Goal: Task Accomplishment & Management: Use online tool/utility

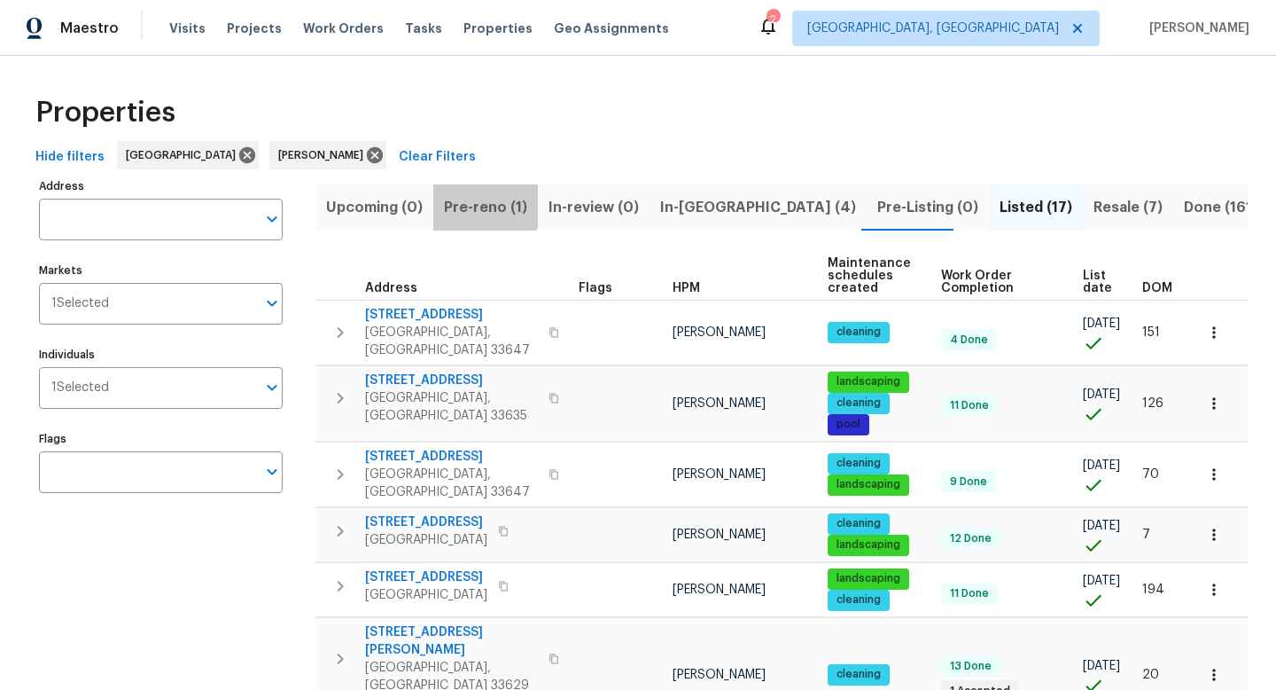
click at [470, 201] on span "Pre-reno (1)" at bounding box center [485, 207] width 83 height 25
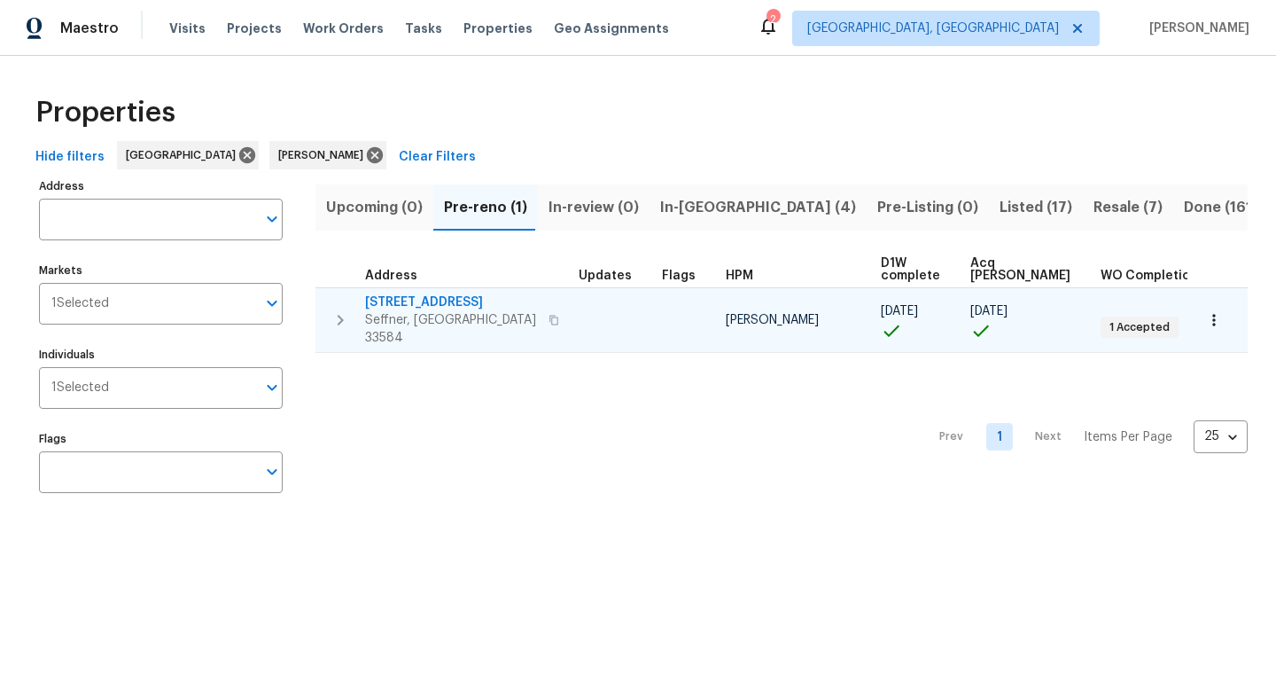
click at [425, 300] on span "2905 Forestwood Dr" at bounding box center [451, 302] width 173 height 18
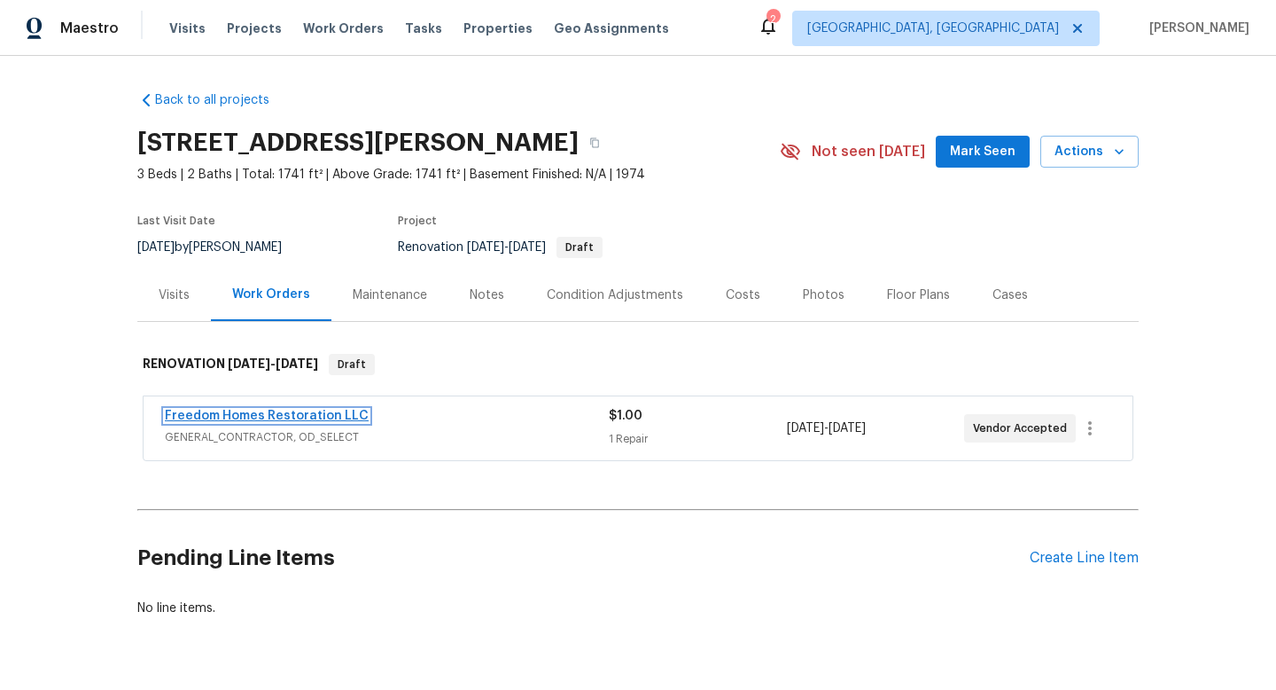
click at [336, 410] on link "Freedom Homes Restoration LLC" at bounding box center [267, 416] width 204 height 12
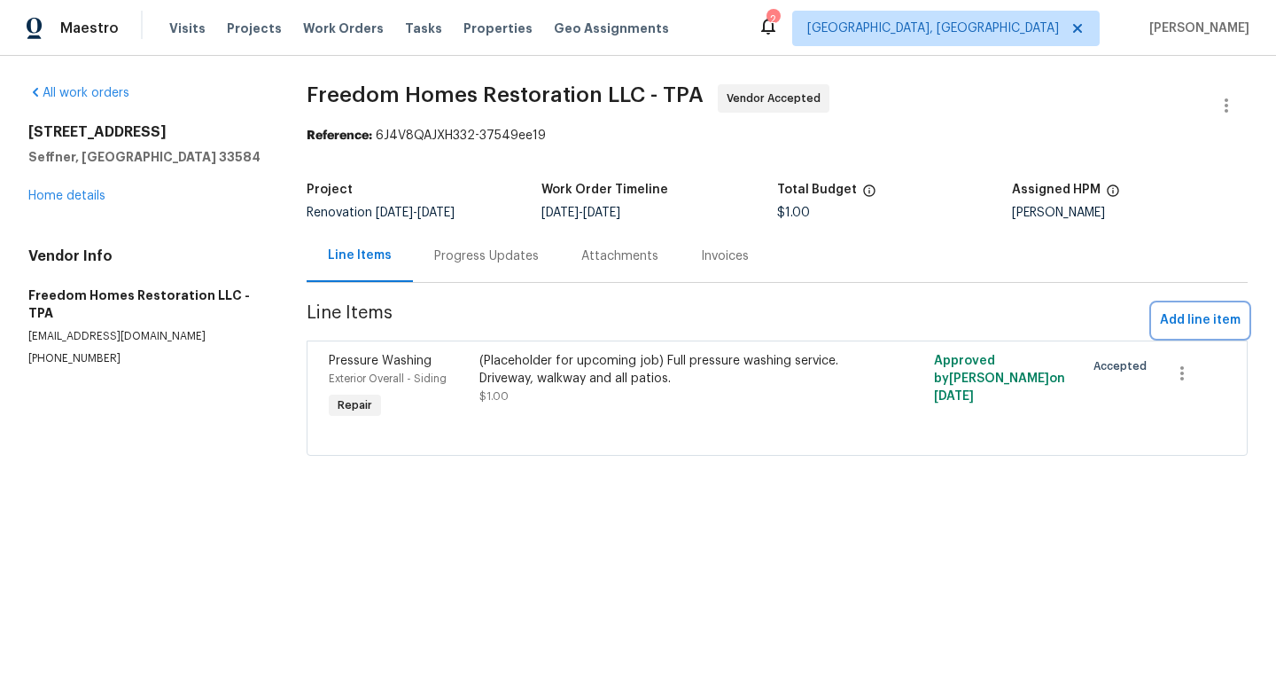
click at [1177, 324] on span "Add line item" at bounding box center [1200, 320] width 81 height 22
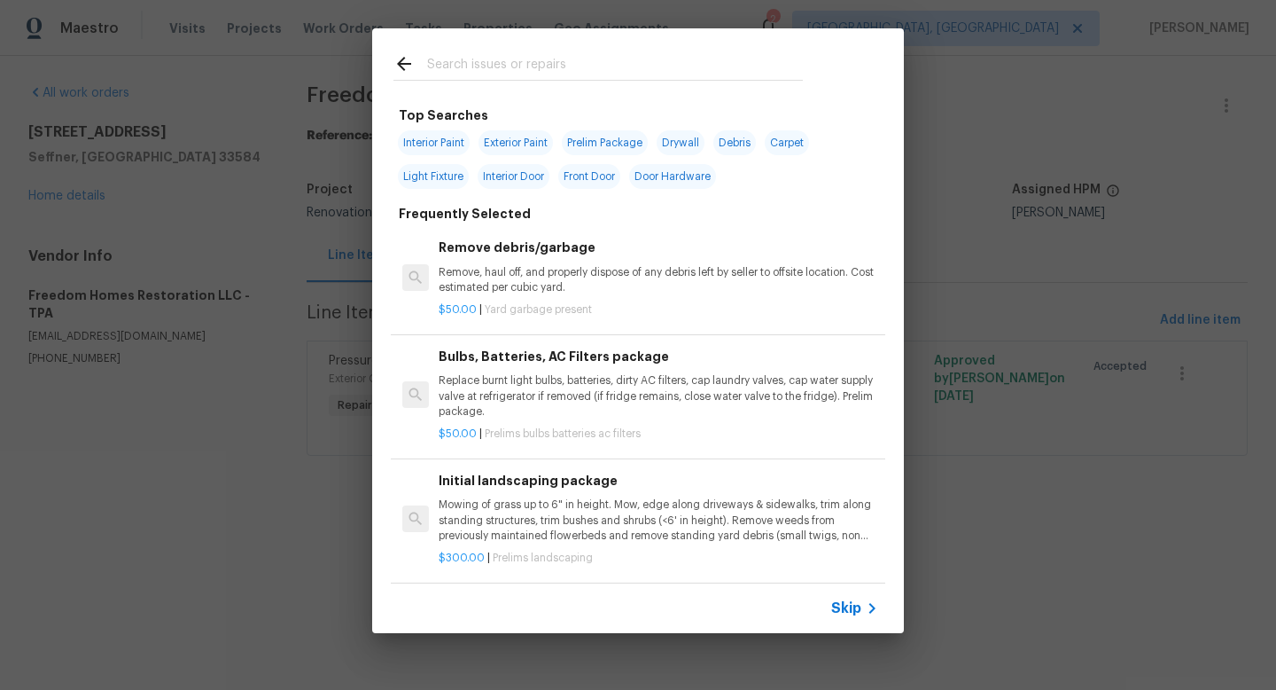
click at [839, 606] on span "Skip" at bounding box center [846, 608] width 30 height 18
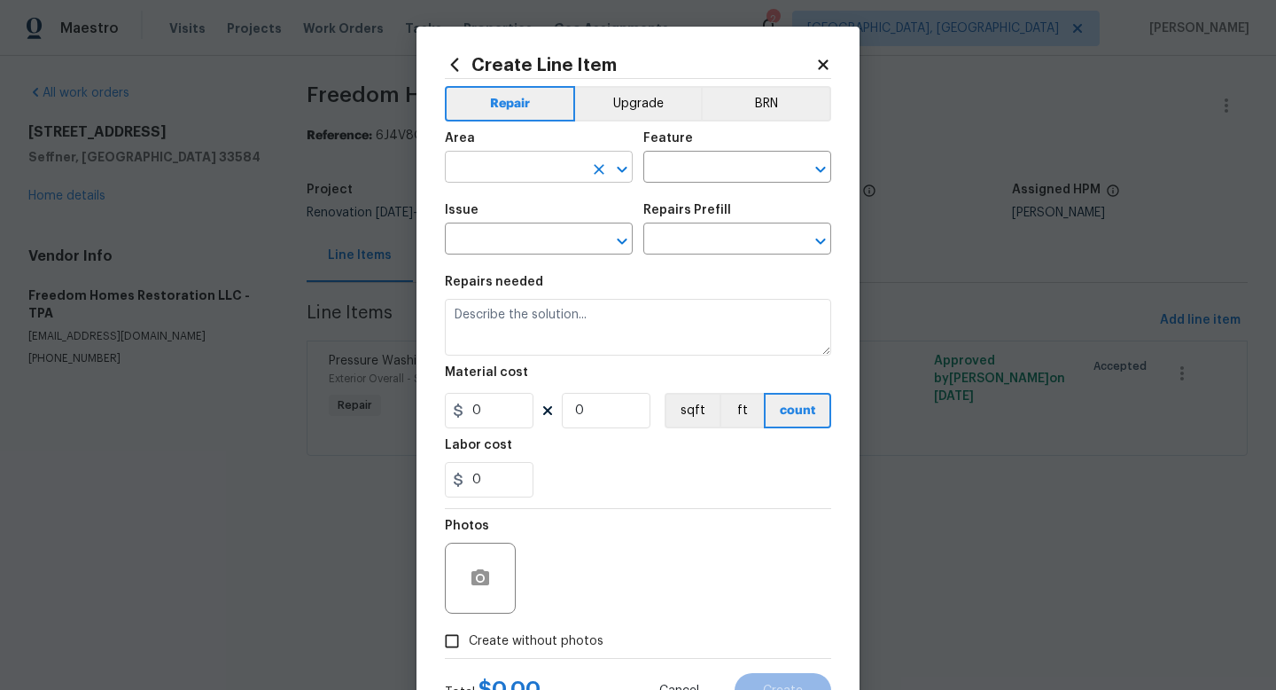
click at [541, 174] on input "text" at bounding box center [514, 168] width 138 height 27
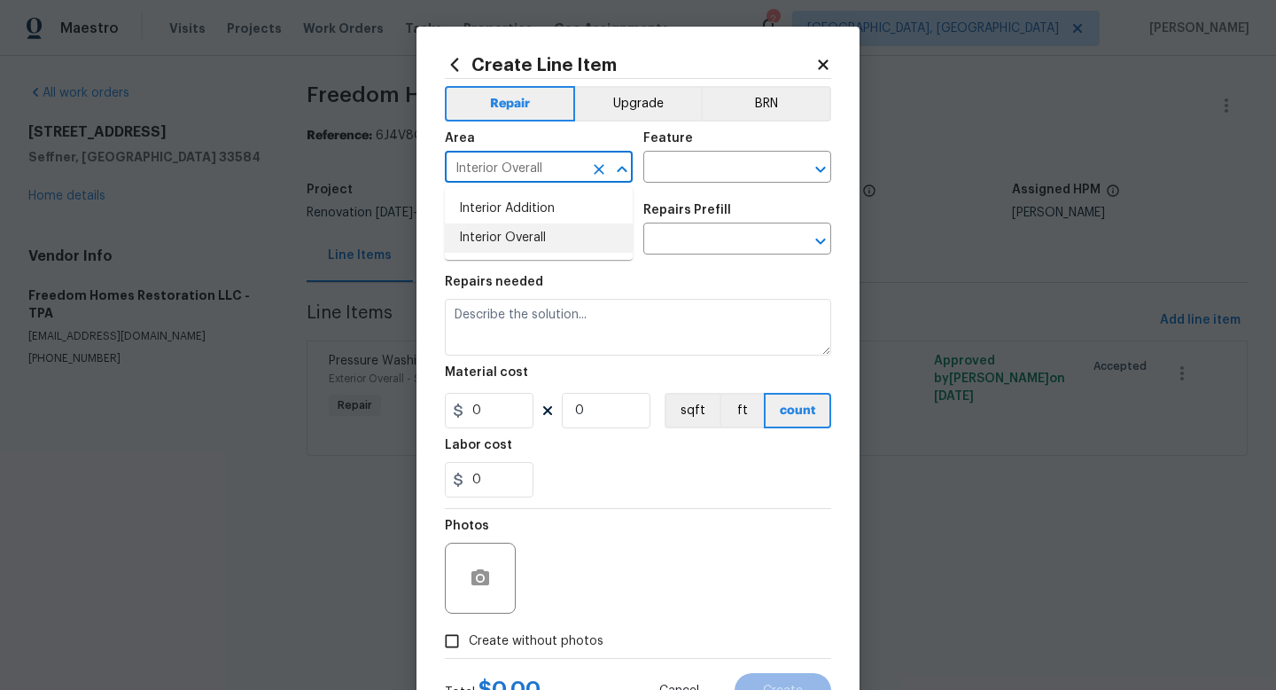
type input "Interior Overall"
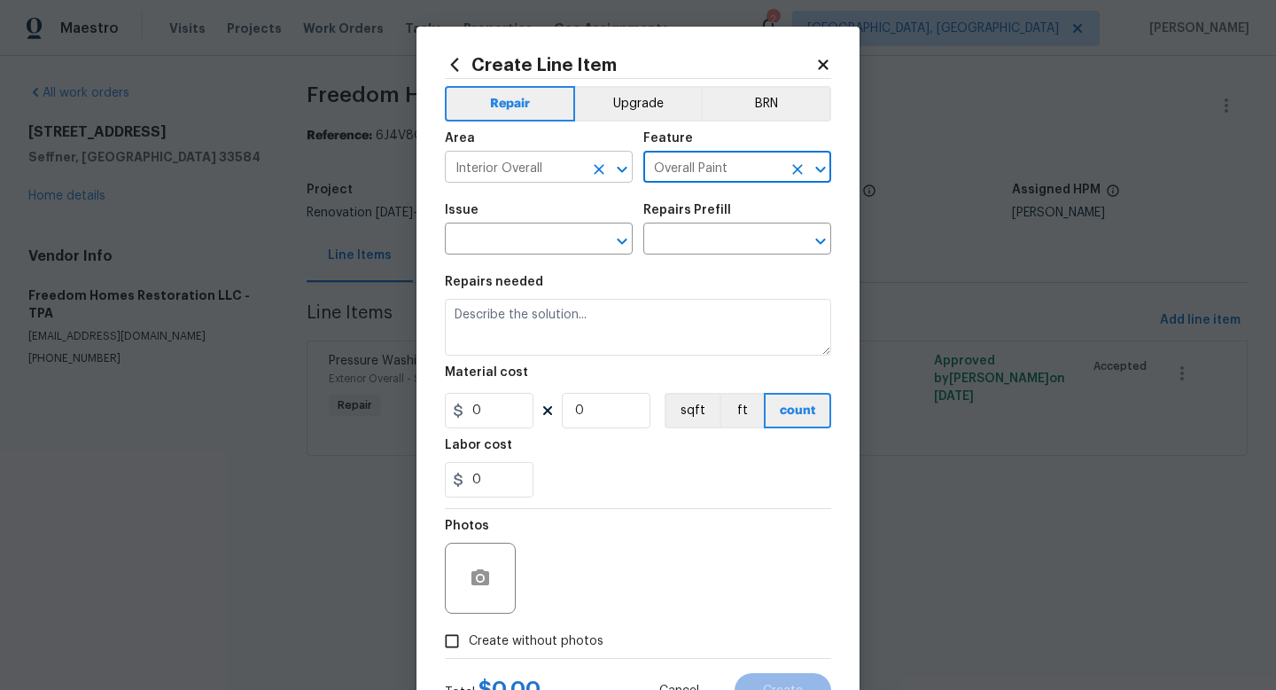
type input "Overall Paint"
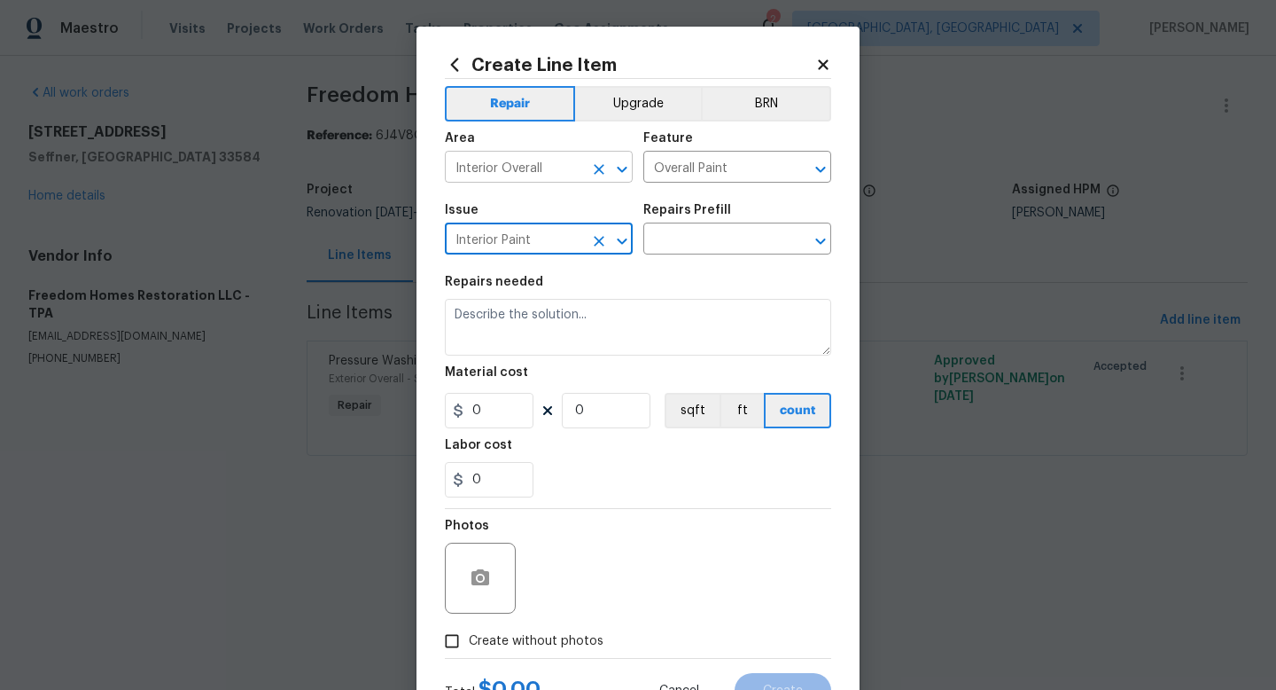
type input "Interior Paint"
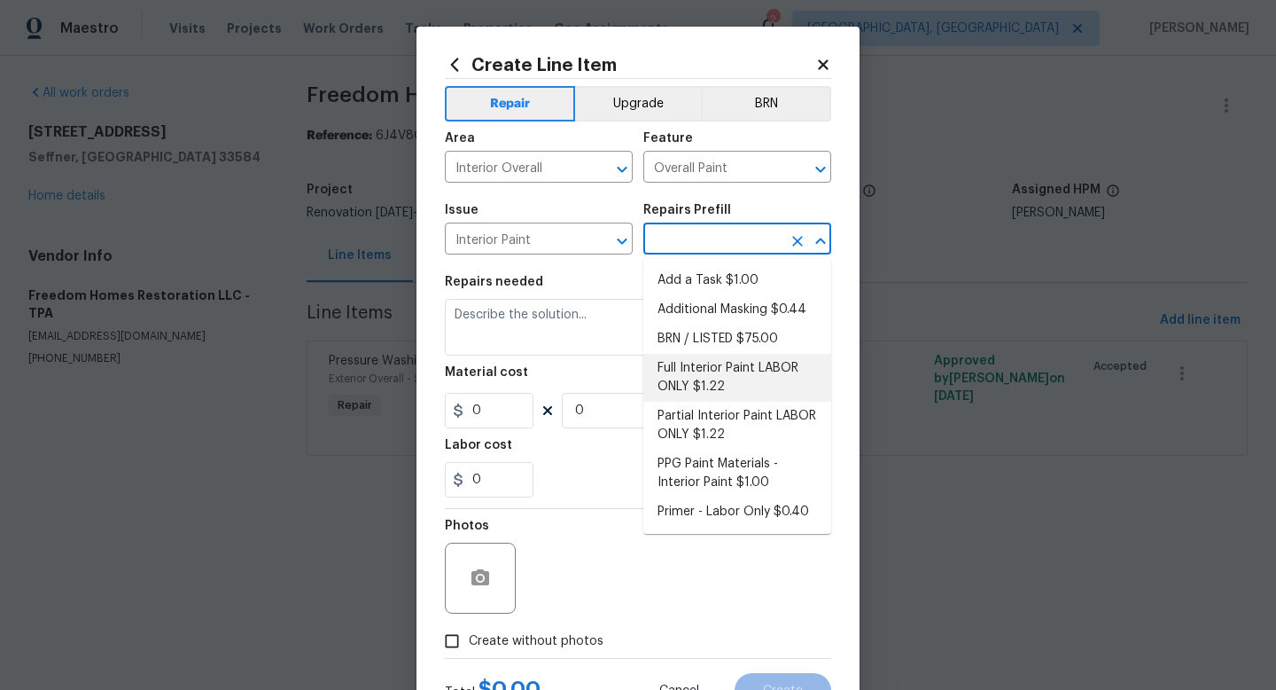
click at [706, 375] on li "Full Interior Paint LABOR ONLY $1.22" at bounding box center [738, 378] width 188 height 48
type input "Full Interior Paint LABOR ONLY $1.22"
type textarea "Full Interior paint - (walls, ceilings, trim, and doors) - PAINT PROVIDED BY OP…"
type input "1.22"
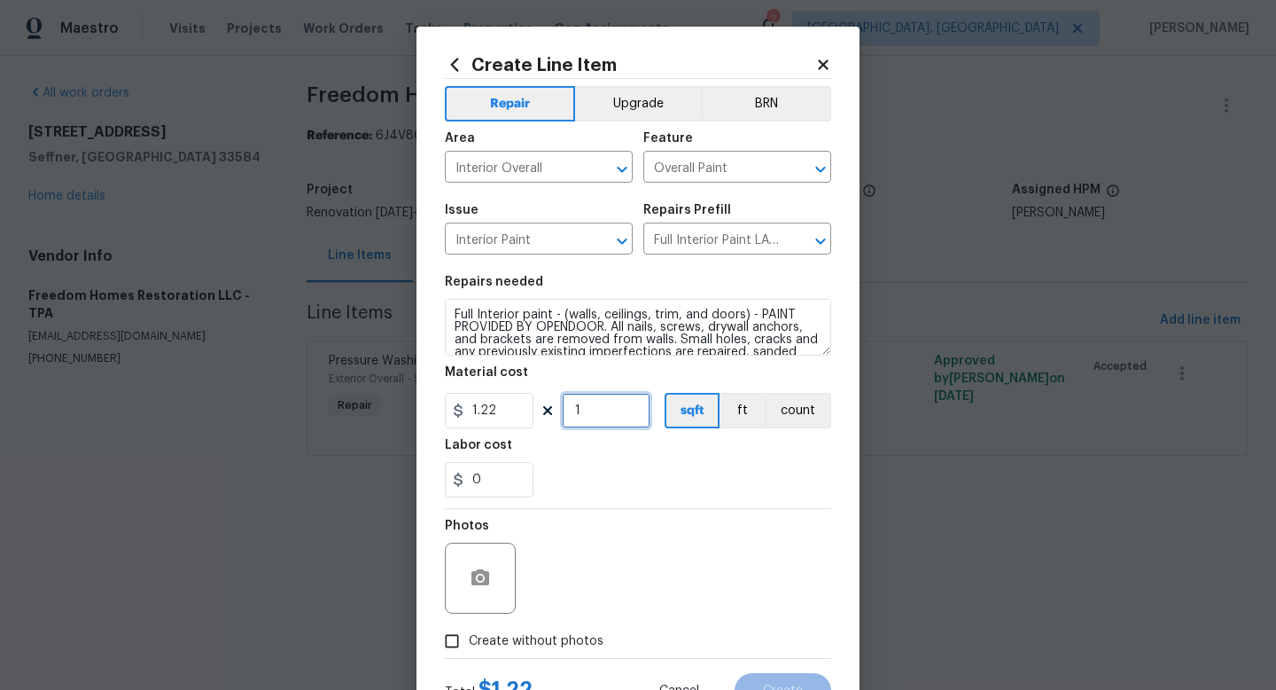
click at [613, 418] on input "1" at bounding box center [606, 410] width 89 height 35
type input "1741"
click at [644, 501] on section "Repairs needed Full Interior paint - (walls, ceilings, trim, and doors) - PAINT…" at bounding box center [638, 386] width 386 height 243
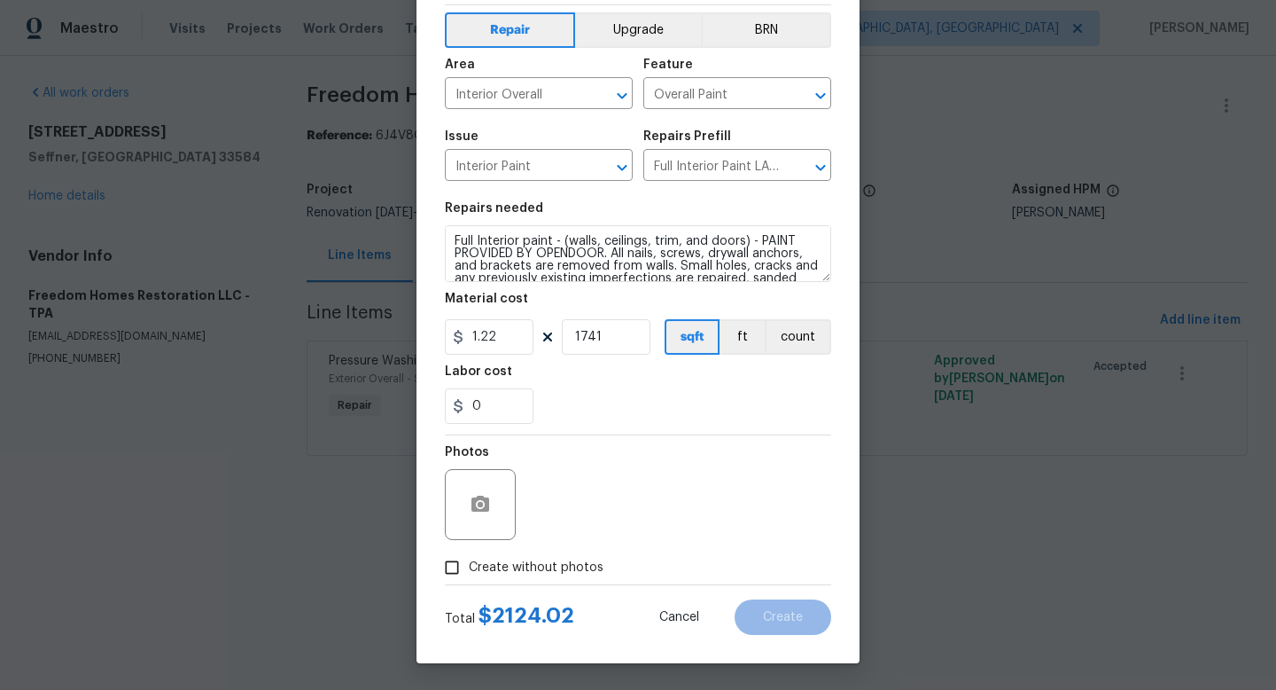
click at [570, 565] on span "Create without photos" at bounding box center [536, 567] width 135 height 19
click at [469, 565] on input "Create without photos" at bounding box center [452, 567] width 34 height 34
checkbox input "true"
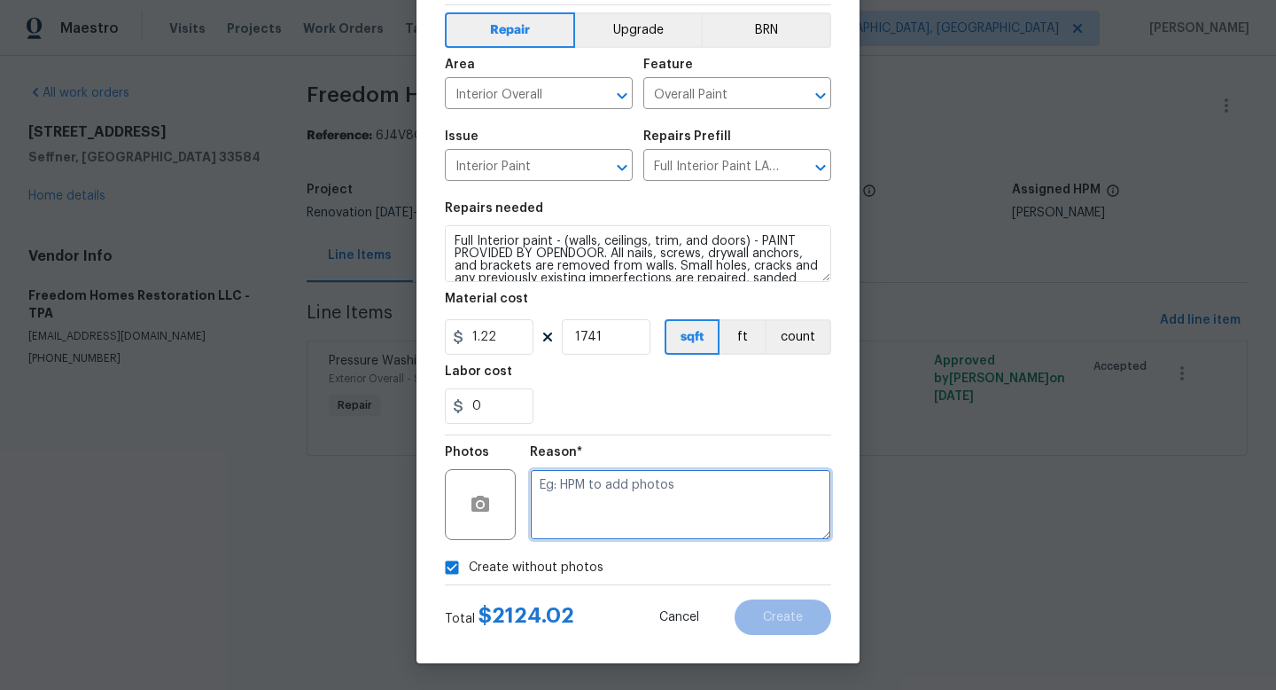
click at [616, 523] on textarea at bounding box center [680, 504] width 301 height 71
type textarea "1"
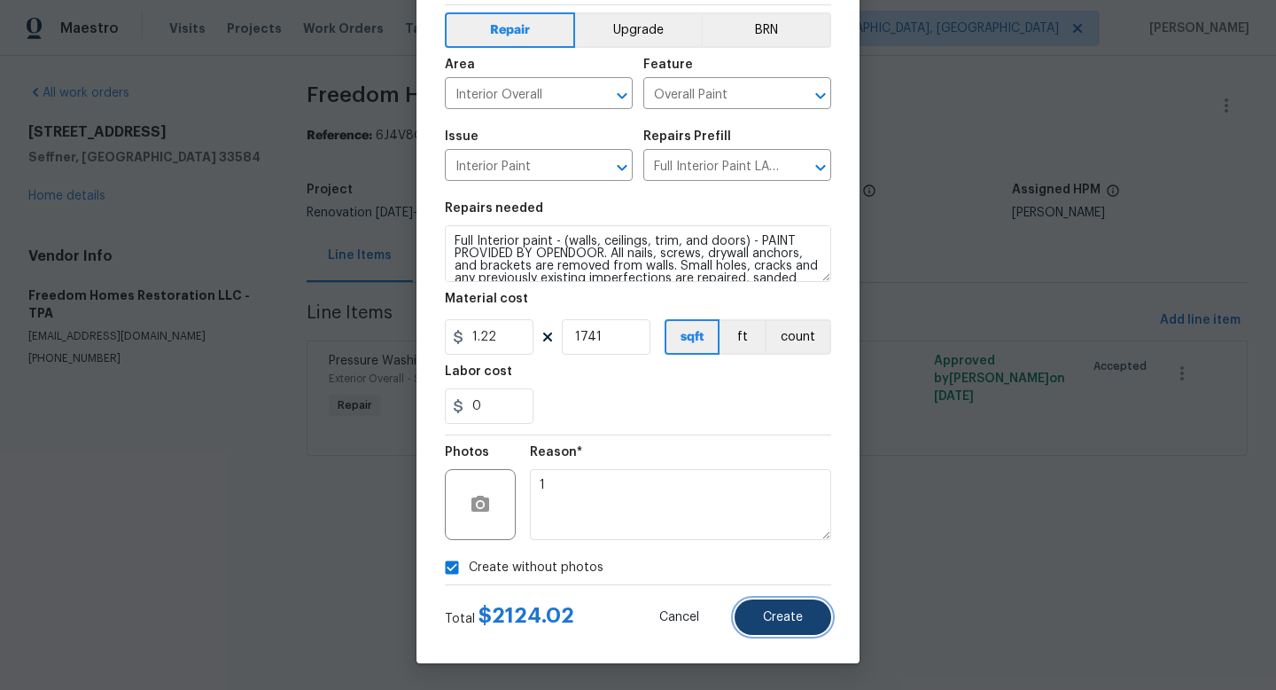
click at [771, 613] on span "Create" at bounding box center [783, 617] width 40 height 13
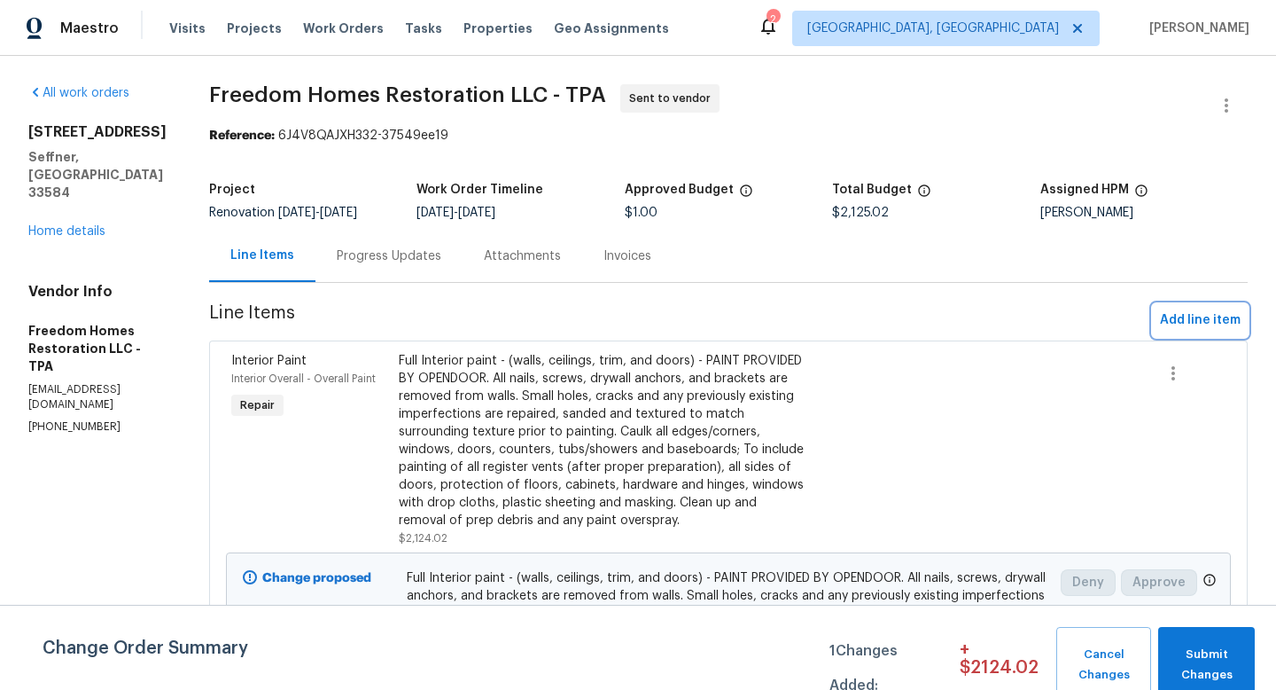
click at [1185, 316] on span "Add line item" at bounding box center [1200, 320] width 81 height 22
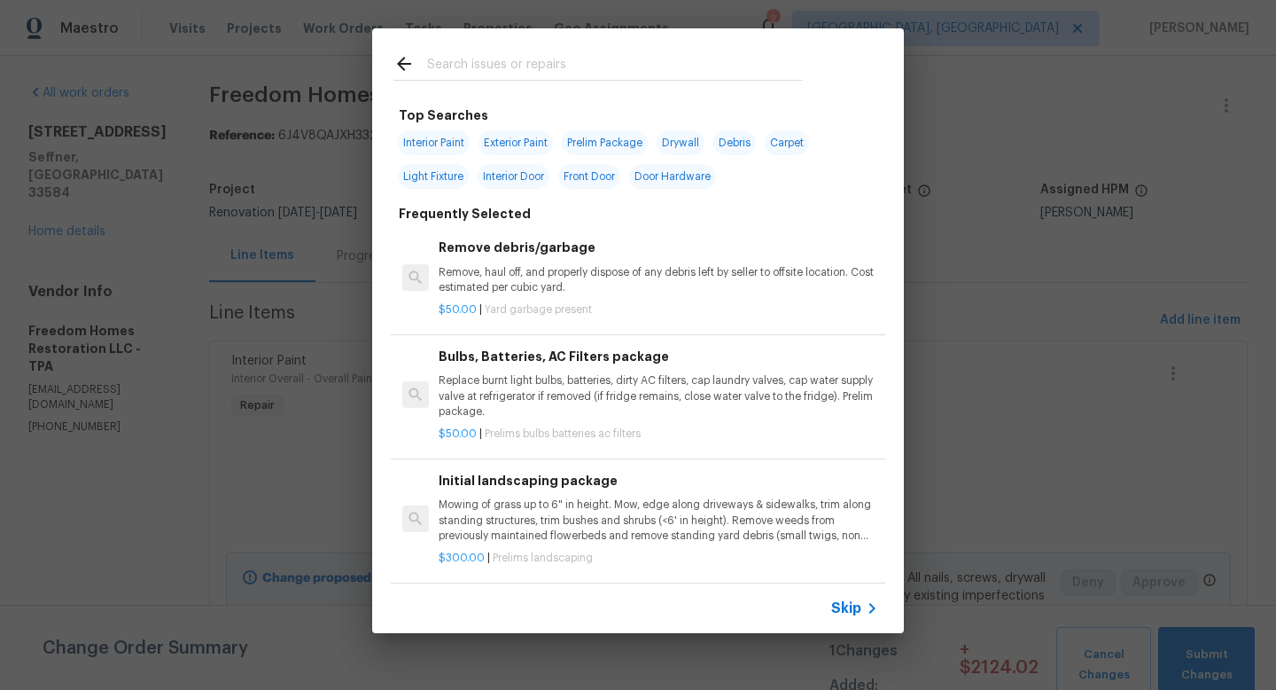
click at [840, 613] on span "Skip" at bounding box center [846, 608] width 30 height 18
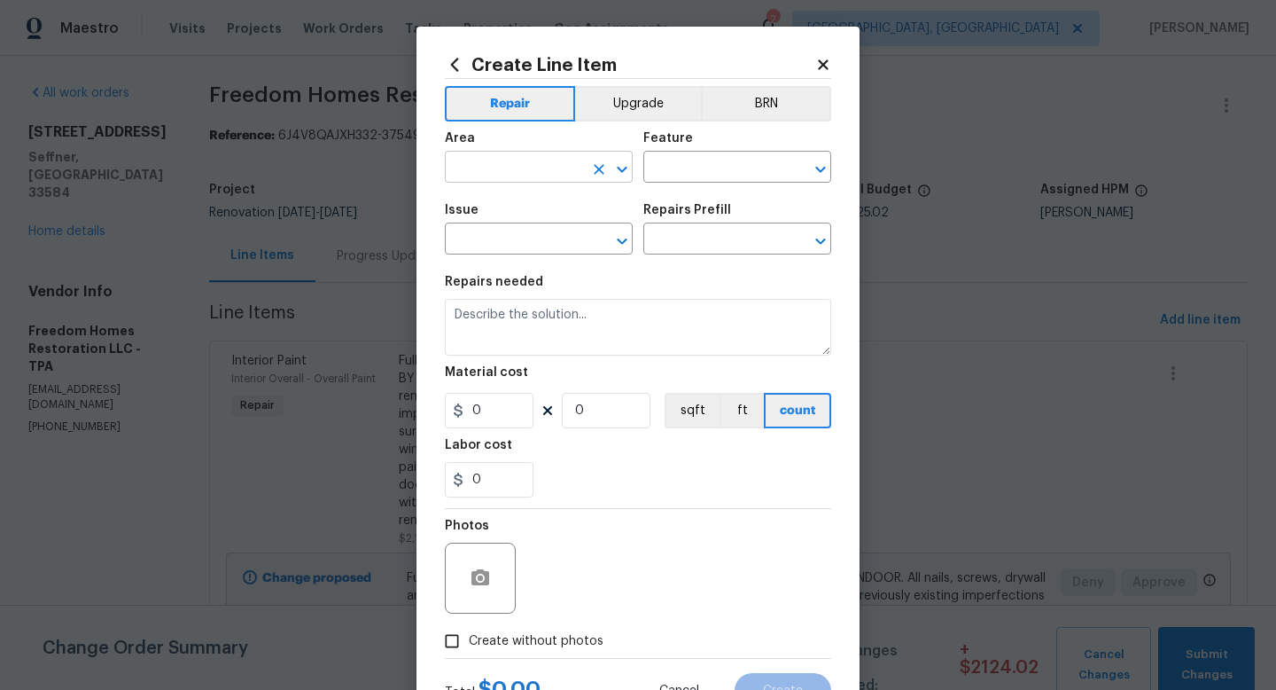
click at [566, 164] on input "text" at bounding box center [514, 168] width 138 height 27
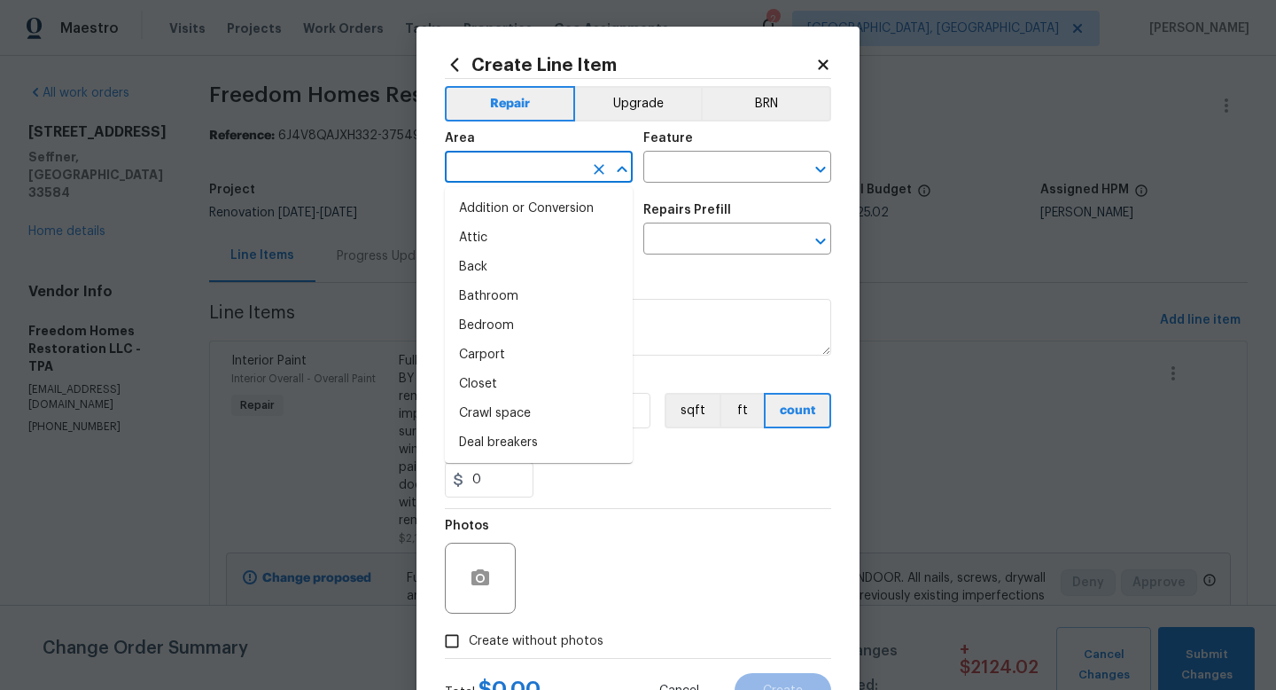
type input "w"
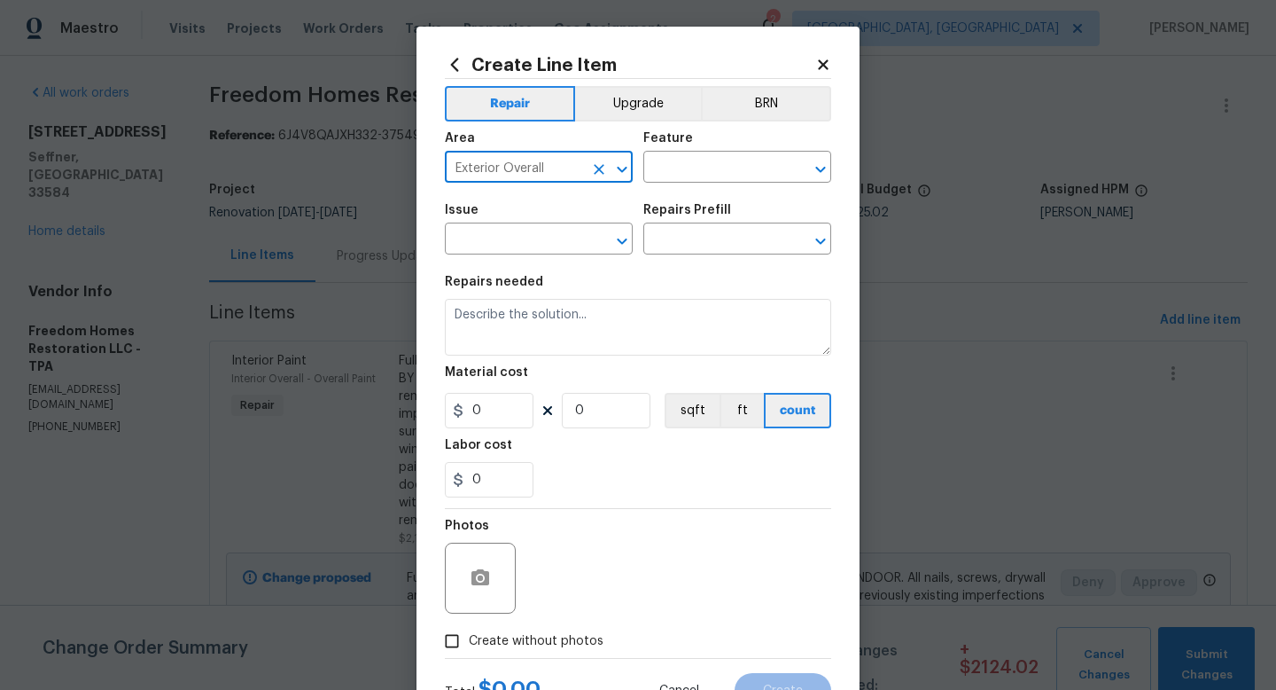
type input "Exterior Overall"
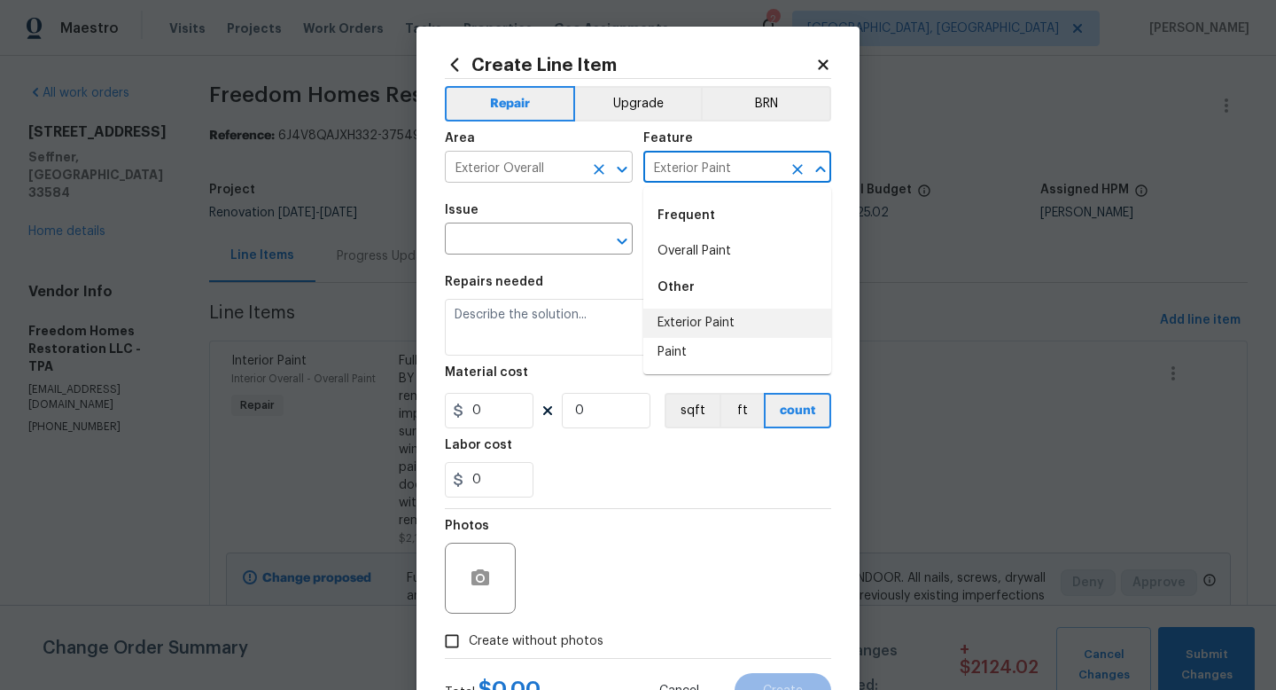
type input "Exterior Paint"
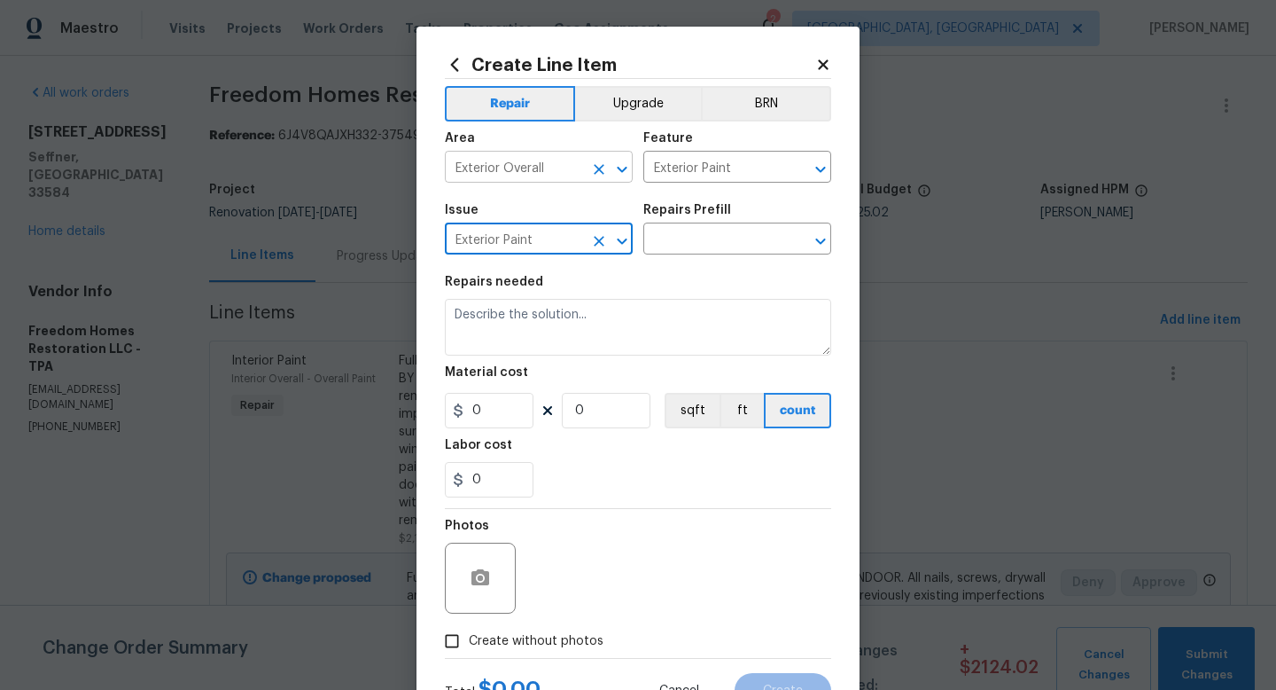
type input "Exterior Paint"
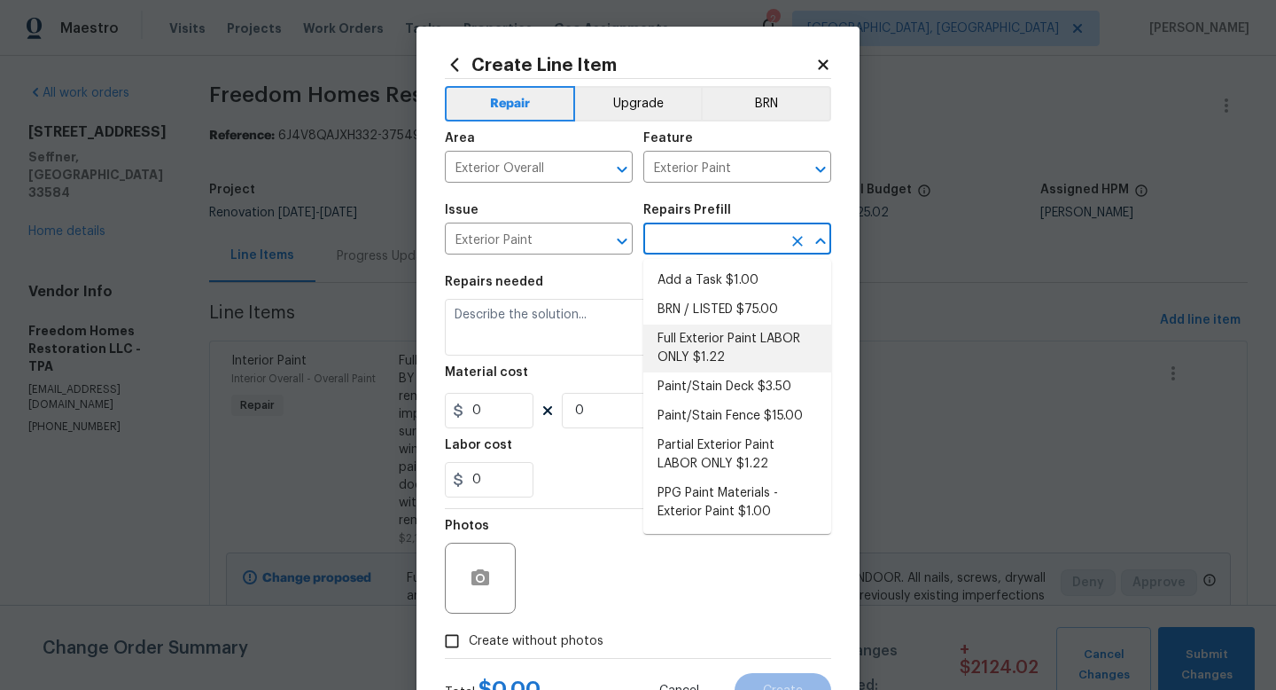
click at [730, 365] on li "Full Exterior Paint LABOR ONLY $1.22" at bounding box center [738, 348] width 188 height 48
type input "Overall Paint"
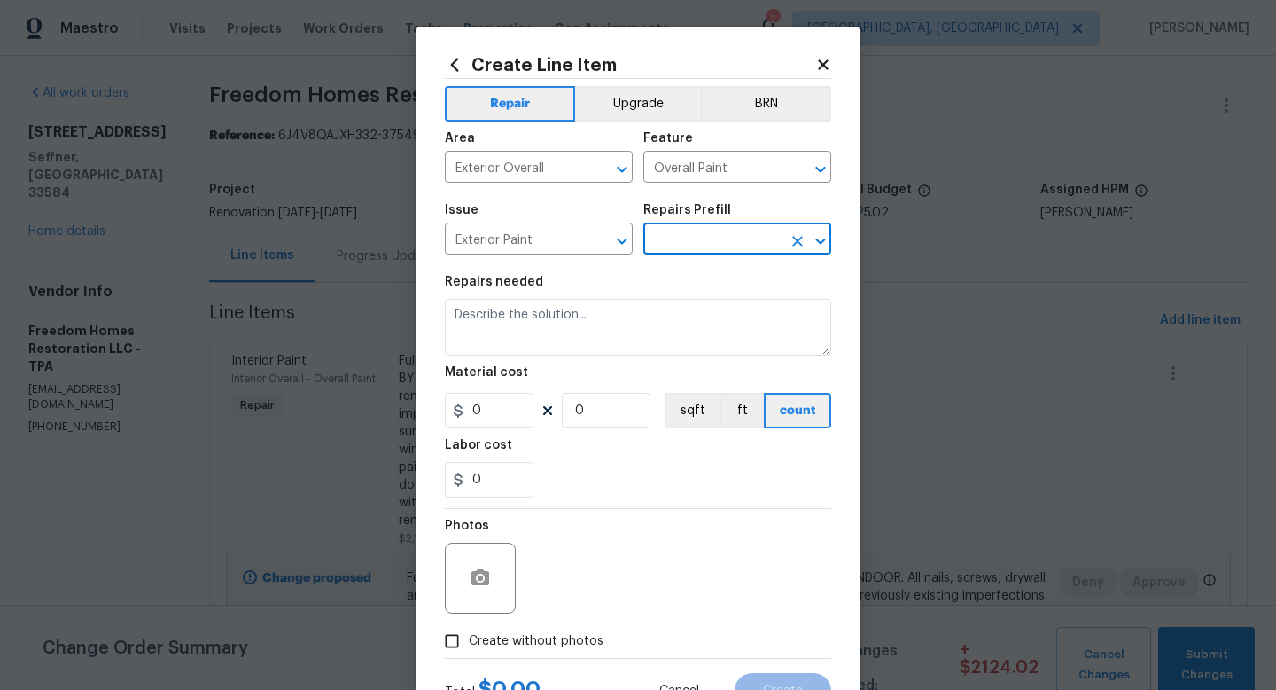
type input "Full Exterior Paint LABOR ONLY $1.22"
type textarea "Full Exterior Paint - Prep, mask and paint the exterior of the home. Ensure tha…"
type input "1.22"
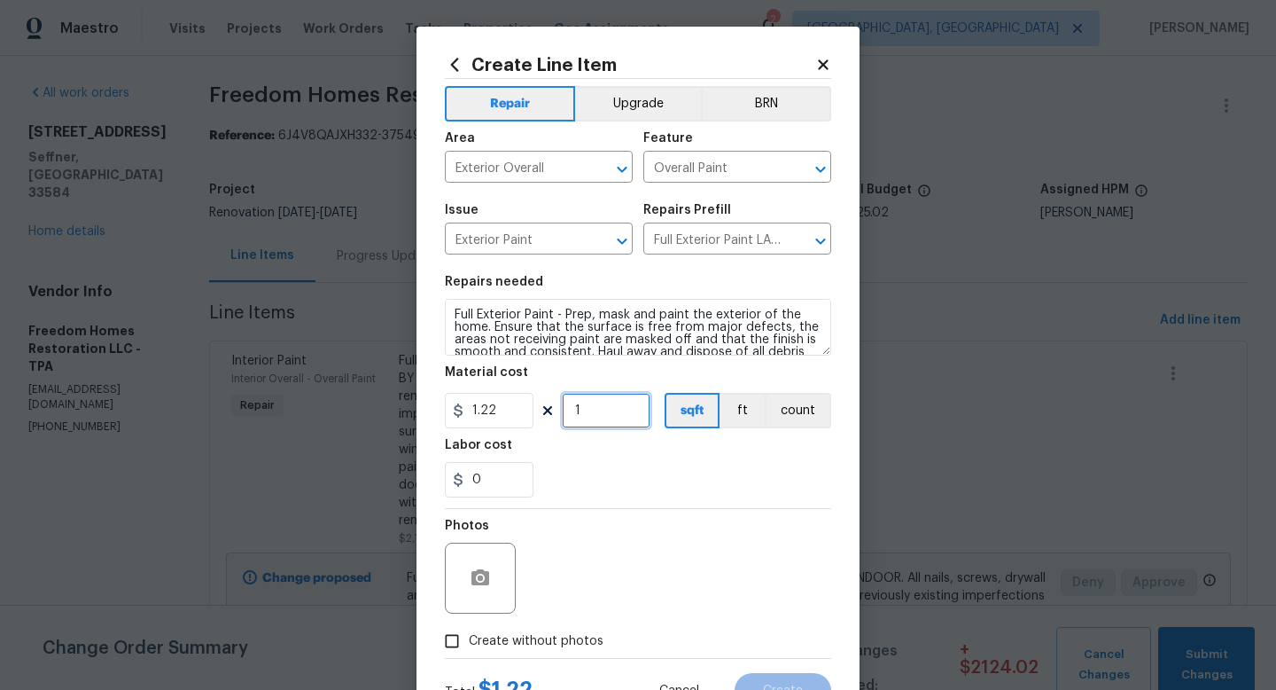
click at [628, 407] on input "1" at bounding box center [606, 410] width 89 height 35
type input "1741"
click at [636, 472] on div "0" at bounding box center [638, 479] width 386 height 35
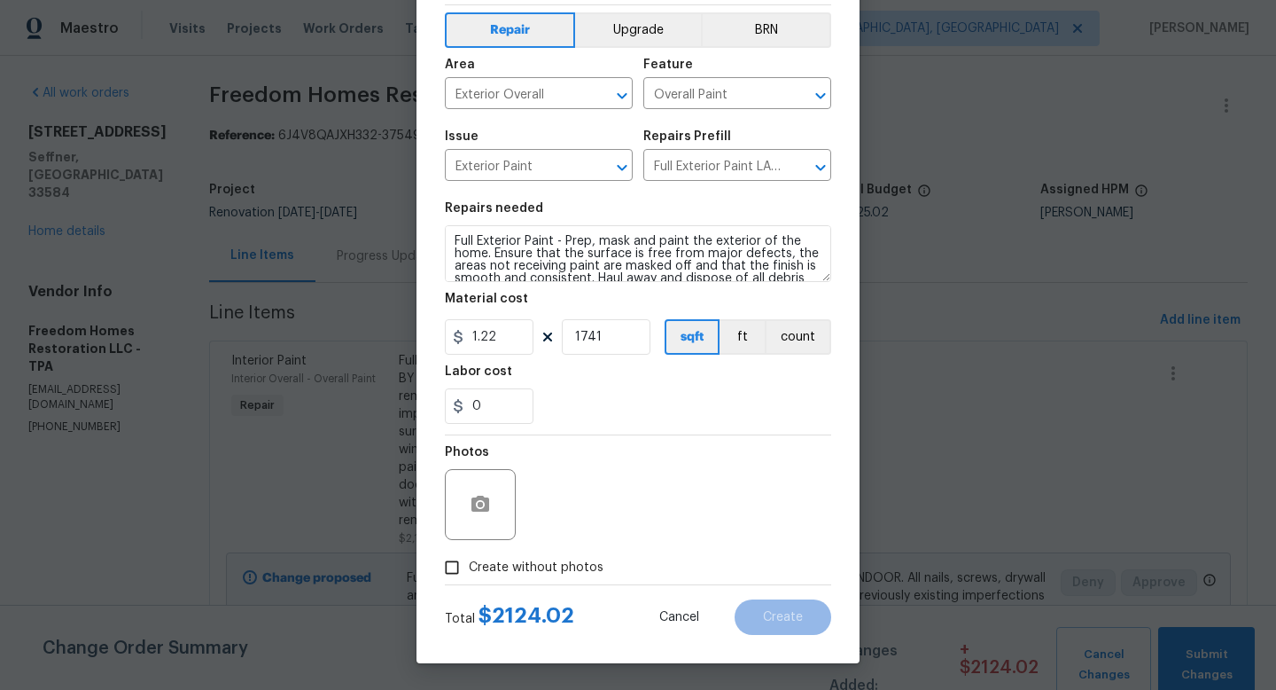
click at [544, 563] on span "Create without photos" at bounding box center [536, 567] width 135 height 19
click at [469, 563] on input "Create without photos" at bounding box center [452, 567] width 34 height 34
checkbox input "true"
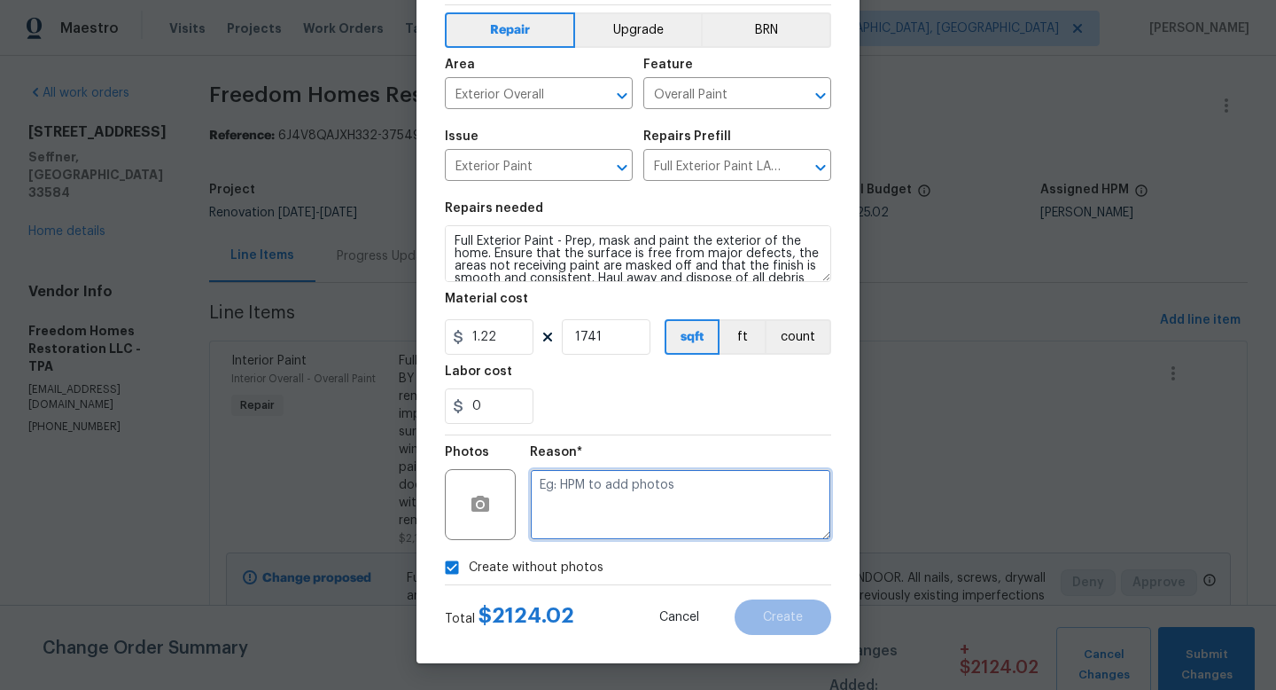
click at [609, 515] on textarea at bounding box center [680, 504] width 301 height 71
type textarea "1"
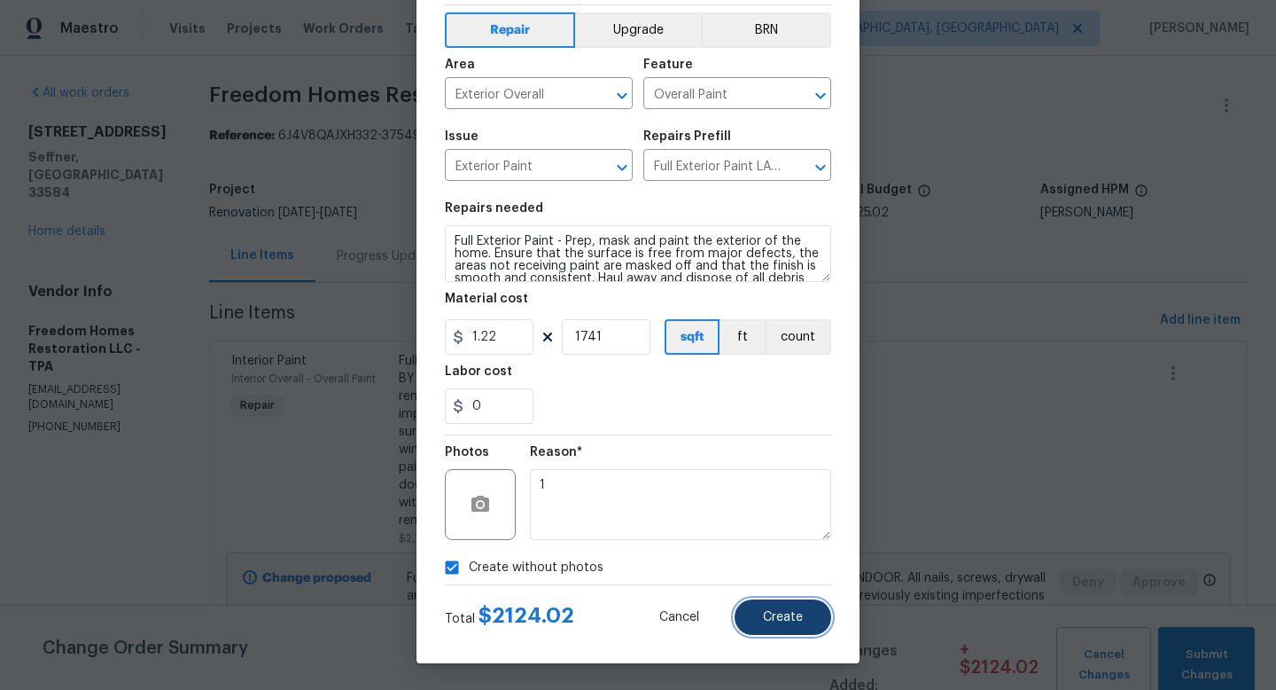
click at [767, 616] on span "Create" at bounding box center [783, 617] width 40 height 13
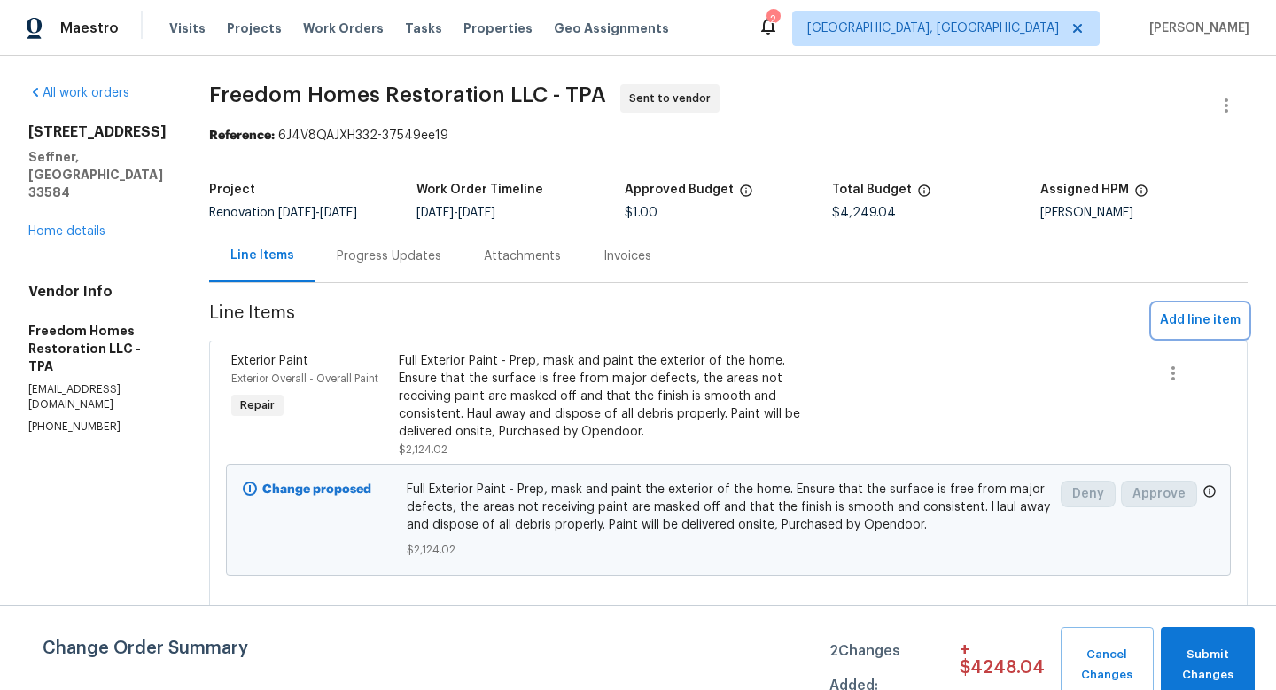
click at [1193, 323] on span "Add line item" at bounding box center [1200, 320] width 81 height 22
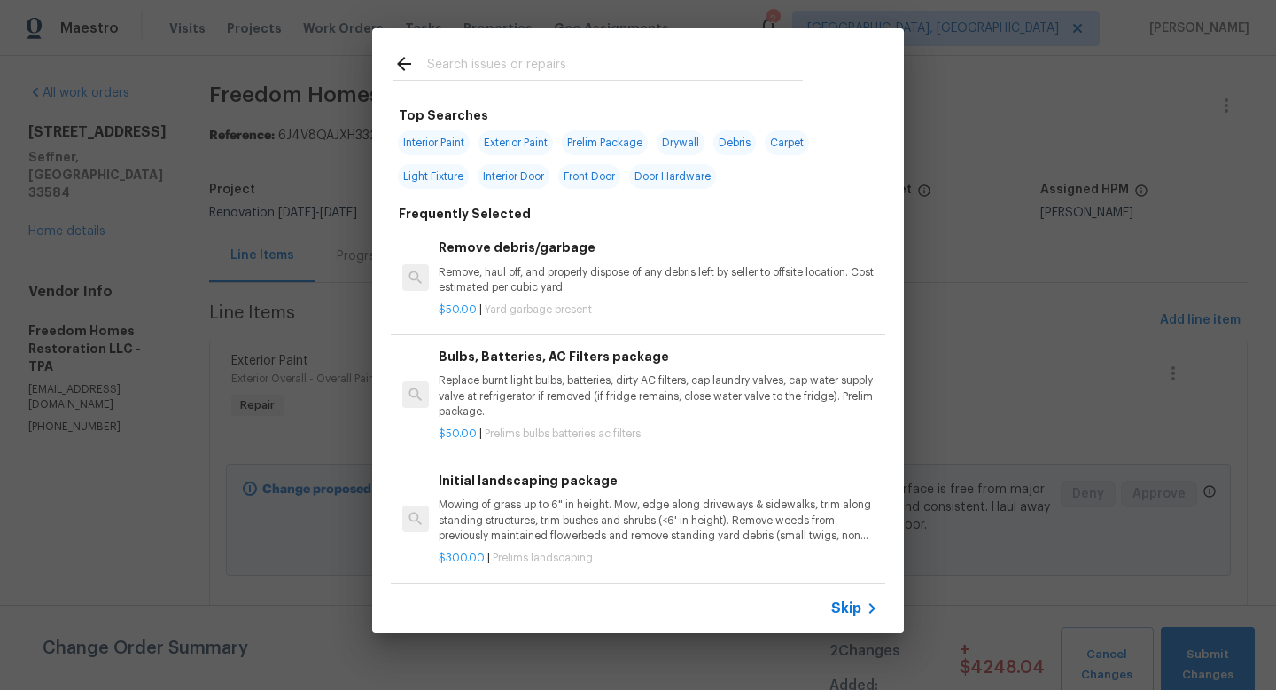
click at [850, 608] on span "Skip" at bounding box center [846, 608] width 30 height 18
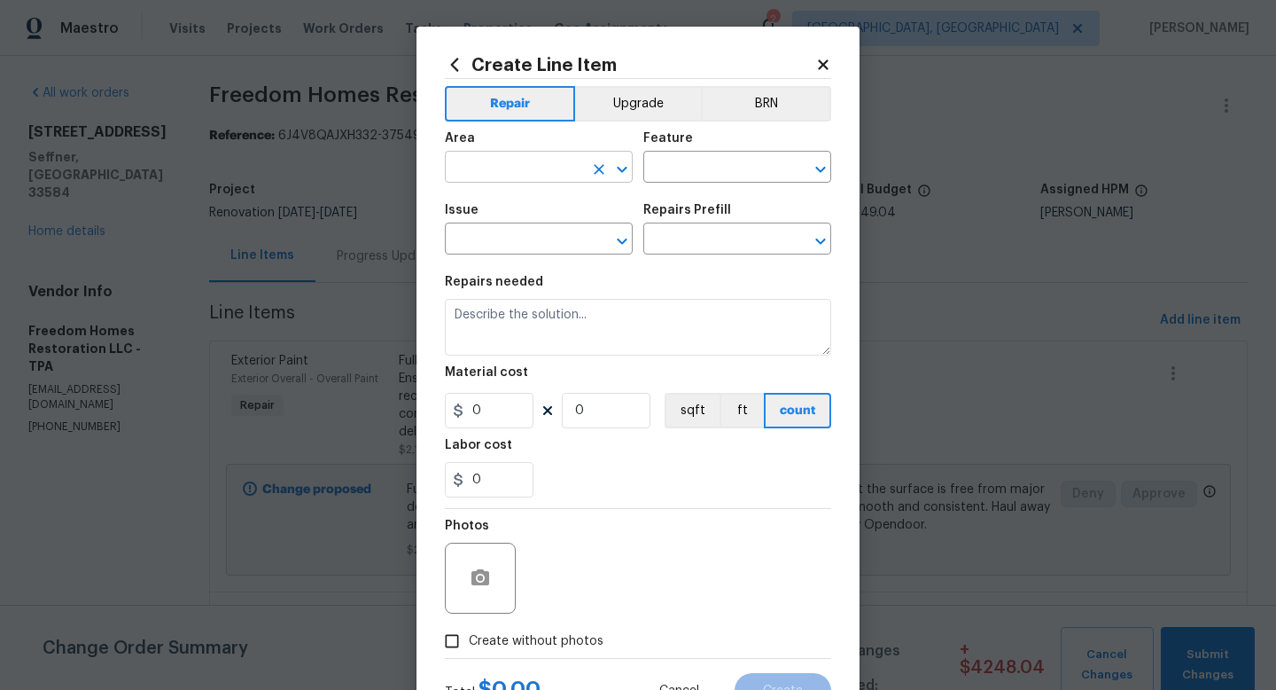
click at [534, 174] on input "text" at bounding box center [514, 168] width 138 height 27
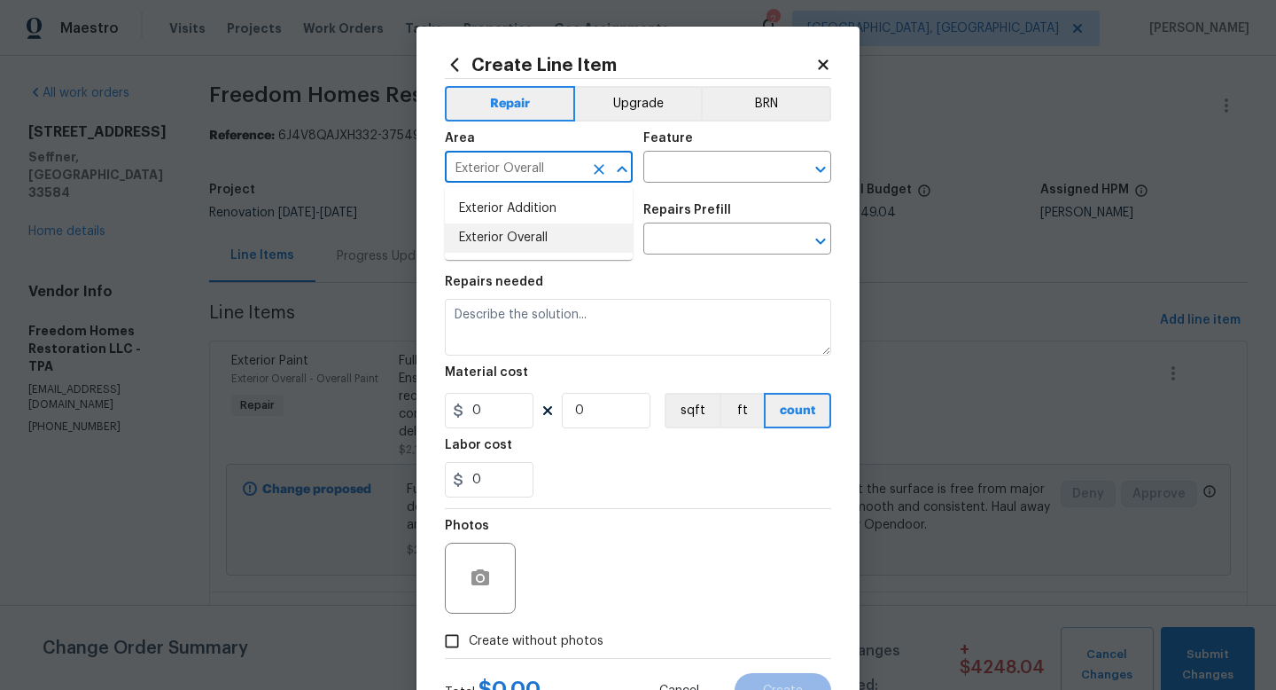
type input "Exterior Overall"
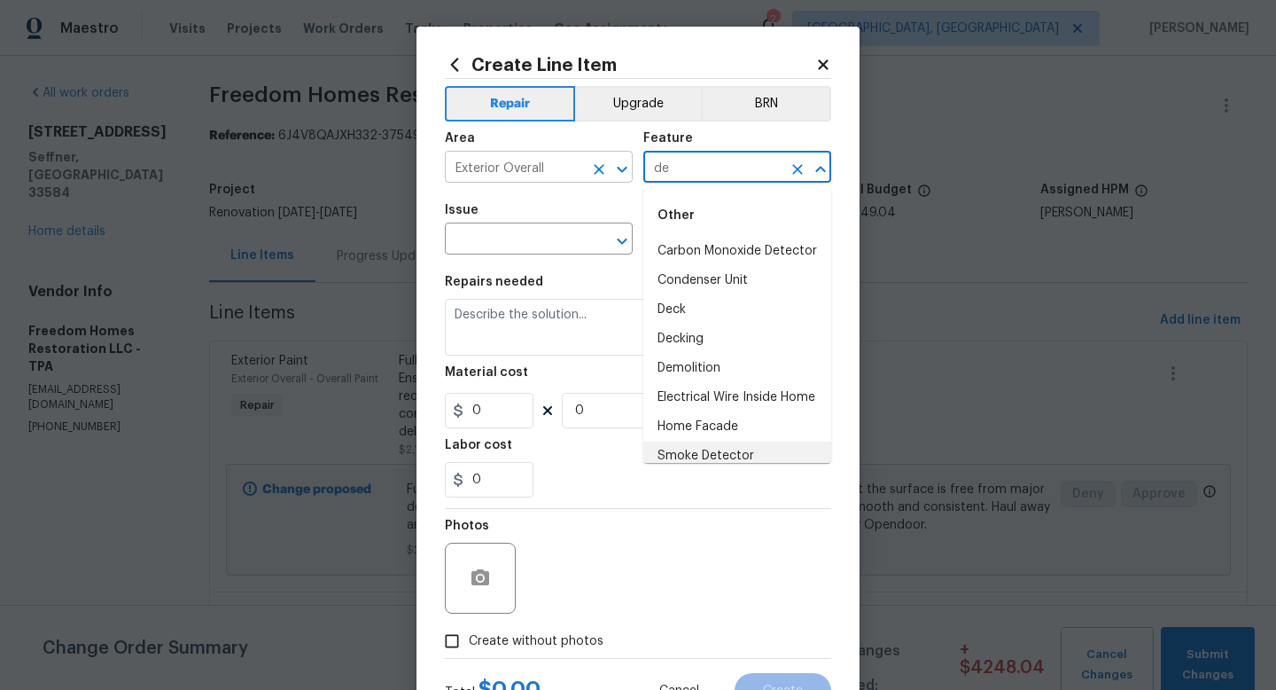
scroll to position [8, 0]
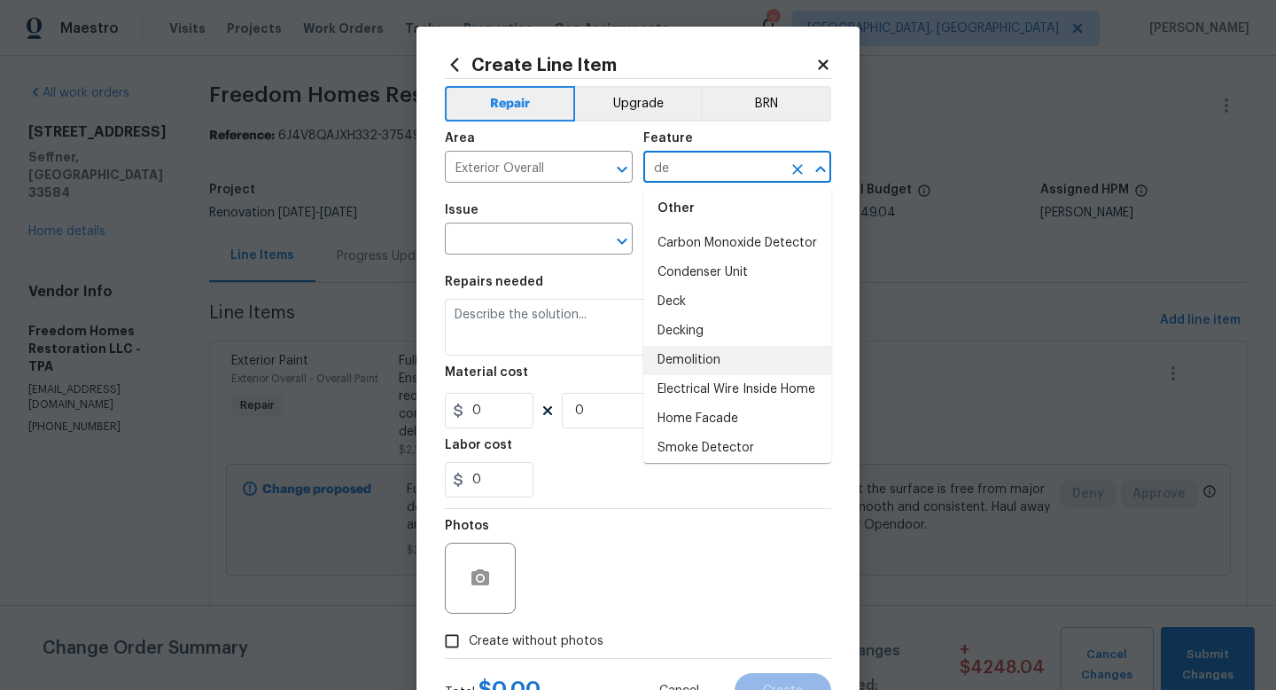
click at [675, 364] on li "Demolition" at bounding box center [738, 360] width 188 height 29
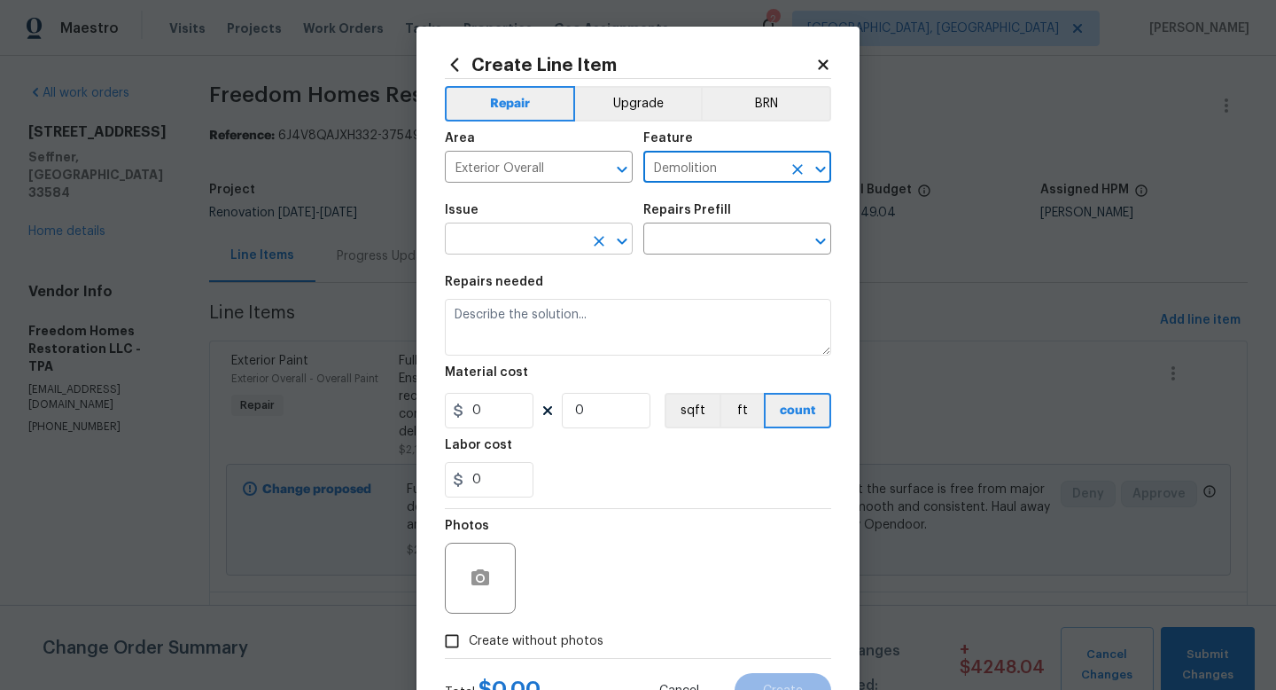
type input "Demolition"
click at [556, 246] on input "text" at bounding box center [514, 240] width 138 height 27
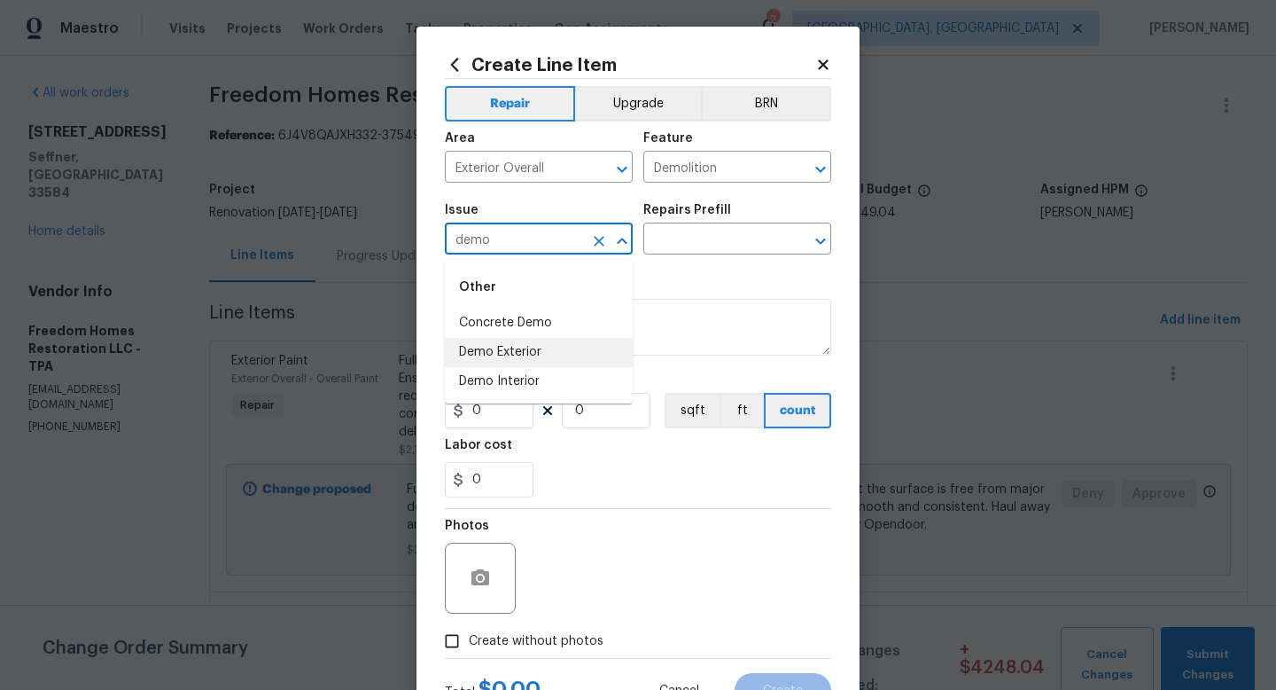
click at [583, 353] on li "Demo Exterior" at bounding box center [539, 352] width 188 height 29
type input "Demo Exterior"
click at [693, 248] on input "text" at bounding box center [713, 240] width 138 height 27
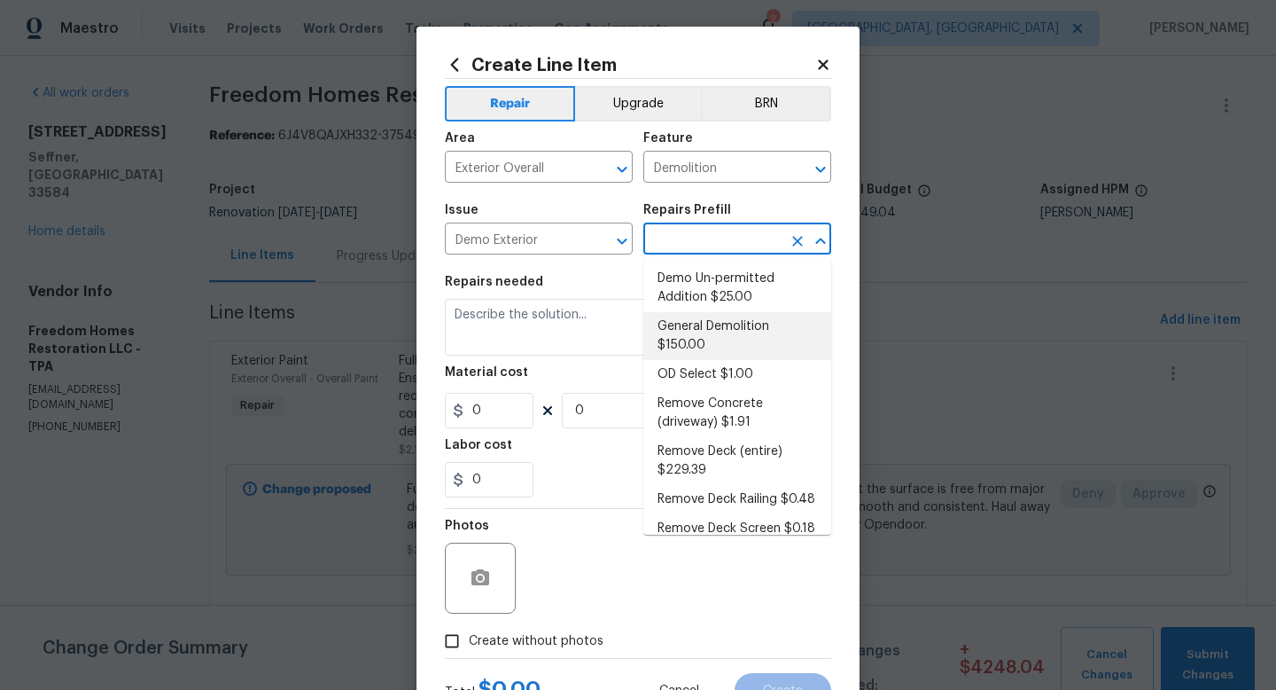
scroll to position [0, 0]
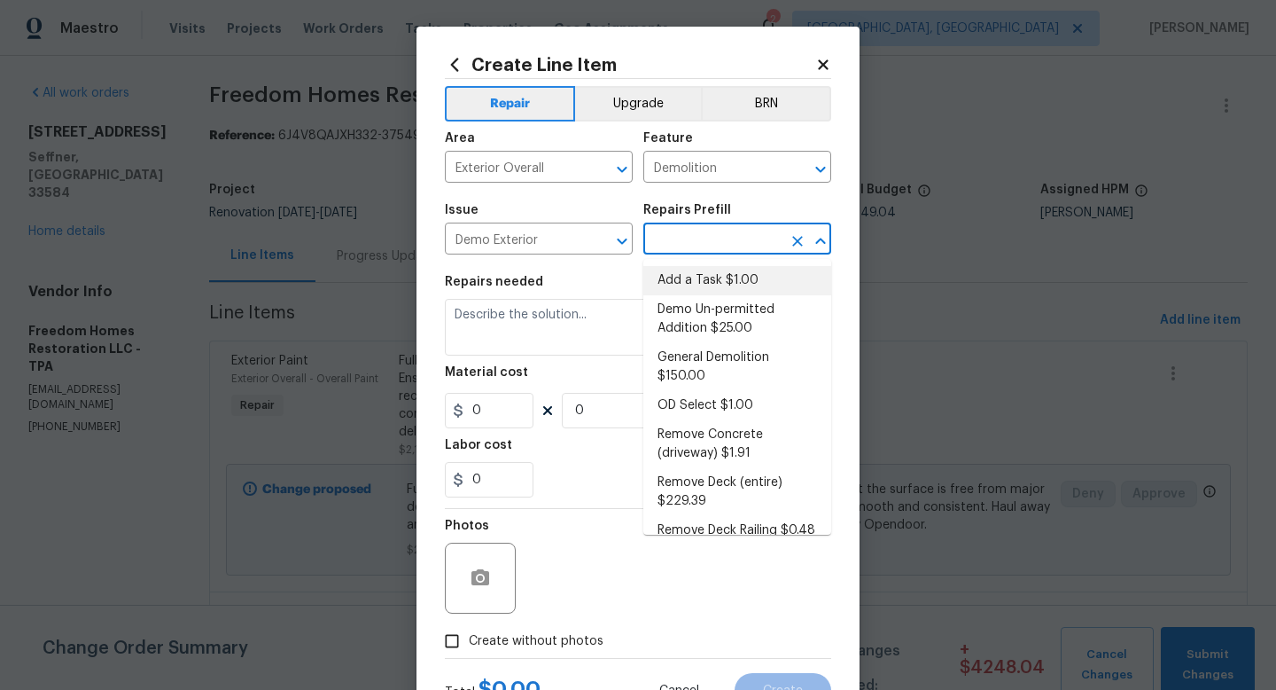
click at [705, 290] on li "Add a Task $1.00" at bounding box center [738, 280] width 188 height 29
type input "Add a Task $1.00"
type textarea "HPM to detail"
type input "1"
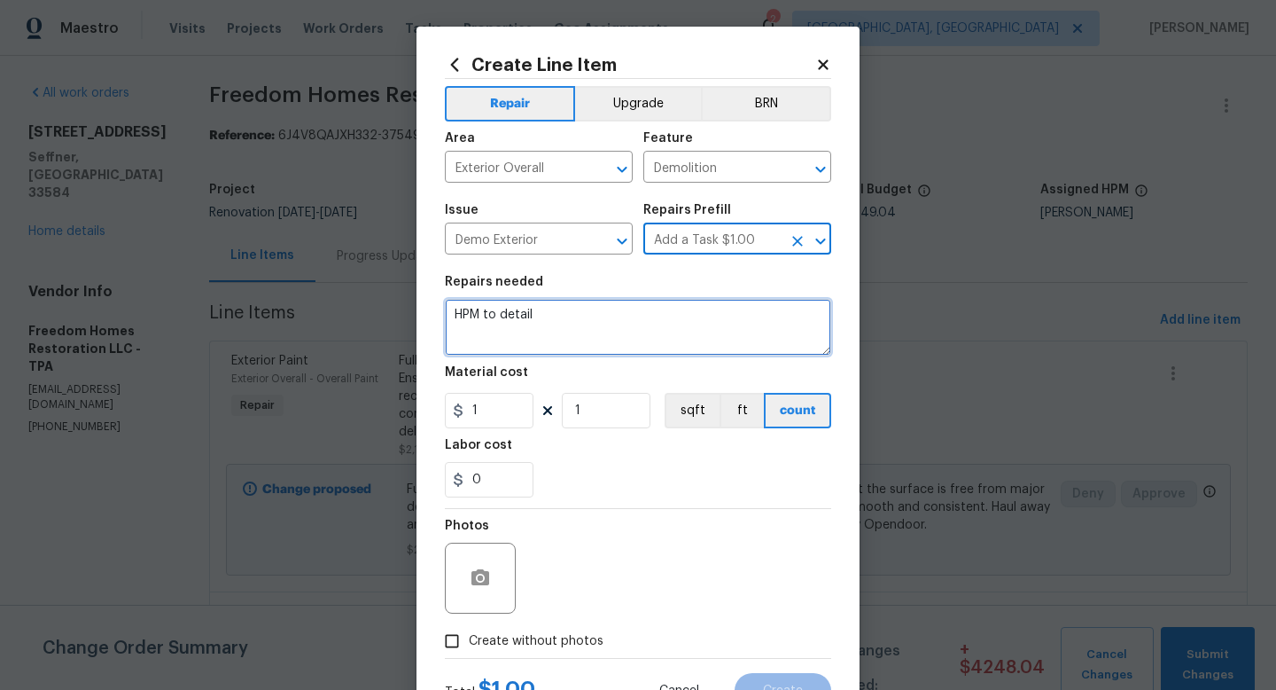
click at [658, 317] on textarea "HPM to detail" at bounding box center [638, 327] width 386 height 57
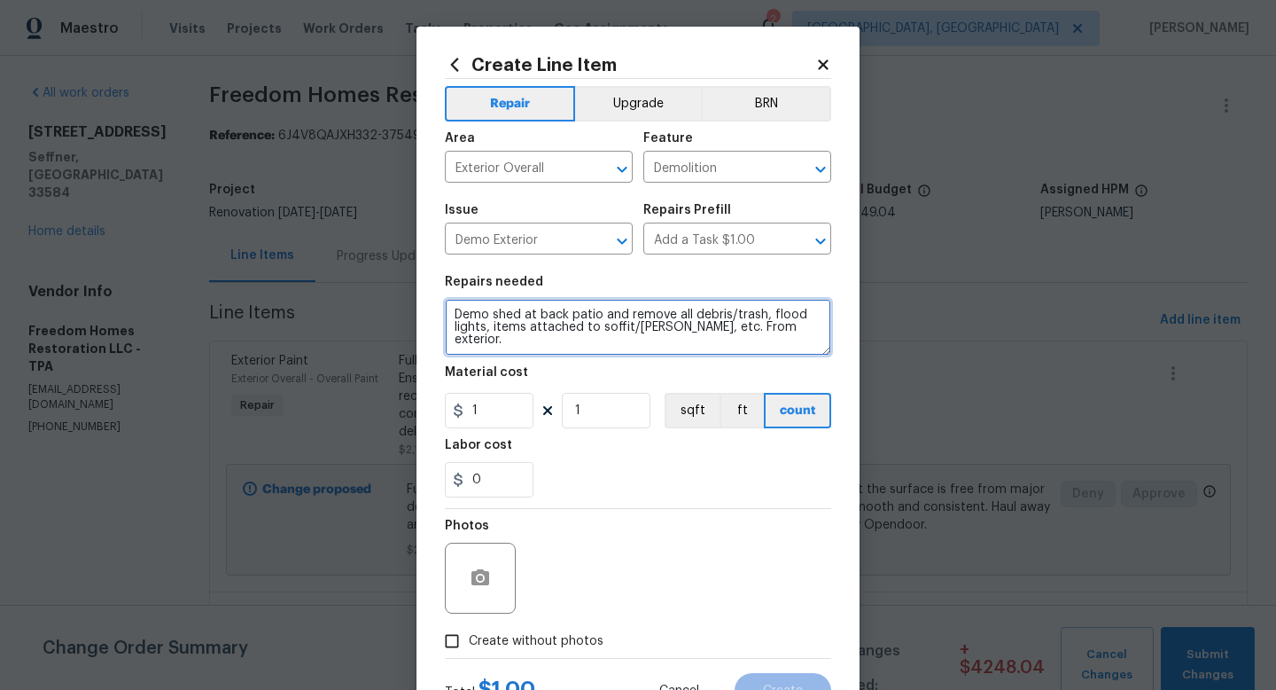
type textarea "Demo shed at back patio and remove all debris/trash, flood lights, items attach…"
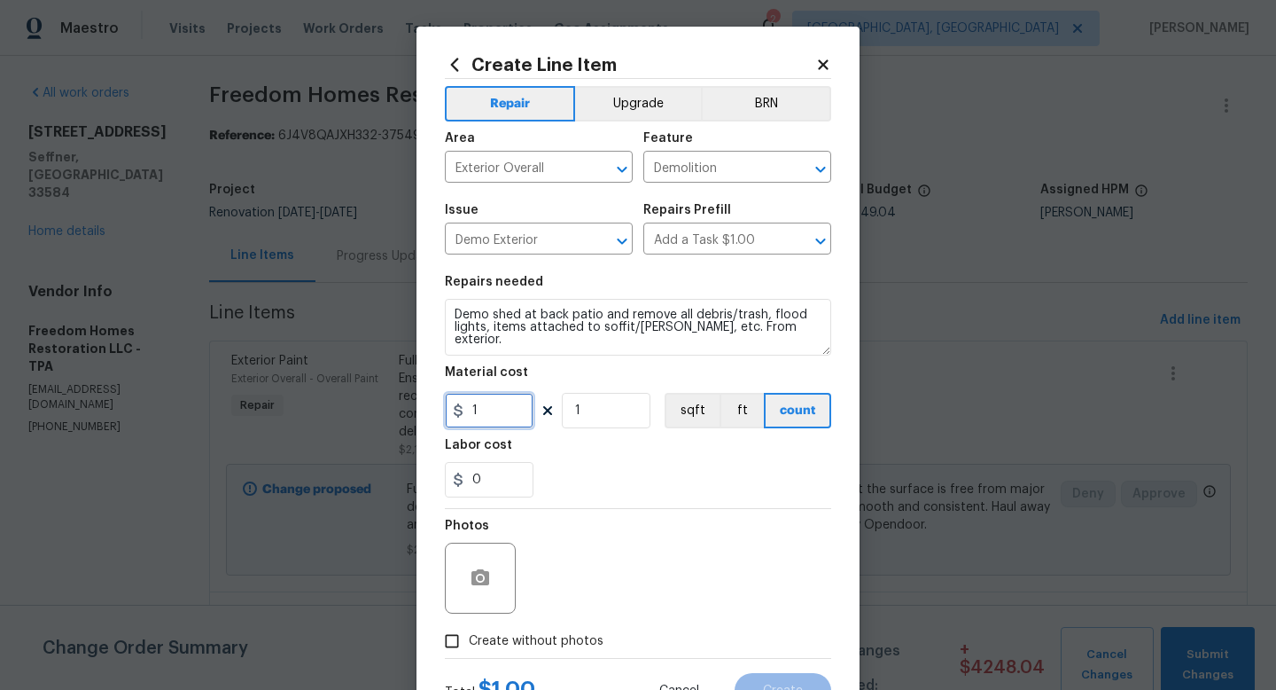
click at [504, 407] on input "1" at bounding box center [489, 410] width 89 height 35
type input "500"
click at [518, 639] on span "Create without photos" at bounding box center [536, 641] width 135 height 19
click at [469, 639] on input "Create without photos" at bounding box center [452, 641] width 34 height 34
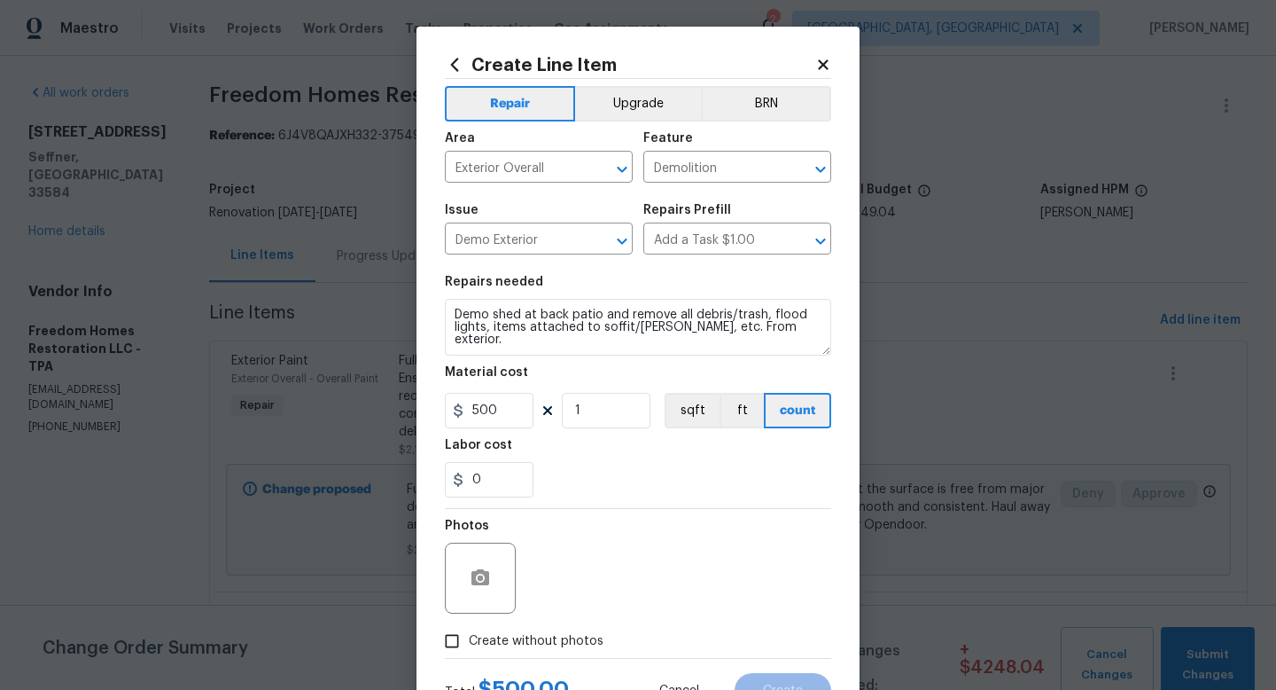
checkbox input "true"
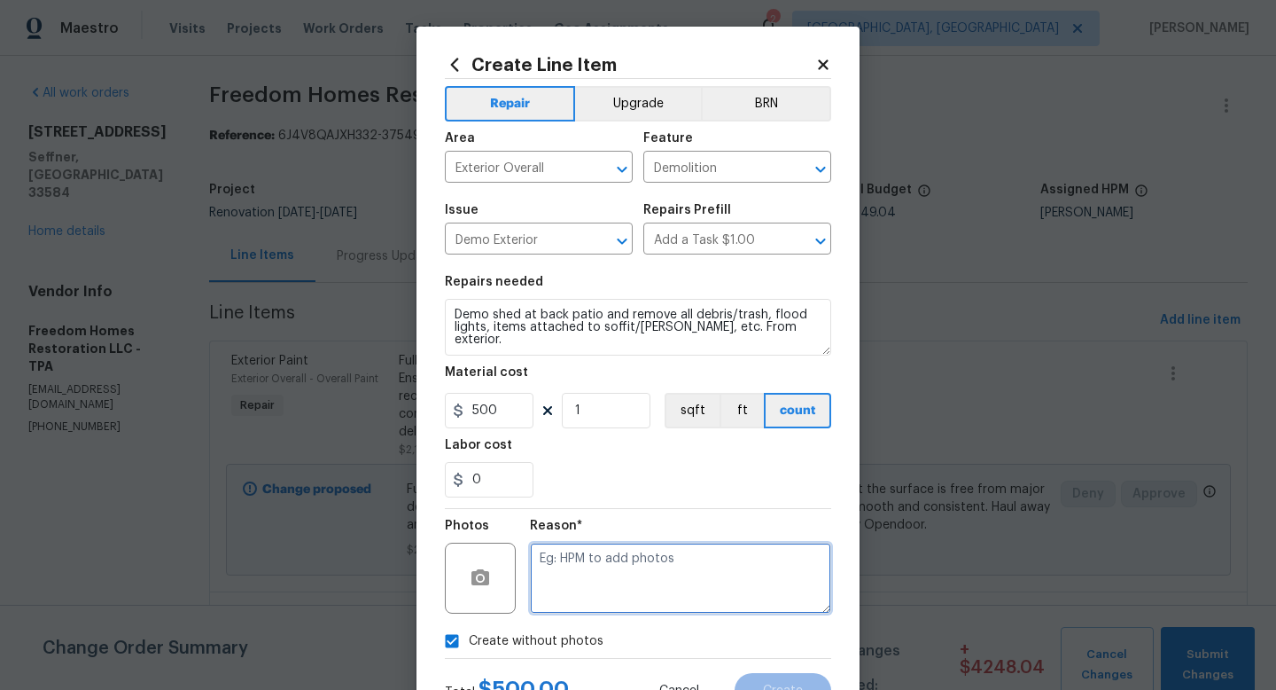
click at [585, 576] on textarea at bounding box center [680, 577] width 301 height 71
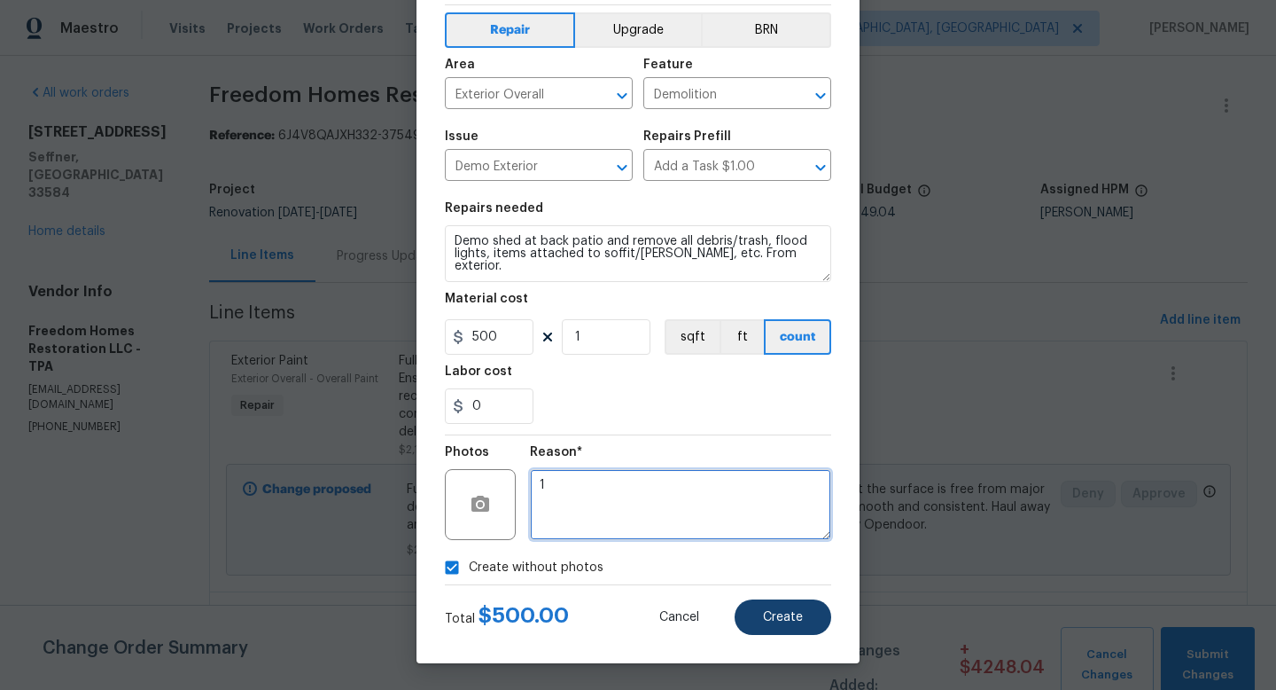
type textarea "1"
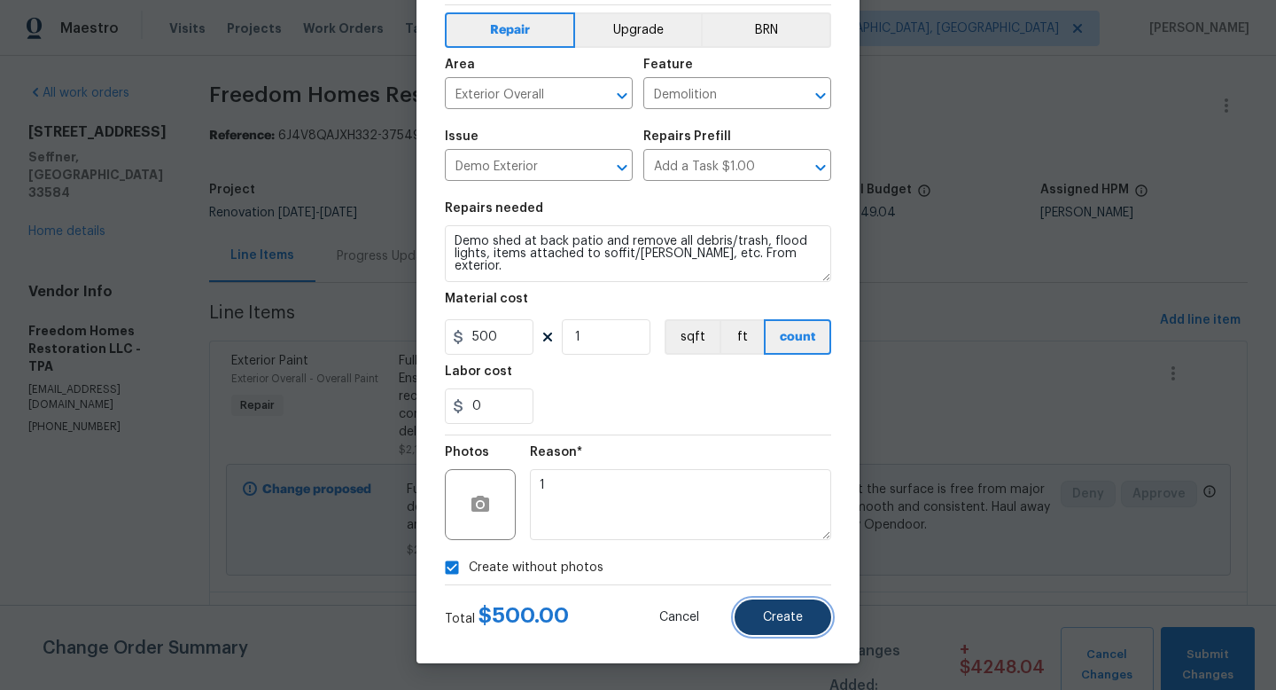
click at [777, 614] on span "Create" at bounding box center [783, 617] width 40 height 13
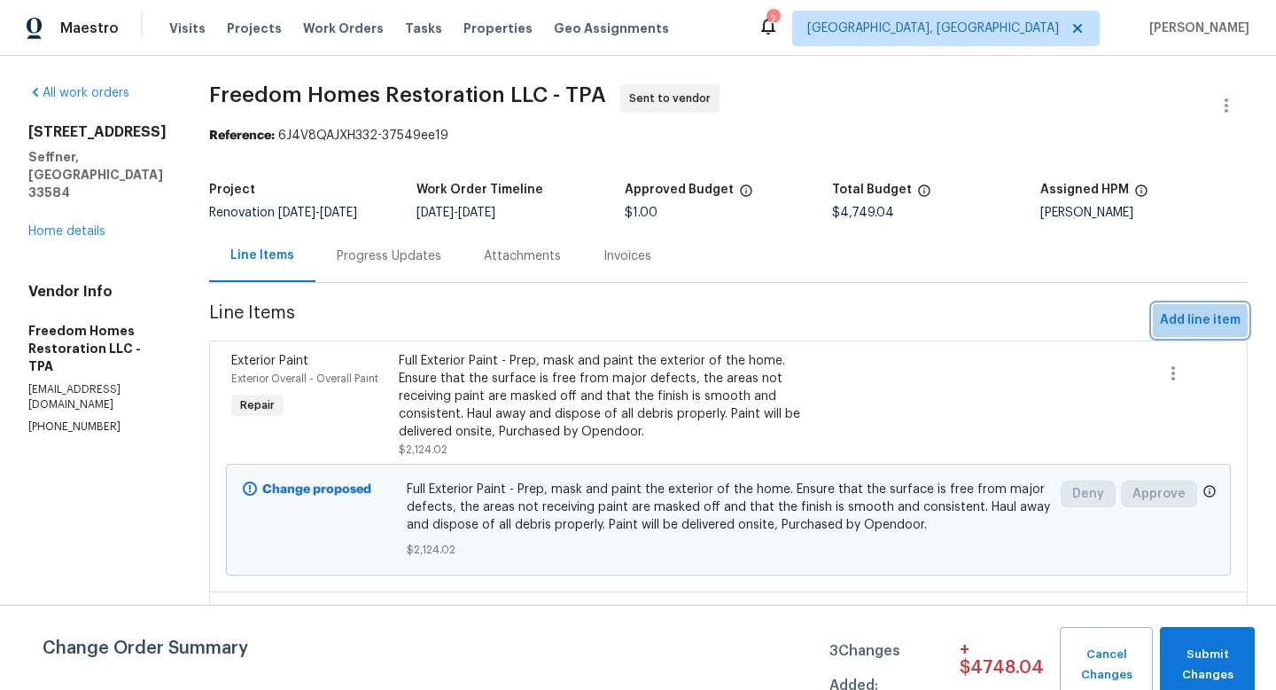
click at [1184, 323] on span "Add line item" at bounding box center [1200, 320] width 81 height 22
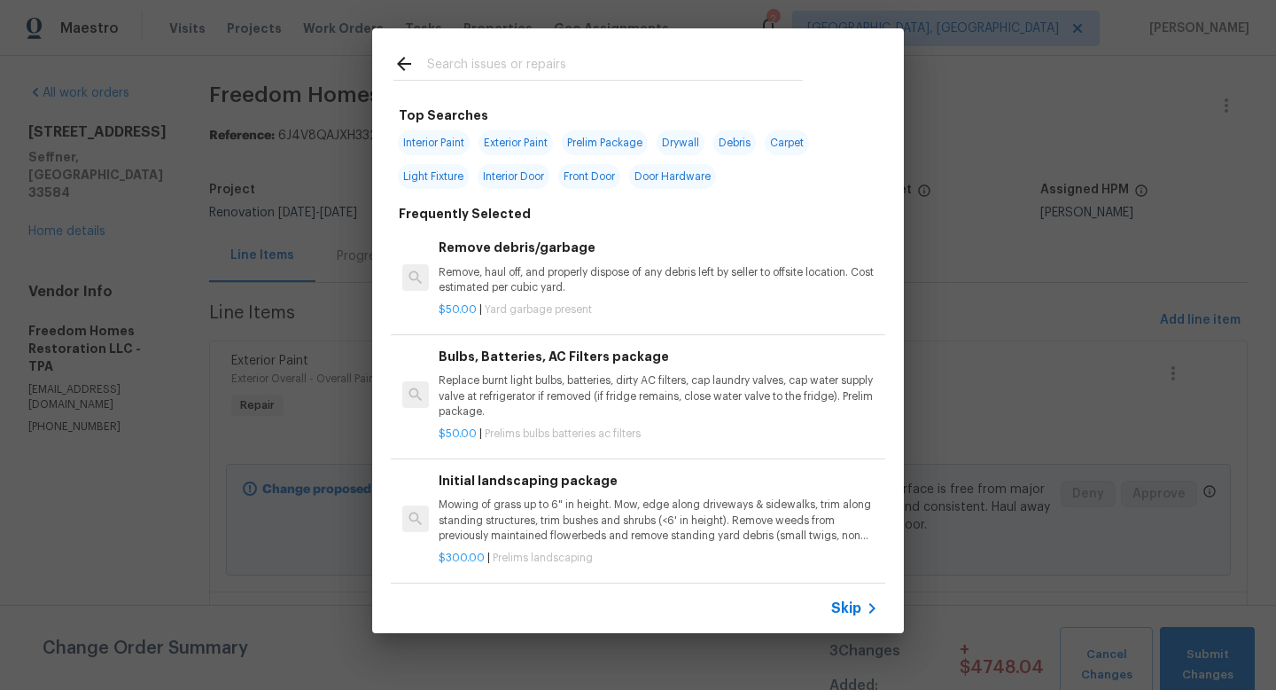
click at [847, 605] on span "Skip" at bounding box center [846, 608] width 30 height 18
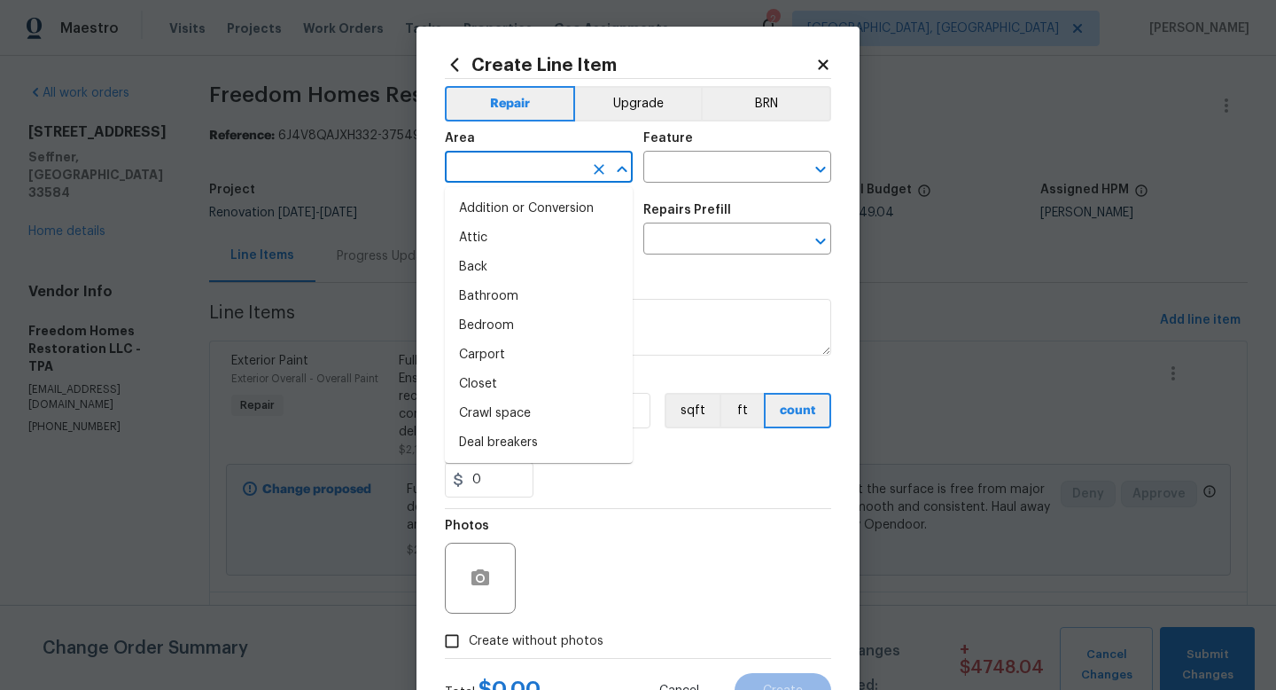
click at [521, 168] on input "text" at bounding box center [514, 168] width 138 height 27
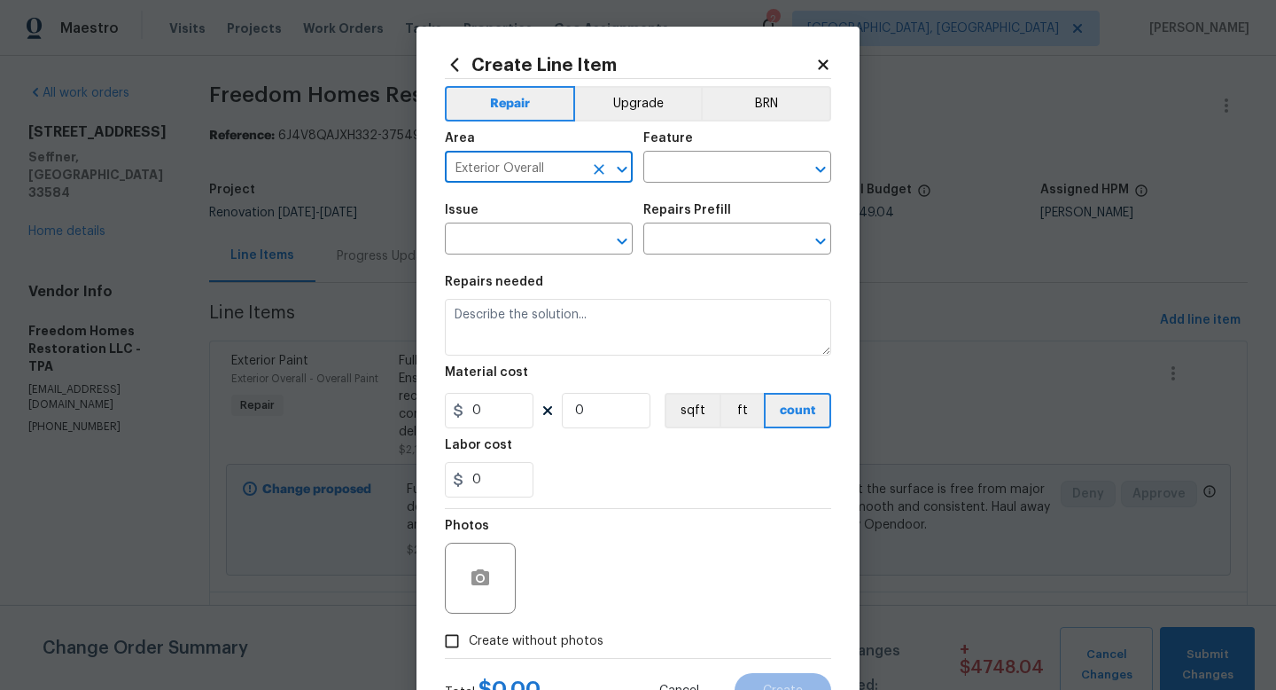
type input "Exterior Overall"
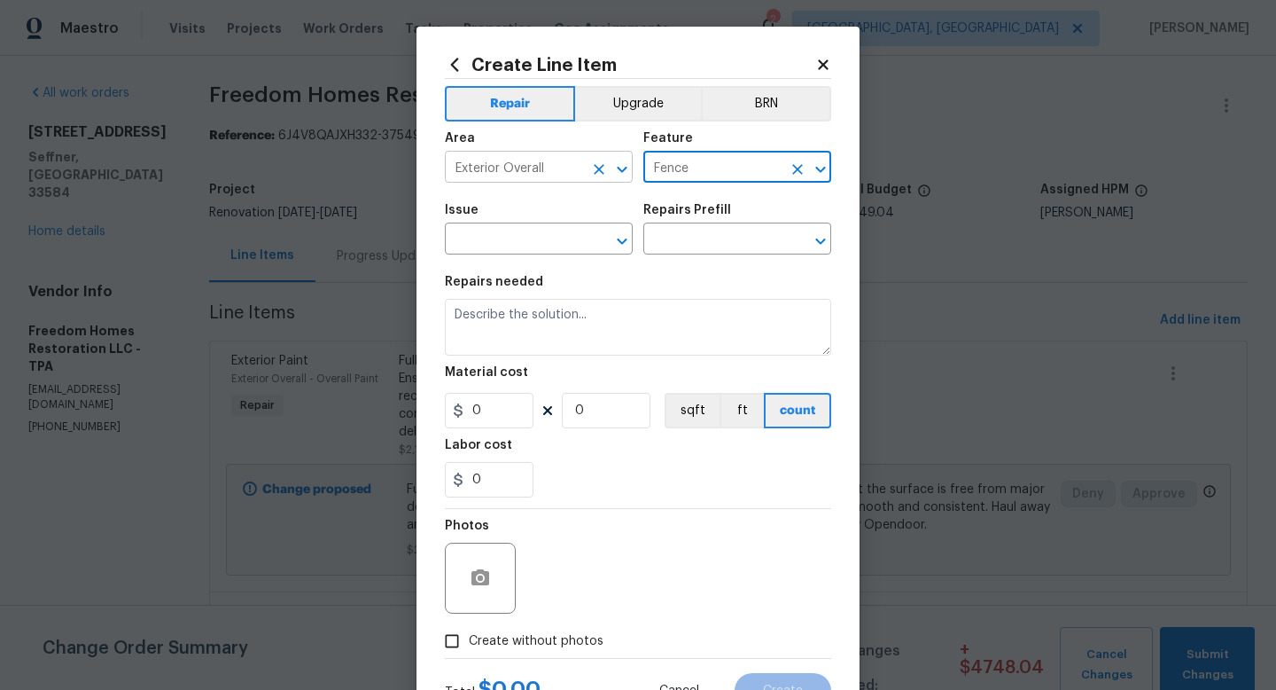
type input "Fence"
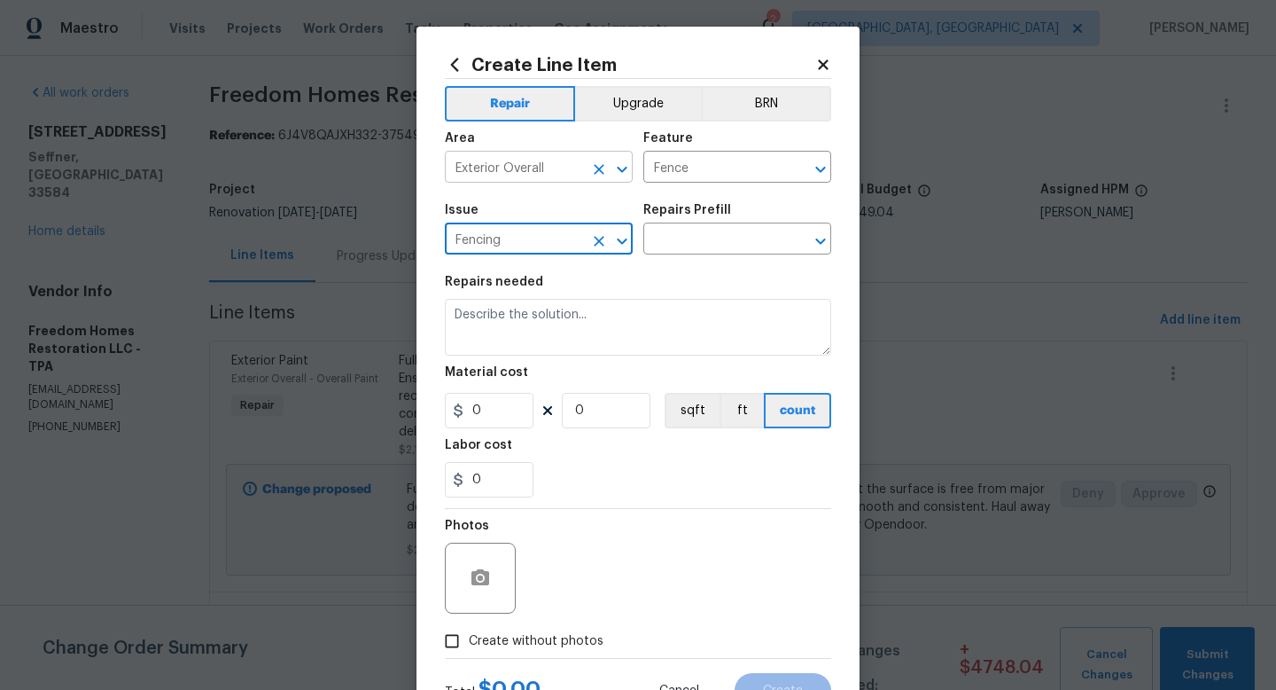
type input "Fencing"
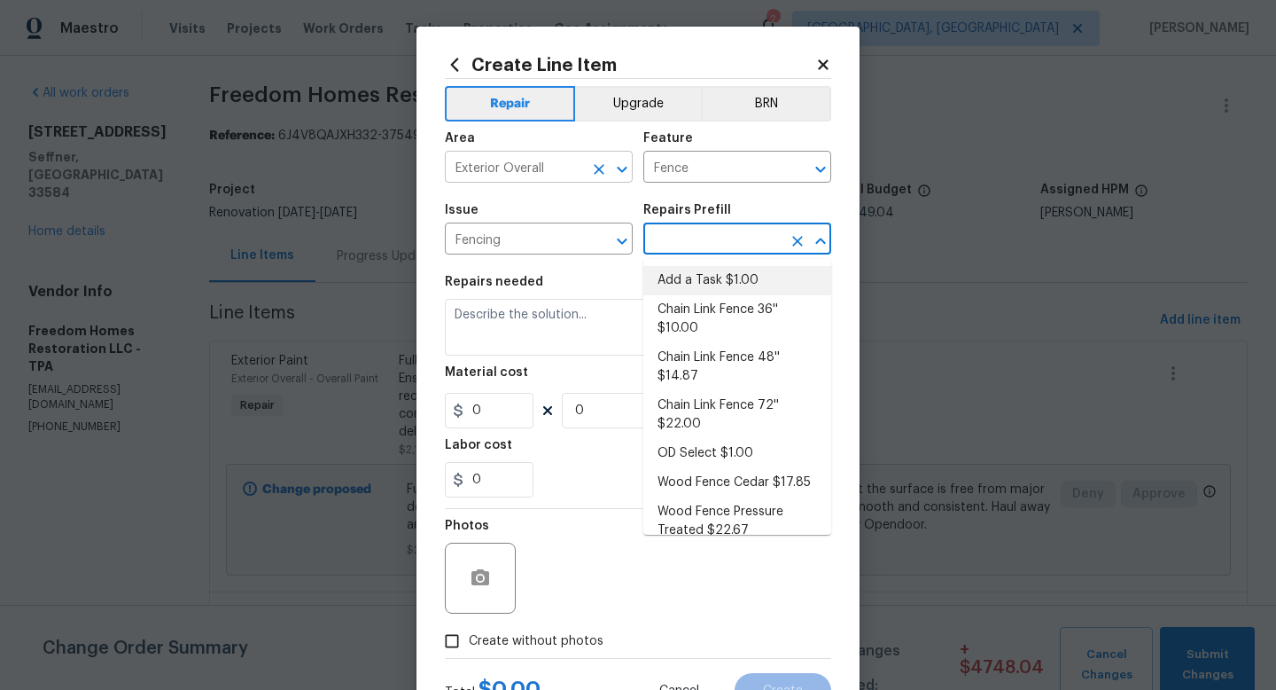
type input "Add a Task $1.00"
type textarea "HPM to detail"
type input "1"
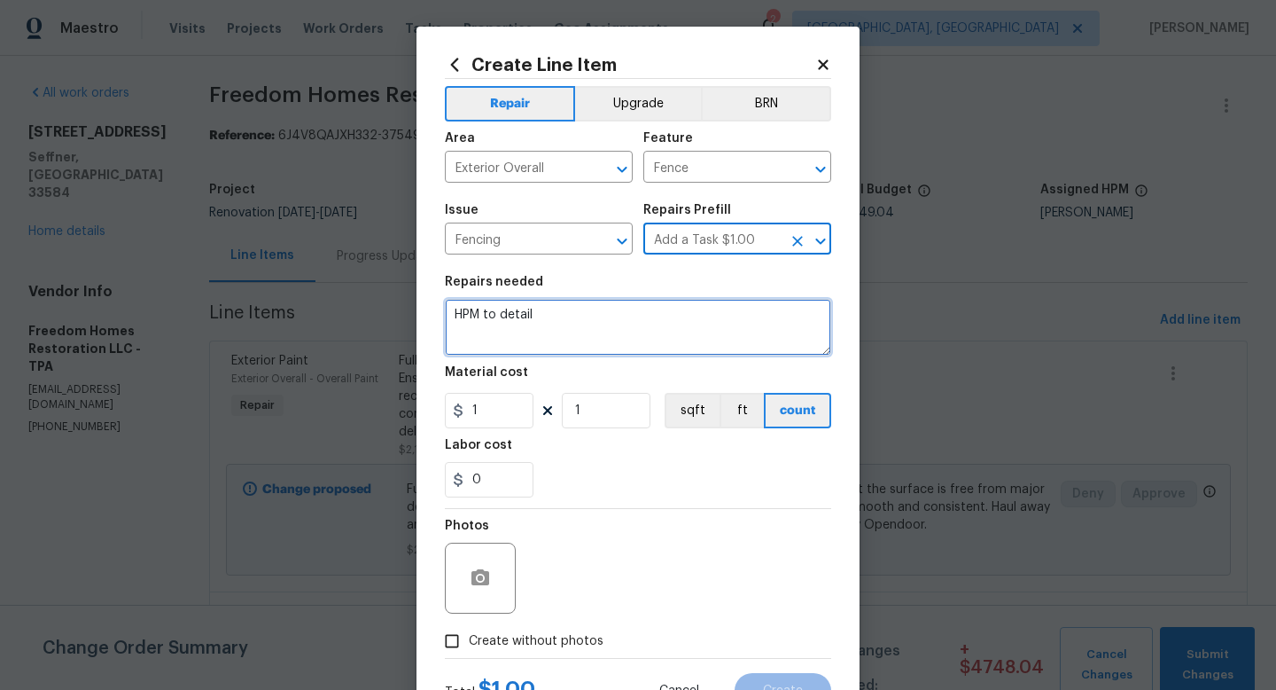
click at [499, 319] on textarea "HPM to detail" at bounding box center [638, 327] width 386 height 57
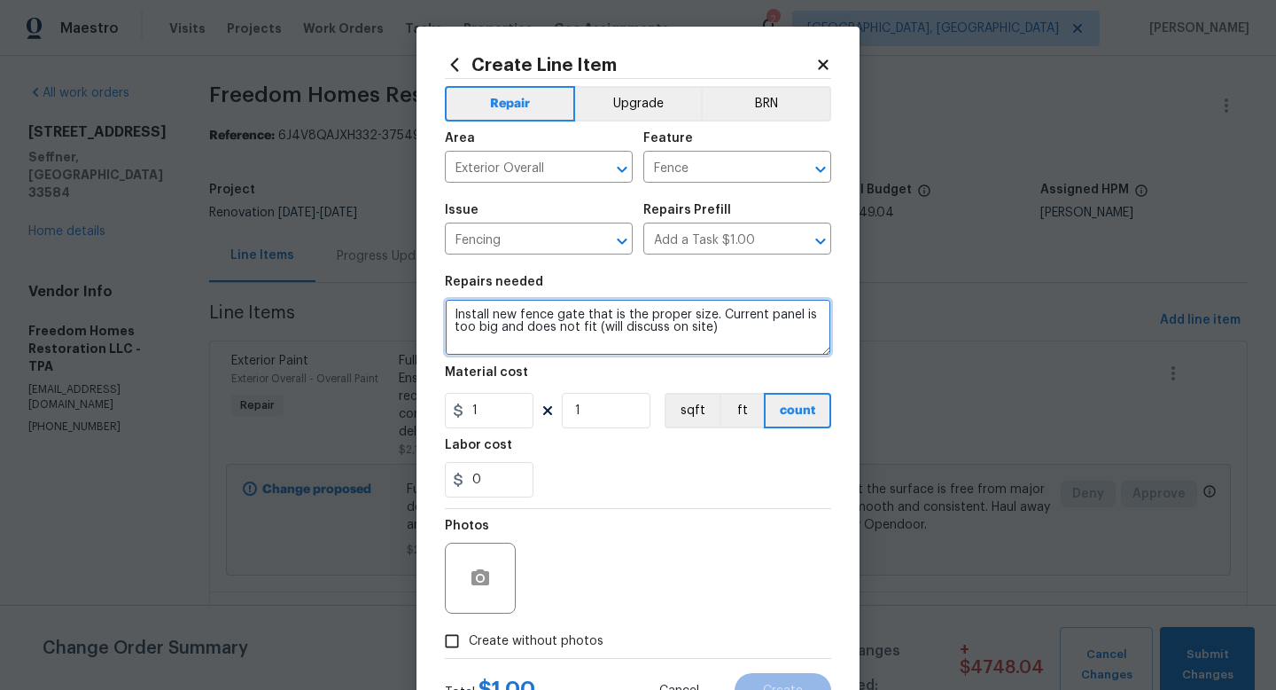
type textarea "Install new fence gate that is the proper size. Current panel is too big and do…"
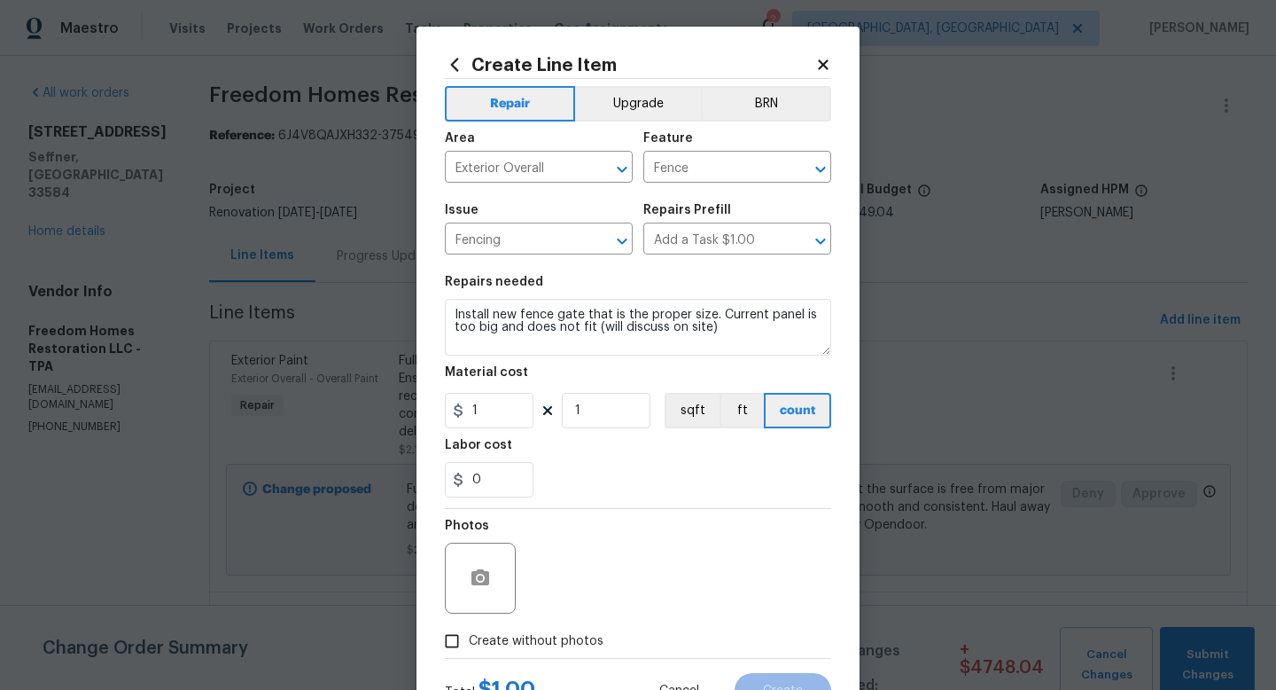
click at [508, 647] on span "Create without photos" at bounding box center [536, 641] width 135 height 19
click at [469, 647] on input "Create without photos" at bounding box center [452, 641] width 34 height 34
checkbox input "true"
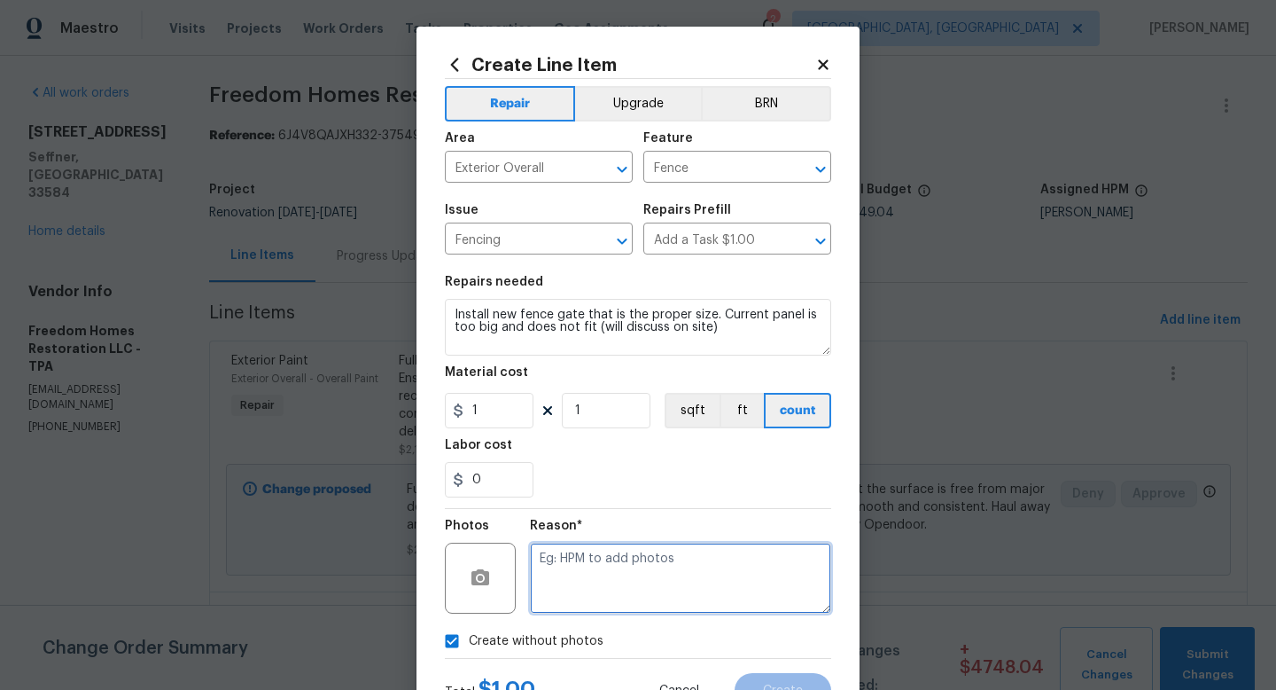
click at [554, 594] on textarea at bounding box center [680, 577] width 301 height 71
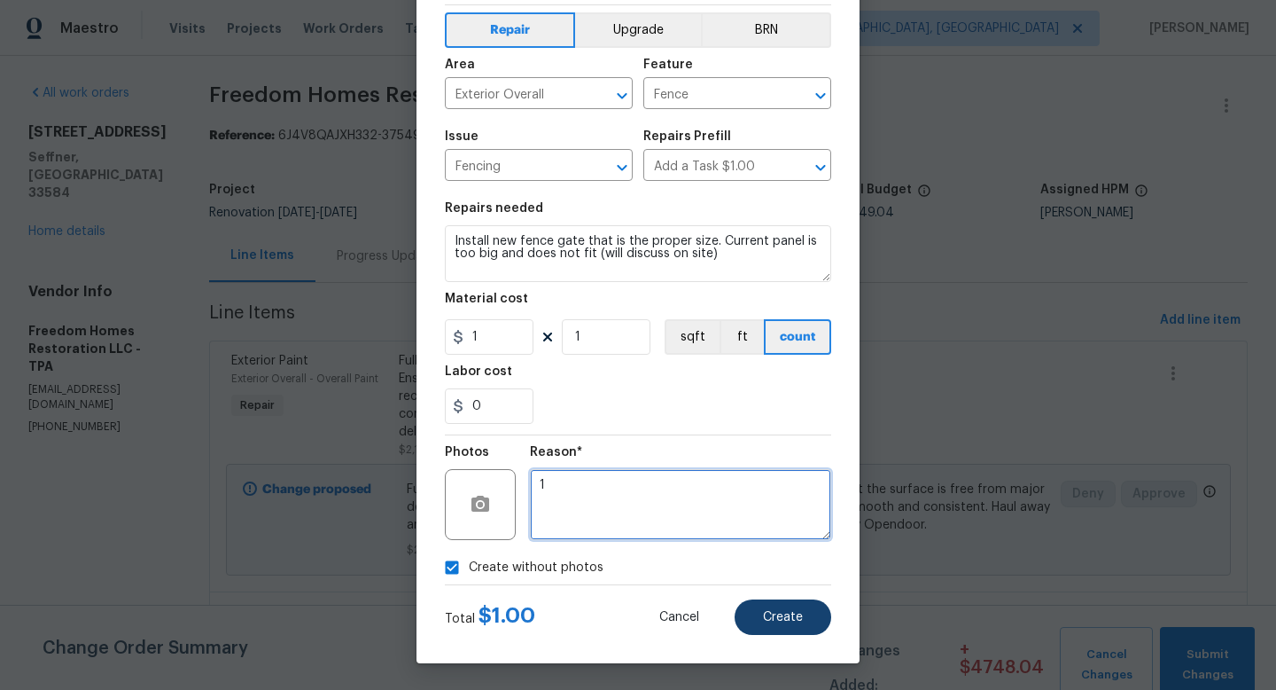
type textarea "1"
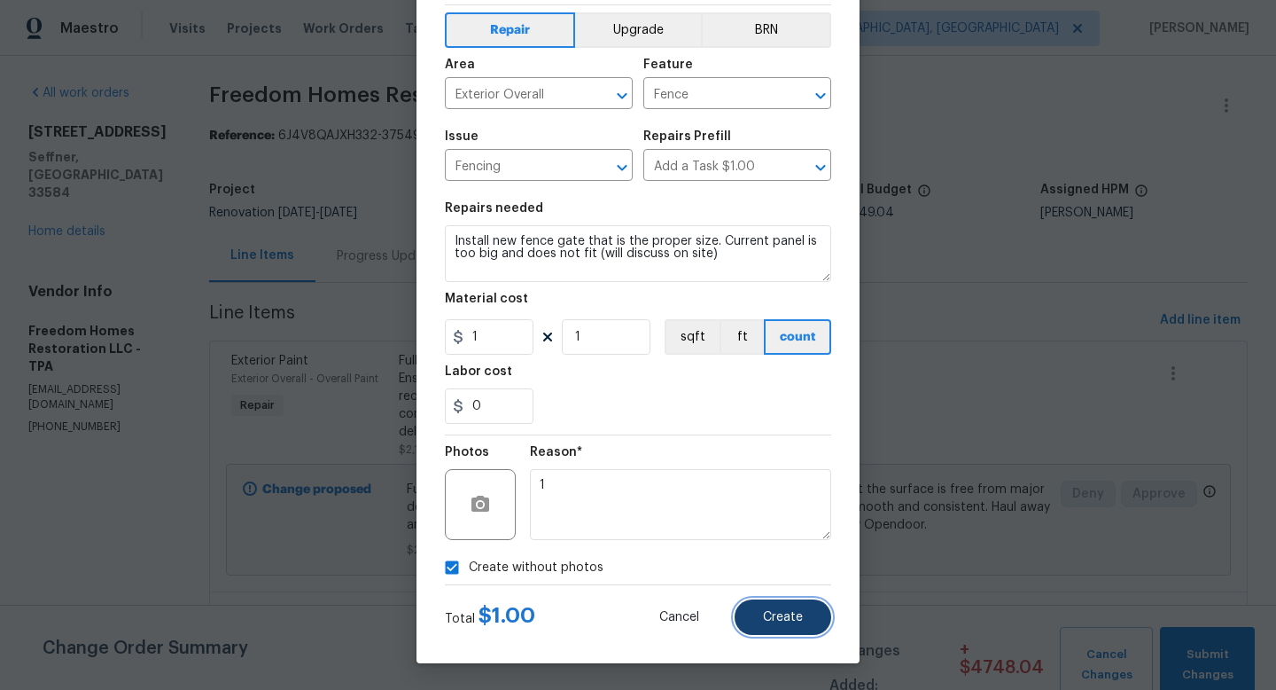
click at [764, 622] on span "Create" at bounding box center [783, 617] width 40 height 13
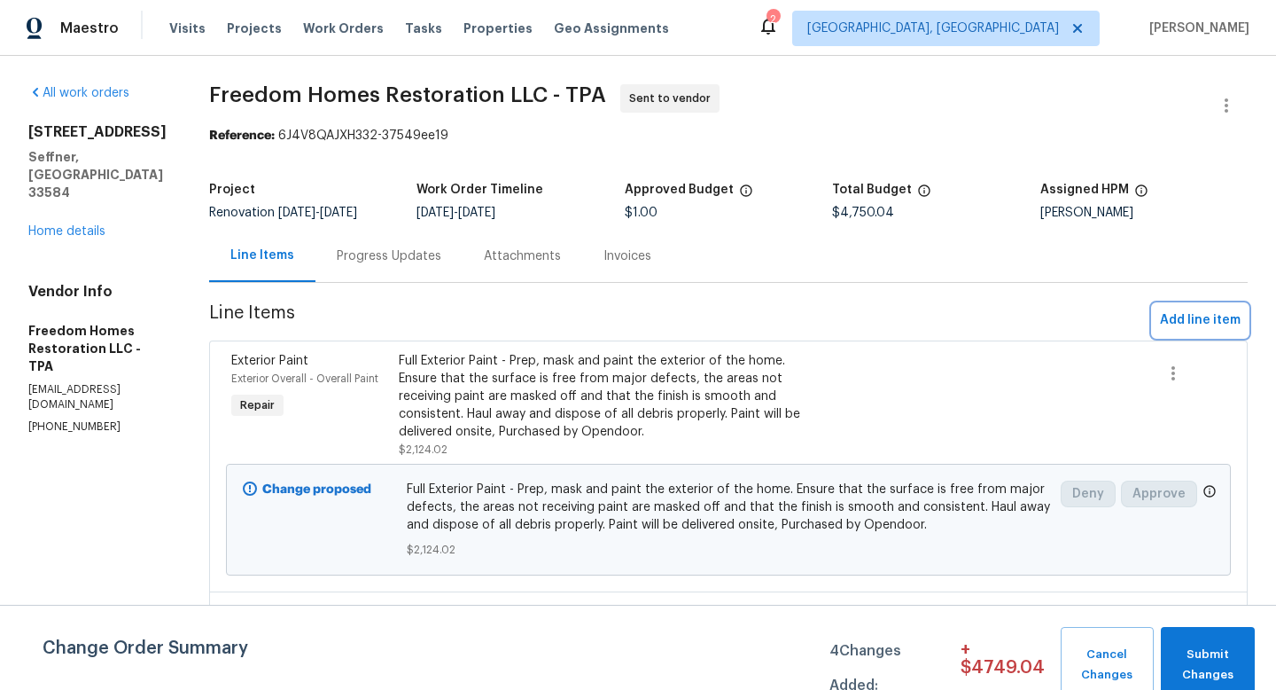
click at [1176, 330] on span "Add line item" at bounding box center [1200, 320] width 81 height 22
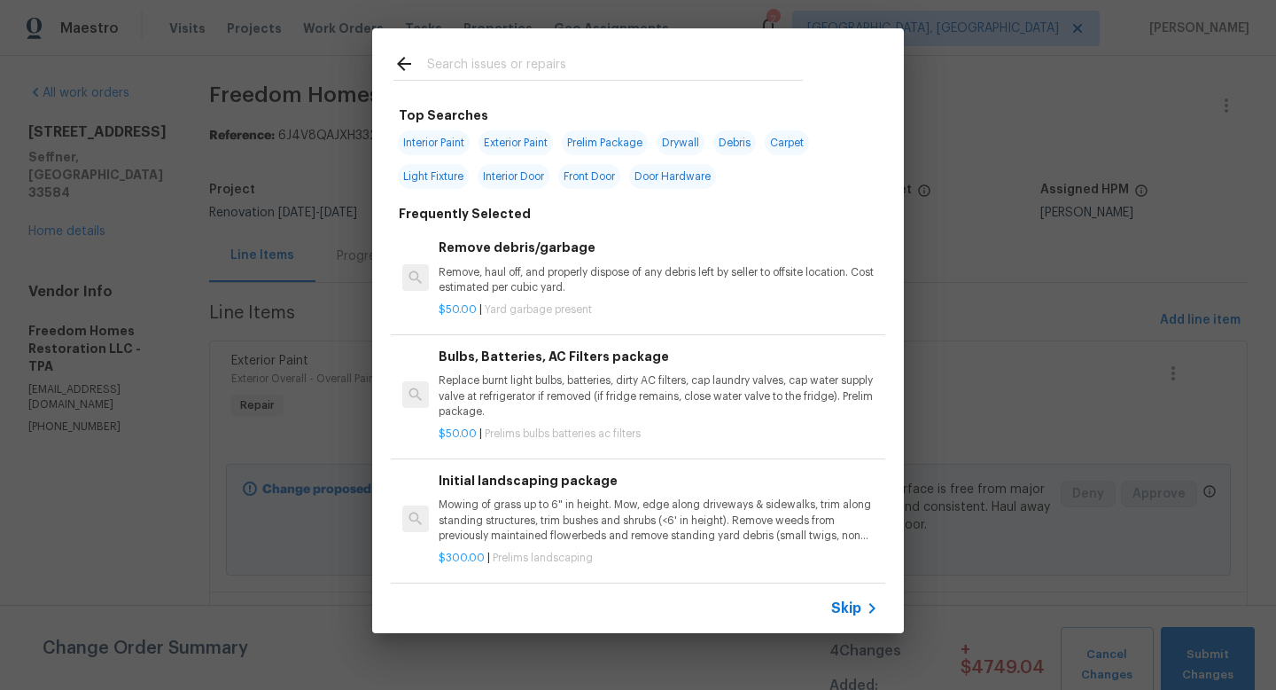
click at [840, 606] on span "Skip" at bounding box center [846, 608] width 30 height 18
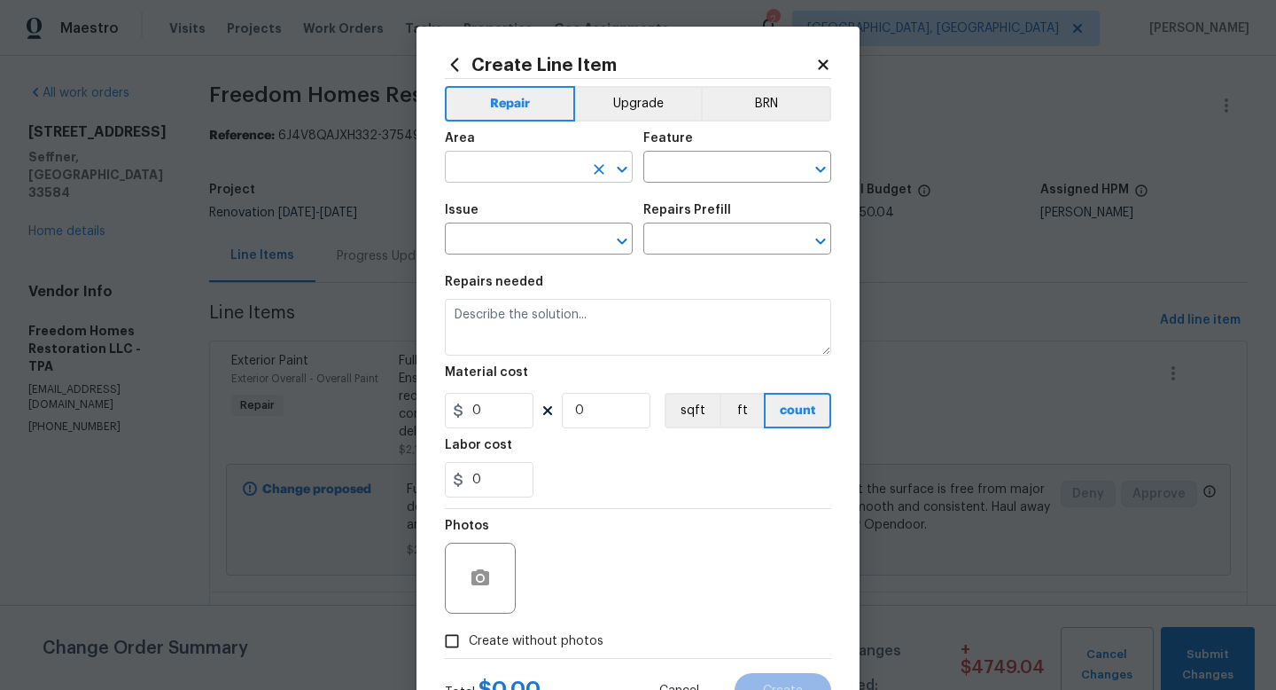
click at [503, 177] on input "text" at bounding box center [514, 168] width 138 height 27
type input "Exterior Overall"
type input "Landscaping"
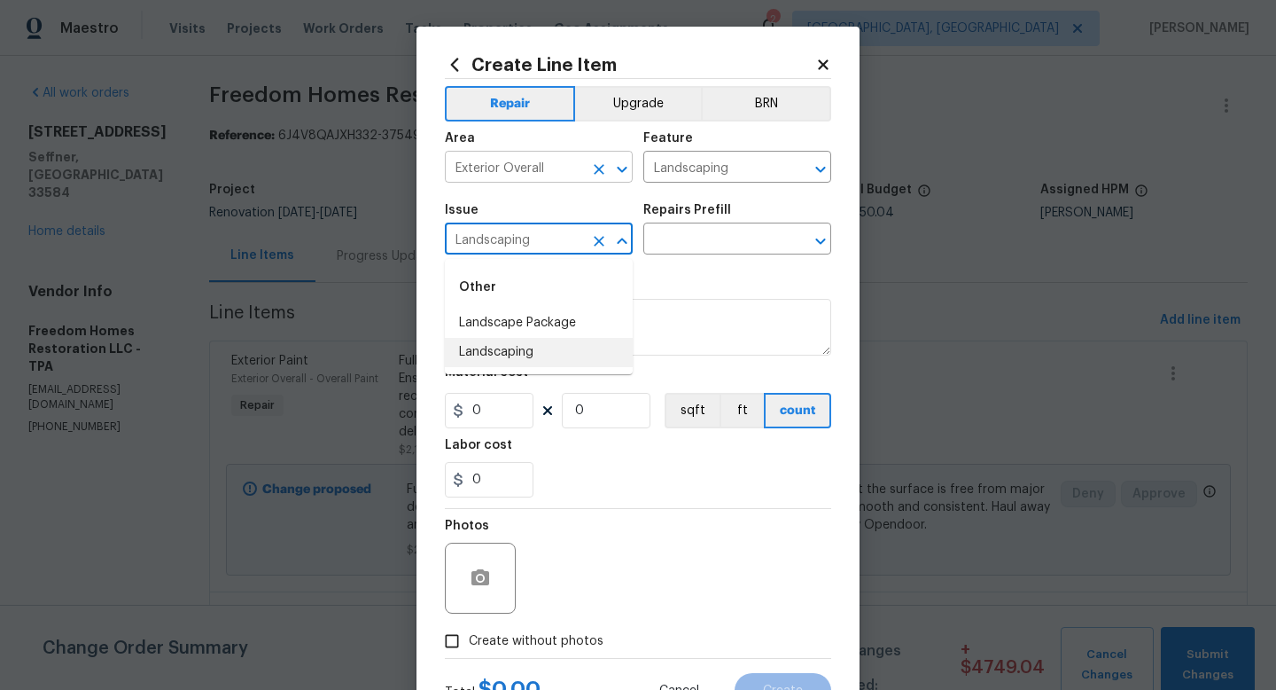
type input "Landscaping"
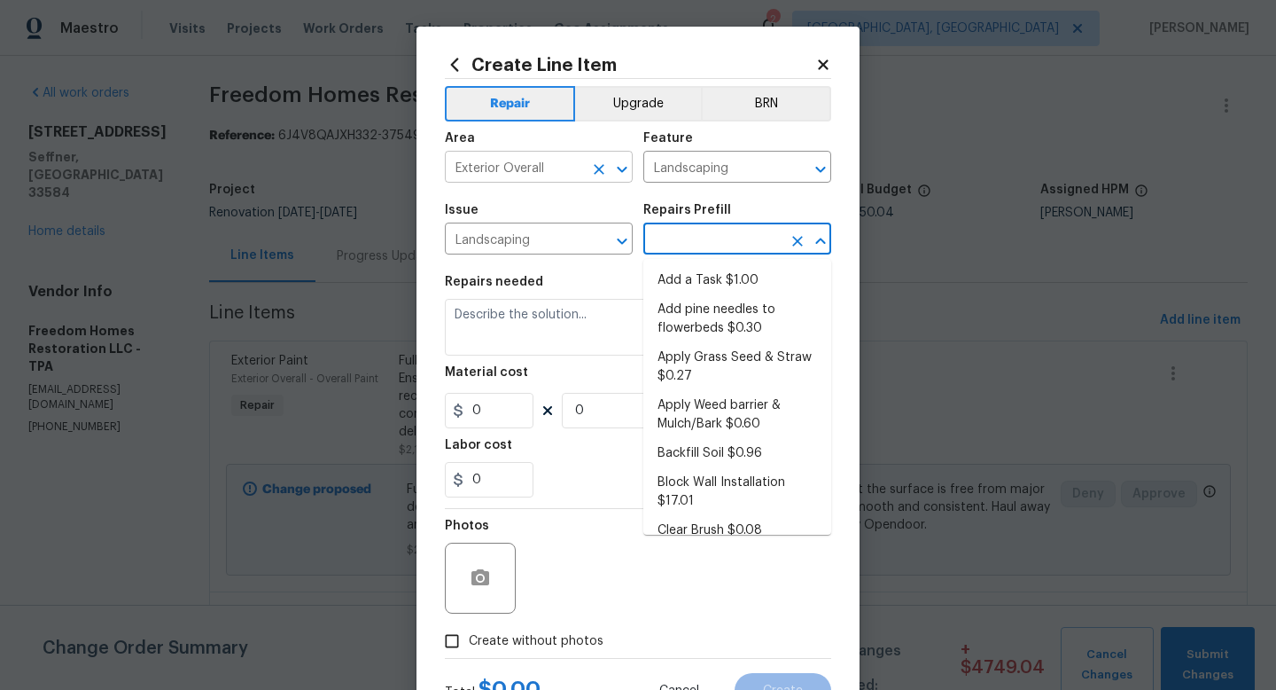
type input "Add a Task $1.00"
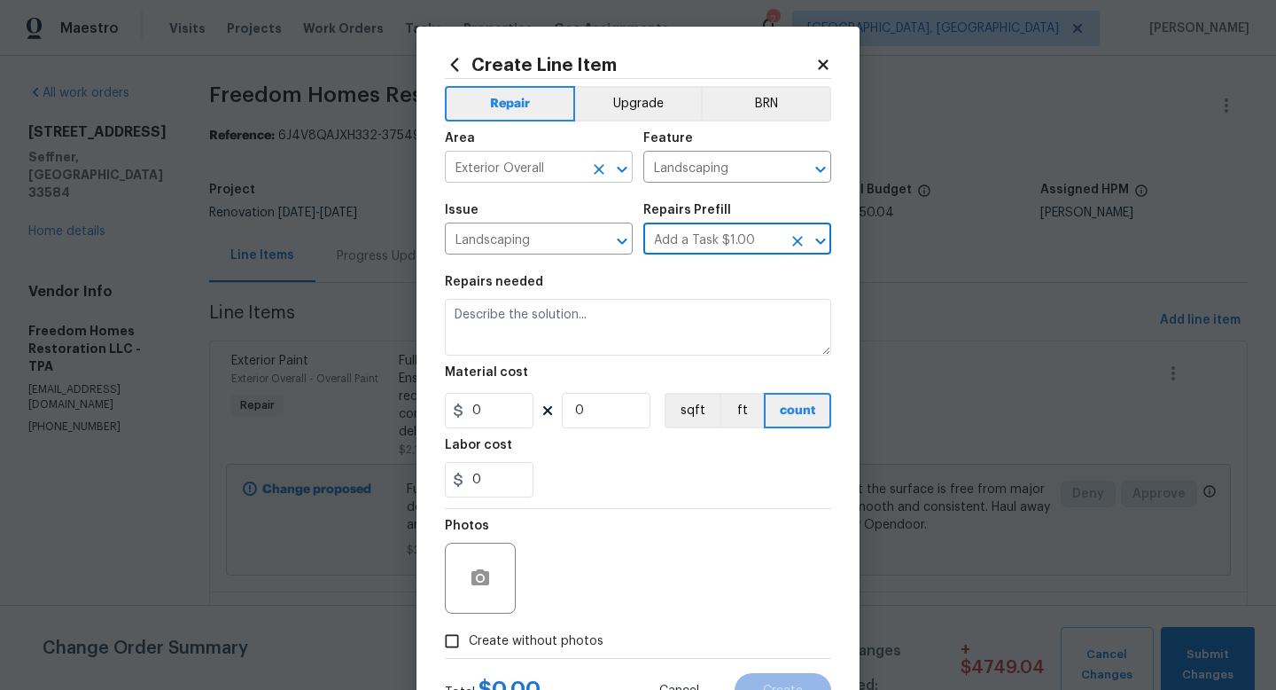
type textarea "HPM to detail"
type input "1"
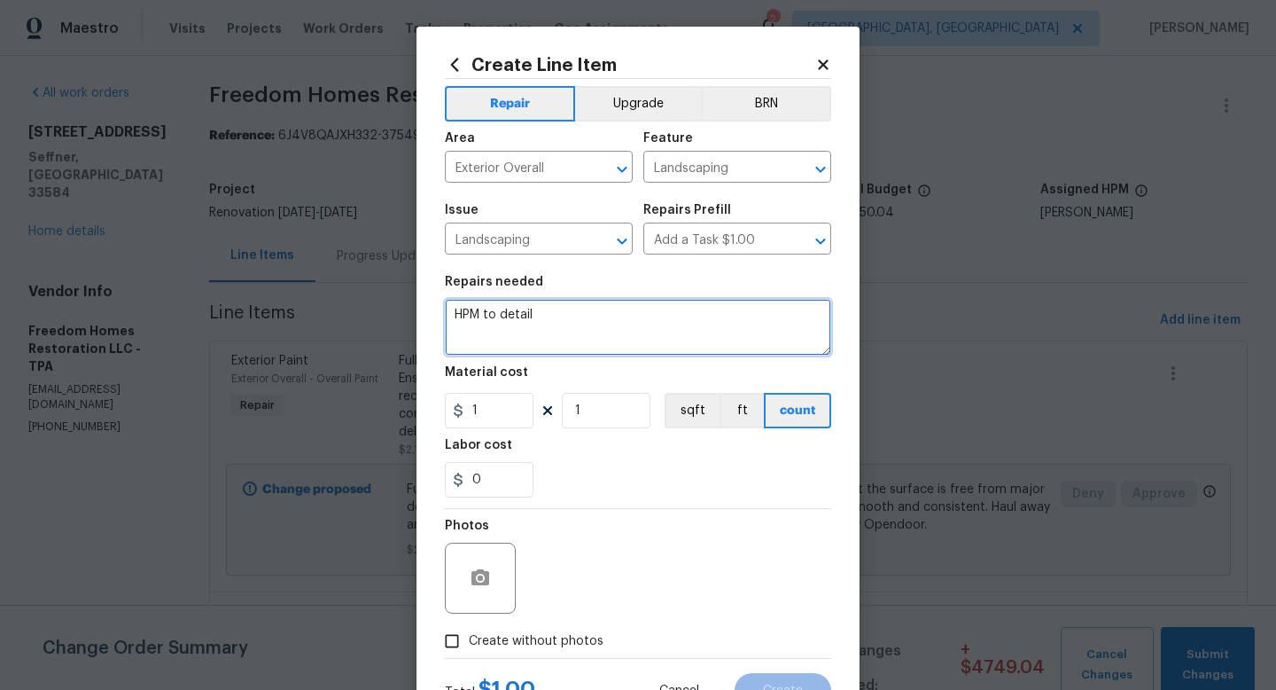
click at [493, 321] on textarea "HPM to detail" at bounding box center [638, 327] width 386 height 57
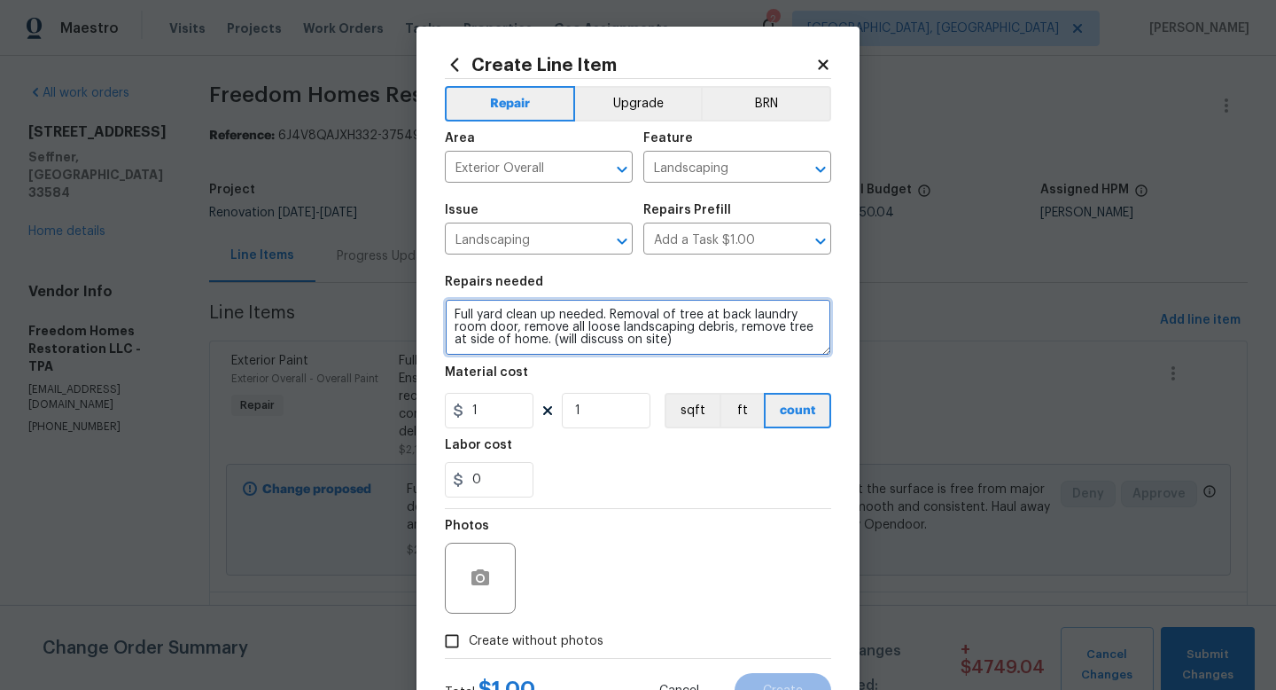
type textarea "Full yard clean up needed. Removal of tree at back laundry room door, remove al…"
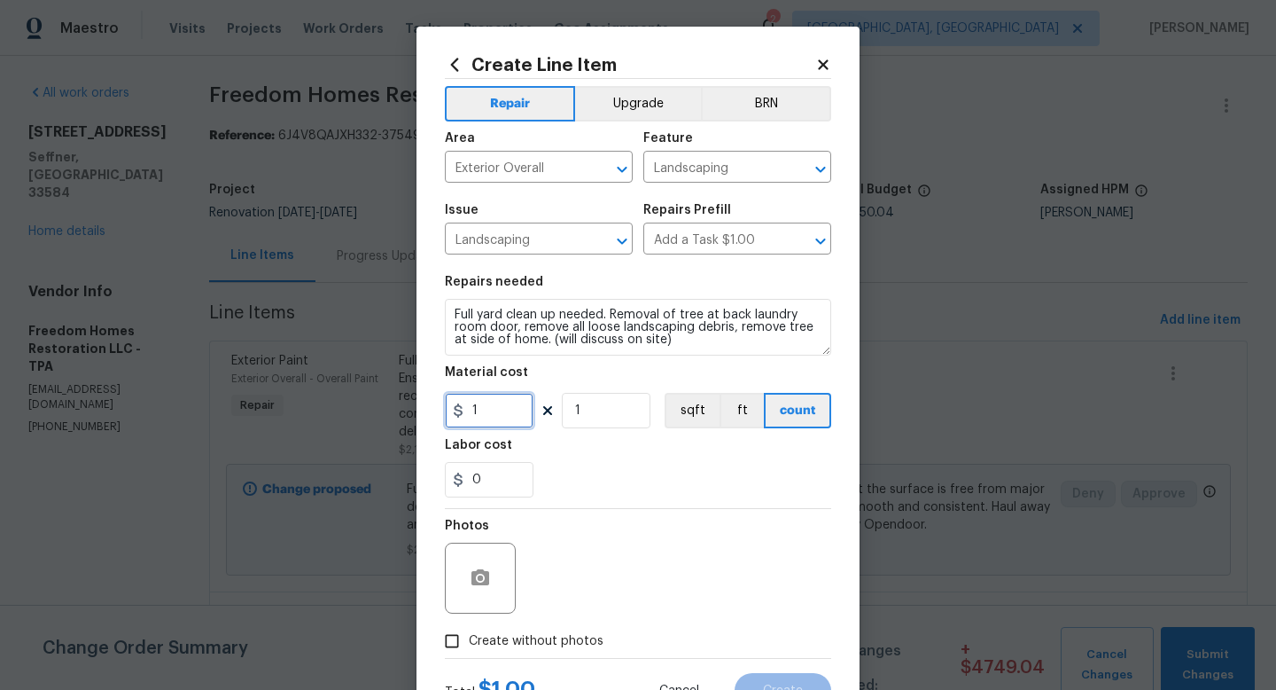
click at [498, 418] on input "1" at bounding box center [489, 410] width 89 height 35
type input "600"
click at [503, 644] on span "Create without photos" at bounding box center [536, 641] width 135 height 19
click at [469, 644] on input "Create without photos" at bounding box center [452, 641] width 34 height 34
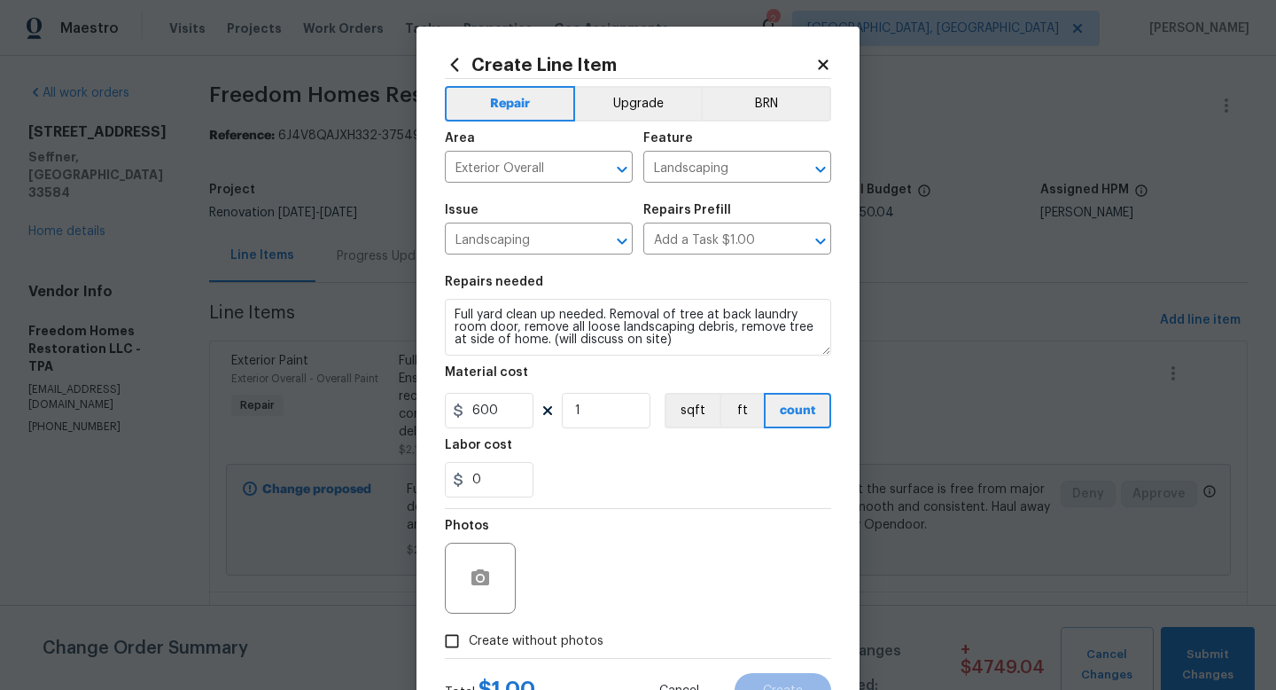
checkbox input "true"
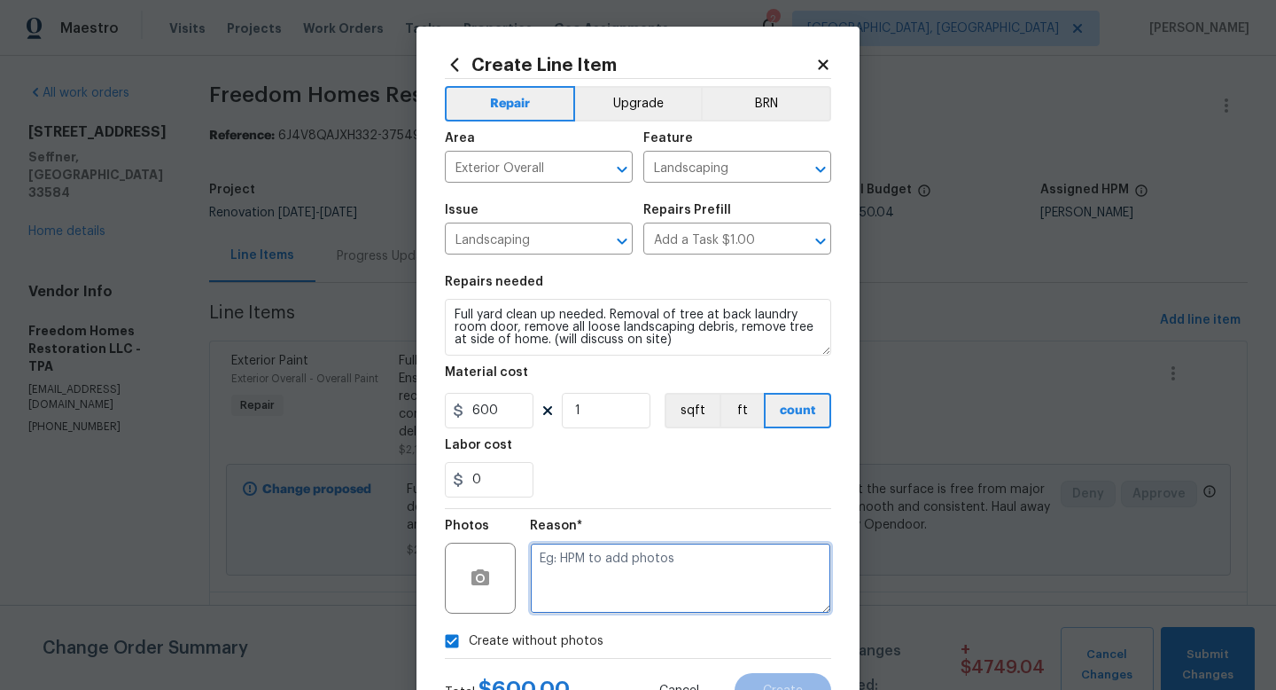
click at [591, 587] on textarea at bounding box center [680, 577] width 301 height 71
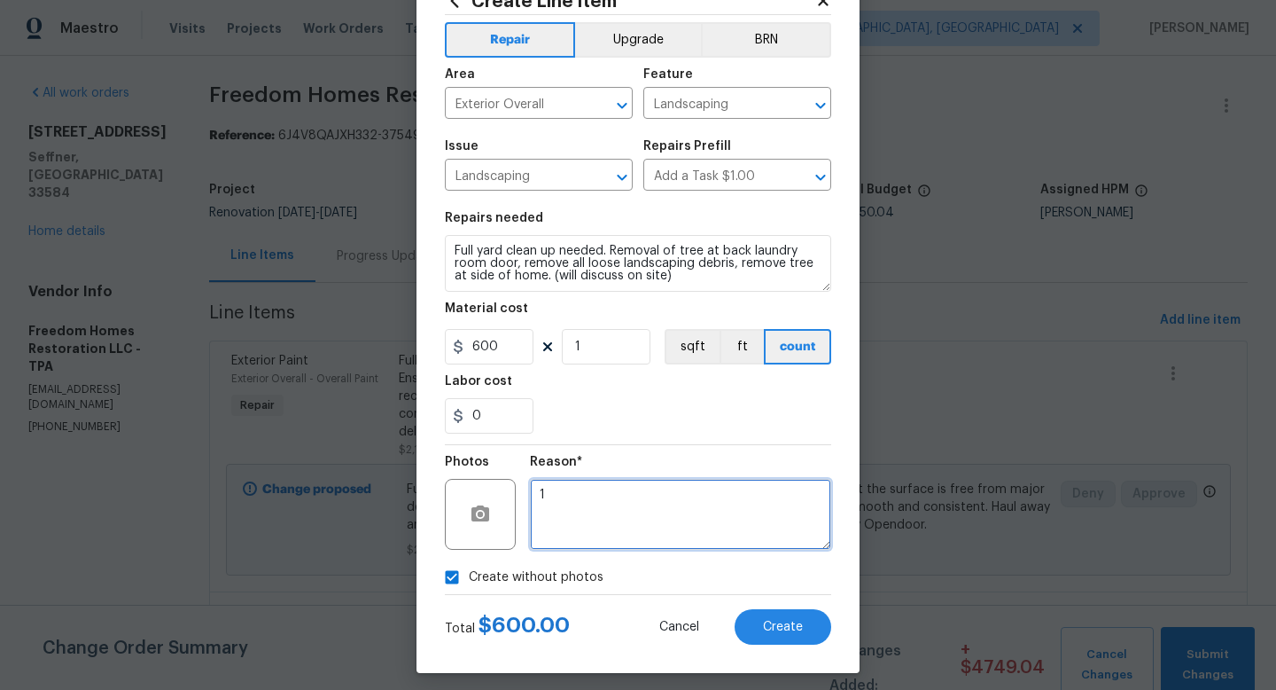
scroll to position [65, 0]
type textarea "1"
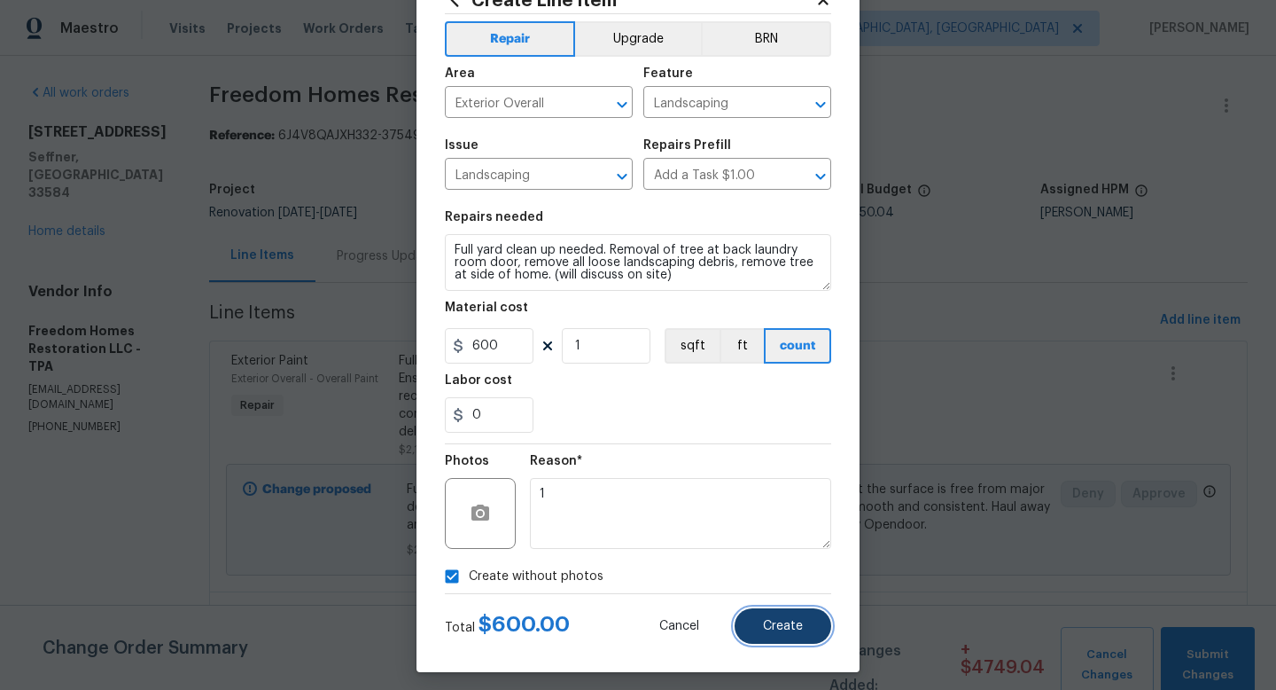
click at [777, 621] on span "Create" at bounding box center [783, 626] width 40 height 13
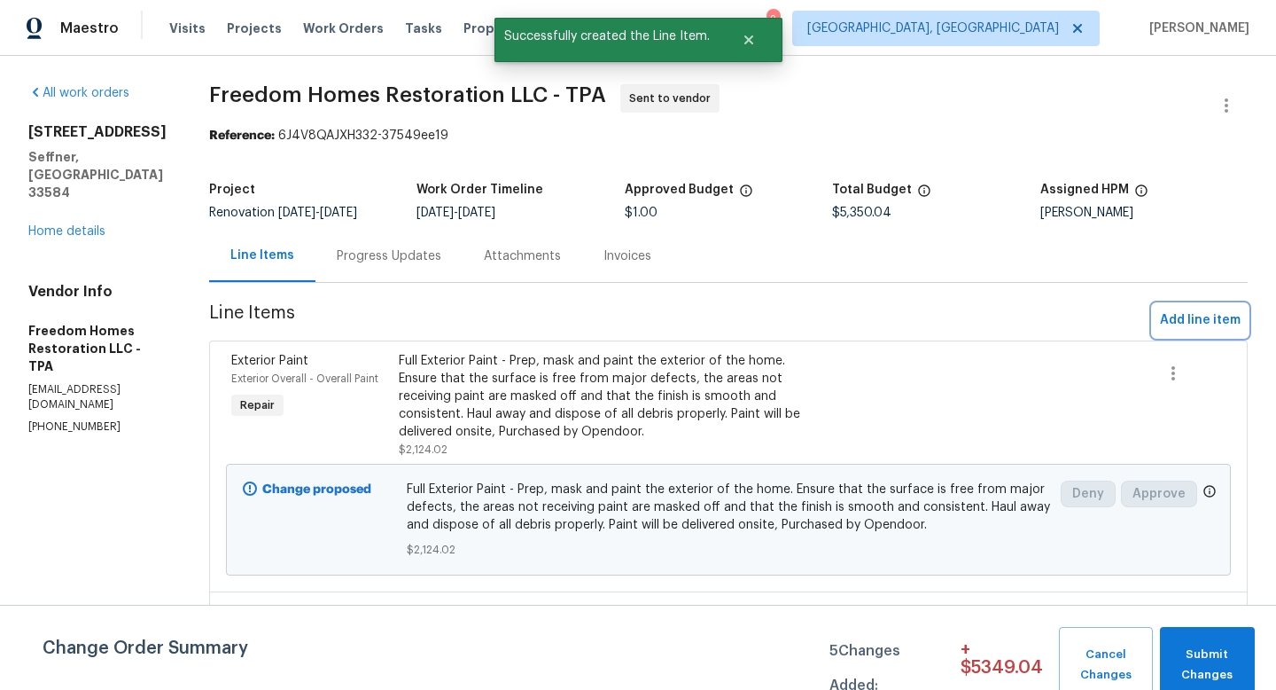
click at [1189, 327] on span "Add line item" at bounding box center [1200, 320] width 81 height 22
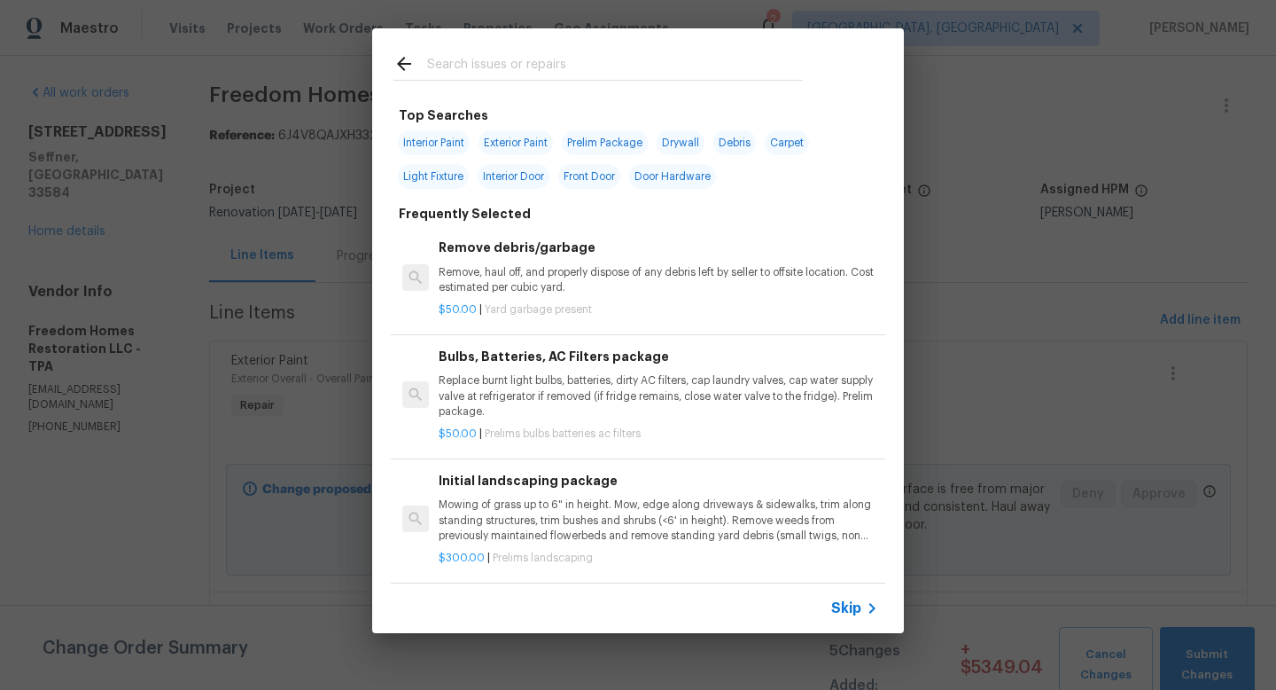
click at [852, 626] on div "Skip" at bounding box center [638, 608] width 532 height 50
click at [847, 613] on span "Skip" at bounding box center [846, 608] width 30 height 18
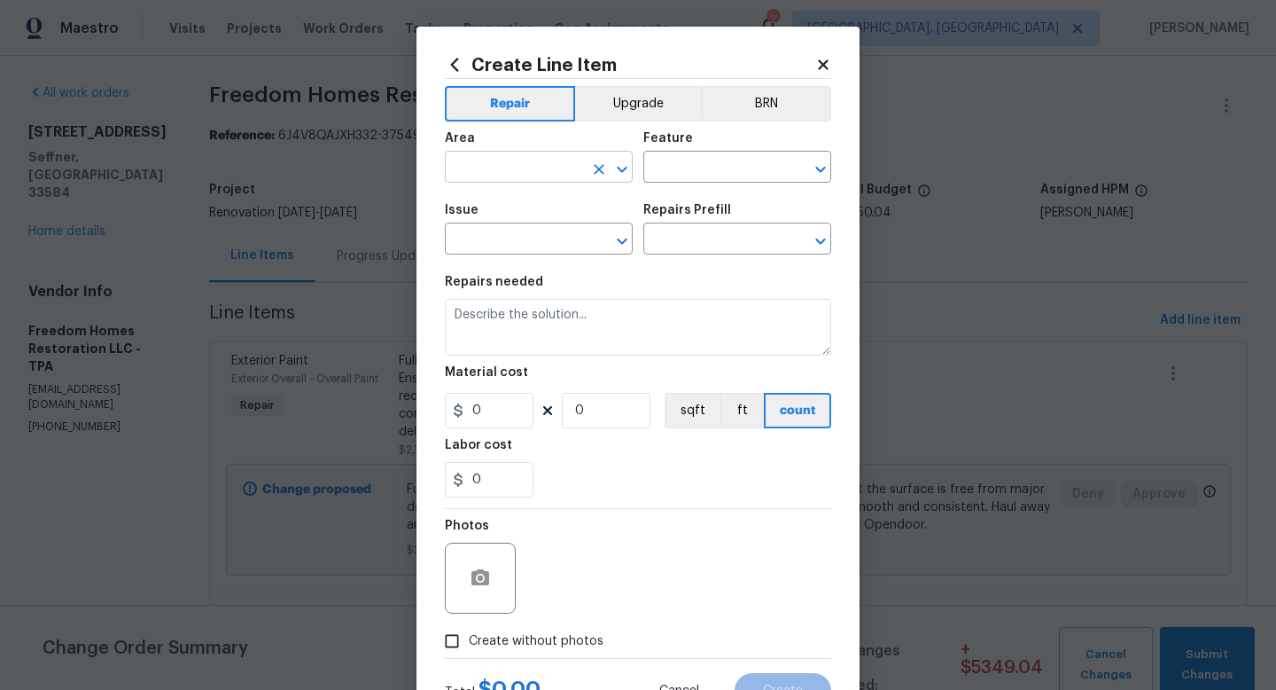
click at [478, 172] on input "text" at bounding box center [514, 168] width 138 height 27
type input "Exterior Overall"
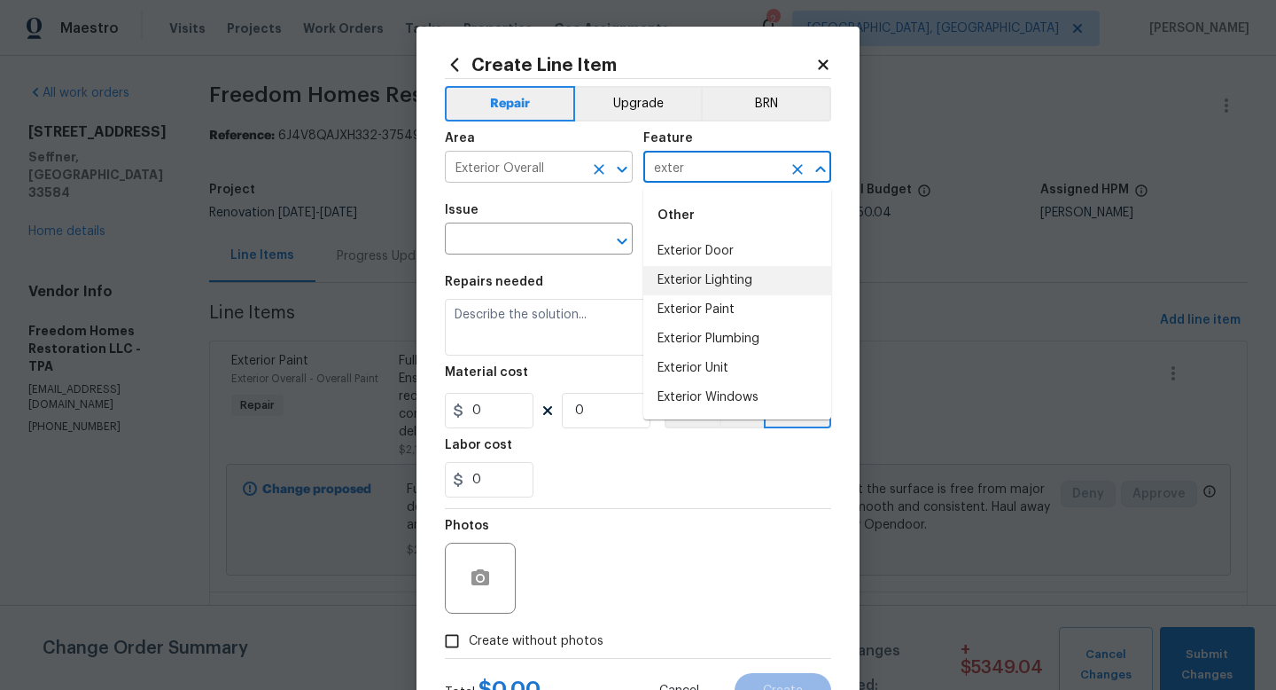
type input "Exterior Lighting"
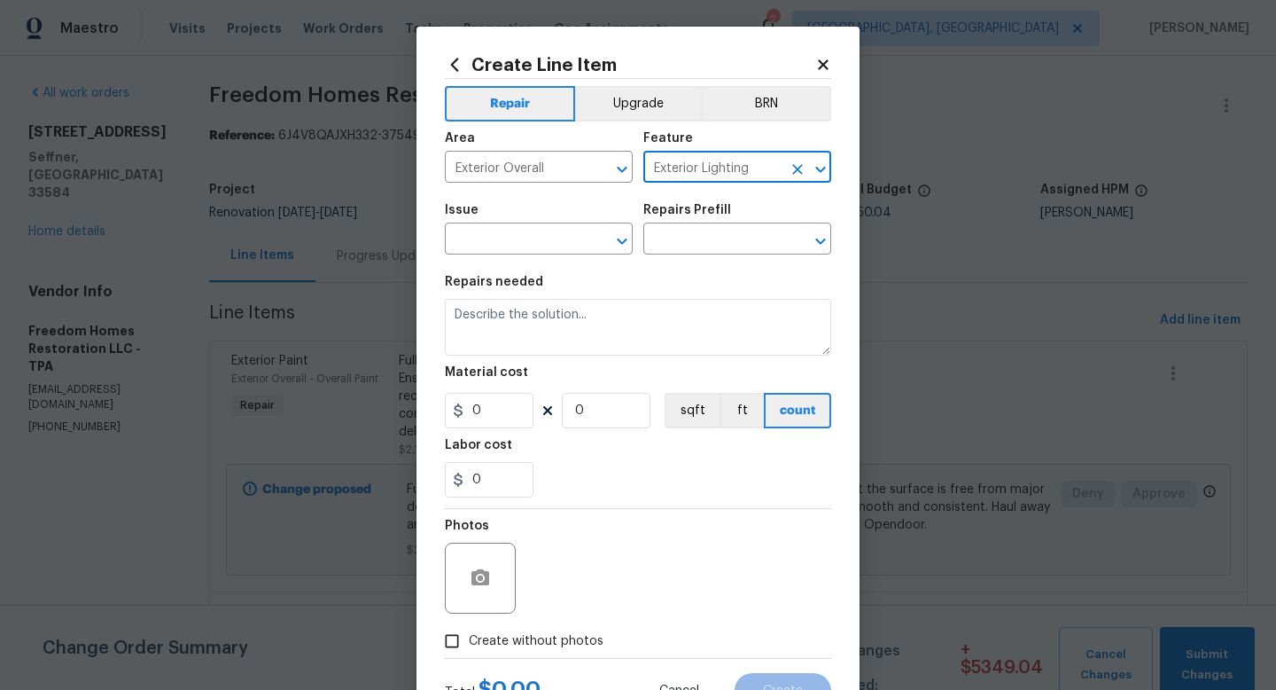
click at [798, 168] on icon "Clear" at bounding box center [797, 169] width 11 height 11
type input "Exterior Door"
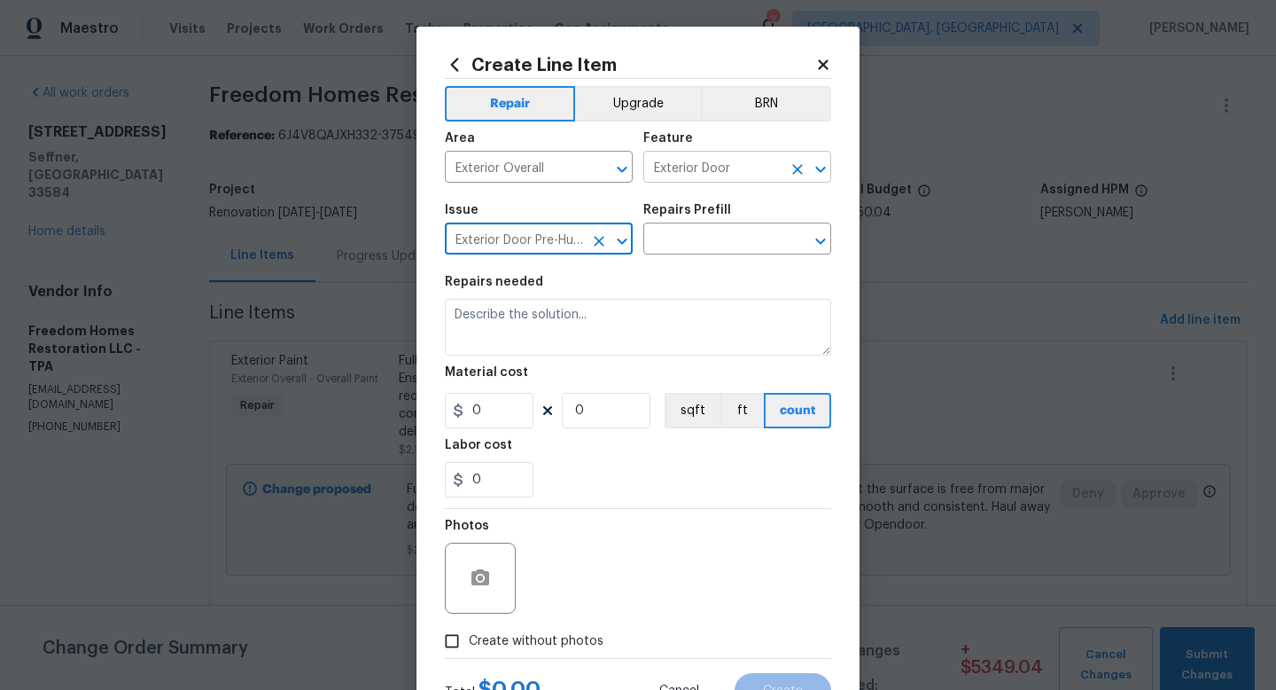
type input "Exterior Door Pre-Hung"
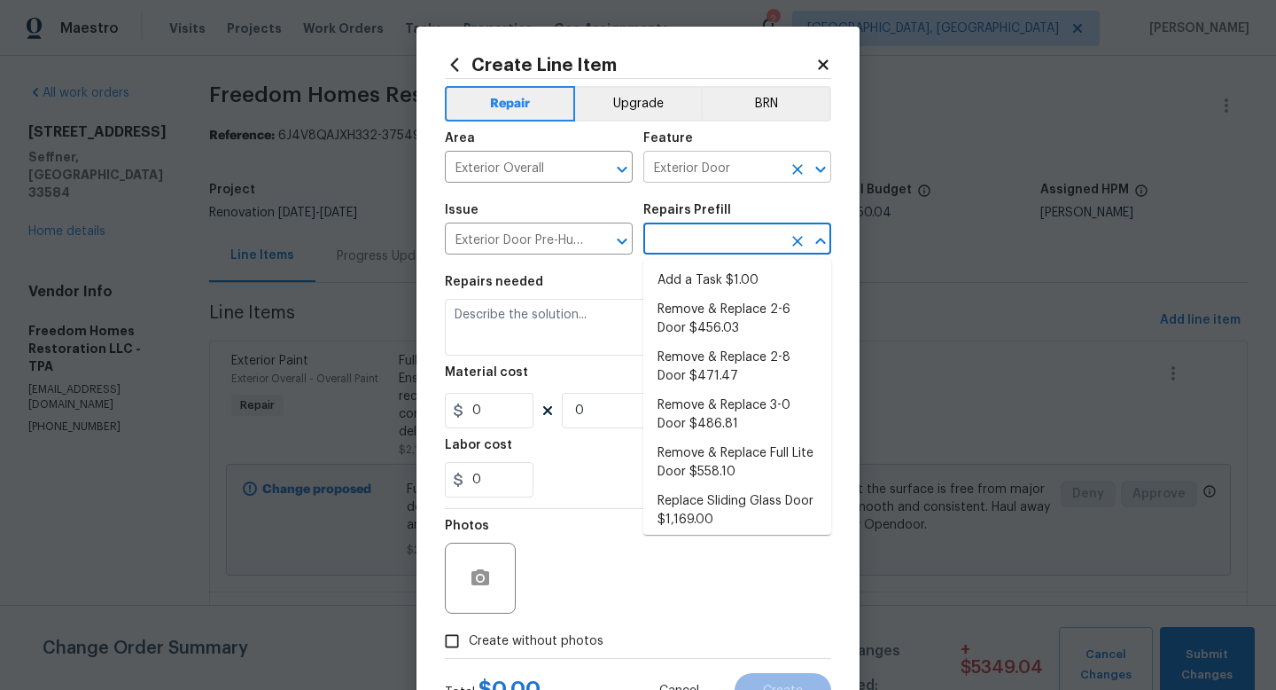
type input "Interior Door"
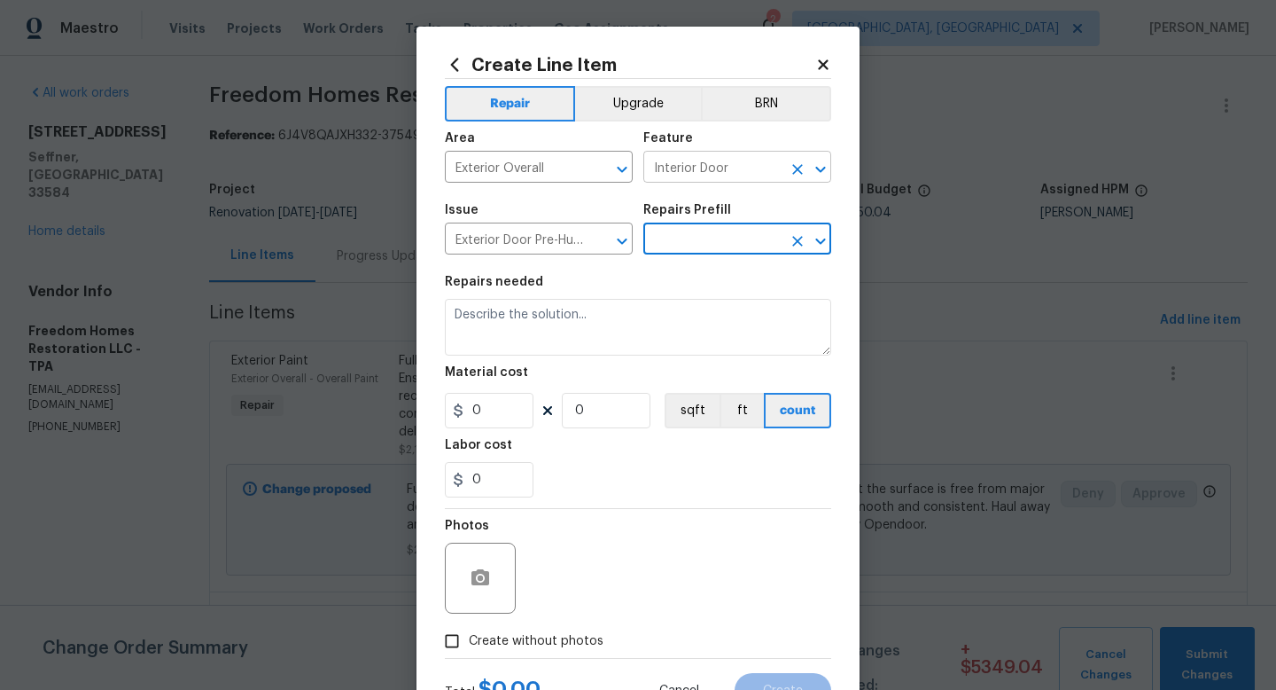
type input "Add a Task $1.00"
type textarea "HPM to detail"
type input "1"
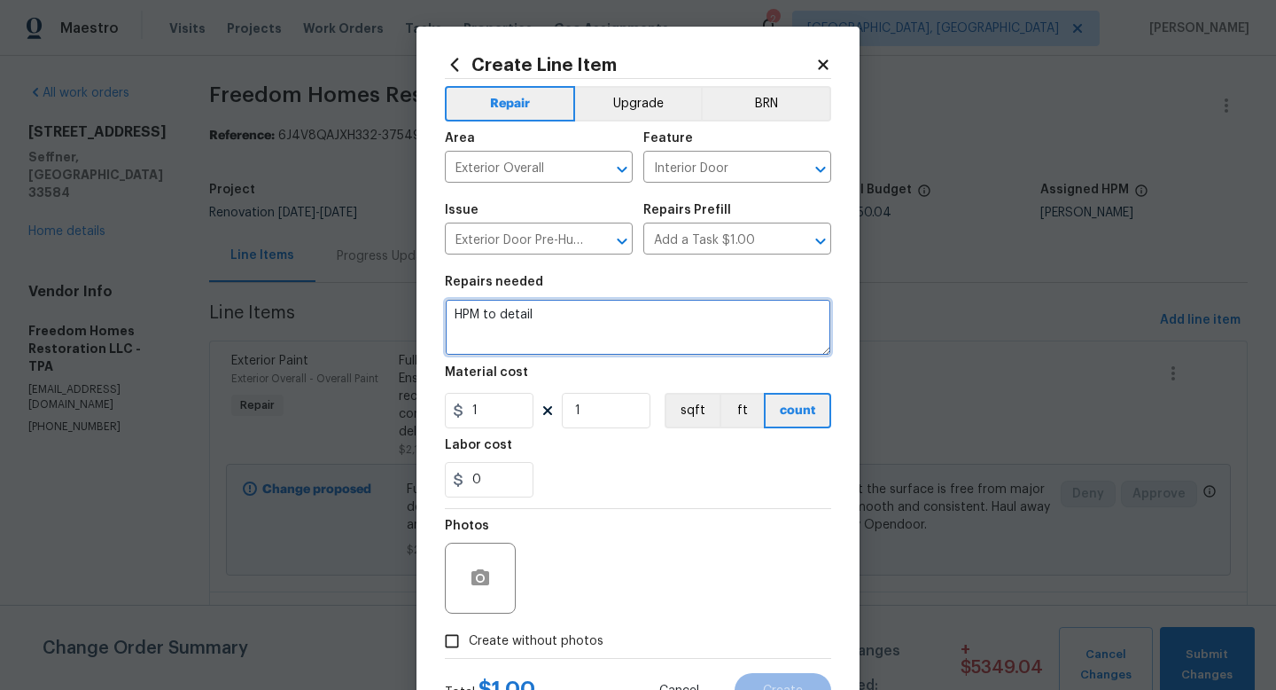
click at [642, 316] on textarea "HPM to detail" at bounding box center [638, 327] width 386 height 57
type textarea "Replace exterior laundry door; to include new weatherstripping and gasket."
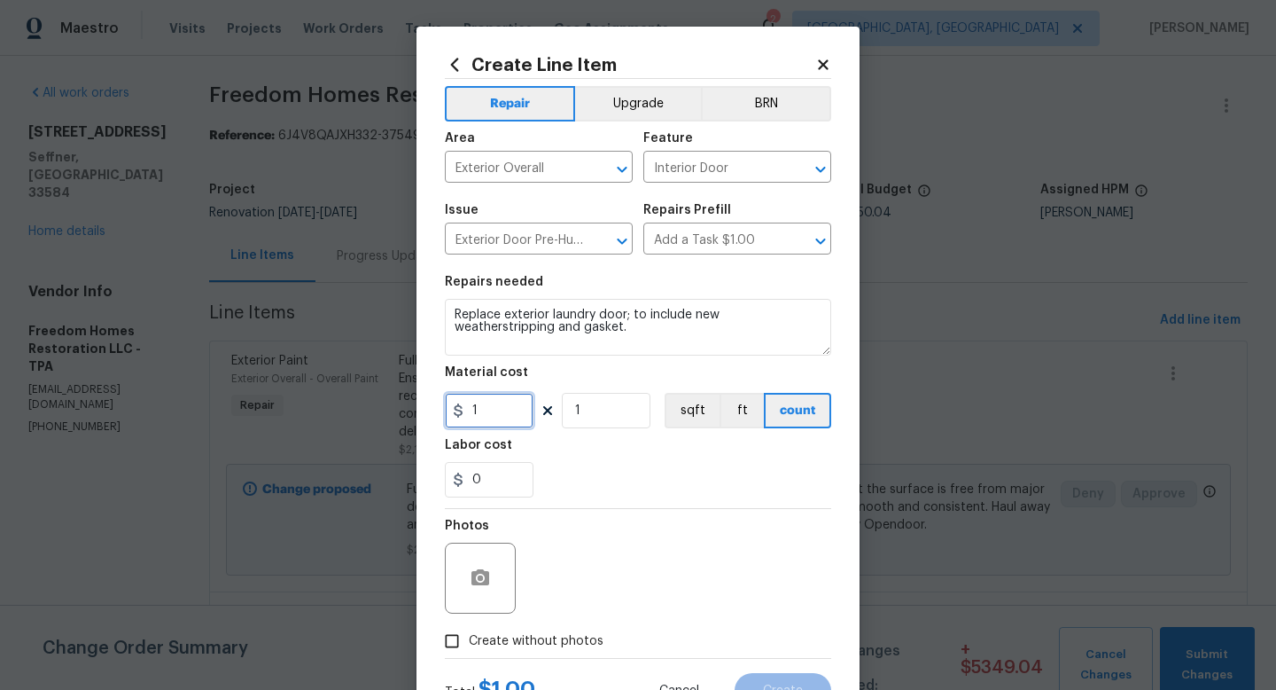
click at [517, 418] on input "1" at bounding box center [489, 410] width 89 height 35
type input "325"
click at [520, 658] on div at bounding box center [638, 658] width 386 height 1
drag, startPoint x: 534, startPoint y: 639, endPoint x: 547, endPoint y: 629, distance: 16.5
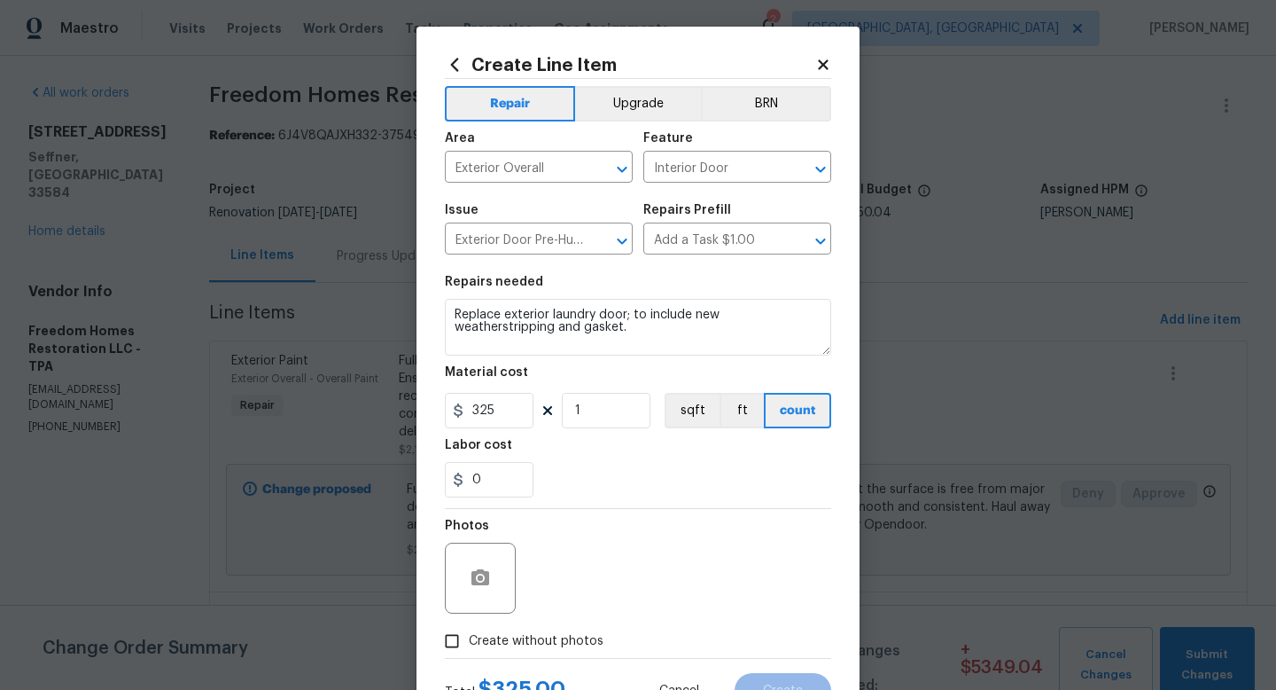
click at [534, 639] on span "Create without photos" at bounding box center [536, 641] width 135 height 19
click at [469, 639] on input "Create without photos" at bounding box center [452, 641] width 34 height 34
checkbox input "true"
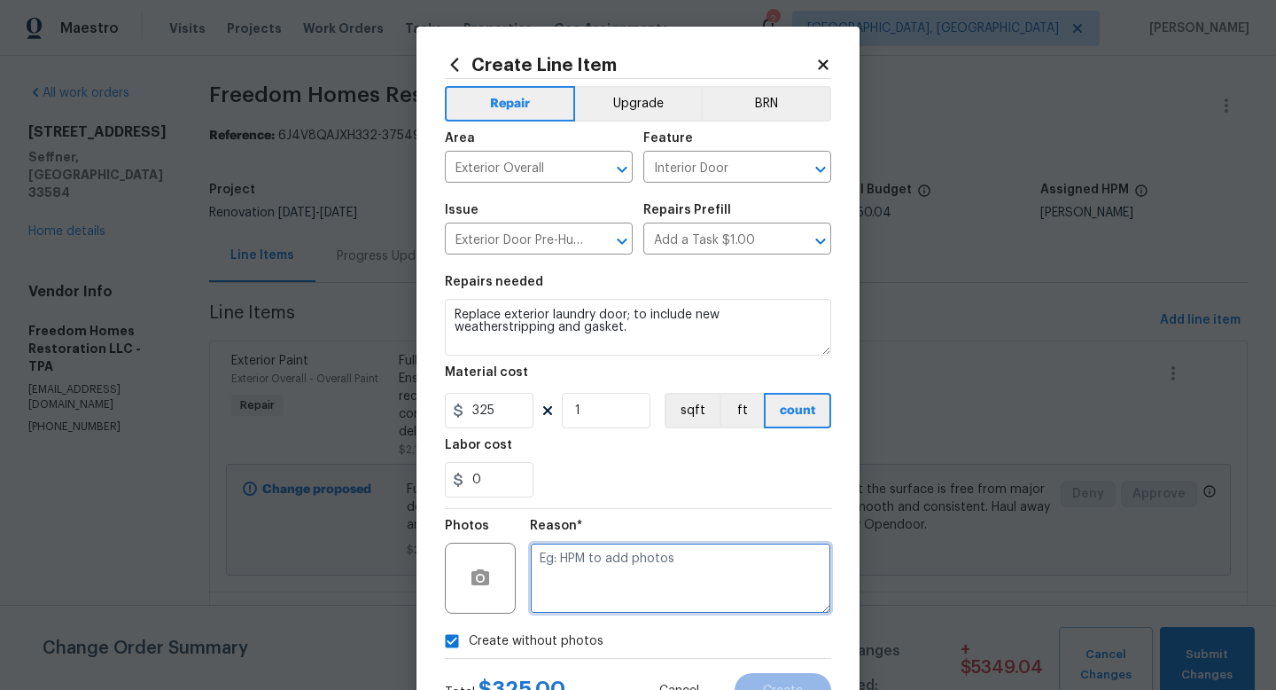
click at [590, 574] on textarea at bounding box center [680, 577] width 301 height 71
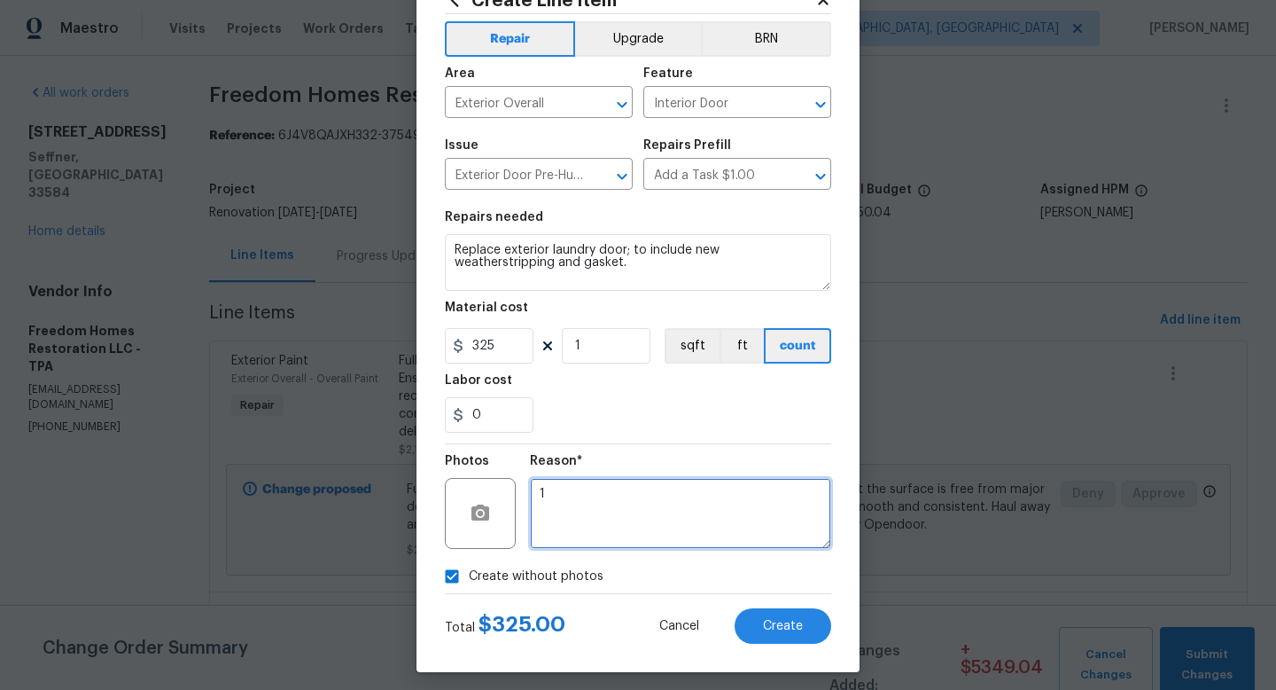
scroll to position [74, 0]
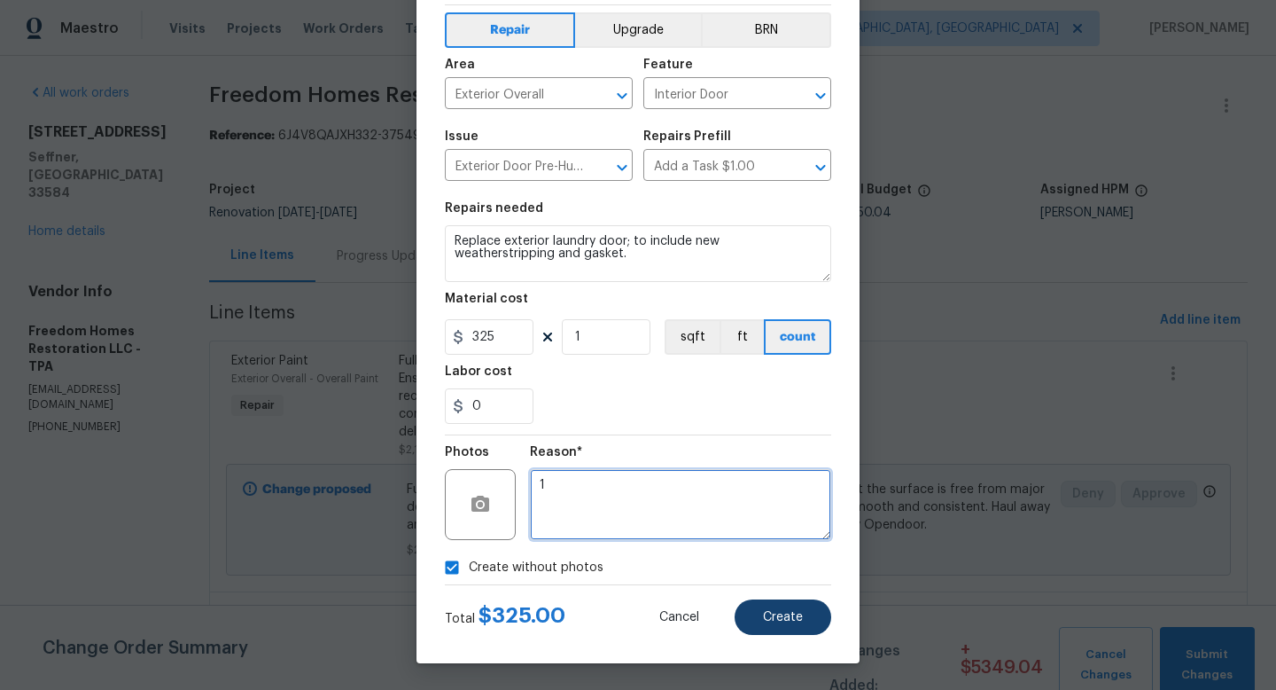
type textarea "1"
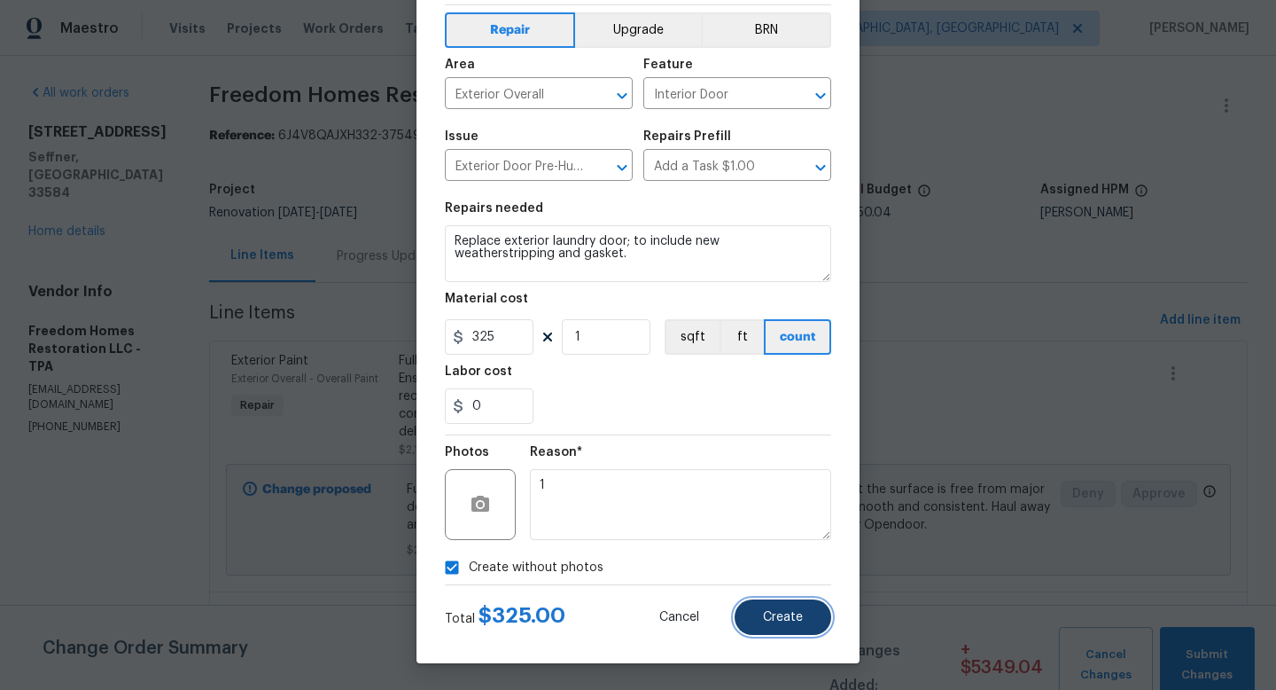
click at [764, 622] on span "Create" at bounding box center [783, 617] width 40 height 13
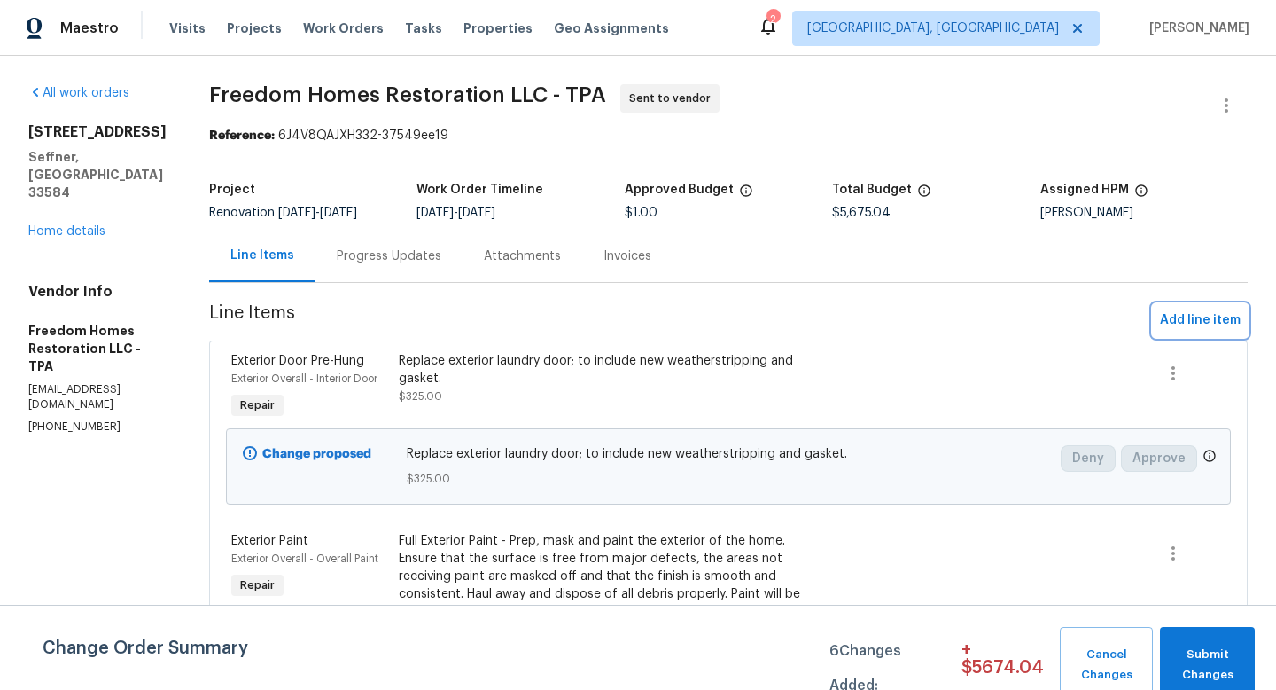
click at [1194, 328] on span "Add line item" at bounding box center [1200, 320] width 81 height 22
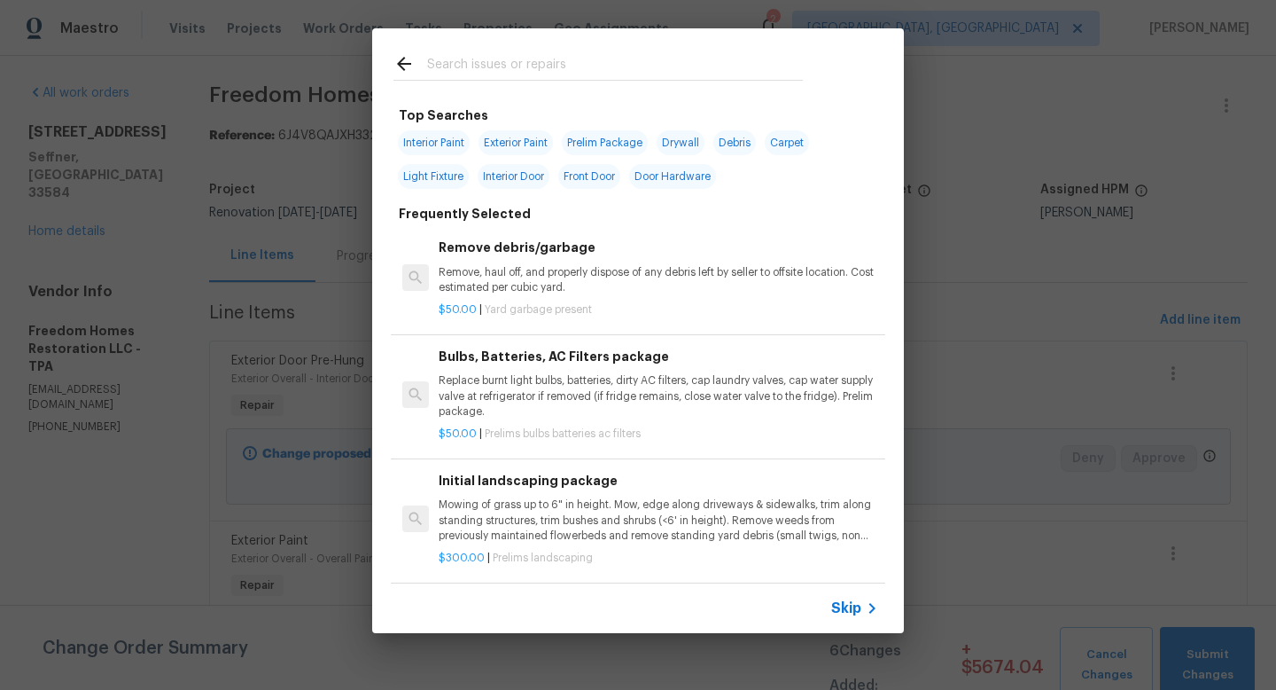
click at [846, 613] on span "Skip" at bounding box center [846, 608] width 30 height 18
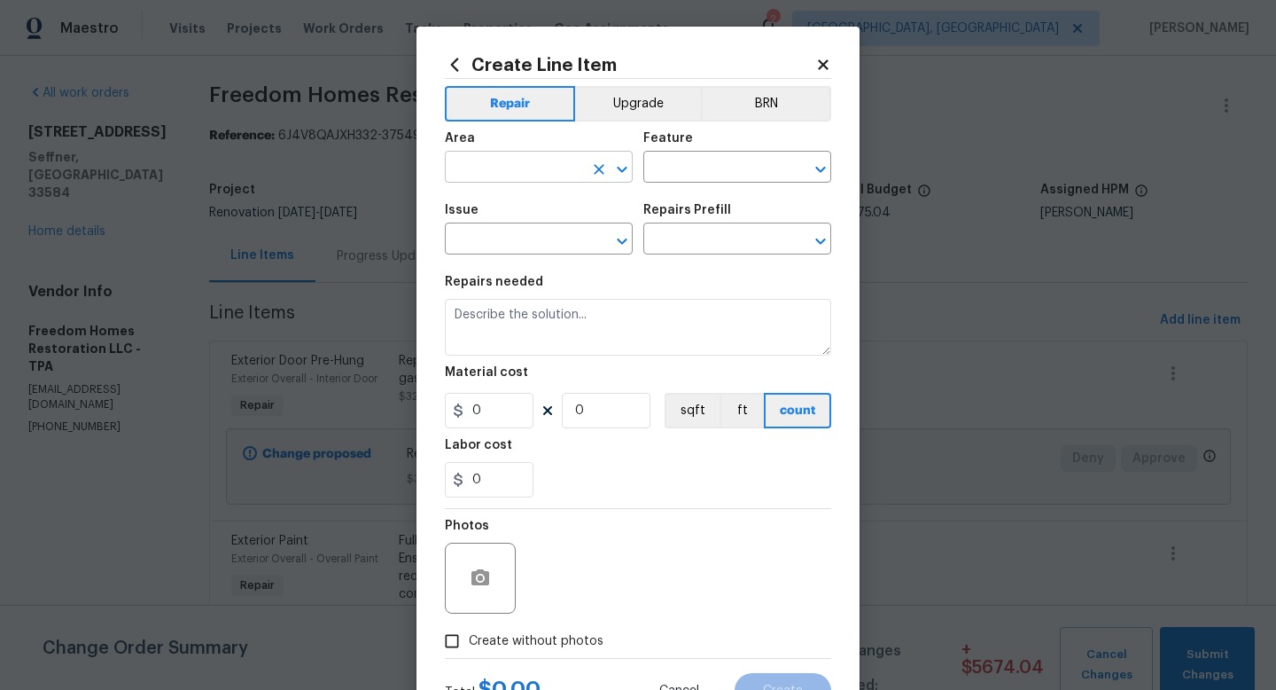
click at [474, 168] on input "text" at bounding box center [514, 168] width 138 height 27
type input "Exterior Overall"
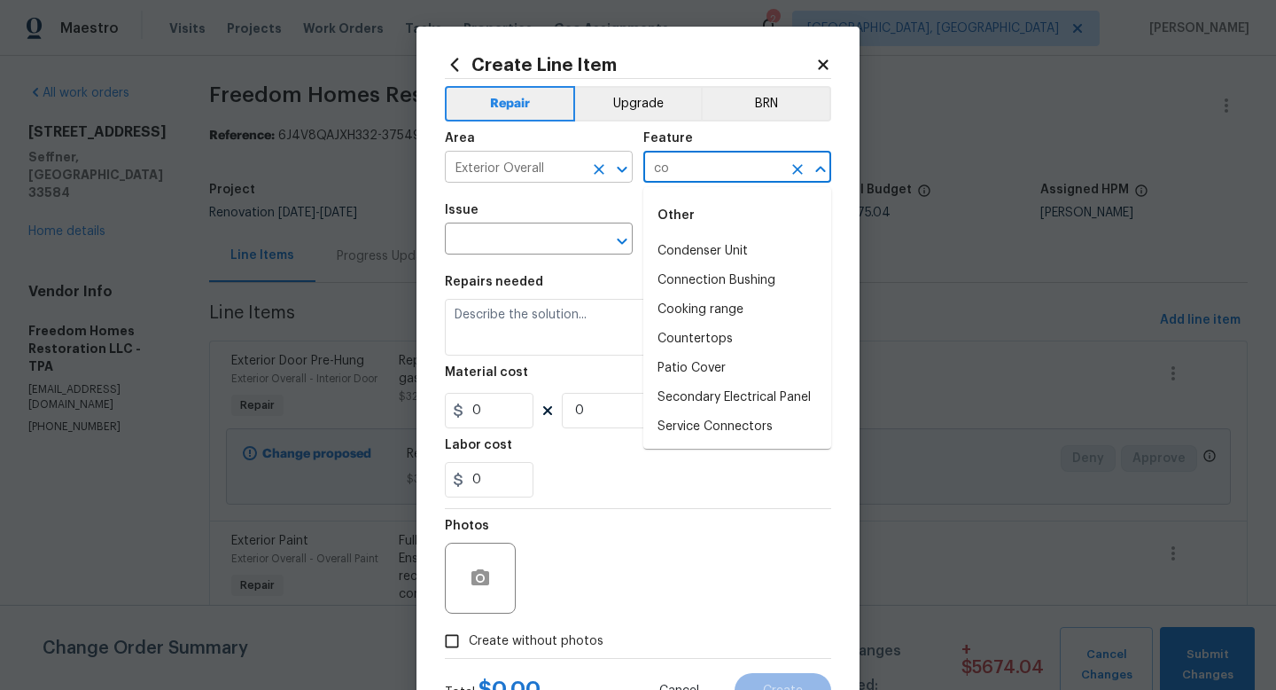
type input "c"
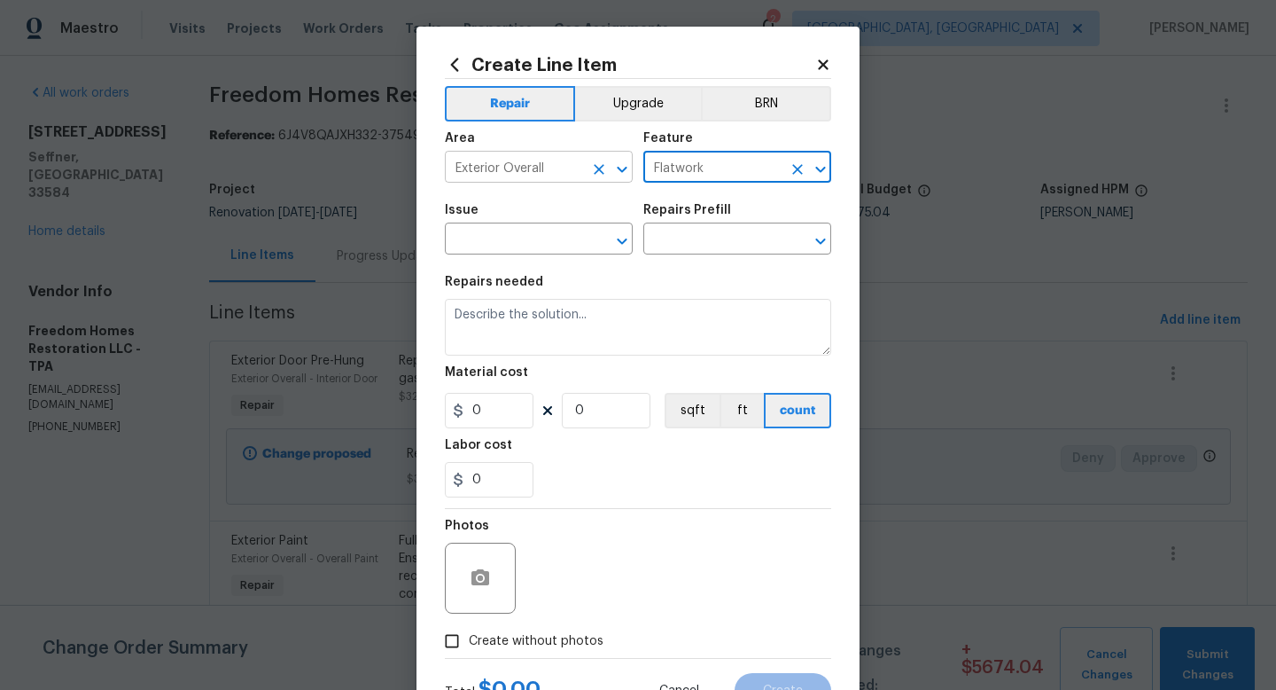
type input "Flatwork"
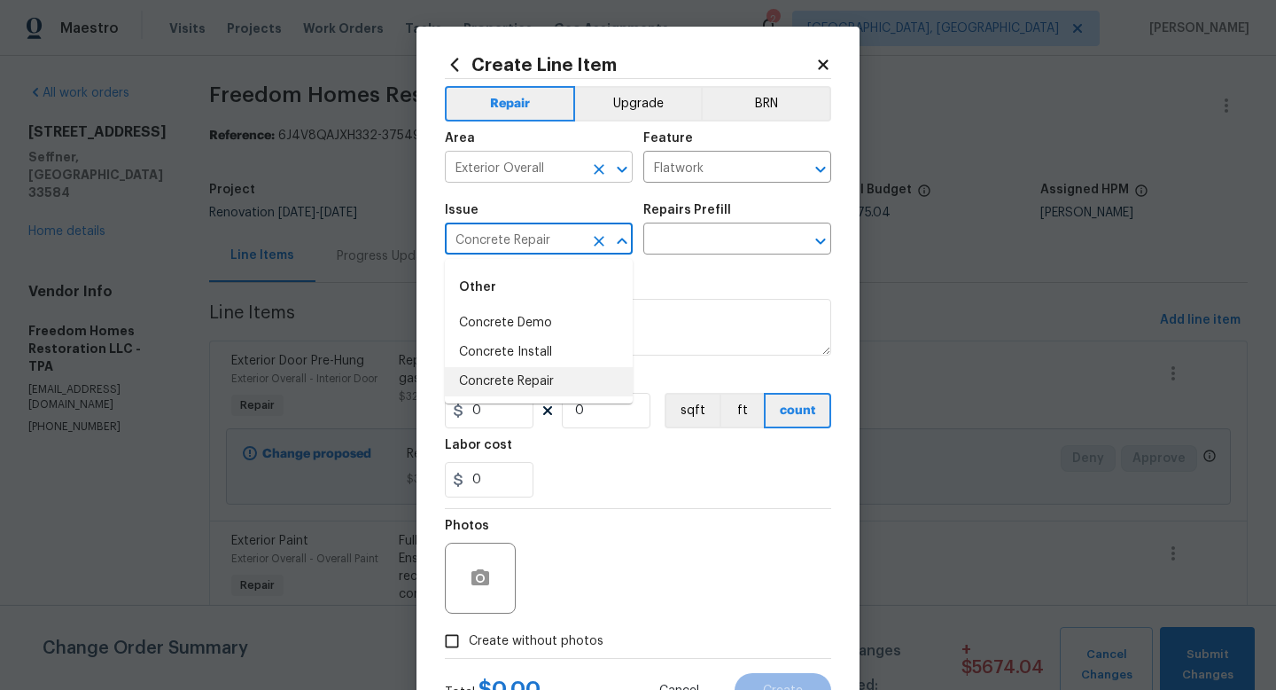
type input "Concrete Repair"
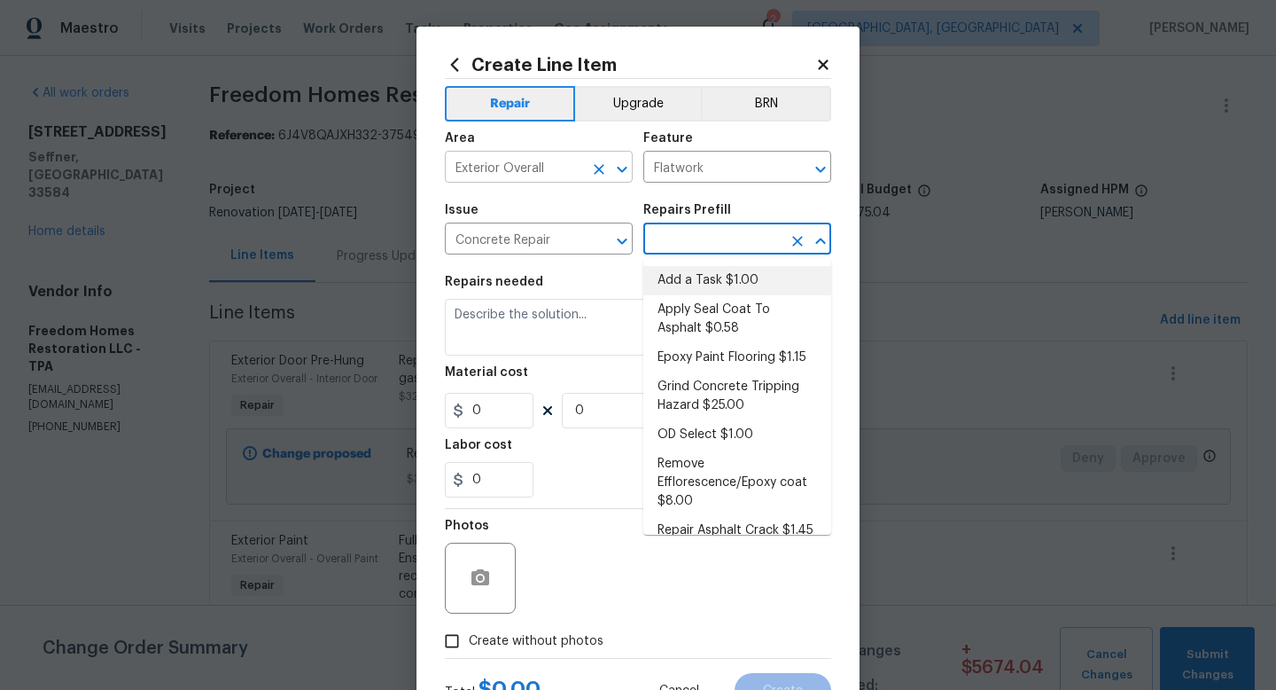
type input "Add a Task $1.00"
type textarea "HPM to detail"
type input "1"
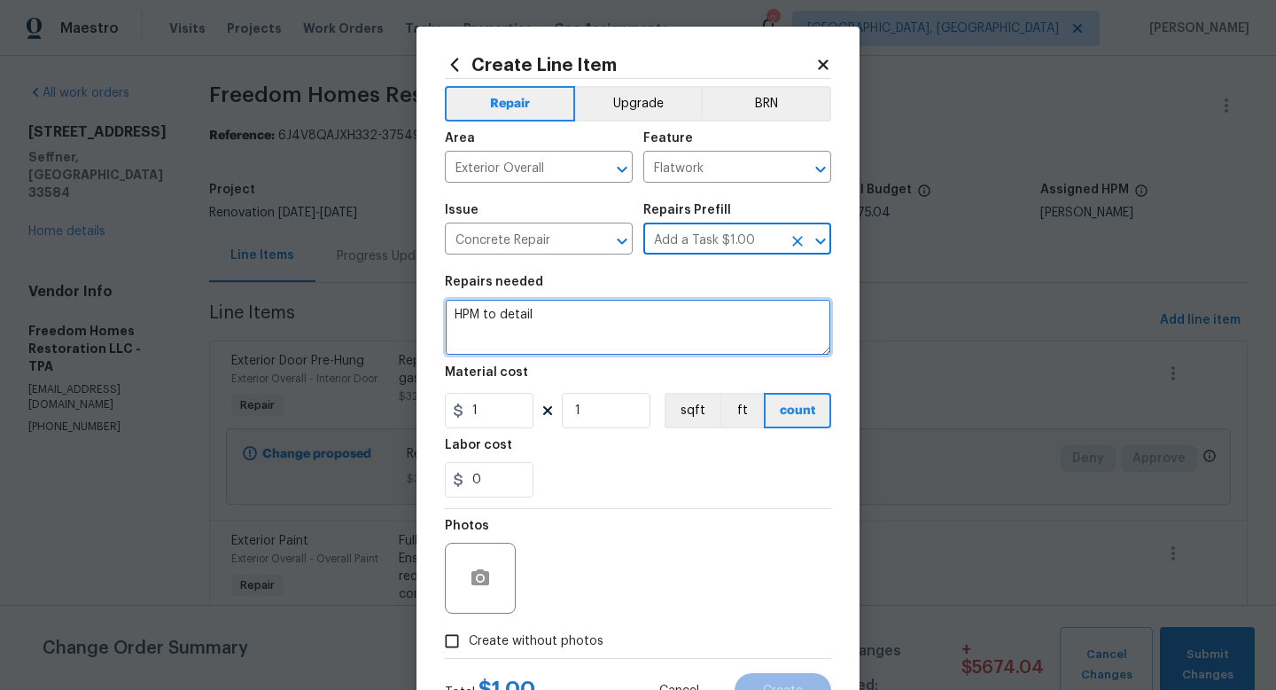
click at [482, 319] on textarea "HPM to detail" at bounding box center [638, 327] width 386 height 57
type textarea "r"
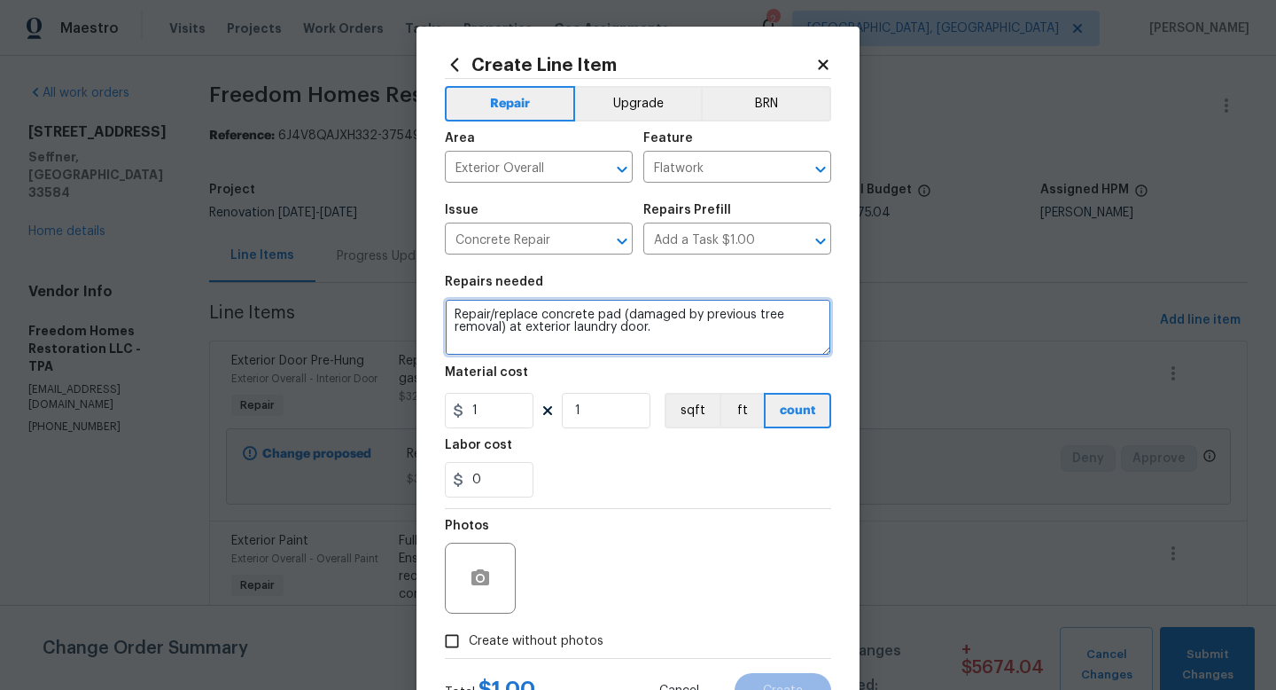
type textarea "Repair/replace concrete pad (damaged by previous tree removal) at exterior laun…"
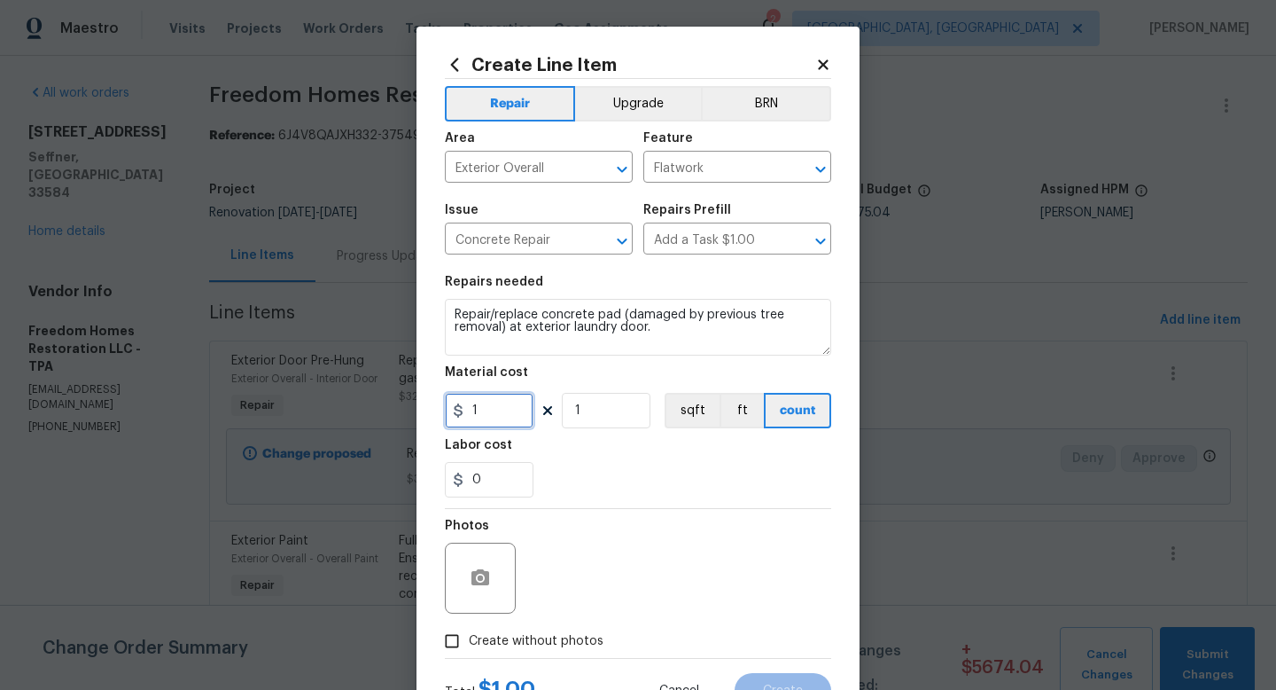
click at [502, 419] on input "1" at bounding box center [489, 410] width 89 height 35
type input "500"
click at [540, 652] on label "Create without photos" at bounding box center [519, 641] width 168 height 34
click at [469, 652] on input "Create without photos" at bounding box center [452, 641] width 34 height 34
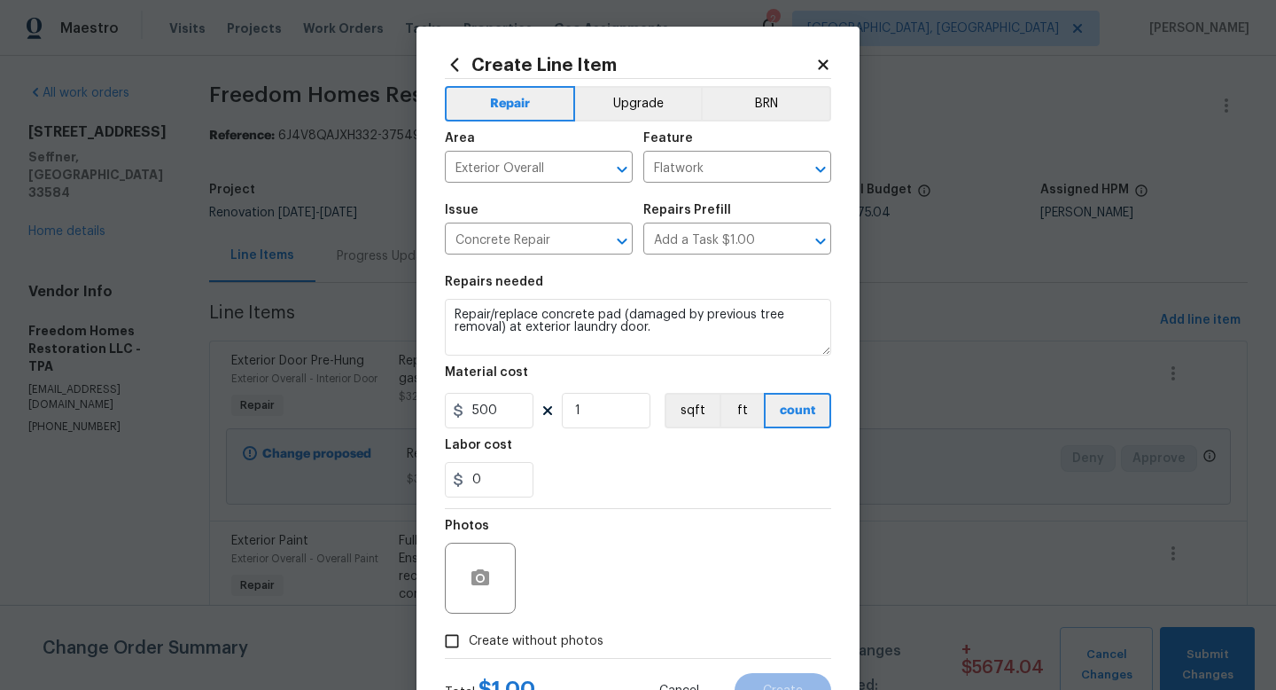
checkbox input "true"
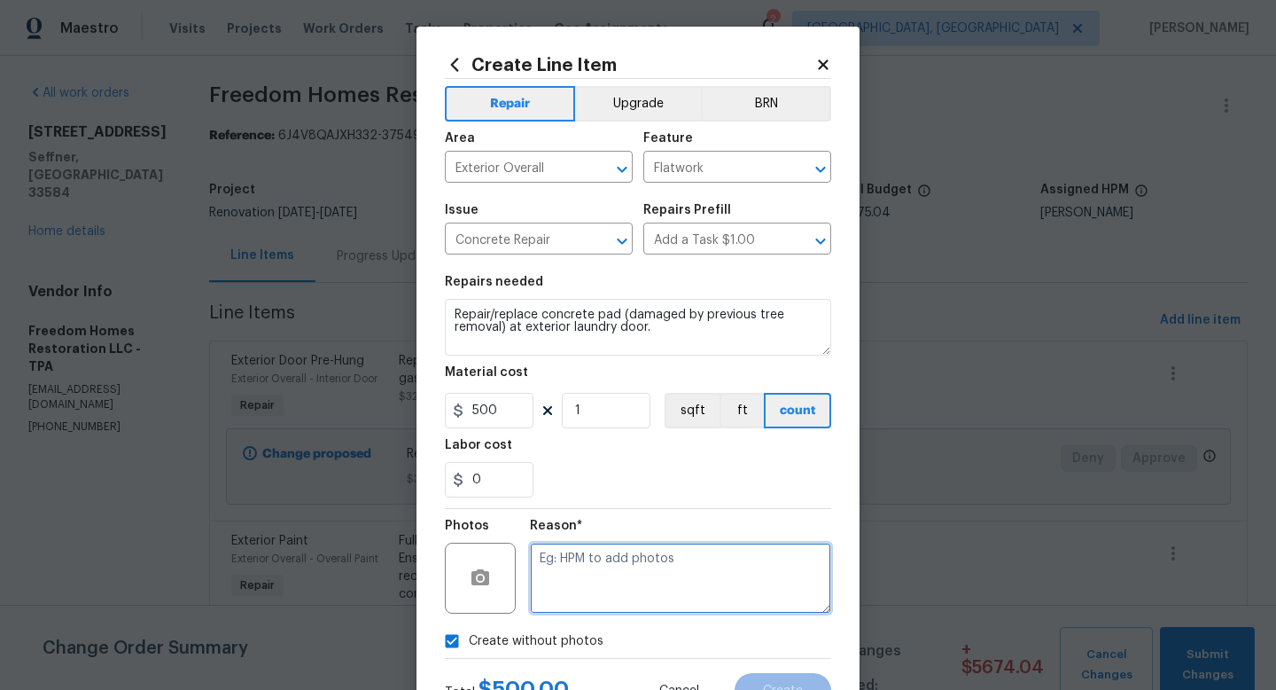
click at [581, 605] on textarea at bounding box center [680, 577] width 301 height 71
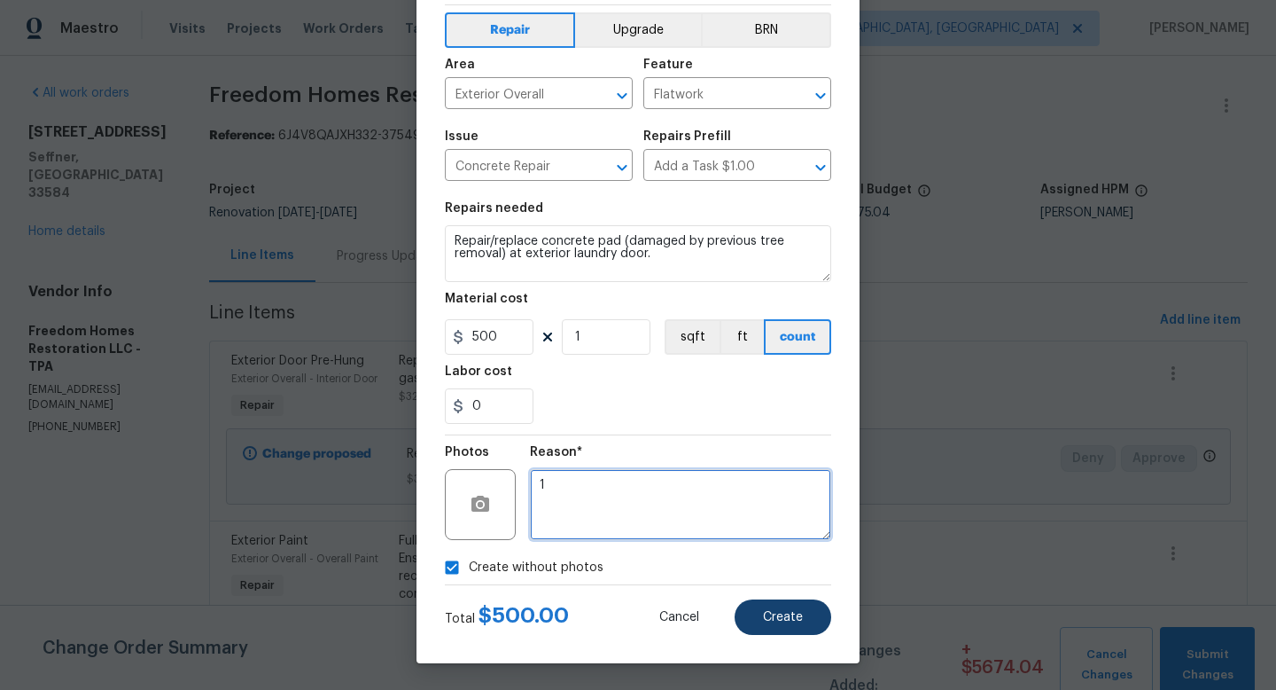
type textarea "1"
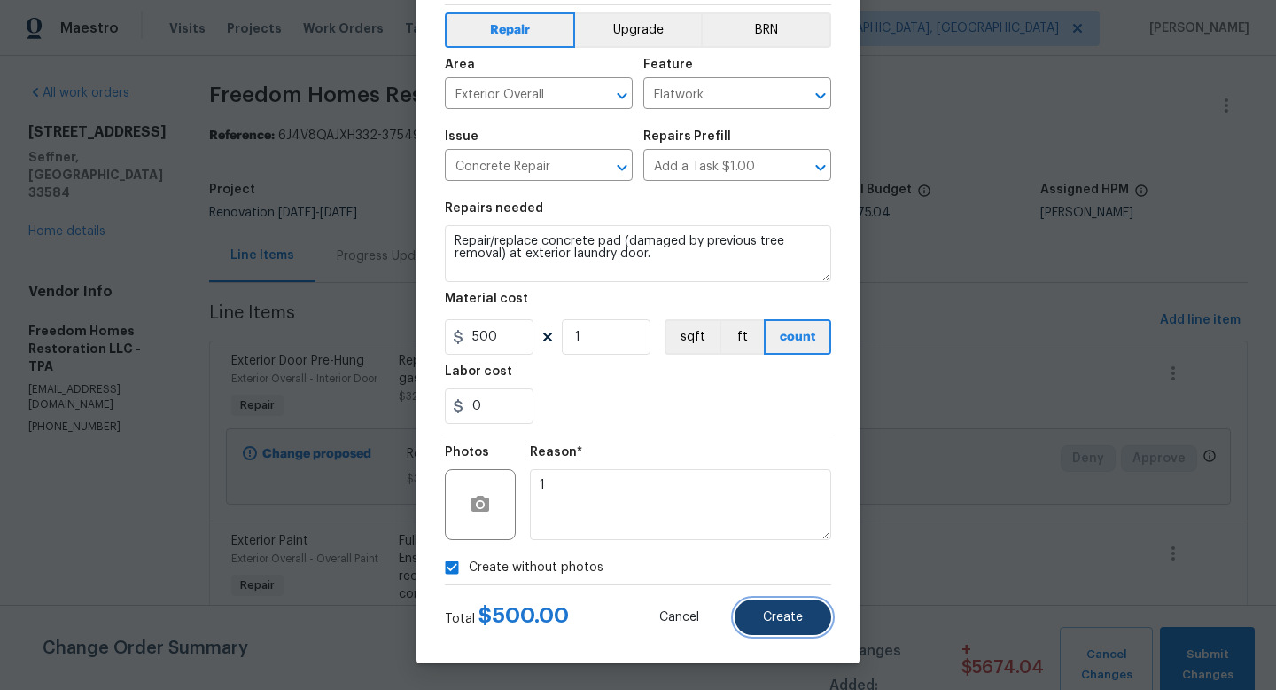
click at [767, 619] on span "Create" at bounding box center [783, 617] width 40 height 13
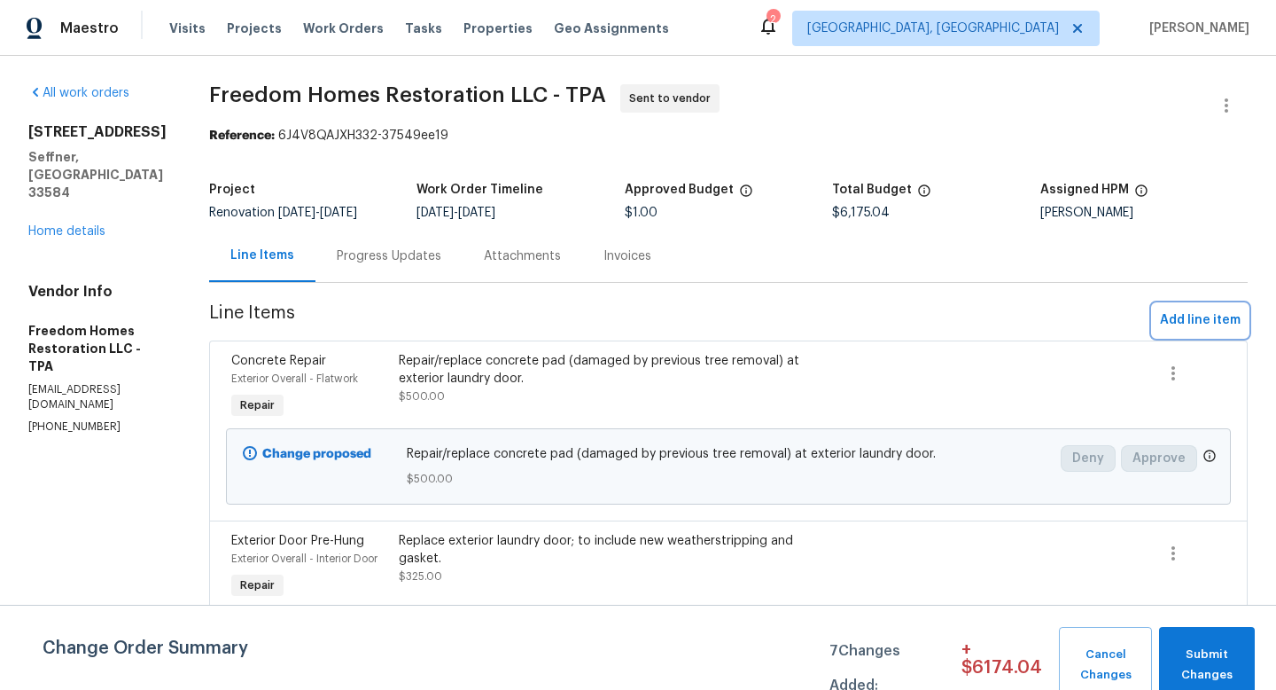
click at [1199, 327] on span "Add line item" at bounding box center [1200, 320] width 81 height 22
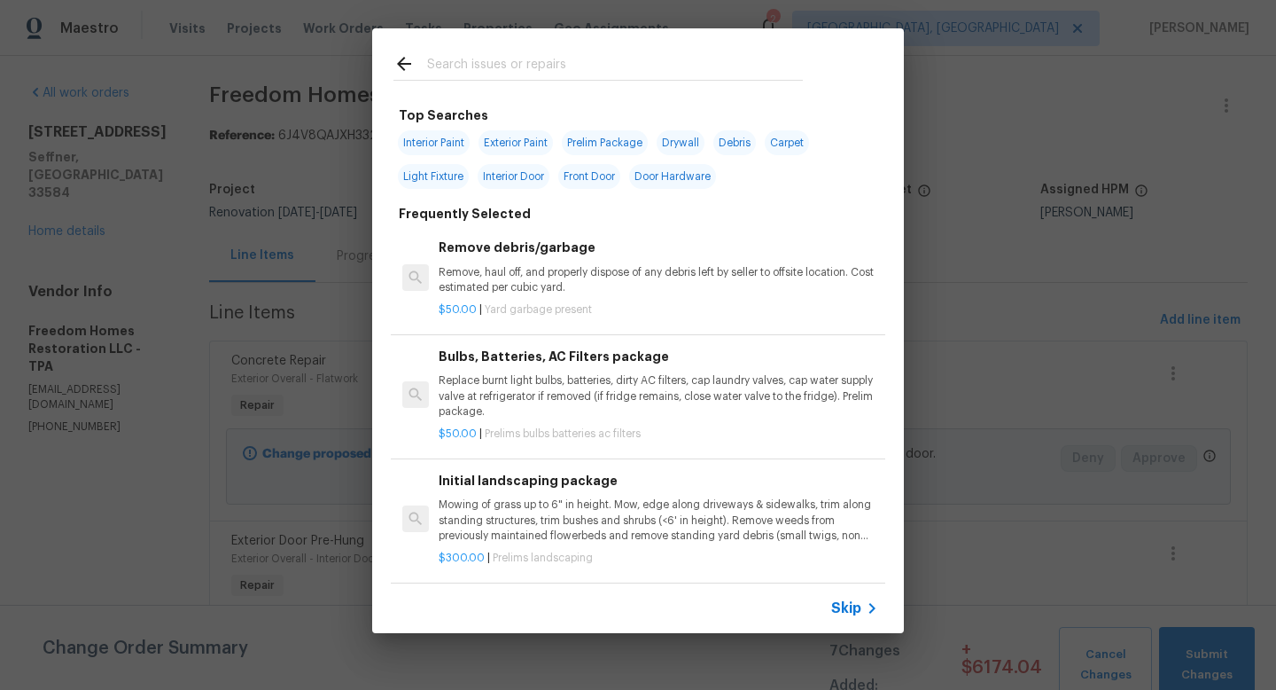
click at [848, 613] on span "Skip" at bounding box center [846, 608] width 30 height 18
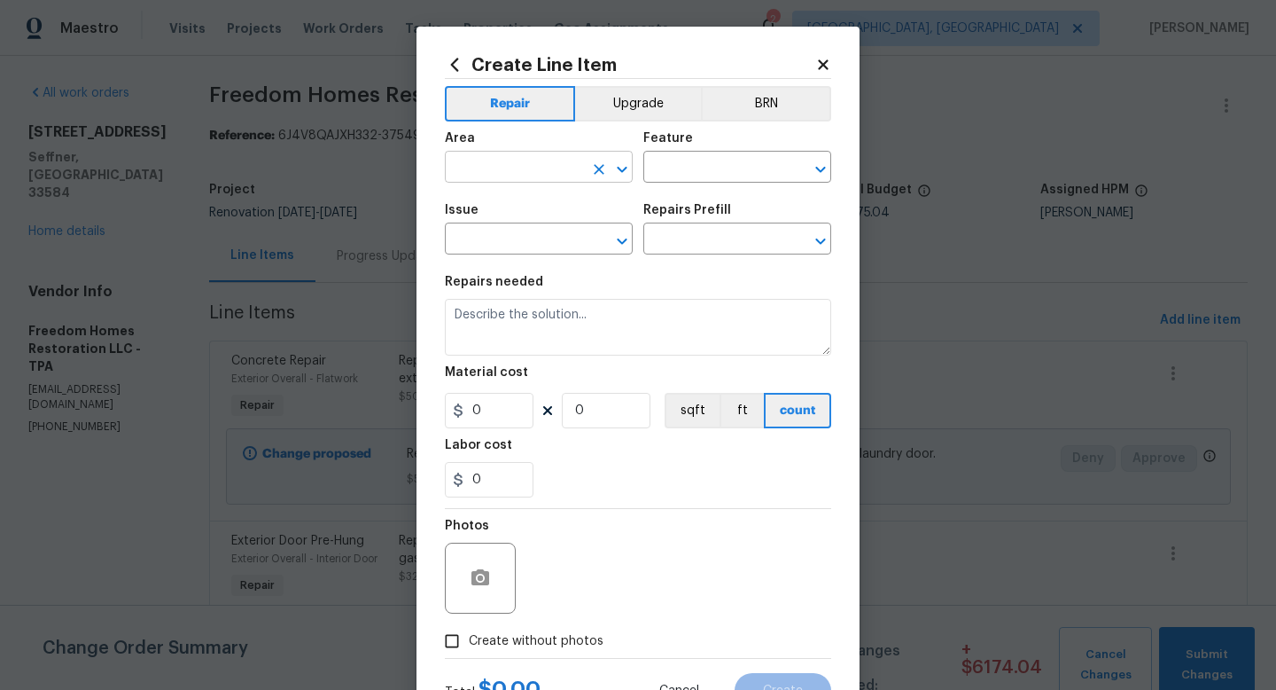
click at [545, 176] on input "text" at bounding box center [514, 168] width 138 height 27
type input "Exterior Overall"
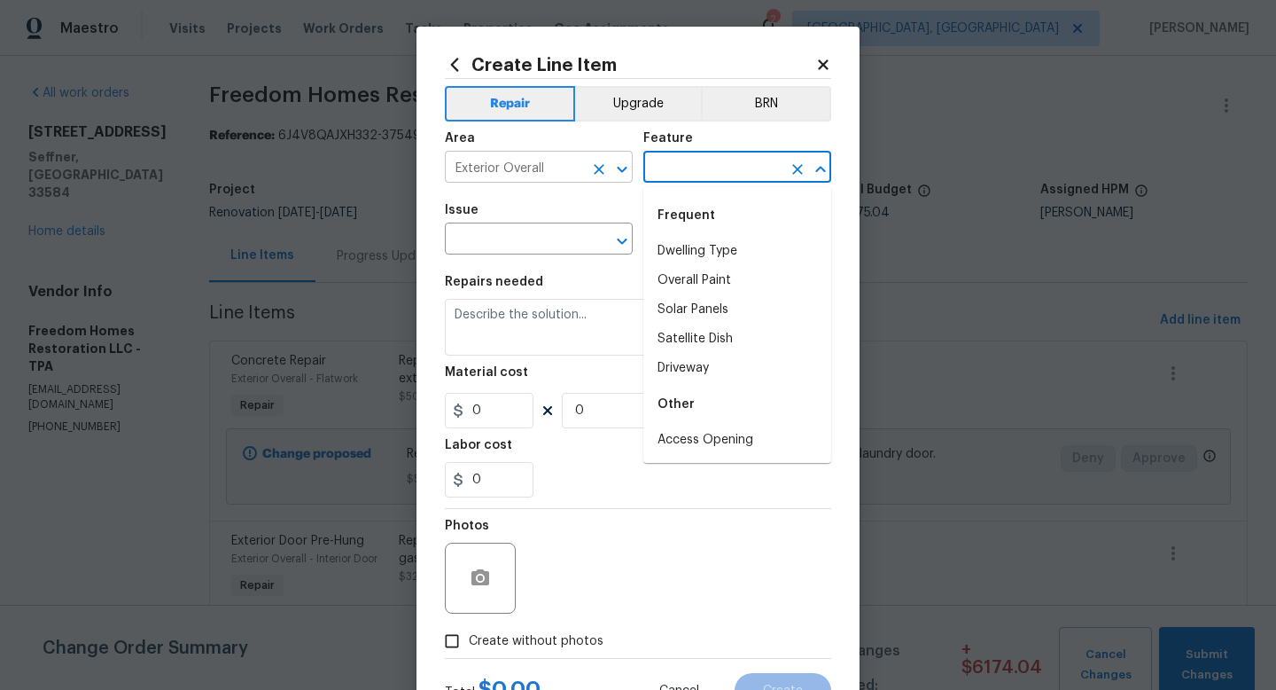
type input "e"
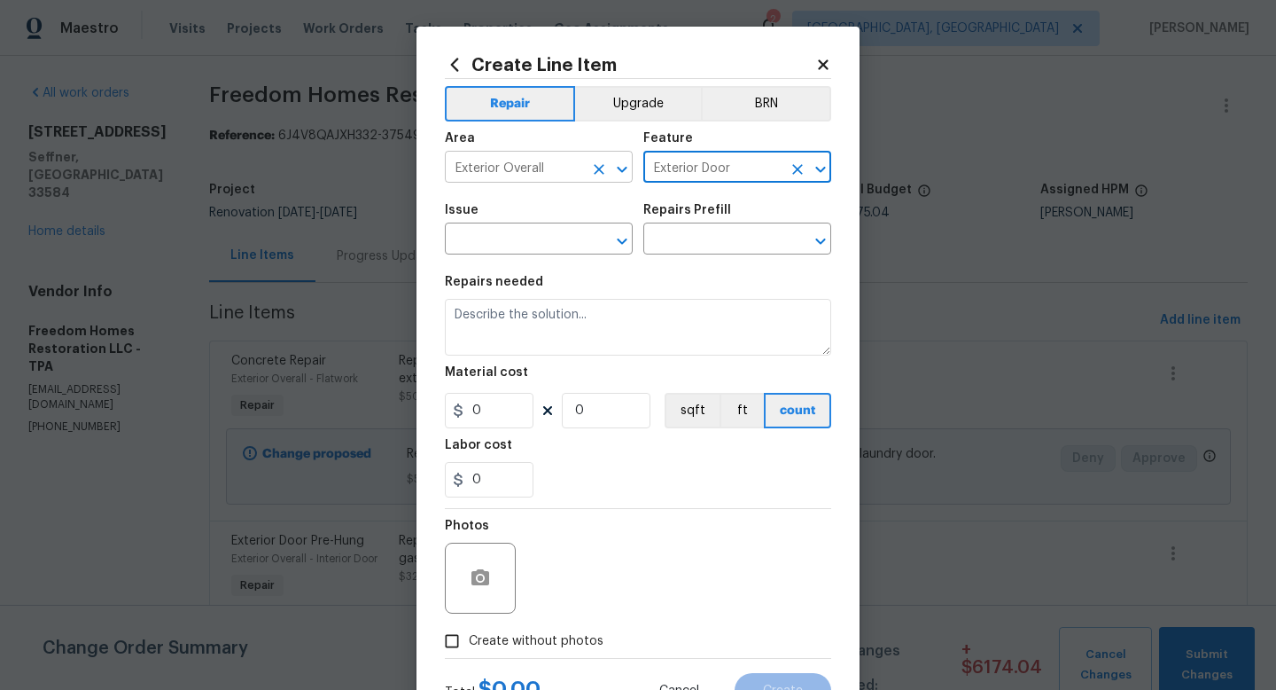
type input "Exterior Door"
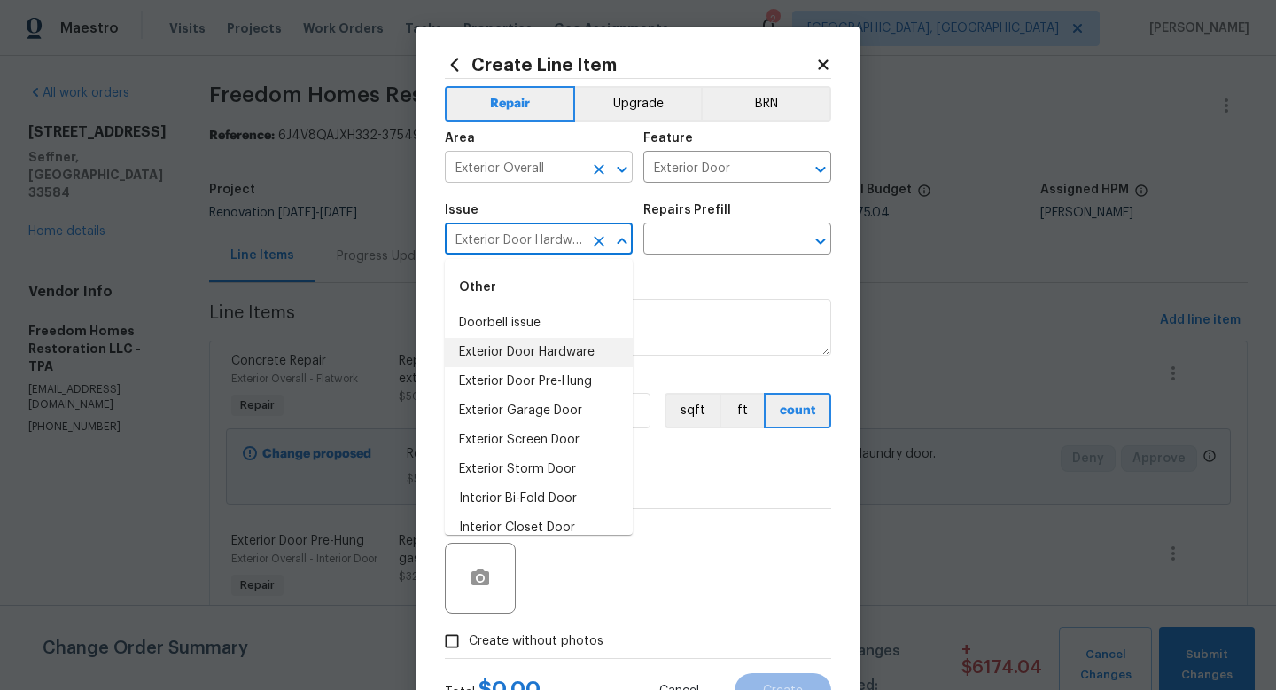
type input "Exterior Door Hardware"
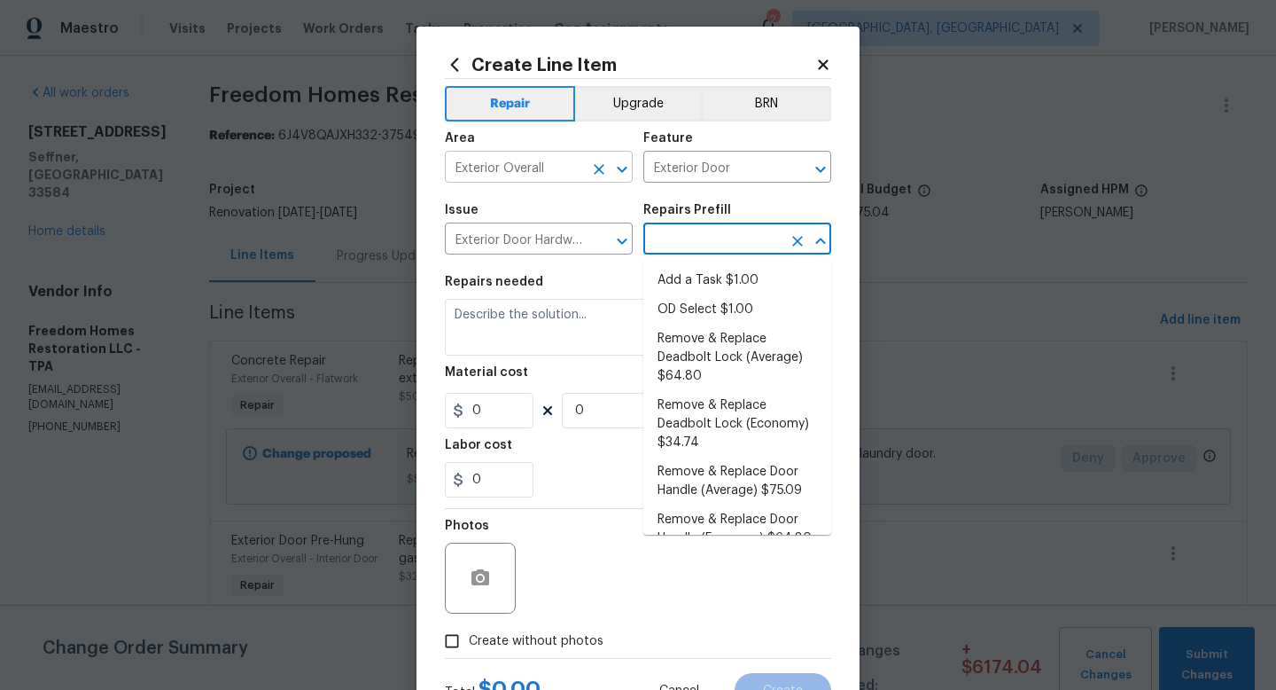
type input "Add a Task $1.00"
type input "Interior Door"
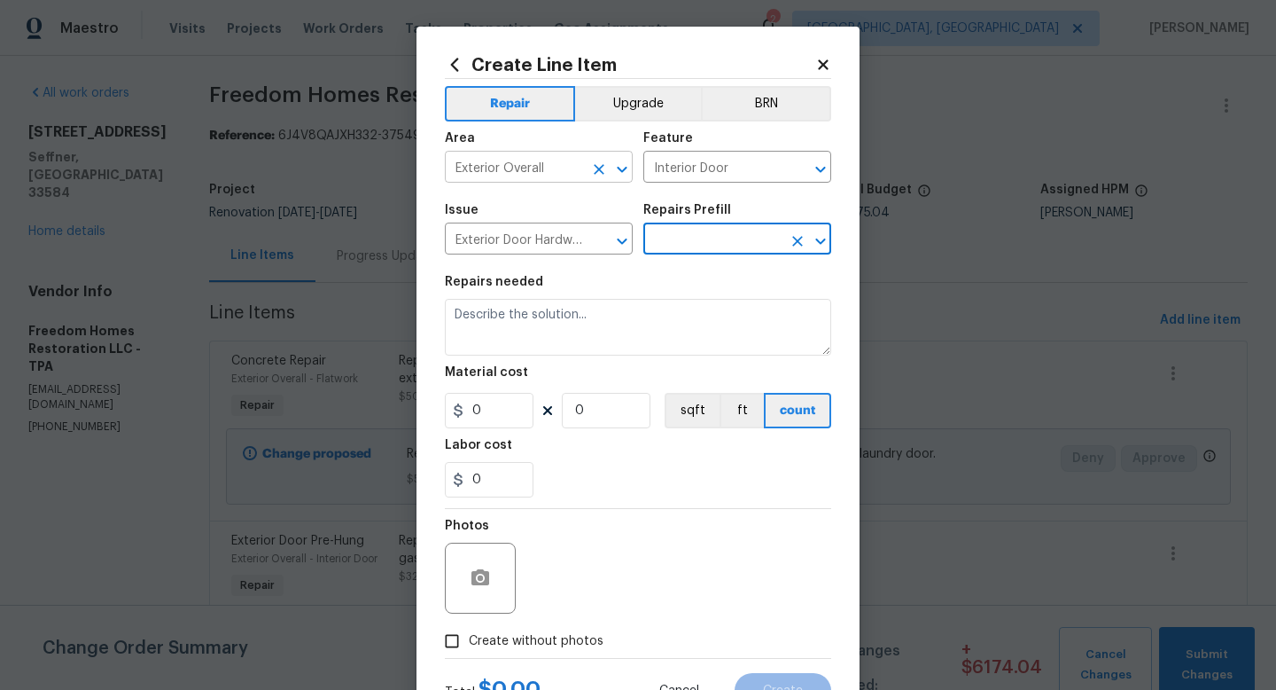
type input "Add a Task $1.00"
type textarea "HPM to detail"
type input "1"
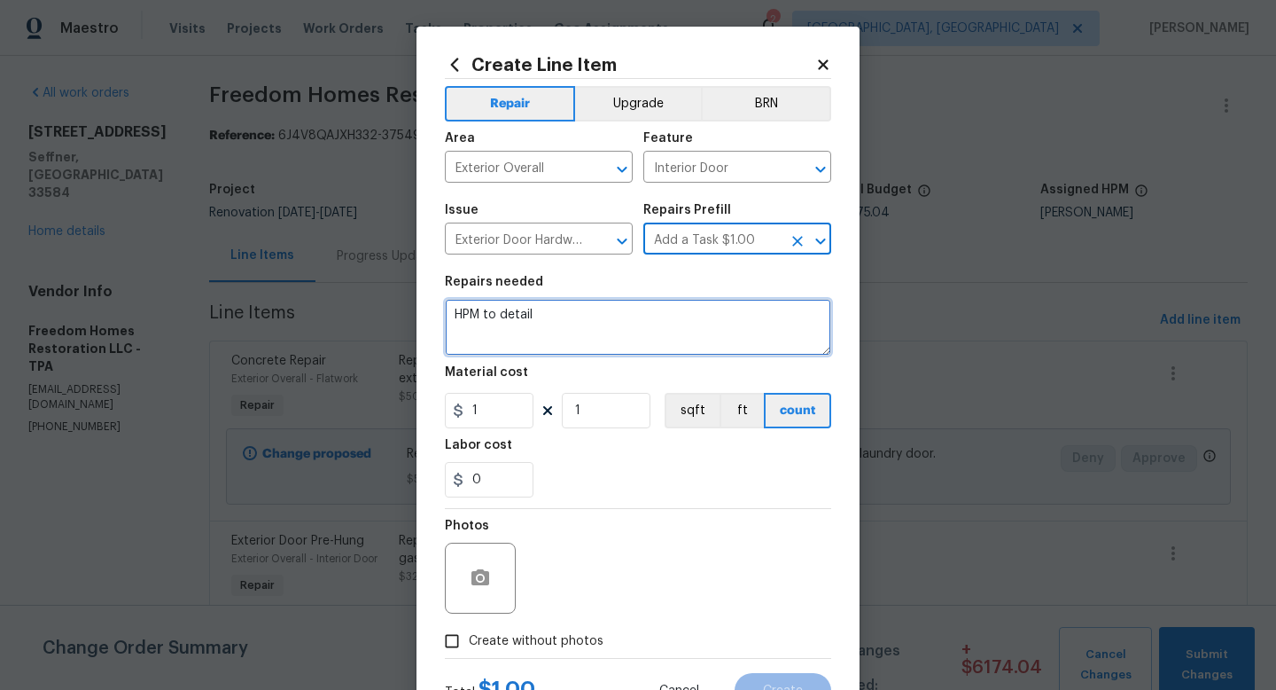
click at [499, 328] on textarea "HPM to detail" at bounding box center [638, 327] width 386 height 57
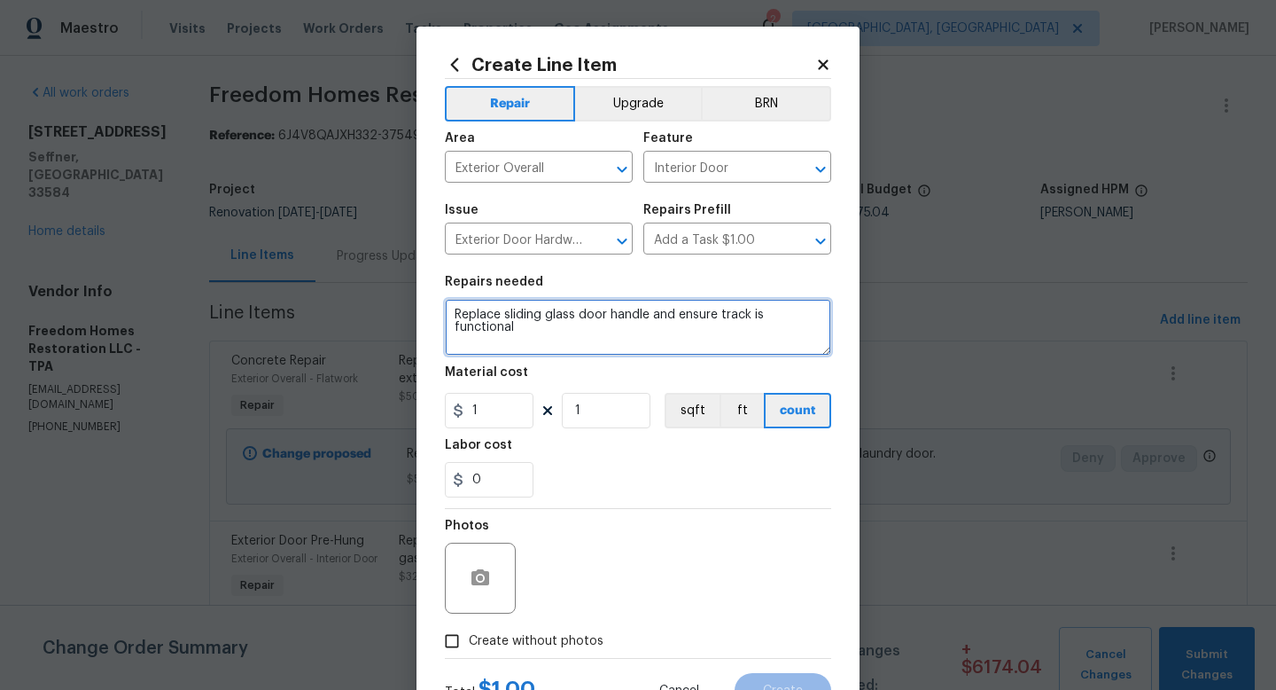
type textarea "Replace sliding glass door handle and ensure track is functional"
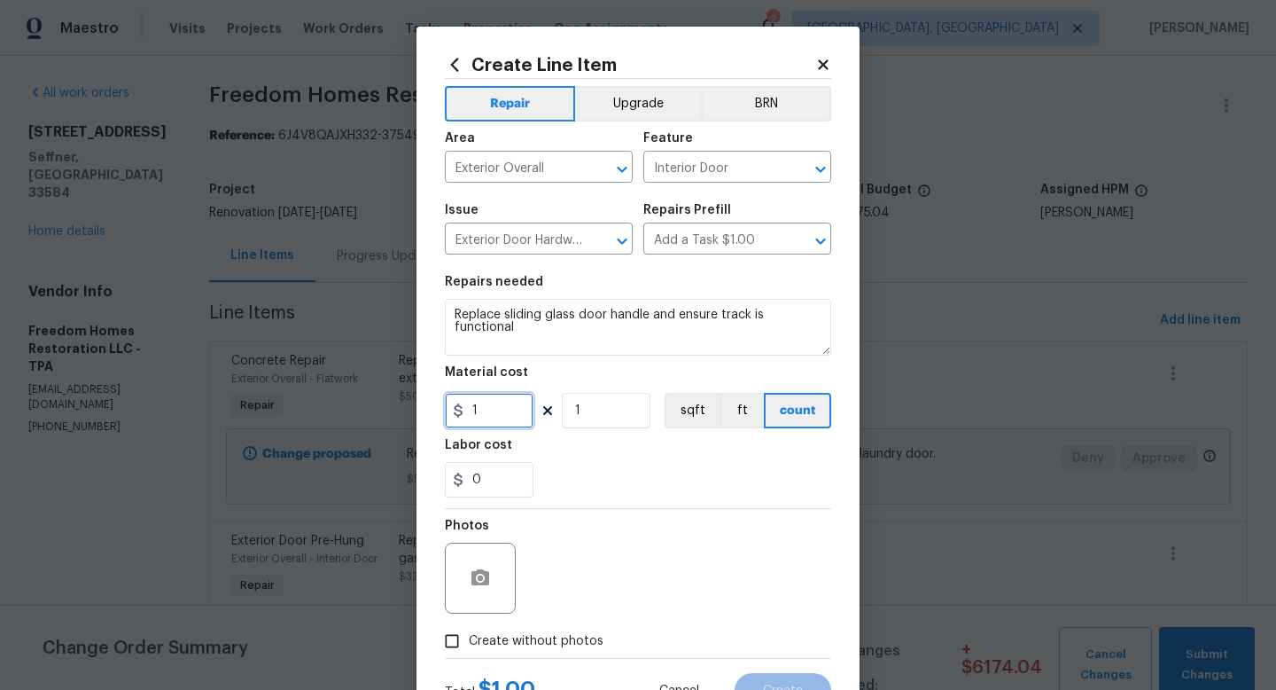
click at [494, 415] on input "1" at bounding box center [489, 410] width 89 height 35
type input "75"
click at [526, 646] on span "Create without photos" at bounding box center [536, 641] width 135 height 19
click at [469, 646] on input "Create without photos" at bounding box center [452, 641] width 34 height 34
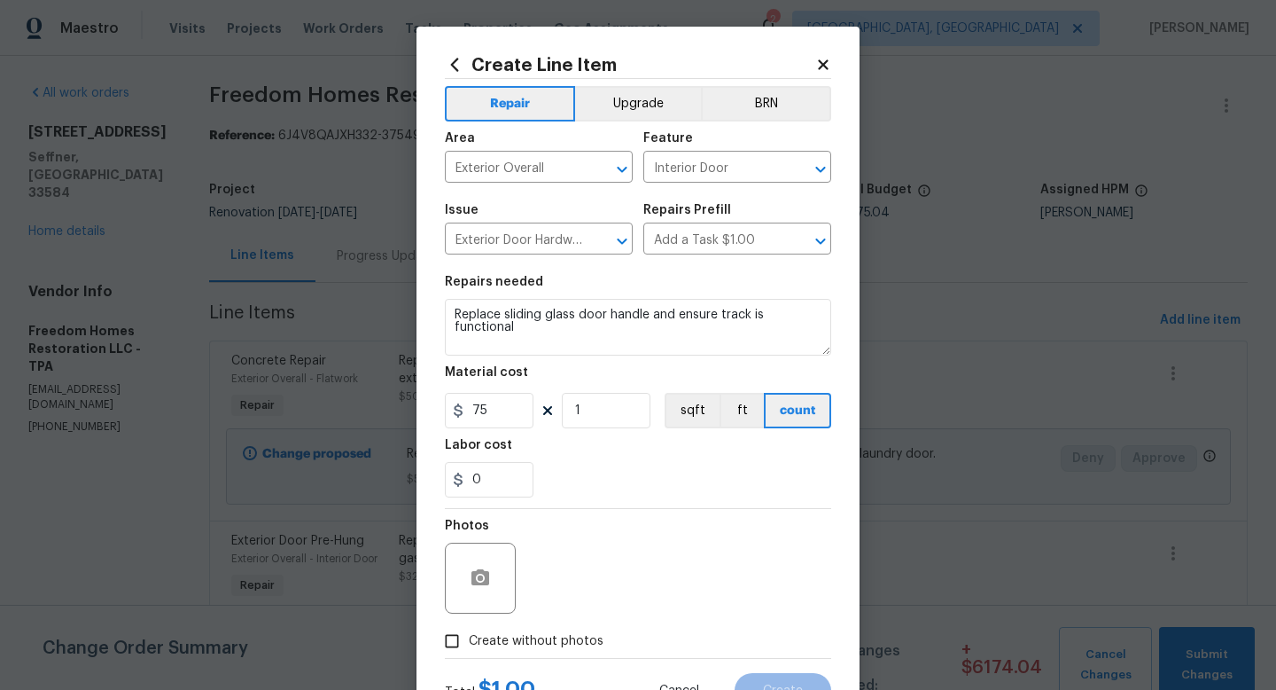
checkbox input "true"
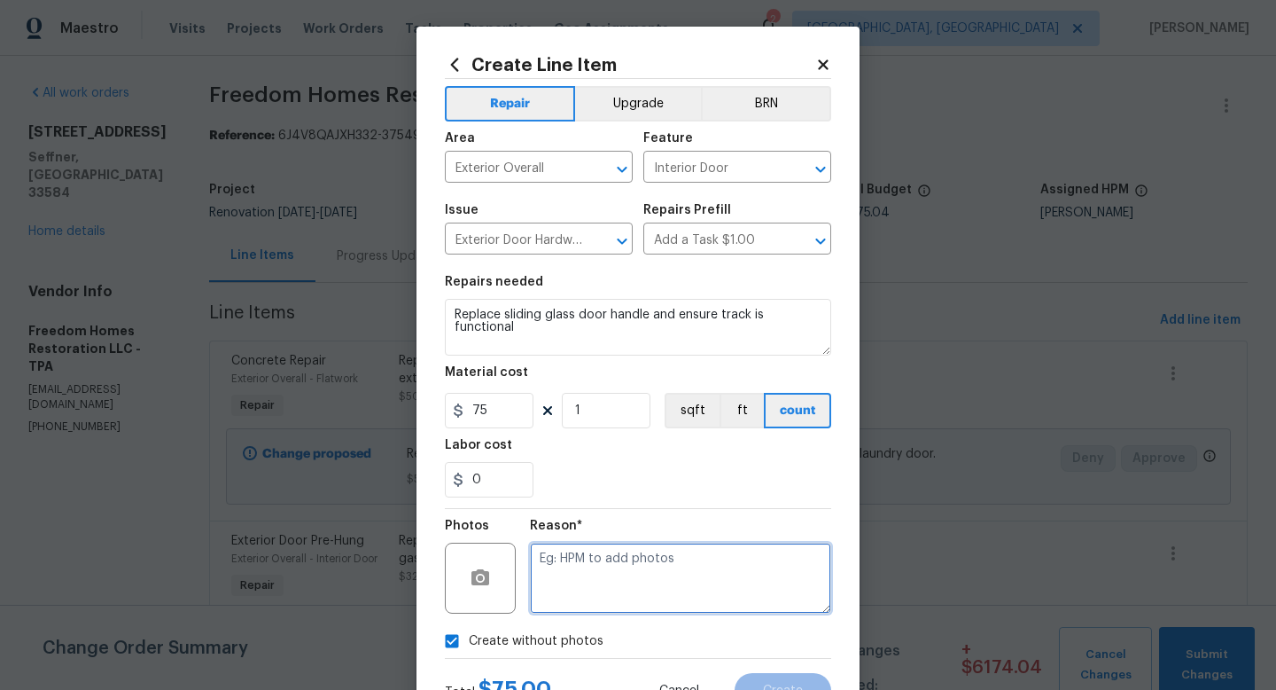
click at [596, 599] on textarea at bounding box center [680, 577] width 301 height 71
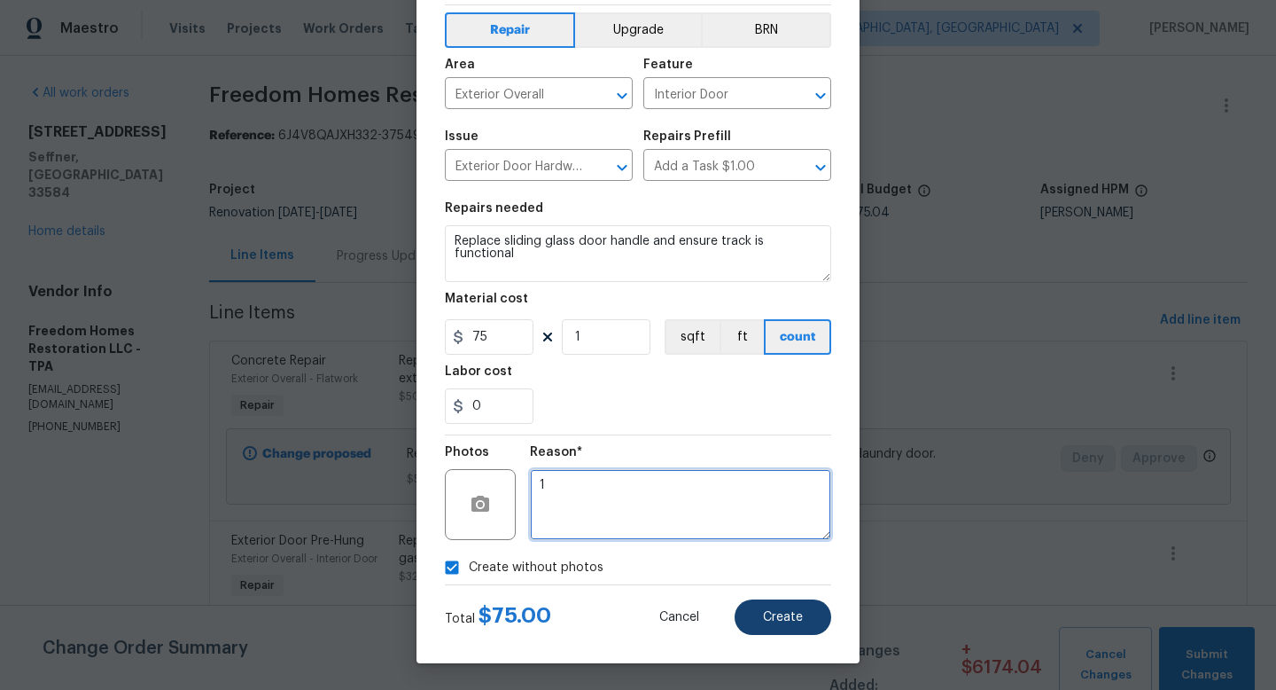
type textarea "1"
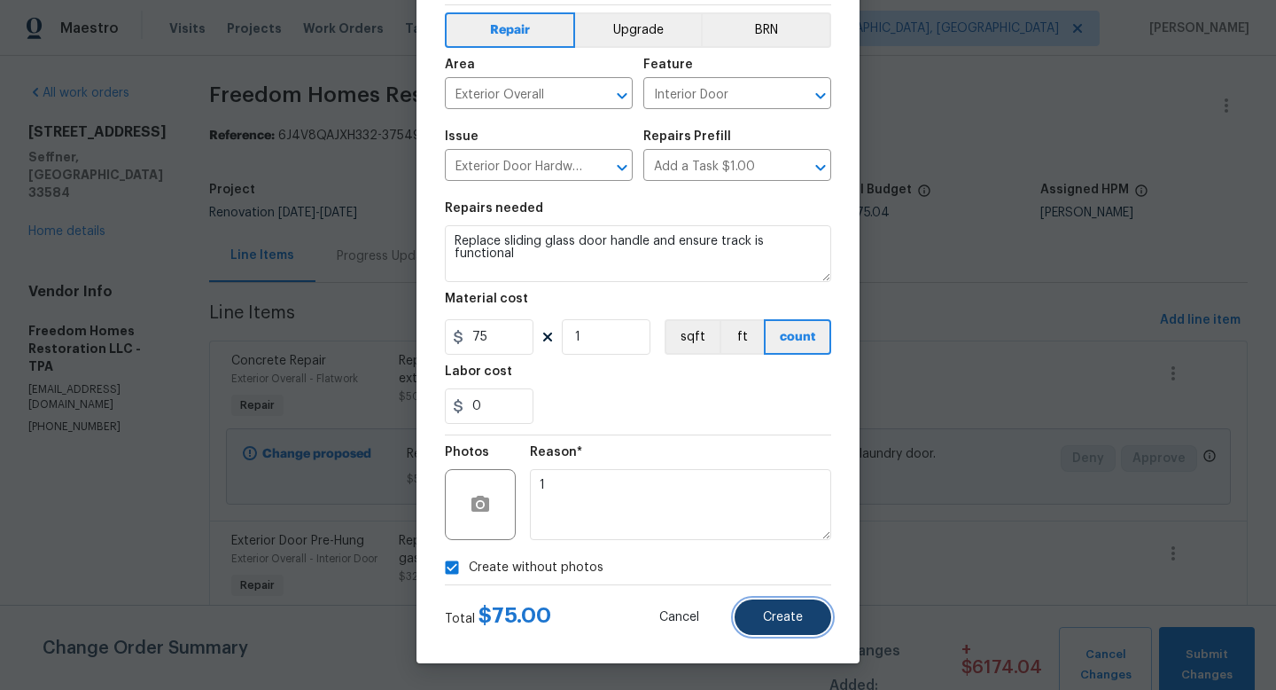
click at [783, 619] on span "Create" at bounding box center [783, 617] width 40 height 13
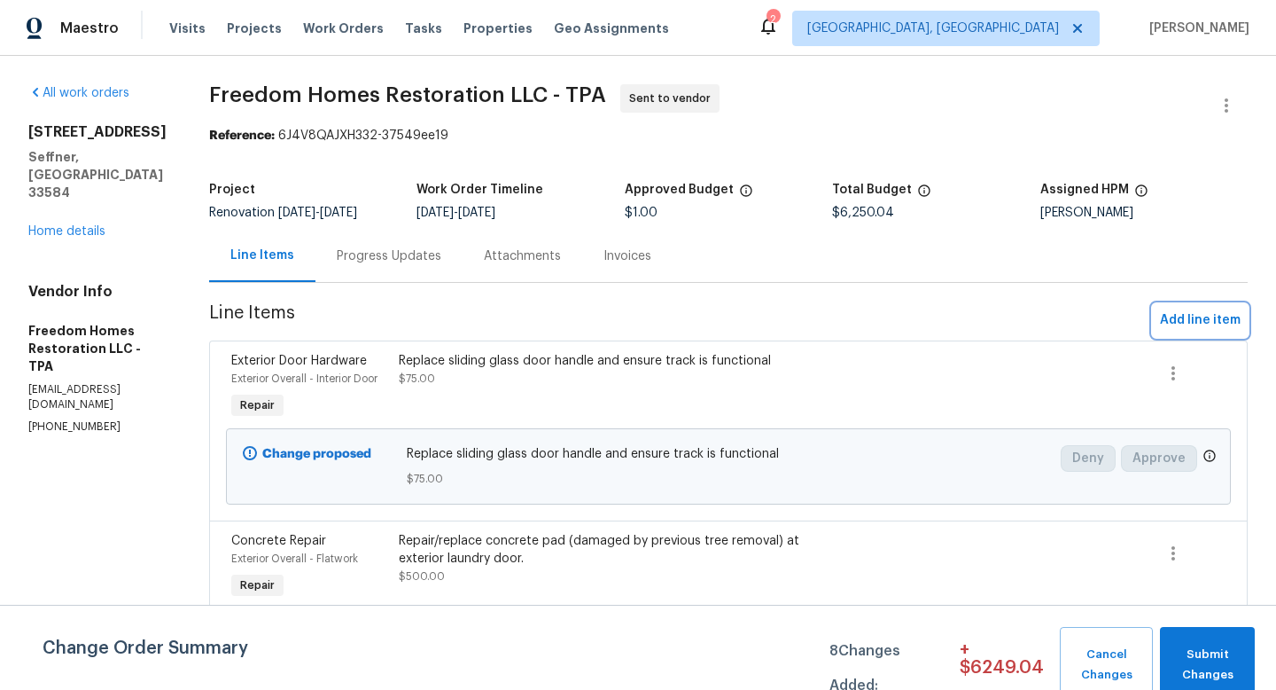
click at [1219, 317] on span "Add line item" at bounding box center [1200, 320] width 81 height 22
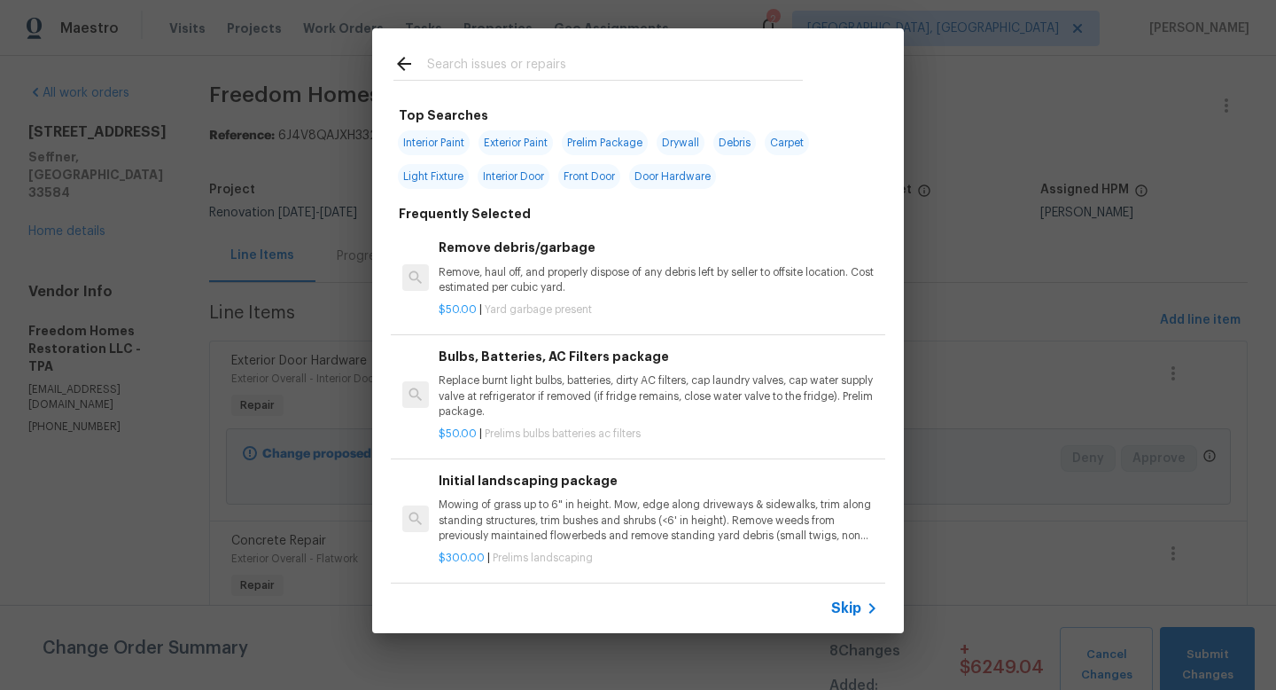
click at [841, 604] on span "Skip" at bounding box center [846, 608] width 30 height 18
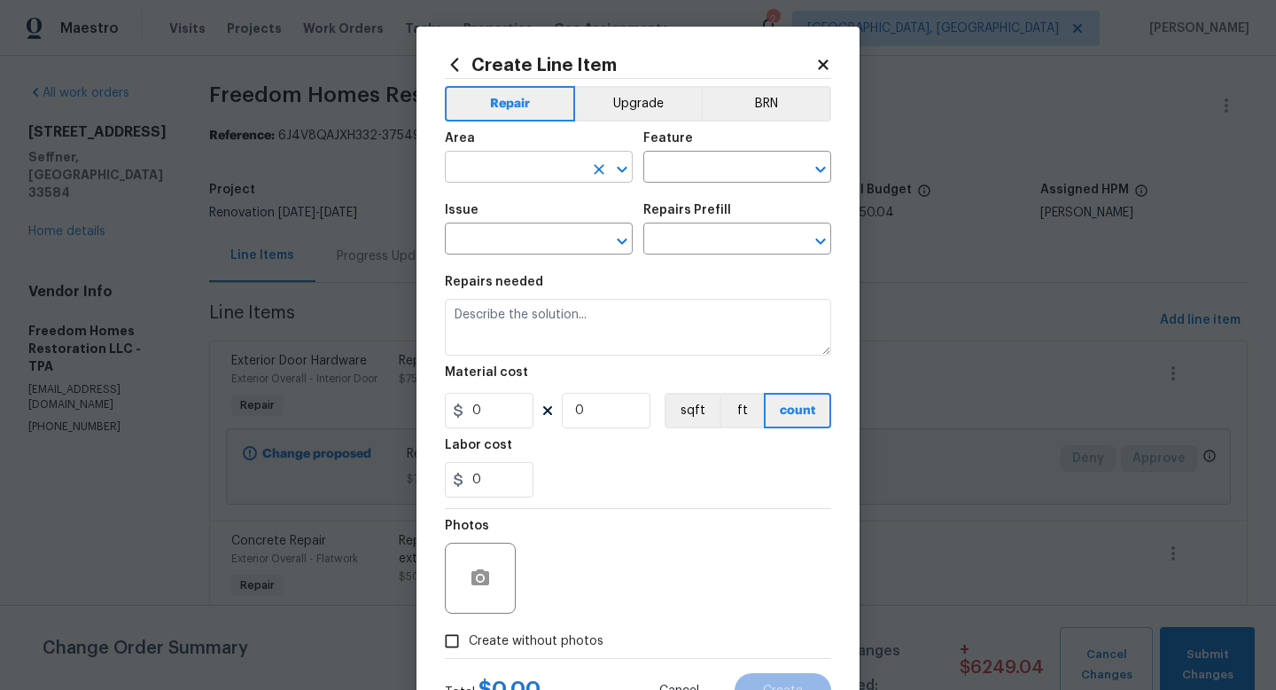
click at [505, 177] on input "text" at bounding box center [514, 168] width 138 height 27
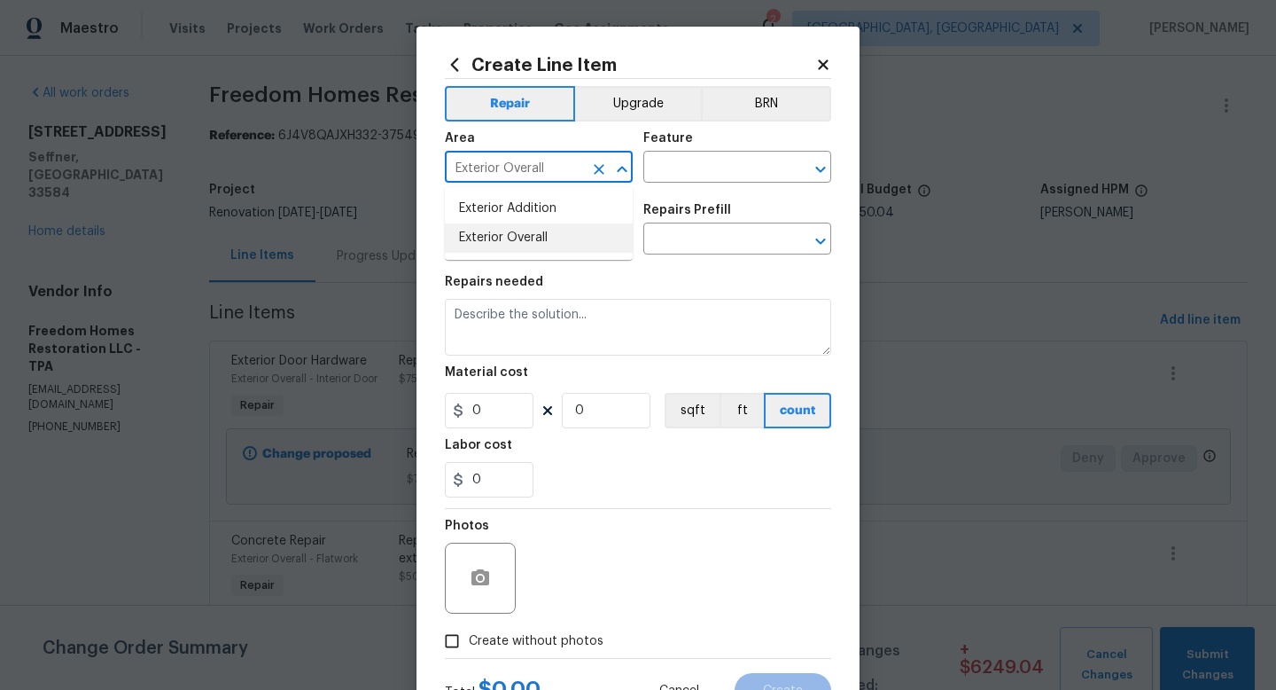
type input "Exterior Overall"
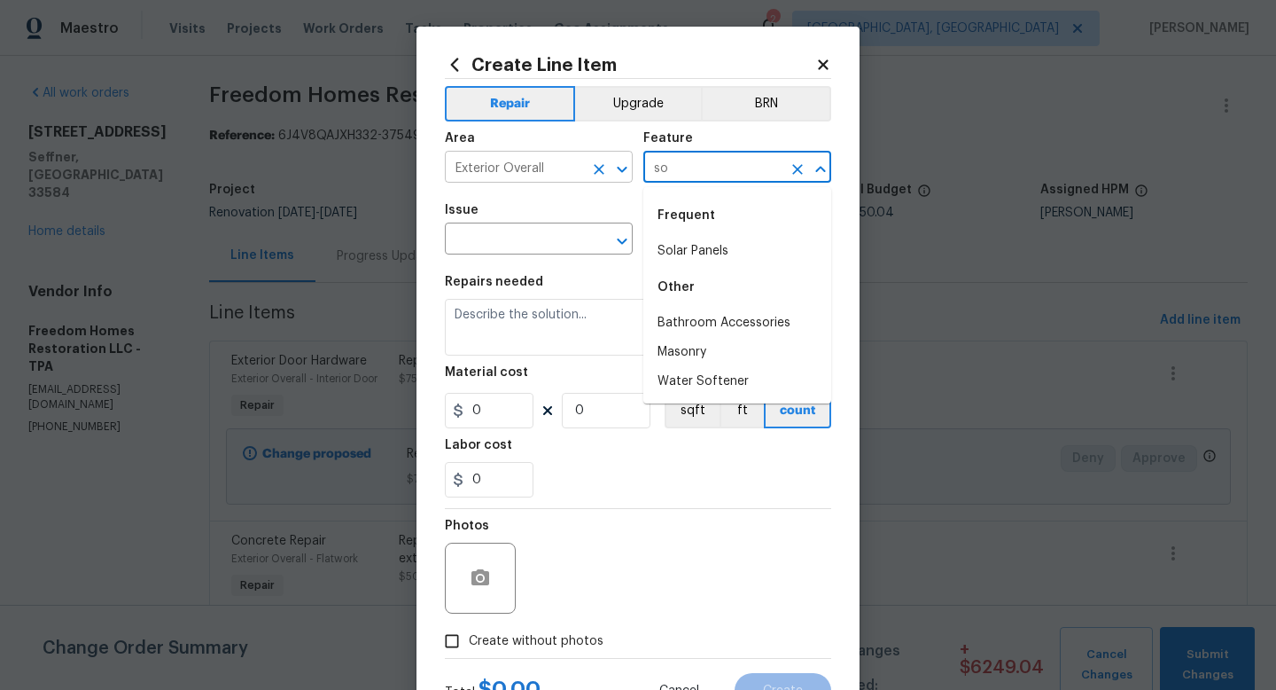
type input "s"
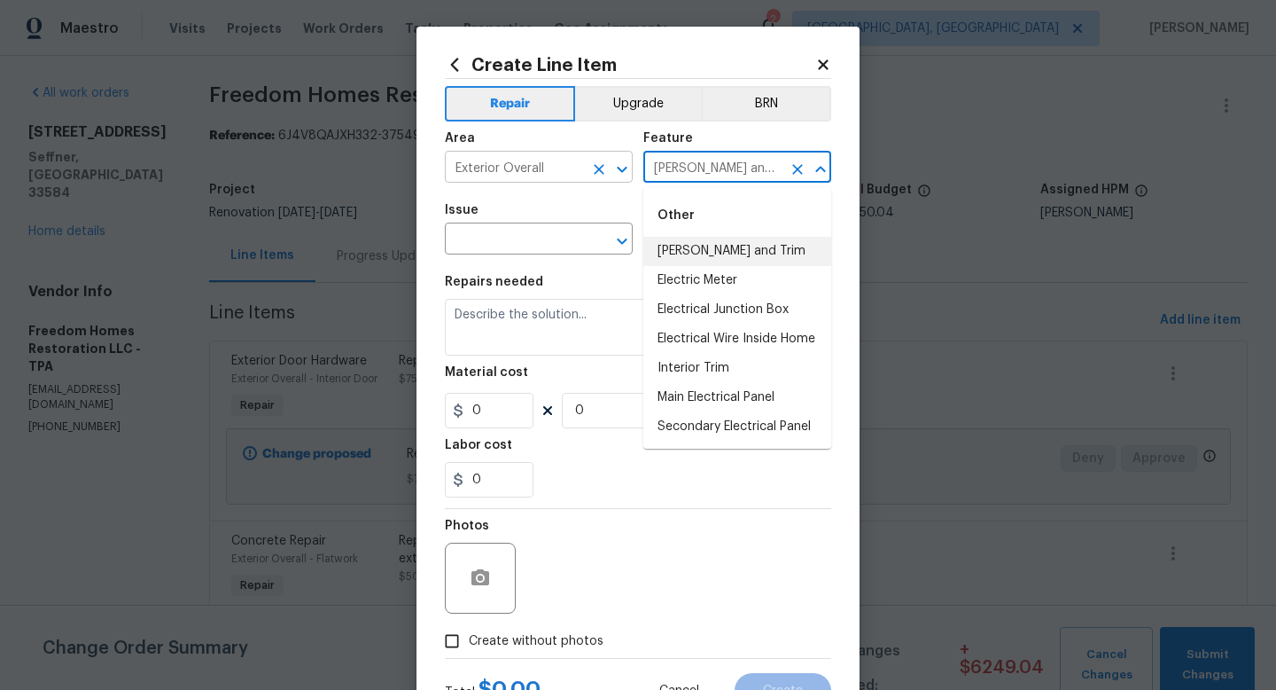
type input "Eaves and Trim"
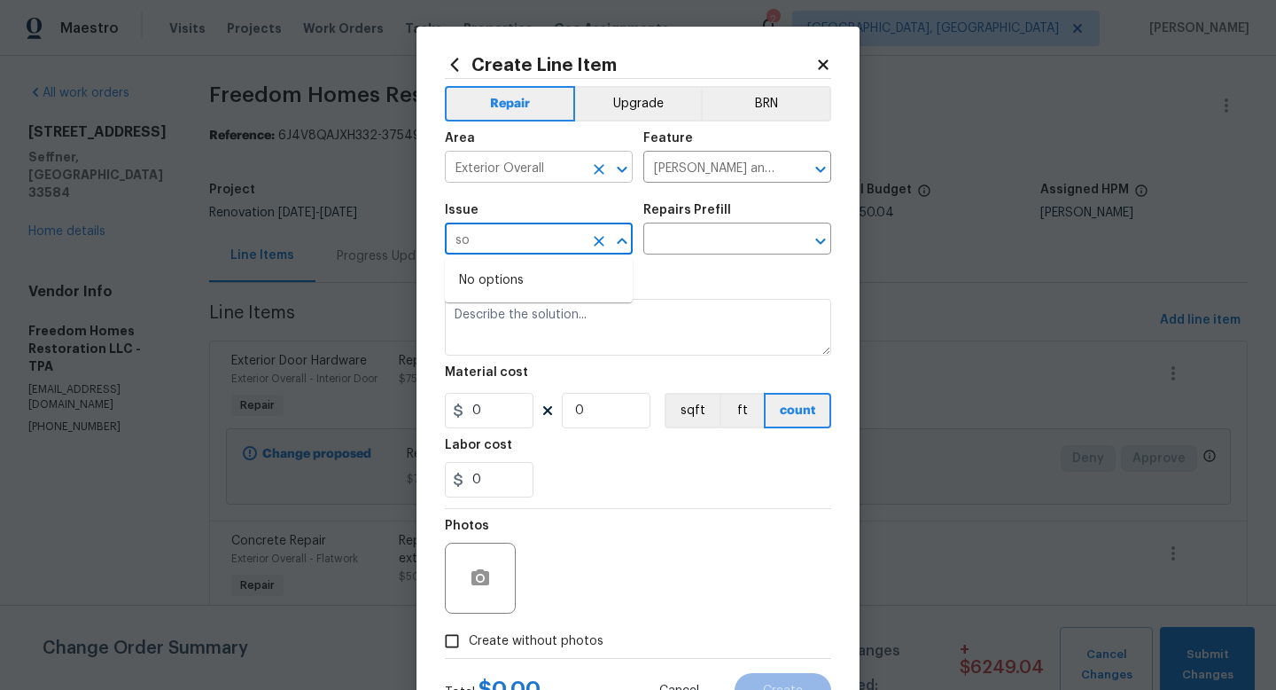
type input "s"
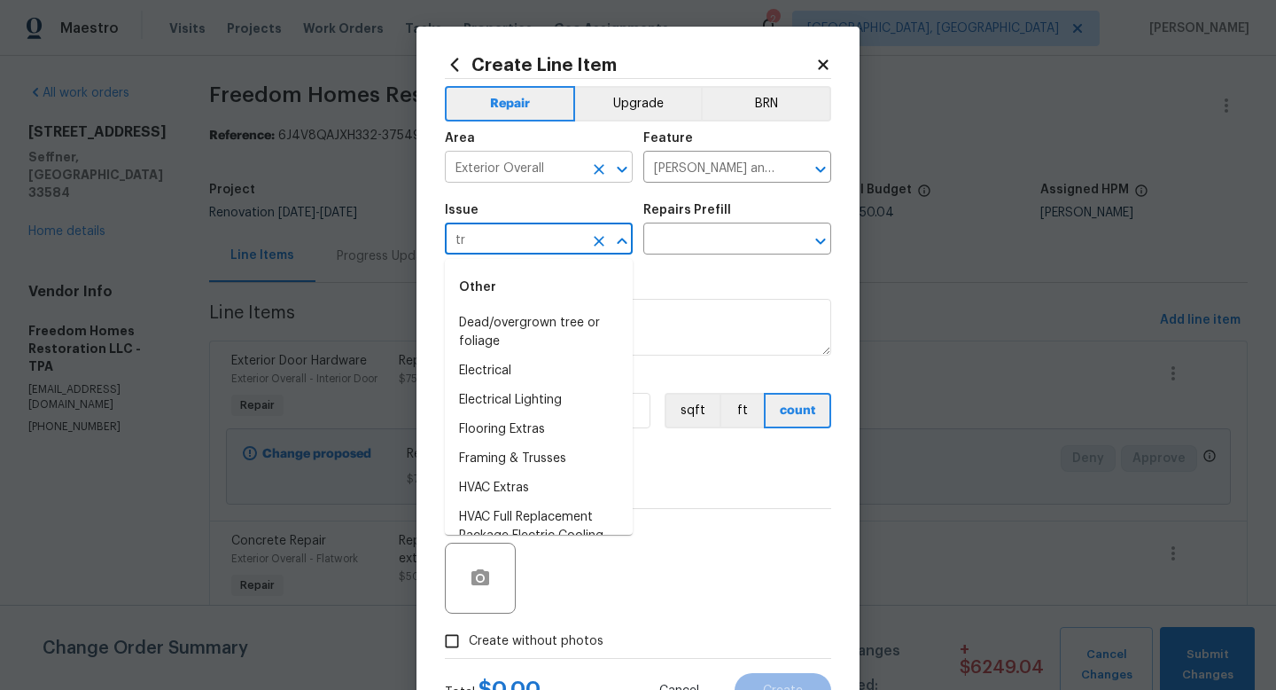
type input "t"
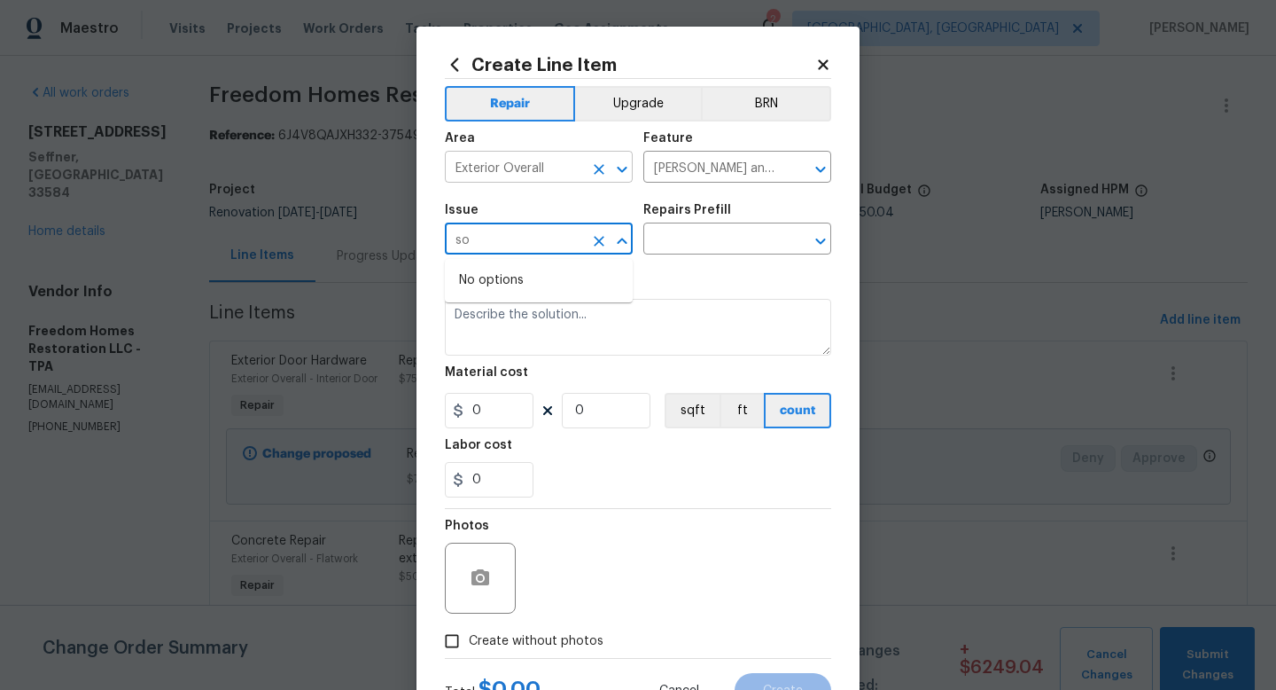
type input "s"
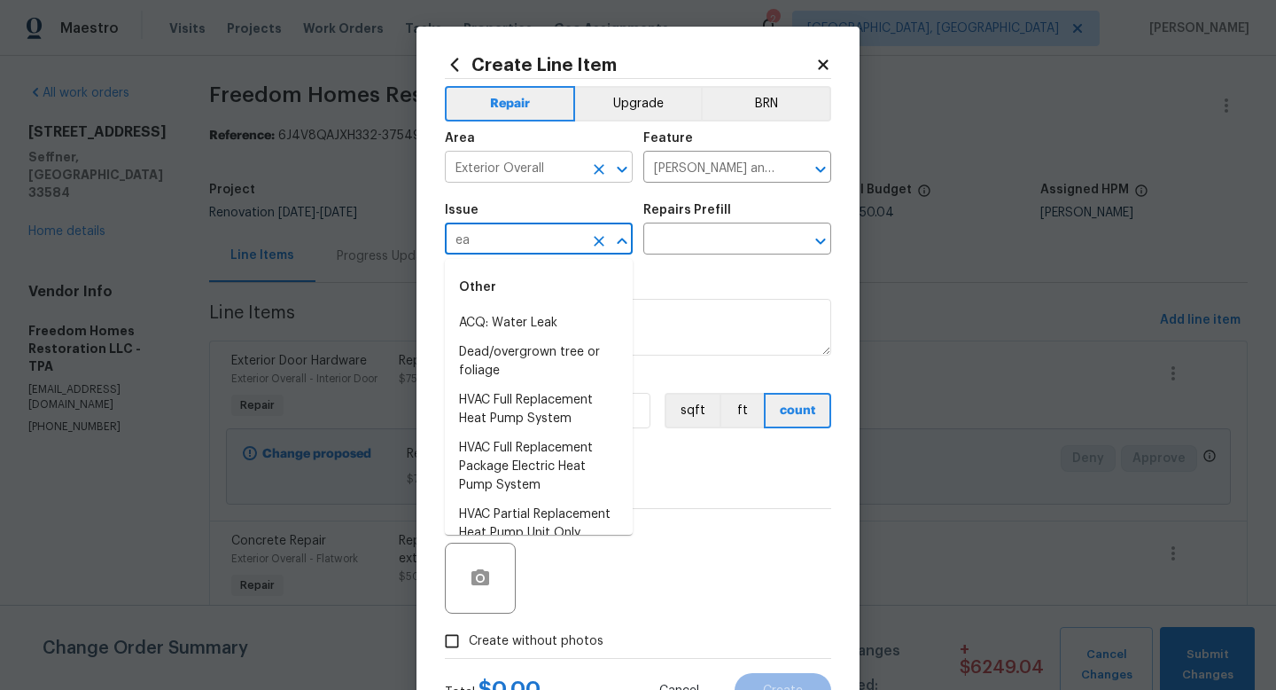
type input "e"
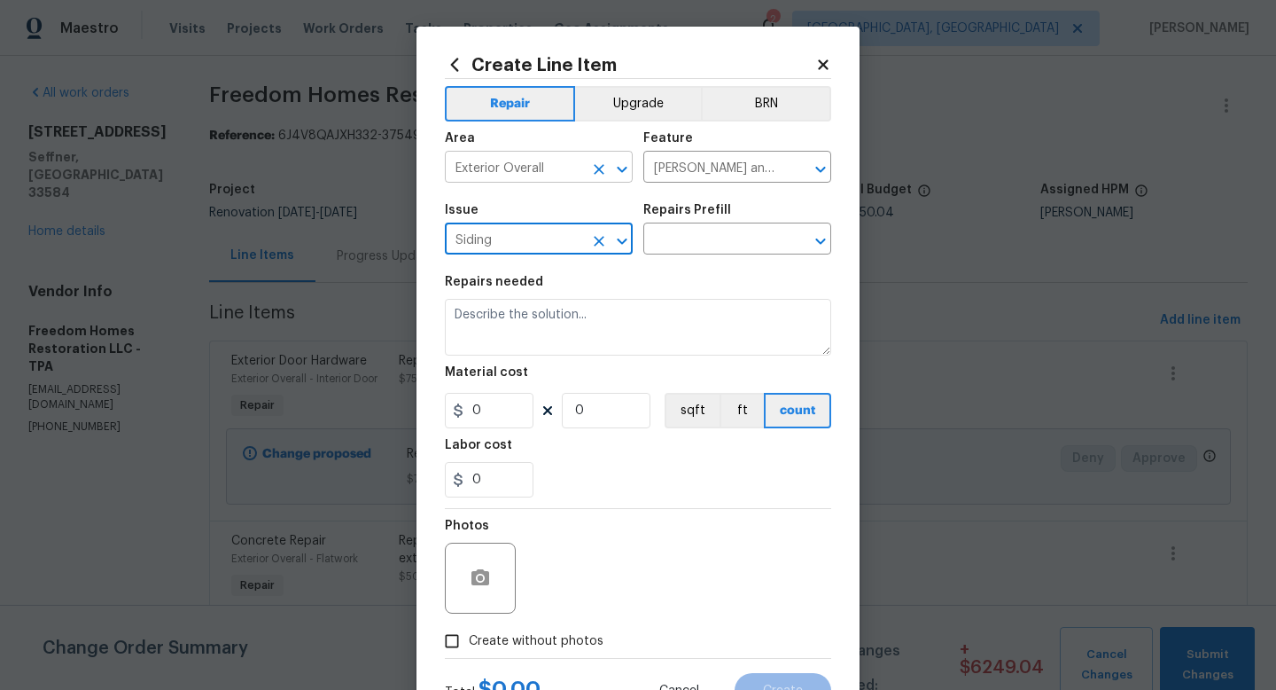
type input "Siding"
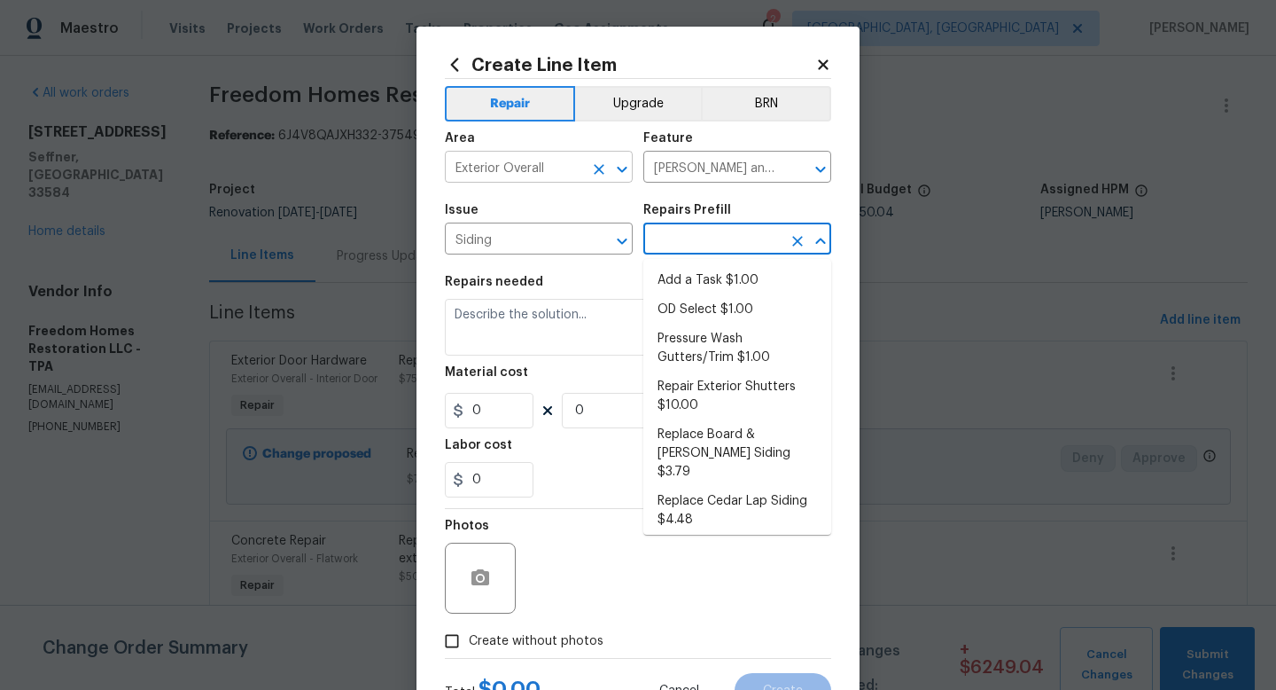
type input "Siding"
type input "Add a Task $1.00"
type textarea "HPM to detail"
type input "1"
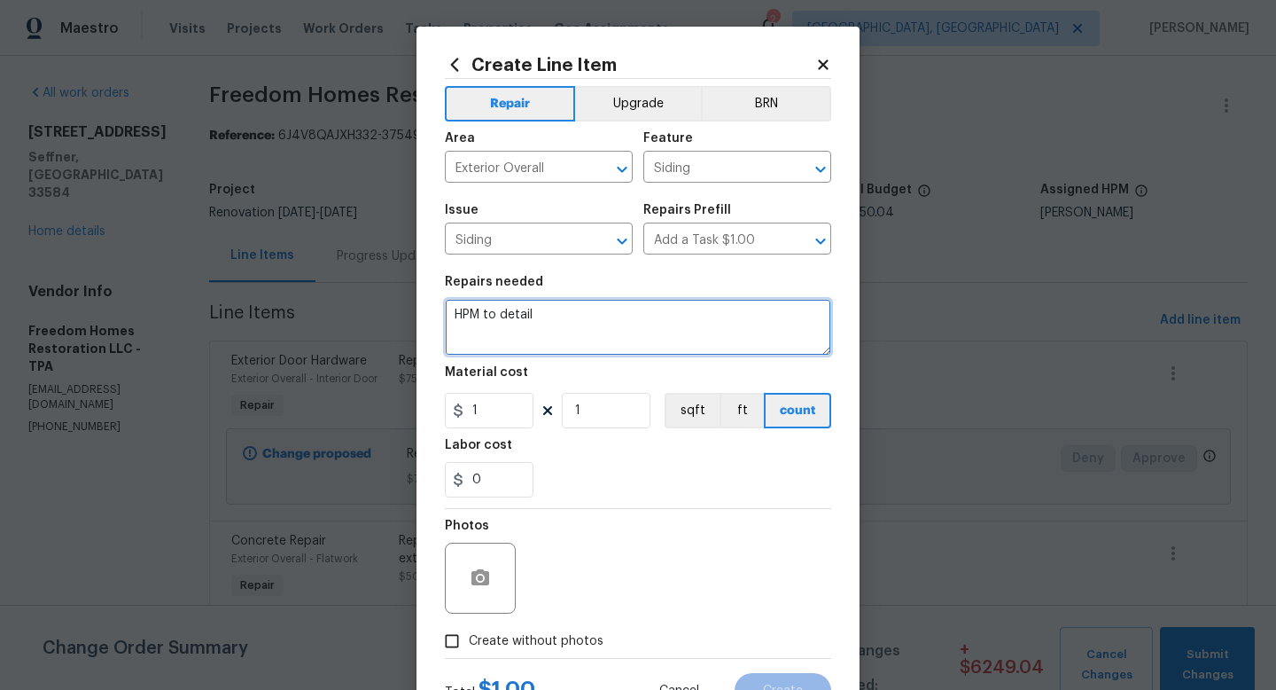
click at [498, 322] on textarea "HPM to detail" at bounding box center [638, 327] width 386 height 57
type textarea "E"
type textarea "Repair damaged trim/eave at front door."
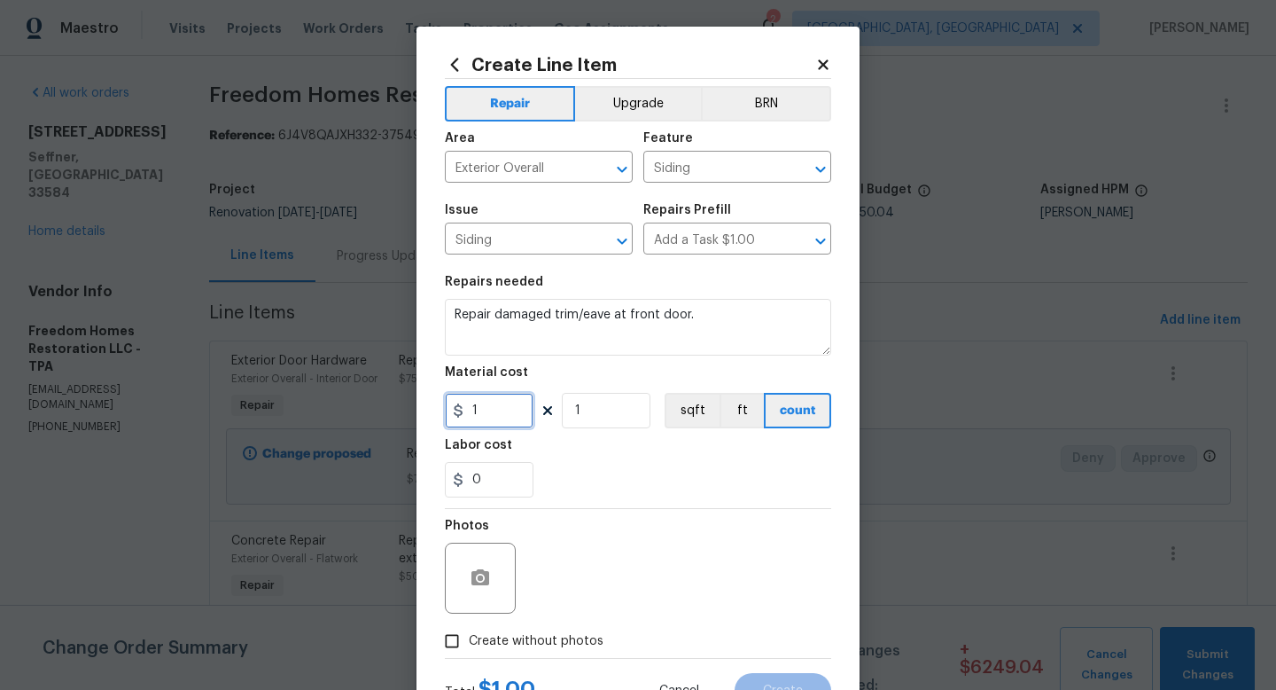
click at [492, 403] on input "1" at bounding box center [489, 410] width 89 height 35
type input "125"
click at [567, 655] on label "Create without photos" at bounding box center [519, 641] width 168 height 34
click at [469, 655] on input "Create without photos" at bounding box center [452, 641] width 34 height 34
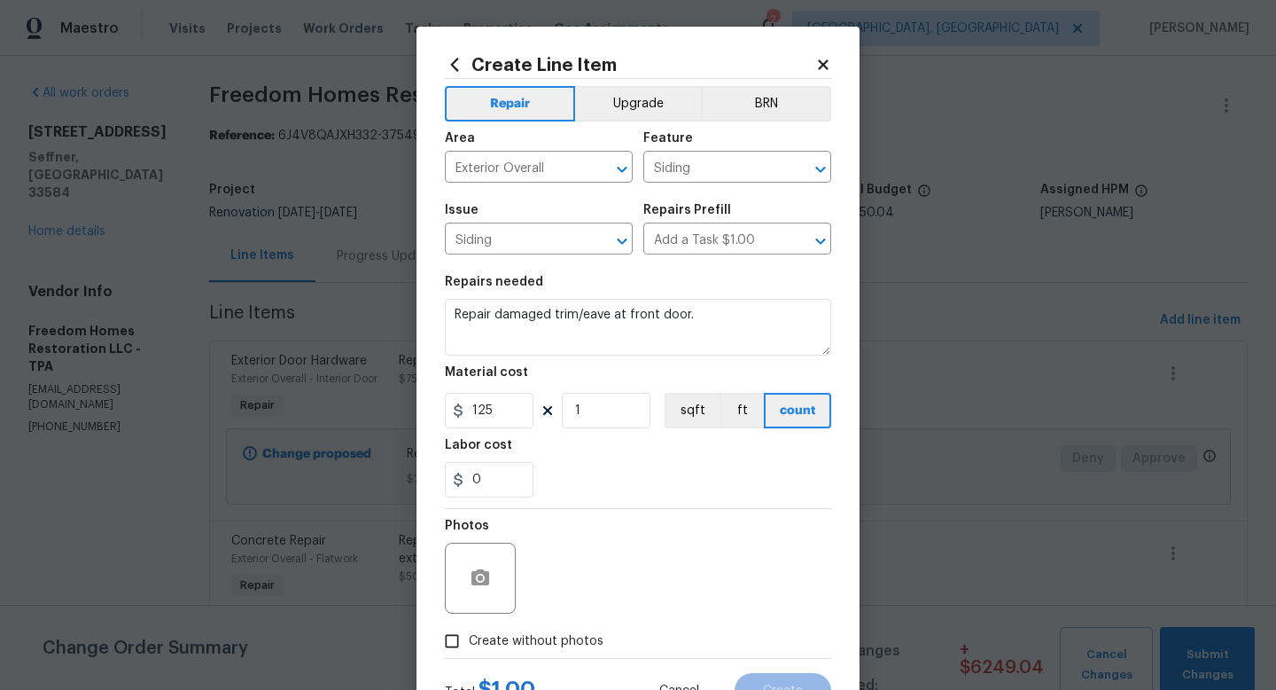
checkbox input "true"
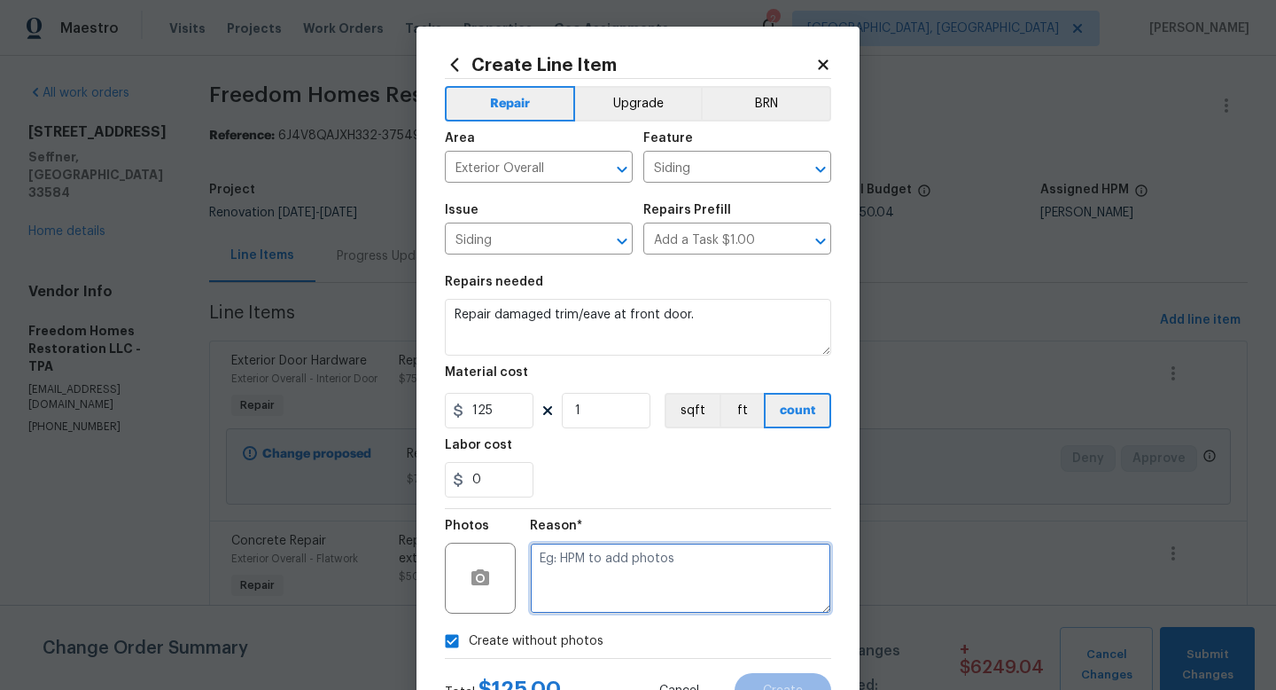
click at [608, 599] on textarea at bounding box center [680, 577] width 301 height 71
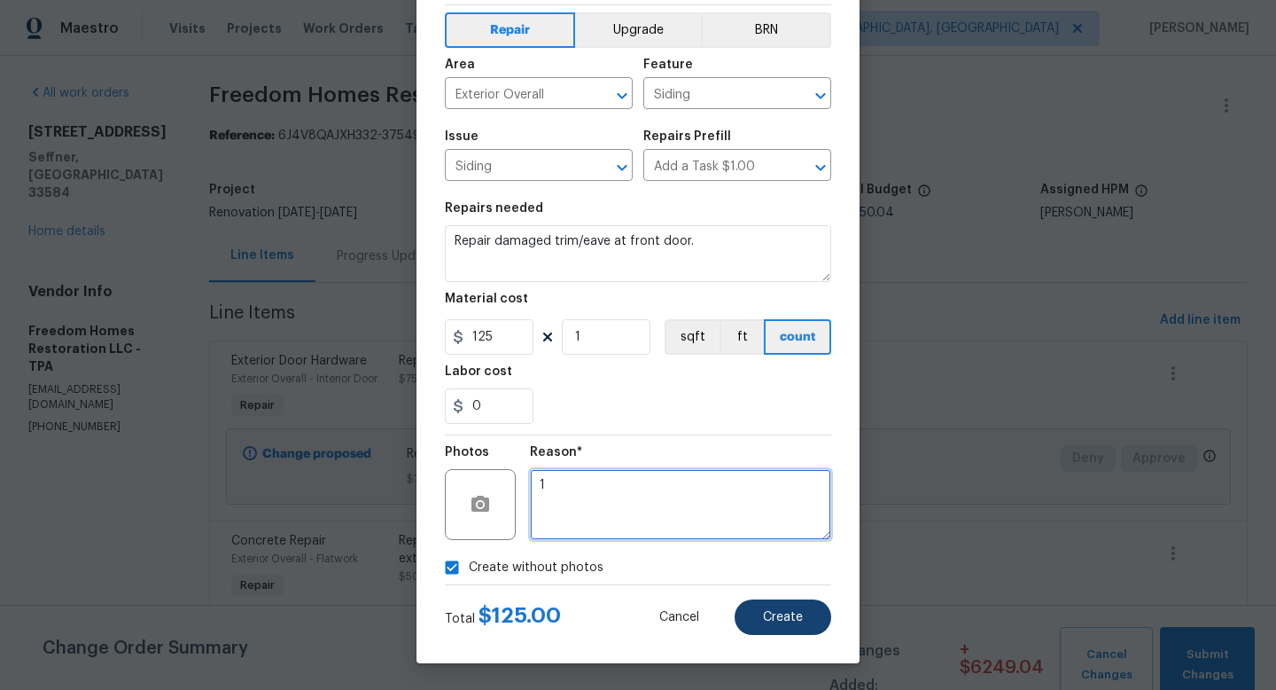
type textarea "1"
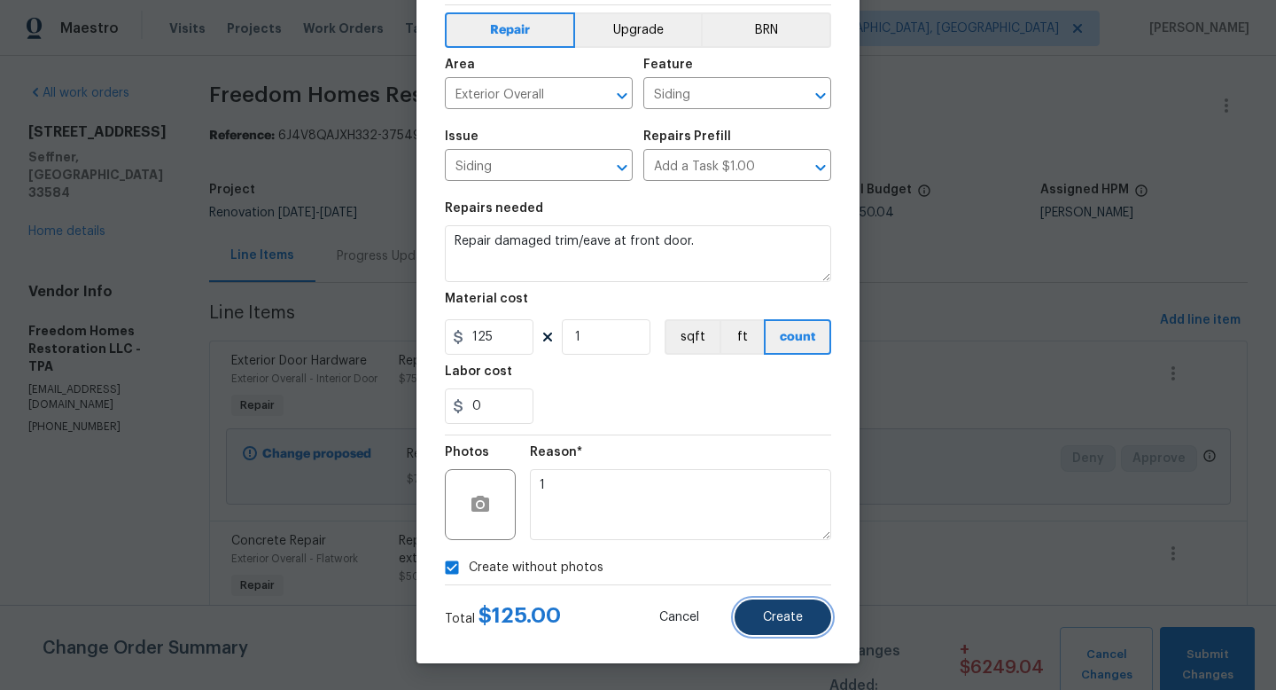
click at [766, 607] on button "Create" at bounding box center [783, 616] width 97 height 35
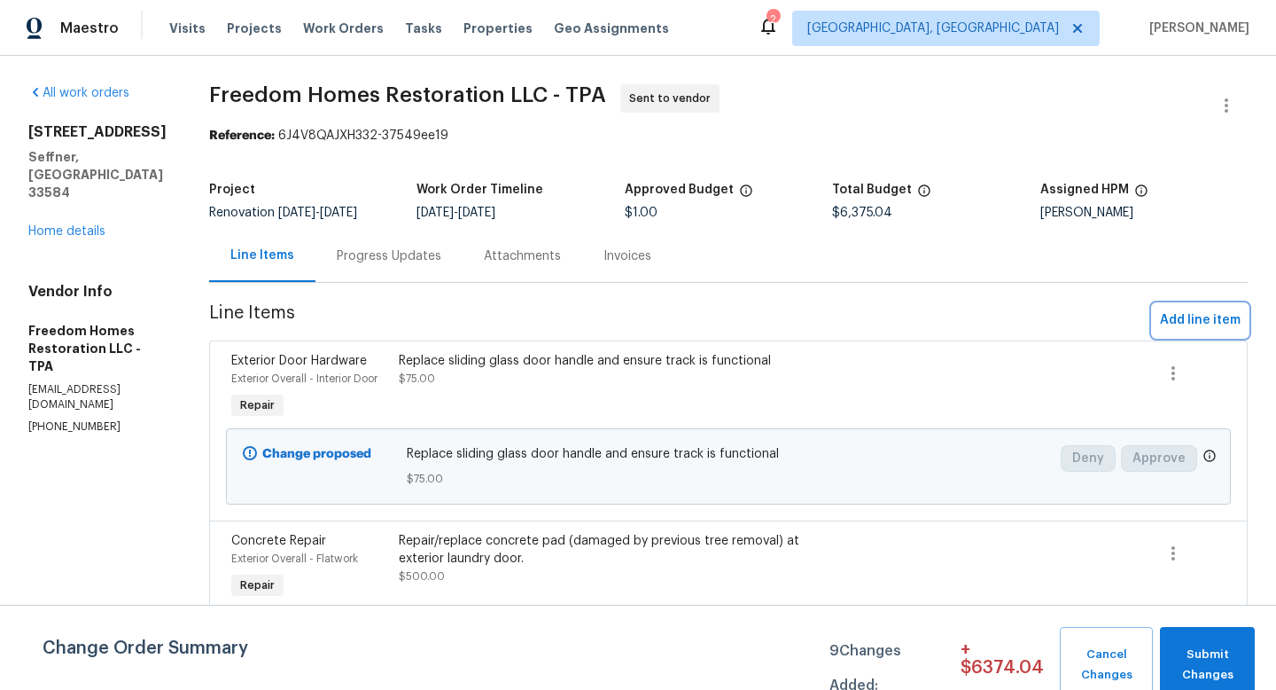
click at [1167, 324] on span "Add line item" at bounding box center [1200, 320] width 81 height 22
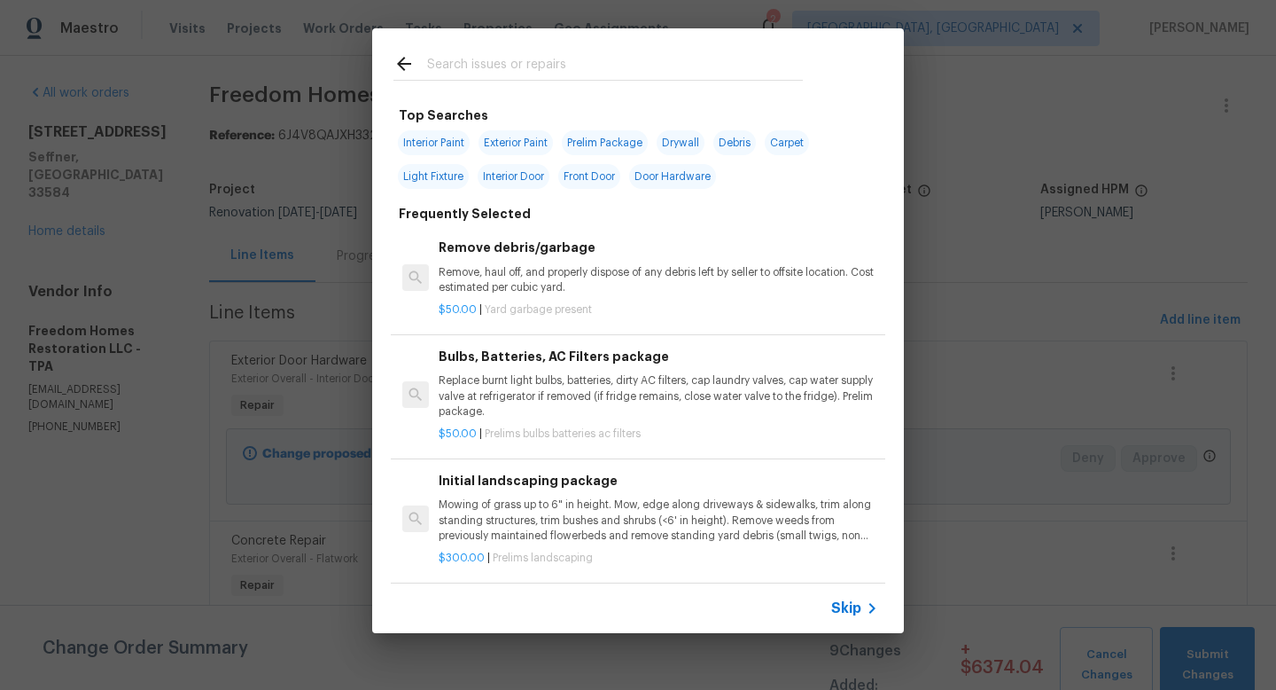
click at [863, 611] on icon at bounding box center [872, 607] width 21 height 21
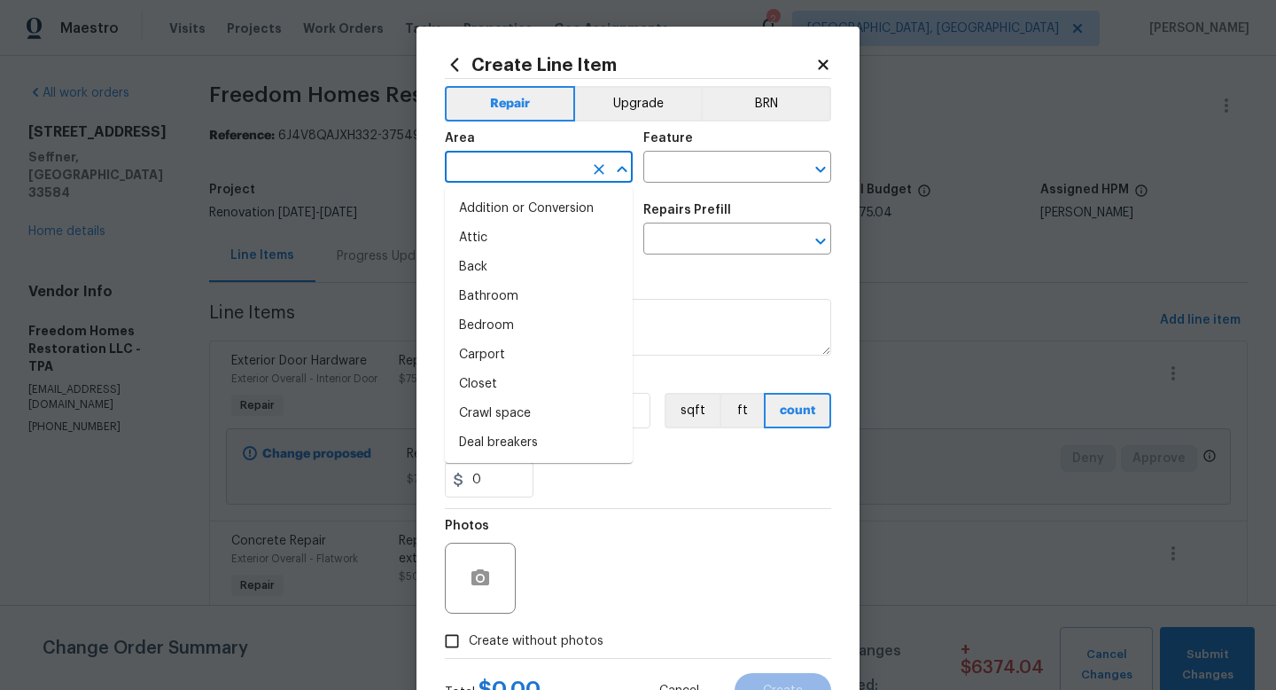
click at [540, 161] on input "text" at bounding box center [514, 168] width 138 height 27
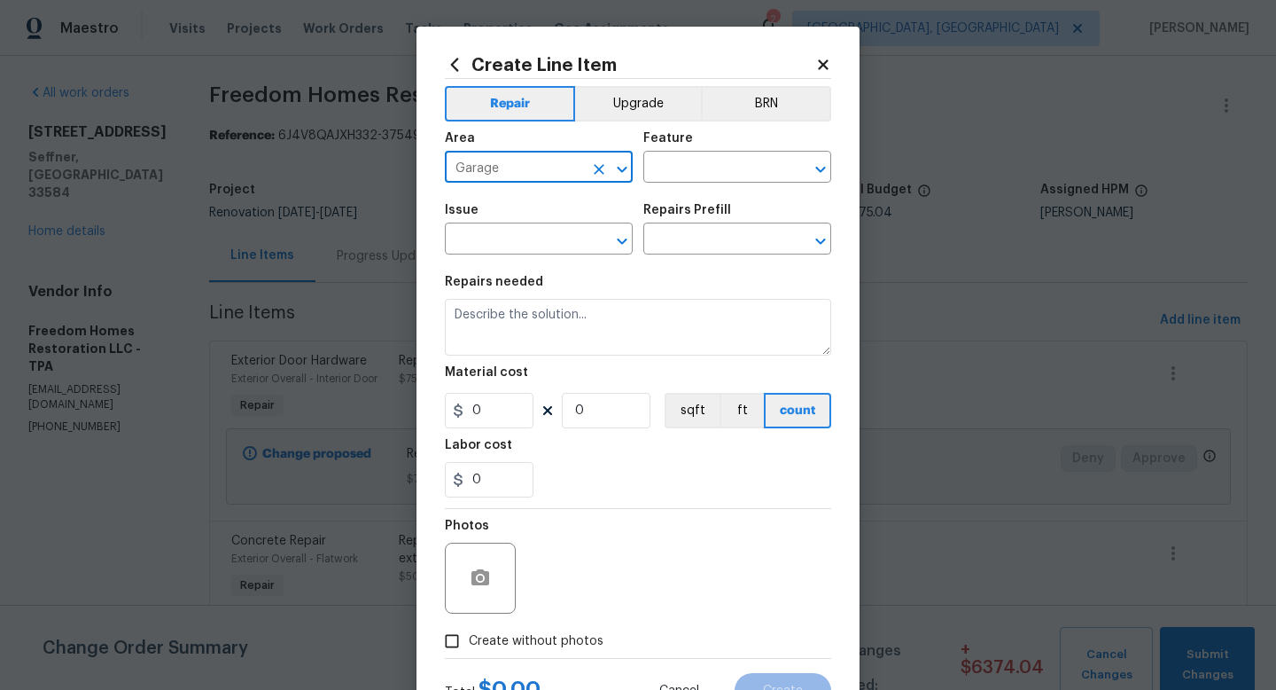
type input "Garage"
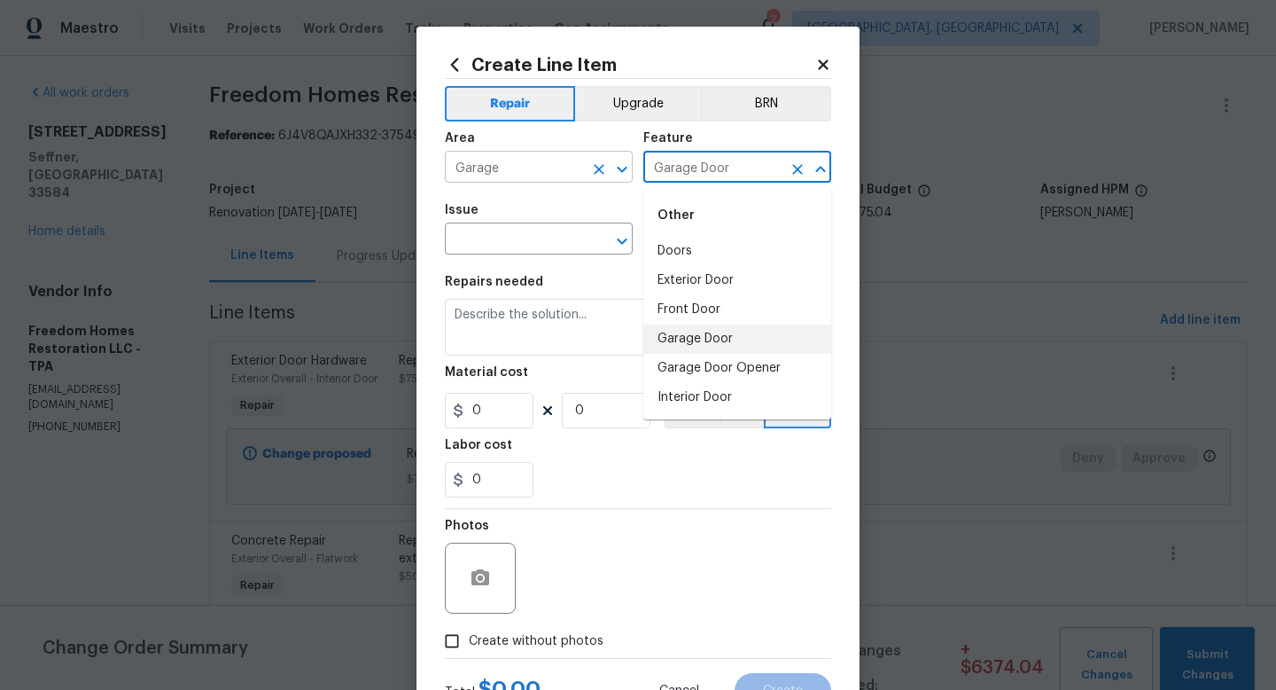
type input "Garage Door"
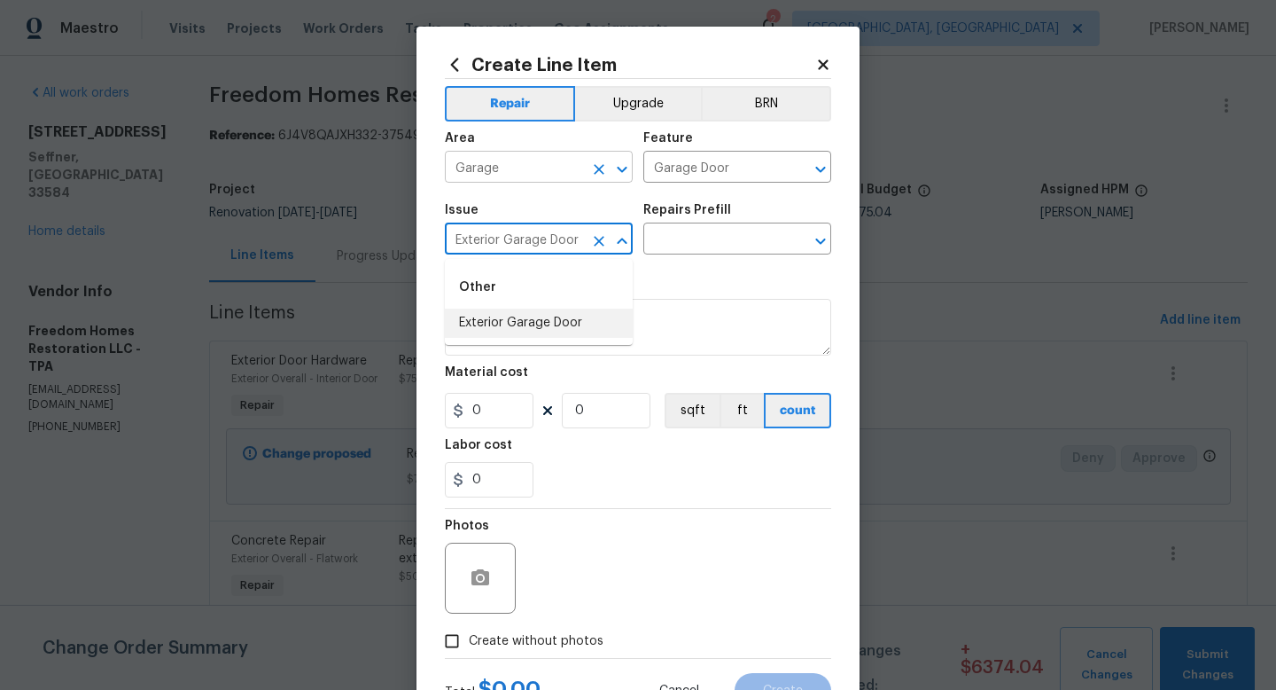
type input "Exterior Garage Door"
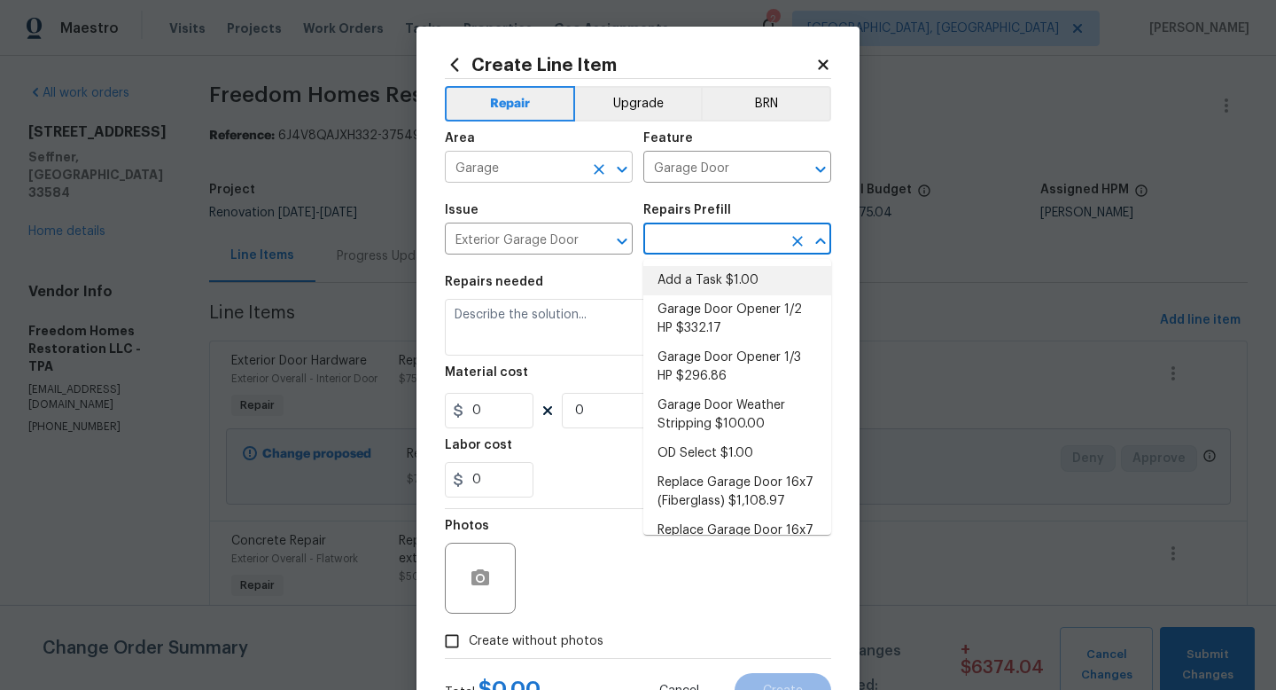
type input "Interior Door"
type input "Add a Task $1.00"
type textarea "HPM to detail"
type input "1"
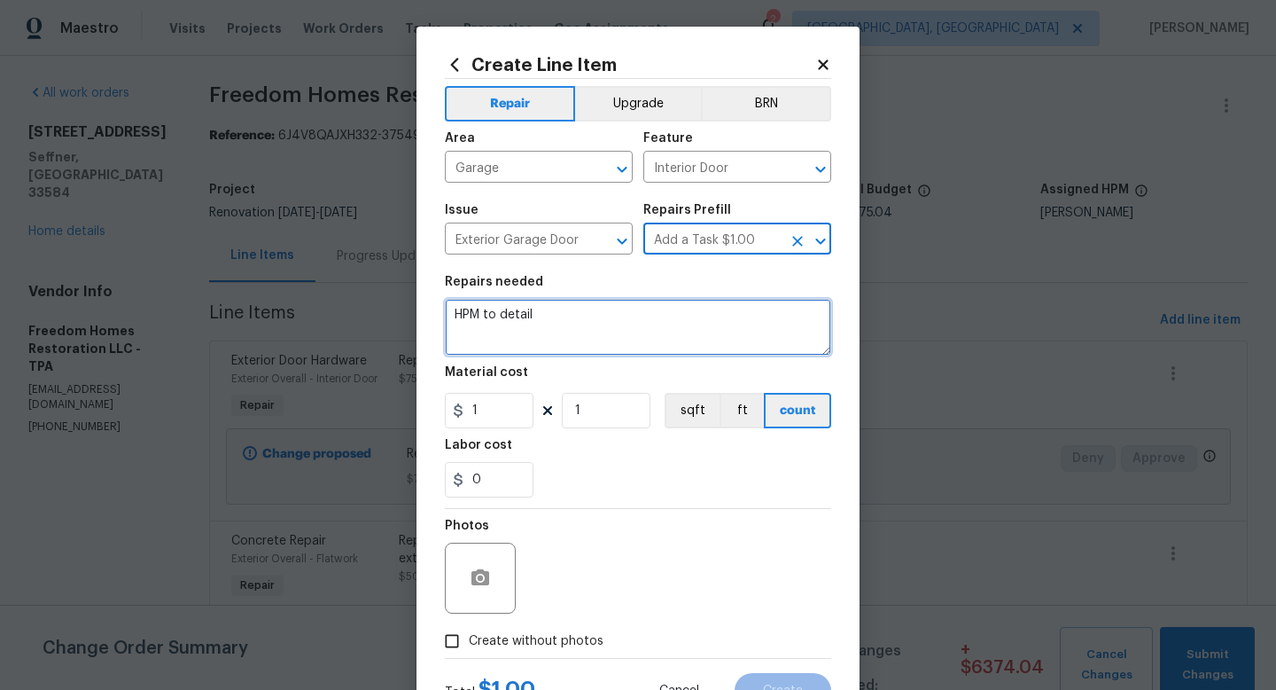
click at [489, 340] on textarea "HPM to detail" at bounding box center [638, 327] width 386 height 57
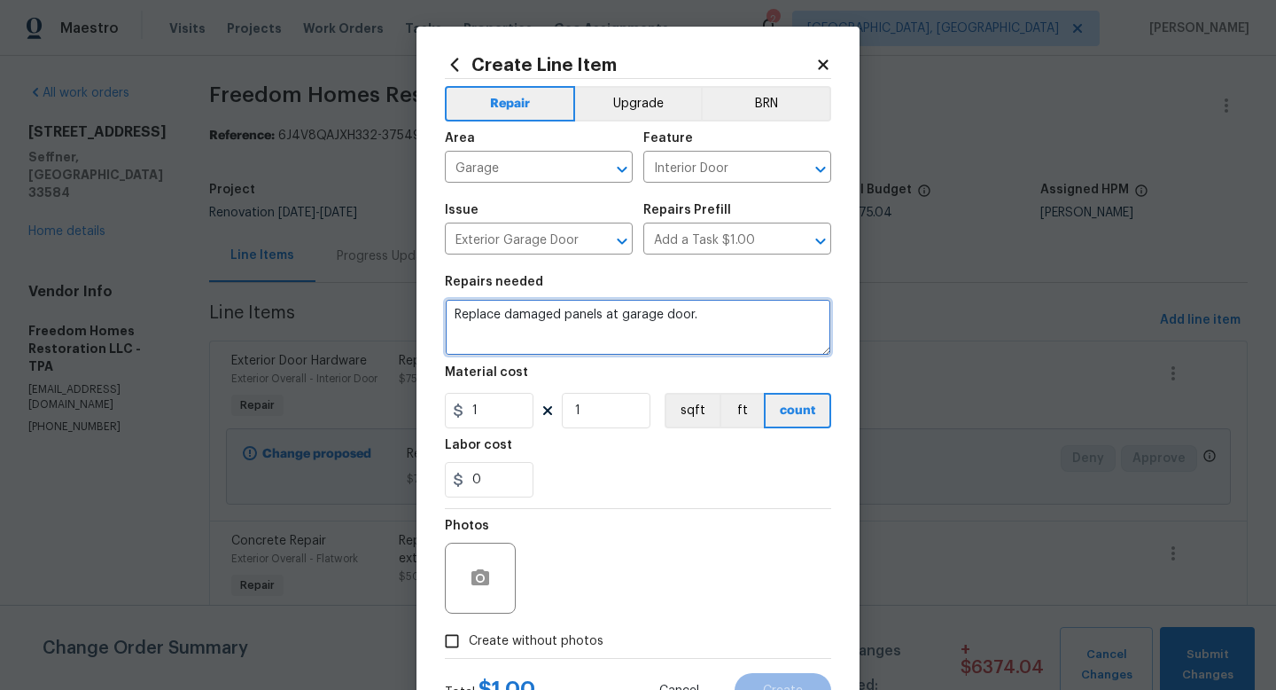
type textarea "Replace damaged panels at garage door."
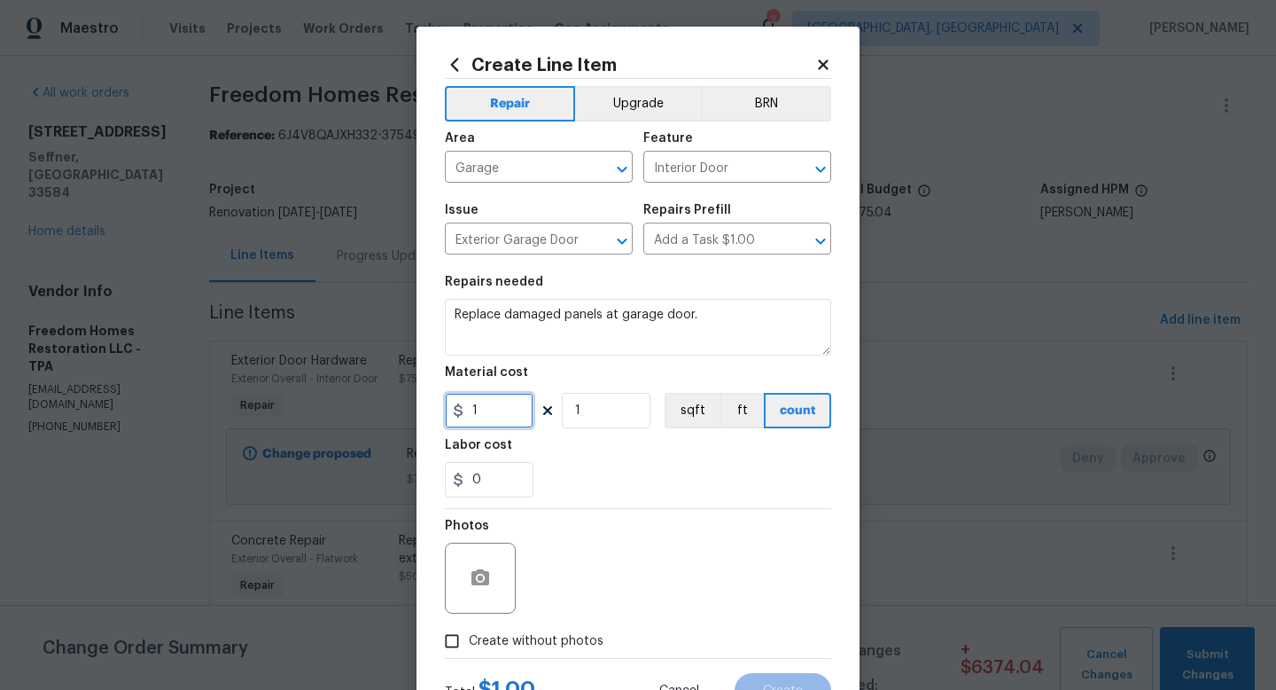
click at [502, 414] on input "1" at bounding box center [489, 410] width 89 height 35
type input "500"
click at [500, 628] on label "Create without photos" at bounding box center [519, 641] width 168 height 34
click at [469, 628] on input "Create without photos" at bounding box center [452, 641] width 34 height 34
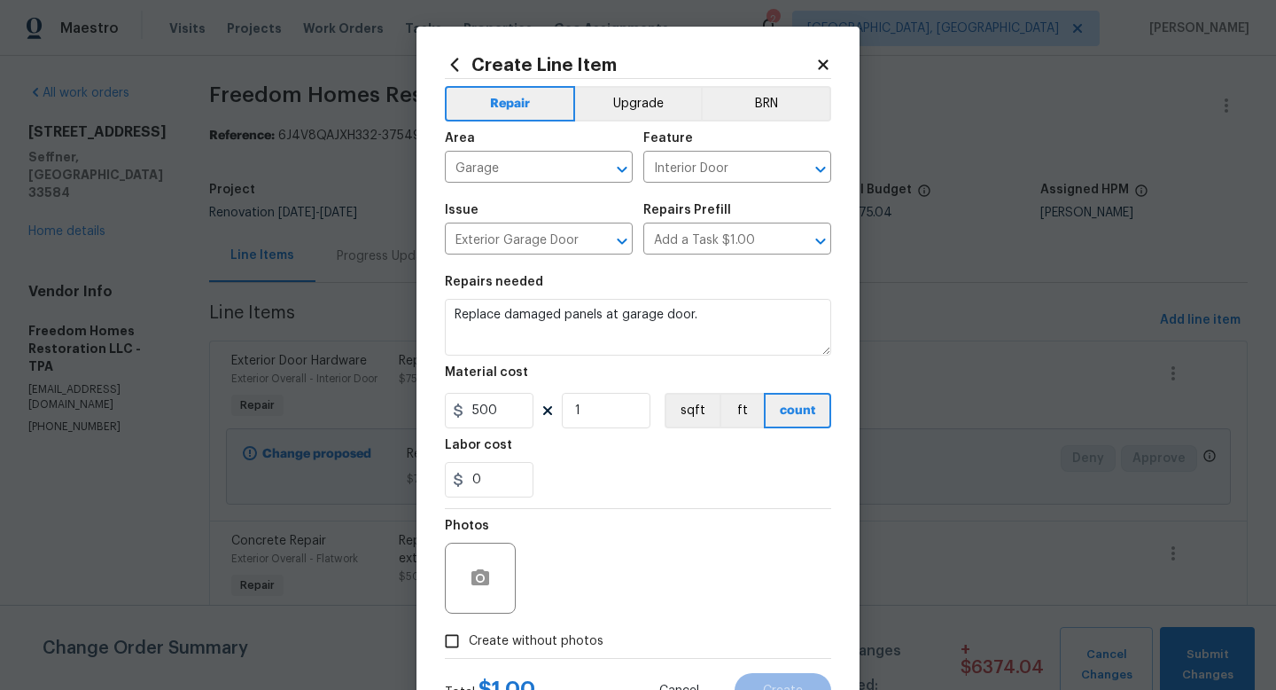
checkbox input "true"
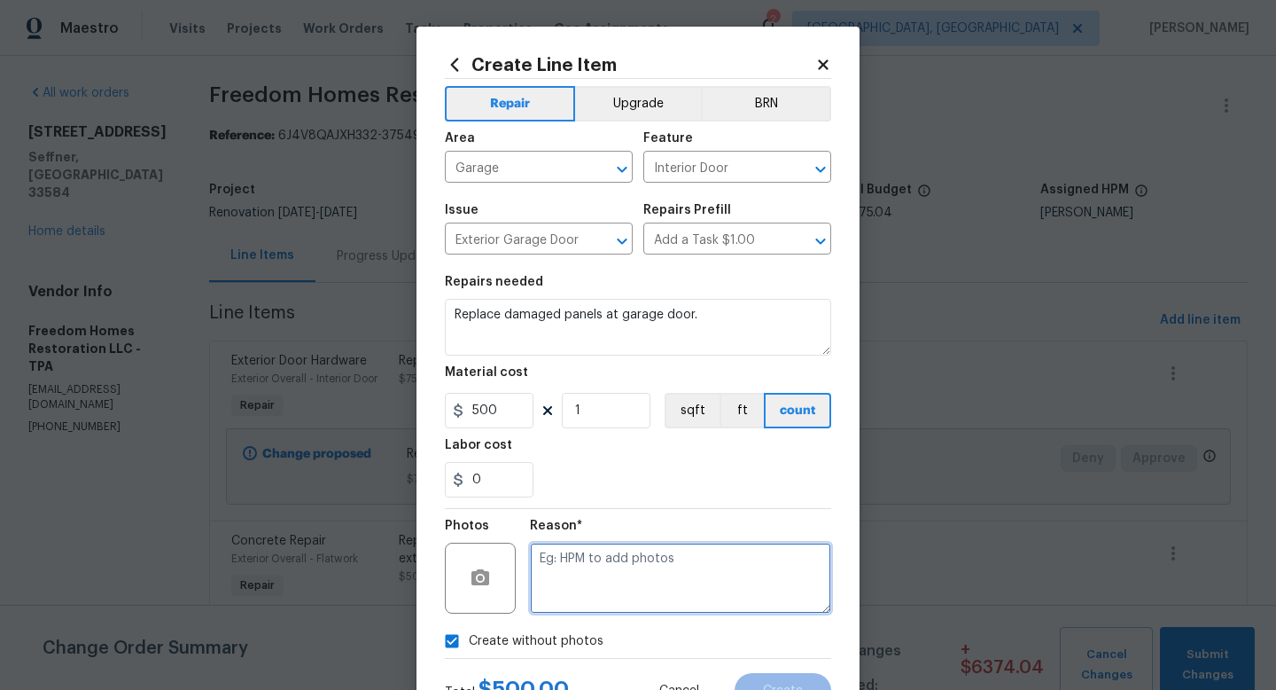
click at [578, 584] on textarea at bounding box center [680, 577] width 301 height 71
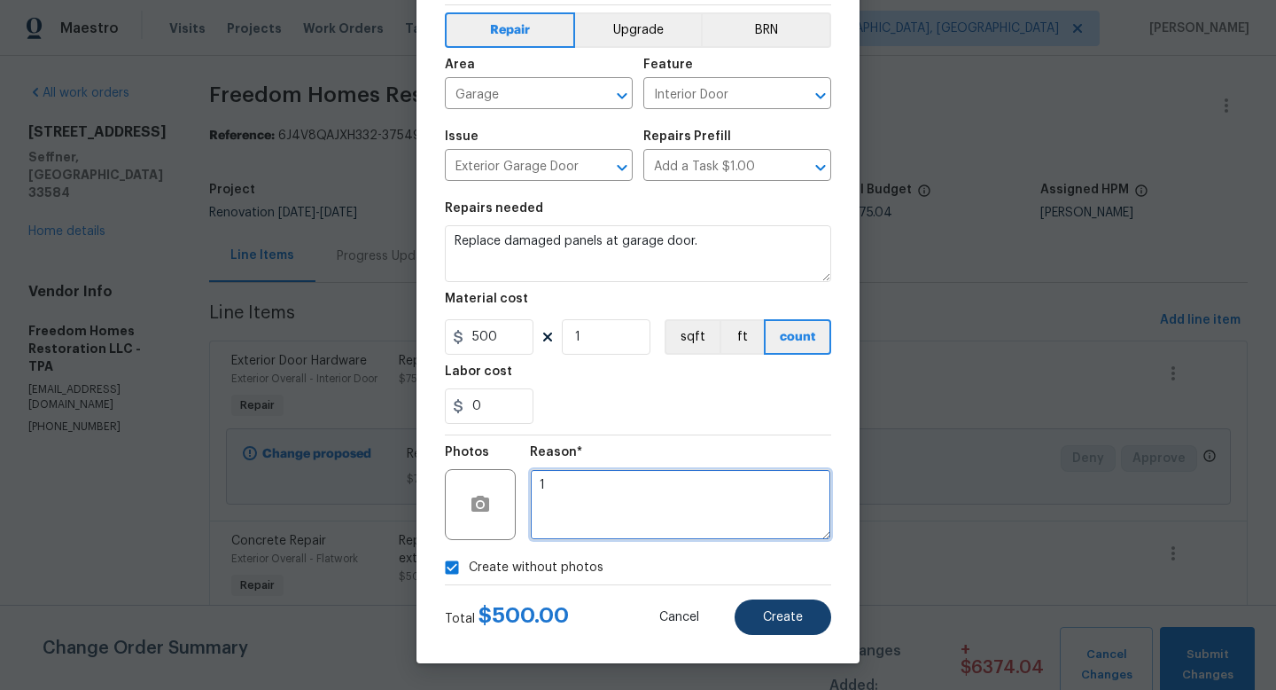
type textarea "1"
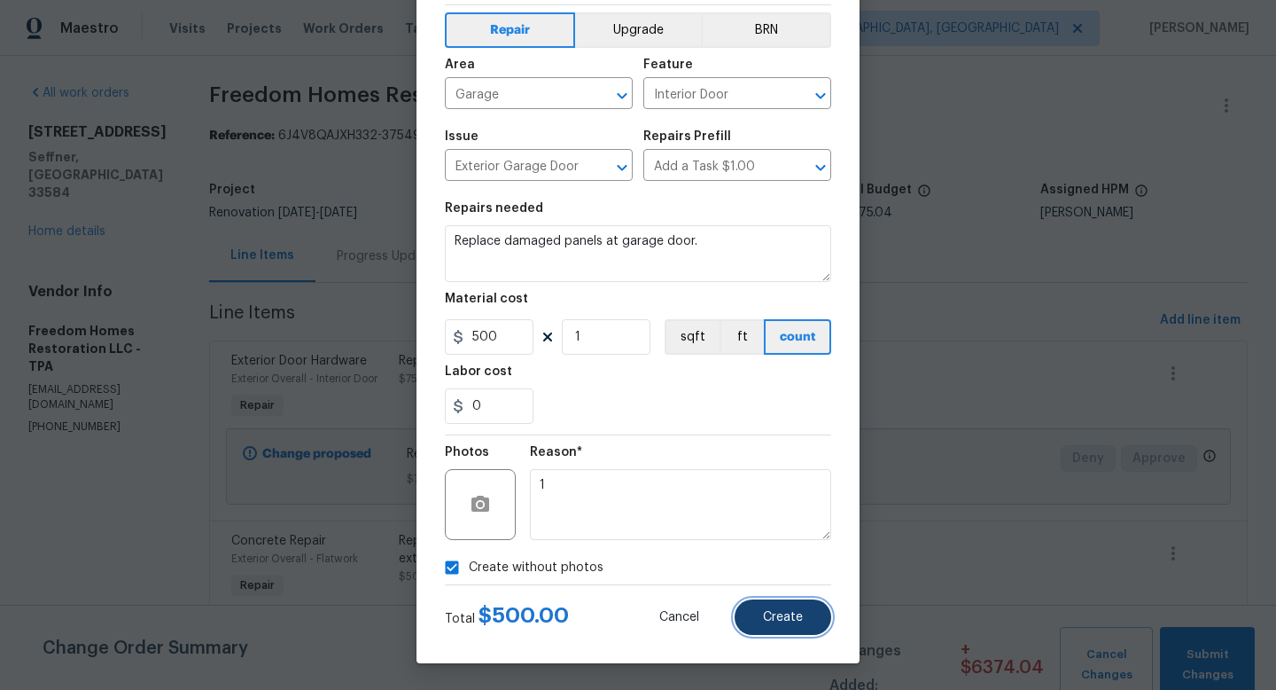
click at [775, 616] on span "Create" at bounding box center [783, 617] width 40 height 13
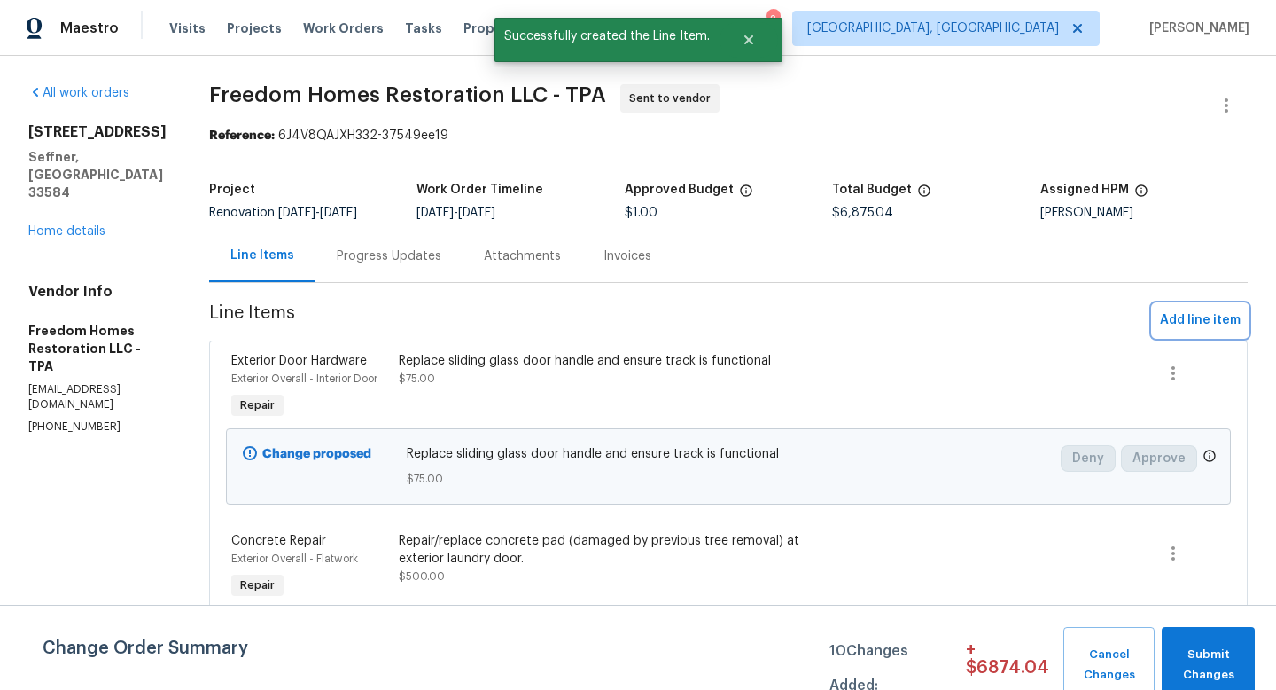
click at [1180, 314] on span "Add line item" at bounding box center [1200, 320] width 81 height 22
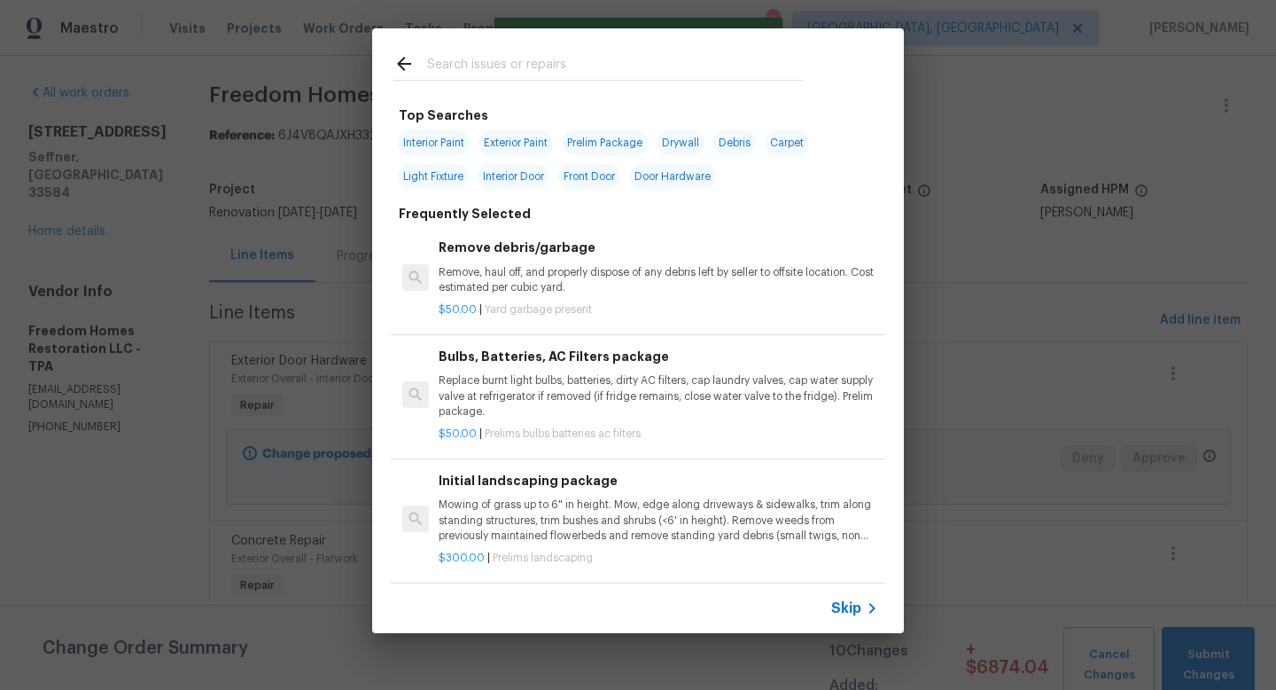
click at [845, 607] on span "Skip" at bounding box center [846, 608] width 30 height 18
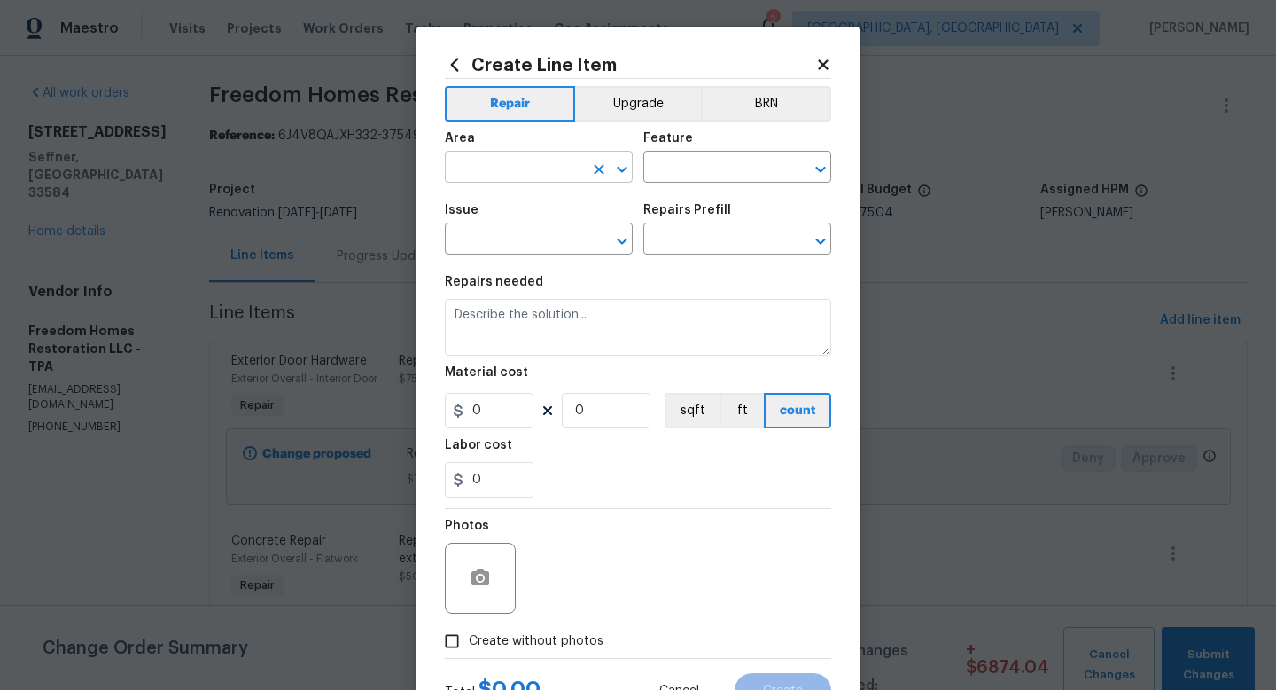
click at [481, 175] on input "text" at bounding box center [514, 168] width 138 height 27
type input "Exterior Overall"
type input "Eaves and Trim"
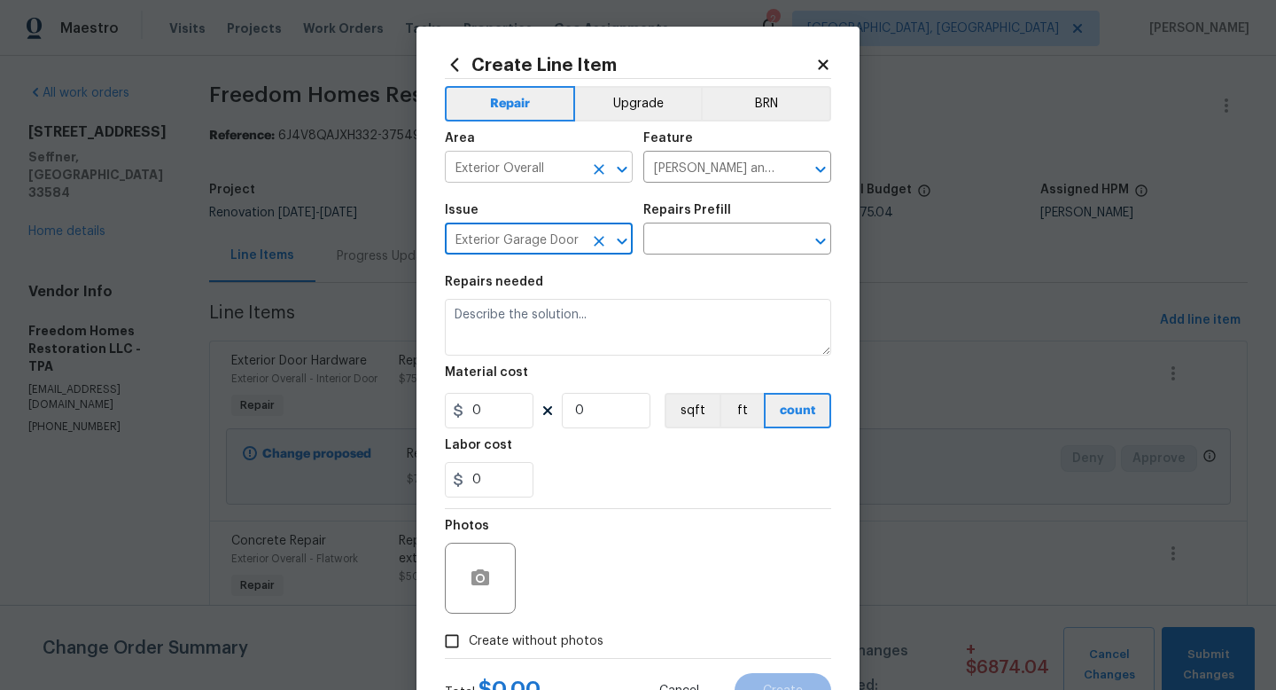
type input "Exterior Garage Door"
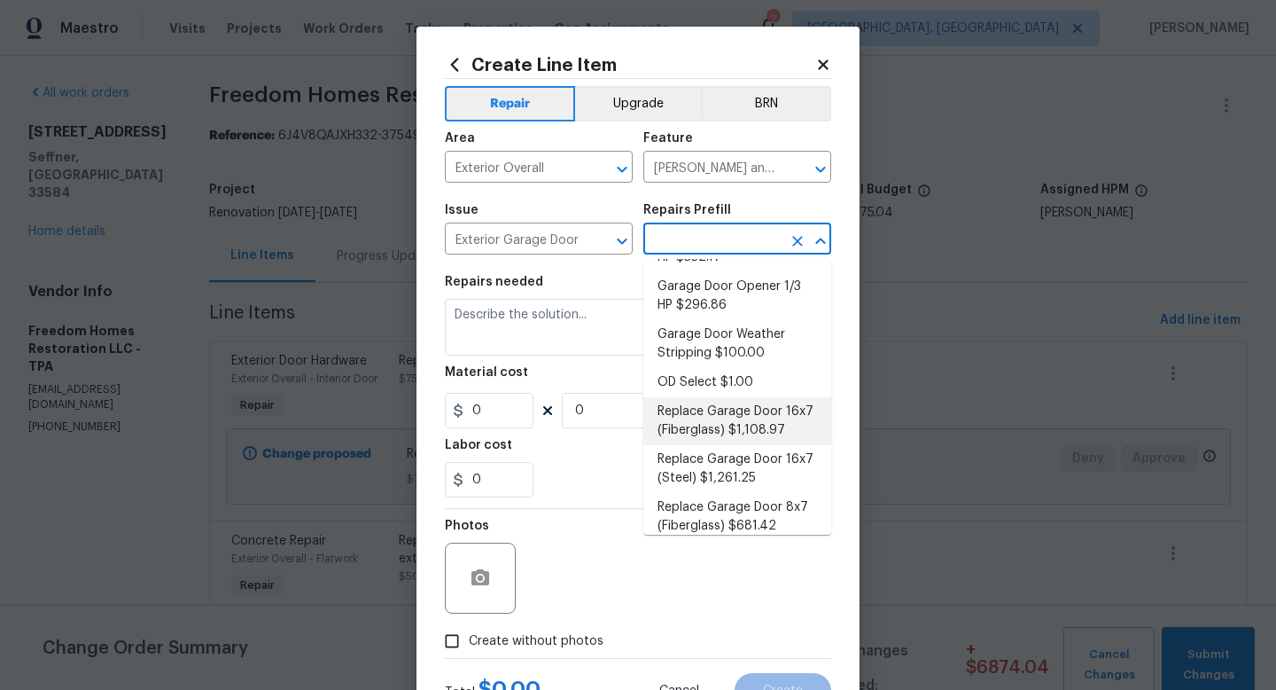
scroll to position [73, 0]
click at [723, 350] on li "Garage Door Weather Stripping $100.00" at bounding box center [738, 342] width 188 height 48
type input "Interior Door"
type textarea "Remove the damaged garage door weather stripping and replace with new. Haul awa…"
type input "1"
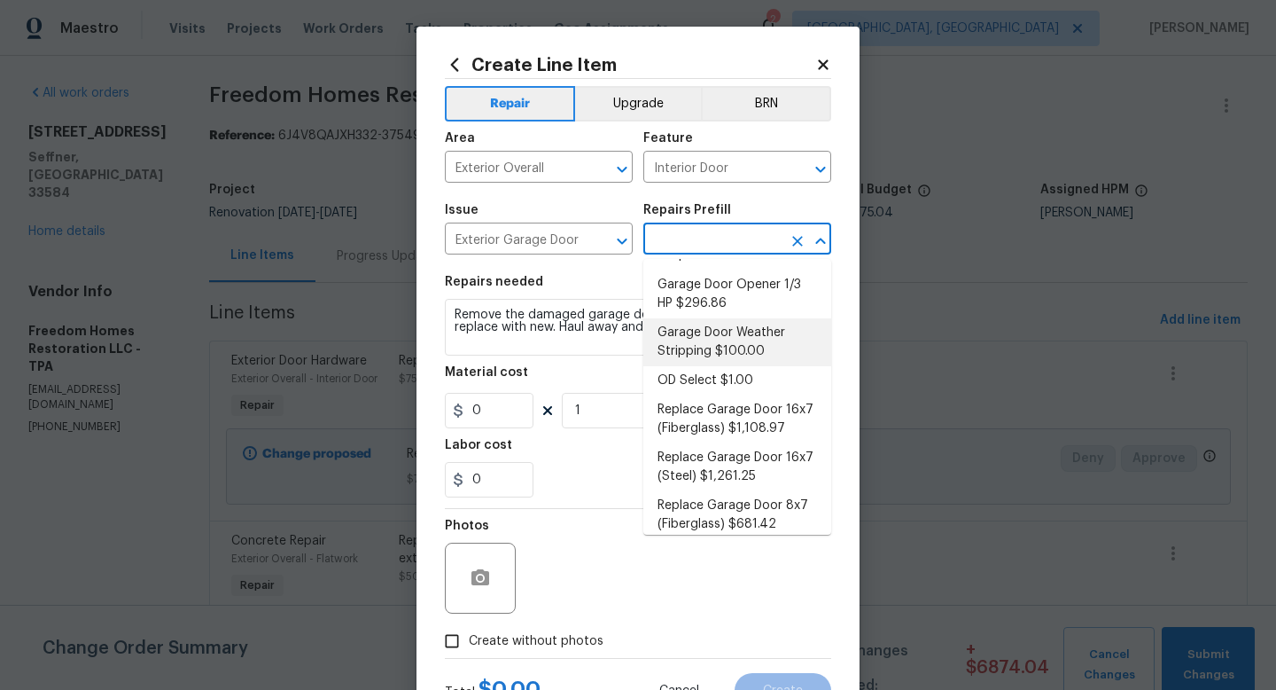
type input "Garage Door Weather Stripping $100.00"
type input "100"
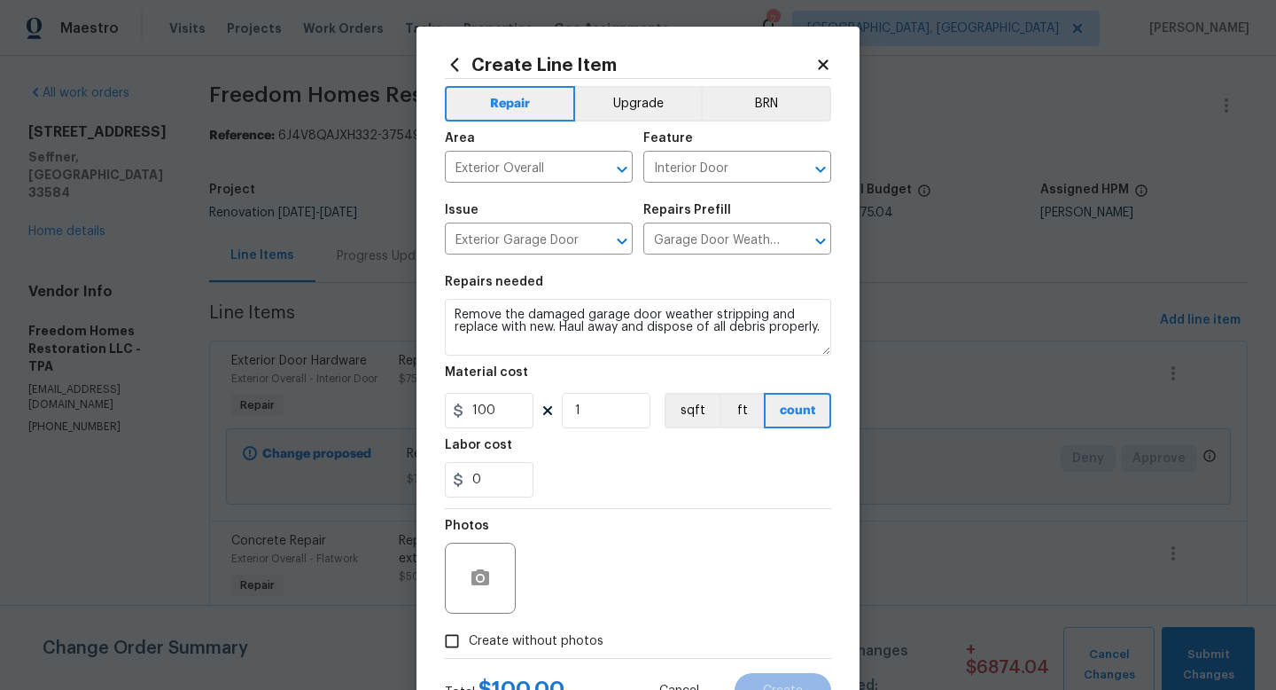
click at [567, 634] on span "Create without photos" at bounding box center [536, 641] width 135 height 19
click at [469, 634] on input "Create without photos" at bounding box center [452, 641] width 34 height 34
checkbox input "true"
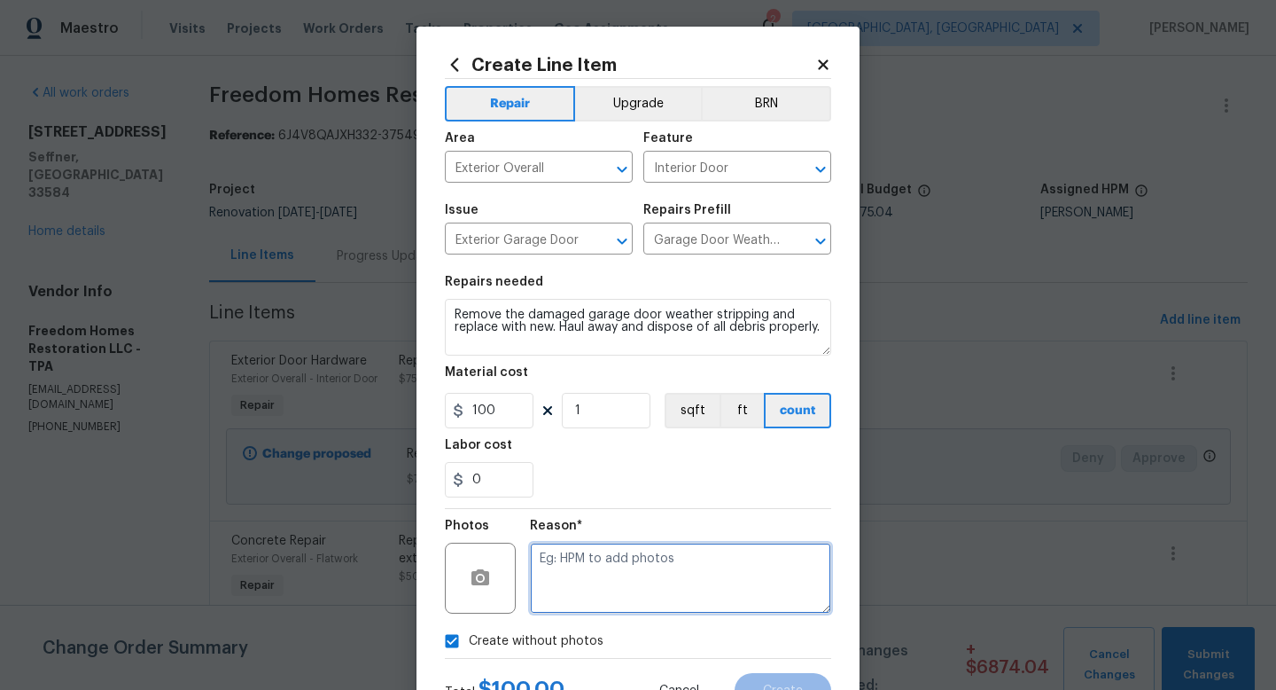
click at [616, 577] on textarea at bounding box center [680, 577] width 301 height 71
type textarea "1"
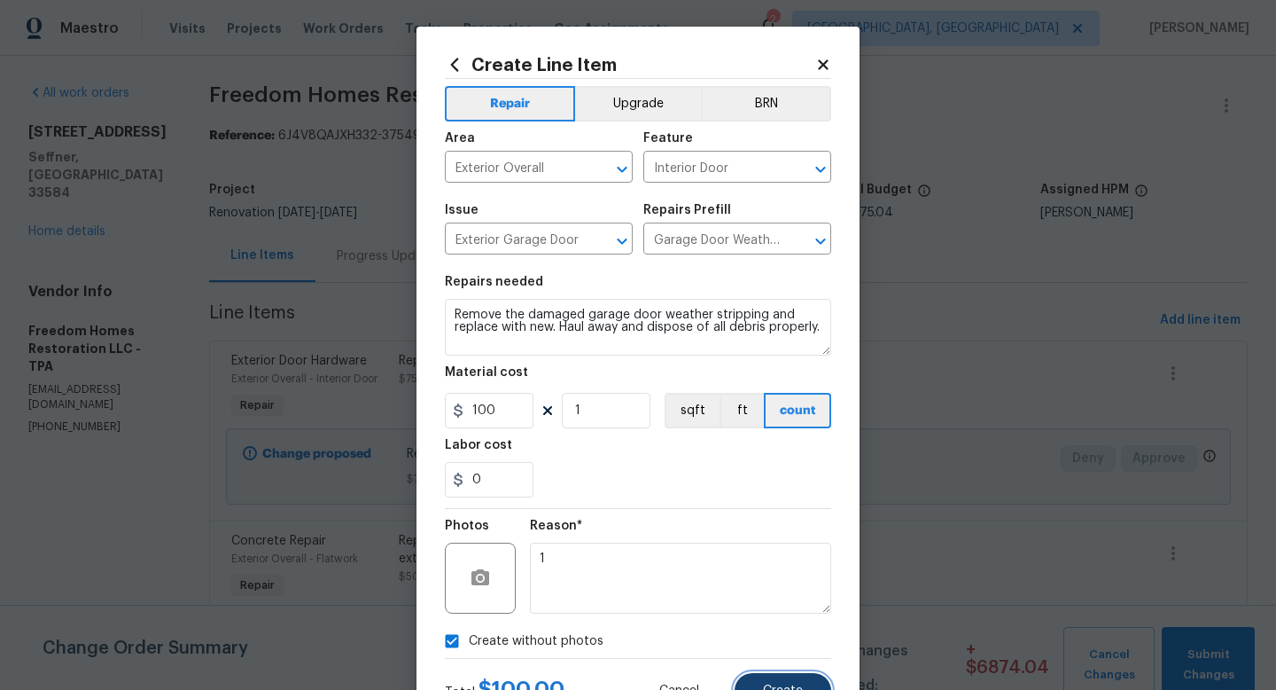
click at [771, 684] on span "Create" at bounding box center [783, 690] width 40 height 13
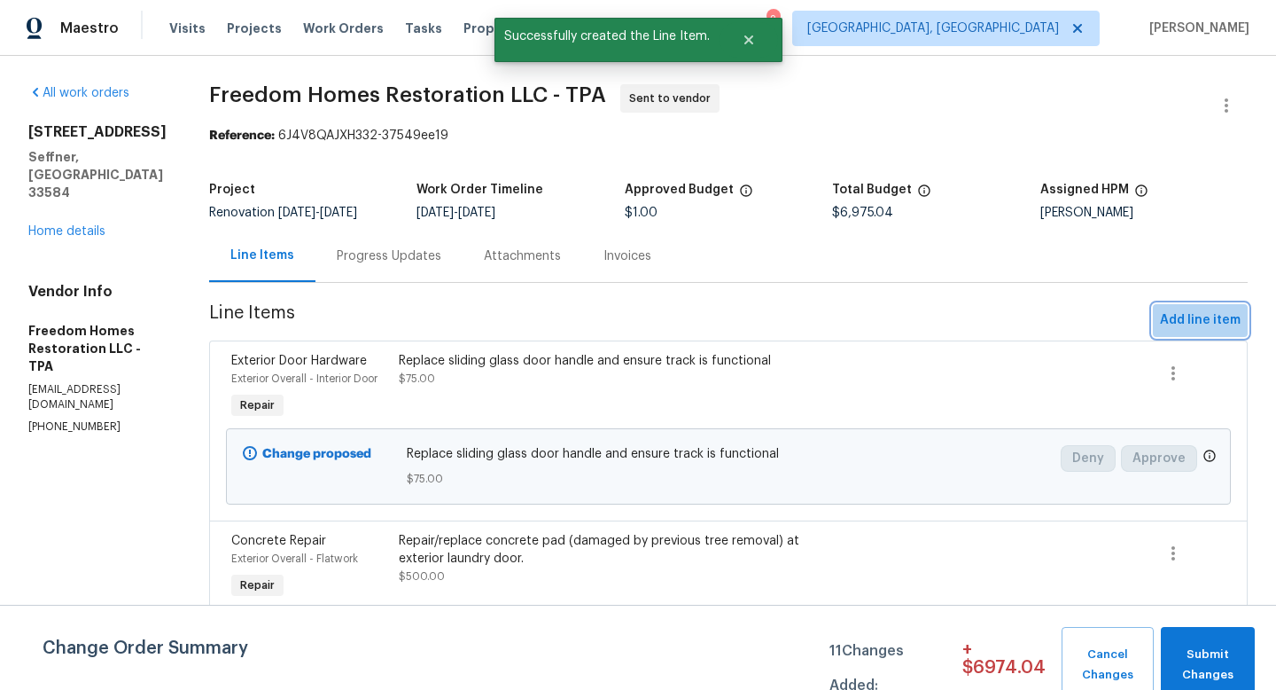
click at [1195, 329] on span "Add line item" at bounding box center [1200, 320] width 81 height 22
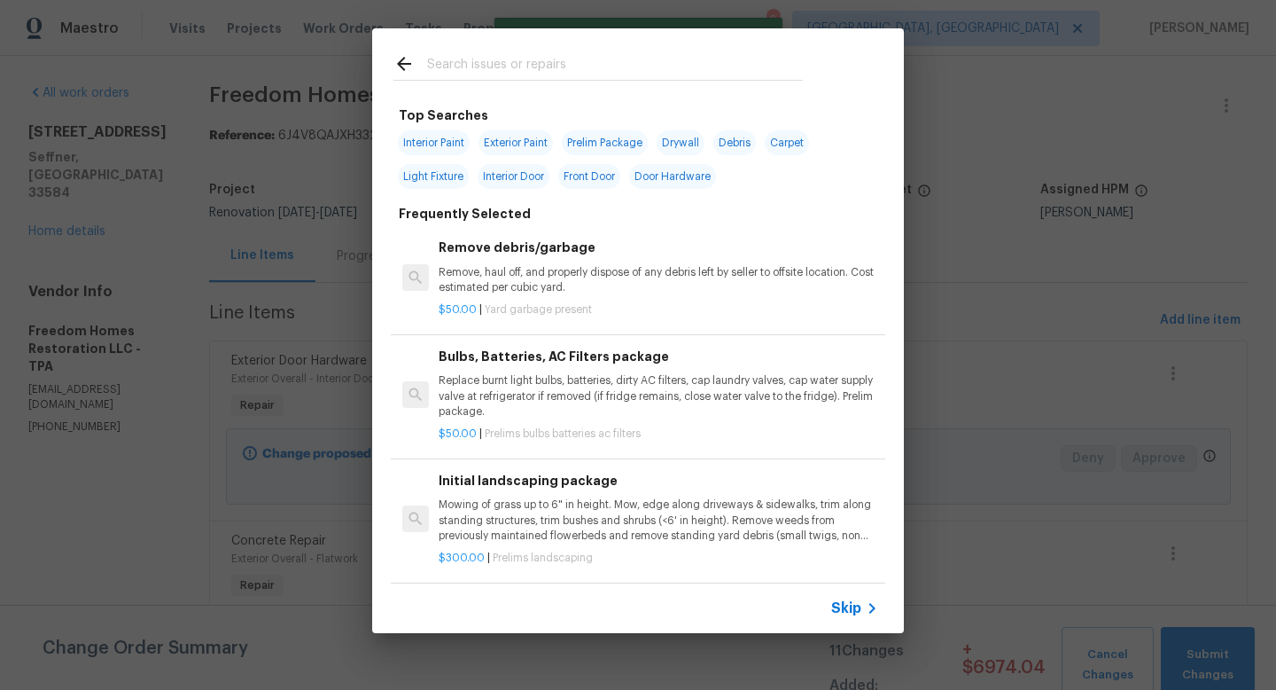
click at [845, 610] on span "Skip" at bounding box center [846, 608] width 30 height 18
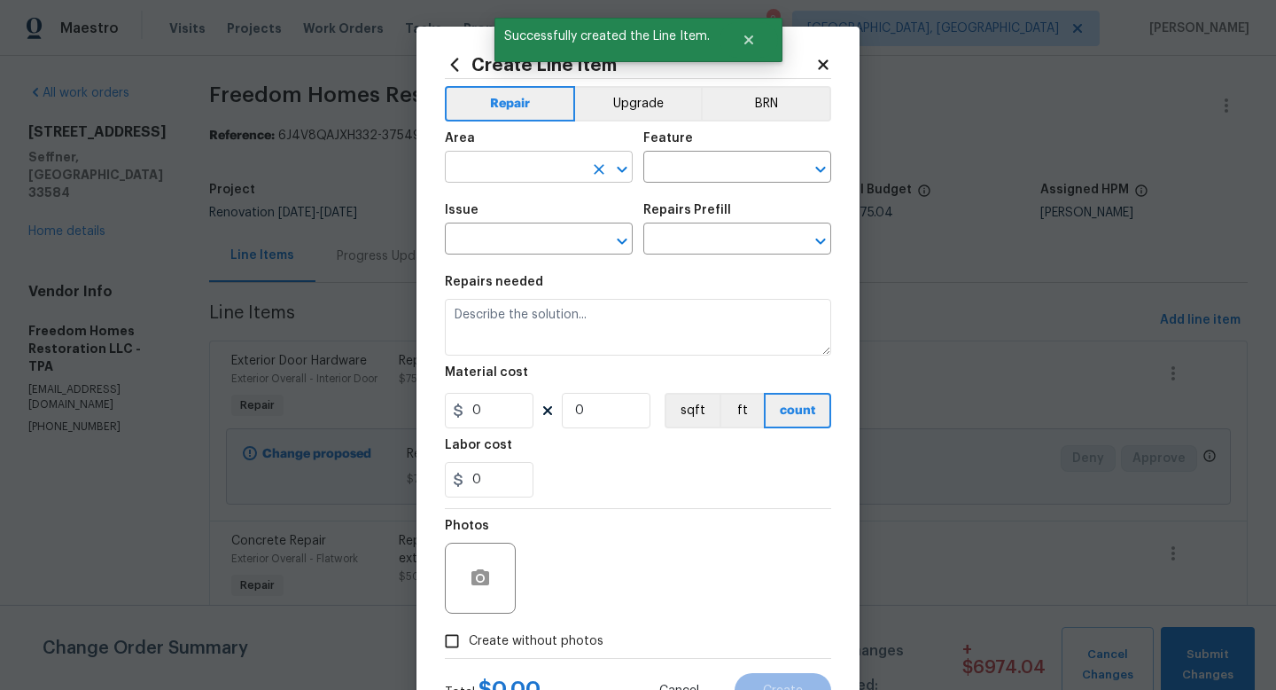
click at [496, 171] on input "text" at bounding box center [514, 168] width 138 height 27
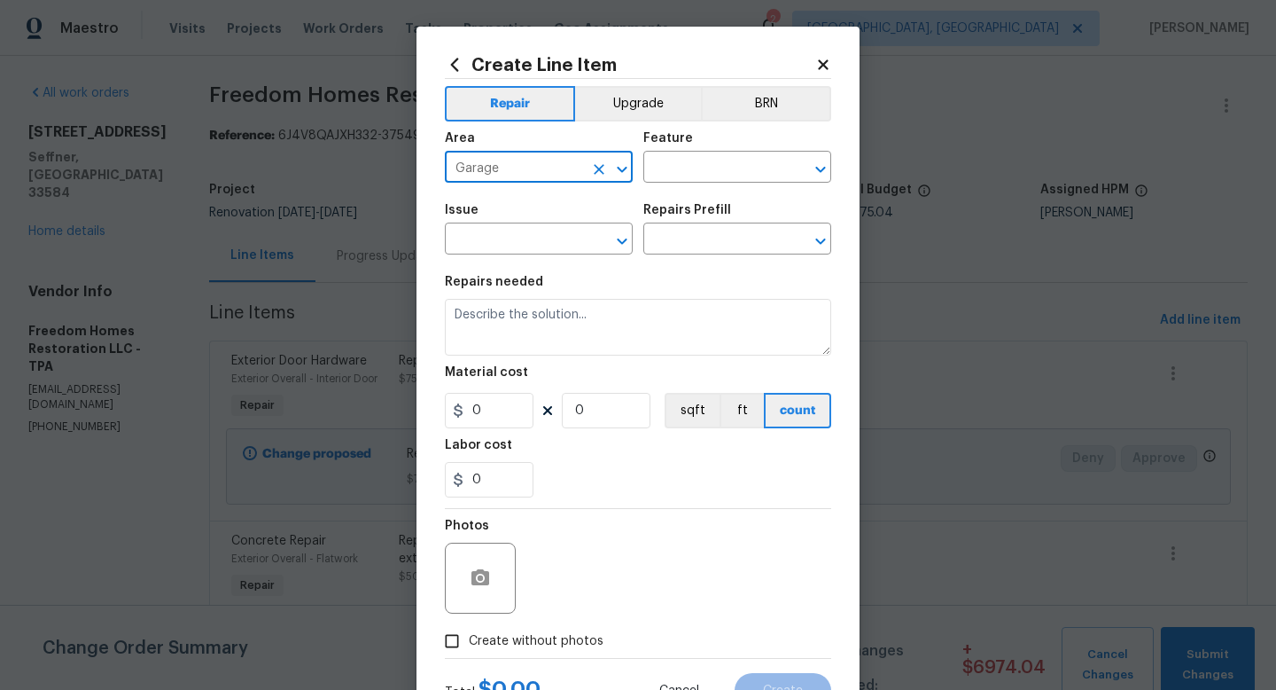
type input "Garage"
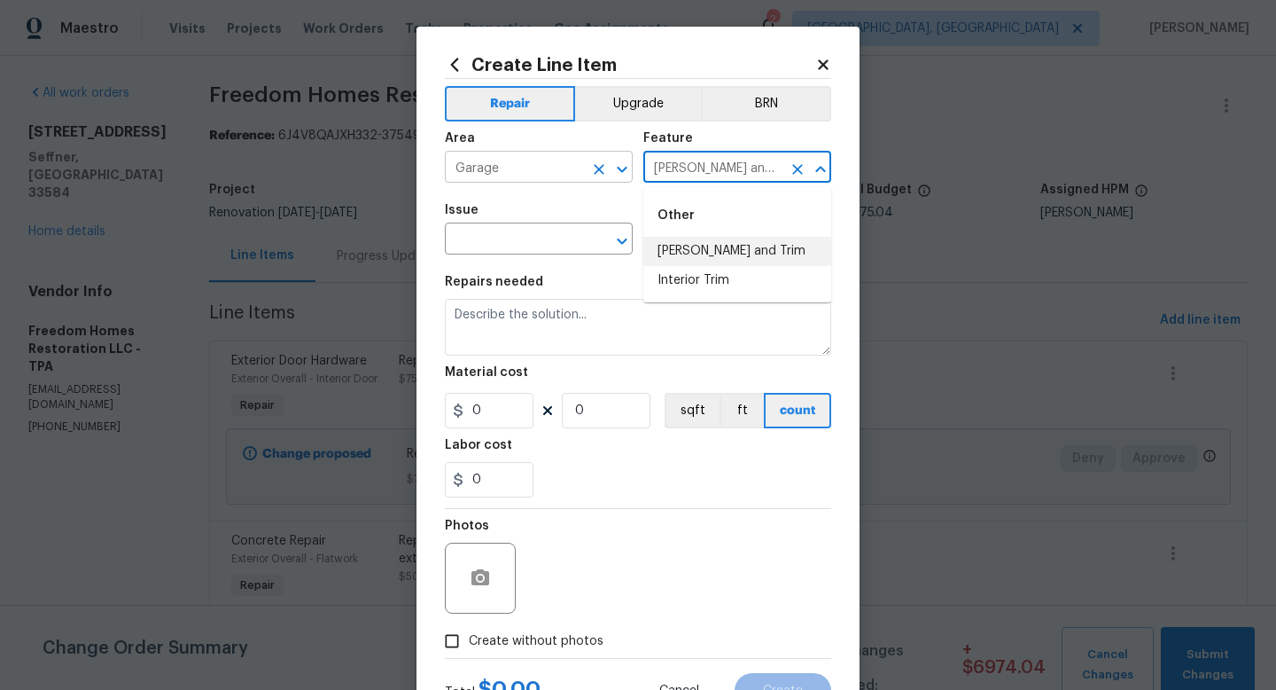
type input "Eaves and Trim"
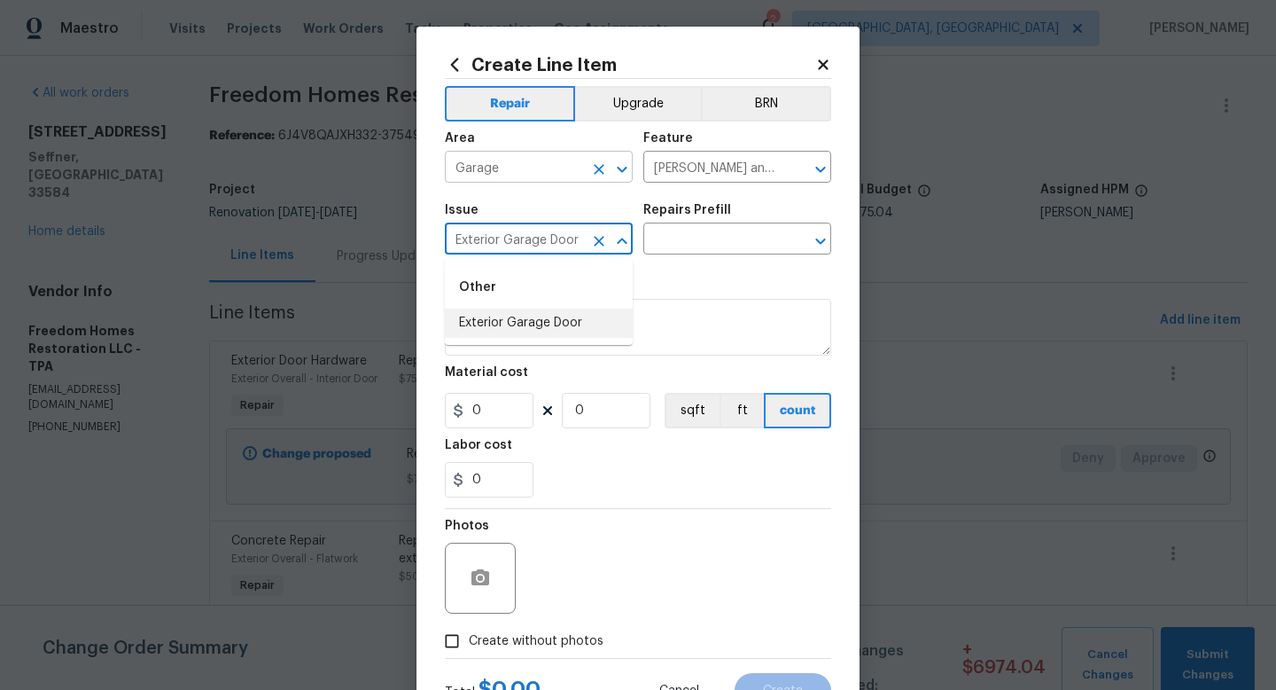
type input "Exterior Garage Door"
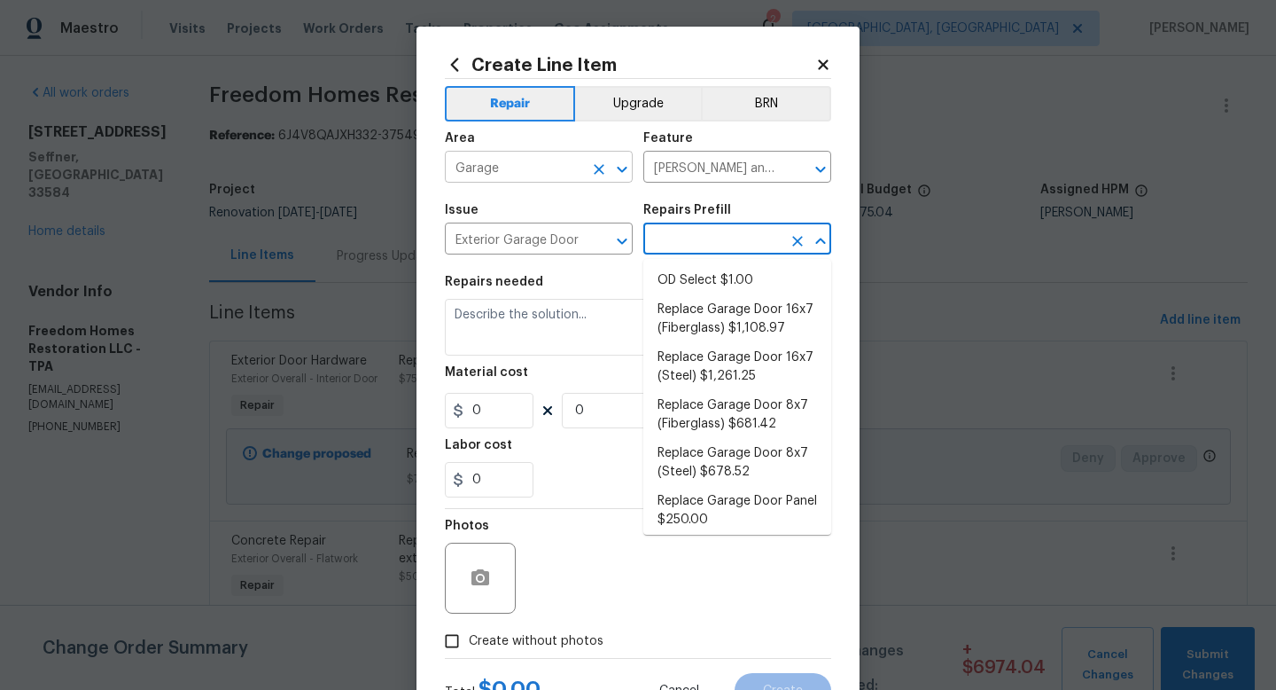
scroll to position [7, 0]
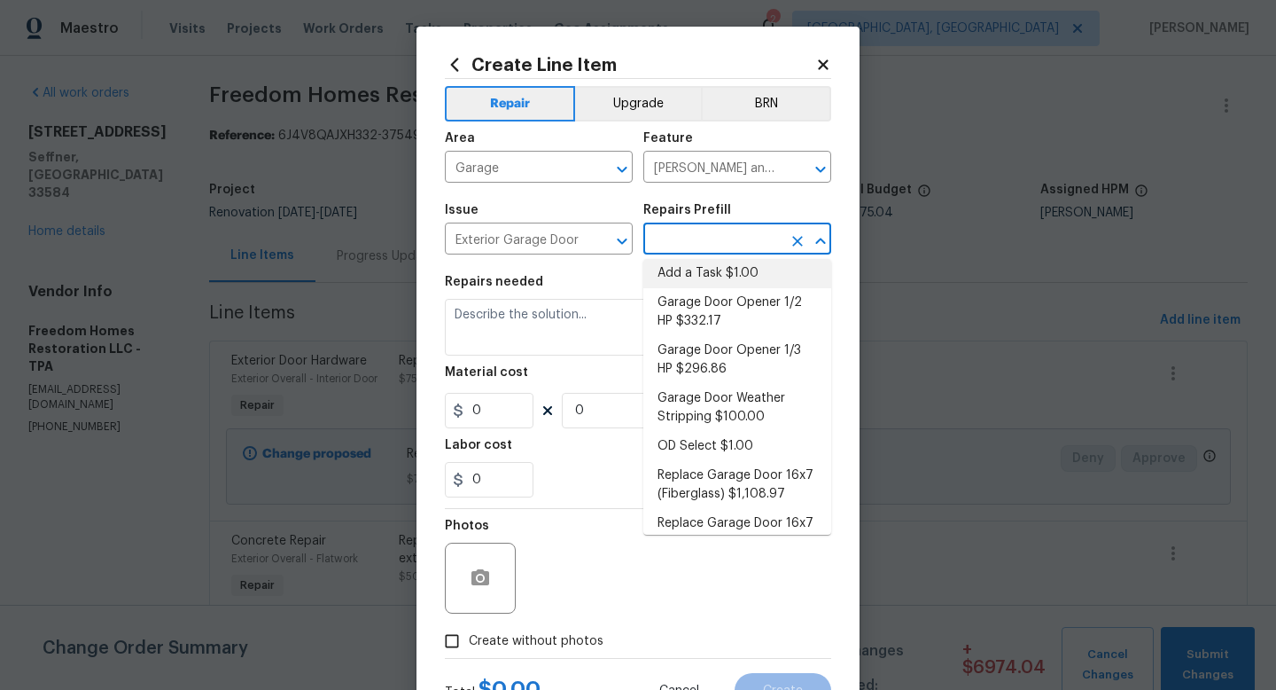
click at [660, 276] on li "Add a Task $1.00" at bounding box center [738, 273] width 188 height 29
type input "Interior Door"
type input "Add a Task $1.00"
type textarea "HPM to detail"
type input "1"
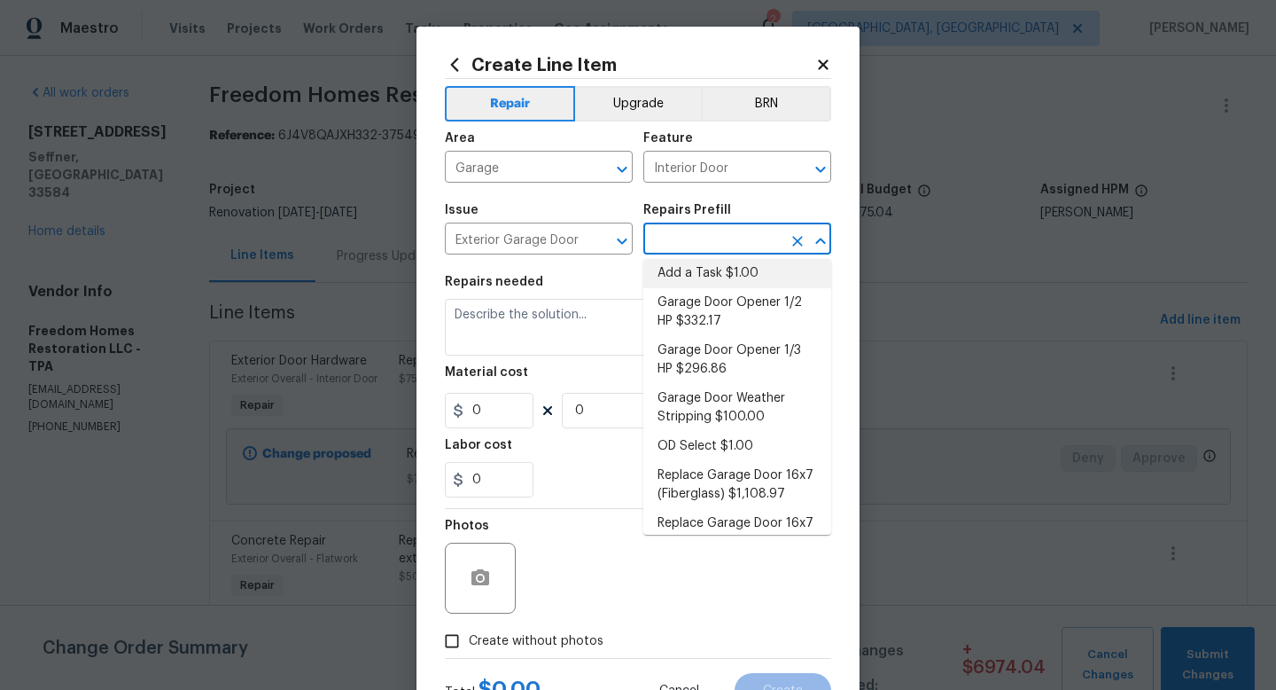
type input "1"
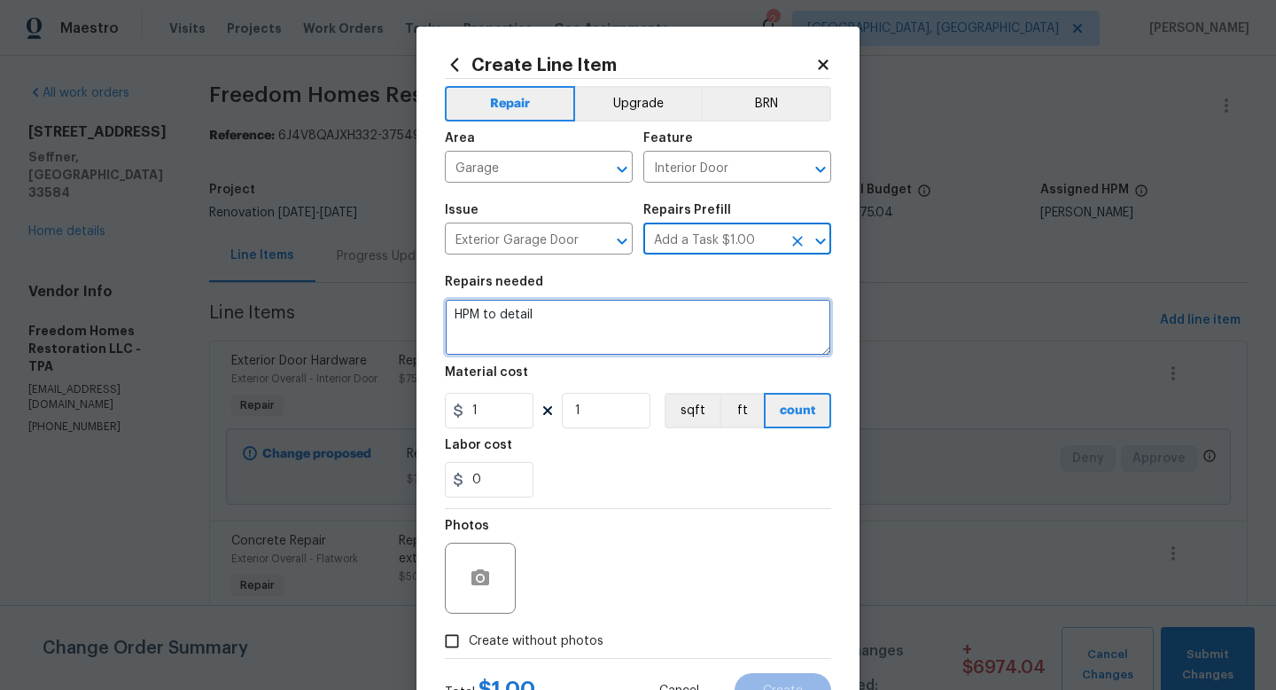
click at [582, 332] on textarea "HPM to detail" at bounding box center [638, 327] width 386 height 57
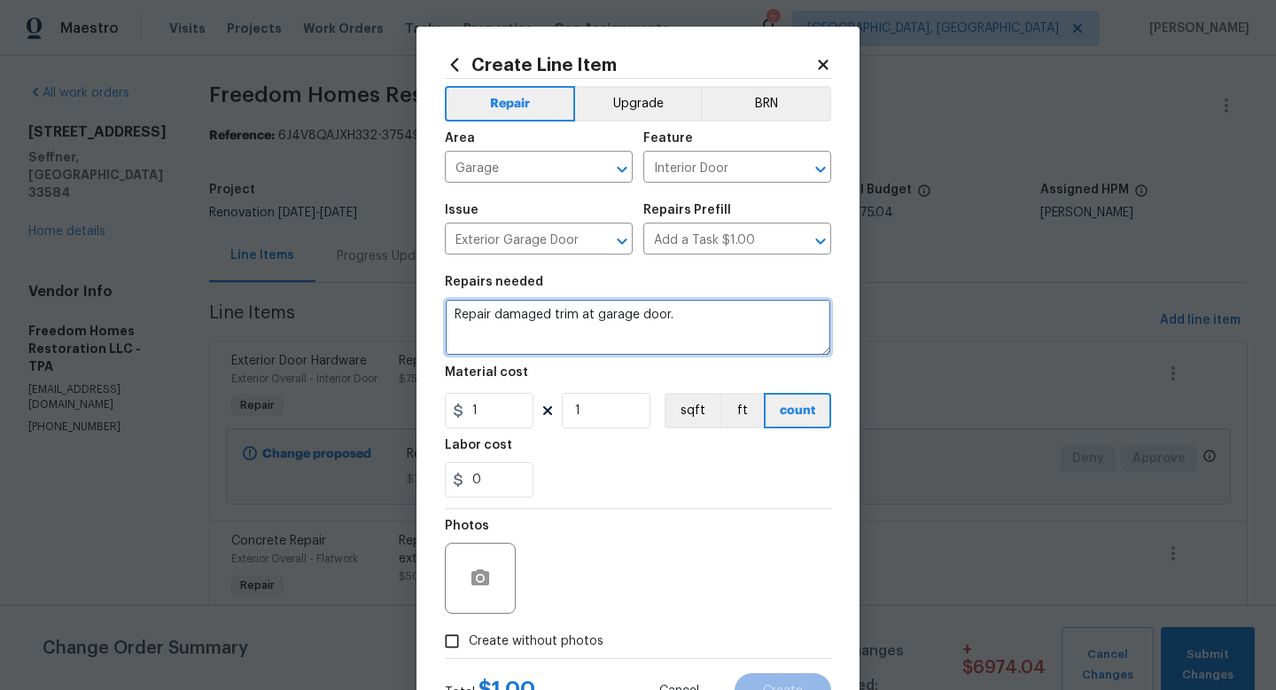
type textarea "Repair damaged trim at garage door."
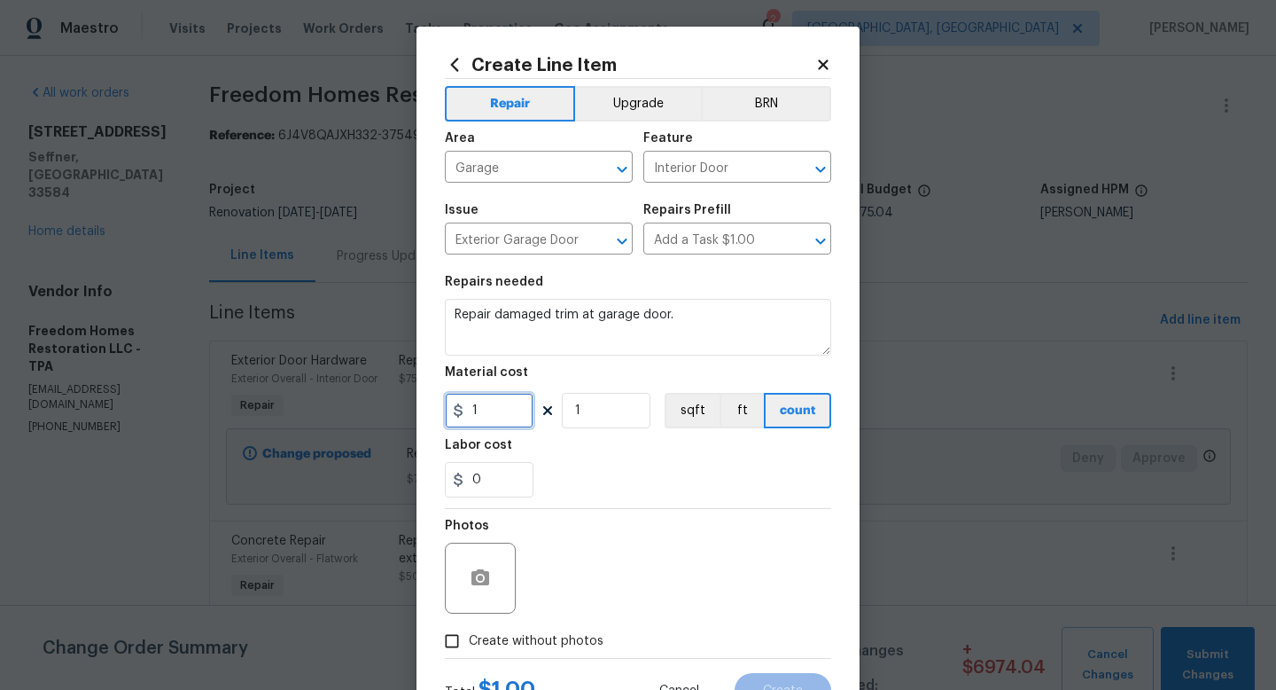
click at [514, 425] on input "1" at bounding box center [489, 410] width 89 height 35
type input "50"
click at [617, 414] on input "1" at bounding box center [606, 410] width 89 height 35
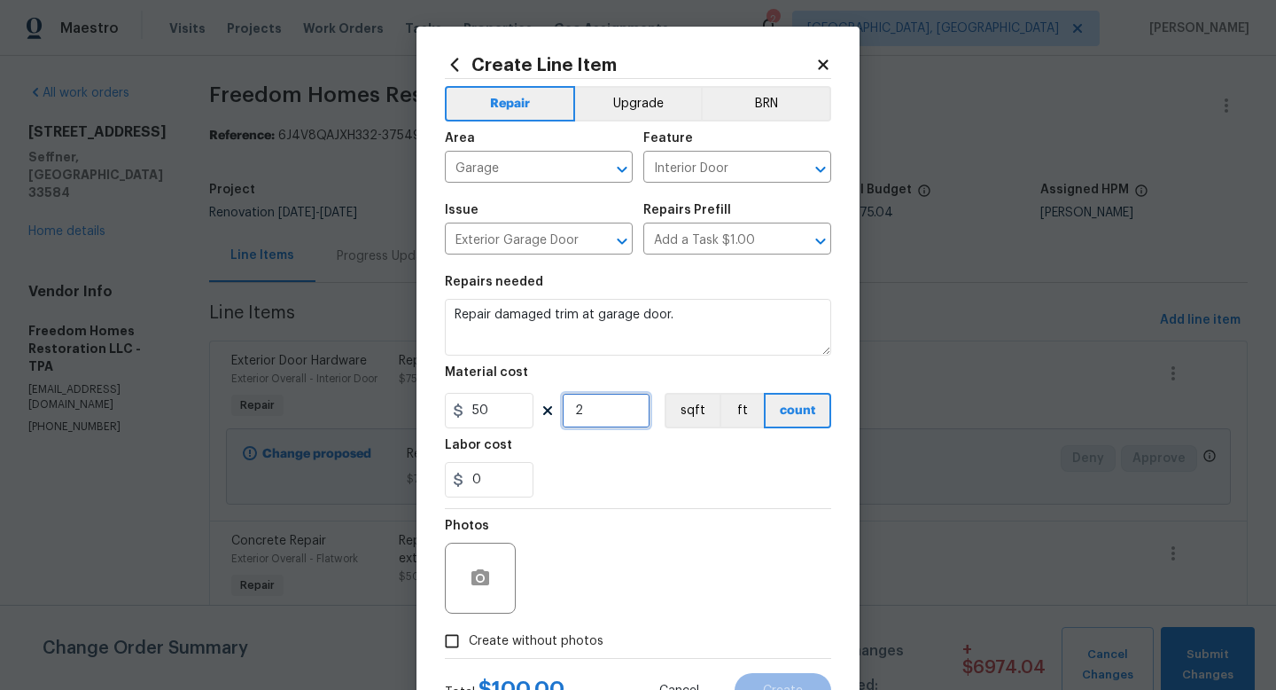
scroll to position [64, 0]
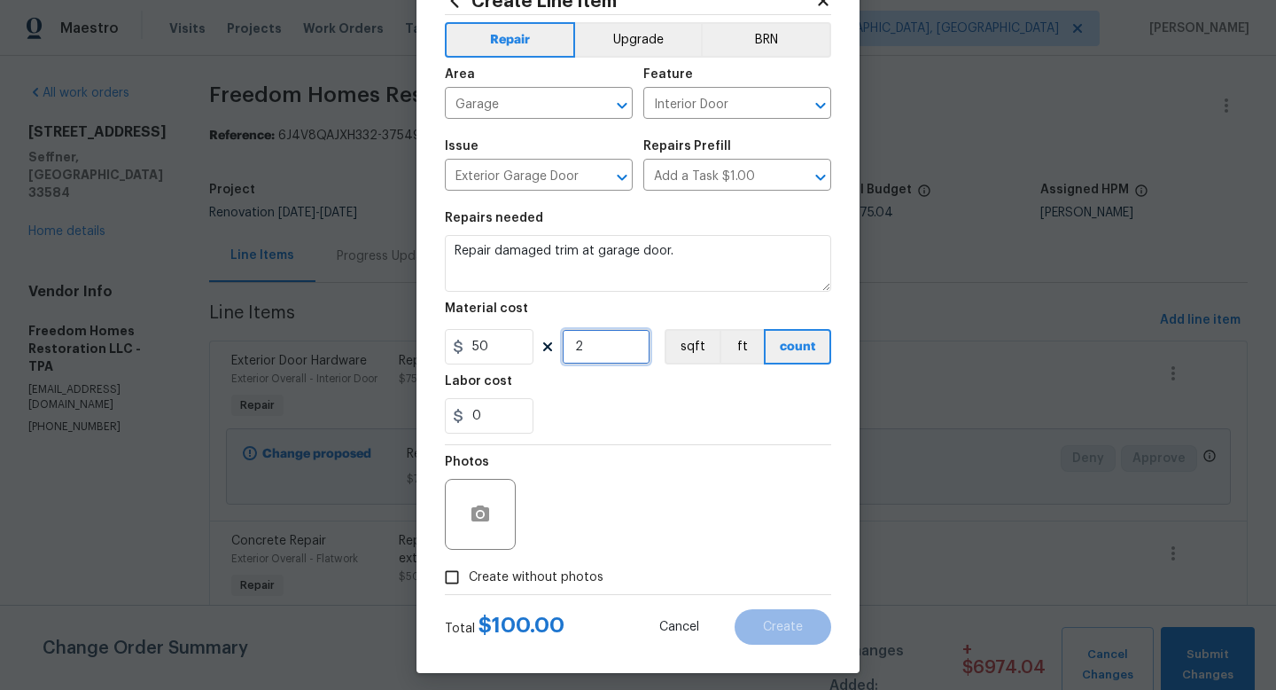
type input "2"
click at [556, 573] on span "Create without photos" at bounding box center [536, 577] width 135 height 19
click at [469, 573] on input "Create without photos" at bounding box center [452, 577] width 34 height 34
checkbox input "true"
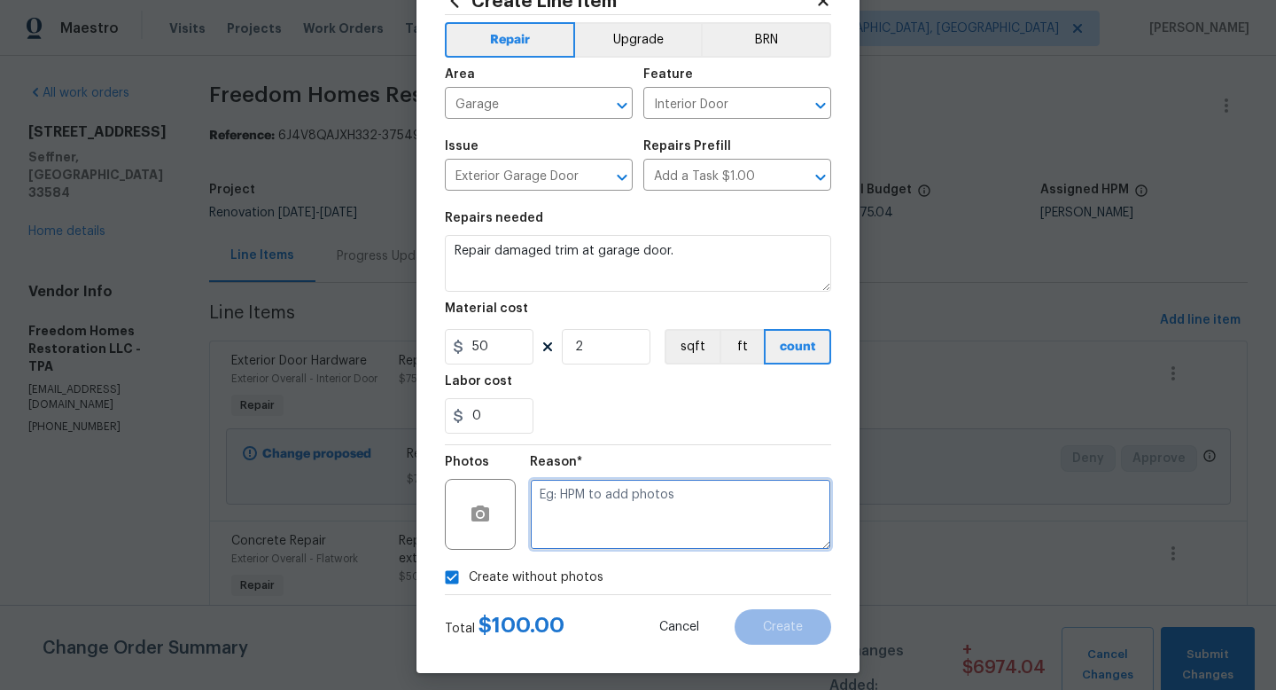
click at [636, 534] on textarea at bounding box center [680, 514] width 301 height 71
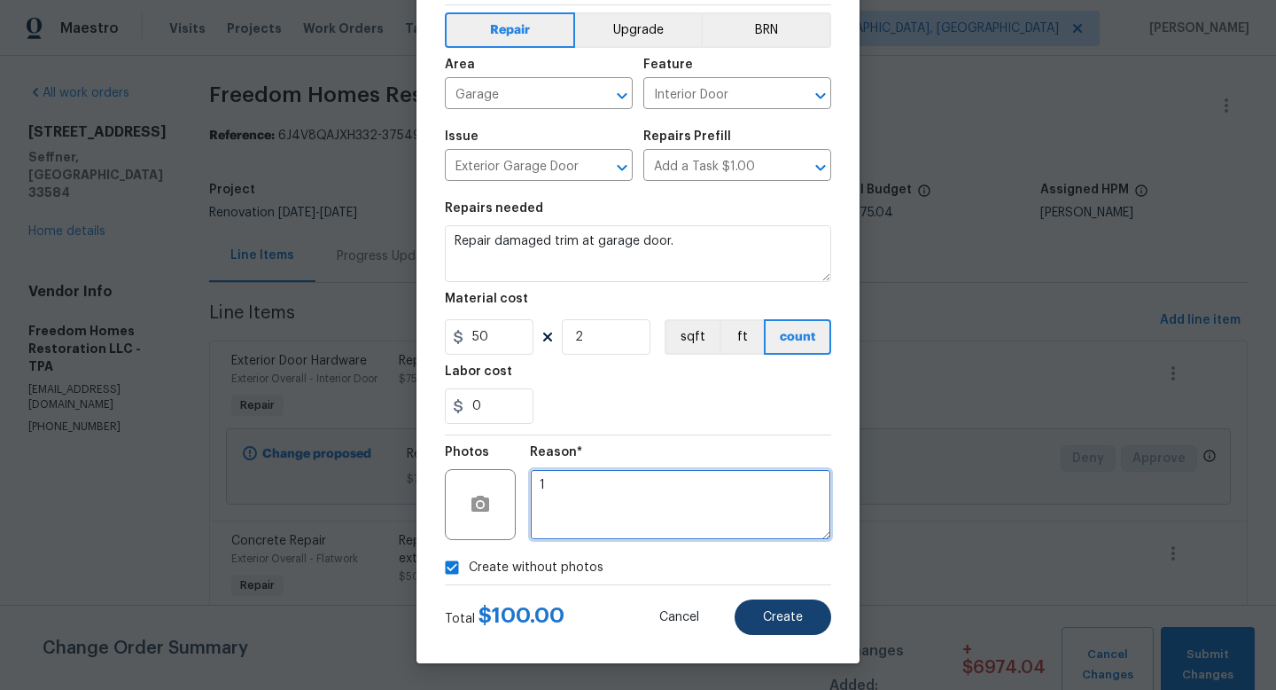
type textarea "1"
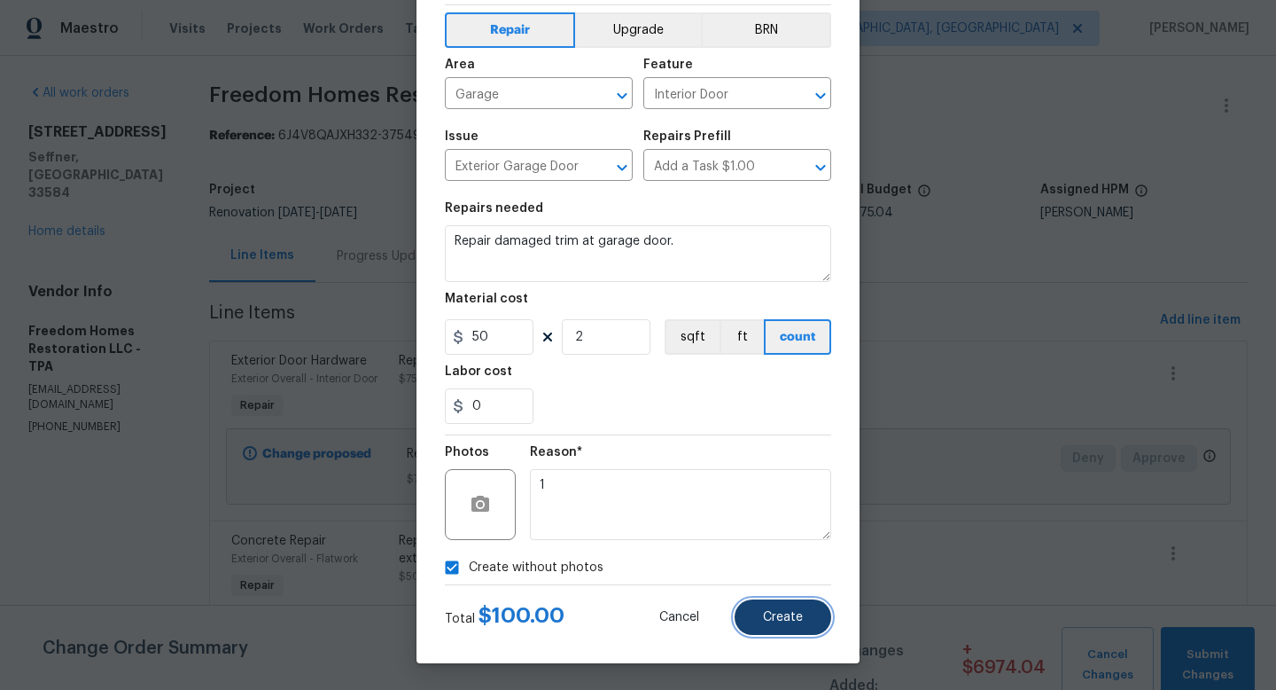
click at [787, 617] on span "Create" at bounding box center [783, 617] width 40 height 13
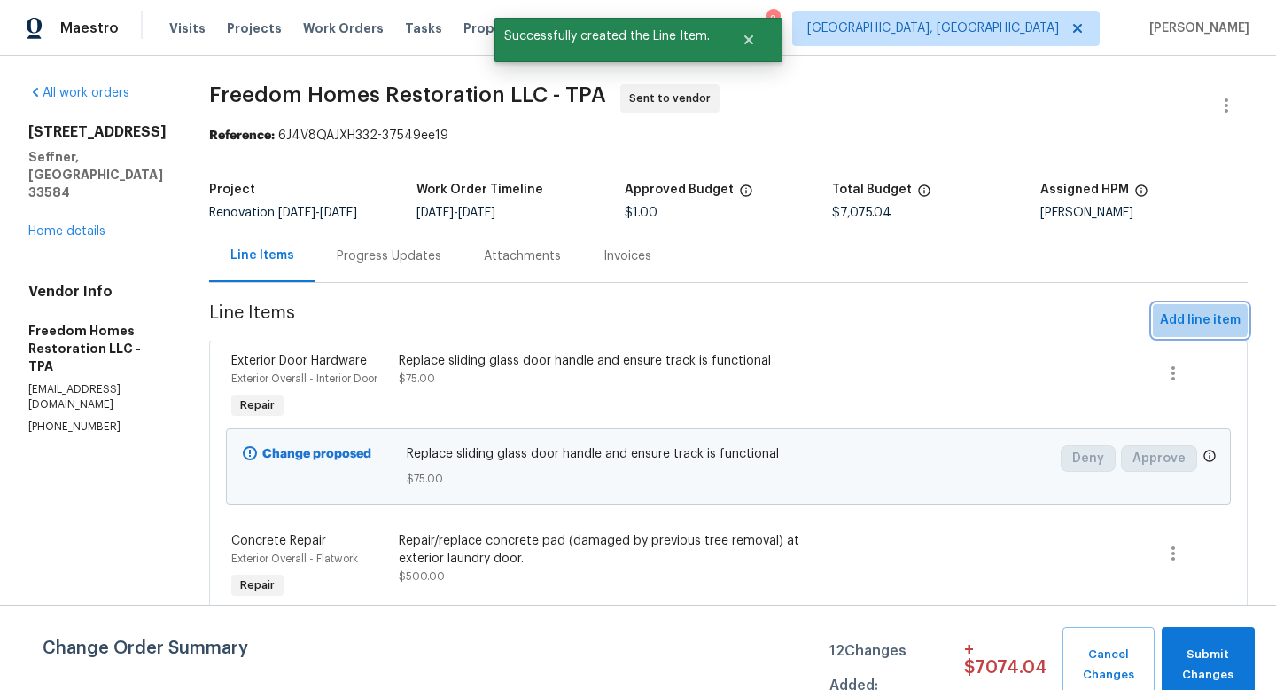
click at [1180, 320] on span "Add line item" at bounding box center [1200, 320] width 81 height 22
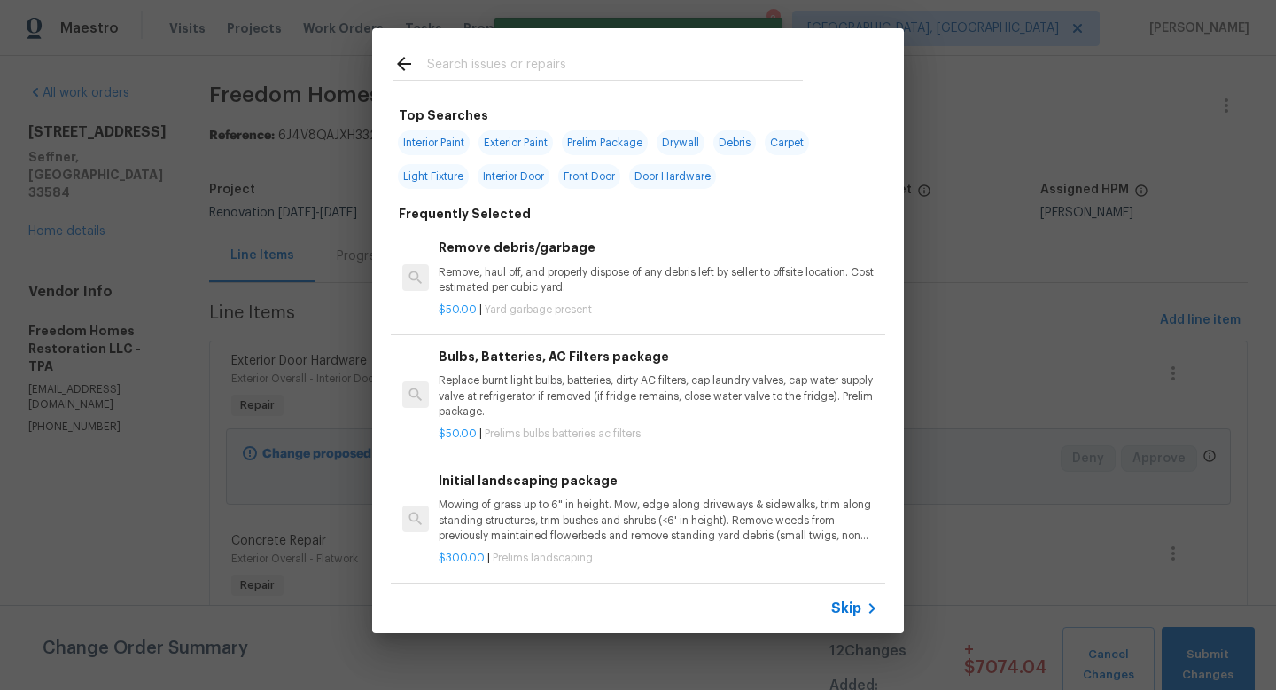
click at [854, 612] on span "Skip" at bounding box center [846, 608] width 30 height 18
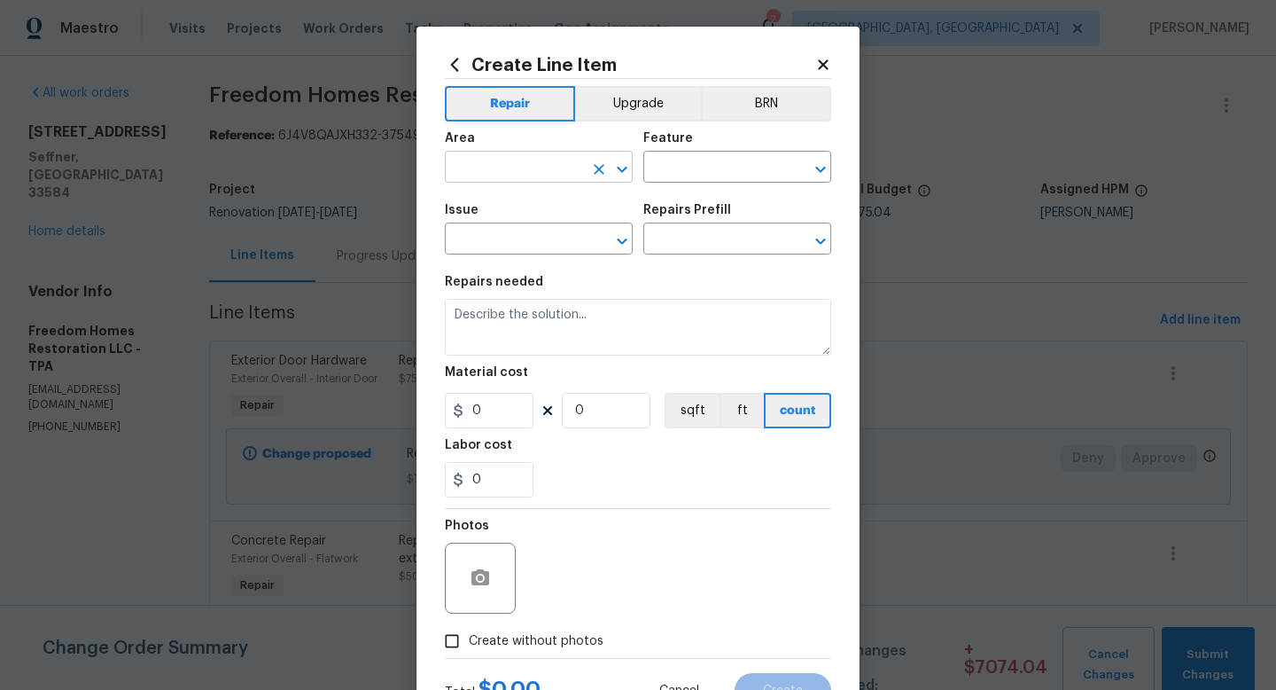
click at [555, 181] on input "text" at bounding box center [514, 168] width 138 height 27
type input "w"
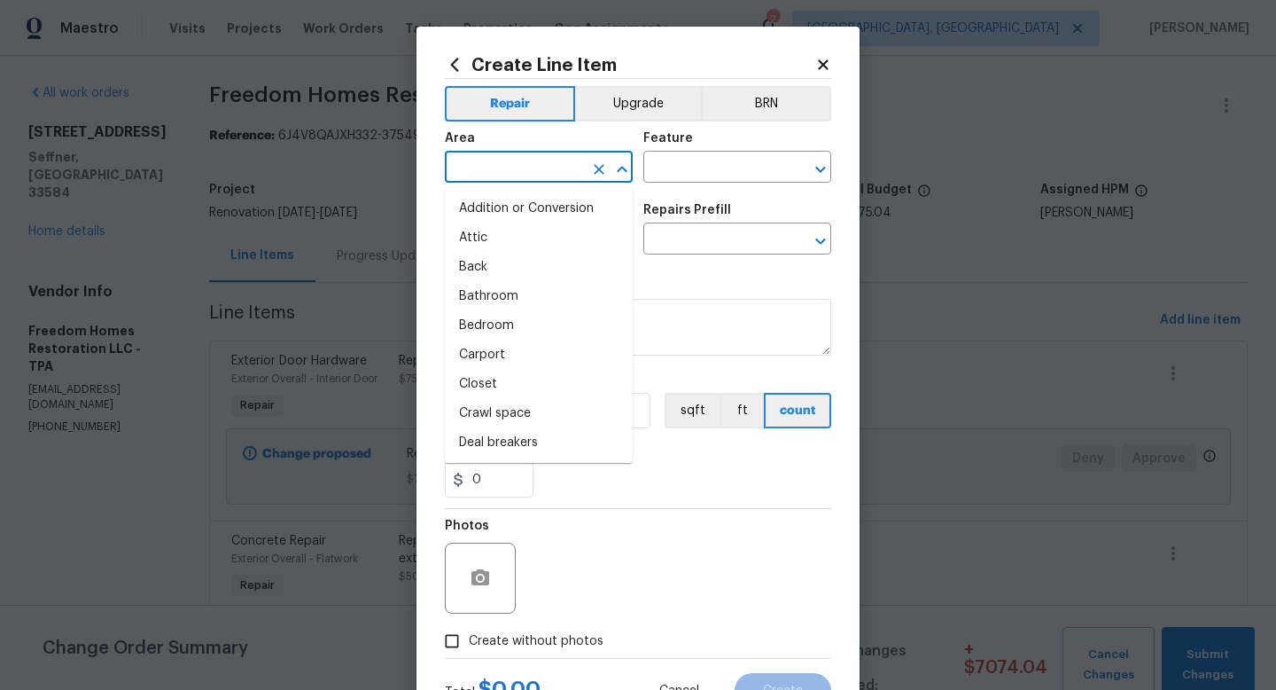
type input "w"
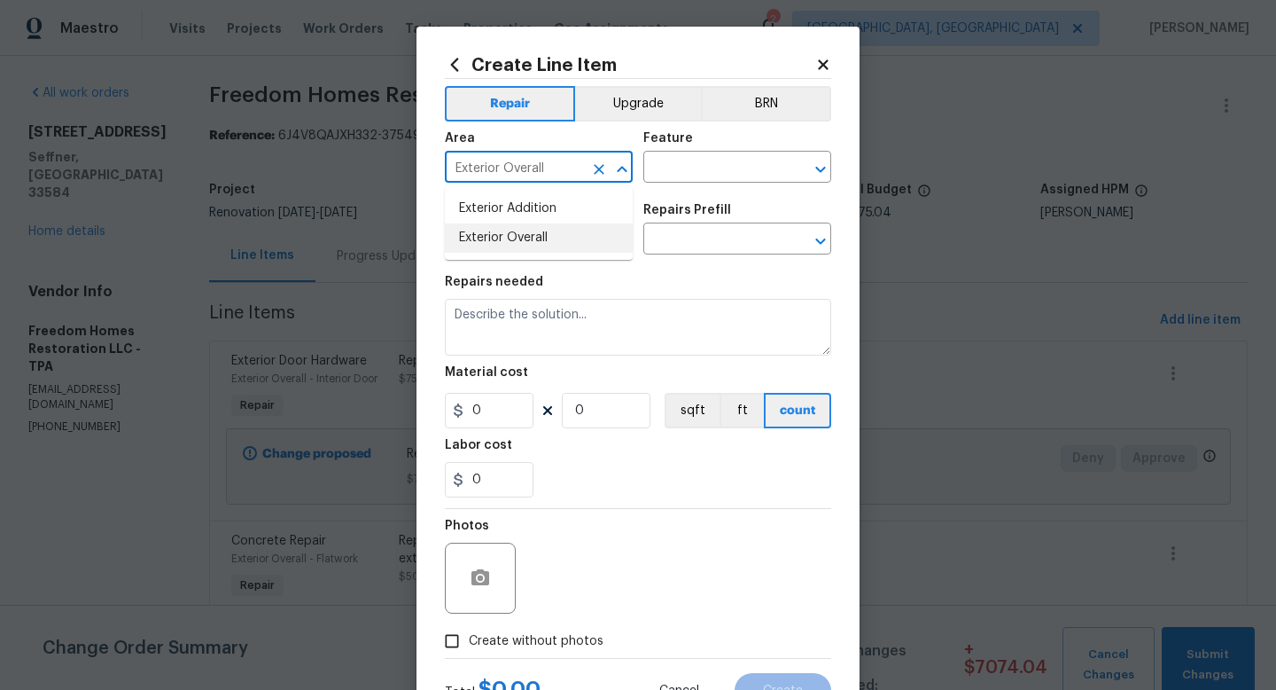
type input "Exterior Overall"
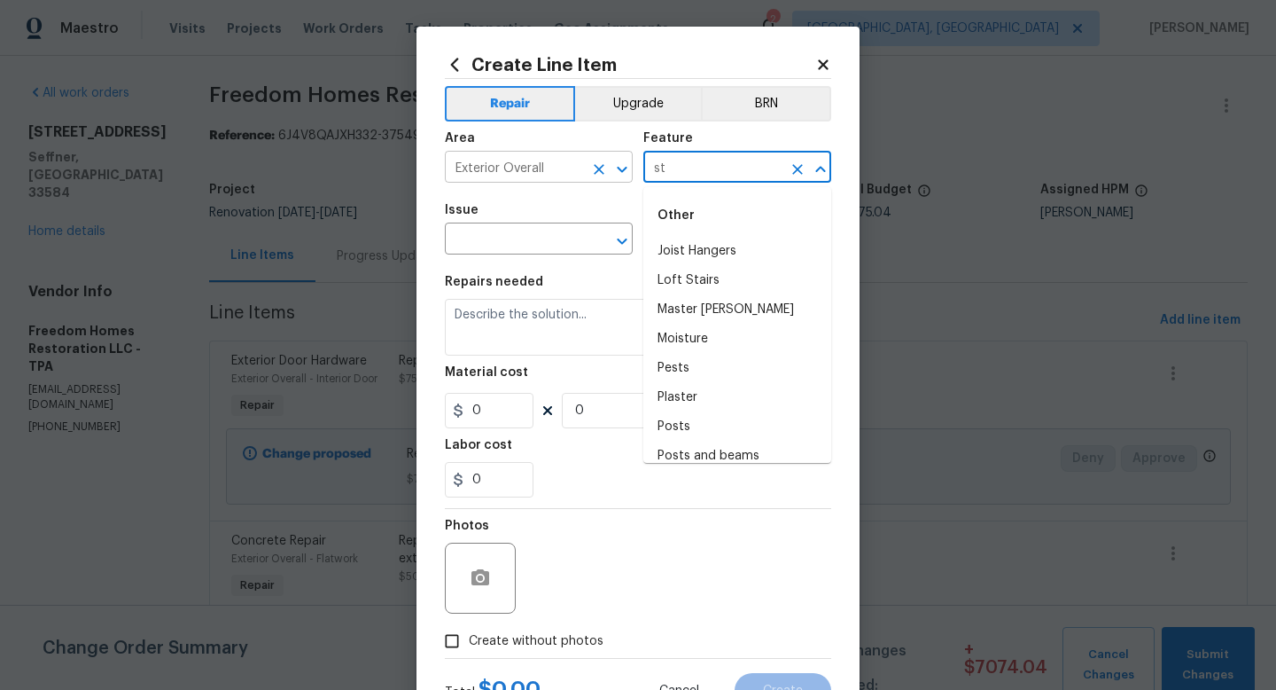
type input "s"
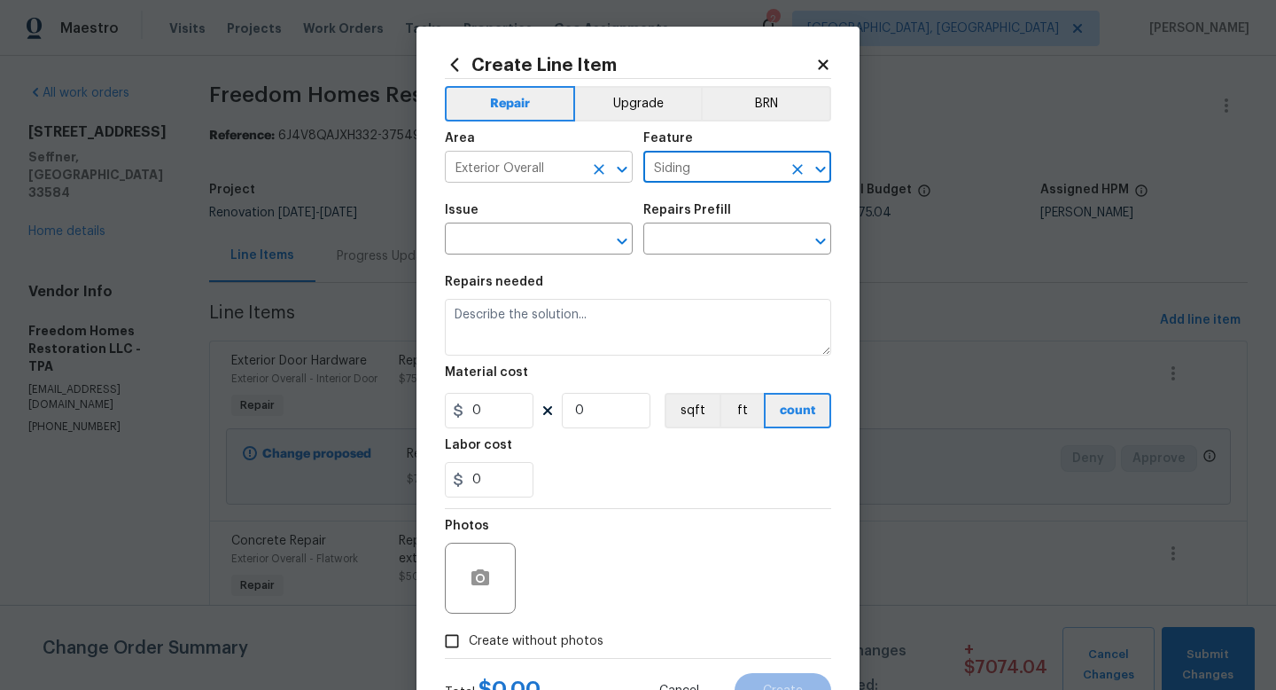
type input "Siding"
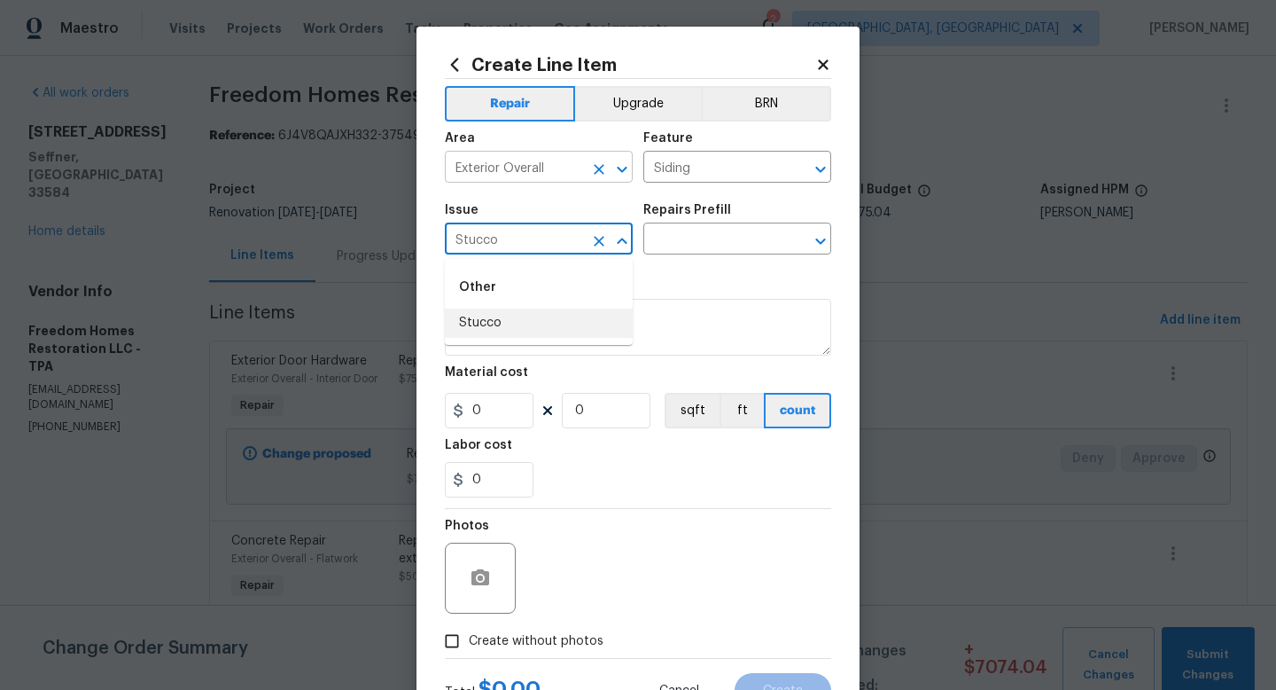
type input "Stucco"
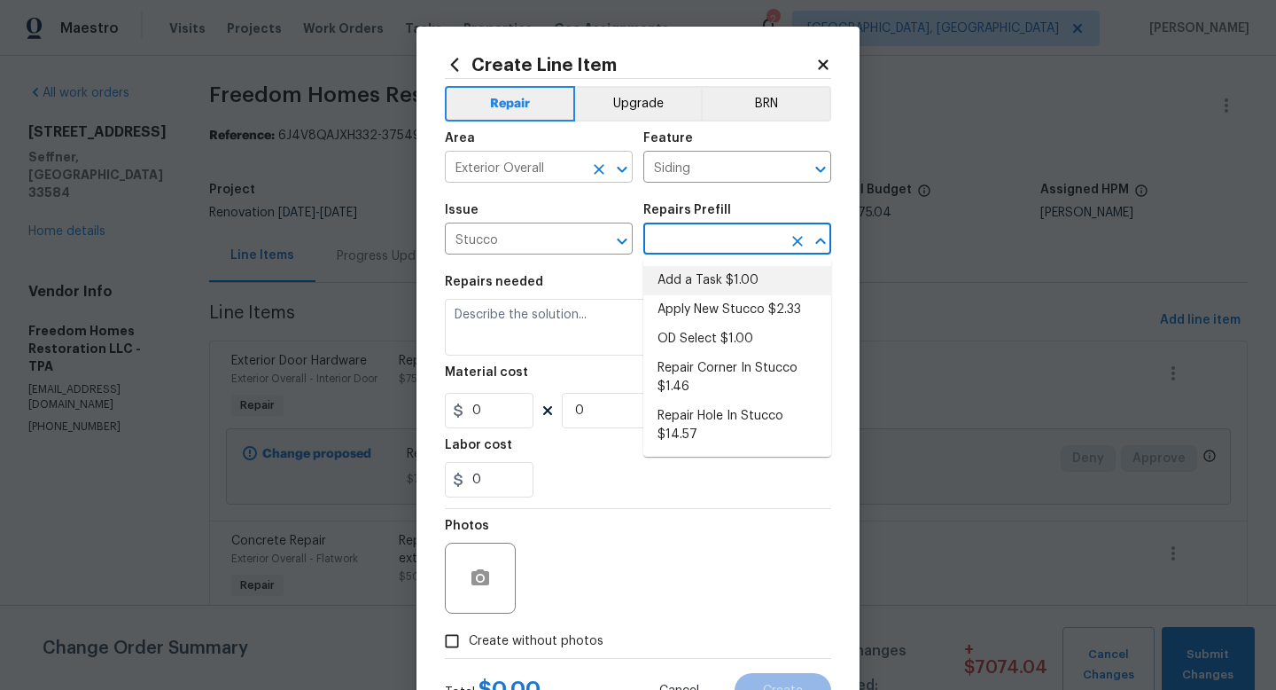
type input "Add a Task $1.00"
type textarea "HPM to detail"
type input "1"
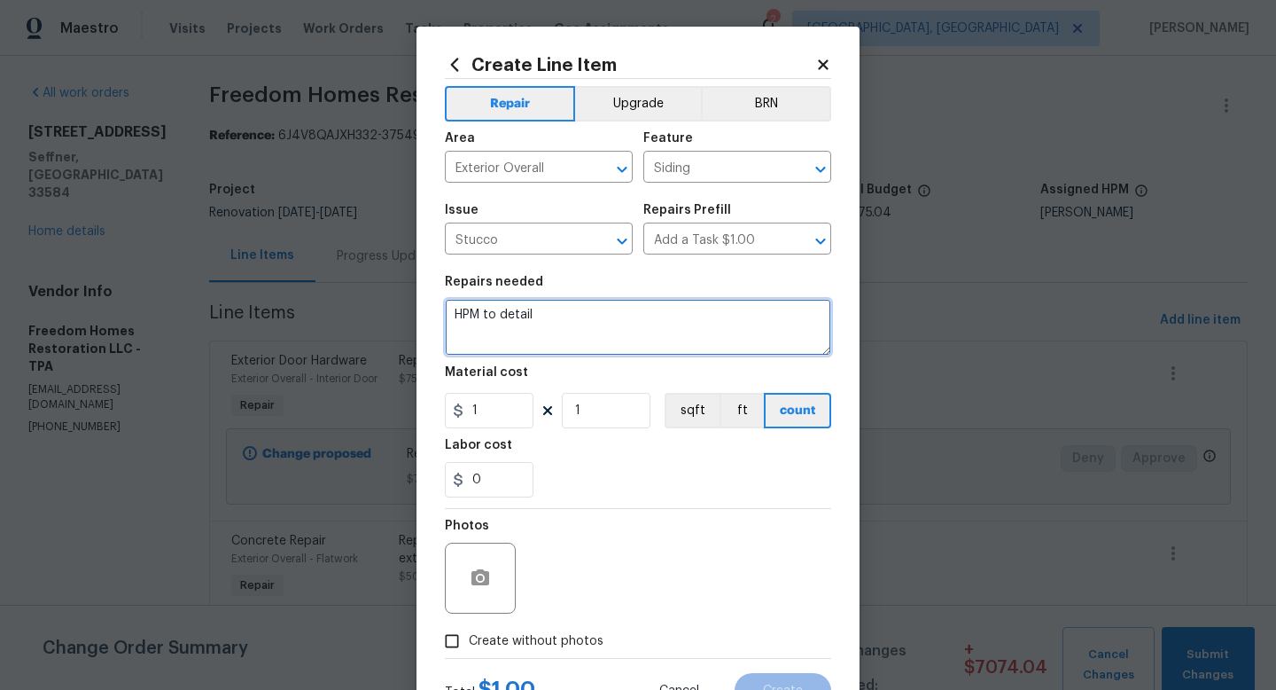
click at [540, 324] on textarea "HPM to detail" at bounding box center [638, 327] width 386 height 57
type textarea "Repair damaged stucco throughout exterior of home."
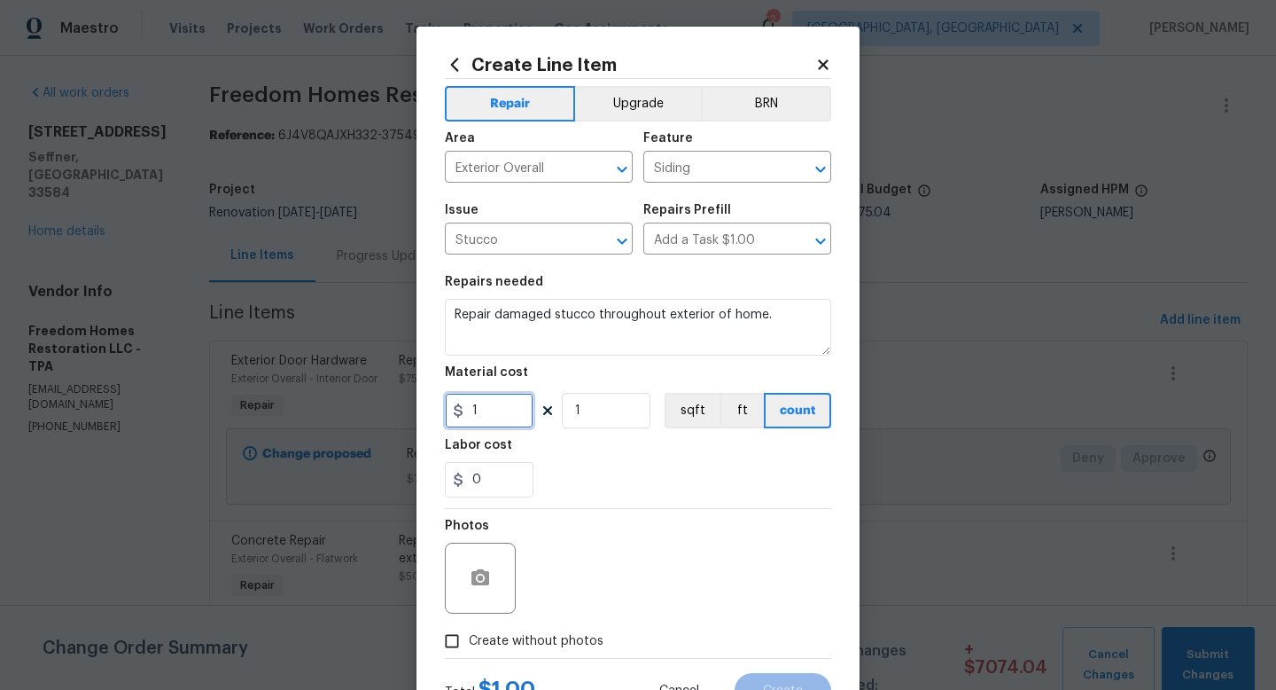
click at [495, 405] on input "1" at bounding box center [489, 410] width 89 height 35
type input "150"
click at [510, 639] on span "Create without photos" at bounding box center [536, 641] width 135 height 19
click at [469, 639] on input "Create without photos" at bounding box center [452, 641] width 34 height 34
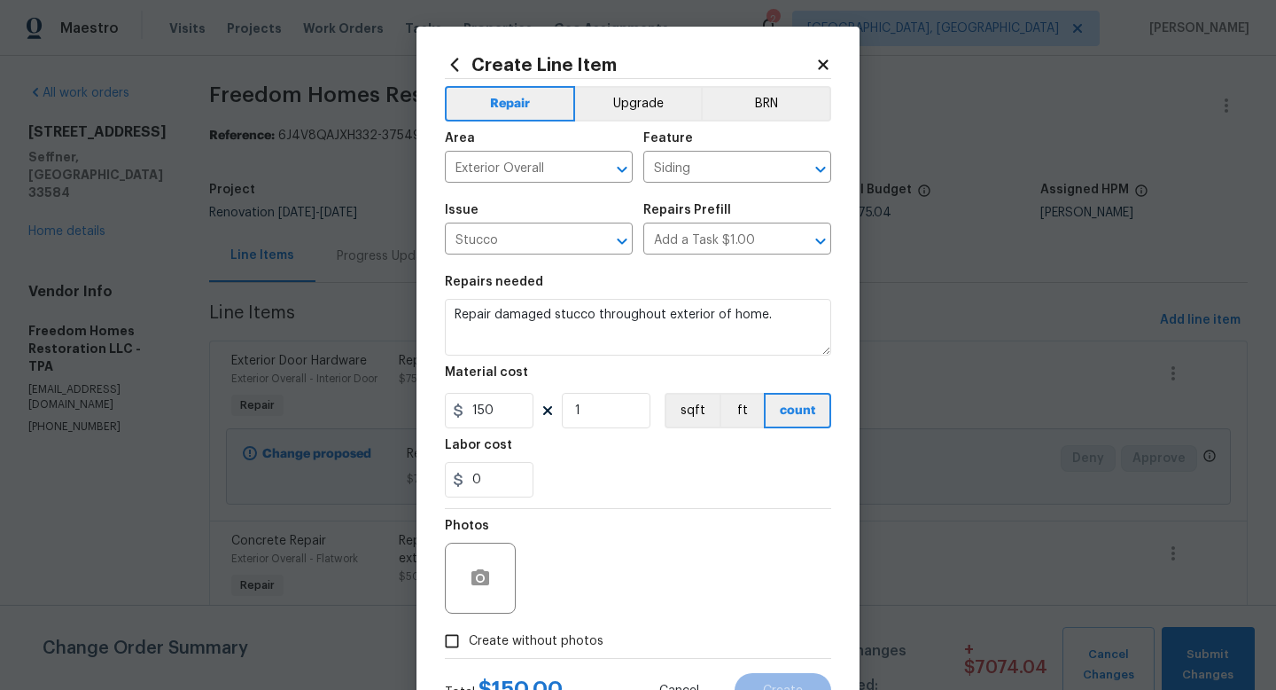
checkbox input "true"
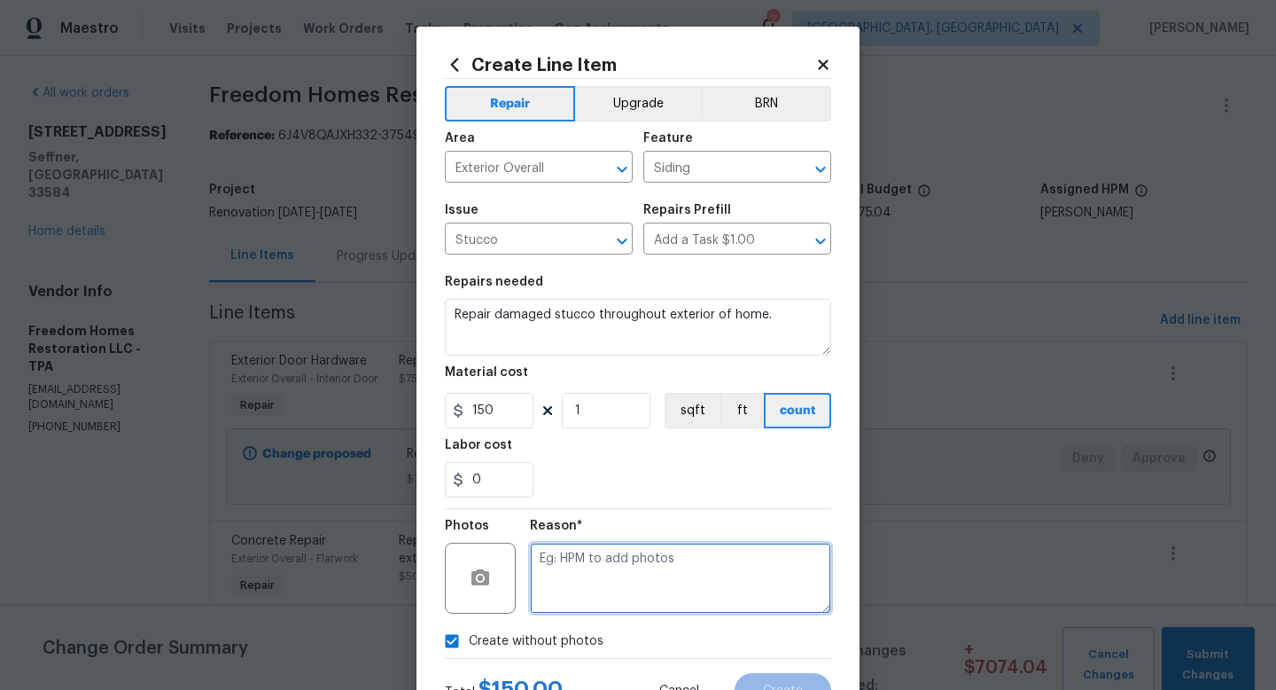
click at [581, 577] on textarea at bounding box center [680, 577] width 301 height 71
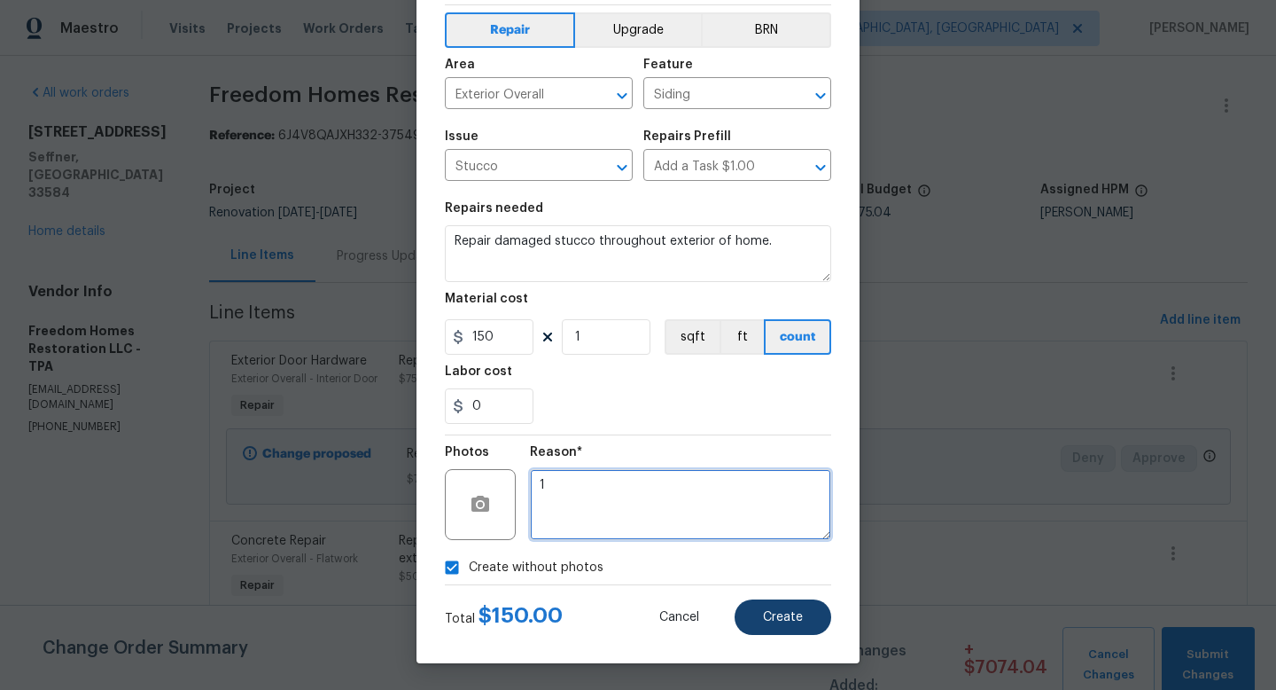
type textarea "1"
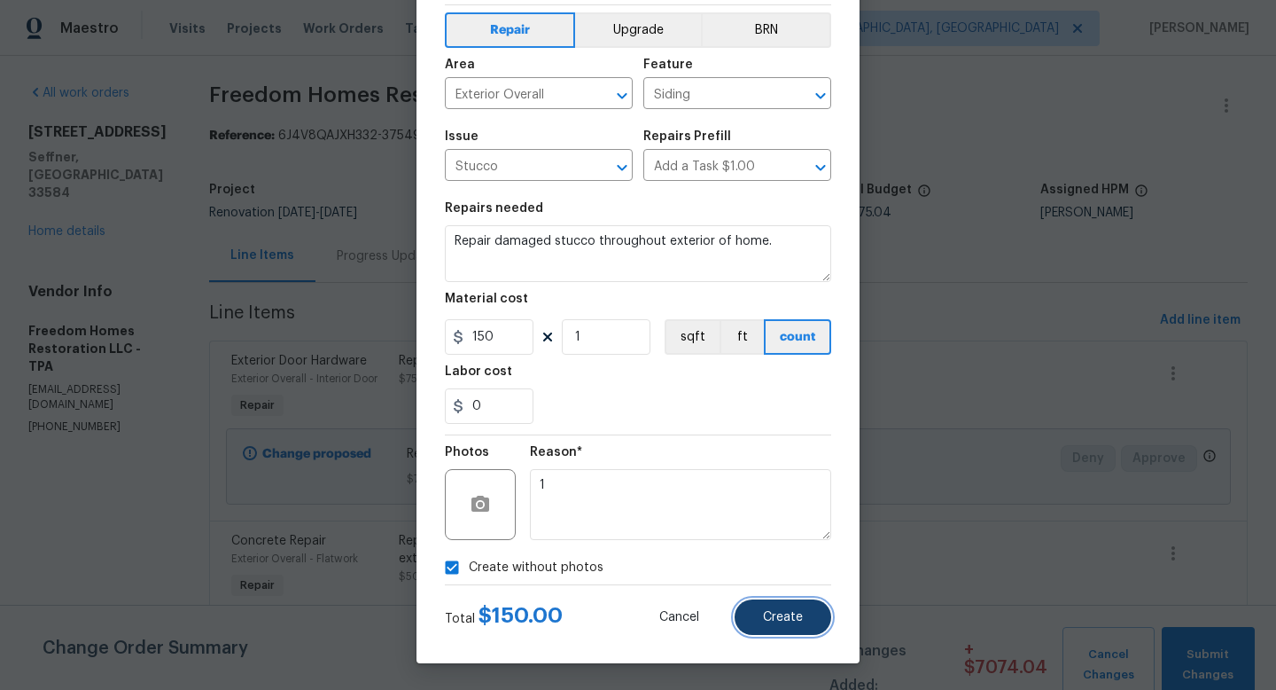
click at [772, 620] on span "Create" at bounding box center [783, 617] width 40 height 13
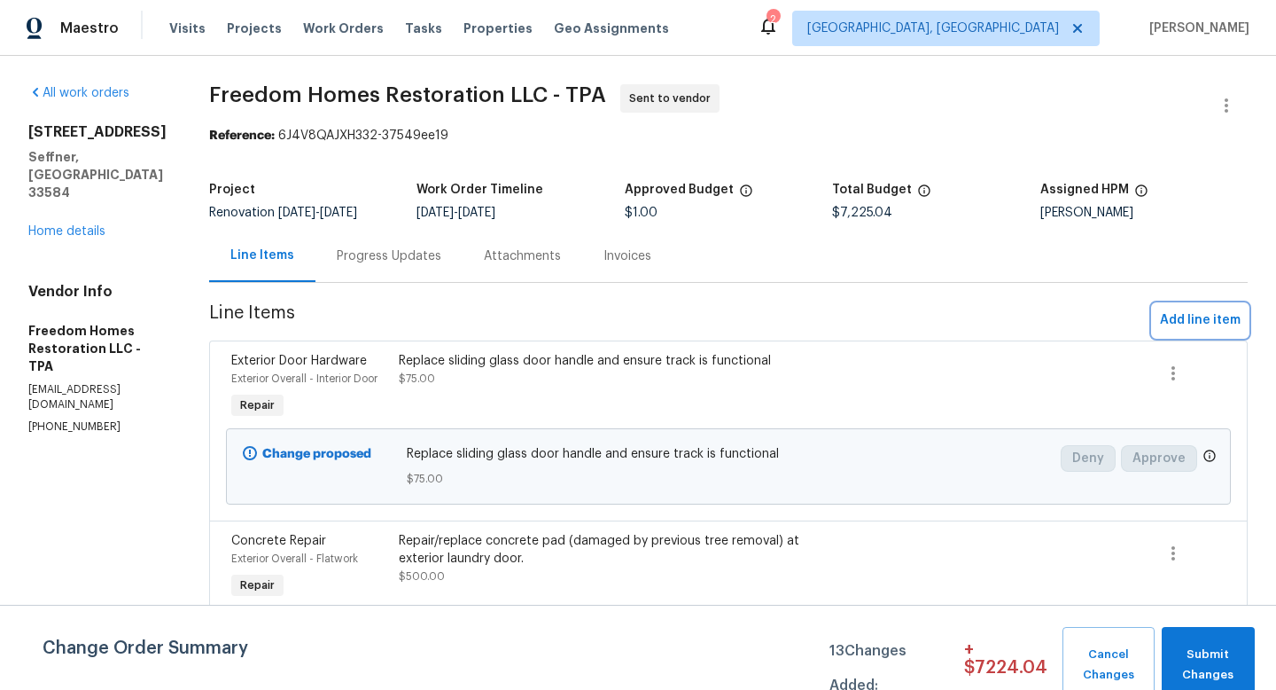
click at [1185, 329] on span "Add line item" at bounding box center [1200, 320] width 81 height 22
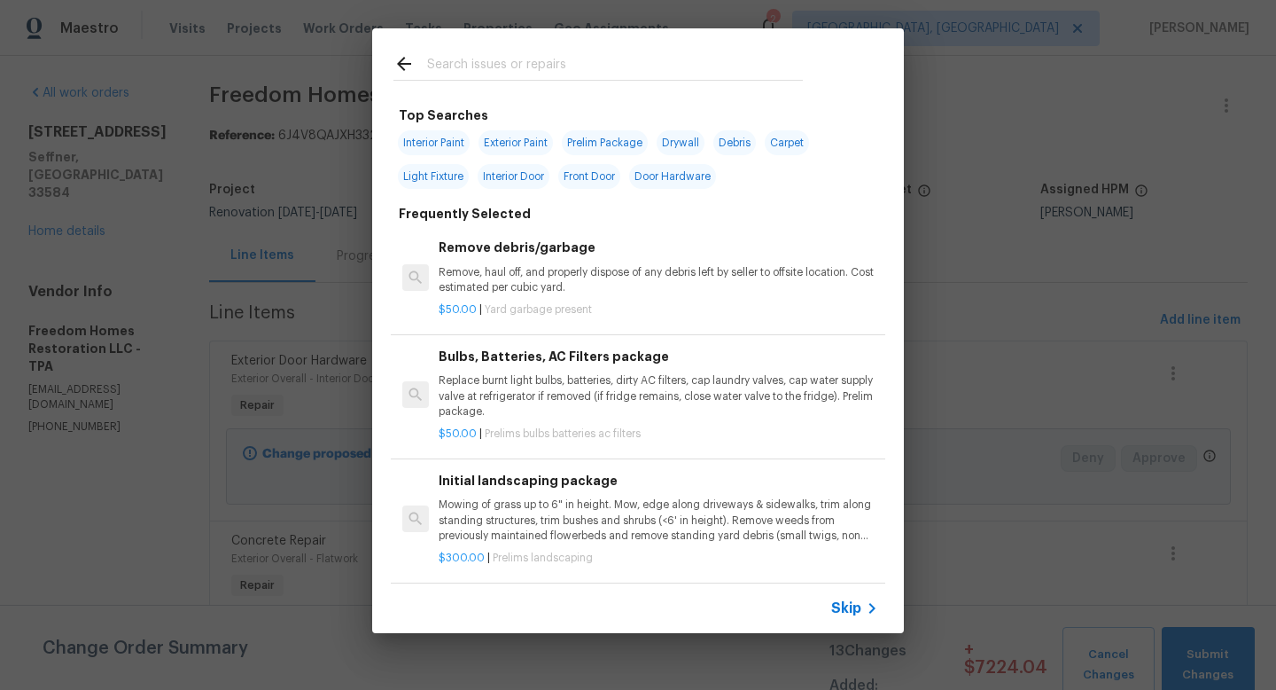
click at [853, 613] on span "Skip" at bounding box center [846, 608] width 30 height 18
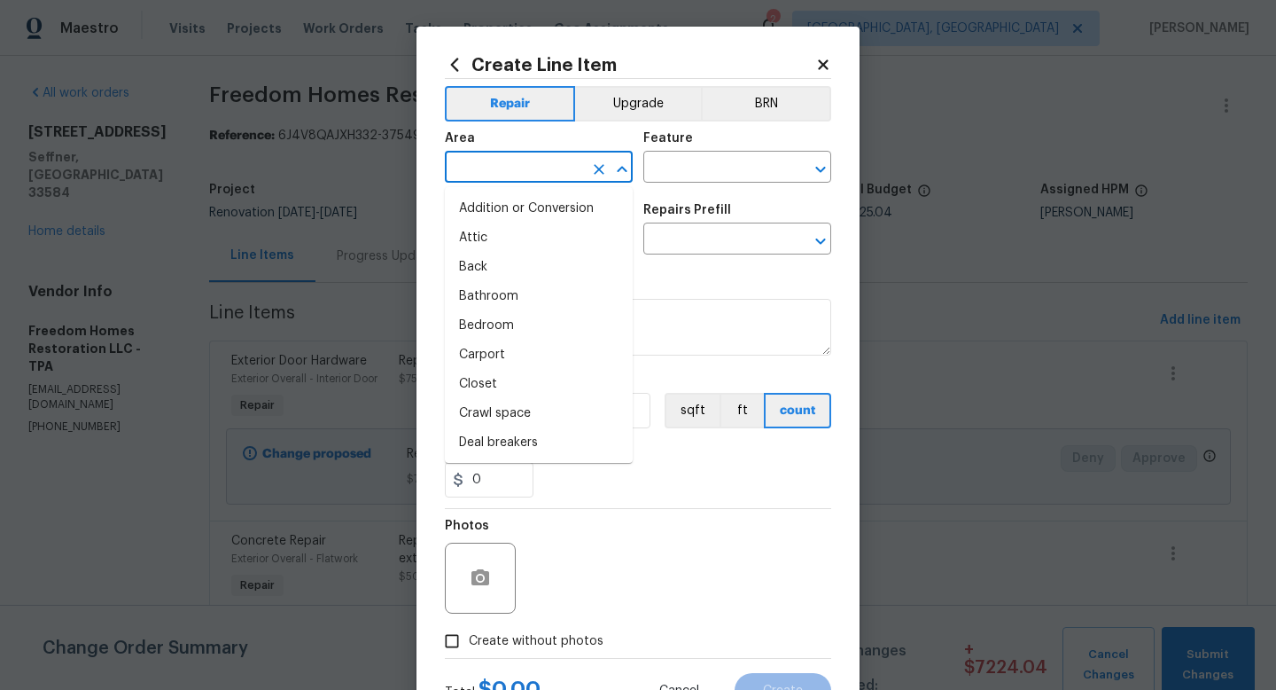
click at [492, 165] on input "text" at bounding box center [514, 168] width 138 height 27
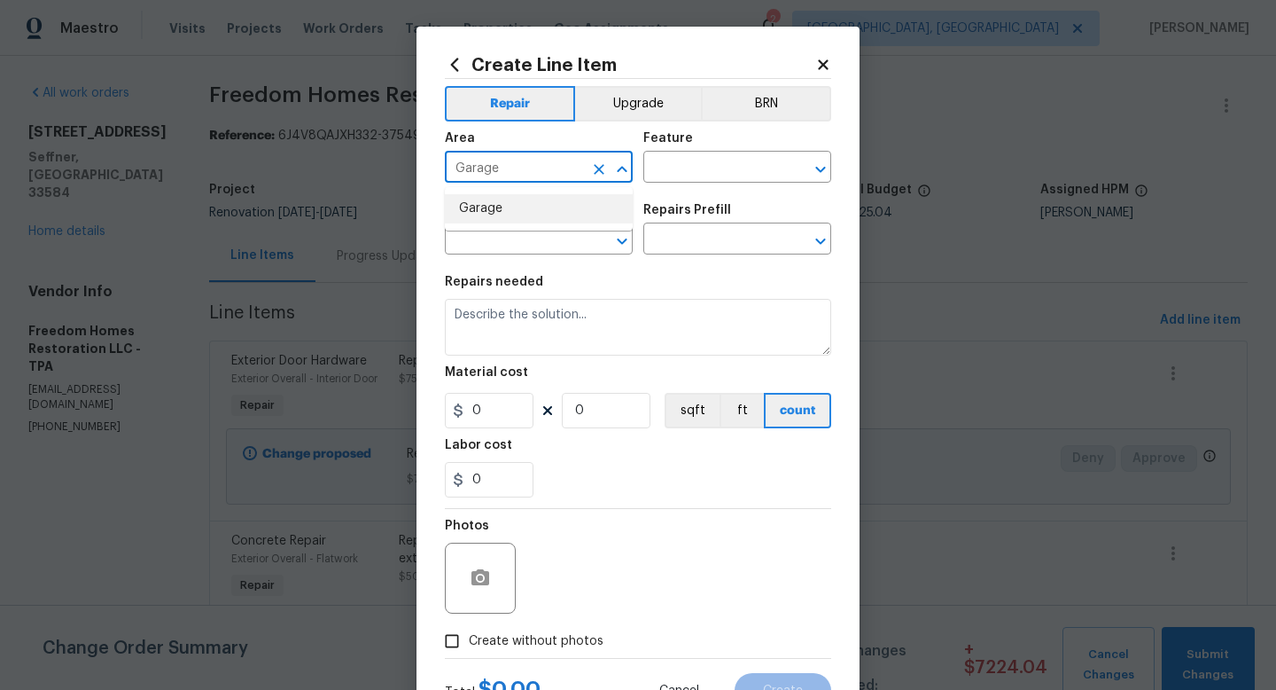
type input "Garage"
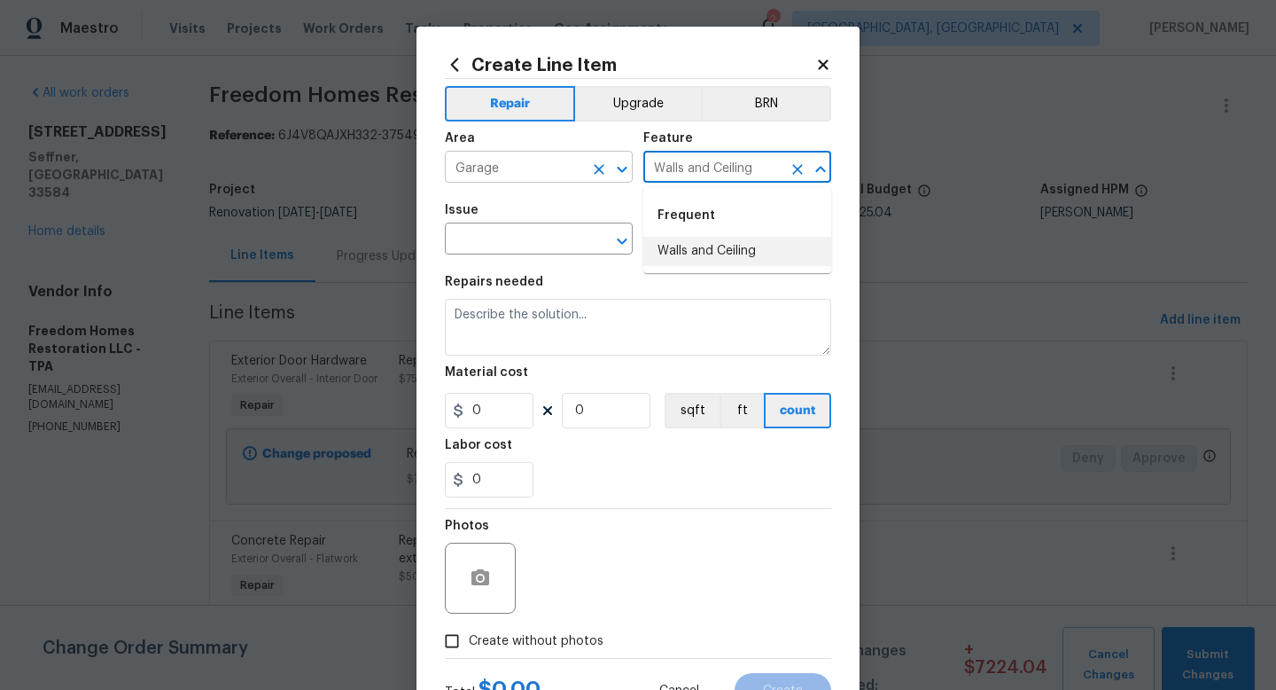
type input "Walls and Ceiling"
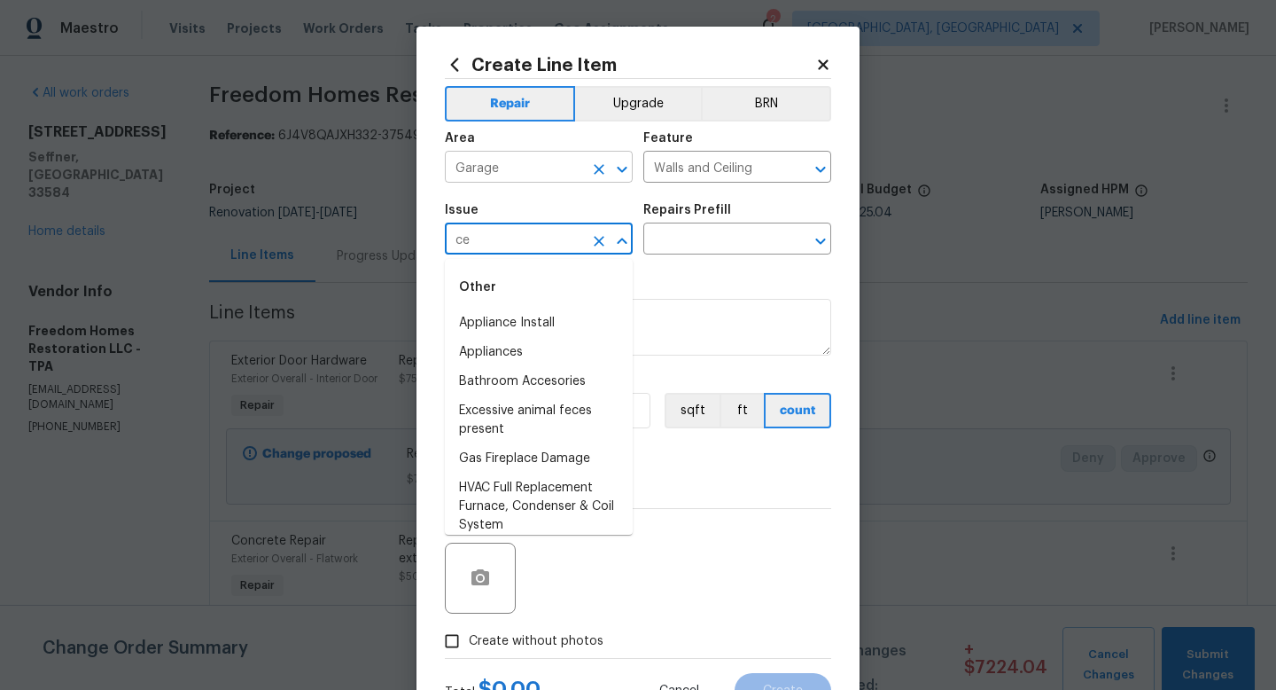
type input "cei"
type input "l"
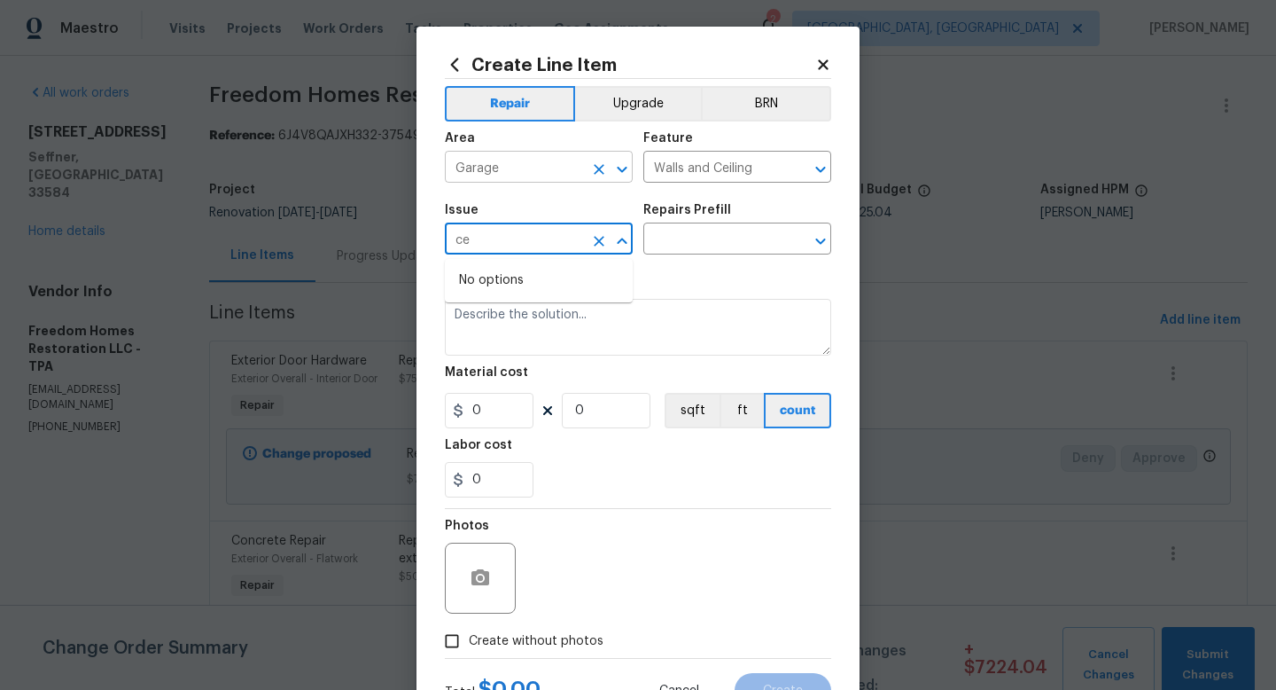
type input "c"
type input "Drywall"
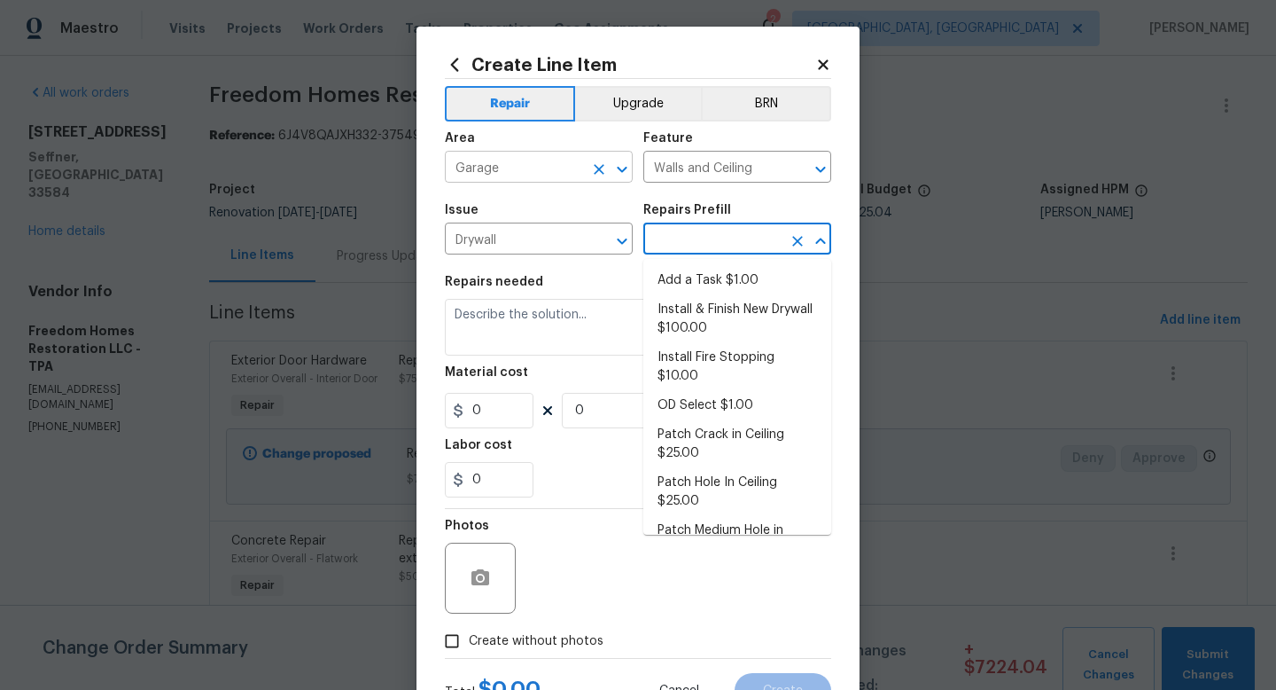
type input "Add a Task $1.00"
type textarea "HPM to detail"
type input "1"
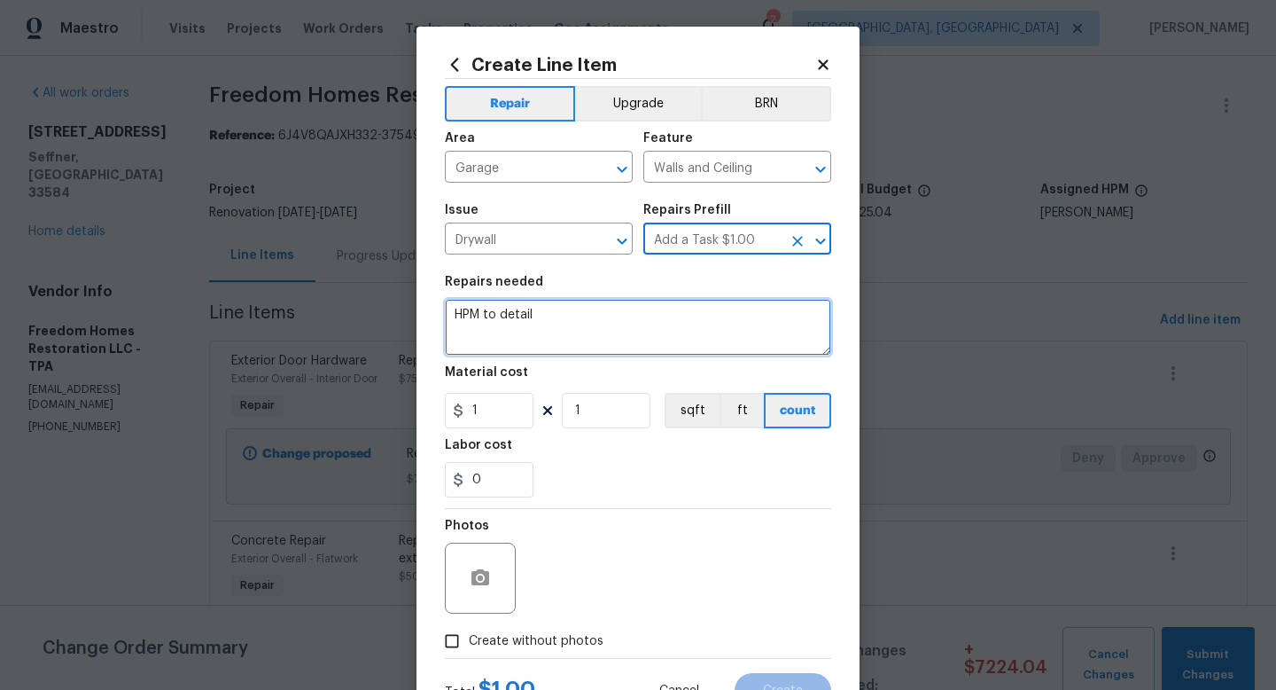
click at [491, 331] on textarea "HPM to detail" at bounding box center [638, 327] width 386 height 57
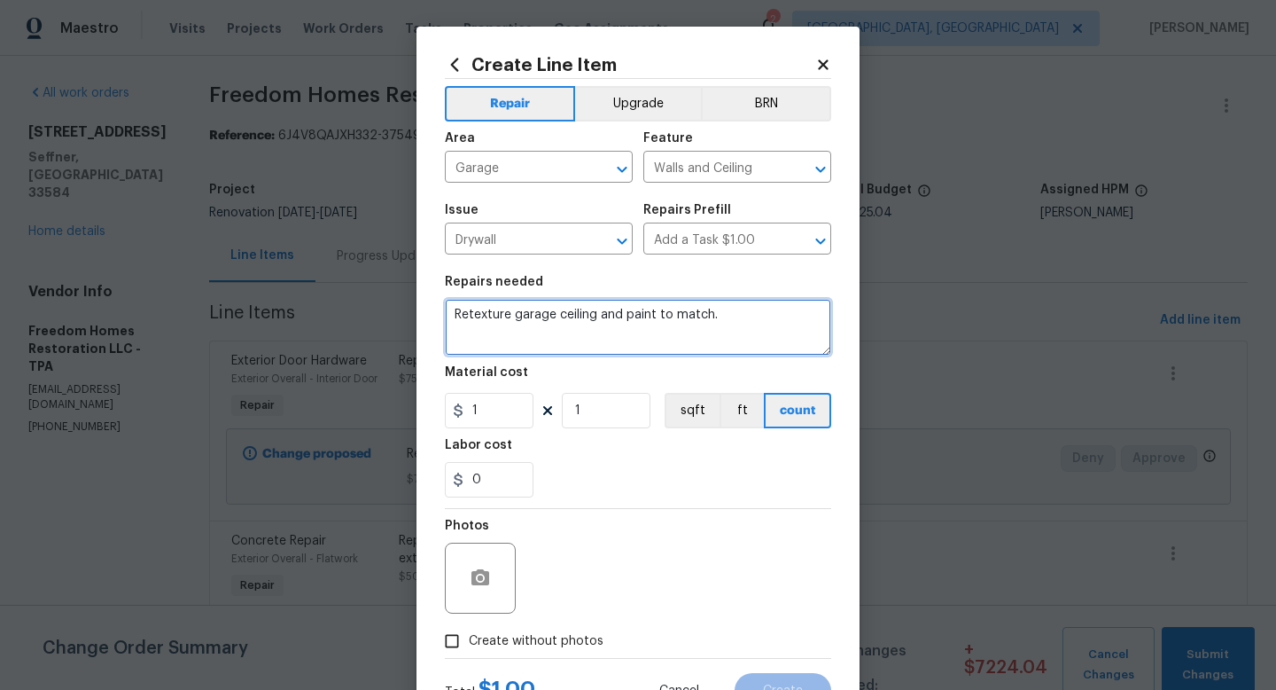
type textarea "Retexture garage ceiling and paint to match."
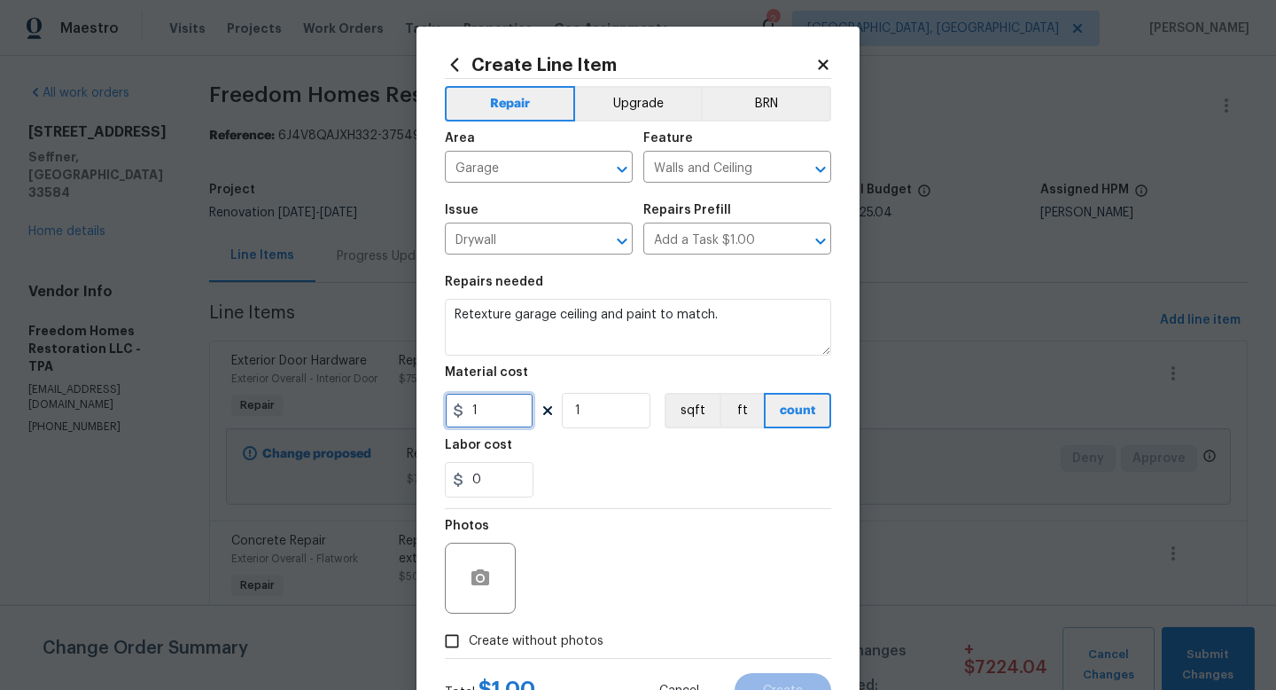
click at [489, 421] on input "1" at bounding box center [489, 410] width 89 height 35
type input "150"
drag, startPoint x: 507, startPoint y: 636, endPoint x: 519, endPoint y: 629, distance: 13.5
click at [508, 636] on span "Create without photos" at bounding box center [536, 641] width 135 height 19
click at [469, 636] on input "Create without photos" at bounding box center [452, 641] width 34 height 34
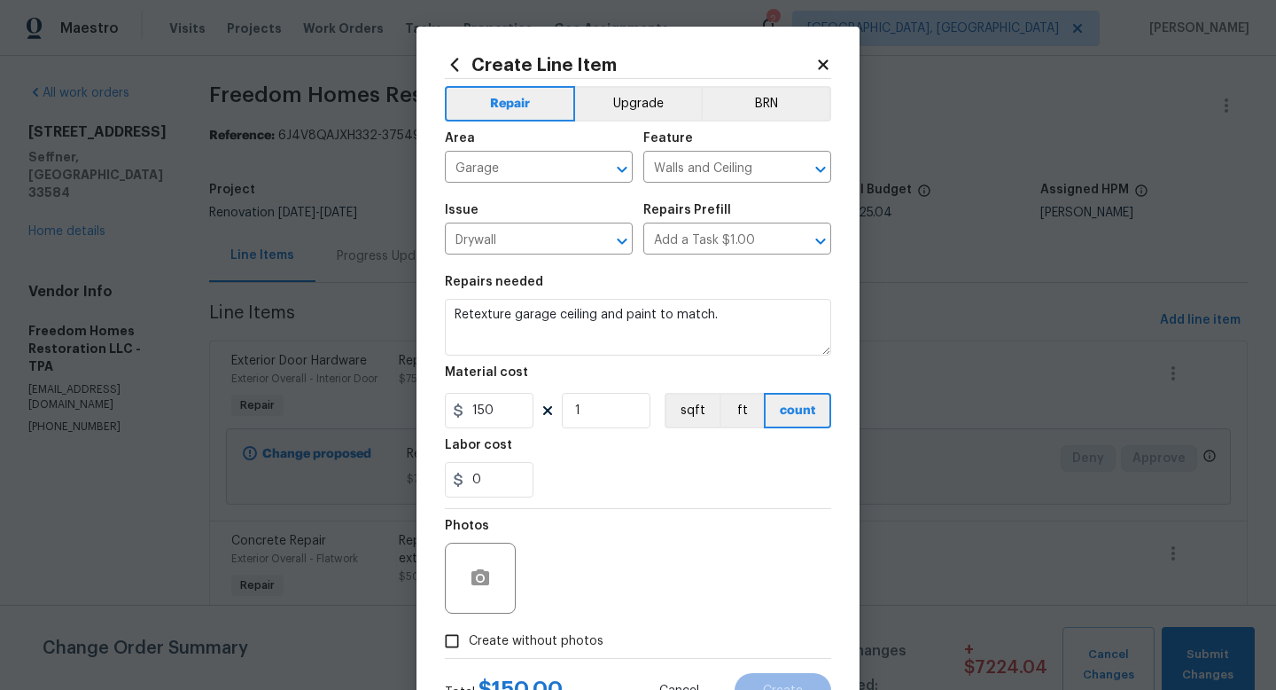
checkbox input "true"
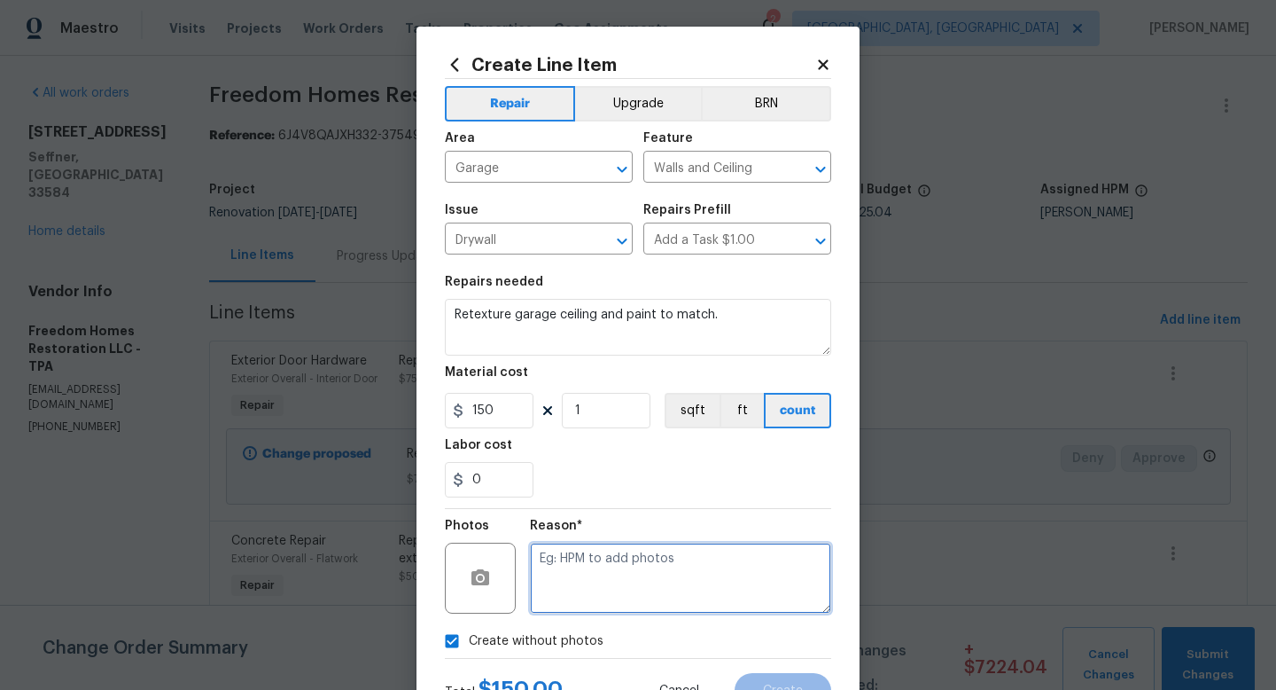
click at [555, 607] on textarea at bounding box center [680, 577] width 301 height 71
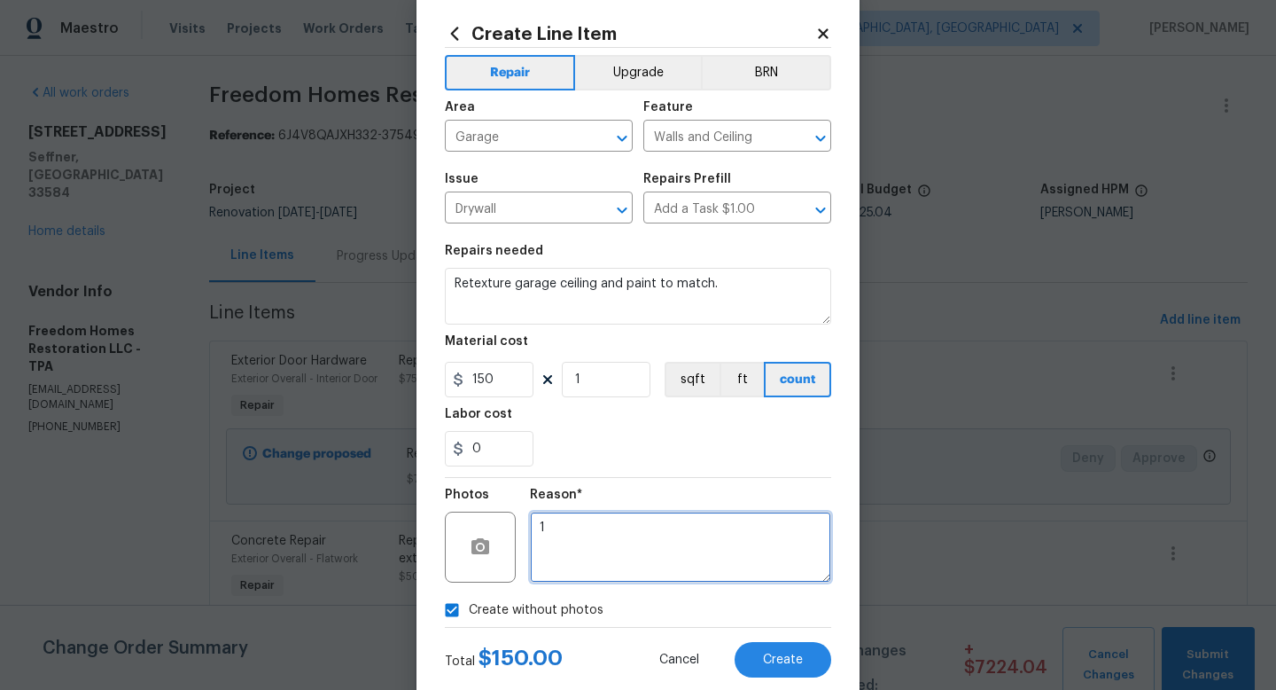
scroll to position [35, 0]
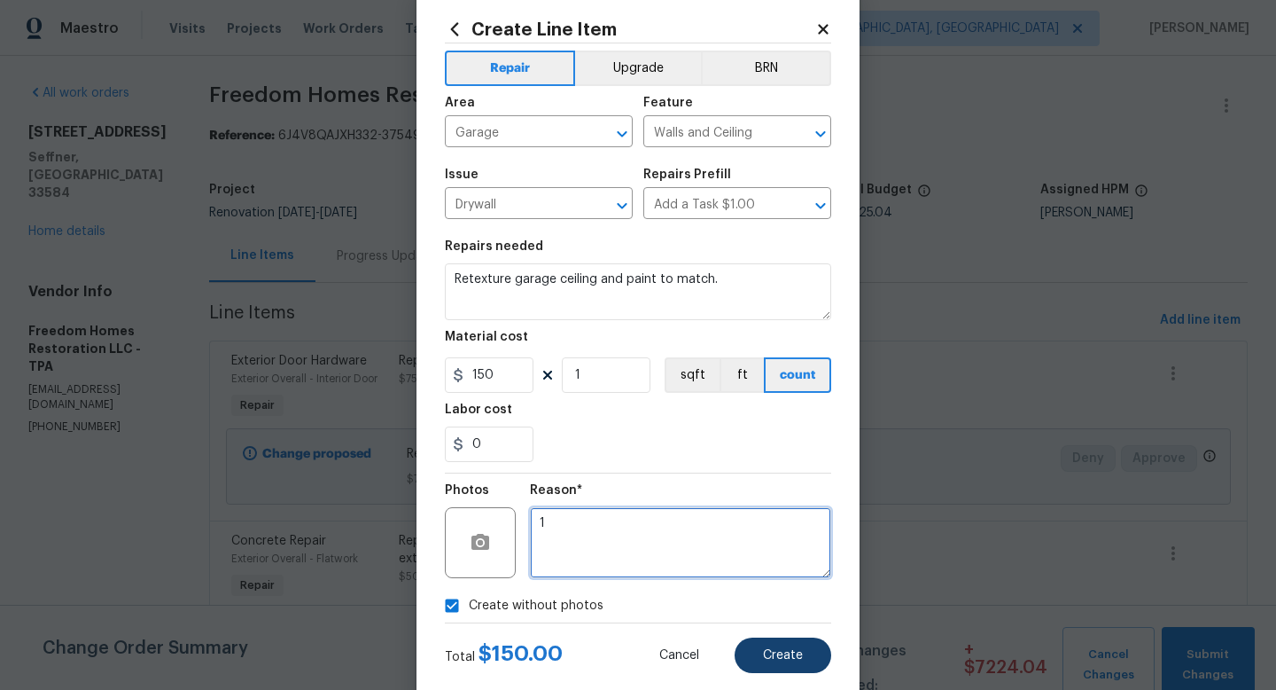
type textarea "1"
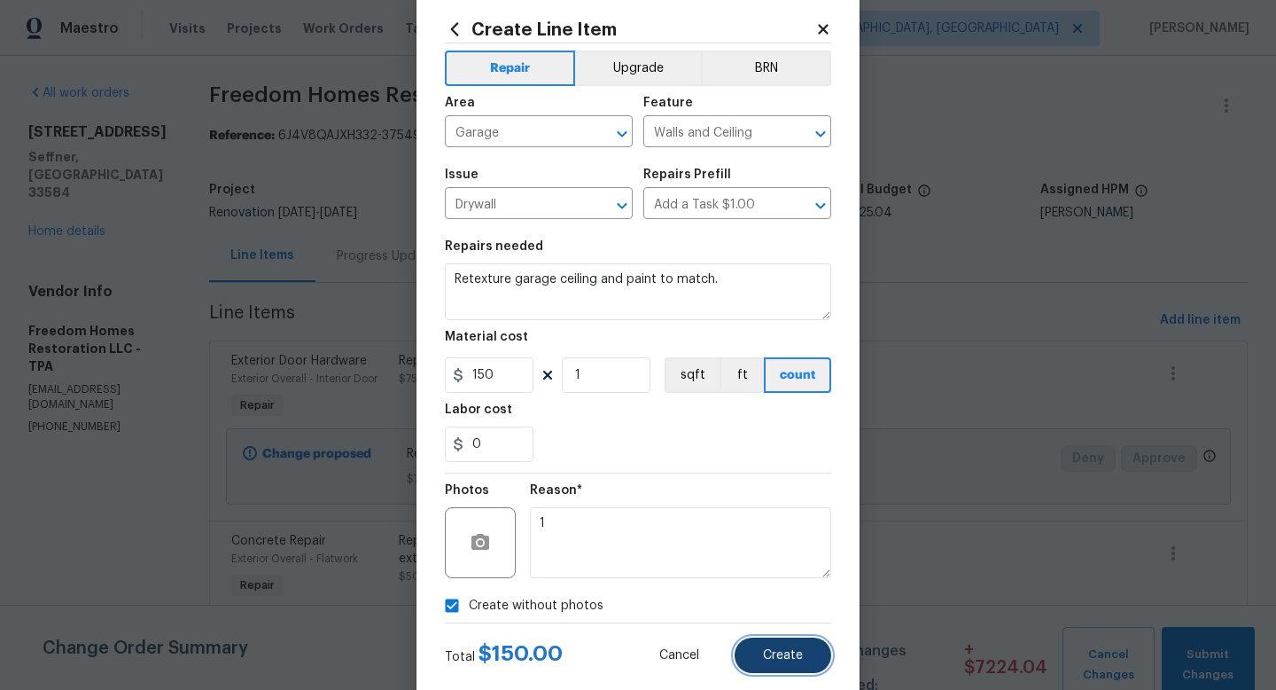
click at [771, 650] on span "Create" at bounding box center [783, 655] width 40 height 13
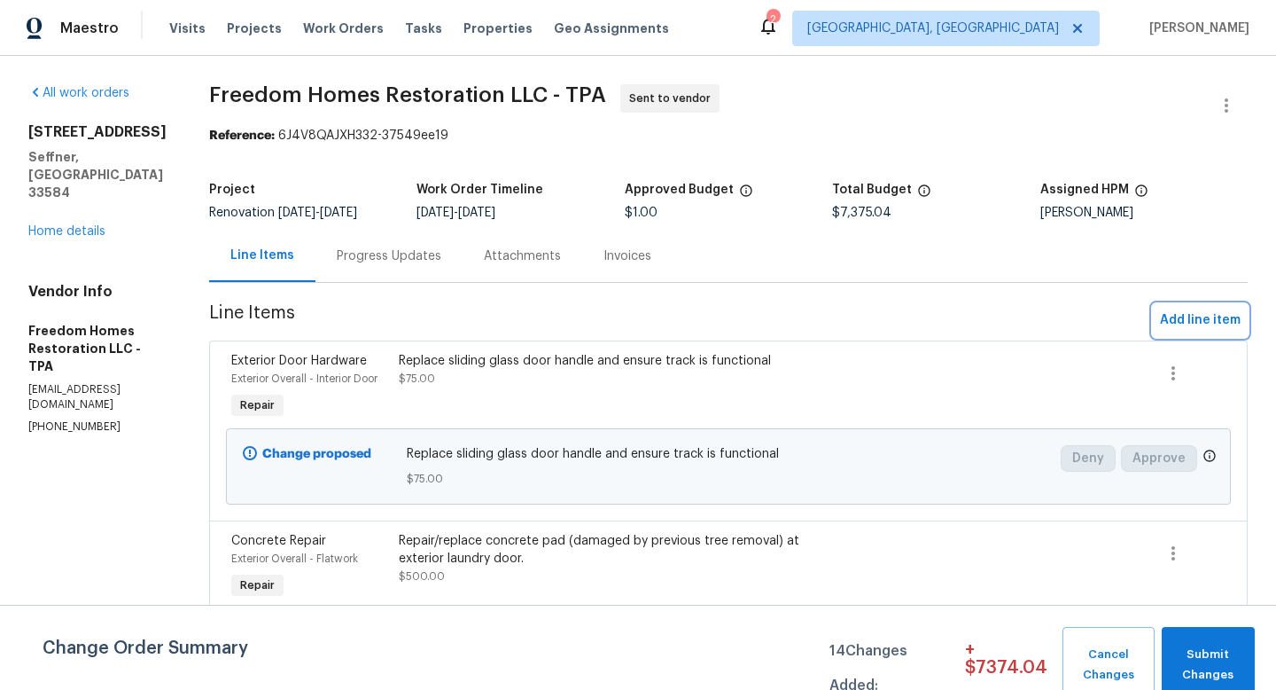
click at [1181, 319] on span "Add line item" at bounding box center [1200, 320] width 81 height 22
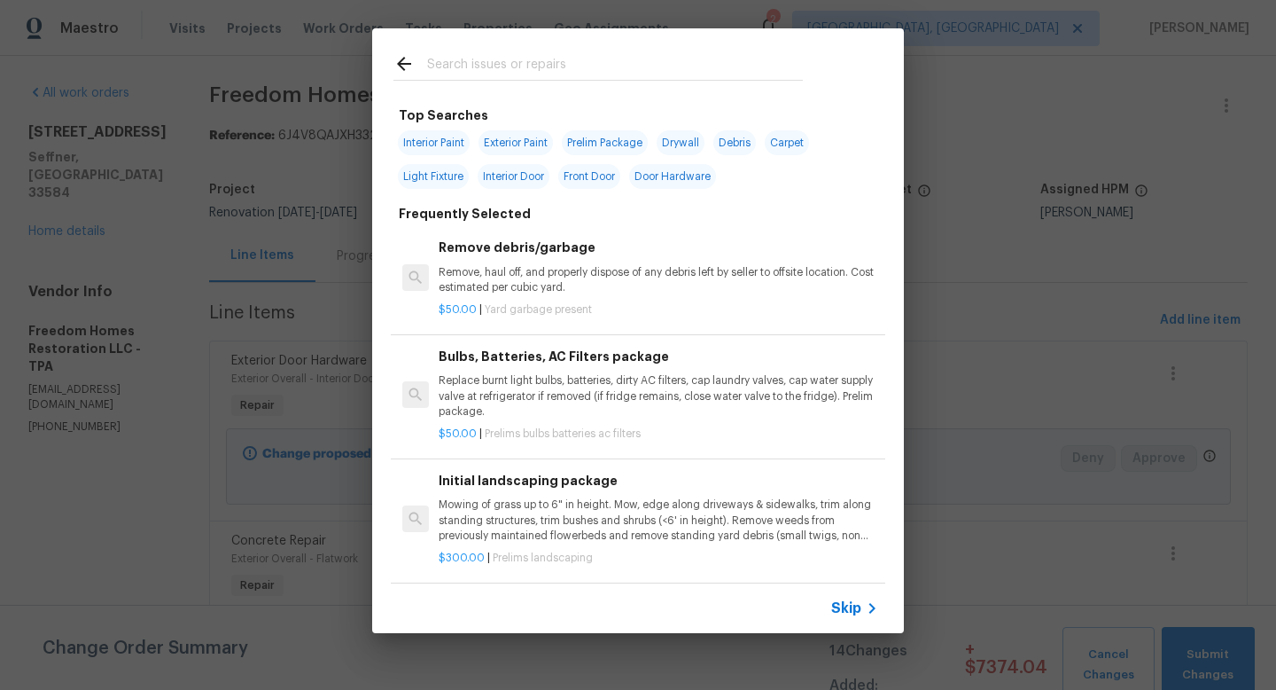
click at [834, 603] on span "Skip" at bounding box center [846, 608] width 30 height 18
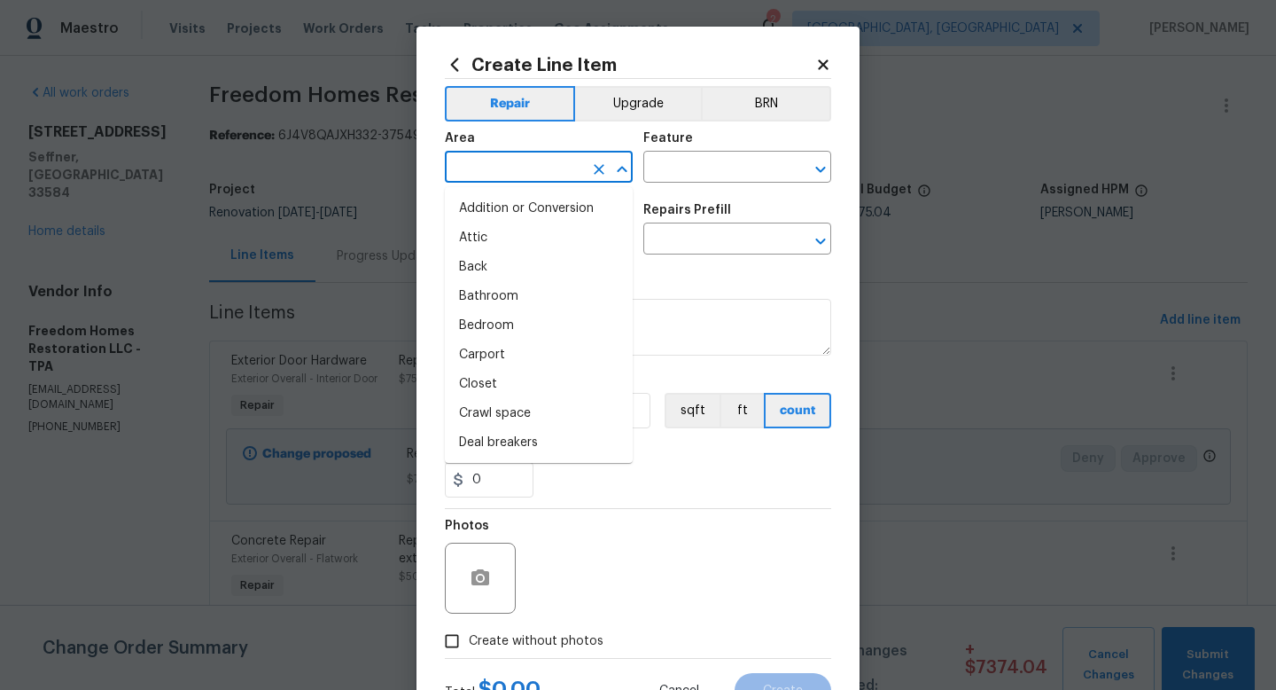
click at [515, 176] on input "text" at bounding box center [514, 168] width 138 height 27
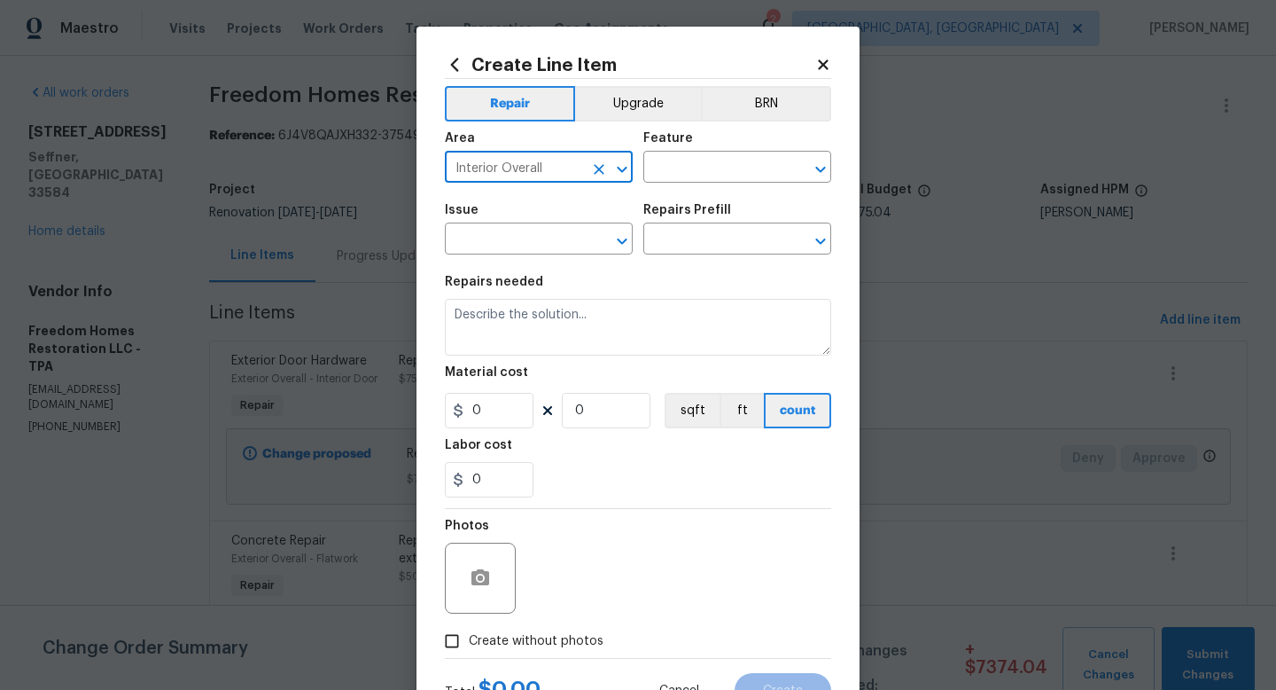
type input "Interior Overall"
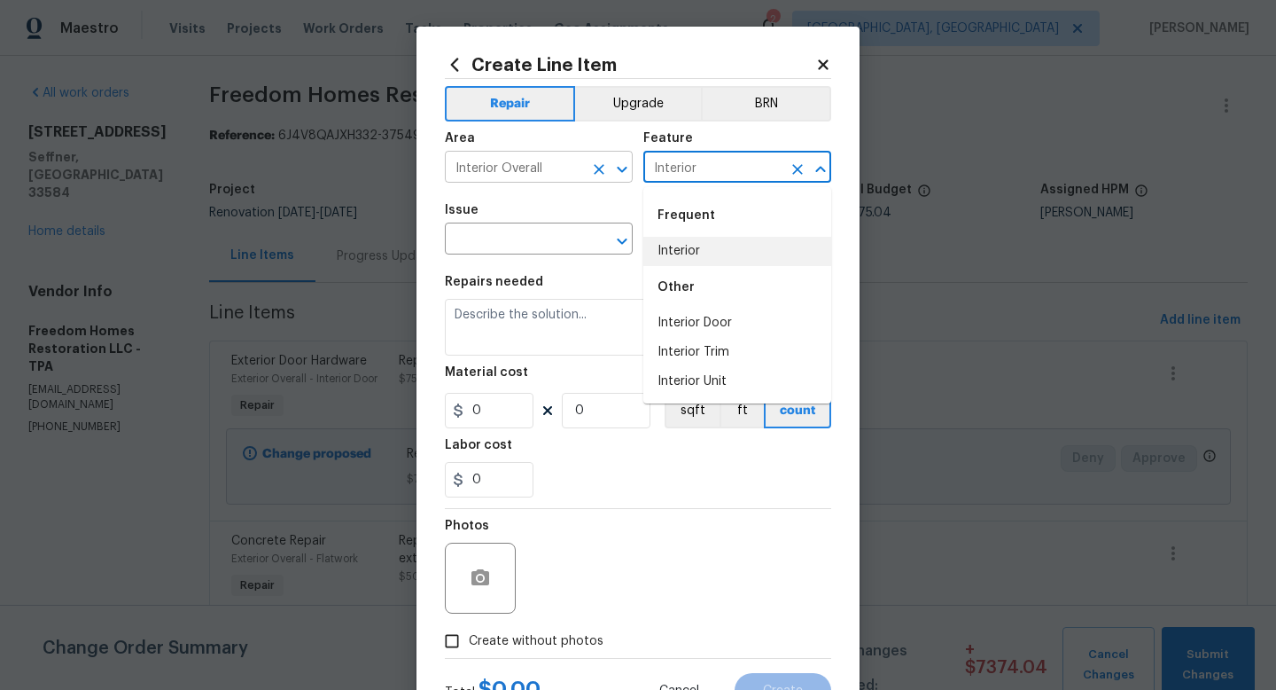
type input "Interior"
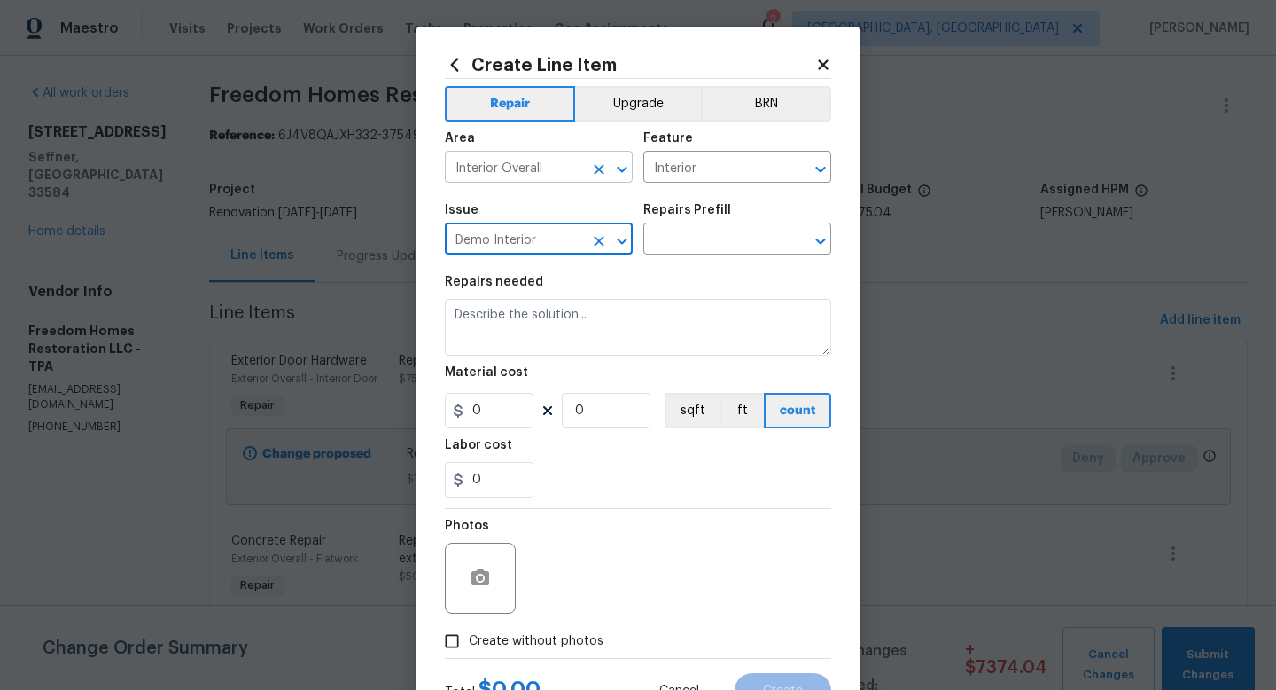
type input "Demo Interior"
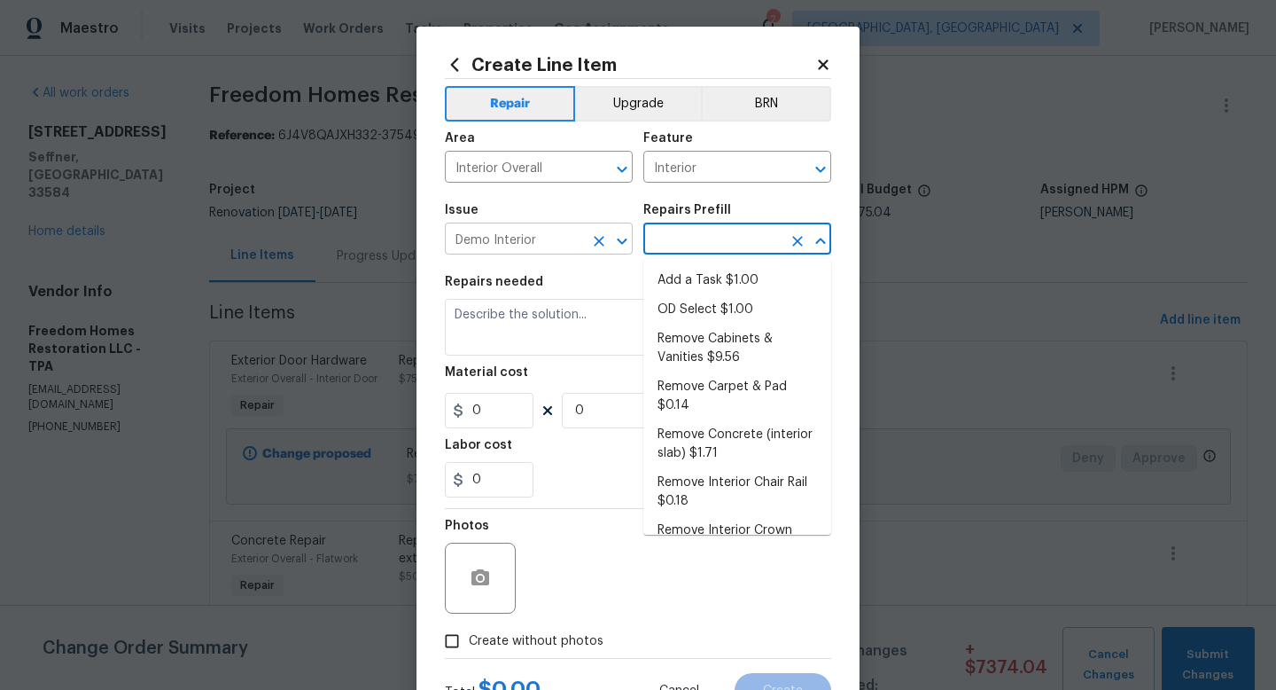
click at [597, 254] on div "Demo Interior ​" at bounding box center [539, 240] width 188 height 27
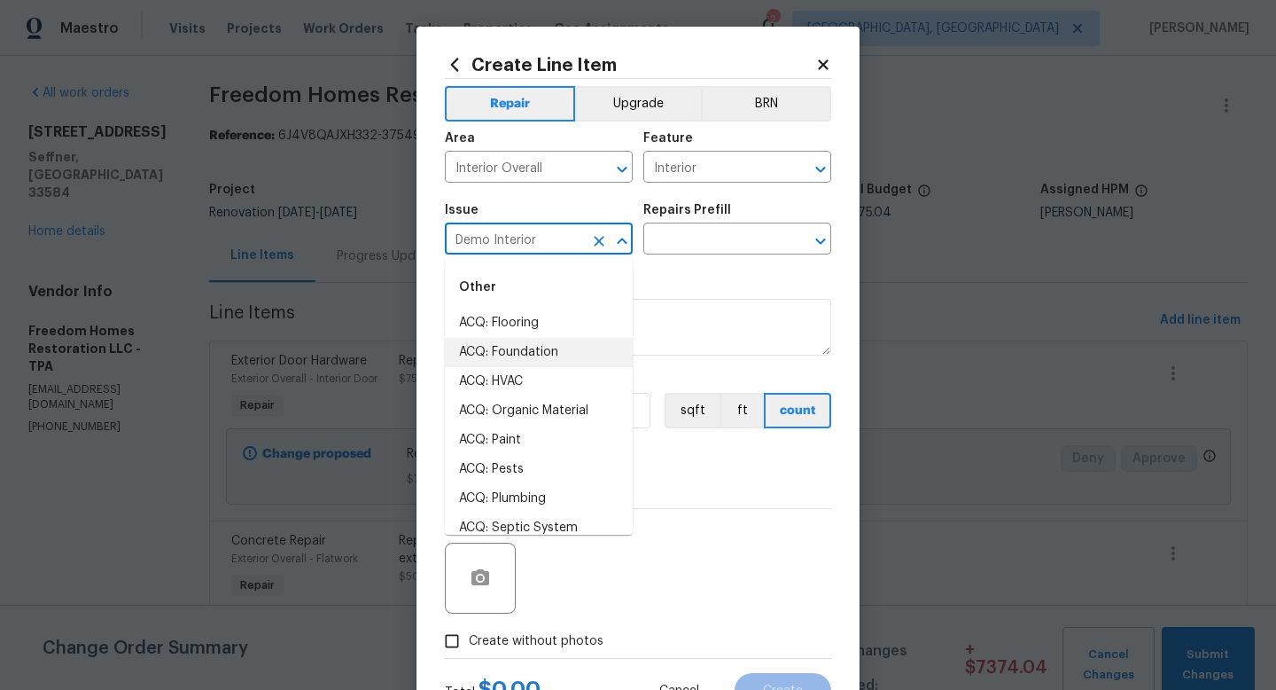
click at [598, 247] on icon "Clear" at bounding box center [599, 241] width 18 height 18
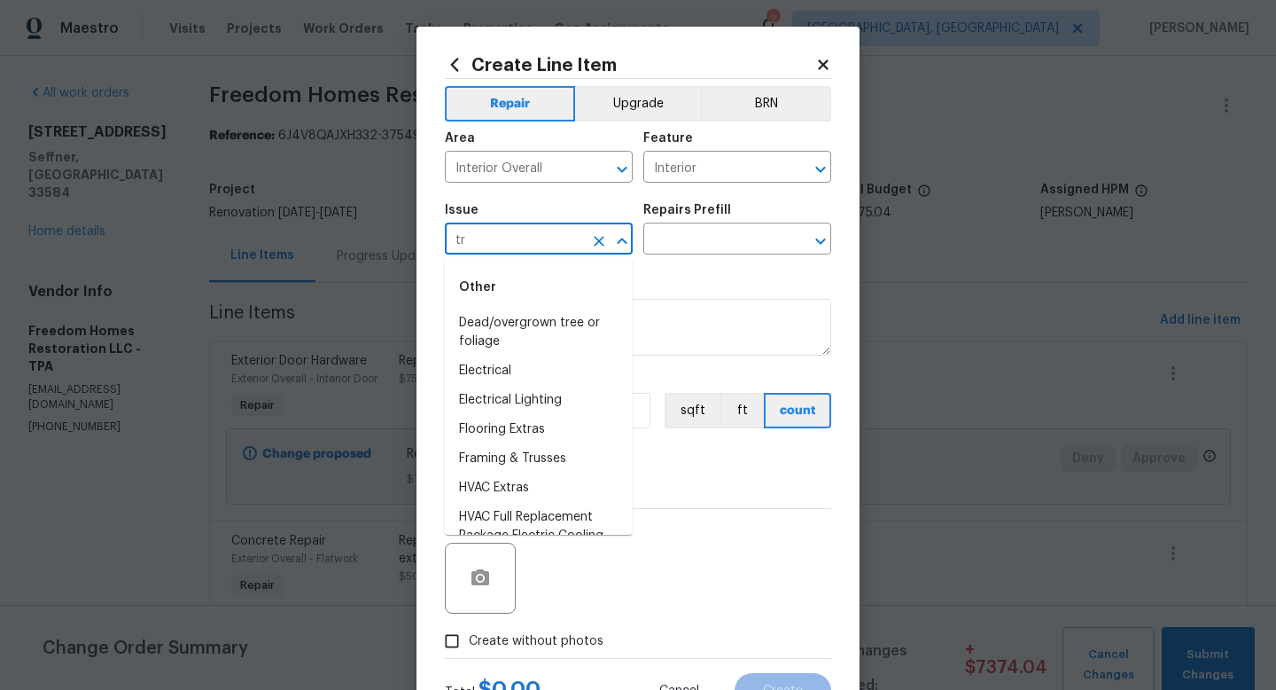
type input "t"
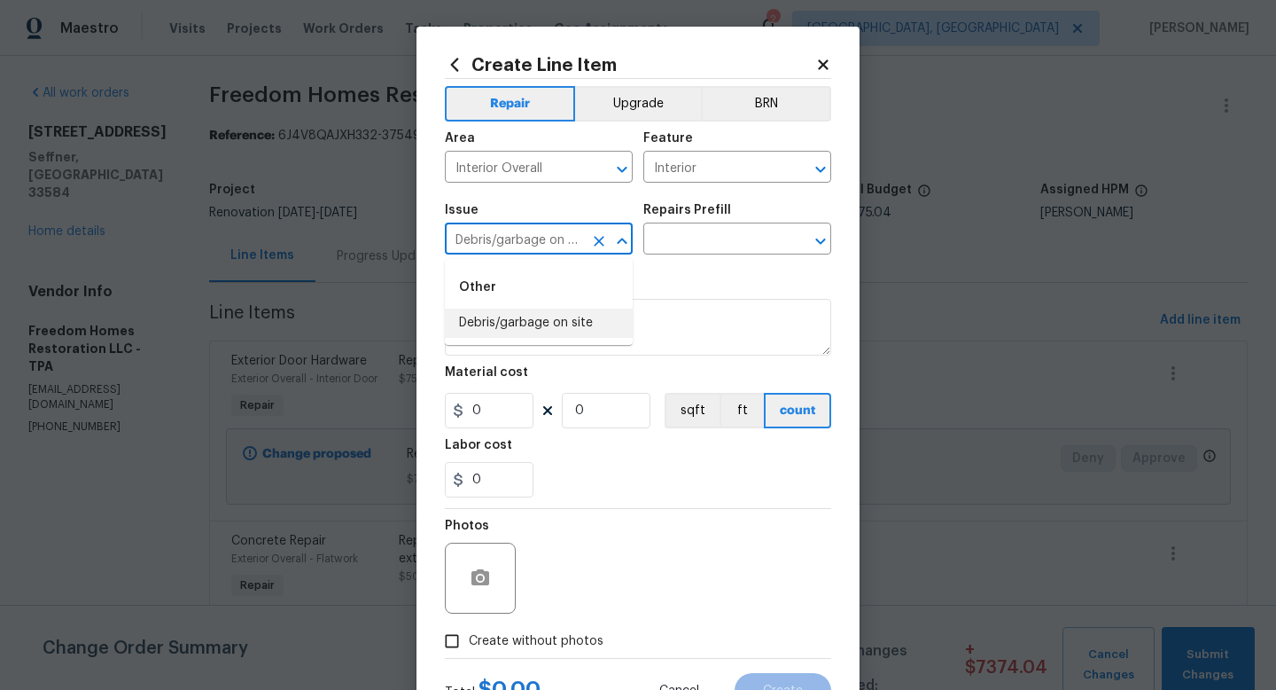
type input "Debris/garbage on site"
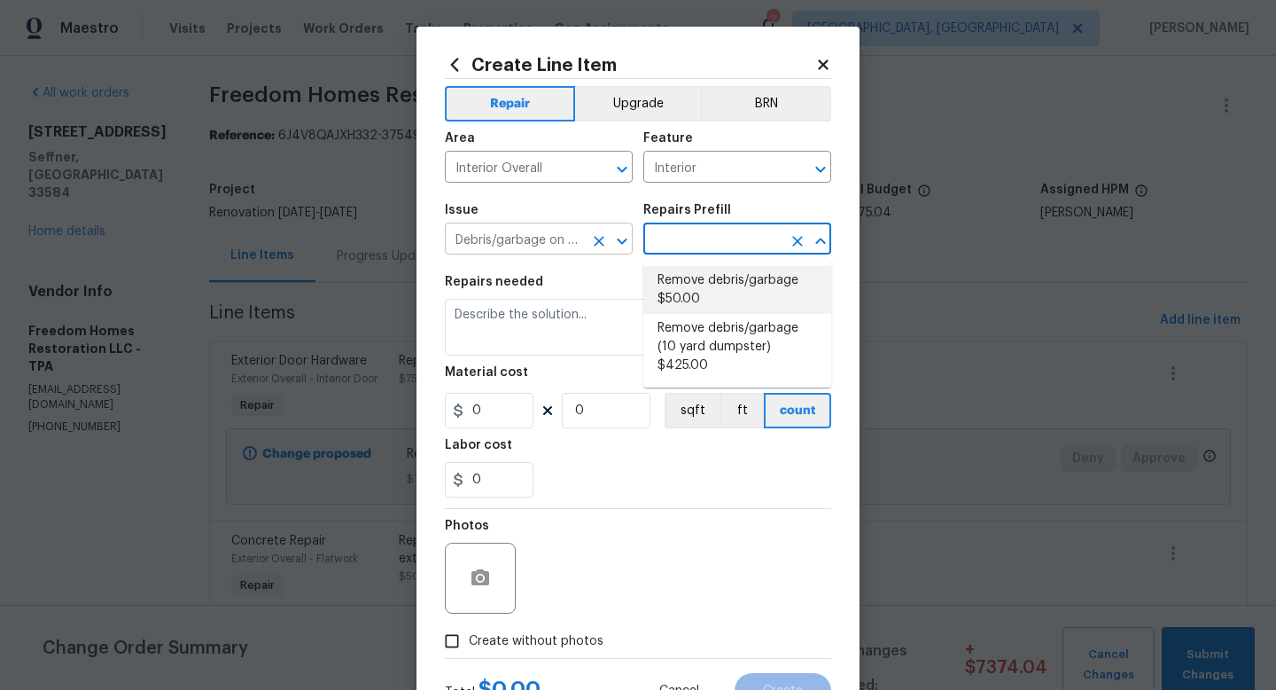
type input "Remove debris/garbage $50.00"
type textarea "Remove, haul off, and properly dispose of any debris left by seller to offsite …"
type input "50"
type input "1"
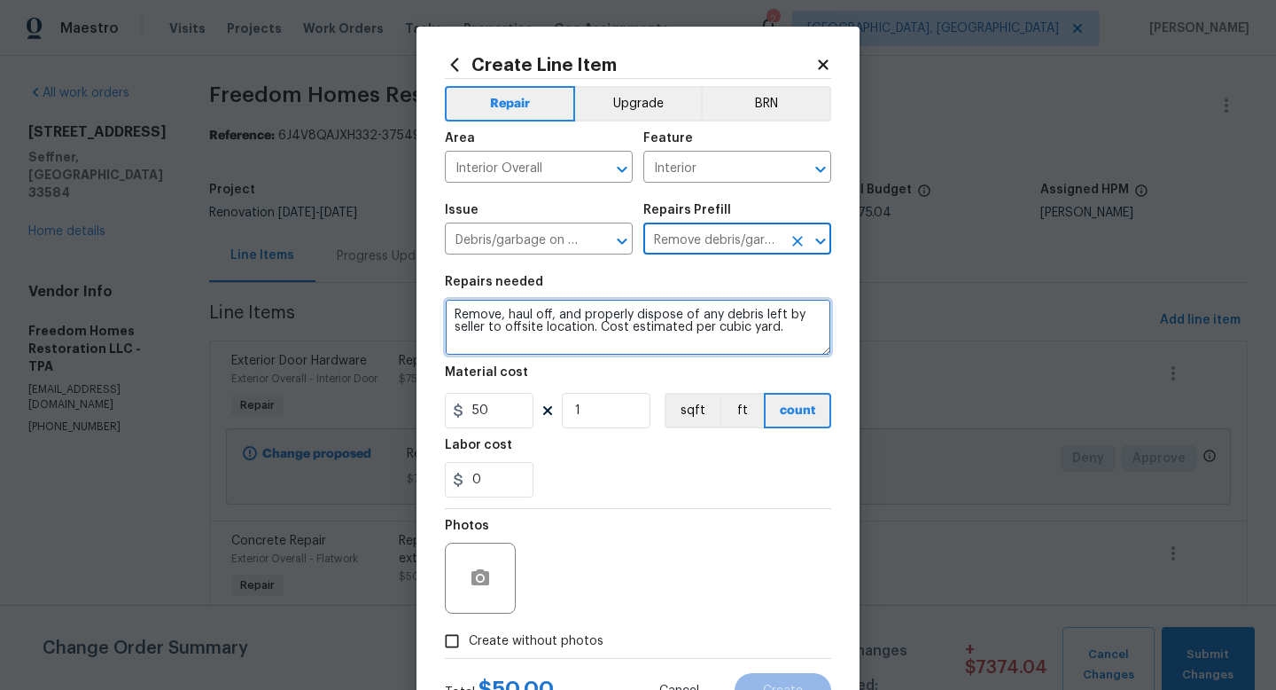
click at [671, 344] on textarea "Remove, haul off, and properly dispose of any debris left by seller to offsite …" at bounding box center [638, 327] width 386 height 57
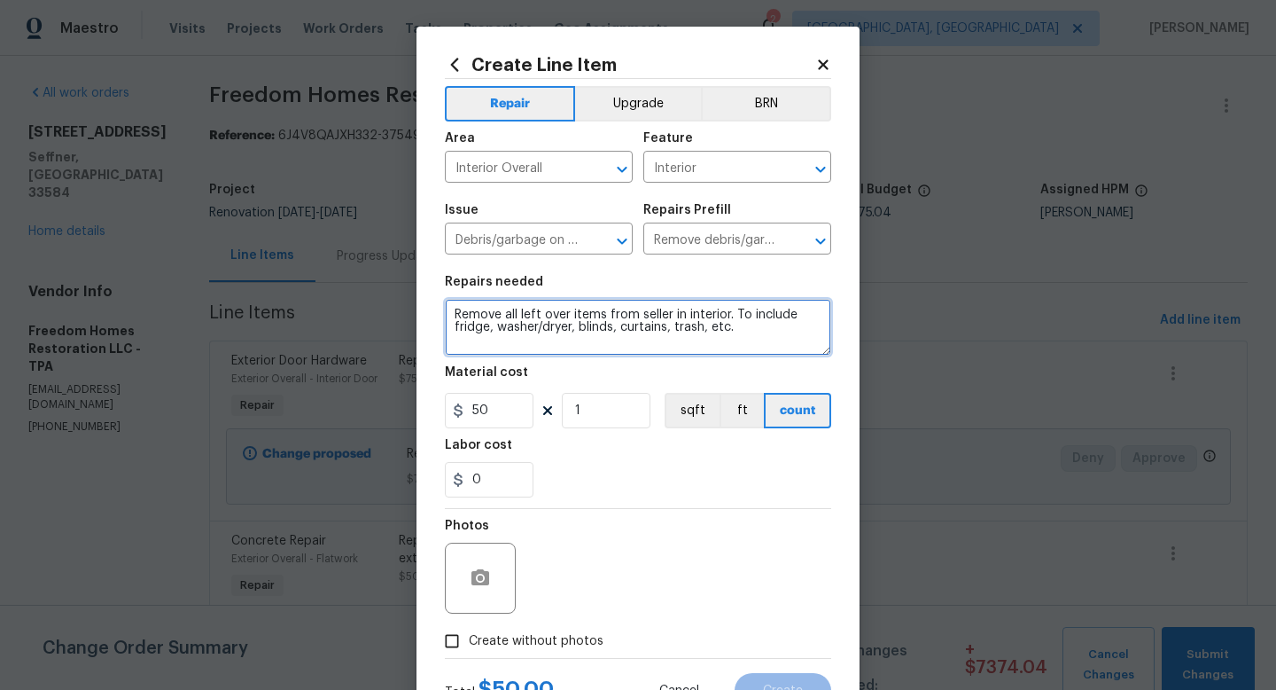
type textarea "Remove all left over items from seller in interior. To include fridge, washer/d…"
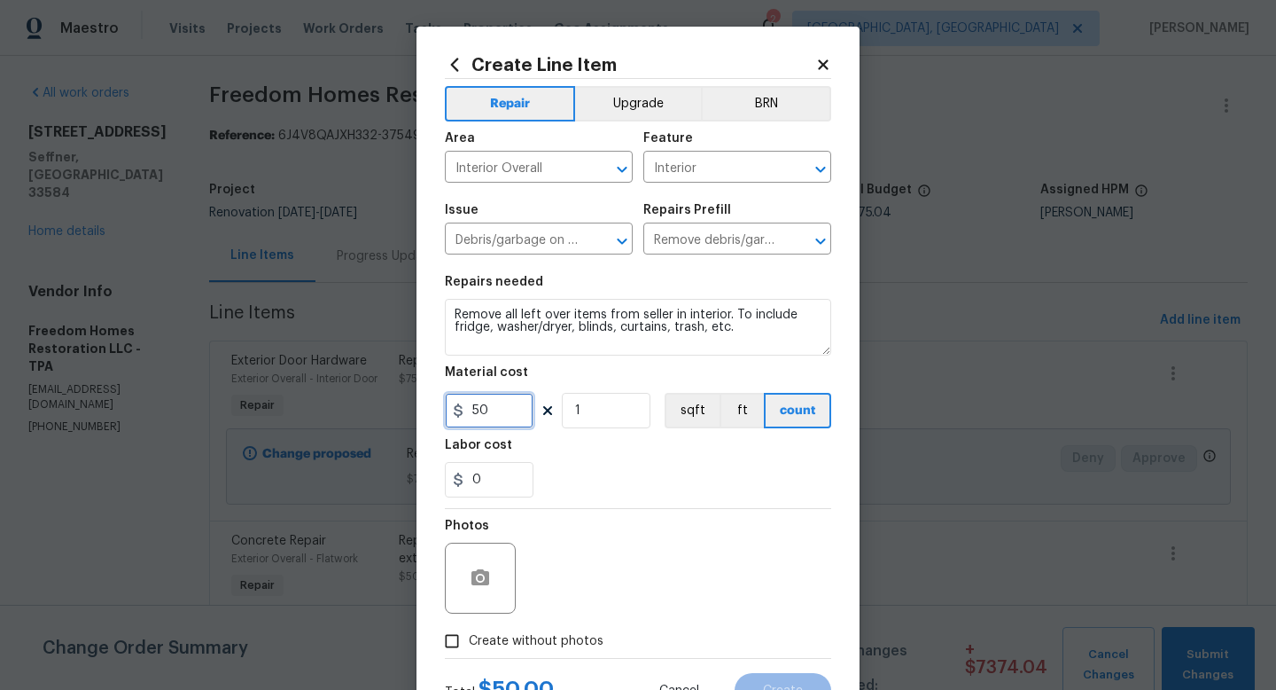
click at [516, 413] on input "50" at bounding box center [489, 410] width 89 height 35
type input "500"
click at [553, 647] on span "Create without photos" at bounding box center [536, 641] width 135 height 19
click at [469, 647] on input "Create without photos" at bounding box center [452, 641] width 34 height 34
checkbox input "true"
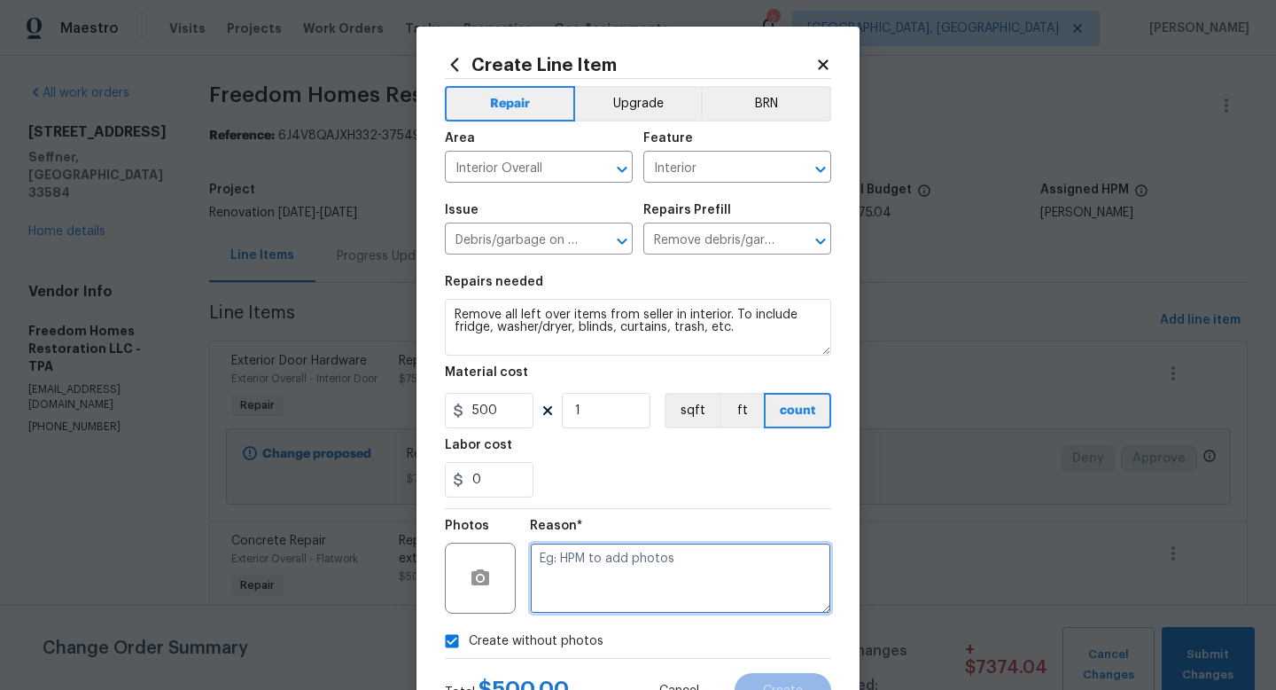
click at [602, 566] on textarea at bounding box center [680, 577] width 301 height 71
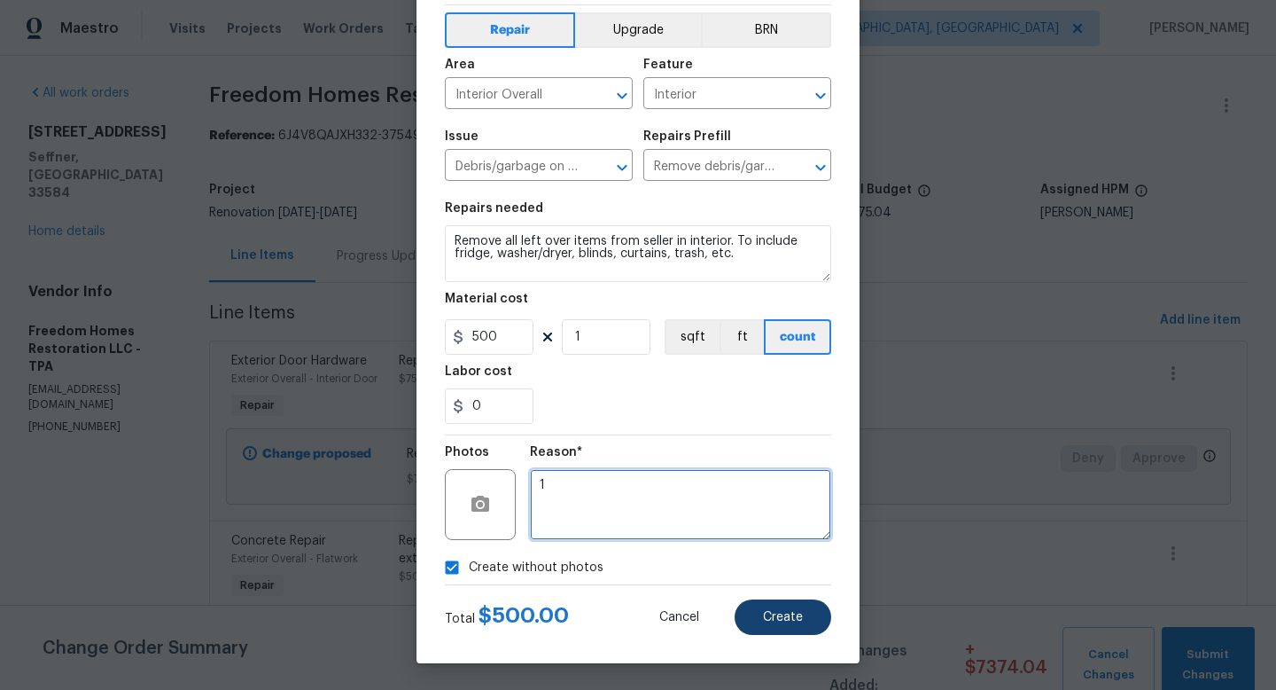
type textarea "1"
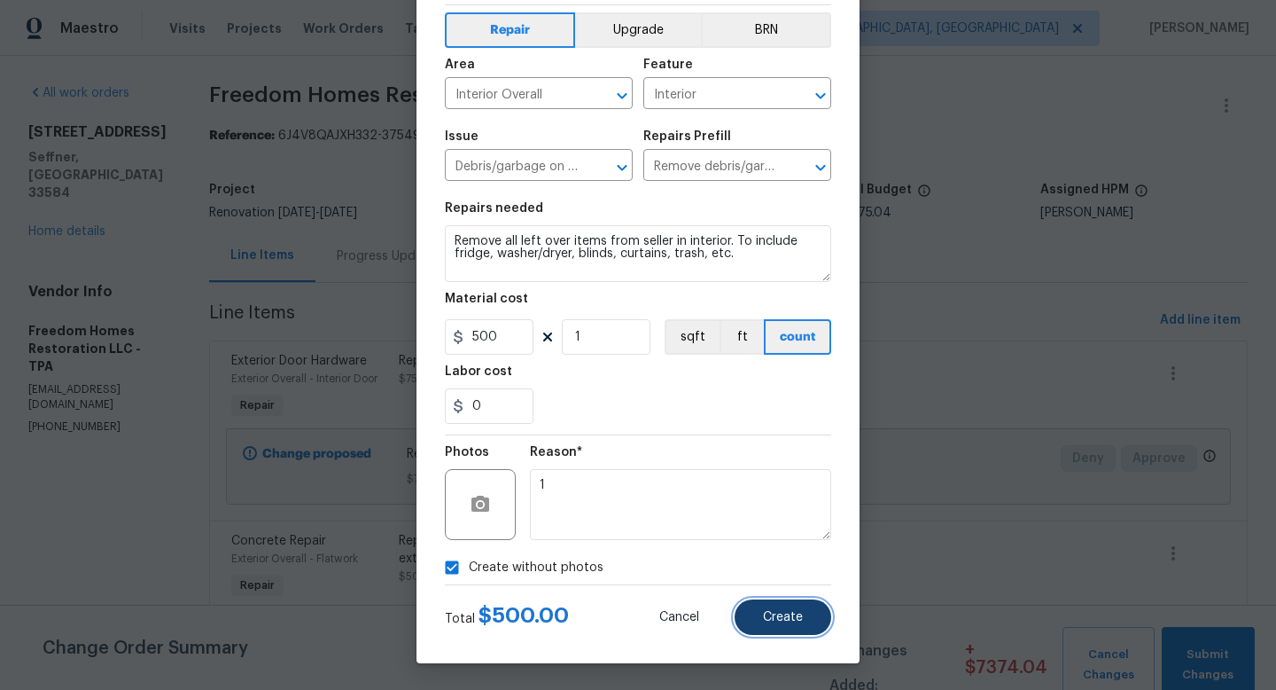
click at [778, 615] on span "Create" at bounding box center [783, 617] width 40 height 13
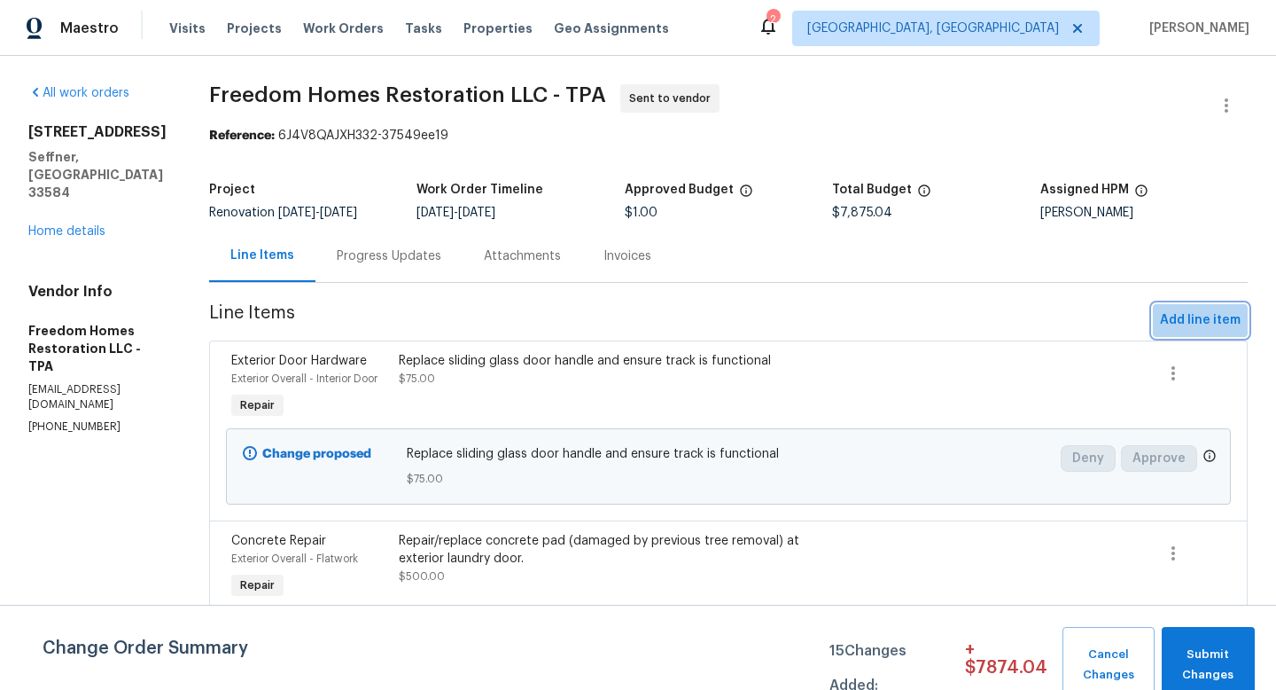
click at [1201, 321] on span "Add line item" at bounding box center [1200, 320] width 81 height 22
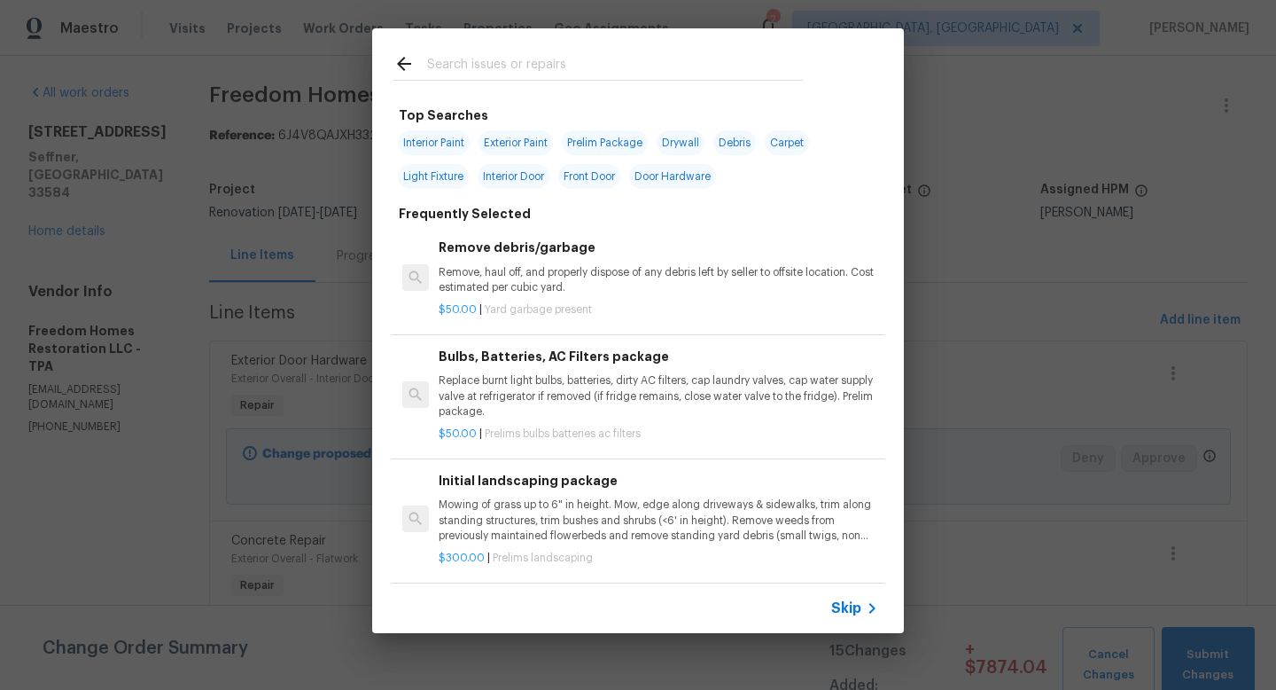
click at [841, 606] on span "Skip" at bounding box center [846, 608] width 30 height 18
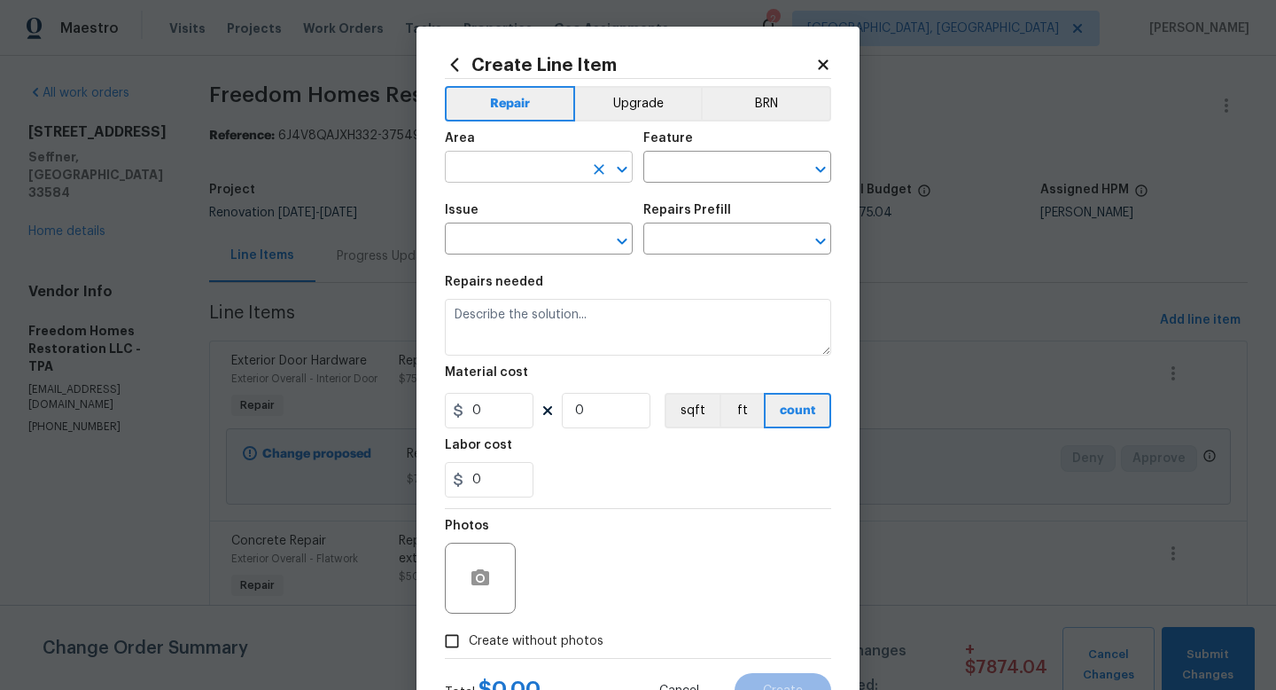
click at [565, 175] on input "text" at bounding box center [514, 168] width 138 height 27
type input "Interior Overall"
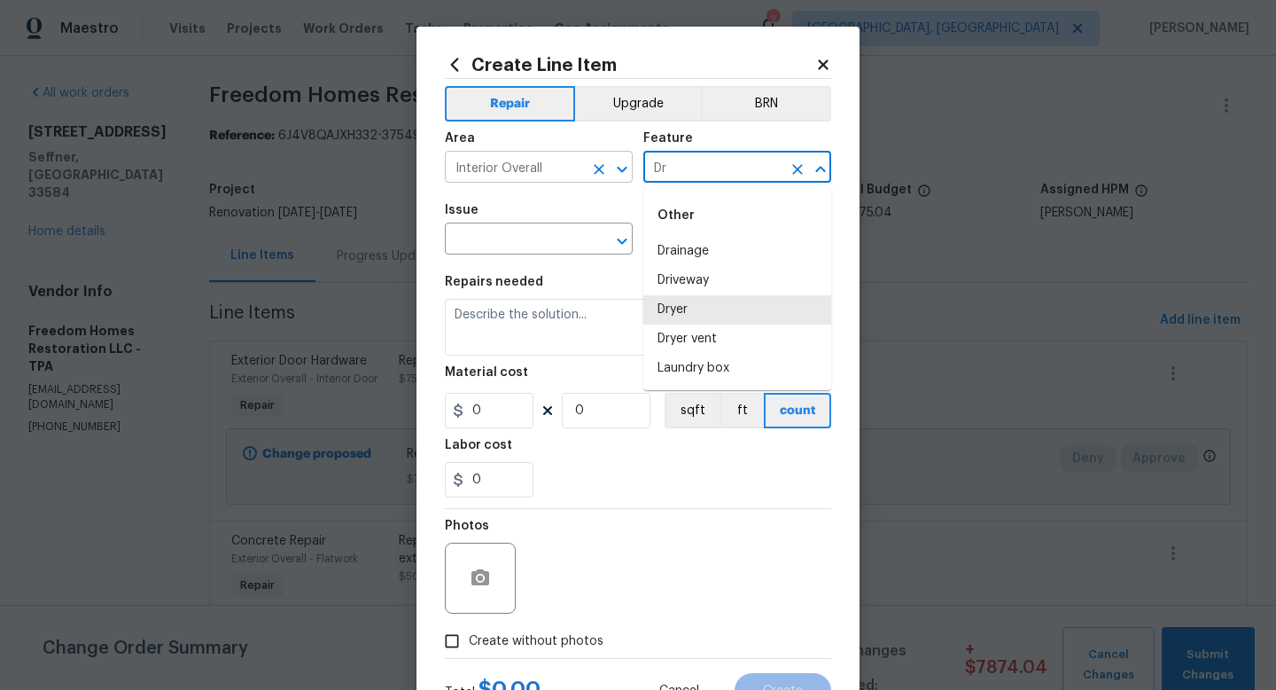
type input "D"
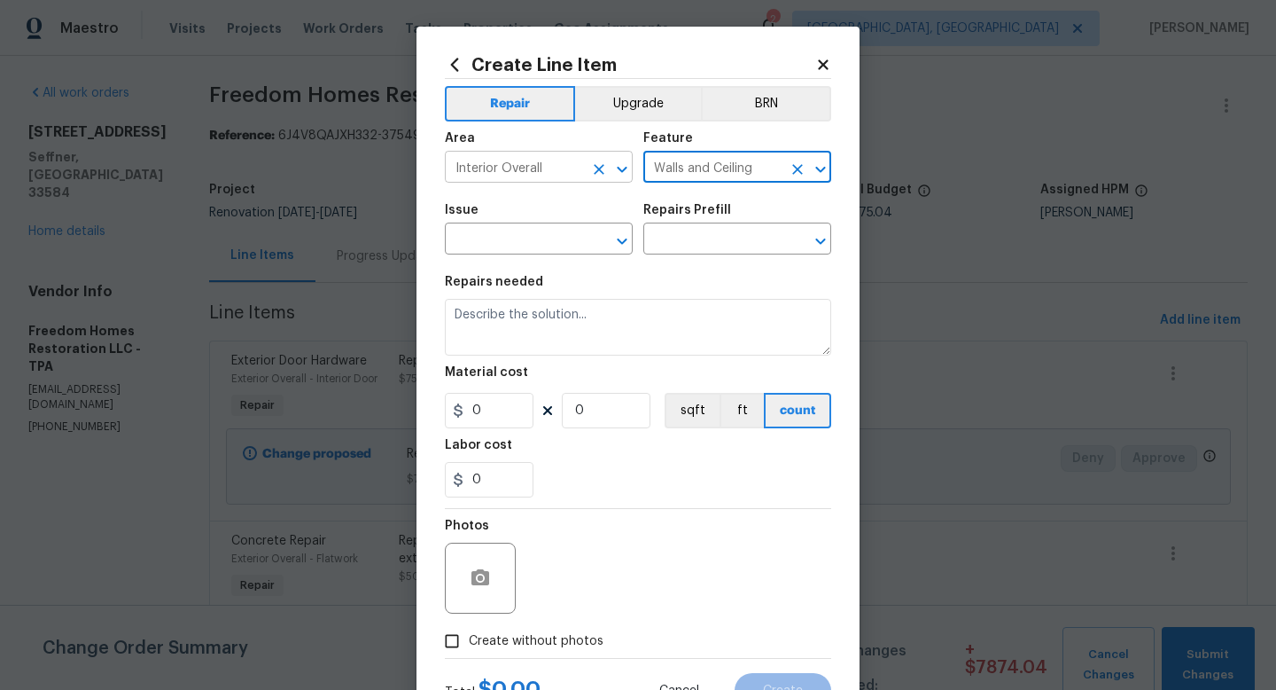
type input "Walls and Ceiling"
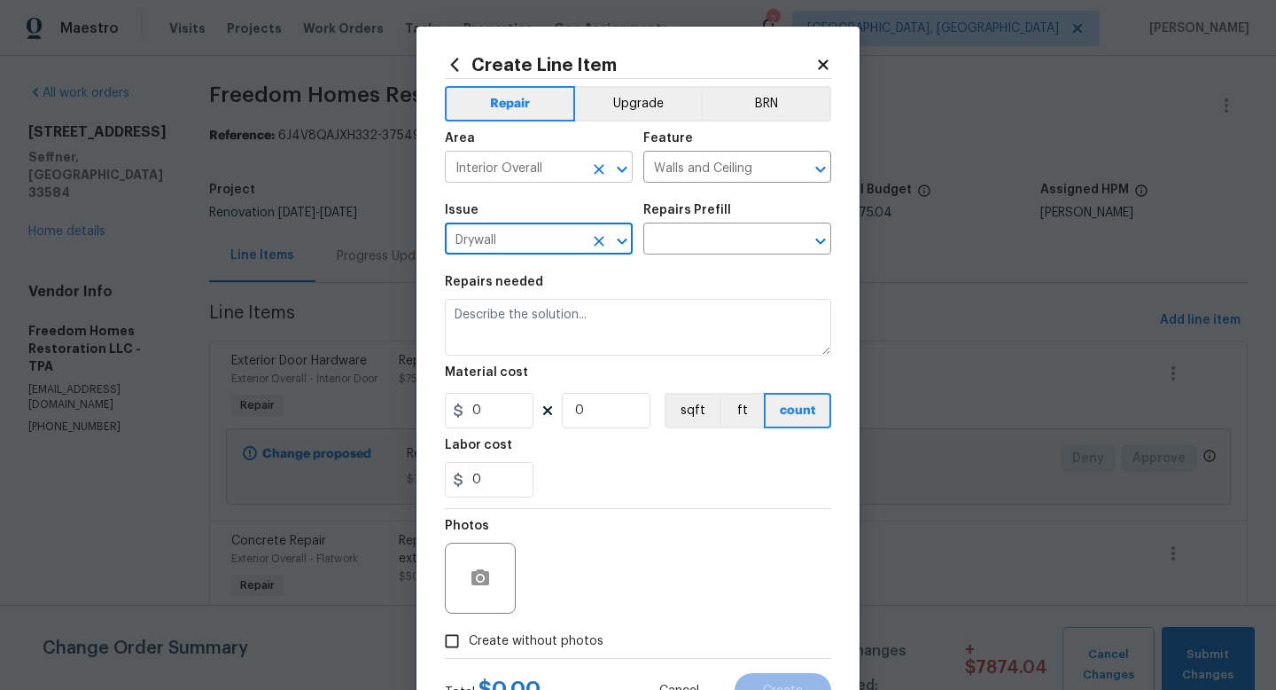
type input "Drywall"
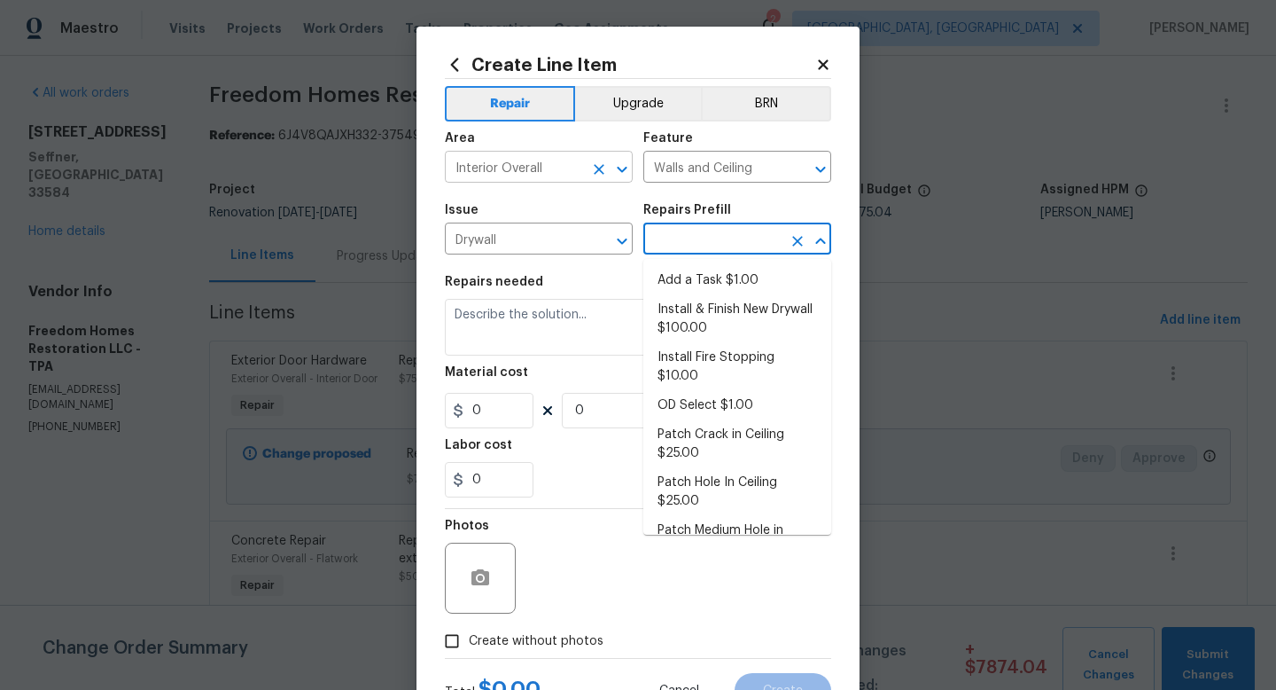
type input "Add a Task $1.00"
type textarea "HPM to detail"
type input "1"
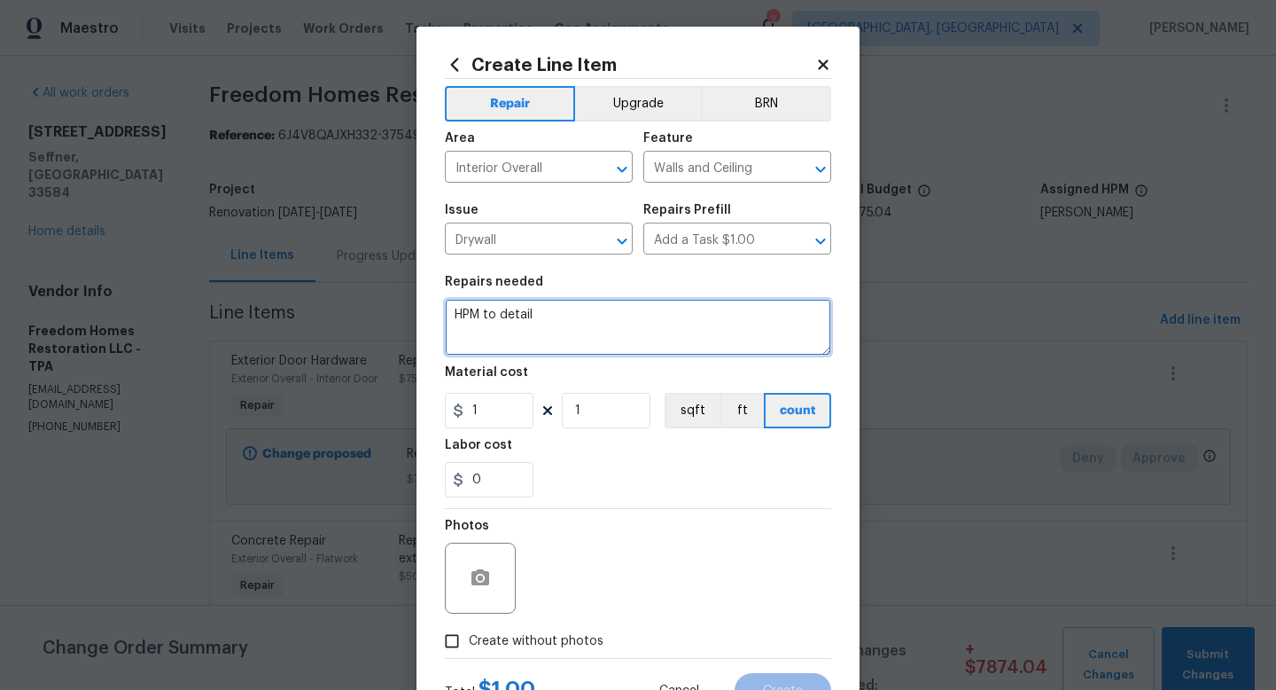
click at [531, 316] on textarea "HPM to detail" at bounding box center [638, 327] width 386 height 57
type textarea "Repair damaged drywall throughout home. Re-secure all door frames (DIY install)"
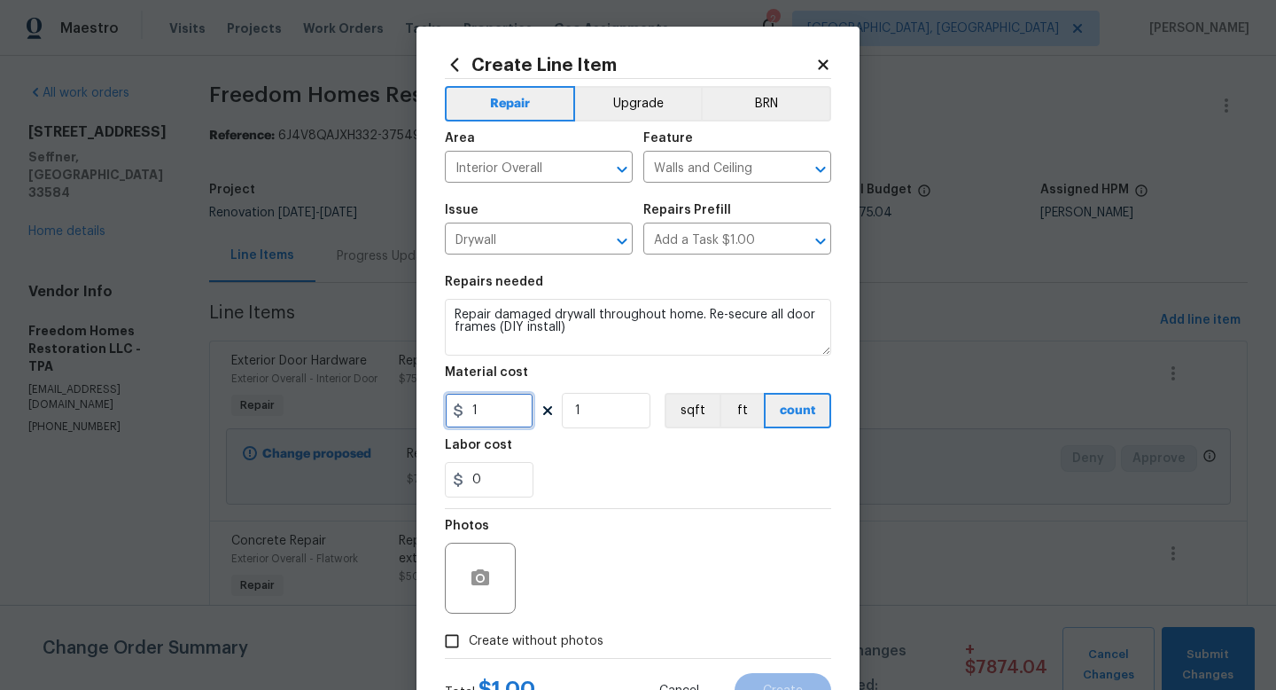
click at [496, 409] on input "1" at bounding box center [489, 410] width 89 height 35
type input "300"
click at [521, 651] on label "Create without photos" at bounding box center [519, 641] width 168 height 34
click at [469, 651] on input "Create without photos" at bounding box center [452, 641] width 34 height 34
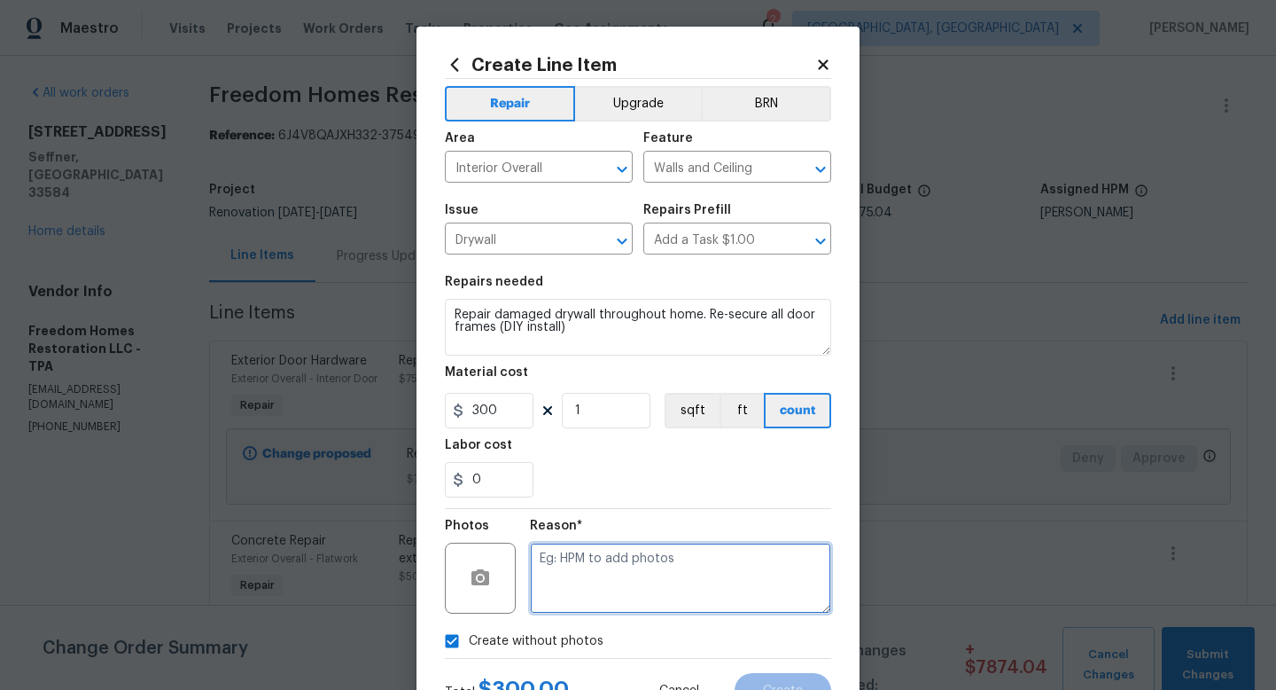
click at [610, 581] on textarea at bounding box center [680, 577] width 301 height 71
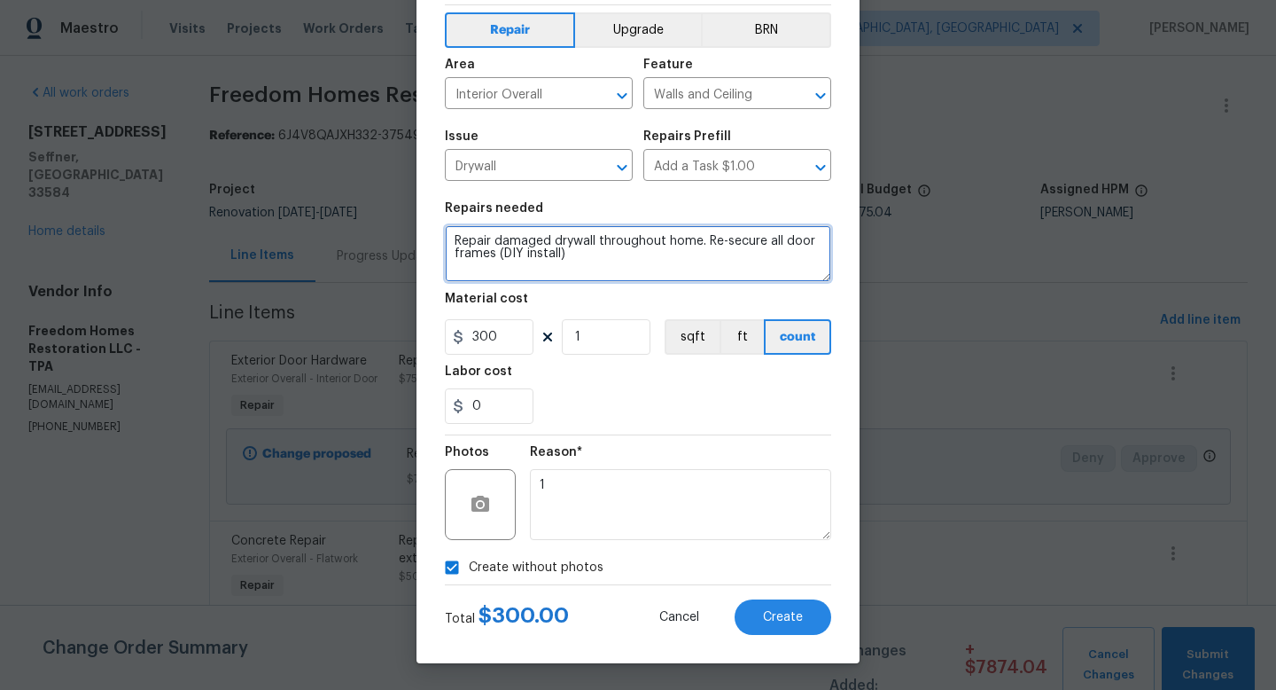
click at [606, 261] on textarea "Repair damaged drywall throughout home. Re-secure all door frames (DIY install)" at bounding box center [638, 253] width 386 height 57
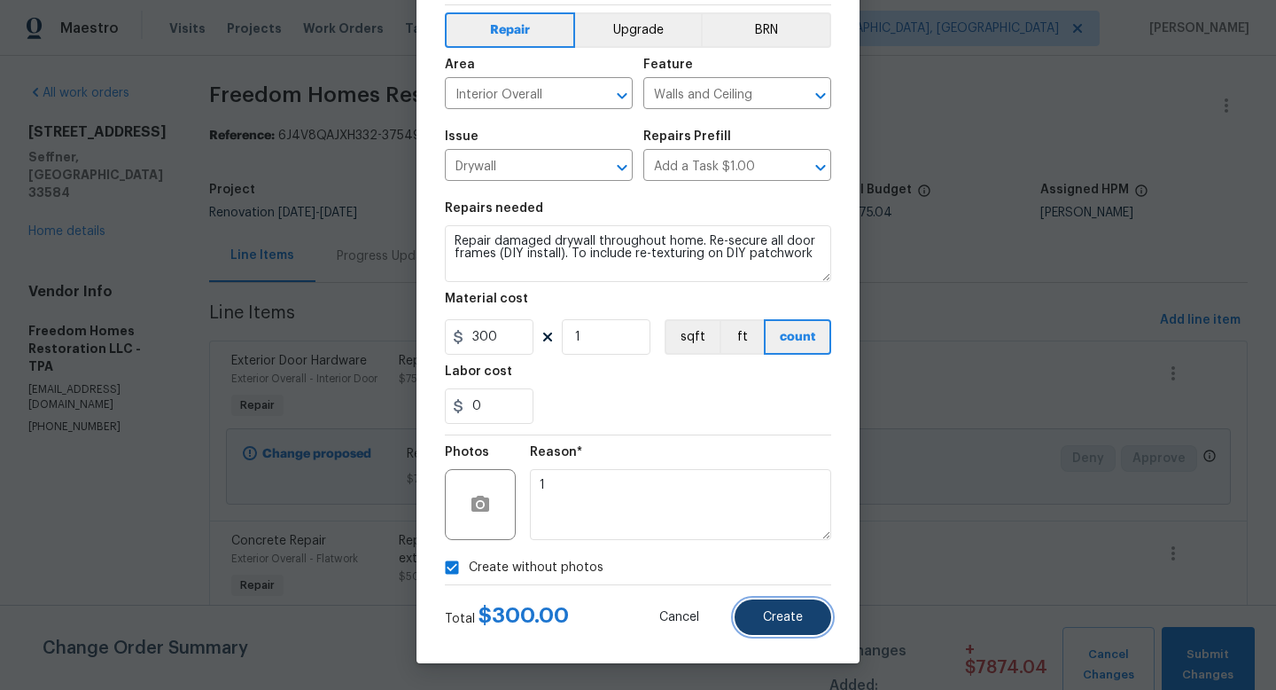
click at [786, 622] on span "Create" at bounding box center [783, 617] width 40 height 13
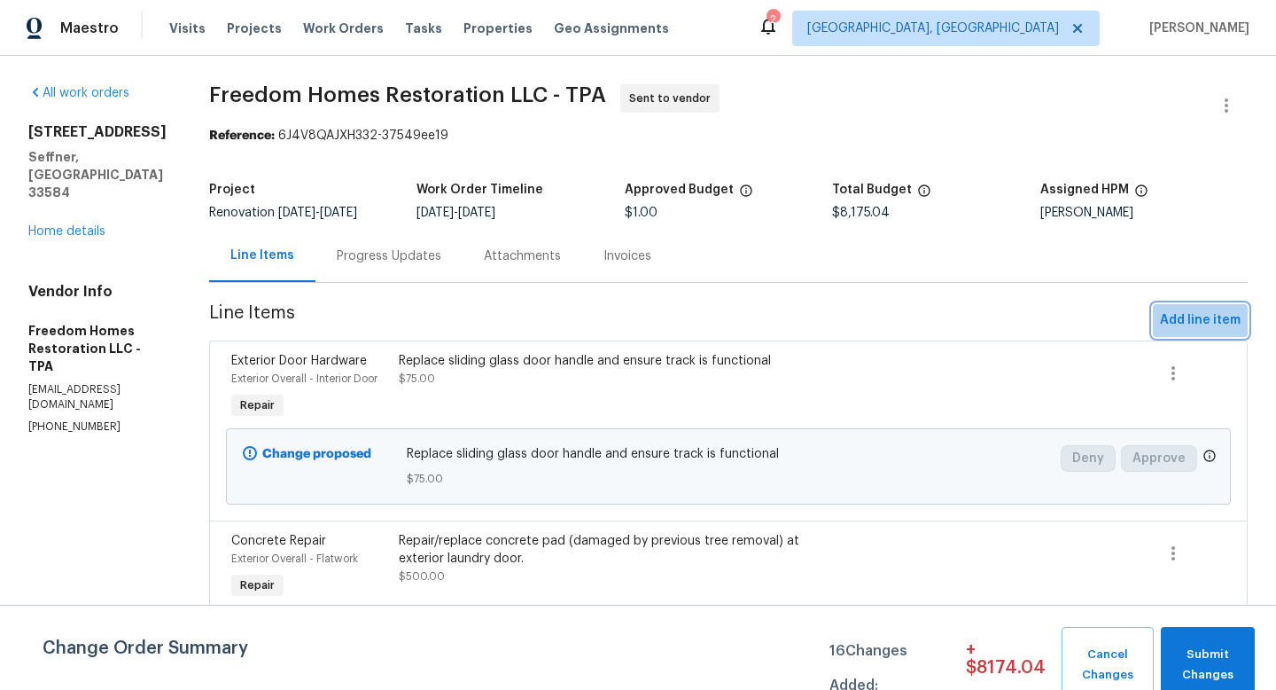
click at [1191, 331] on span "Add line item" at bounding box center [1200, 320] width 81 height 22
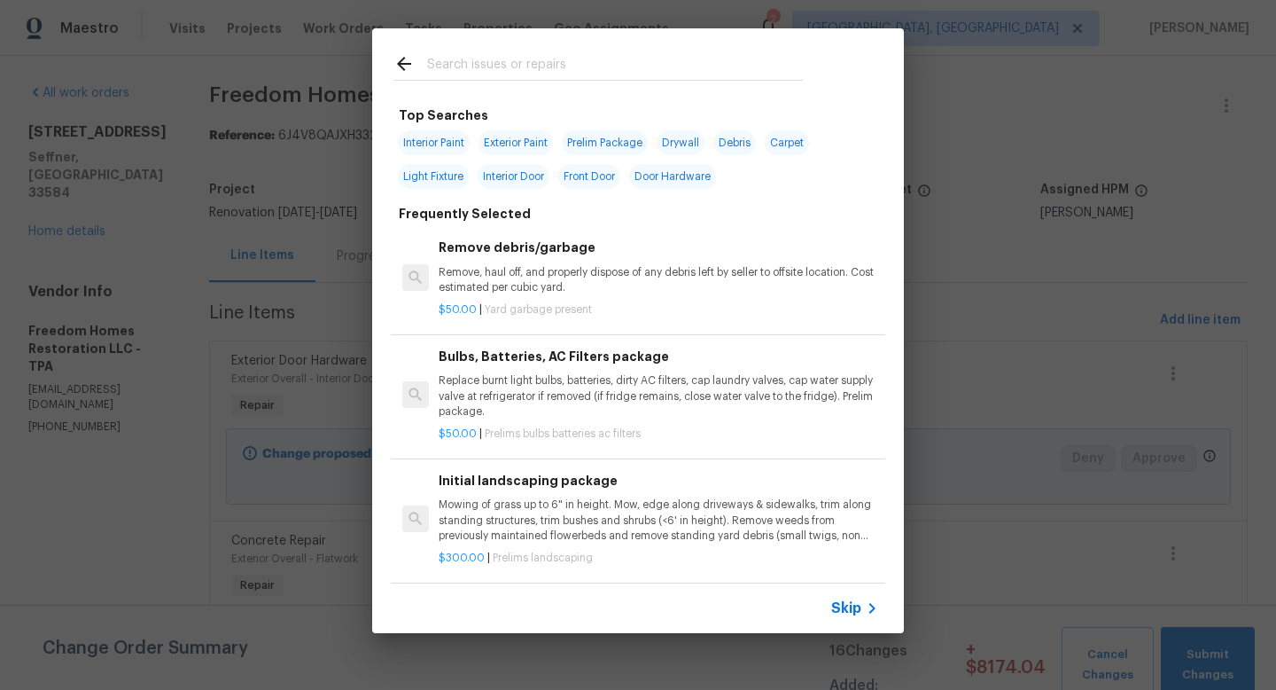
click at [844, 605] on span "Skip" at bounding box center [846, 608] width 30 height 18
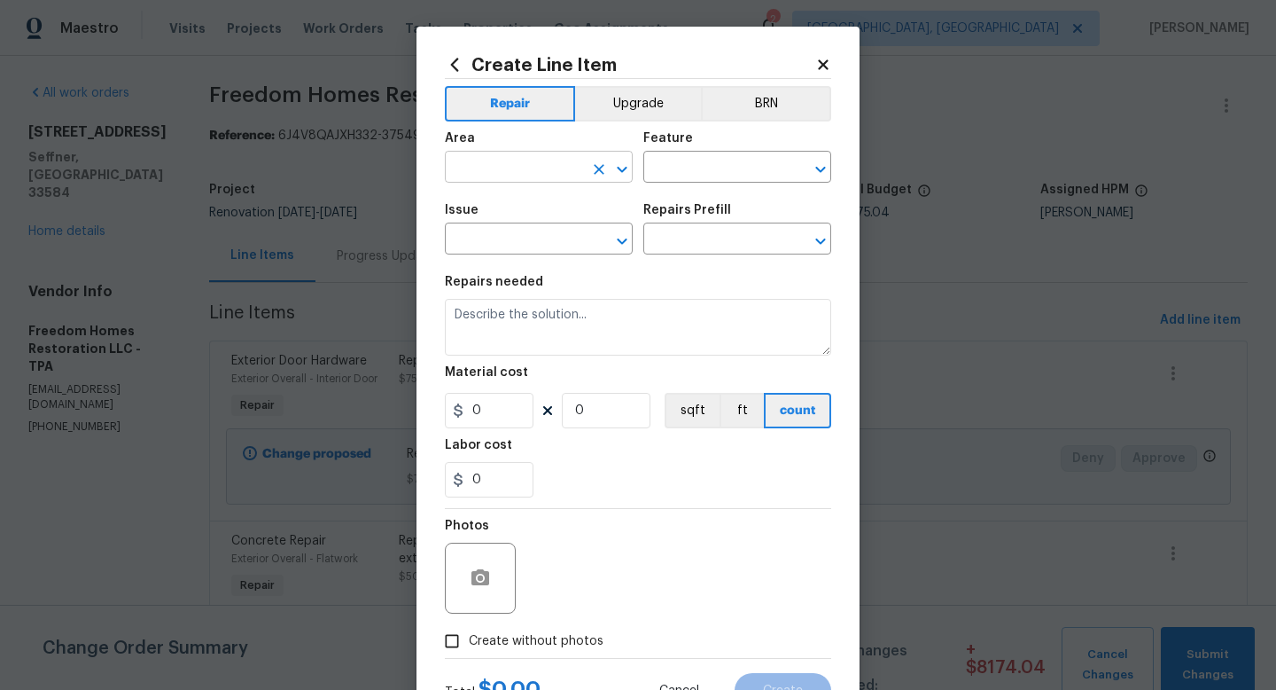
click at [556, 162] on input "text" at bounding box center [514, 168] width 138 height 27
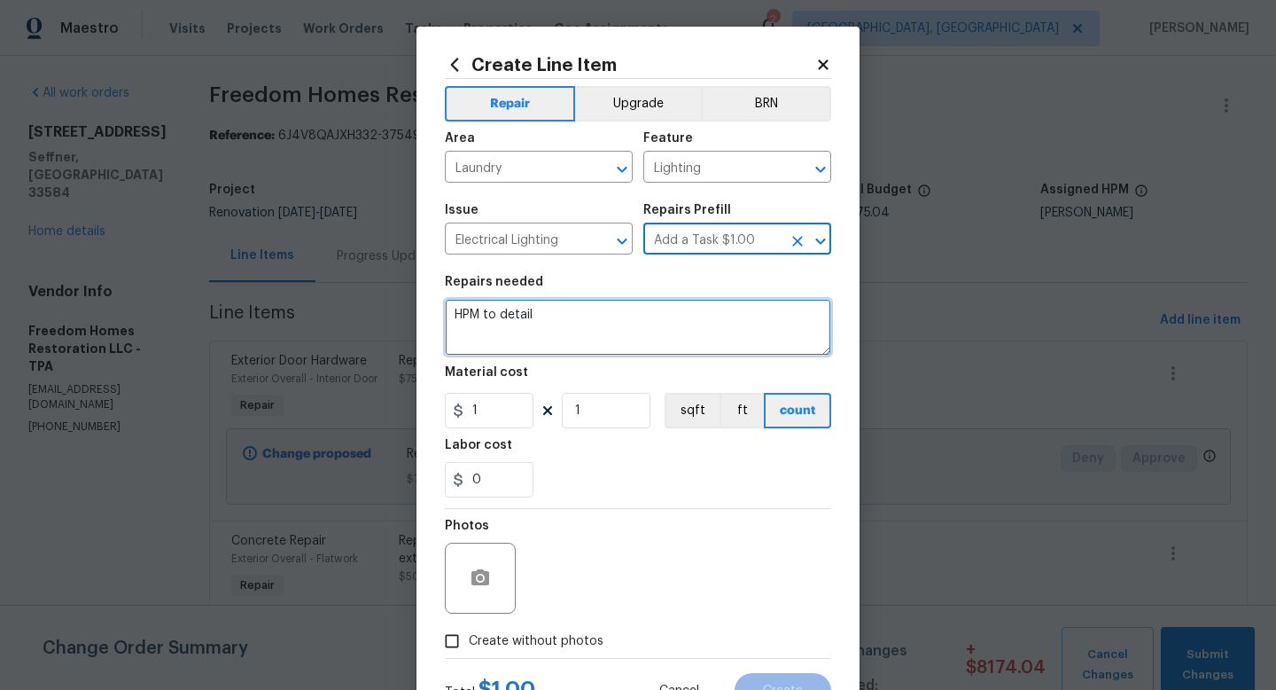
click at [499, 327] on textarea "HPM to detail" at bounding box center [638, 327] width 386 height 57
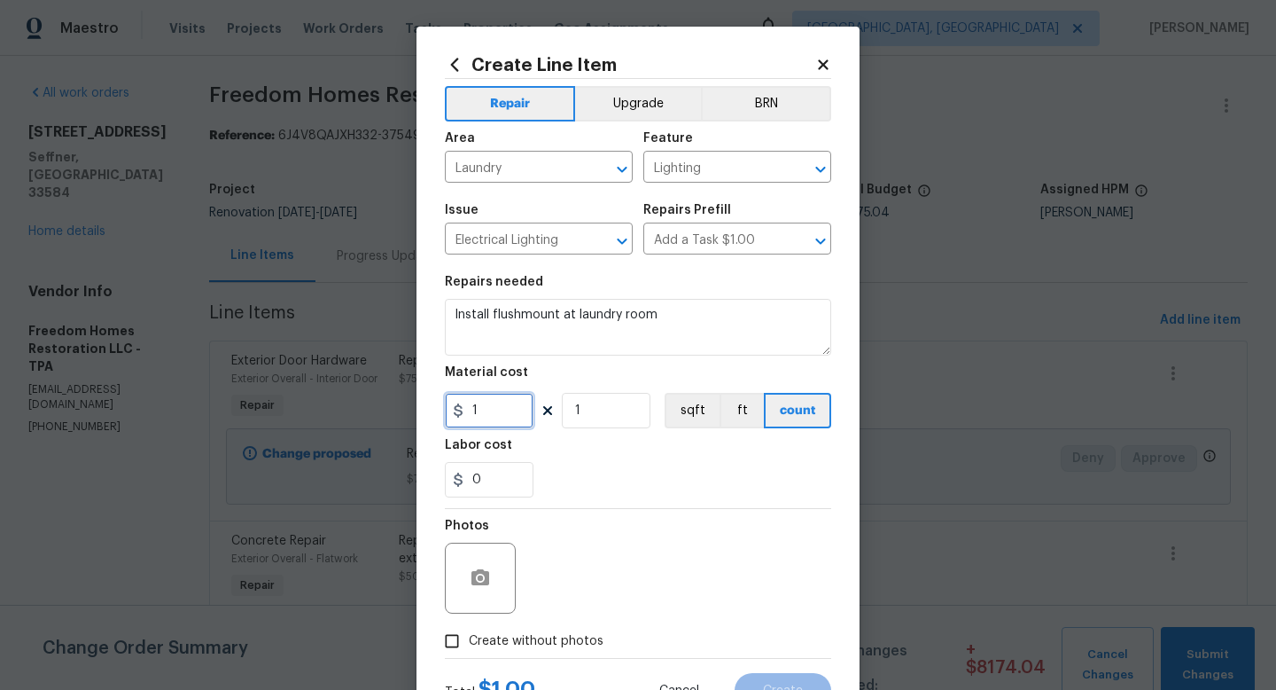
click at [507, 410] on input "1" at bounding box center [489, 410] width 89 height 35
click at [522, 661] on div "Total $ 1.00 Cancel Create" at bounding box center [638, 684] width 386 height 50
click at [535, 639] on span "Create without photos" at bounding box center [536, 641] width 135 height 19
click at [469, 639] on input "Create without photos" at bounding box center [452, 641] width 34 height 34
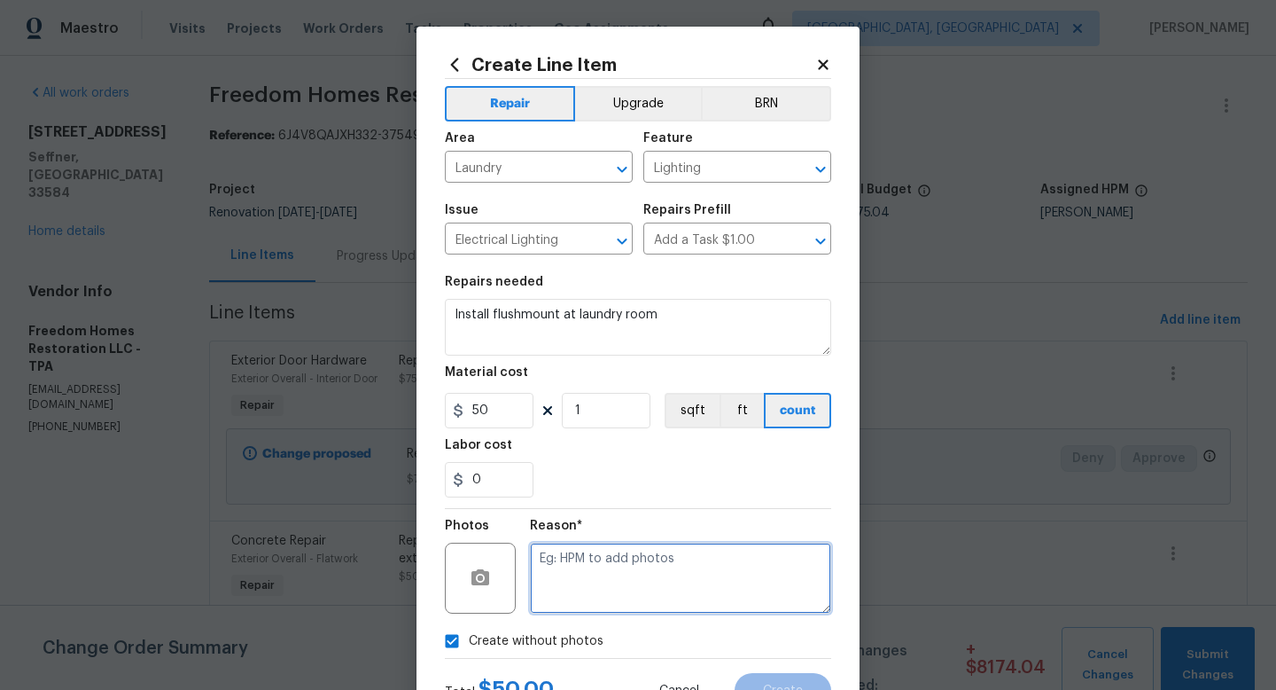
click at [596, 577] on textarea at bounding box center [680, 577] width 301 height 71
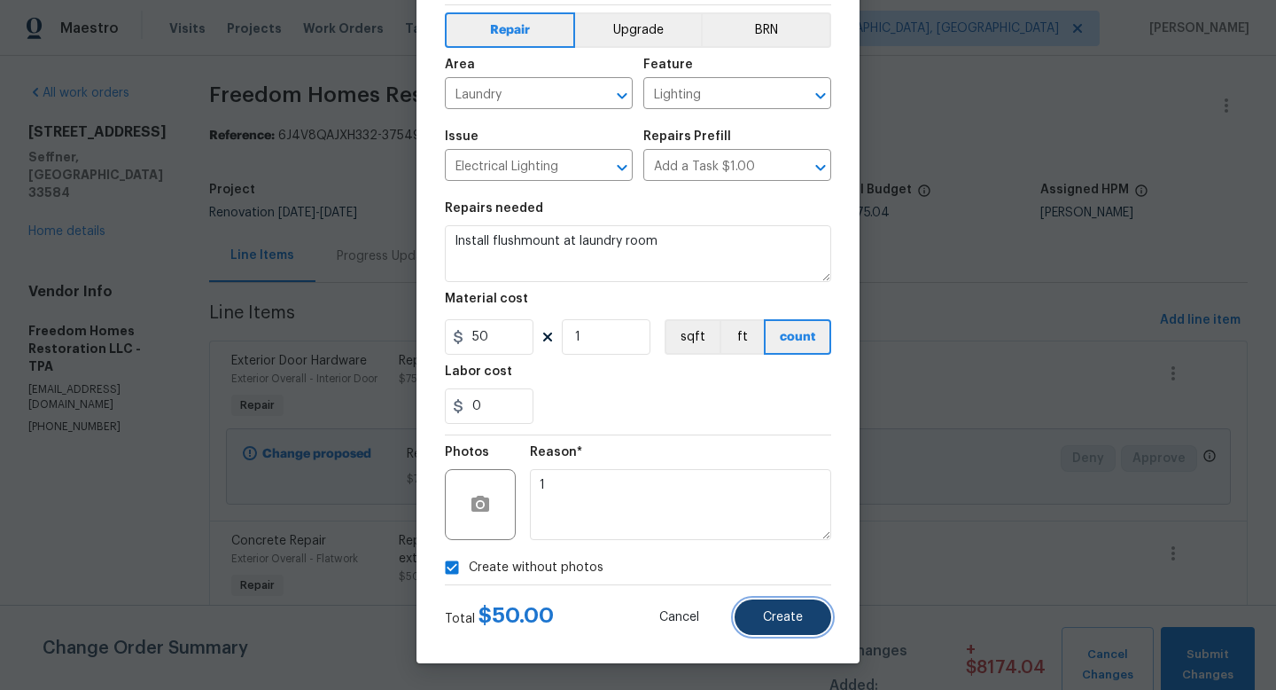
click at [797, 626] on button "Create" at bounding box center [783, 616] width 97 height 35
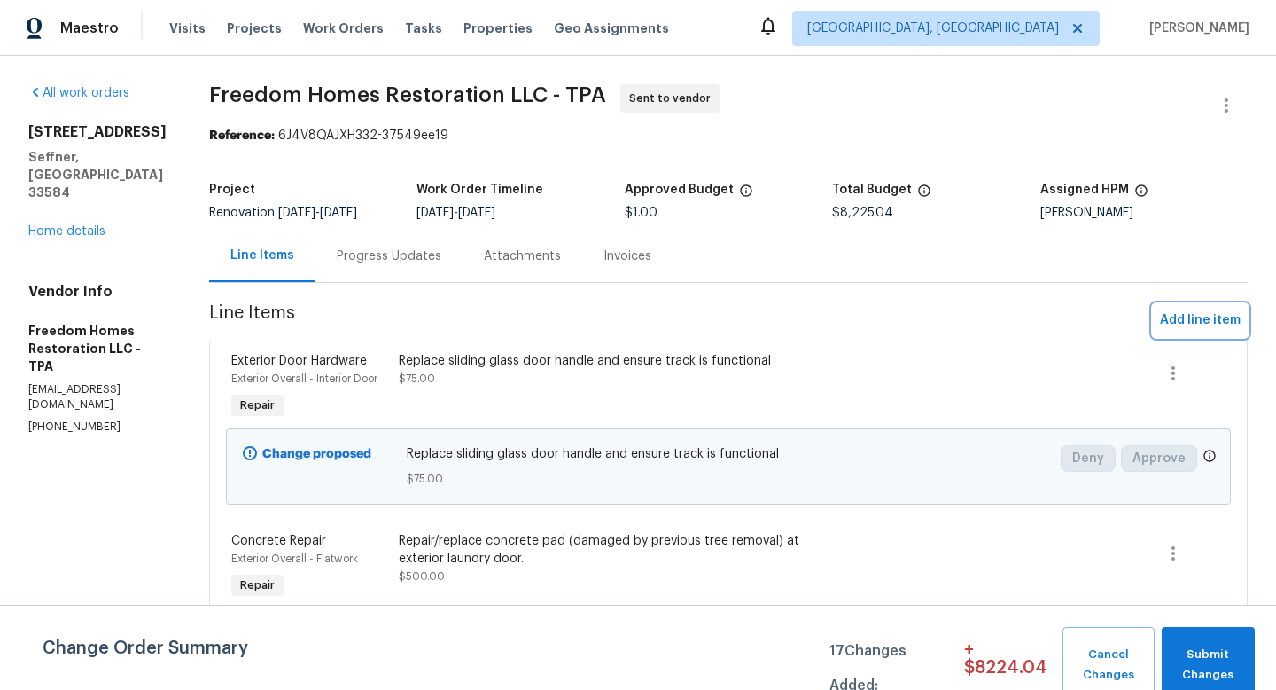
click at [1187, 325] on span "Add line item" at bounding box center [1200, 320] width 81 height 22
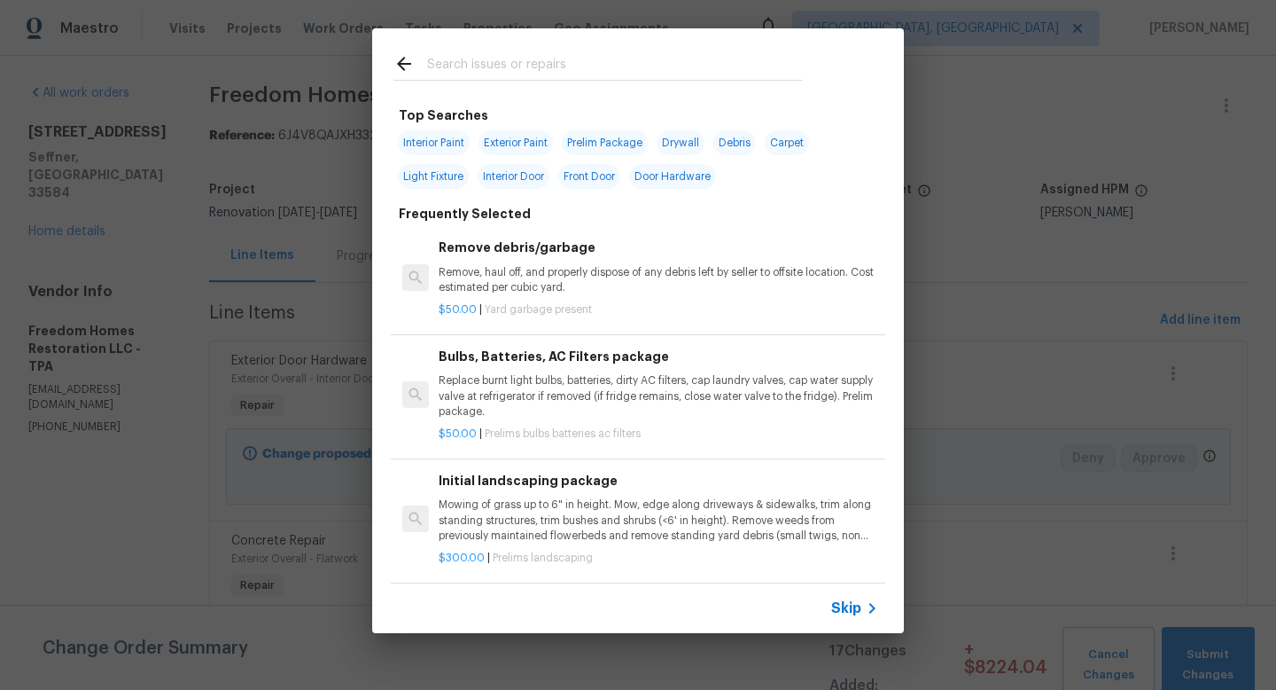
click at [847, 608] on span "Skip" at bounding box center [846, 608] width 30 height 18
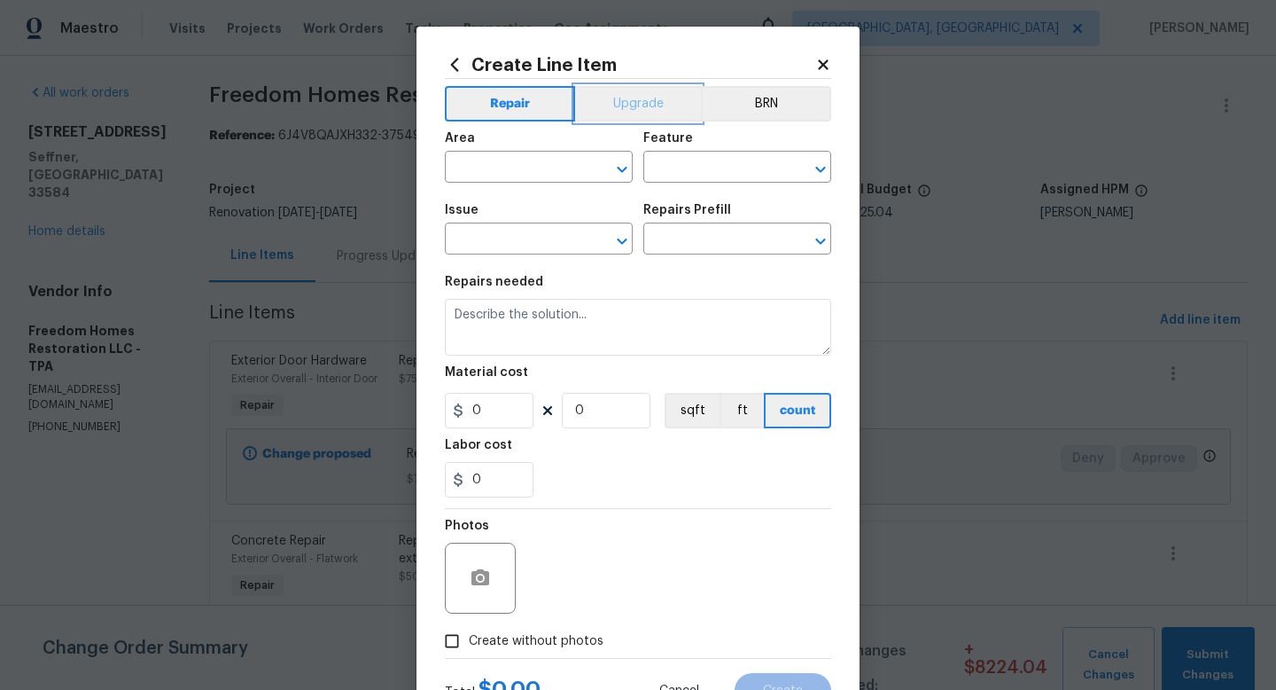
click at [621, 117] on button "Upgrade" at bounding box center [638, 103] width 127 height 35
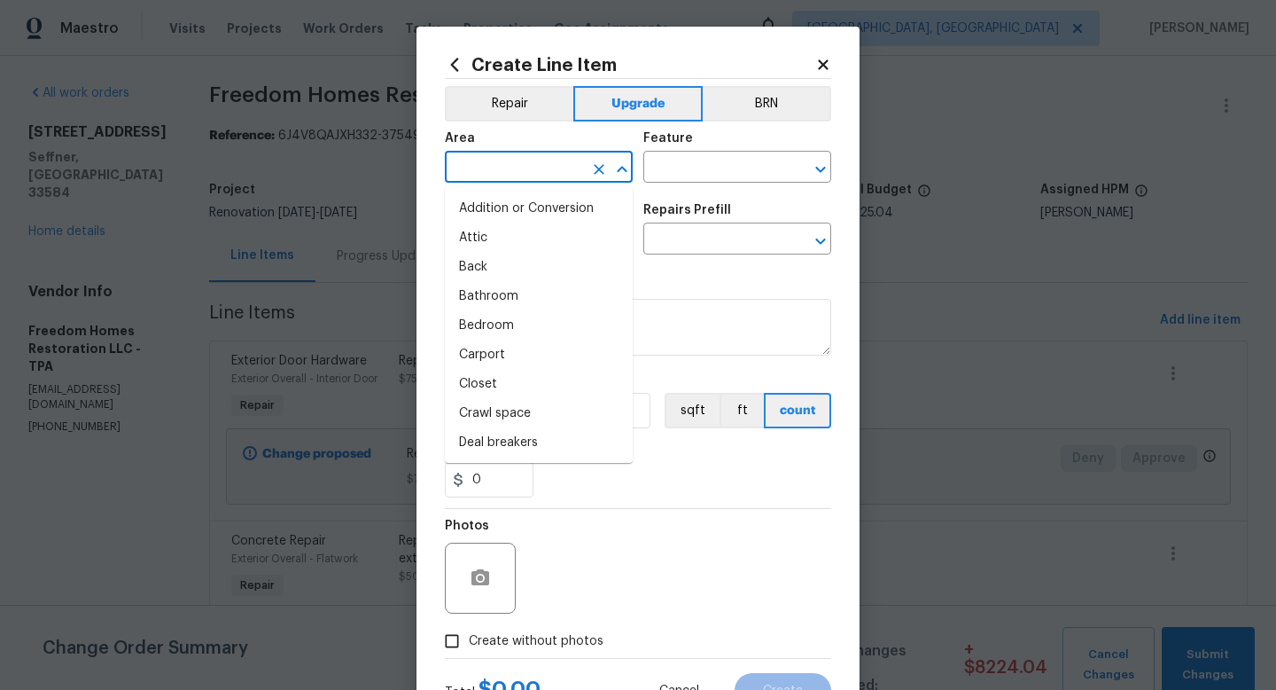
click at [566, 181] on input "text" at bounding box center [514, 168] width 138 height 27
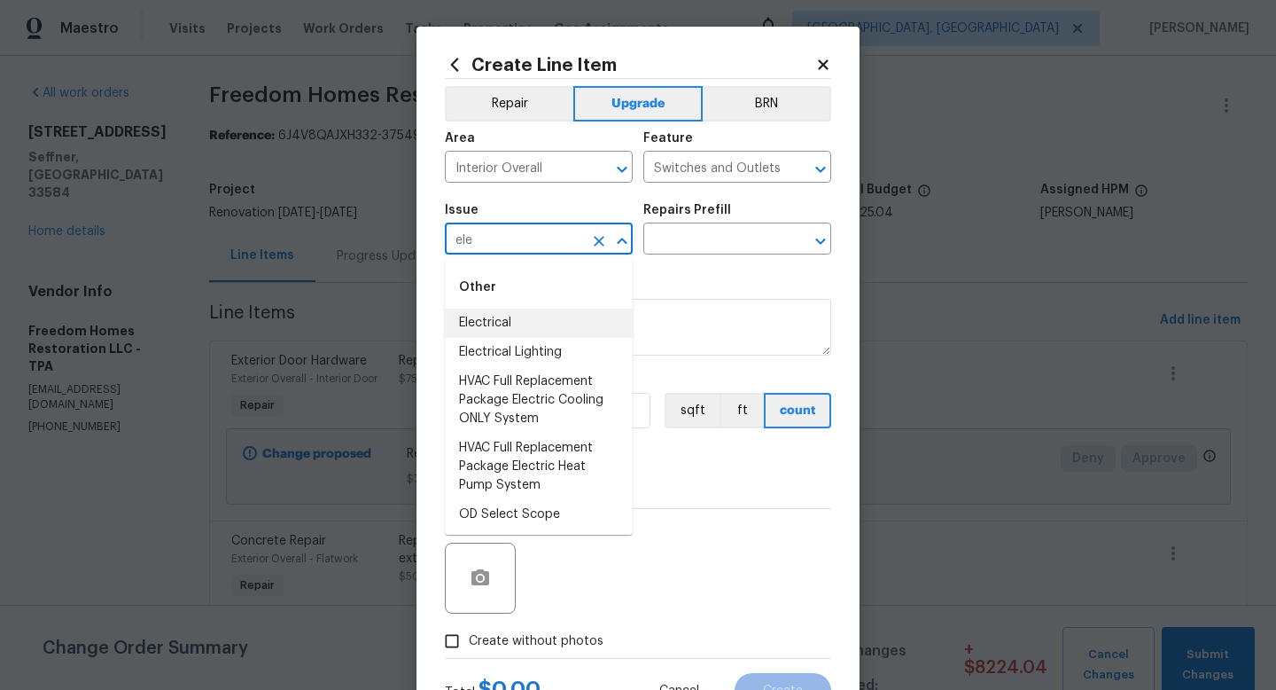
click at [514, 320] on li "Electrical" at bounding box center [539, 322] width 188 height 29
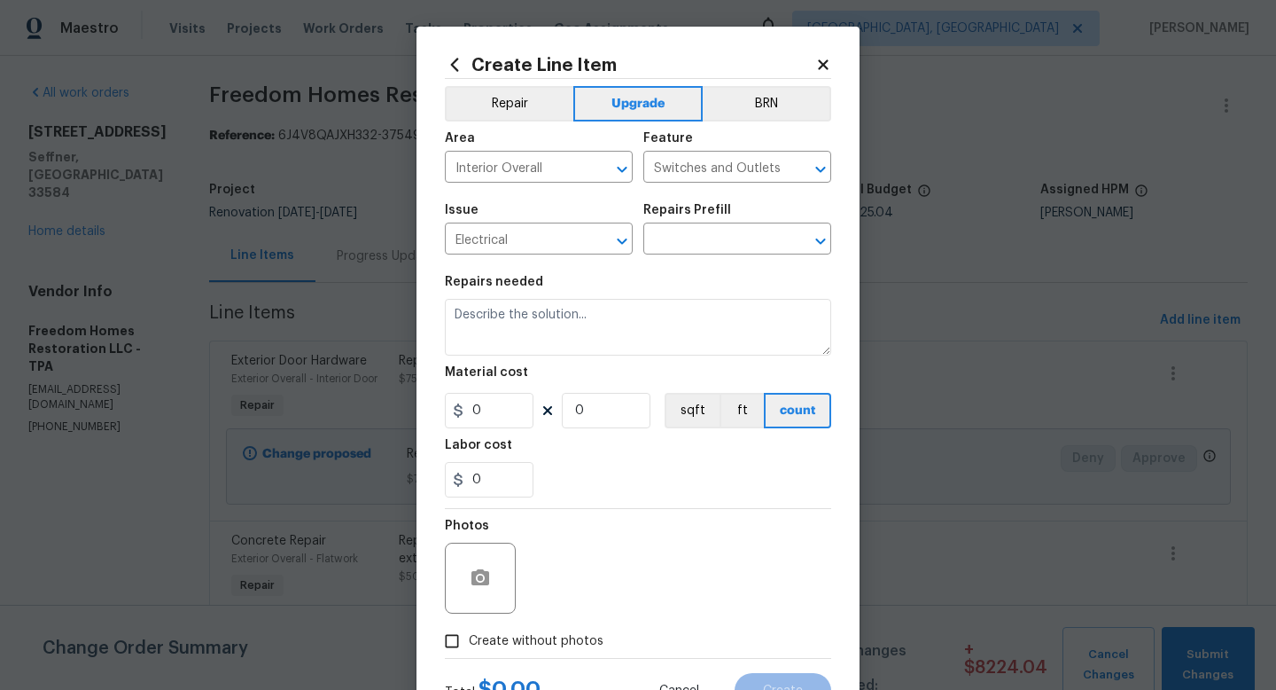
click at [677, 257] on div "Issue Electrical ​ Repairs Prefill ​" at bounding box center [638, 229] width 386 height 72
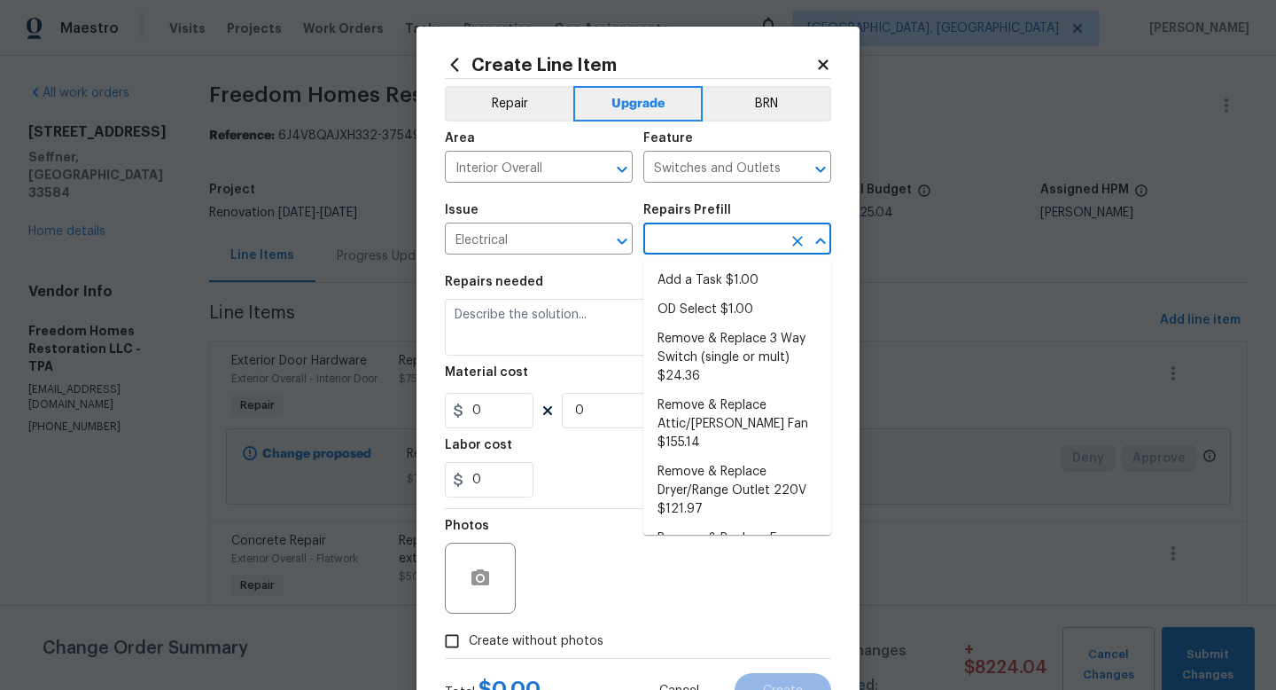
click at [680, 254] on input "text" at bounding box center [713, 240] width 138 height 27
click at [675, 279] on li "Add a Task $1.00" at bounding box center [738, 280] width 188 height 29
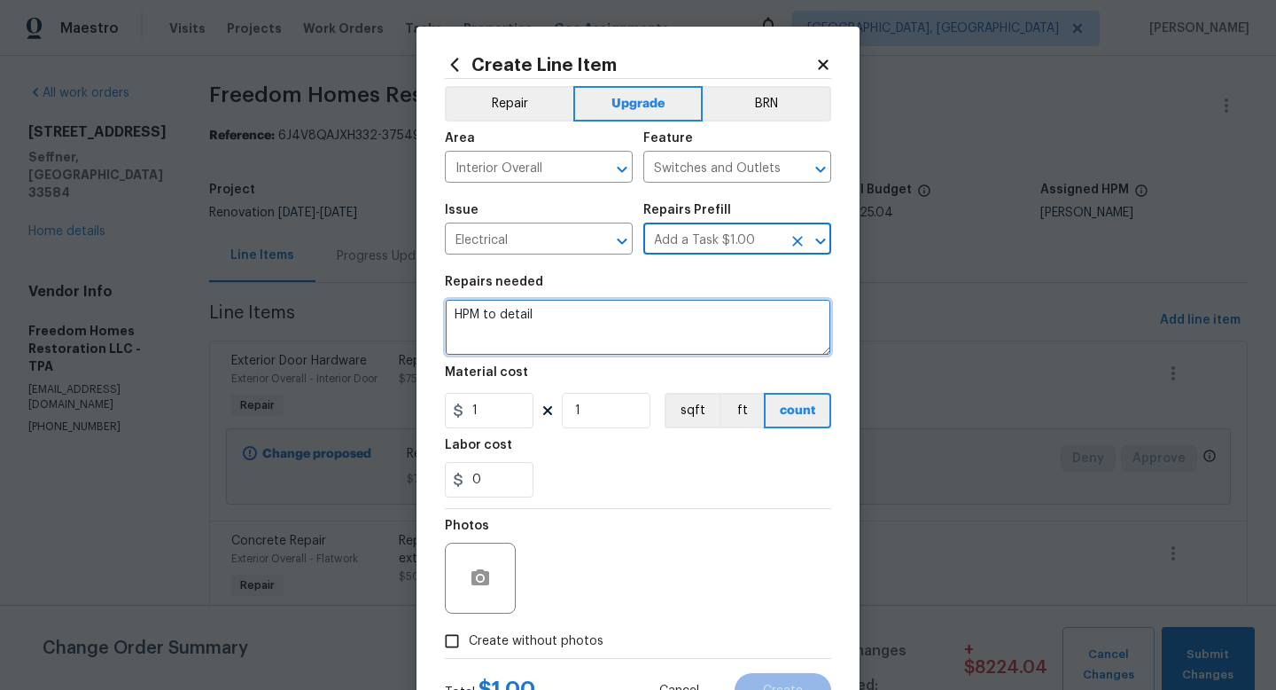
click at [582, 332] on textarea "HPM to detail" at bounding box center [638, 327] width 386 height 57
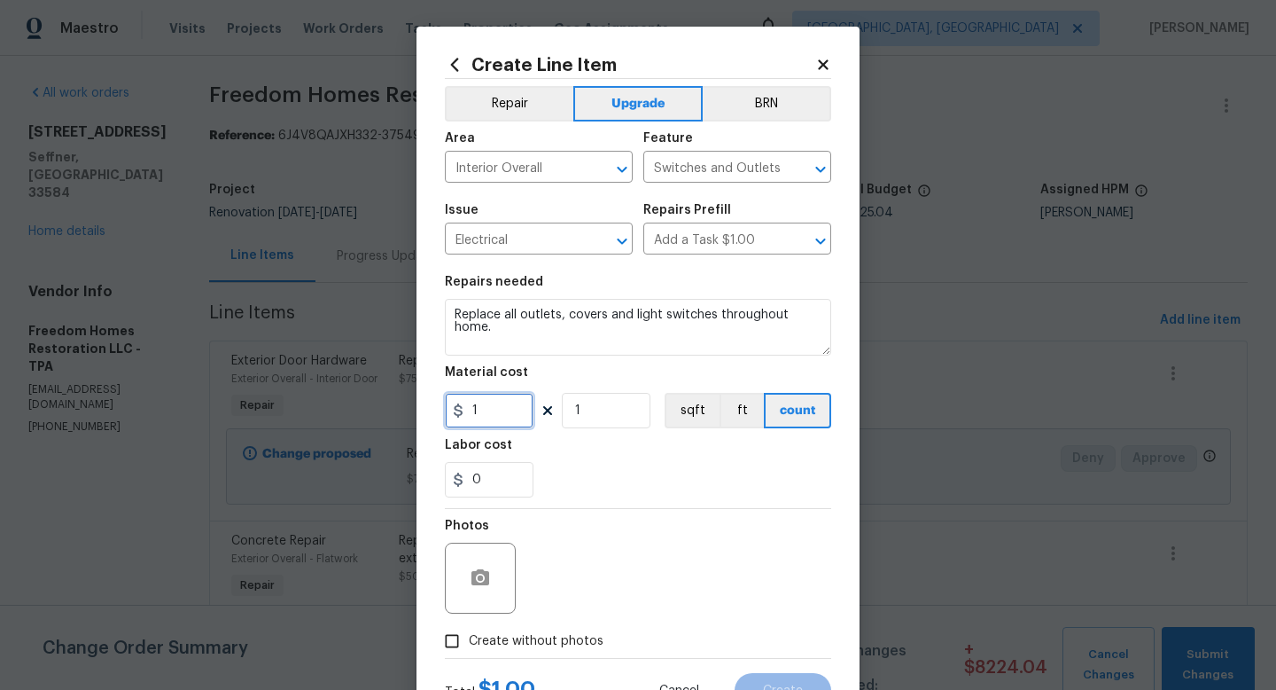
click at [490, 423] on input "1" at bounding box center [489, 410] width 89 height 35
click at [549, 651] on span "Create without photos" at bounding box center [536, 641] width 135 height 19
click at [469, 651] on input "Create without photos" at bounding box center [452, 641] width 34 height 34
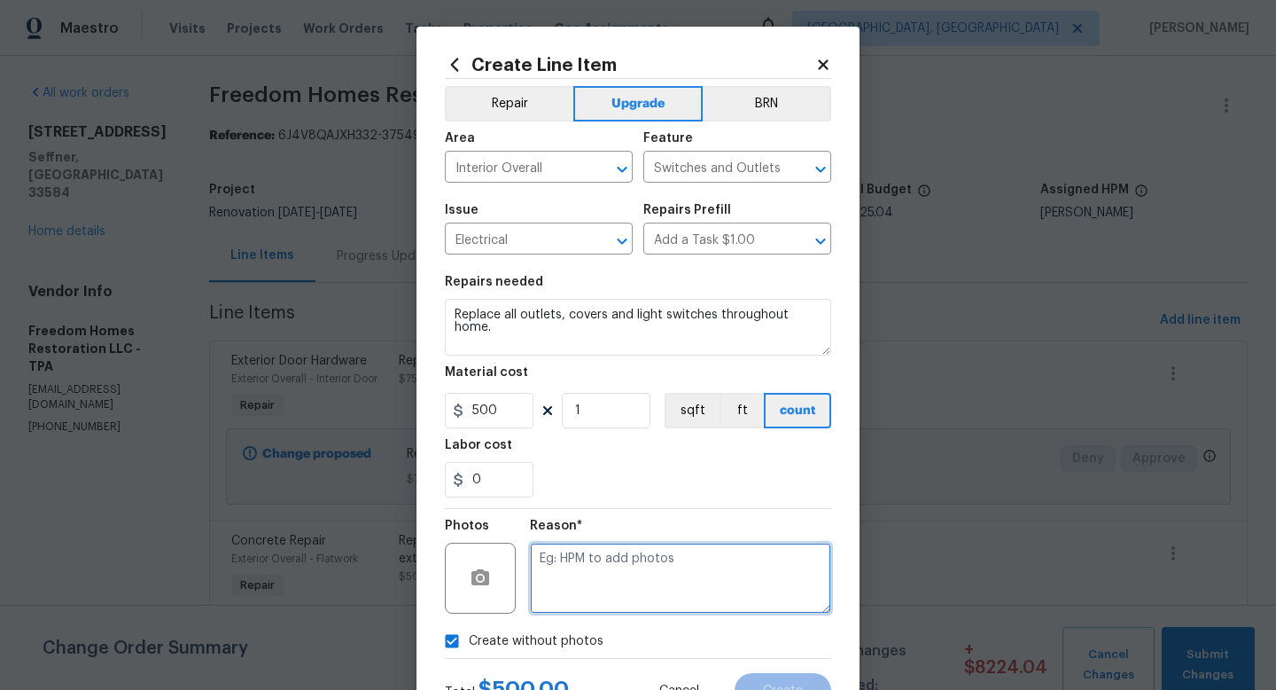
click at [588, 593] on textarea at bounding box center [680, 577] width 301 height 71
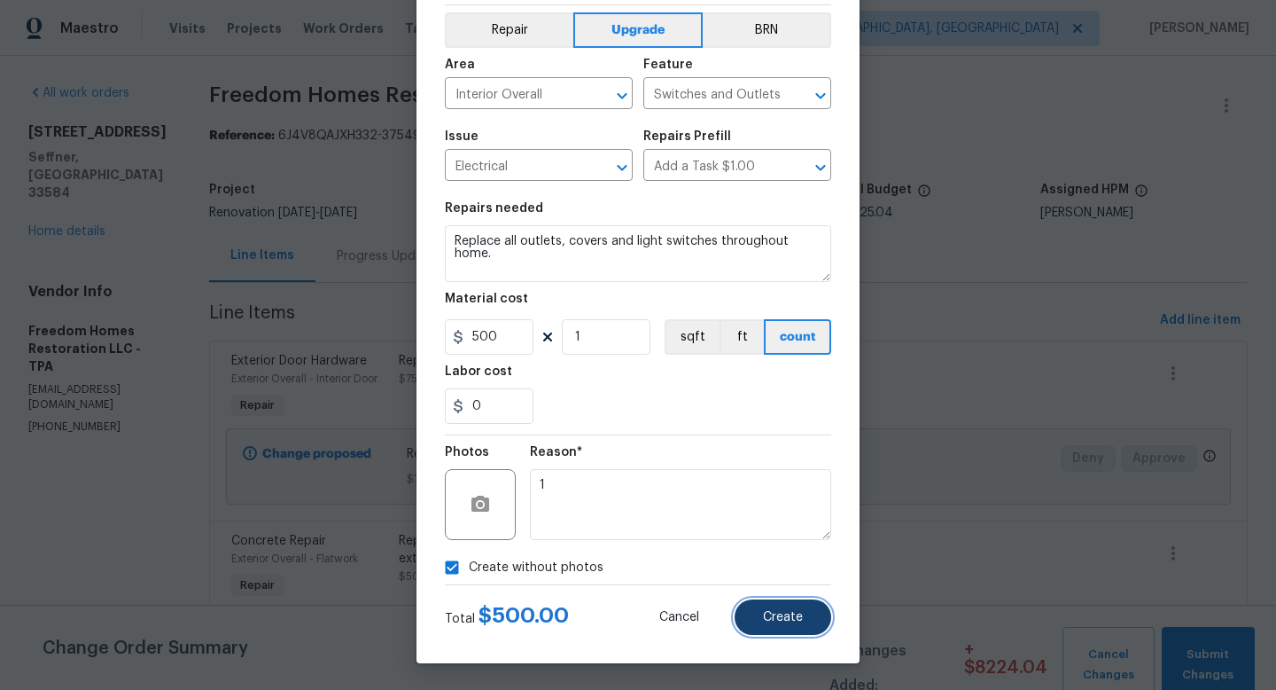
click at [777, 619] on span "Create" at bounding box center [783, 617] width 40 height 13
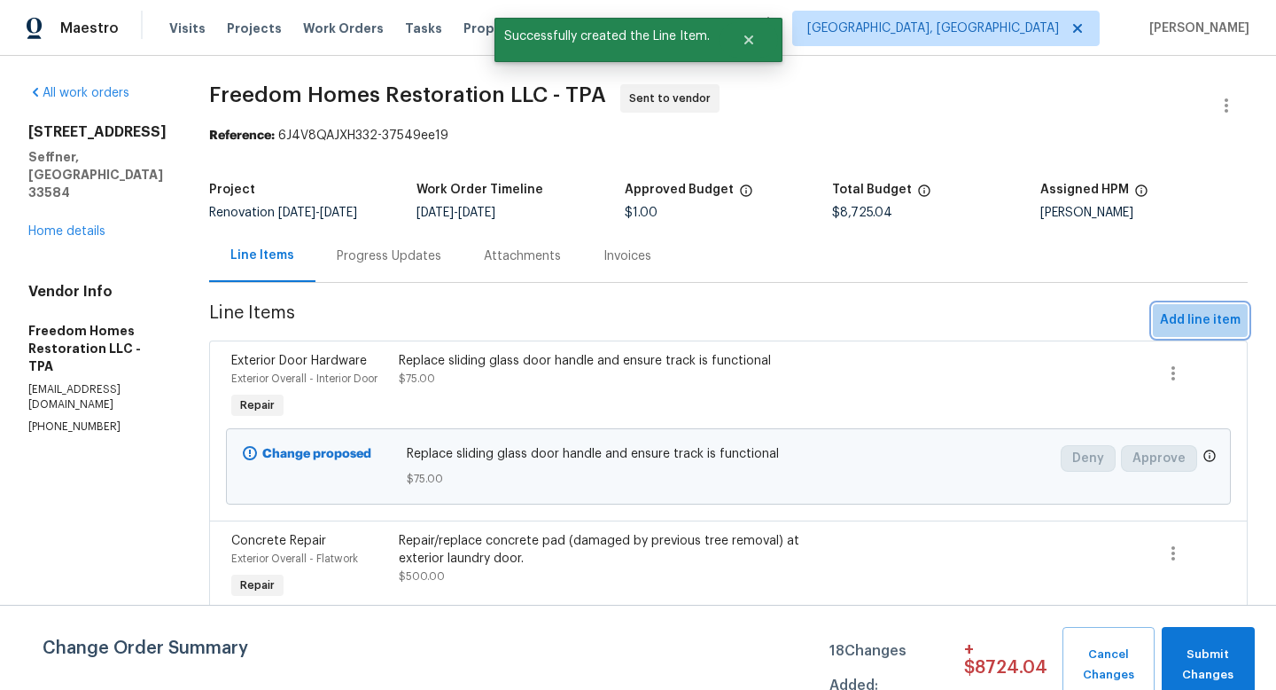
click at [1213, 324] on span "Add line item" at bounding box center [1200, 320] width 81 height 22
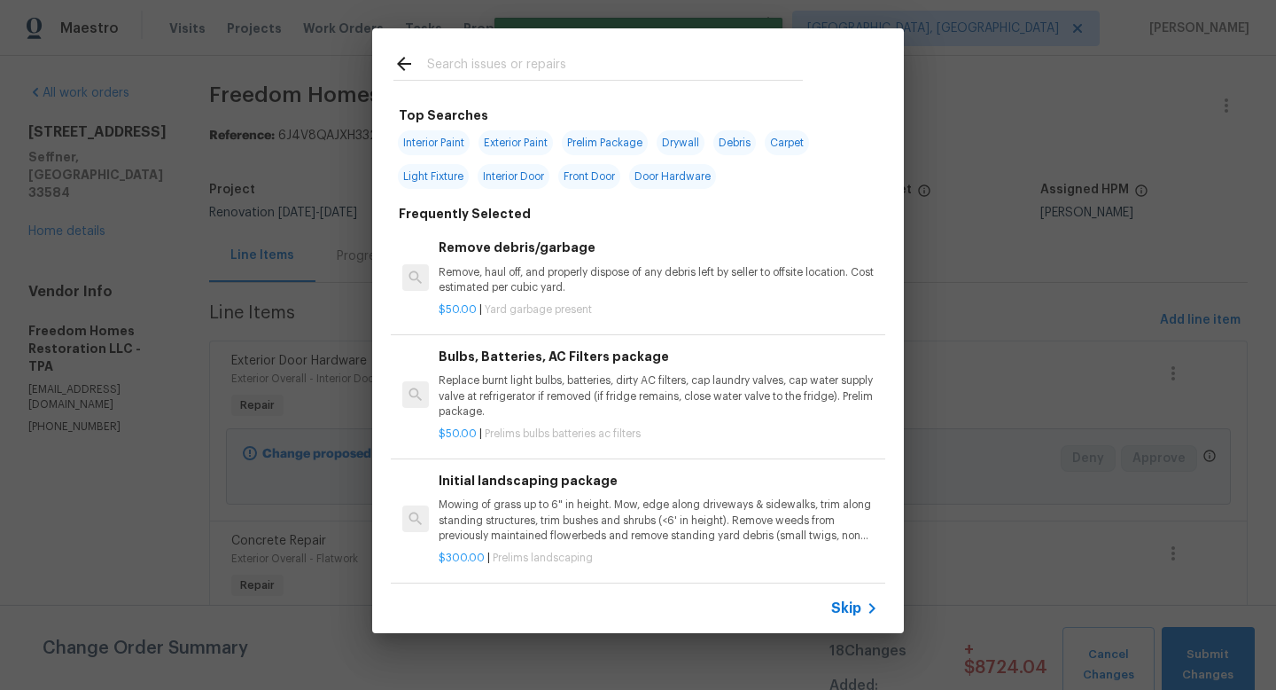
click at [847, 602] on span "Skip" at bounding box center [846, 608] width 30 height 18
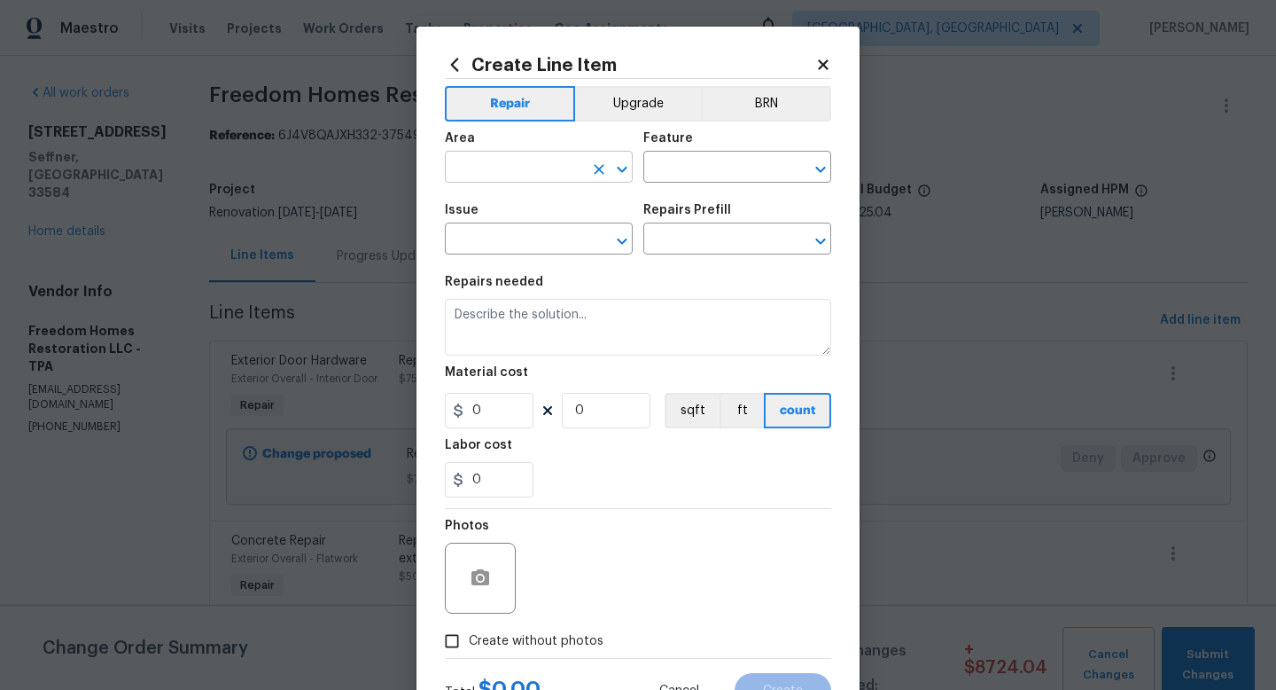
click at [461, 171] on input "text" at bounding box center [514, 168] width 138 height 27
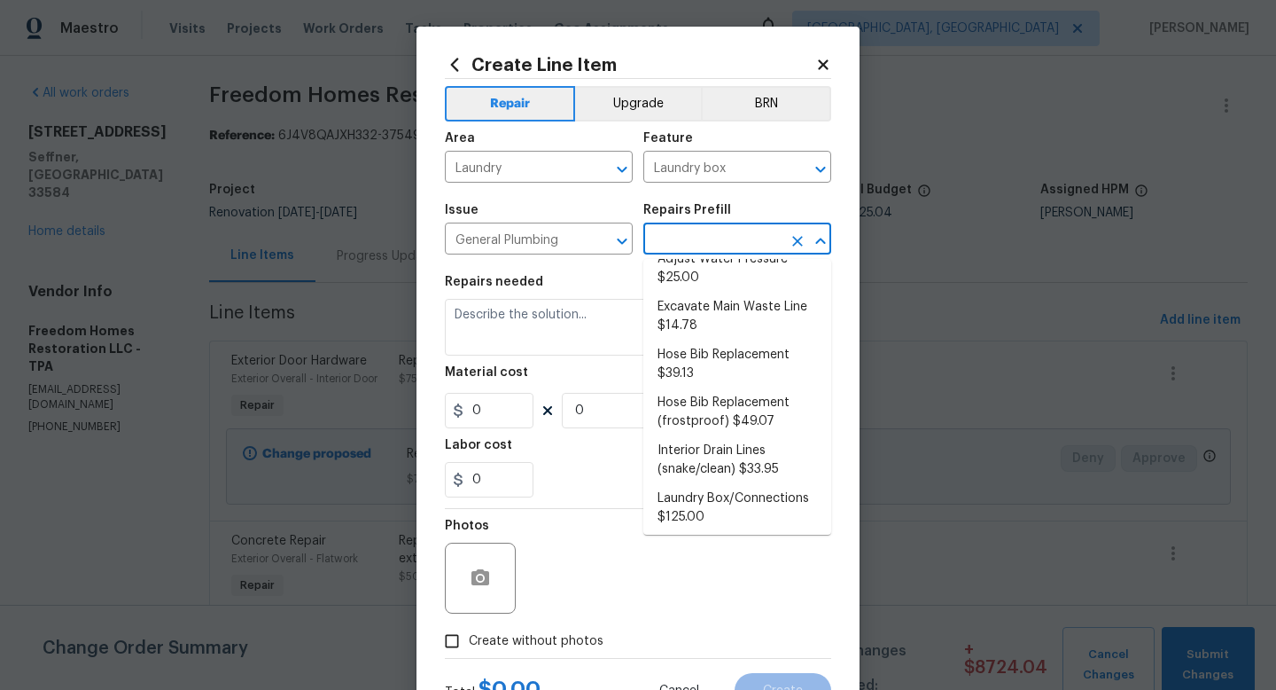
scroll to position [0, 0]
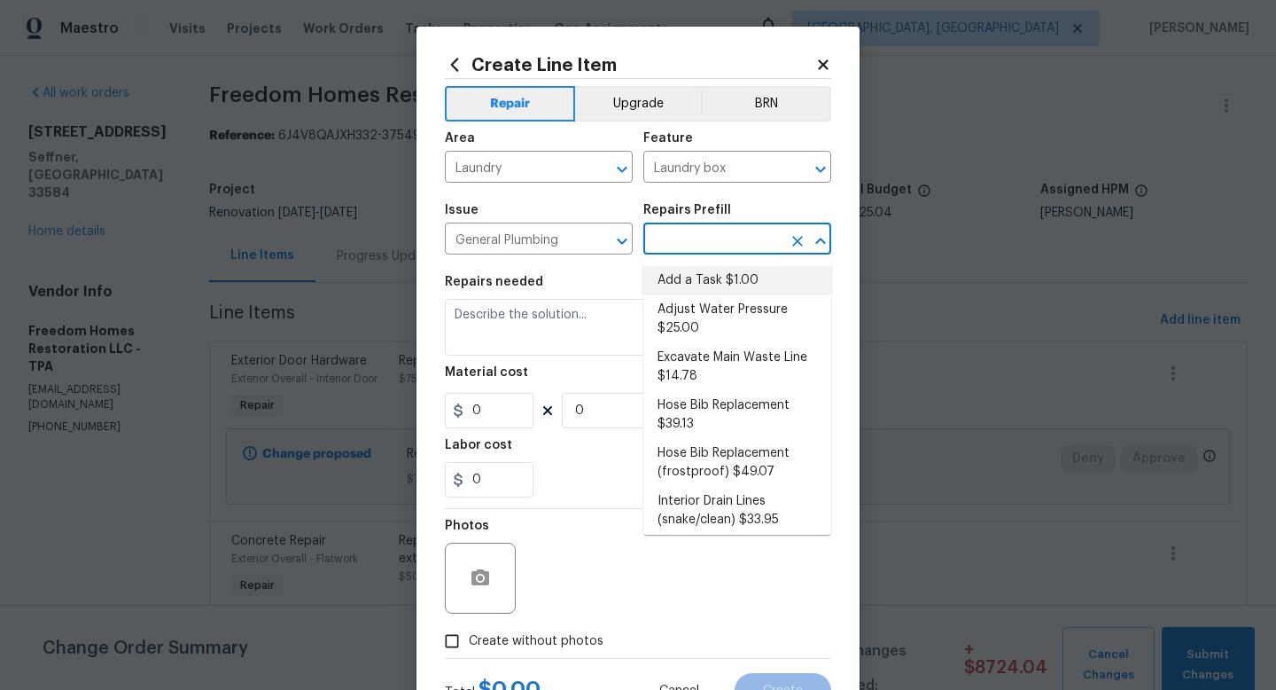
click at [736, 279] on li "Add a Task $1.00" at bounding box center [738, 280] width 188 height 29
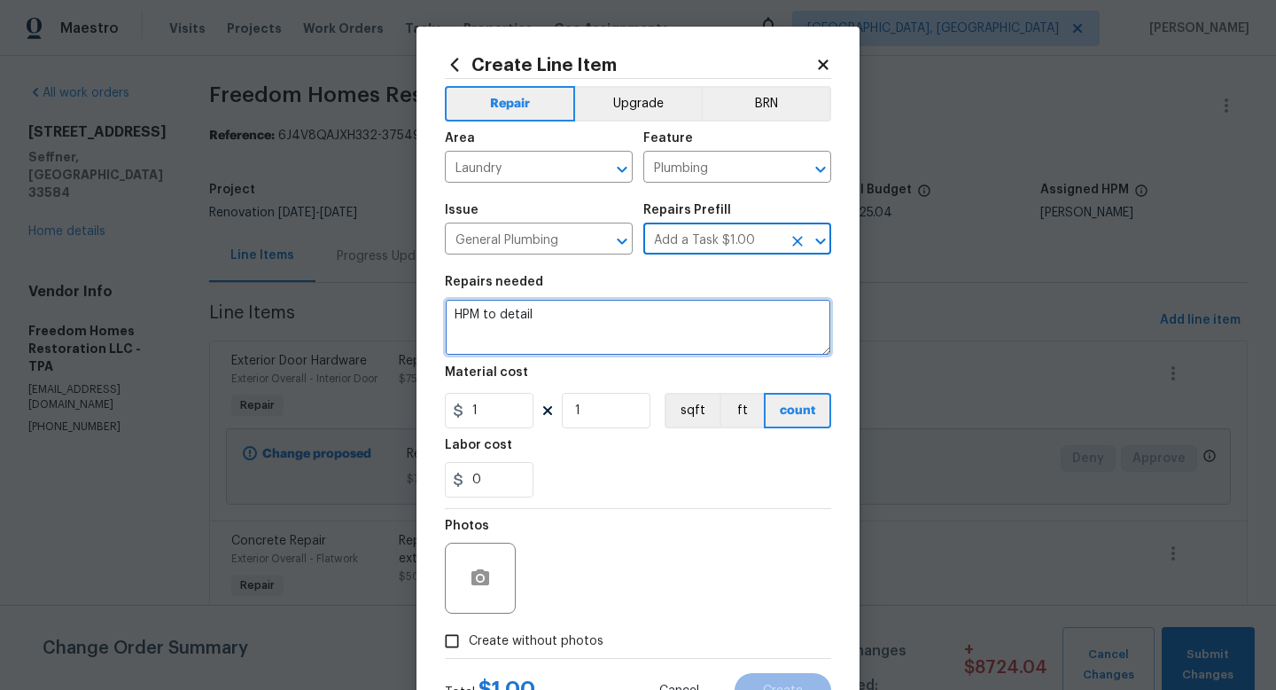
click at [614, 329] on textarea "HPM to detail" at bounding box center [638, 327] width 386 height 57
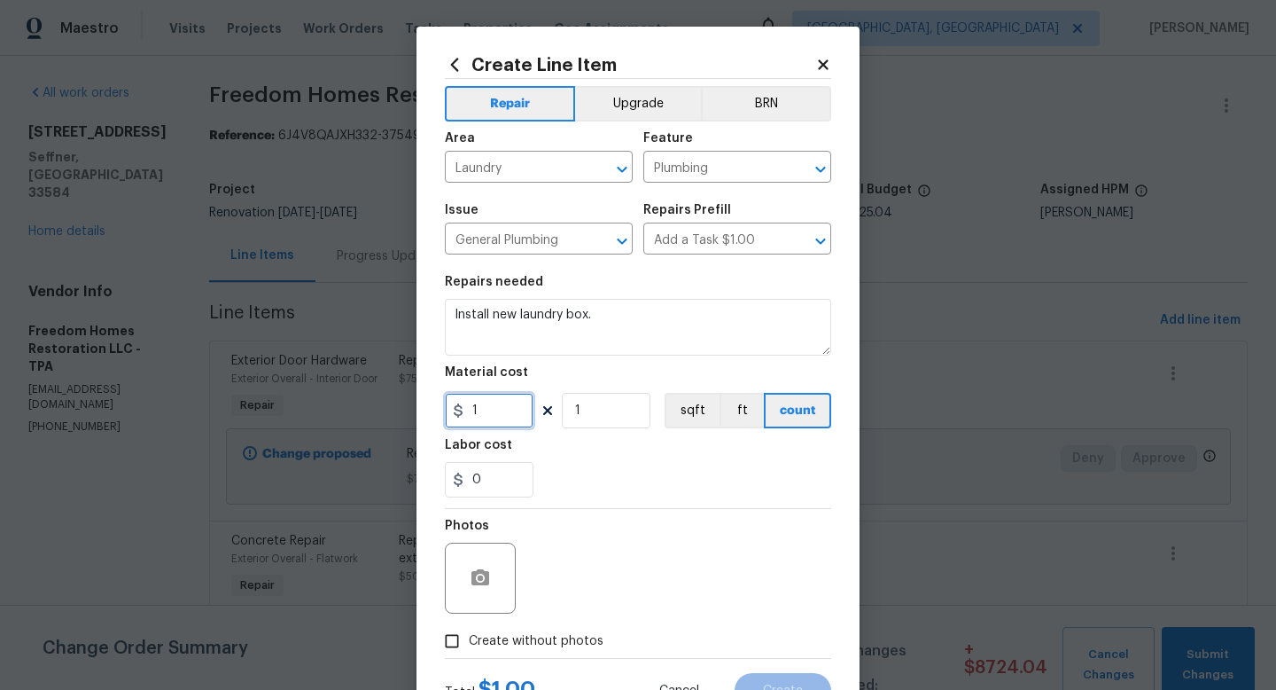
click at [503, 416] on input "1" at bounding box center [489, 410] width 89 height 35
click at [523, 633] on span "Create without photos" at bounding box center [536, 641] width 135 height 19
click at [469, 633] on input "Create without photos" at bounding box center [452, 641] width 34 height 34
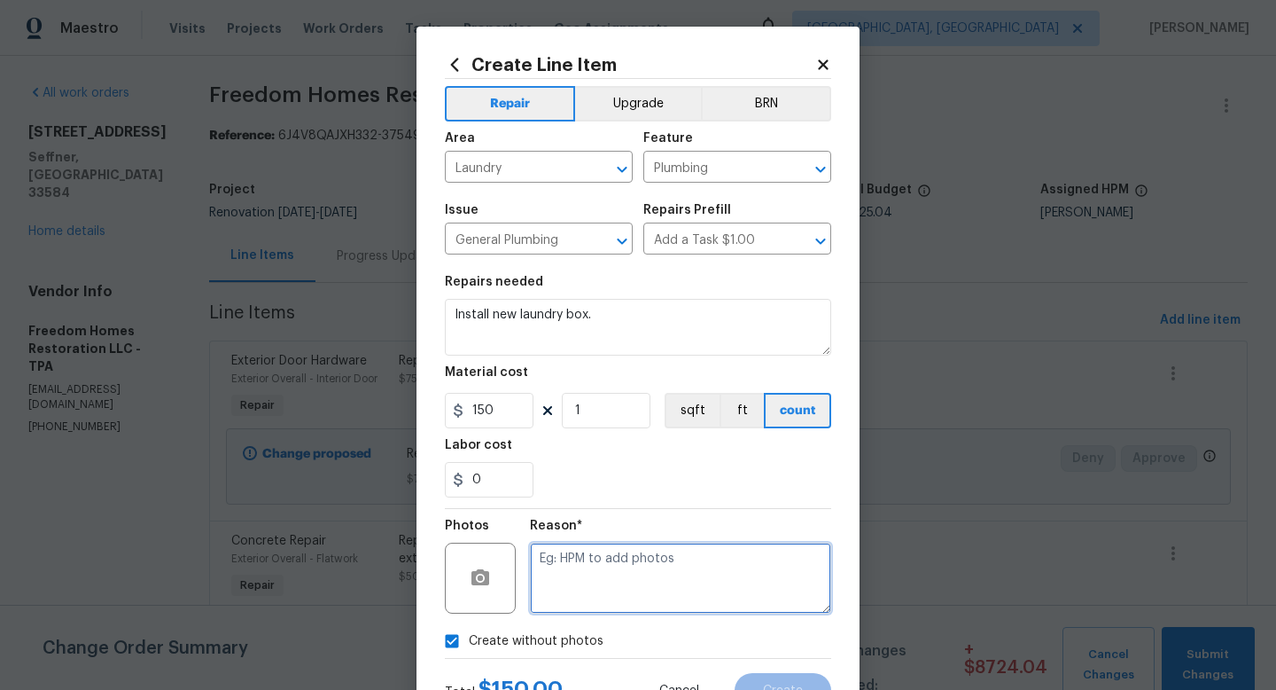
click at [588, 579] on textarea at bounding box center [680, 577] width 301 height 71
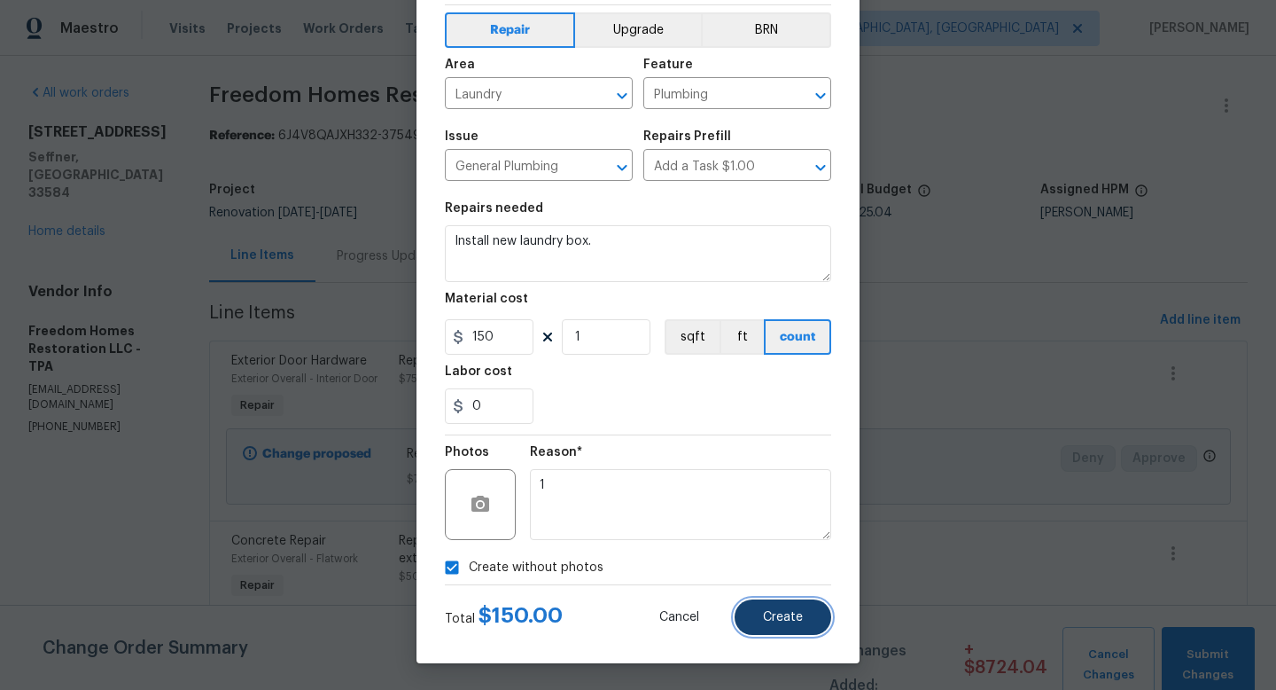
click at [781, 607] on button "Create" at bounding box center [783, 616] width 97 height 35
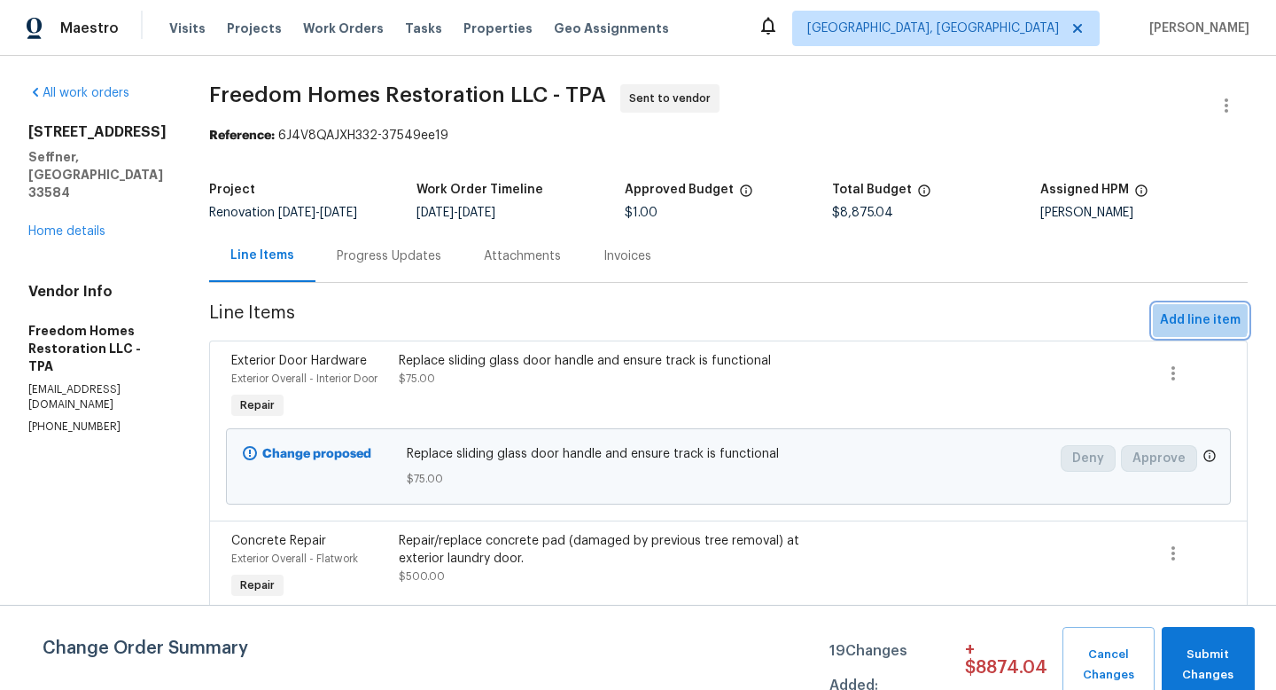
click at [1179, 316] on span "Add line item" at bounding box center [1200, 320] width 81 height 22
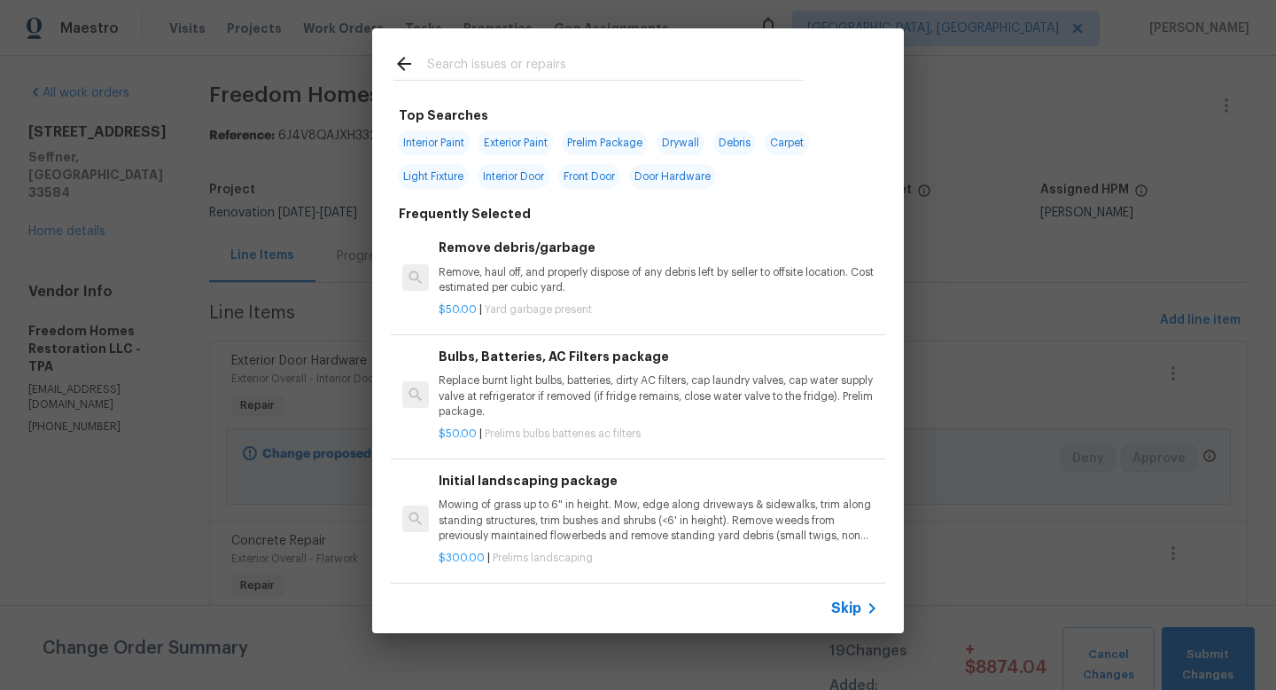
click at [848, 618] on div "Skip" at bounding box center [856, 607] width 51 height 21
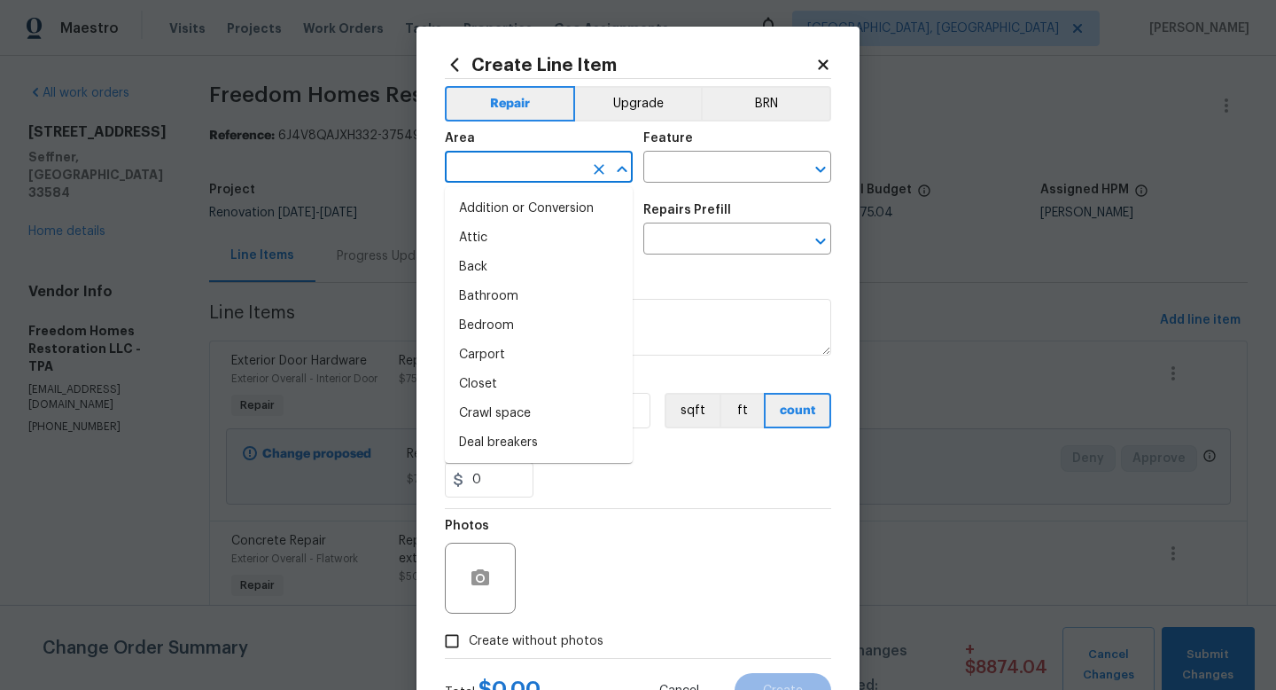
click at [555, 181] on input "text" at bounding box center [514, 168] width 138 height 27
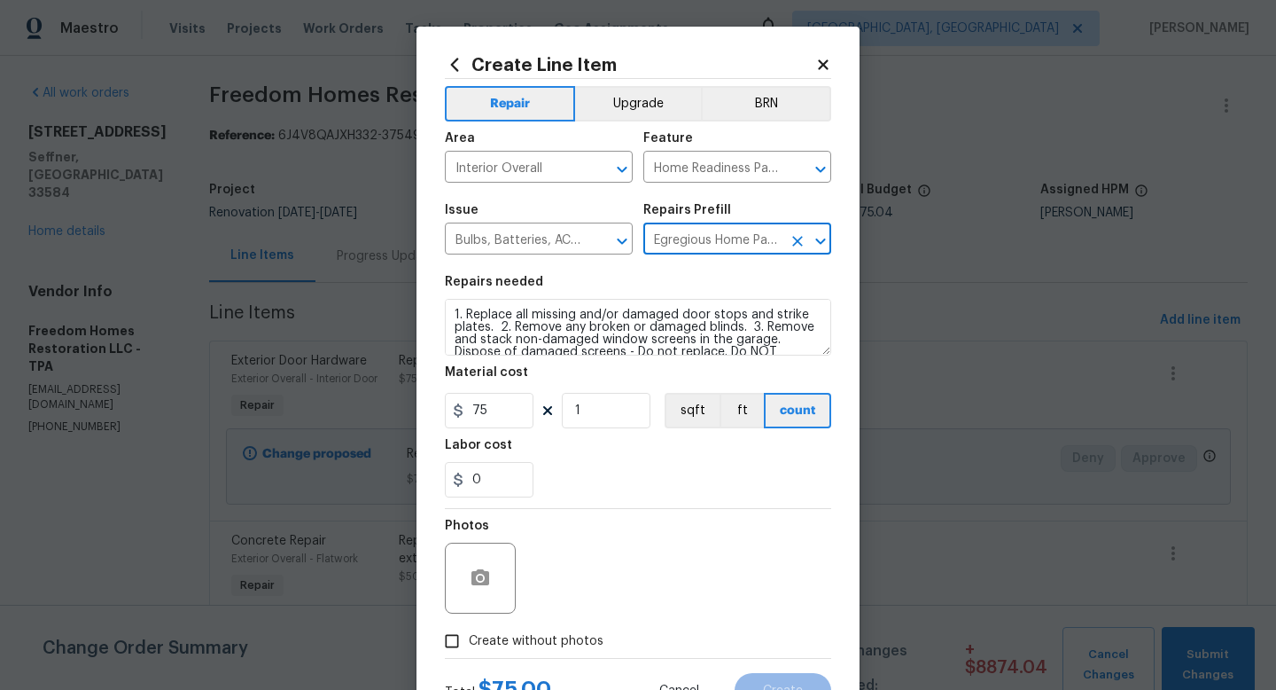
click at [545, 636] on span "Create without photos" at bounding box center [536, 641] width 135 height 19
click at [469, 636] on input "Create without photos" at bounding box center [452, 641] width 34 height 34
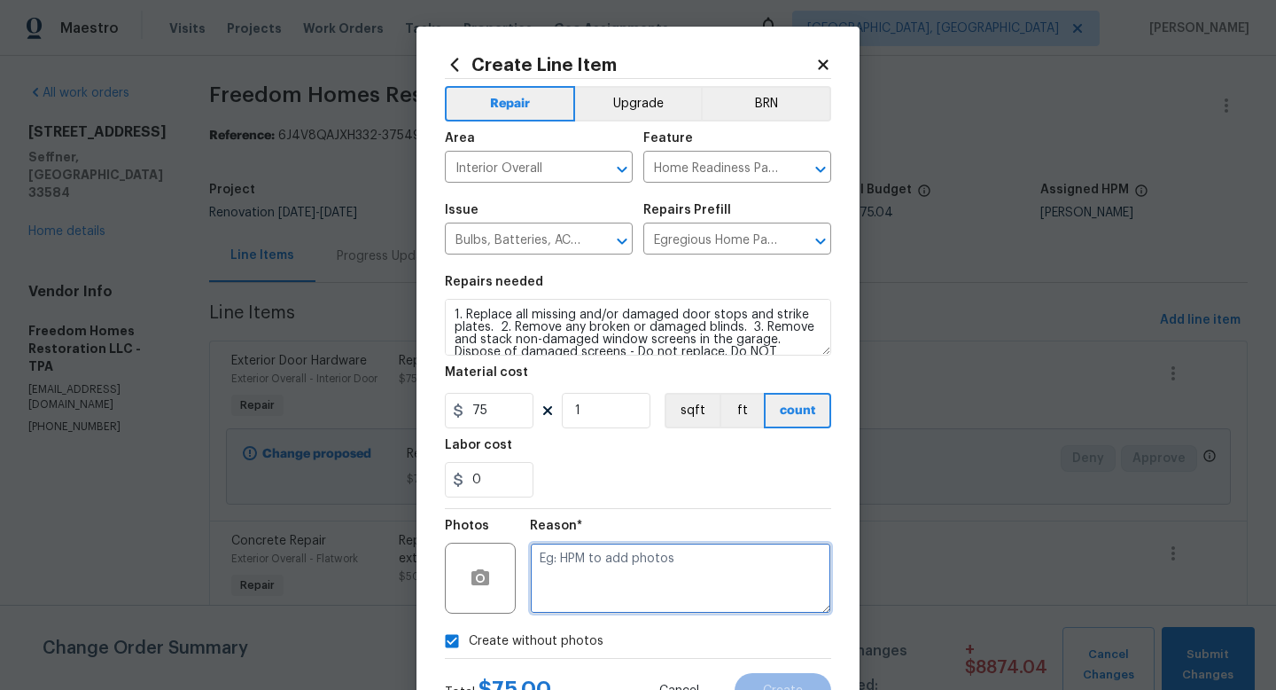
click at [596, 576] on textarea at bounding box center [680, 577] width 301 height 71
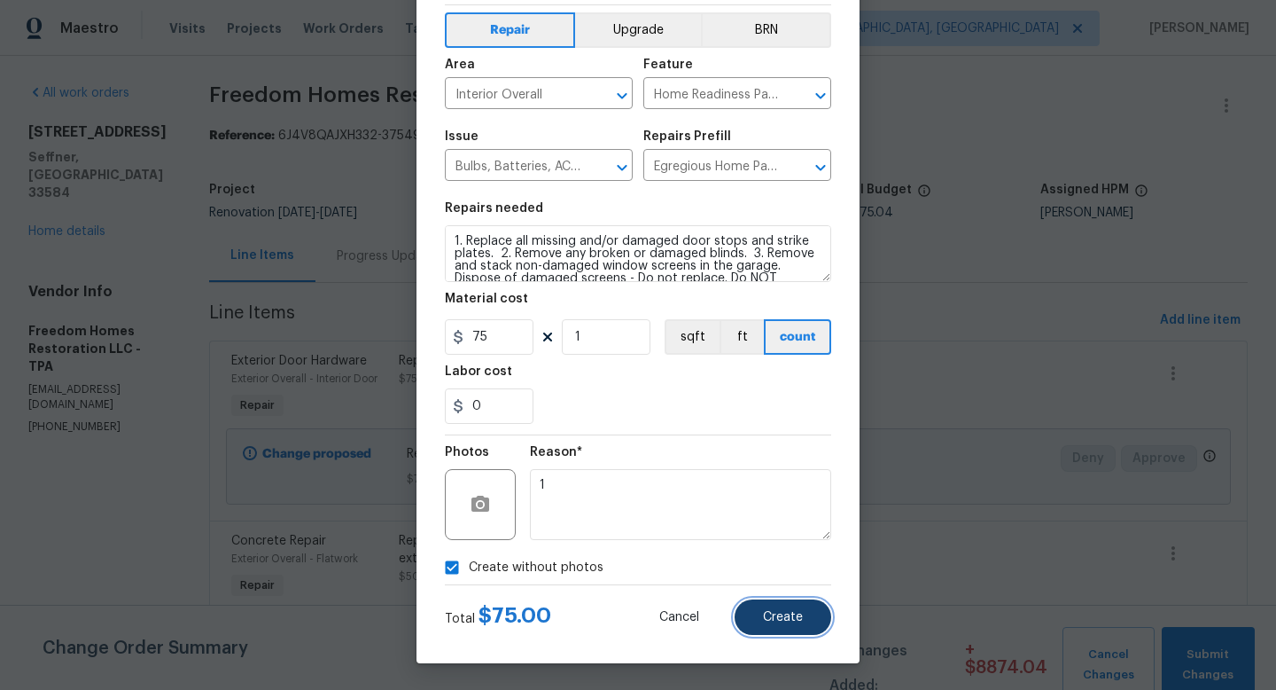
click at [809, 624] on button "Create" at bounding box center [783, 616] width 97 height 35
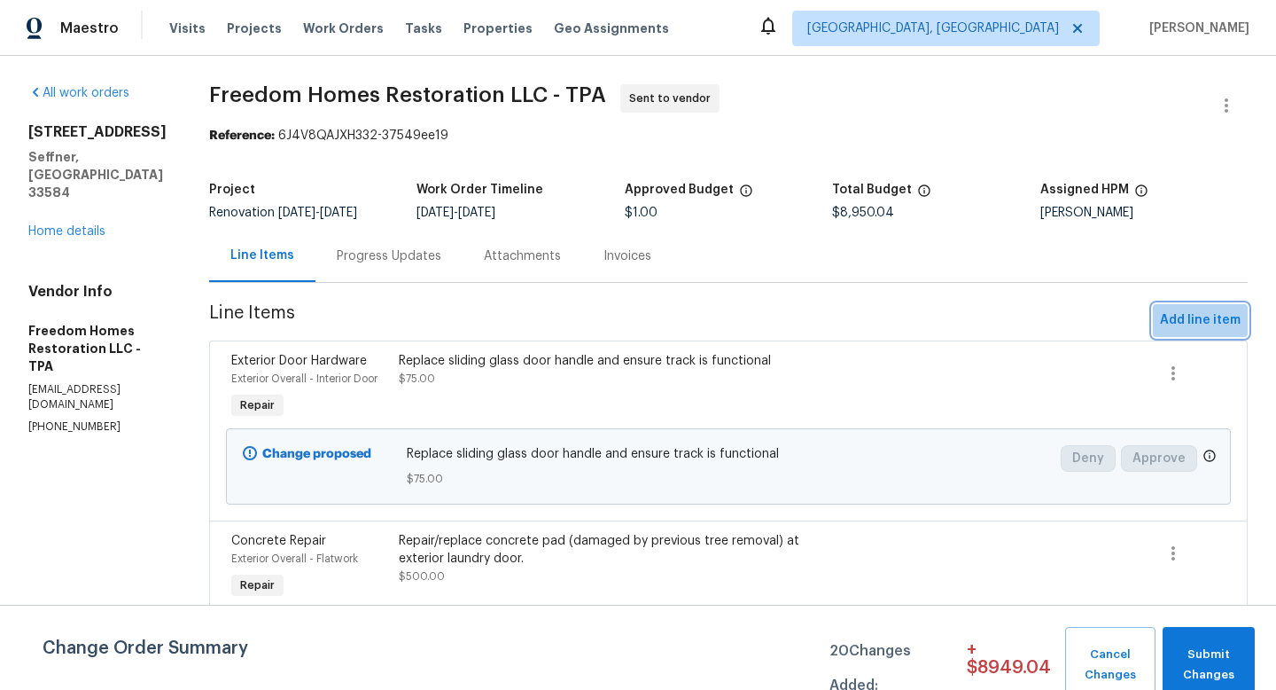
click at [1205, 331] on span "Add line item" at bounding box center [1200, 320] width 81 height 22
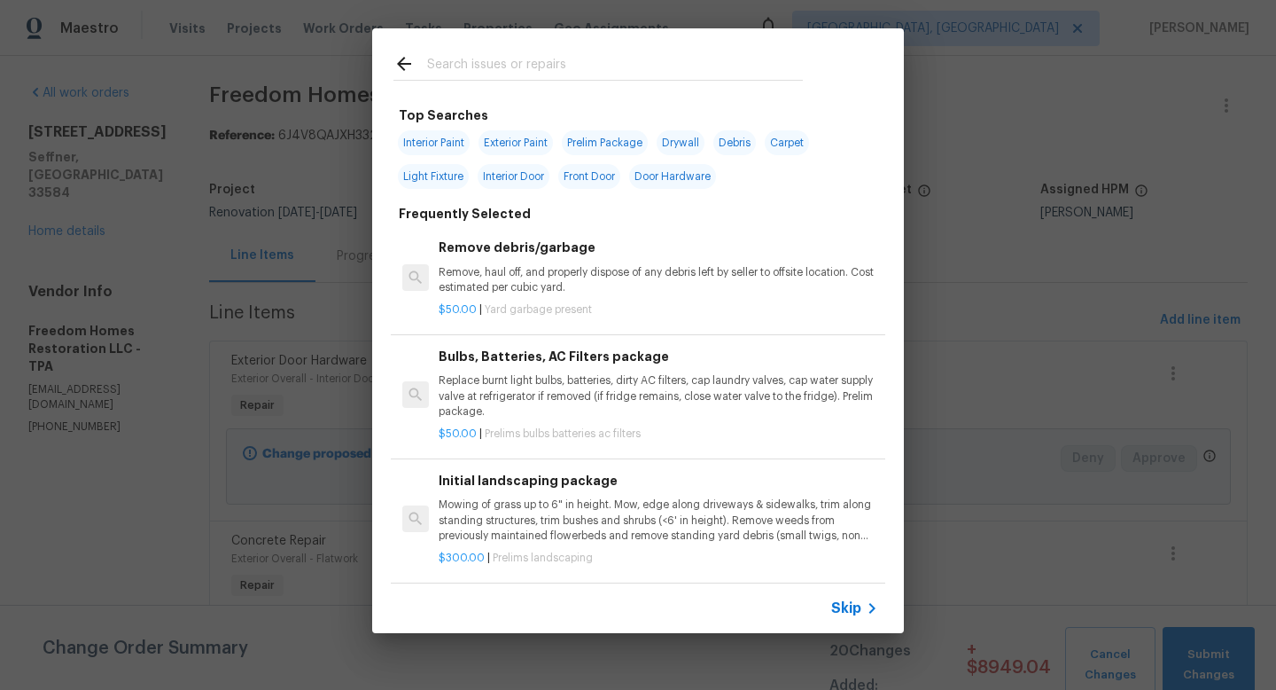
click at [846, 602] on span "Skip" at bounding box center [846, 608] width 30 height 18
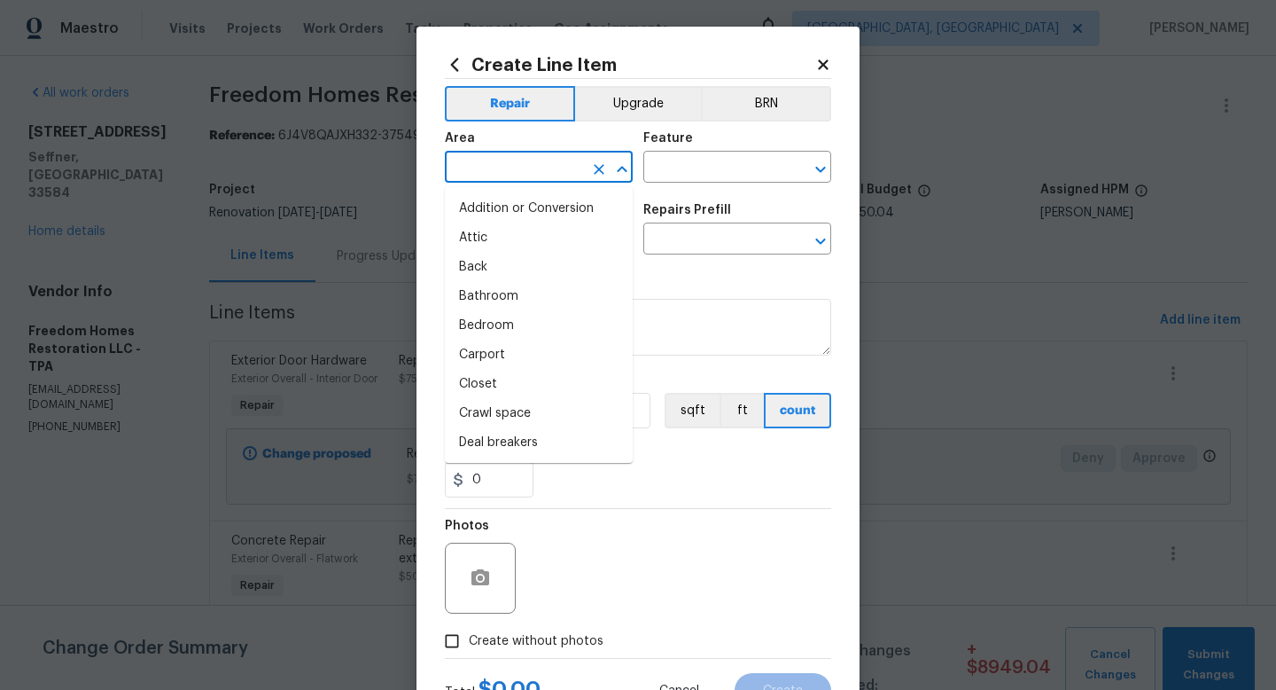
click at [503, 176] on input "text" at bounding box center [514, 168] width 138 height 27
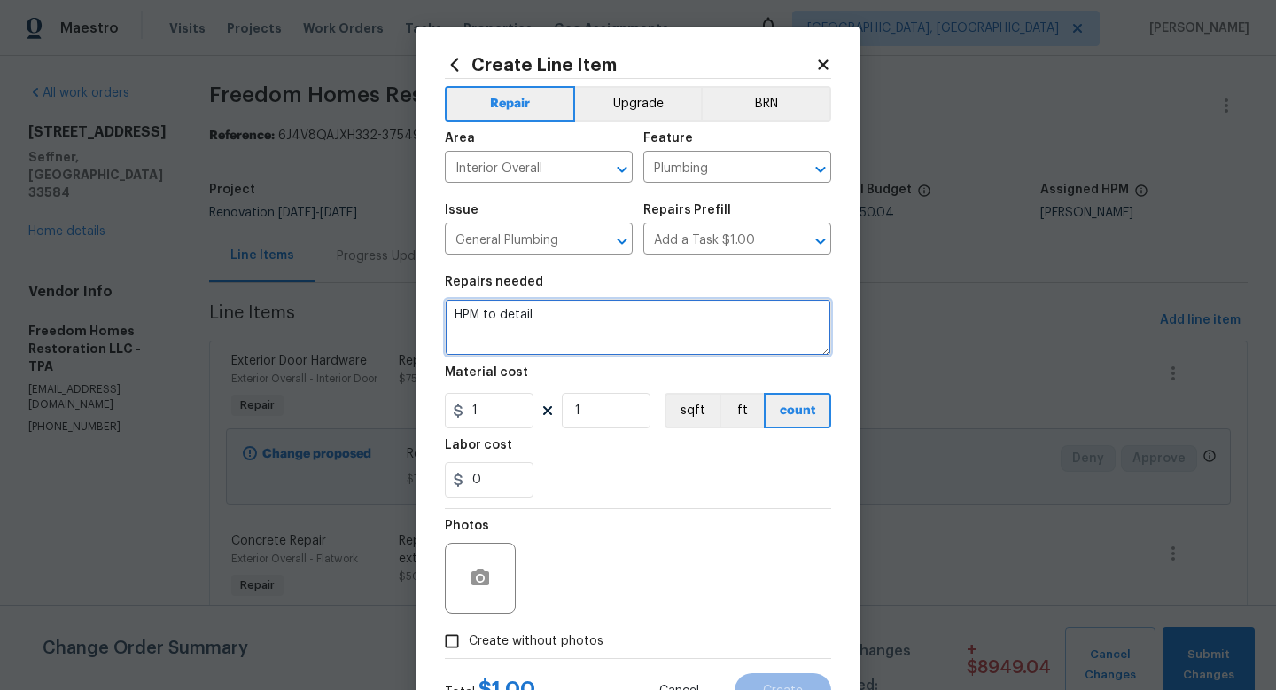
click at [500, 324] on textarea "HPM to detail" at bounding box center [638, 327] width 386 height 57
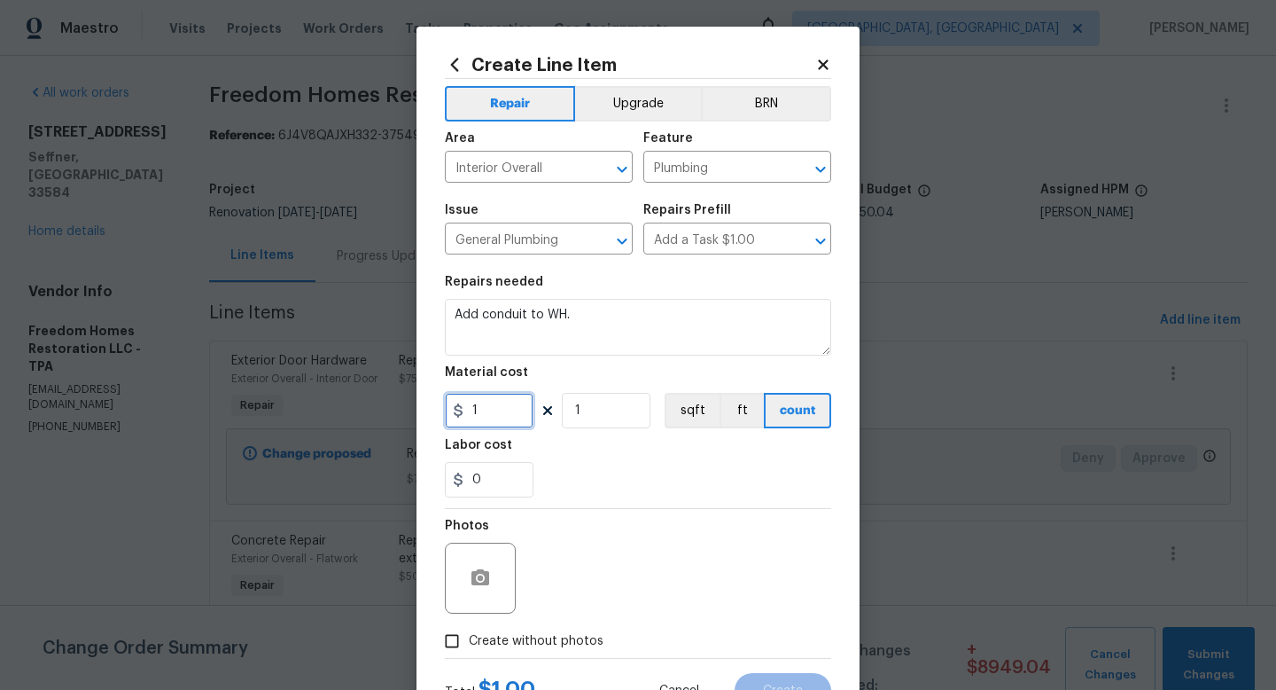
click at [487, 415] on input "1" at bounding box center [489, 410] width 89 height 35
click at [535, 644] on span "Create without photos" at bounding box center [536, 641] width 135 height 19
click at [469, 644] on input "Create without photos" at bounding box center [452, 641] width 34 height 34
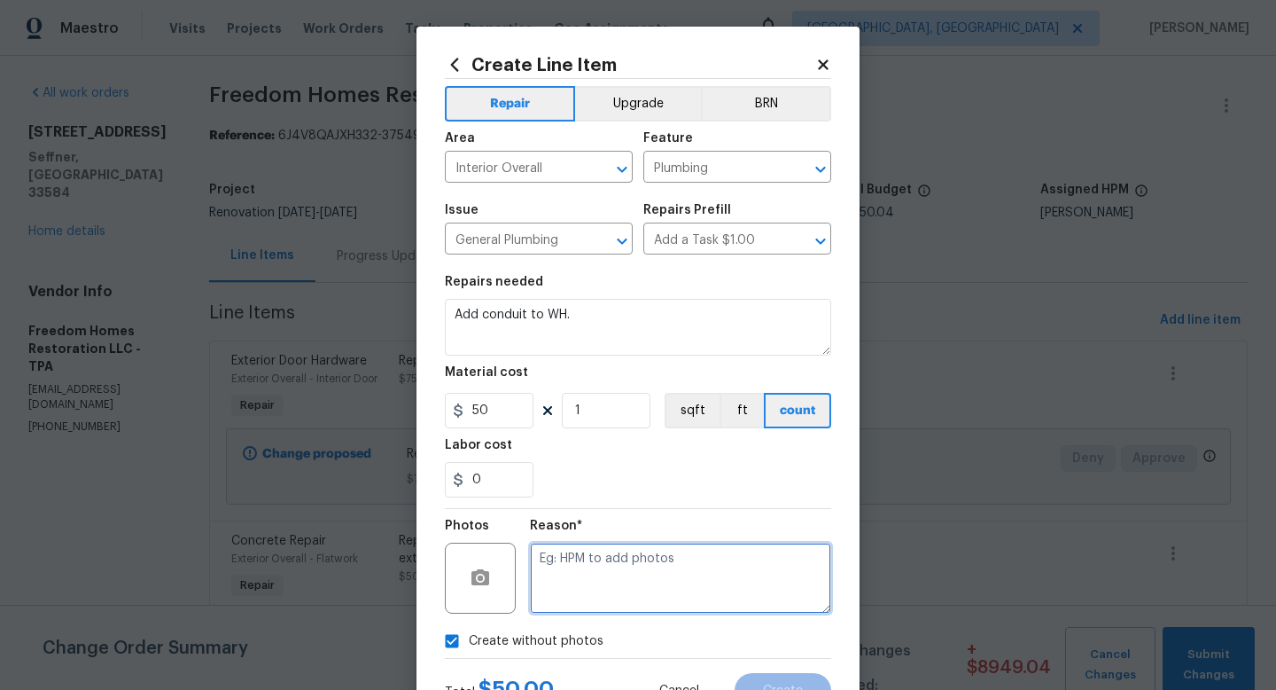
click at [612, 572] on textarea at bounding box center [680, 577] width 301 height 71
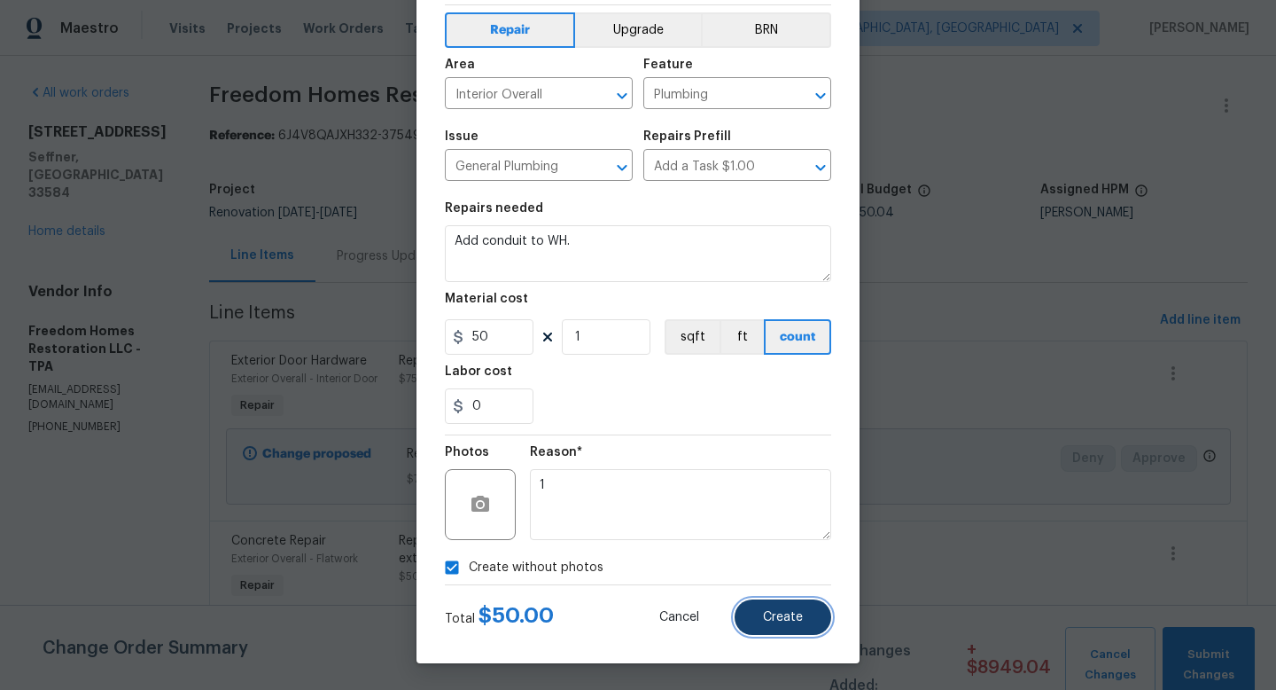
click at [777, 608] on button "Create" at bounding box center [783, 616] width 97 height 35
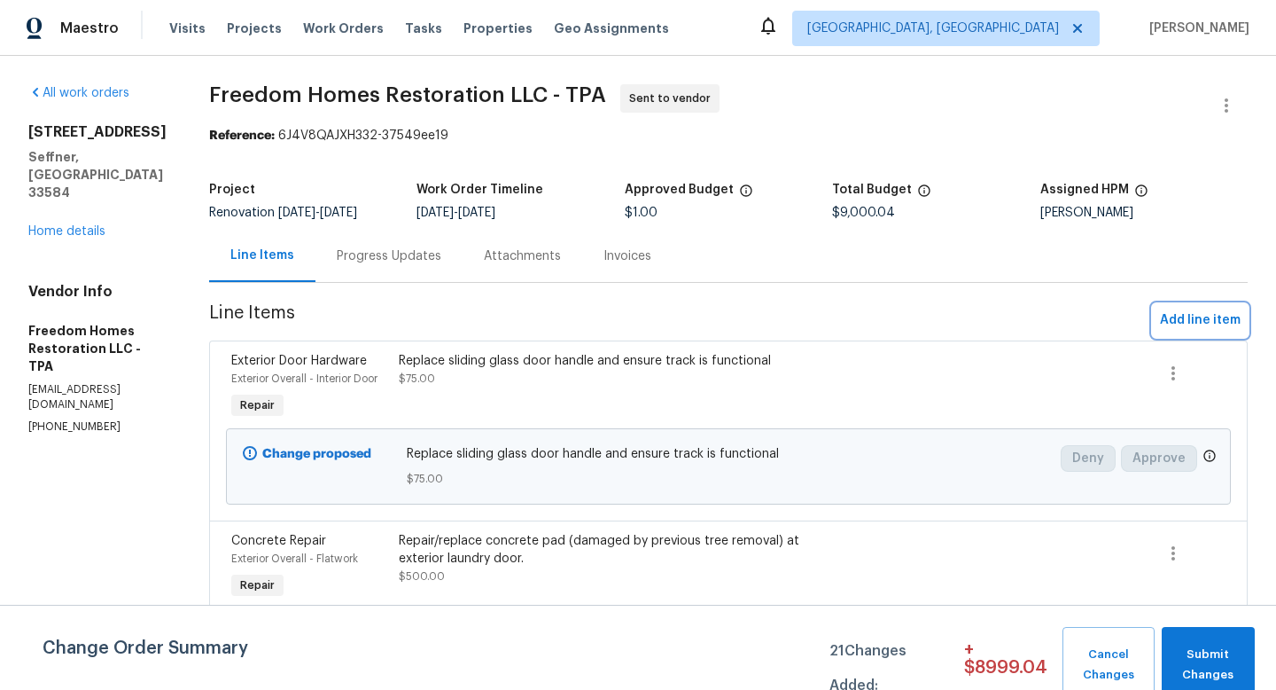
click at [1200, 319] on span "Add line item" at bounding box center [1200, 320] width 81 height 22
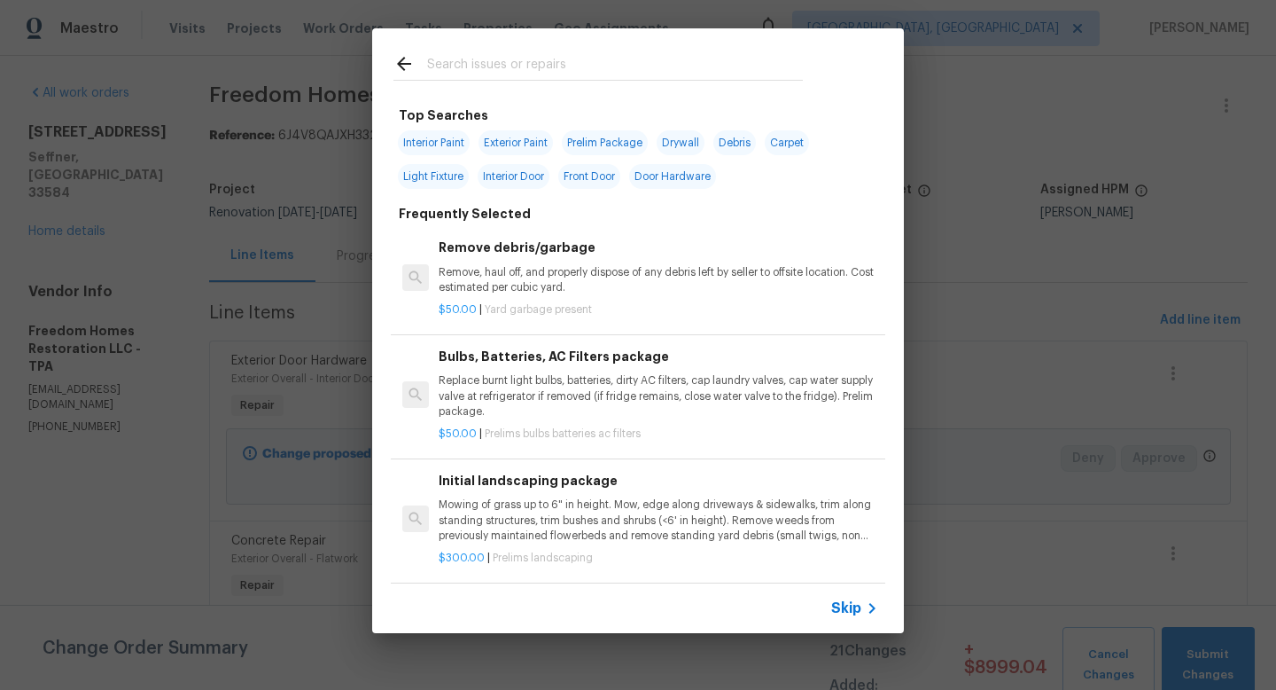
click at [848, 600] on span "Skip" at bounding box center [846, 608] width 30 height 18
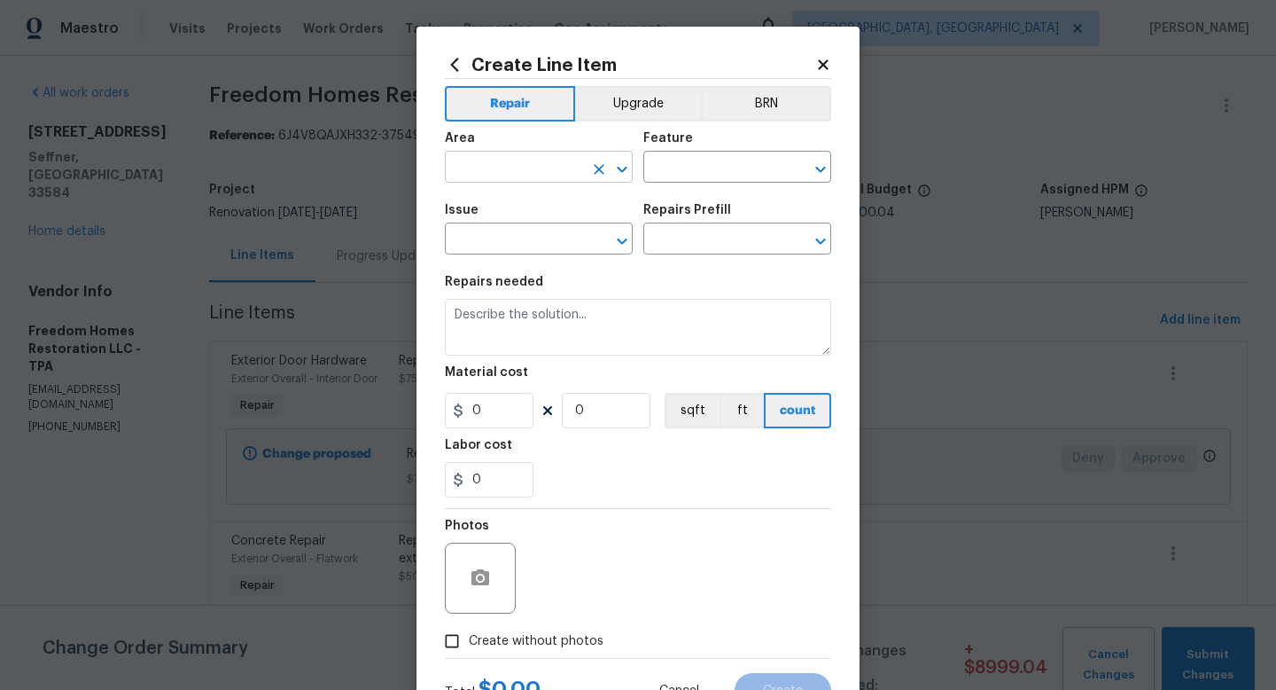
click at [559, 168] on input "text" at bounding box center [514, 168] width 138 height 27
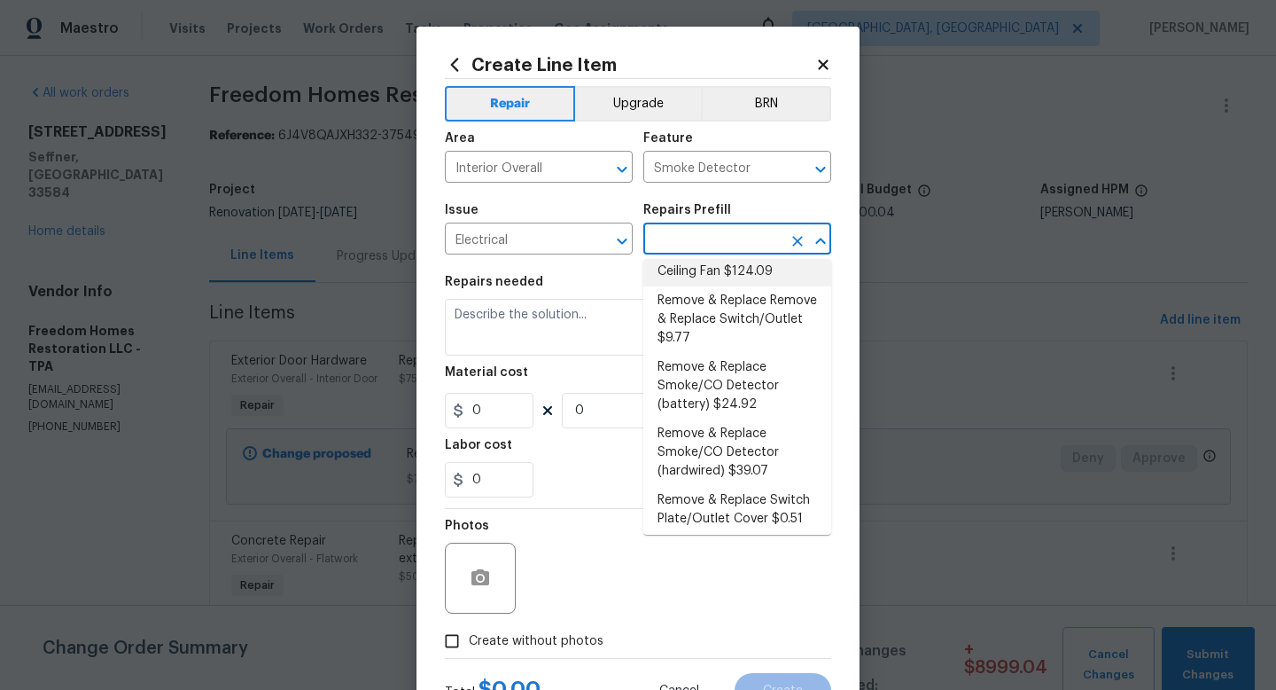
scroll to position [385, 0]
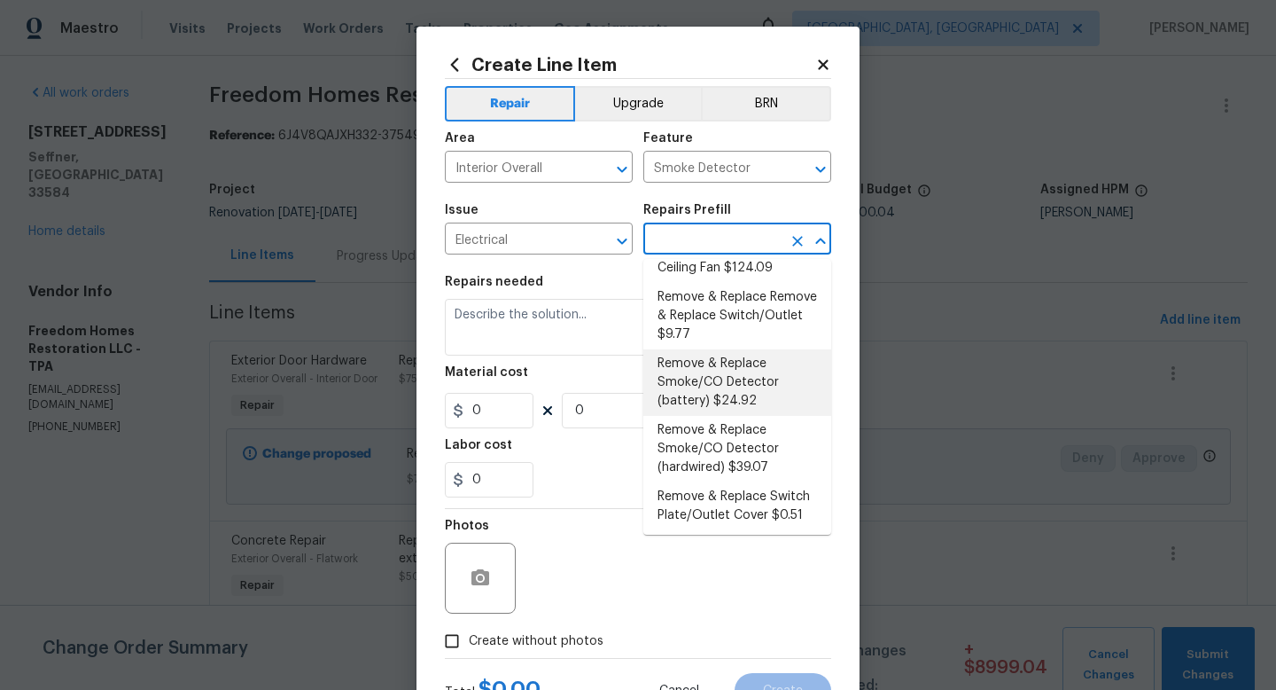
click at [733, 362] on li "Remove & Replace Smoke/CO Detector (battery) $24.92" at bounding box center [738, 382] width 188 height 66
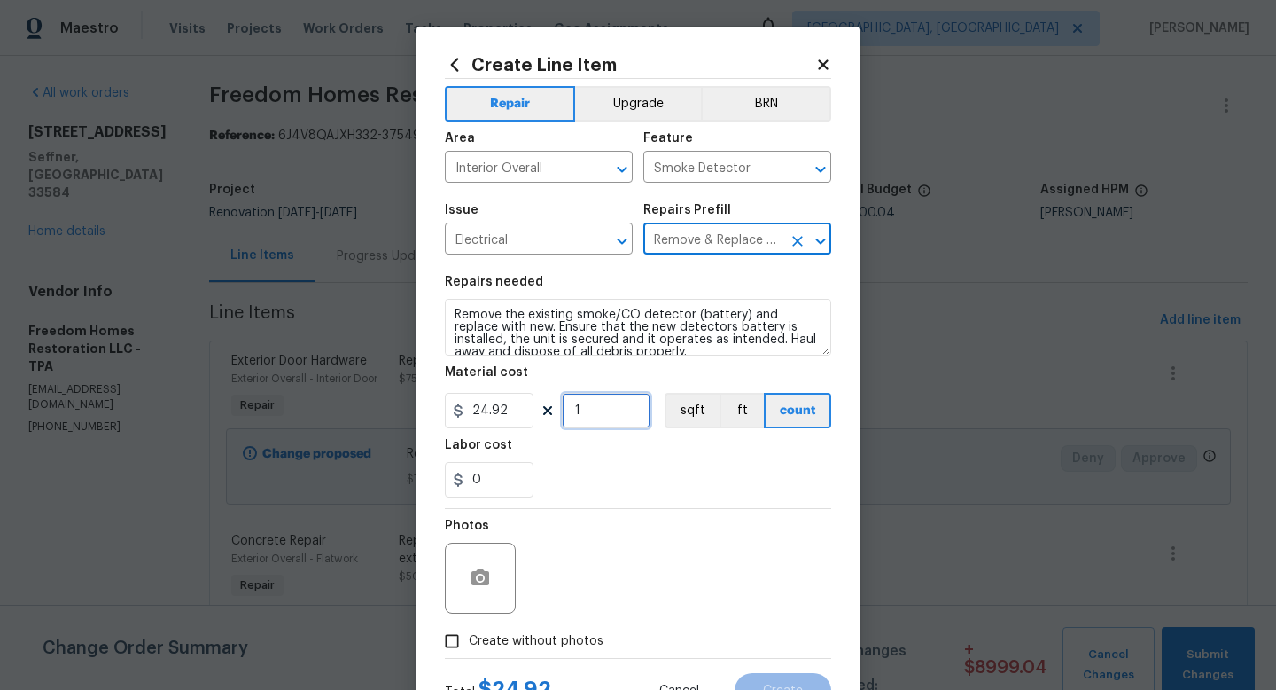
click at [644, 422] on input "1" at bounding box center [606, 410] width 89 height 35
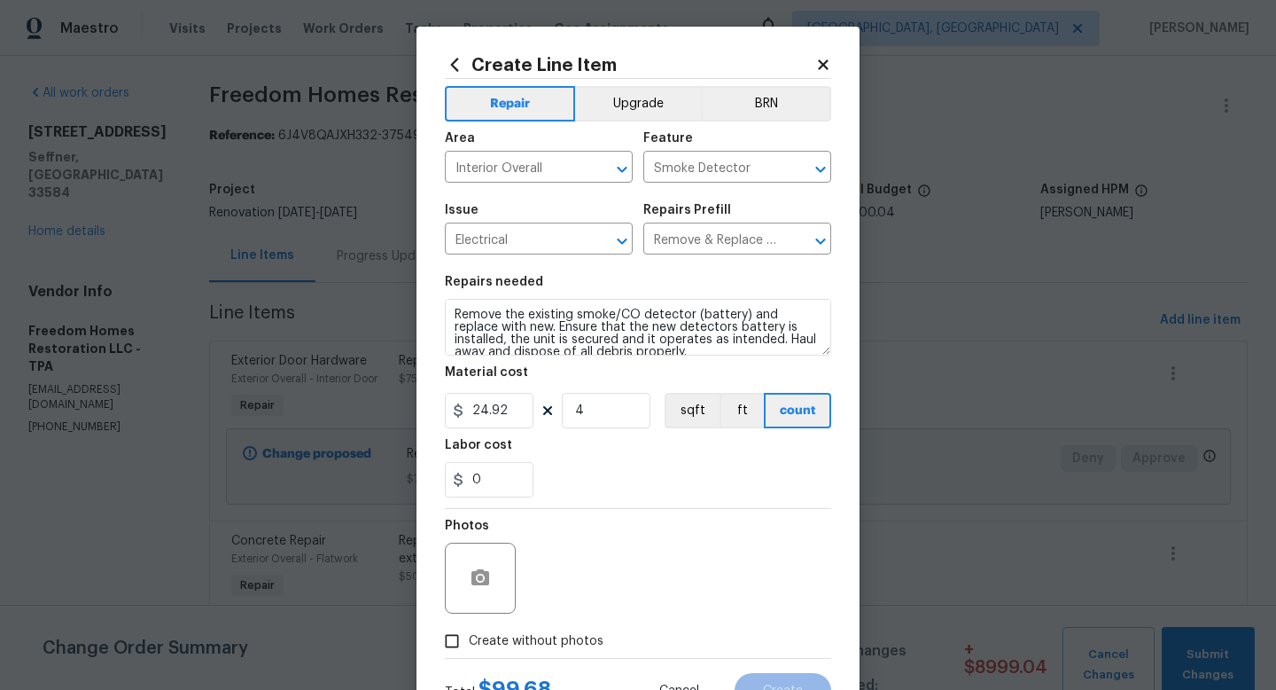
click at [563, 642] on span "Create without photos" at bounding box center [536, 641] width 135 height 19
click at [469, 642] on input "Create without photos" at bounding box center [452, 641] width 34 height 34
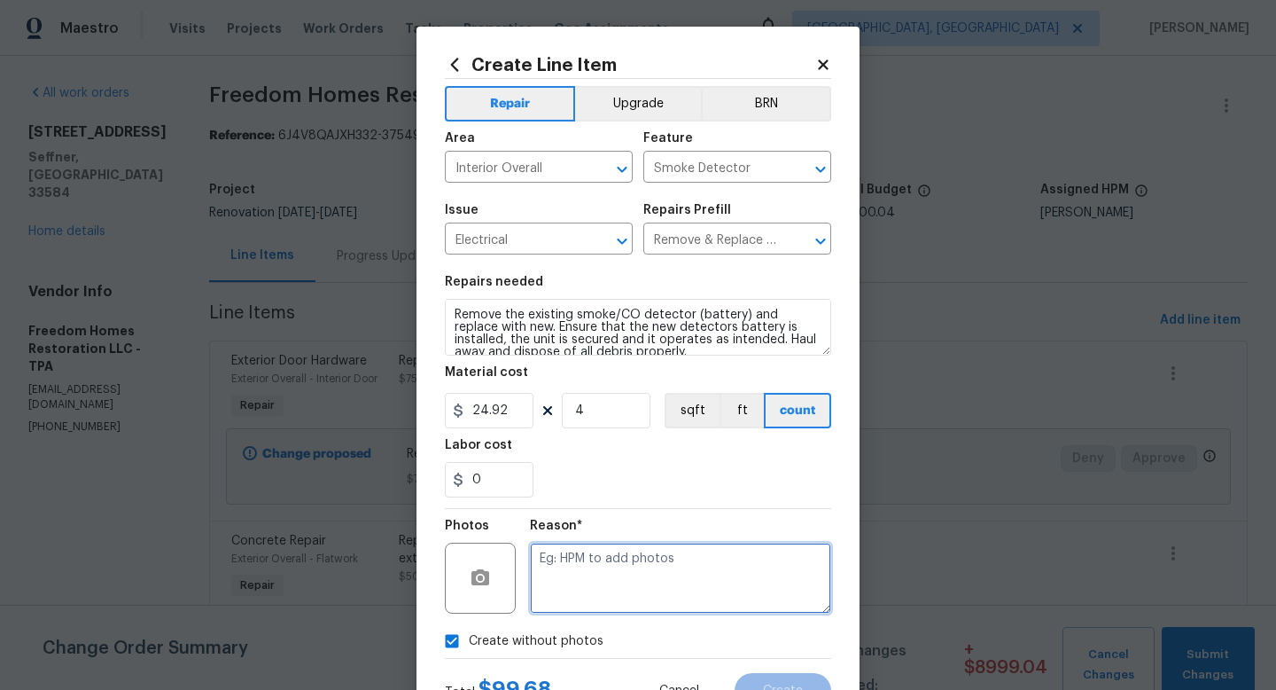
click at [603, 605] on textarea at bounding box center [680, 577] width 301 height 71
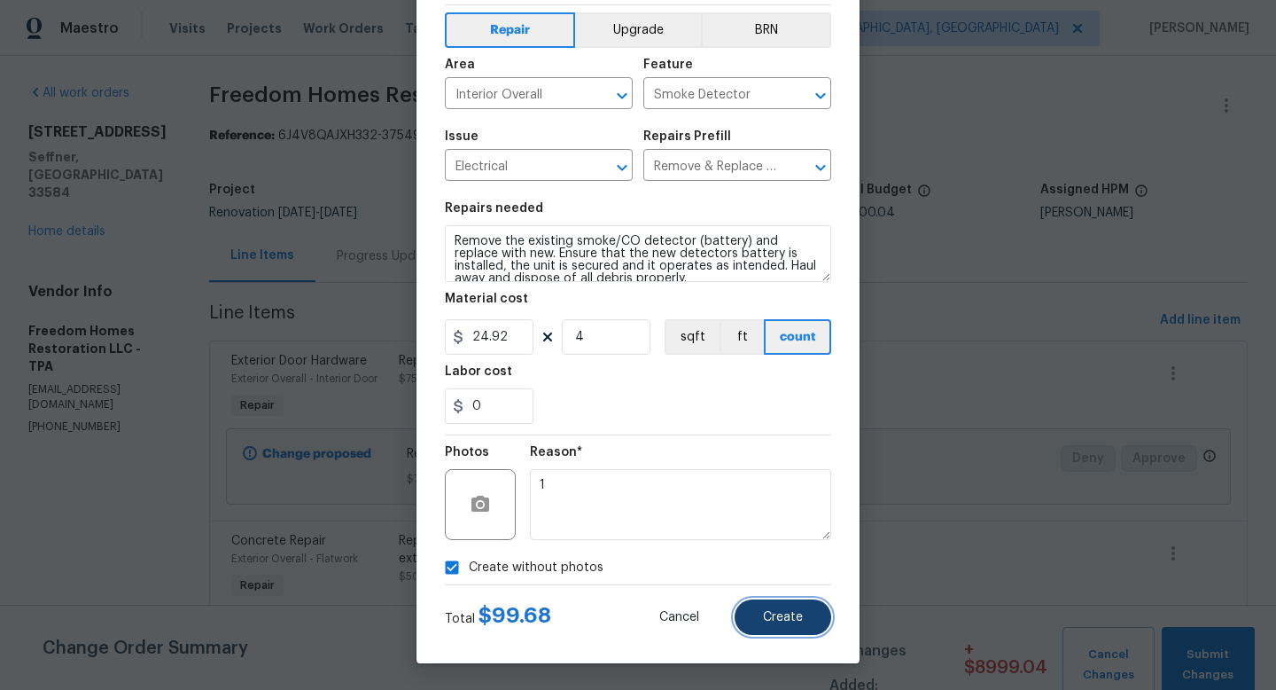
click at [764, 624] on button "Create" at bounding box center [783, 616] width 97 height 35
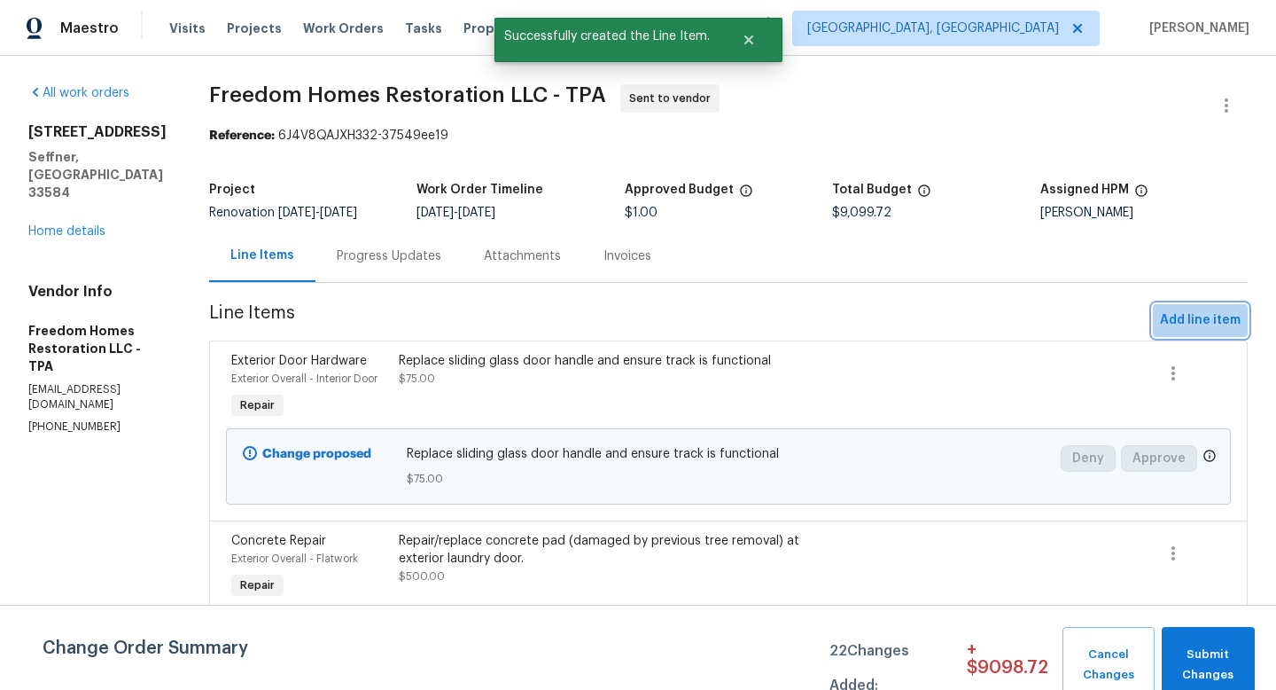
click at [1205, 321] on span "Add line item" at bounding box center [1200, 320] width 81 height 22
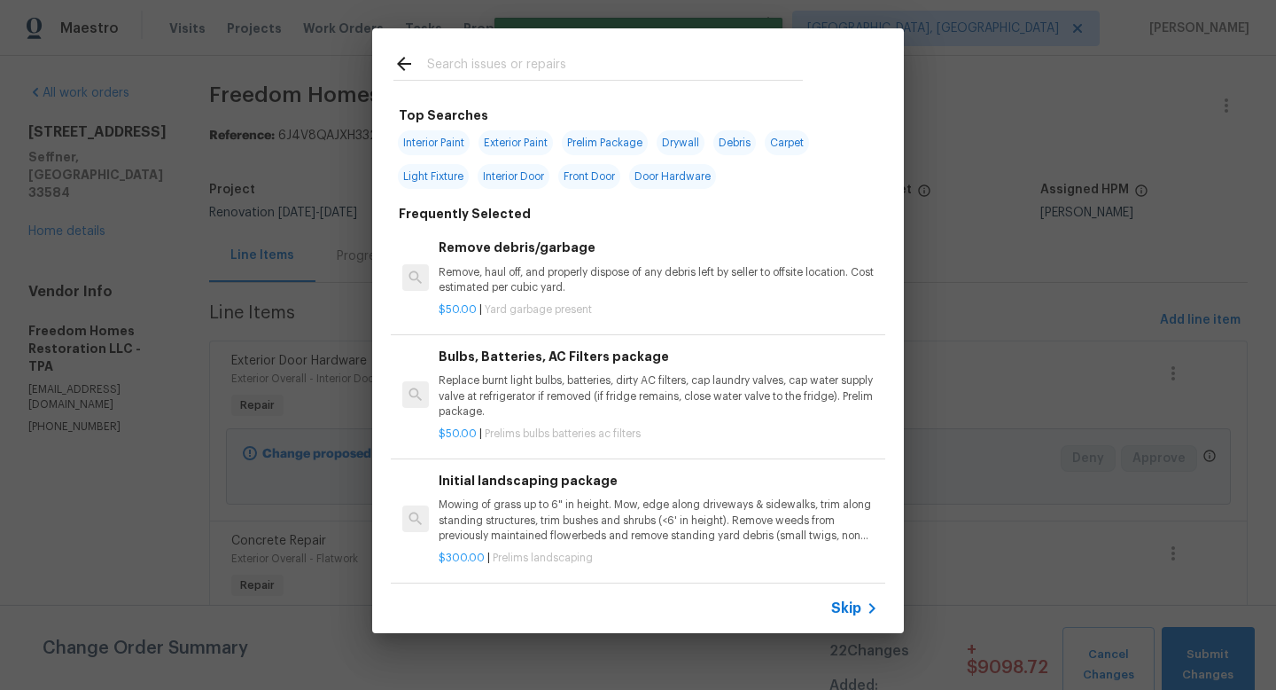
click at [856, 613] on span "Skip" at bounding box center [846, 608] width 30 height 18
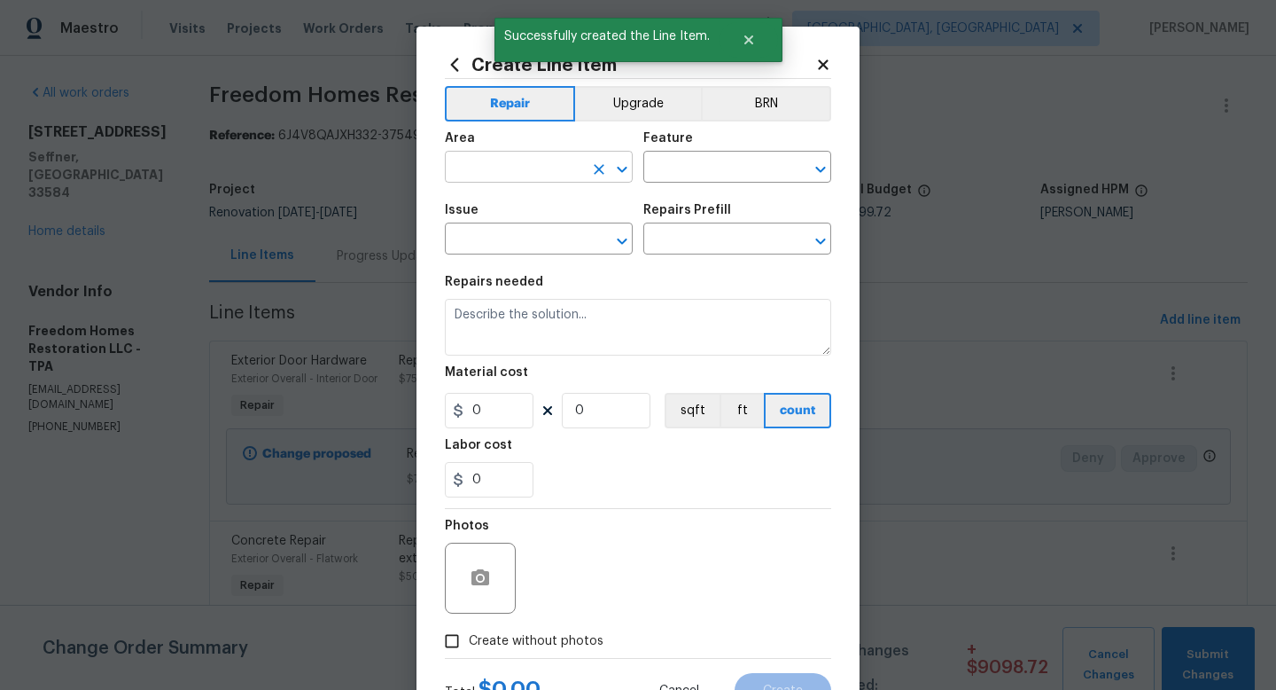
click at [496, 174] on input "text" at bounding box center [514, 168] width 138 height 27
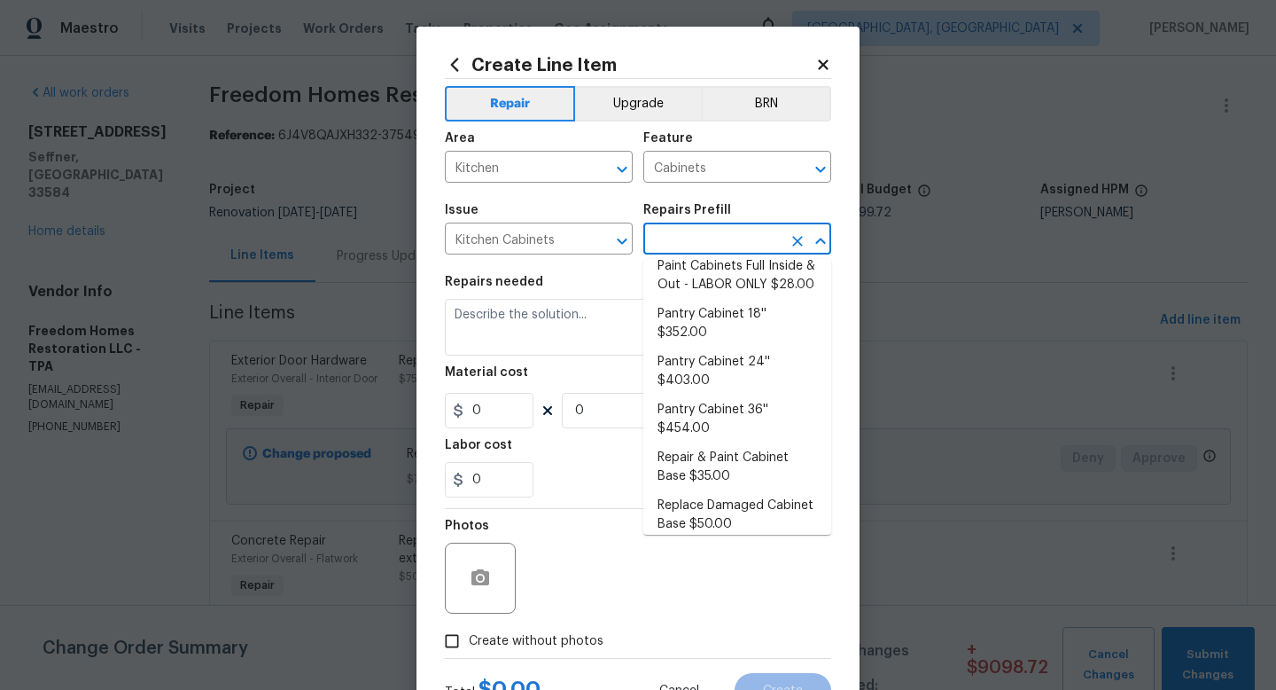
scroll to position [453, 0]
click at [721, 446] on li "Repair & Paint Cabinet Base $35.00" at bounding box center [738, 470] width 188 height 48
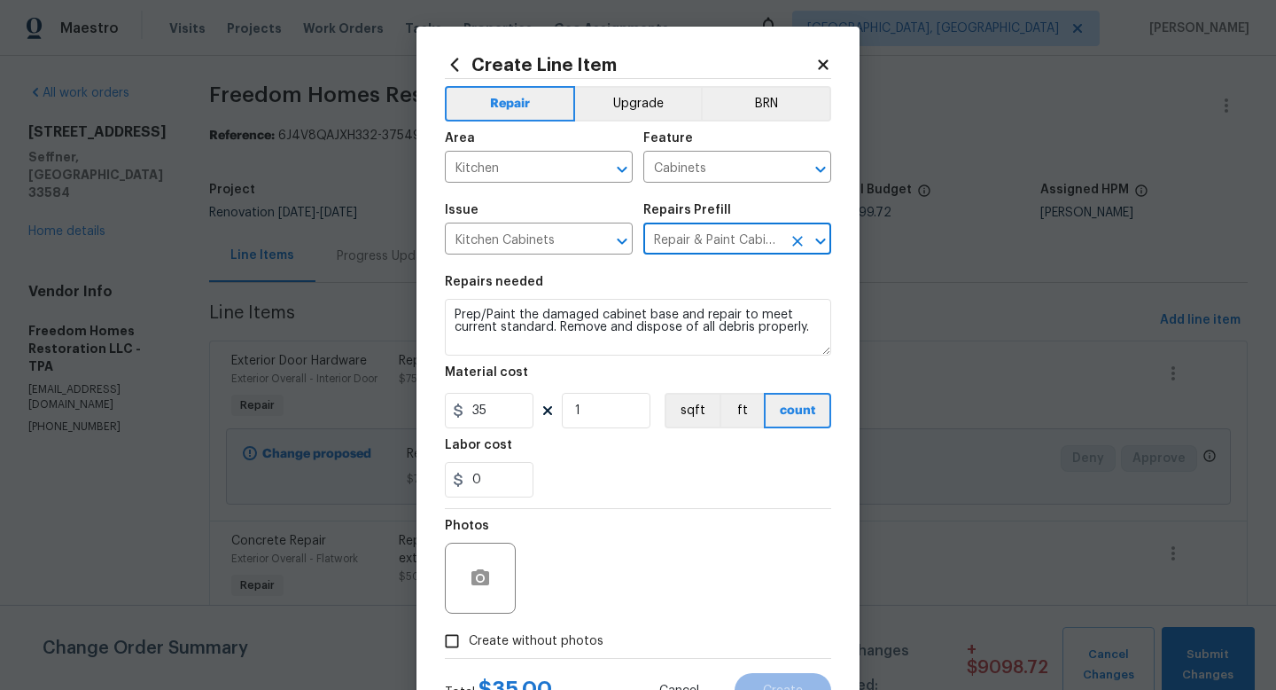
click at [552, 641] on span "Create without photos" at bounding box center [536, 641] width 135 height 19
click at [469, 641] on input "Create without photos" at bounding box center [452, 641] width 34 height 34
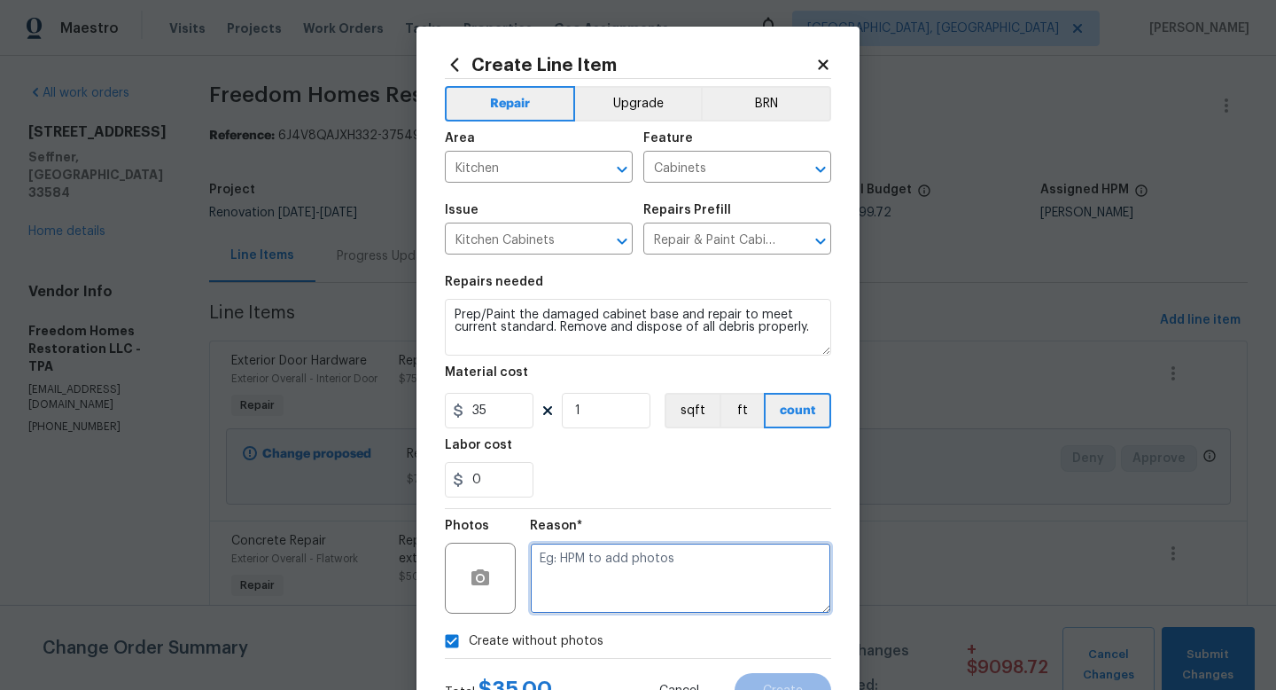
click at [597, 586] on textarea at bounding box center [680, 577] width 301 height 71
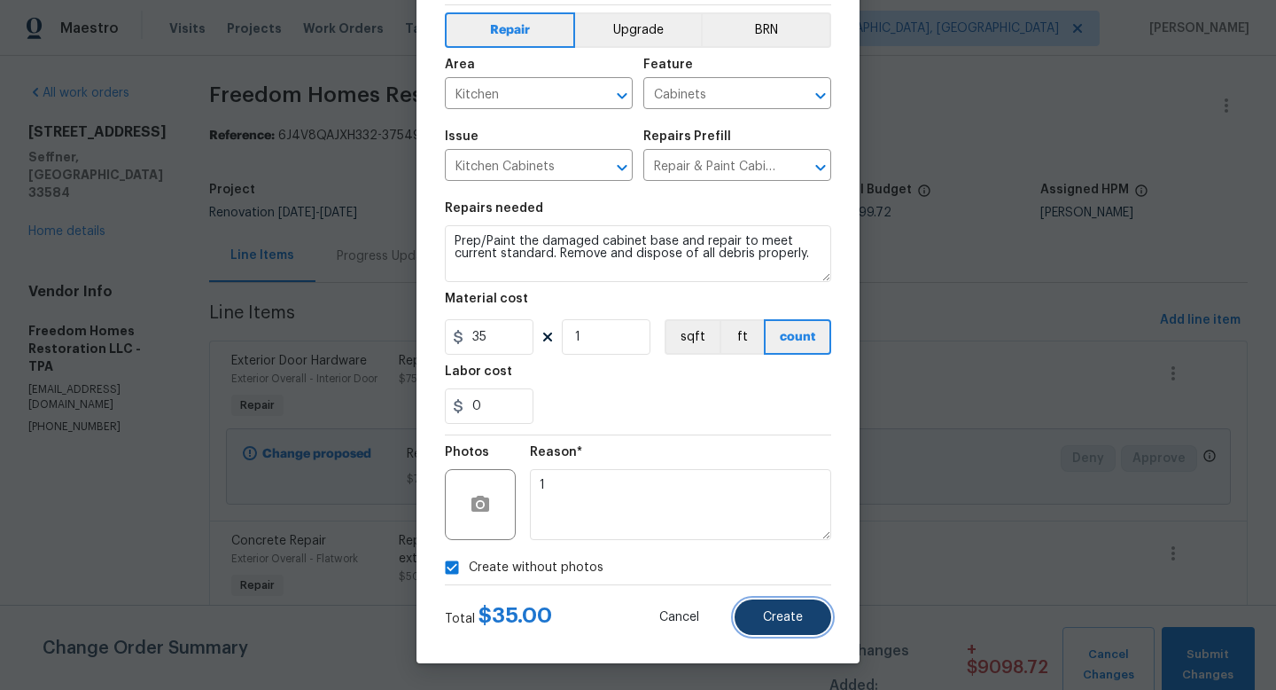
click at [777, 618] on span "Create" at bounding box center [783, 617] width 40 height 13
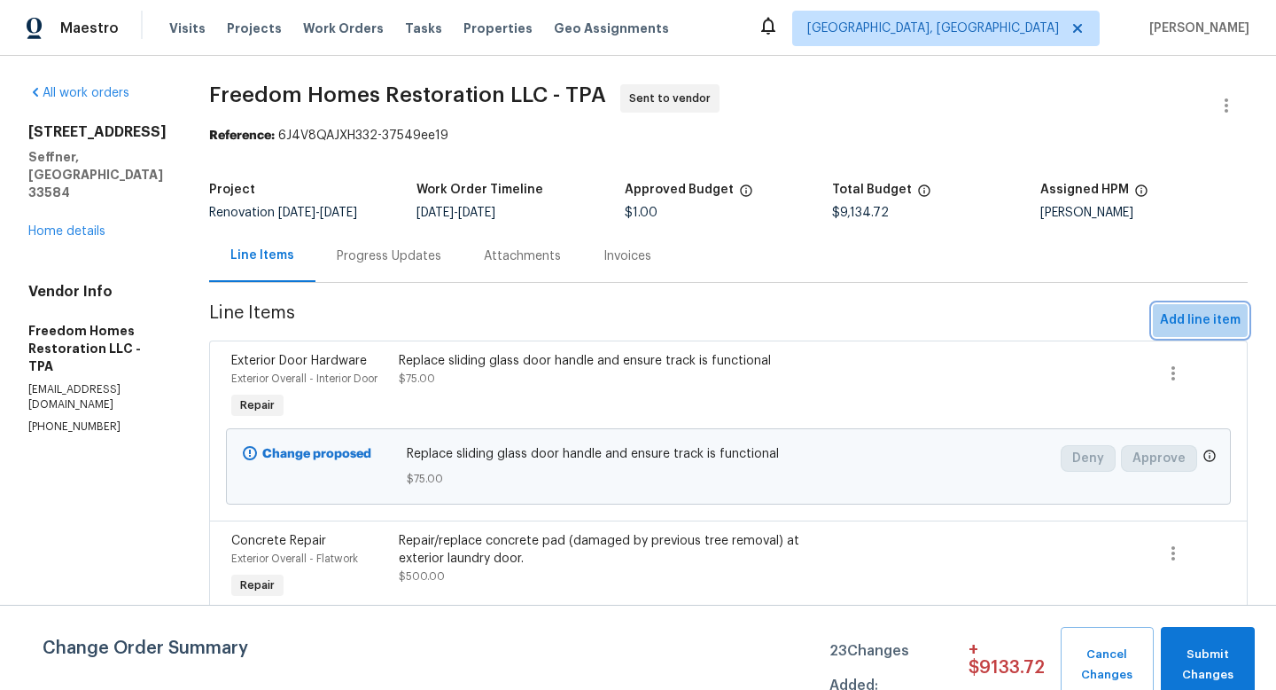
click at [1198, 329] on span "Add line item" at bounding box center [1200, 320] width 81 height 22
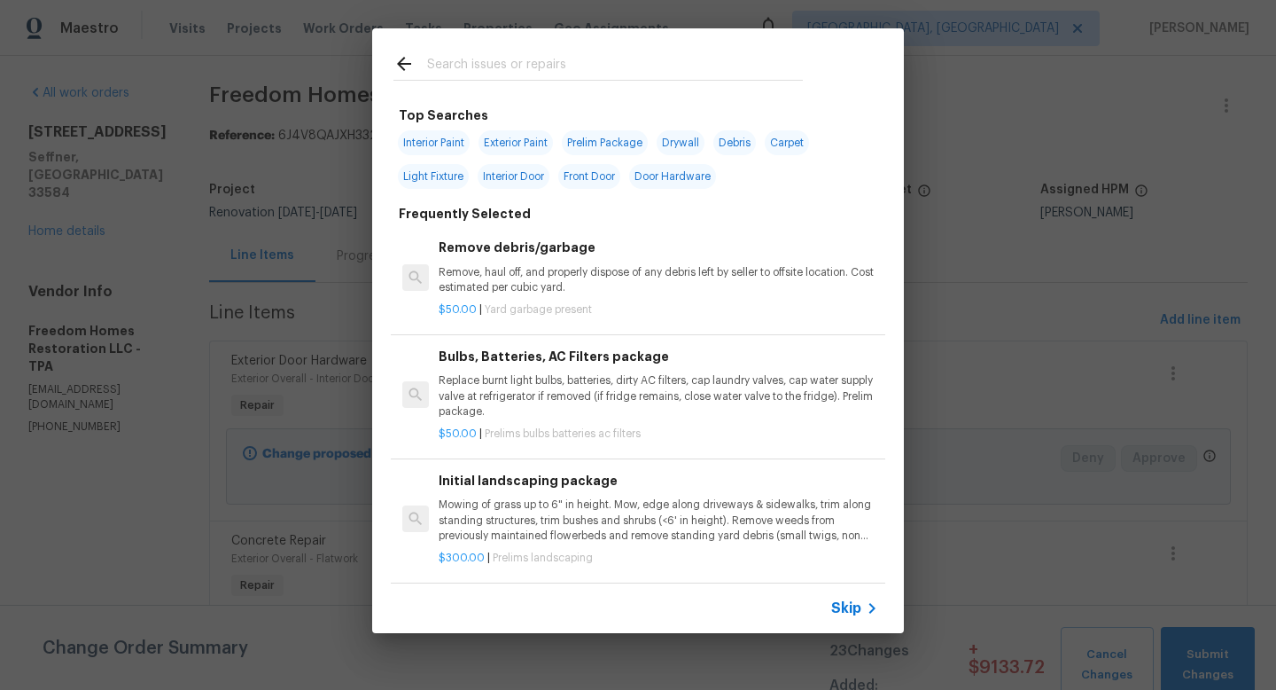
click at [844, 616] on span "Skip" at bounding box center [846, 608] width 30 height 18
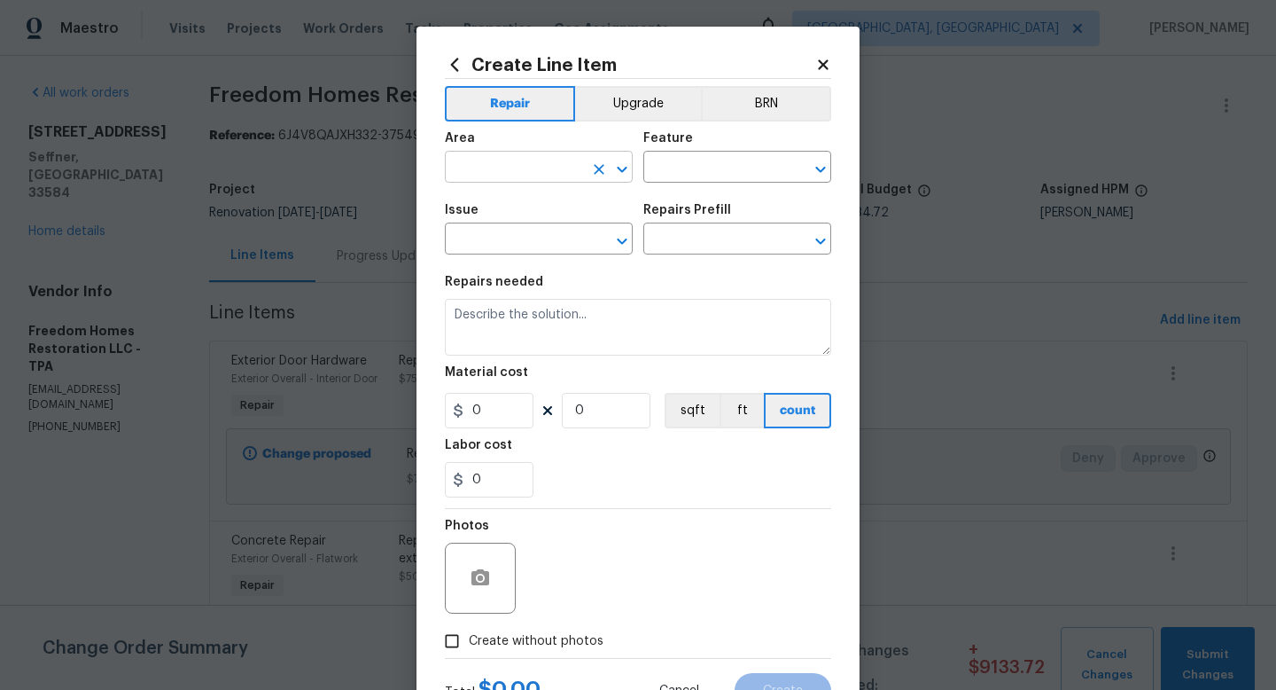
click at [551, 168] on input "text" at bounding box center [514, 168] width 138 height 27
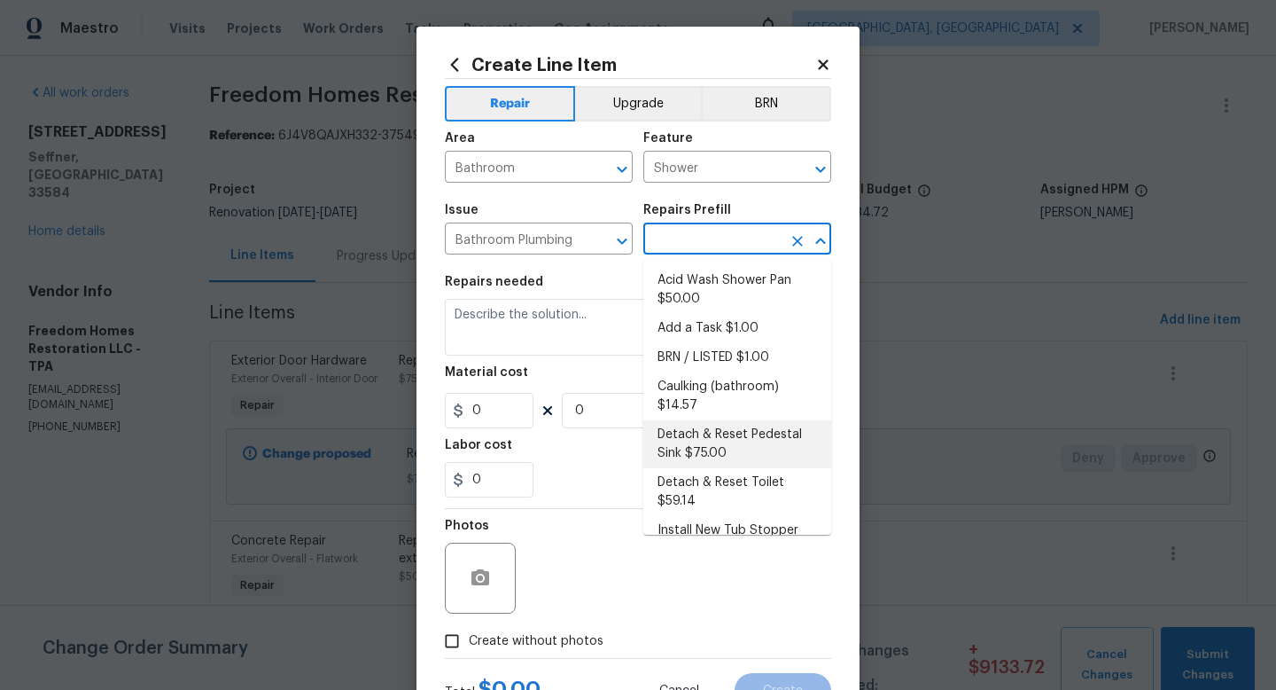
click at [775, 386] on li "Caulking (bathroom) $14.57" at bounding box center [738, 396] width 188 height 48
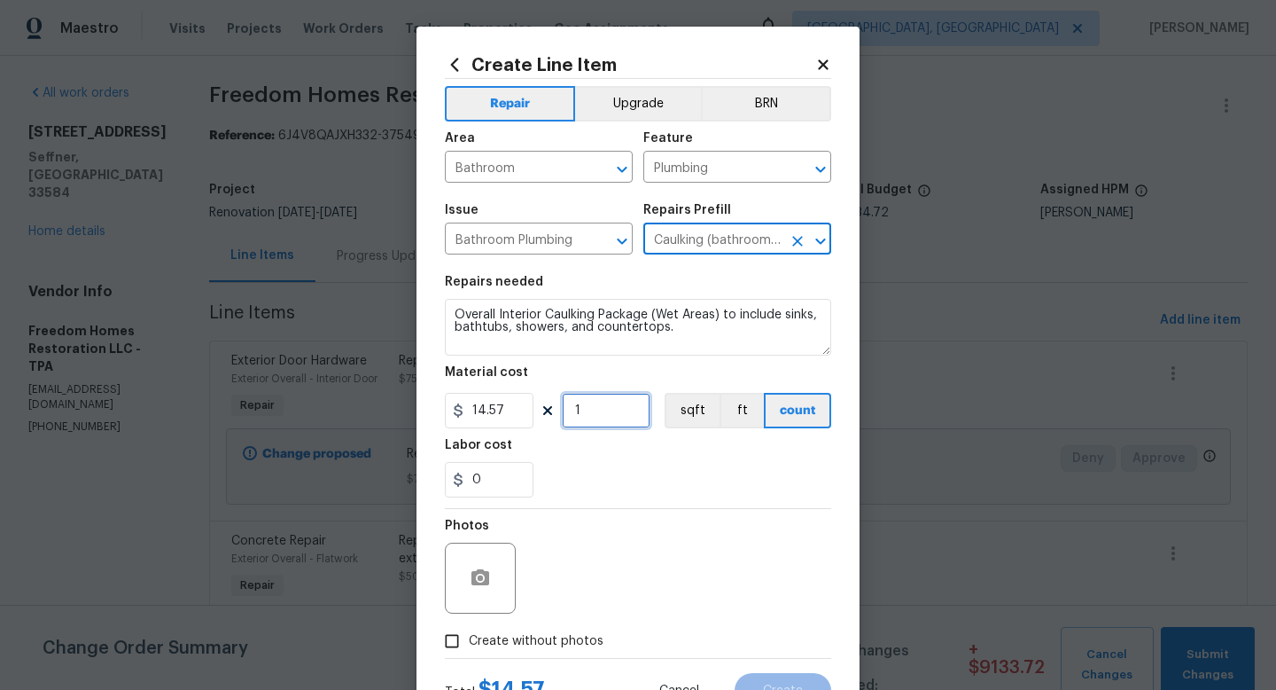
click at [590, 420] on input "1" at bounding box center [606, 410] width 89 height 35
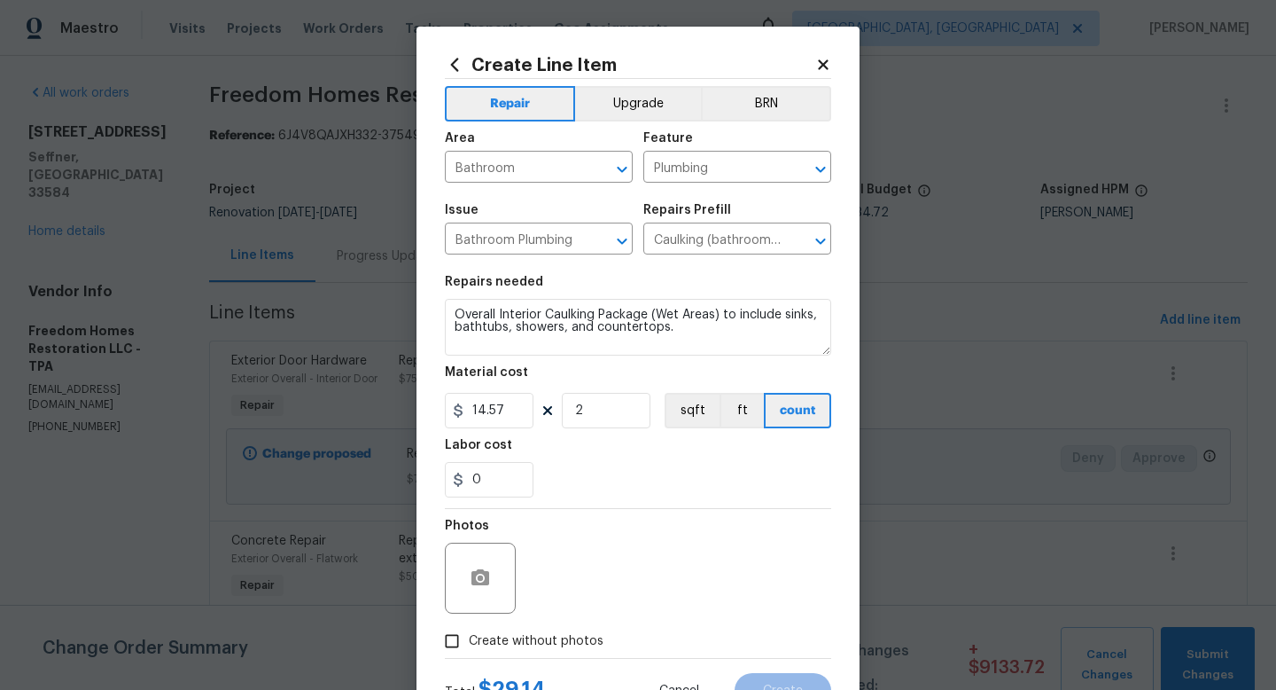
click at [581, 649] on span "Create without photos" at bounding box center [536, 641] width 135 height 19
click at [469, 649] on input "Create without photos" at bounding box center [452, 641] width 34 height 34
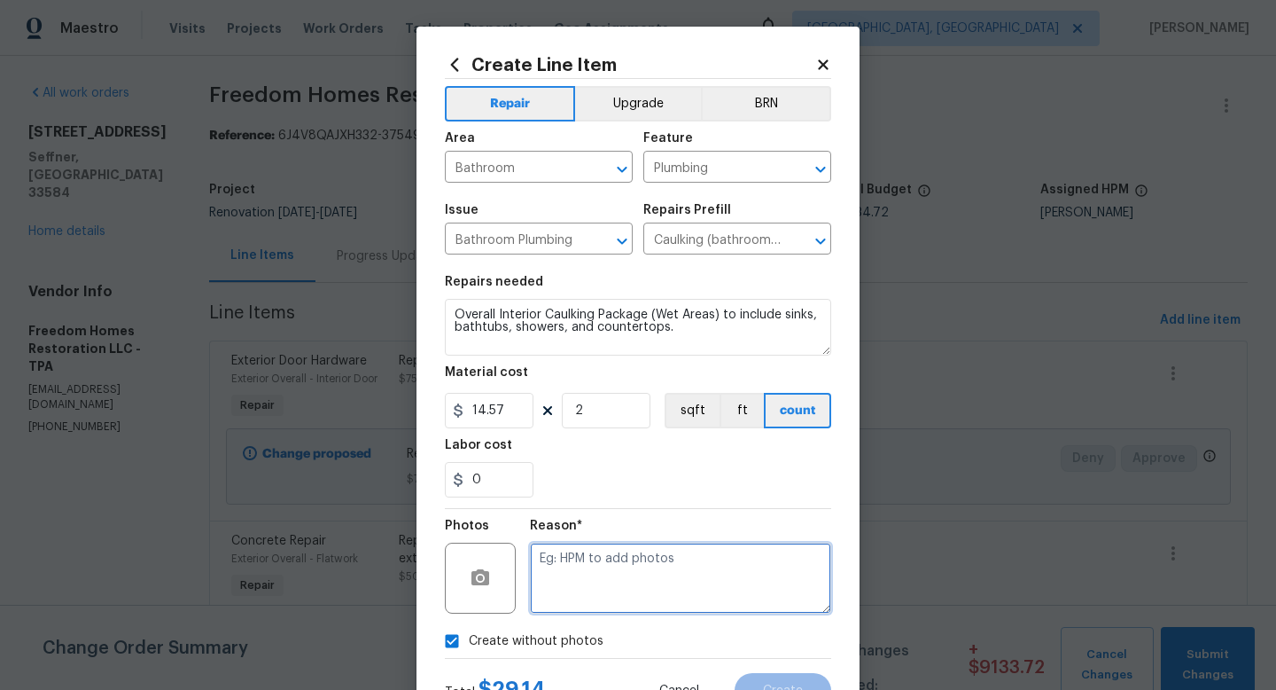
click at [590, 582] on textarea at bounding box center [680, 577] width 301 height 71
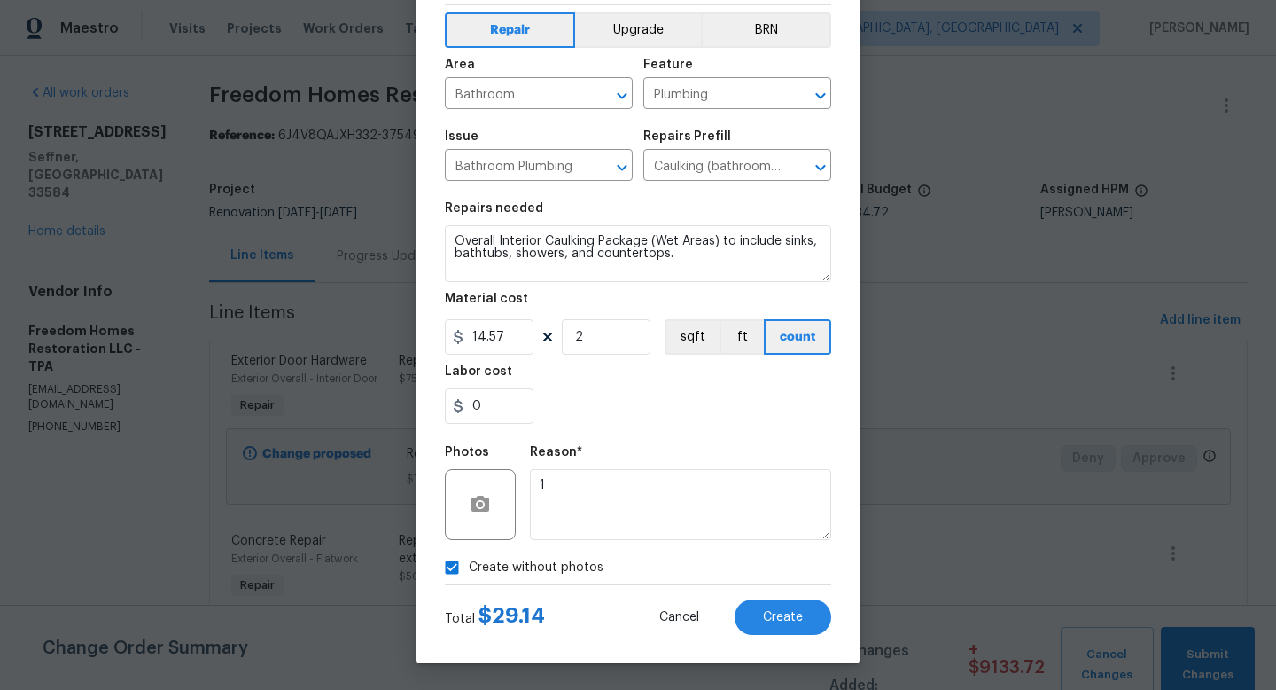
click at [762, 637] on div "Create Line Item Repair Upgrade BRN Area Bathroom ​ Feature Plumbing ​ Issue Ba…" at bounding box center [638, 308] width 443 height 710
click at [772, 621] on span "Create" at bounding box center [783, 617] width 40 height 13
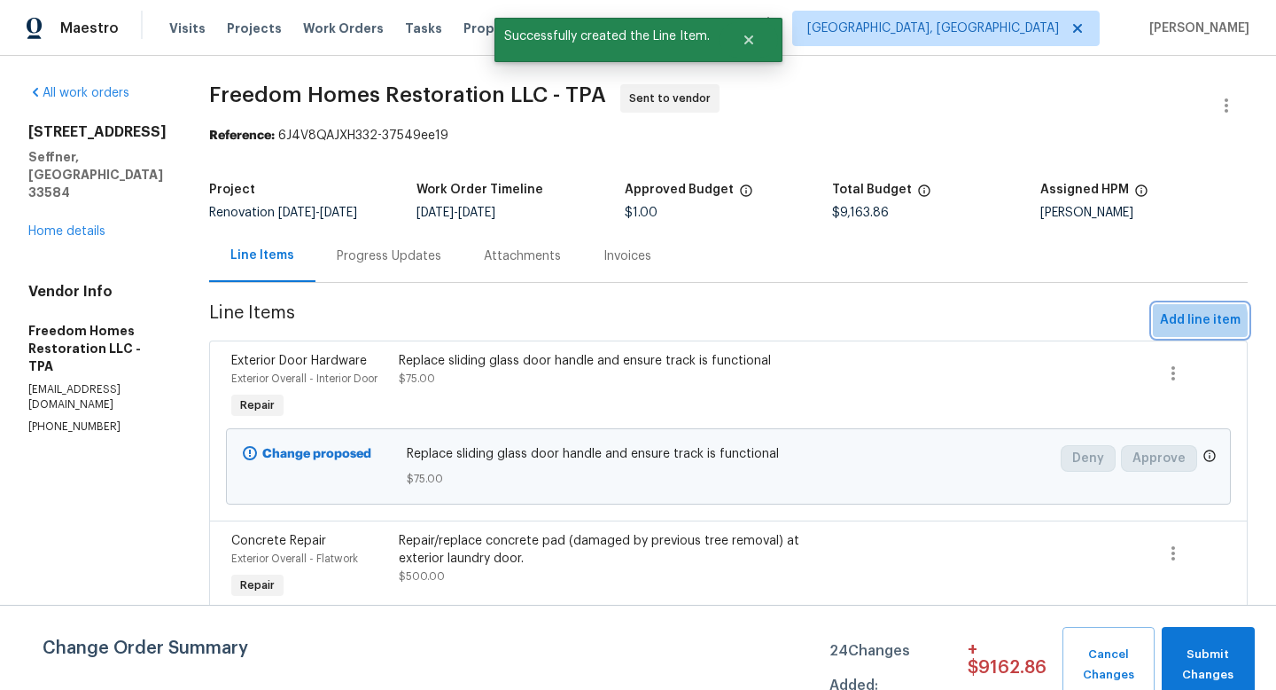
click at [1164, 325] on span "Add line item" at bounding box center [1200, 320] width 81 height 22
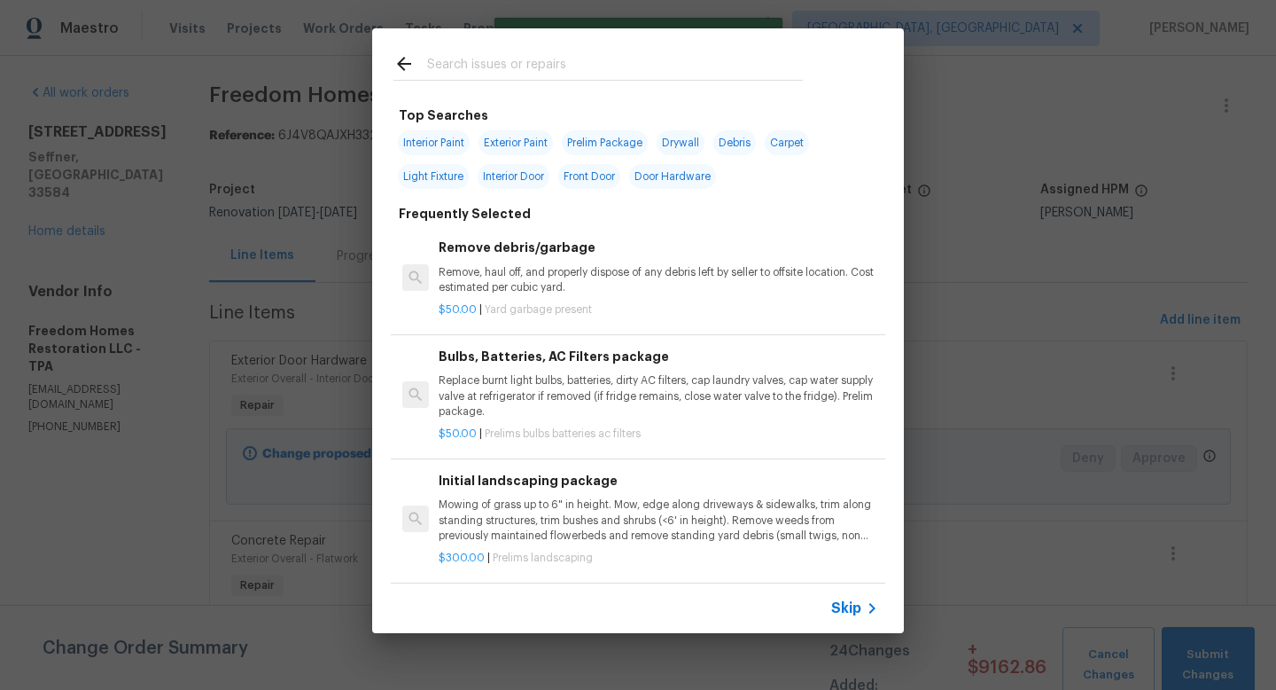
click at [842, 608] on span "Skip" at bounding box center [846, 608] width 30 height 18
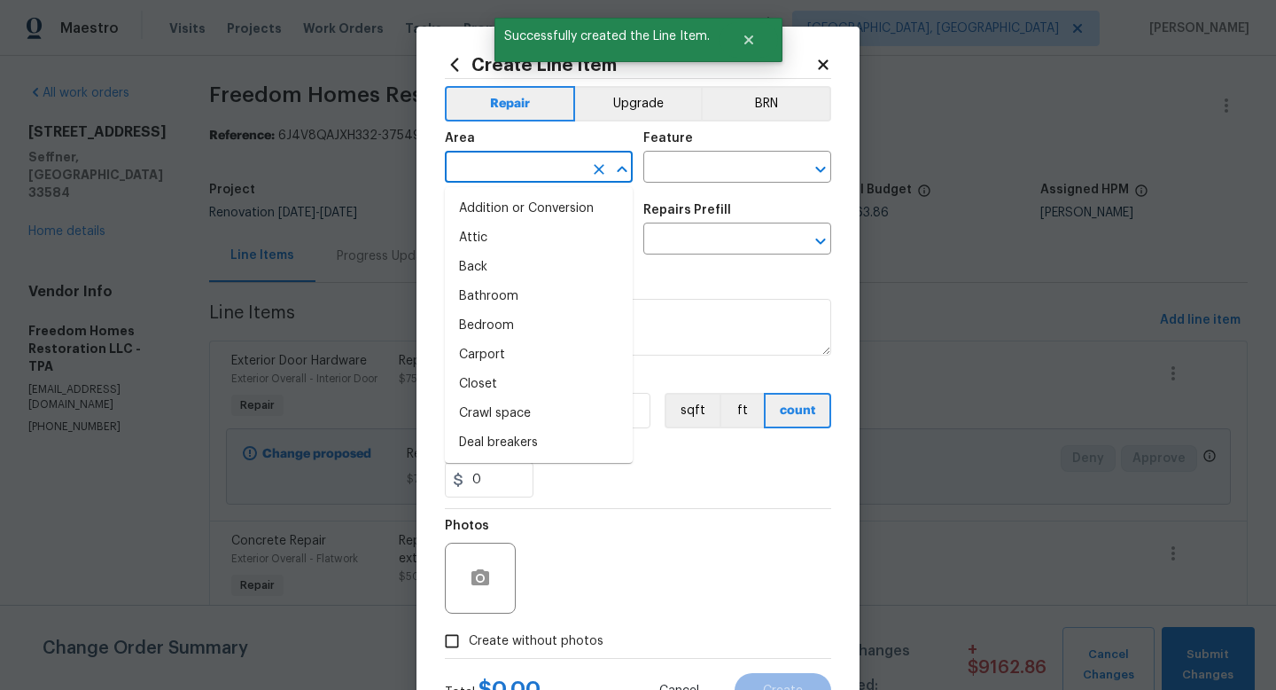
click at [504, 168] on input "text" at bounding box center [514, 168] width 138 height 27
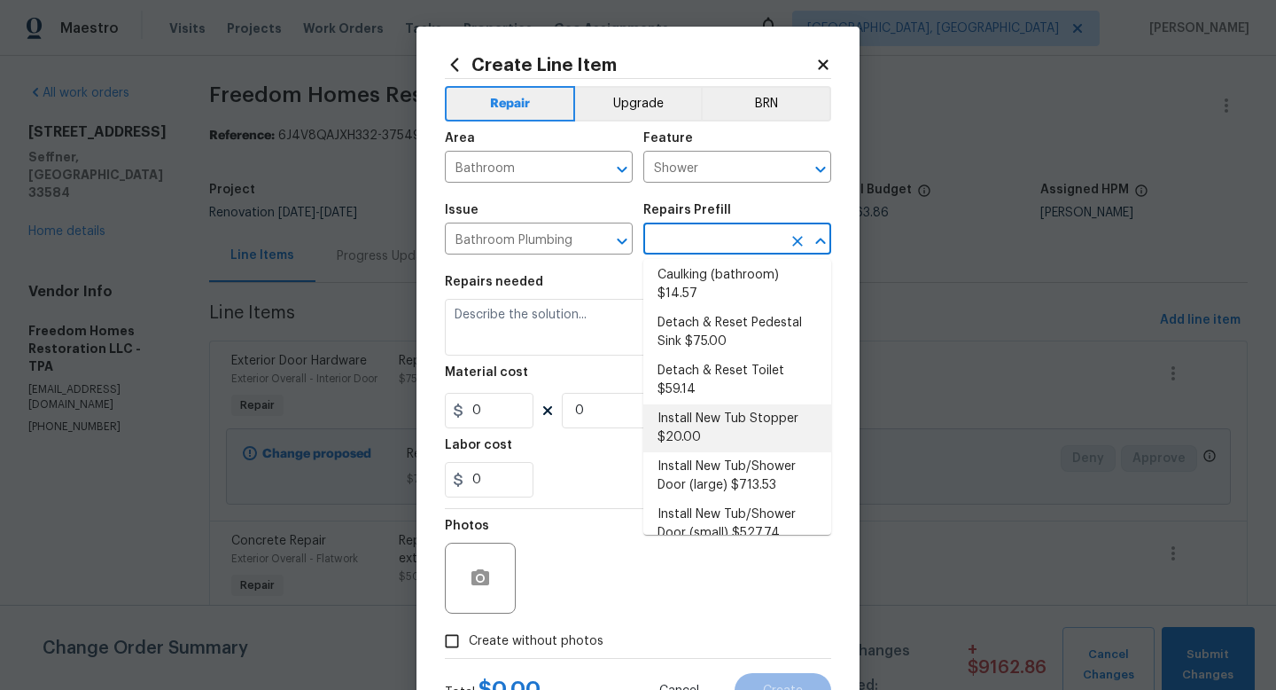
scroll to position [113, 0]
click at [731, 410] on li "Install New Tub Stopper $20.00" at bounding box center [738, 427] width 188 height 48
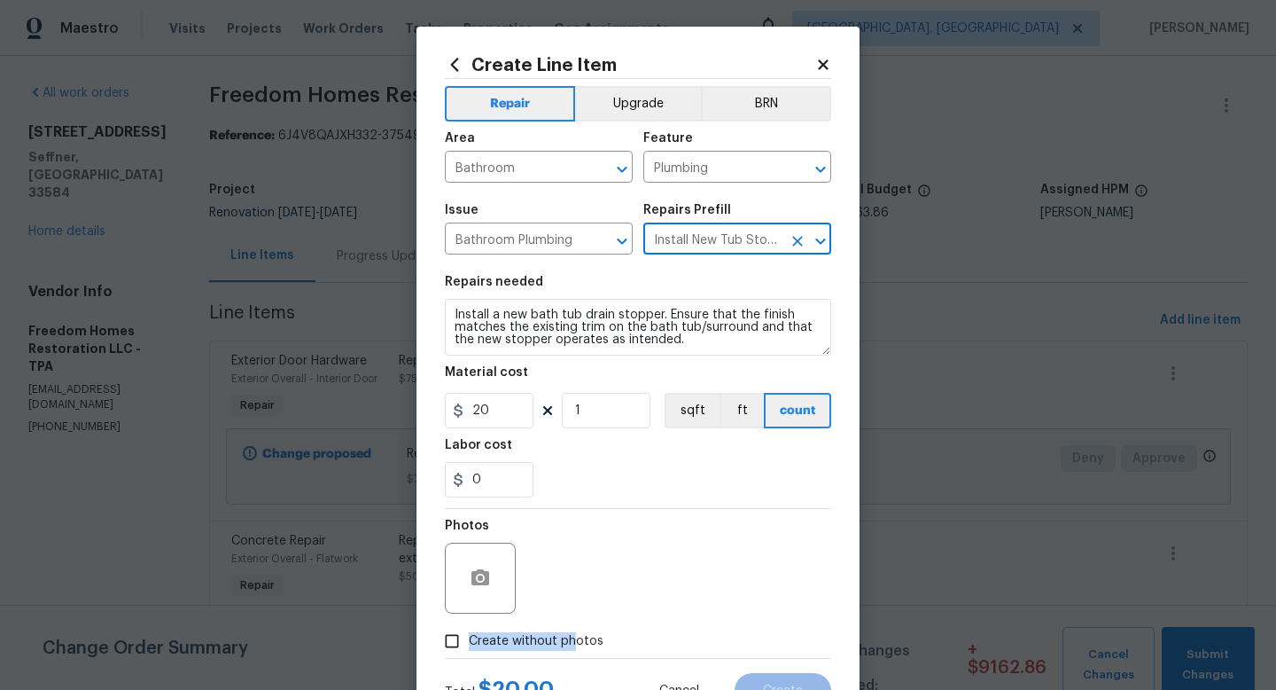
click at [573, 632] on span "Create without photos" at bounding box center [536, 641] width 135 height 19
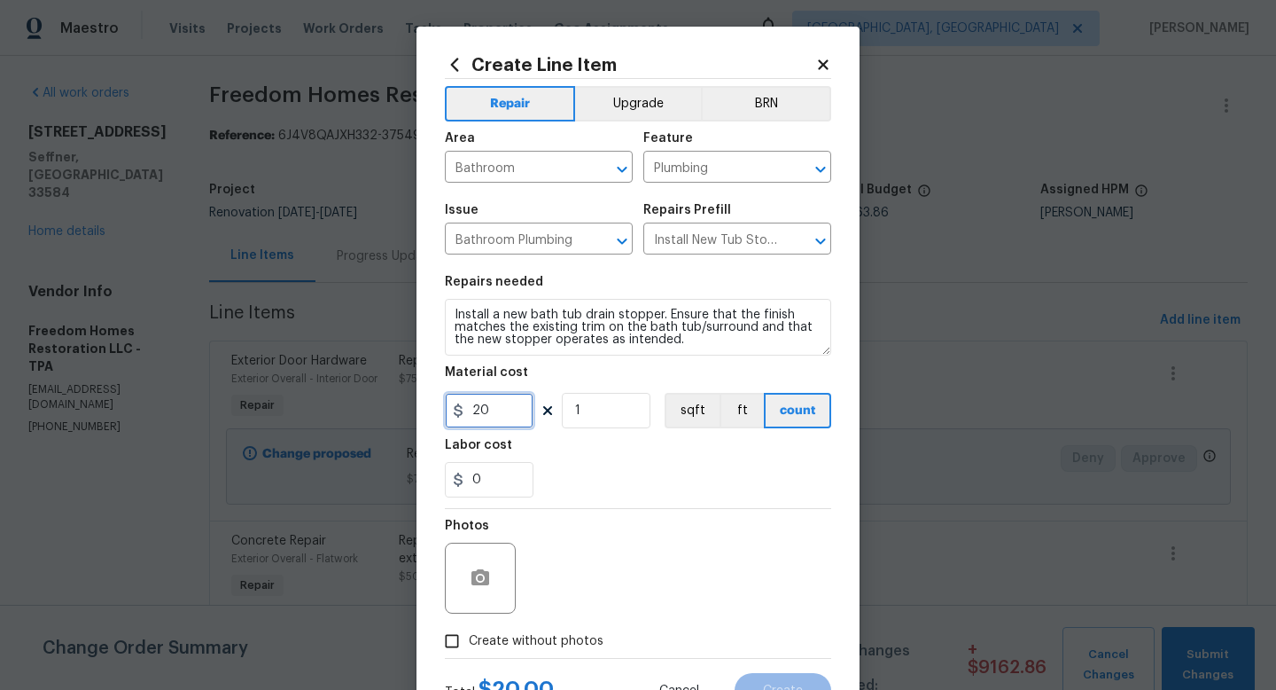
click at [515, 410] on input "20" at bounding box center [489, 410] width 89 height 35
click at [527, 652] on label "Create without photos" at bounding box center [519, 641] width 168 height 34
click at [469, 652] on input "Create without photos" at bounding box center [452, 641] width 34 height 34
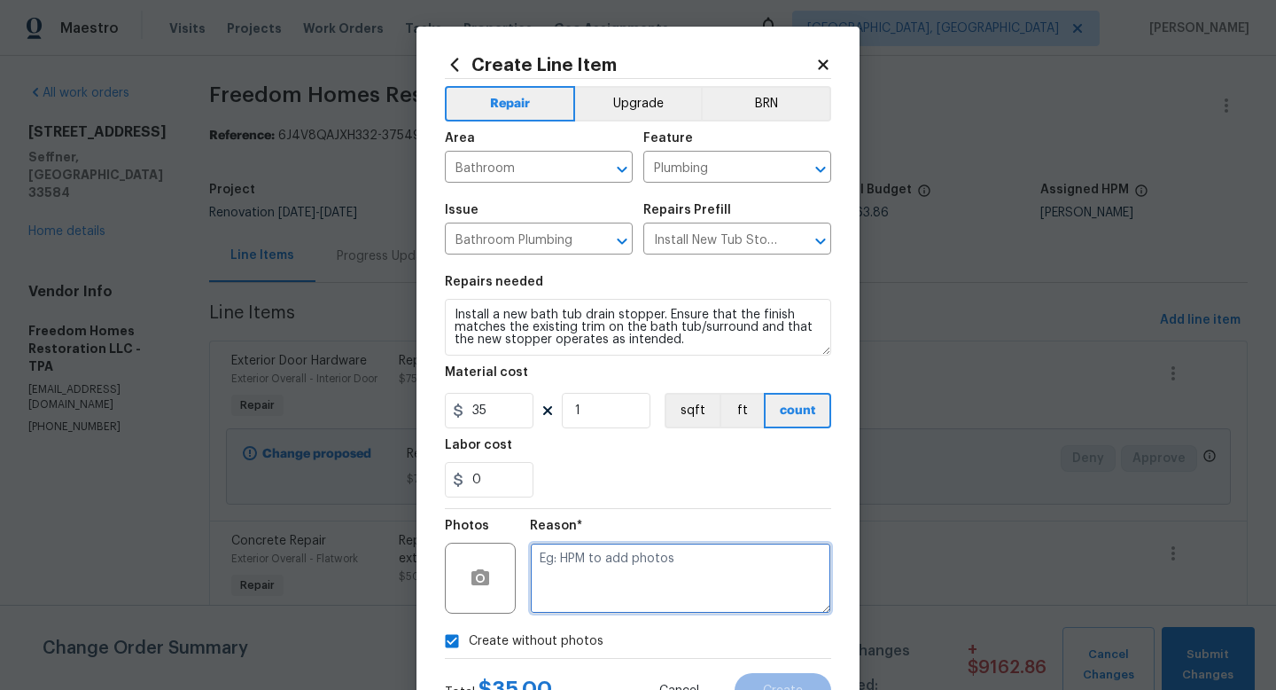
click at [577, 593] on textarea at bounding box center [680, 577] width 301 height 71
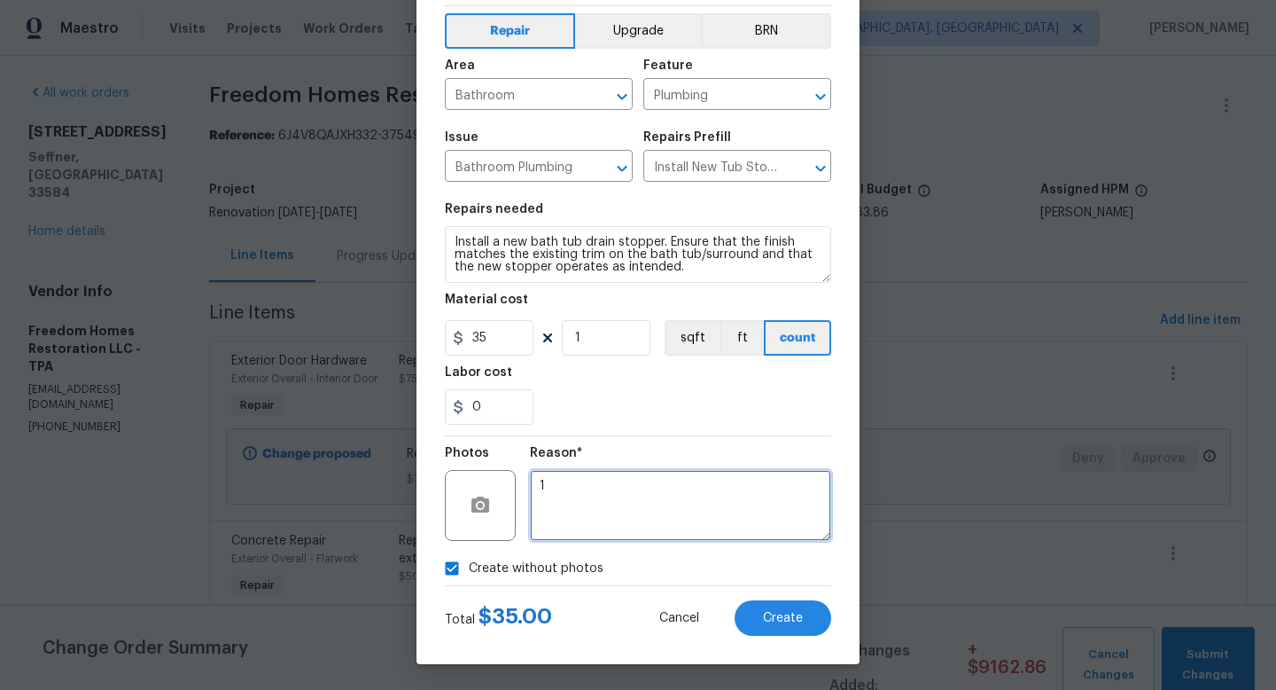
scroll to position [74, 0]
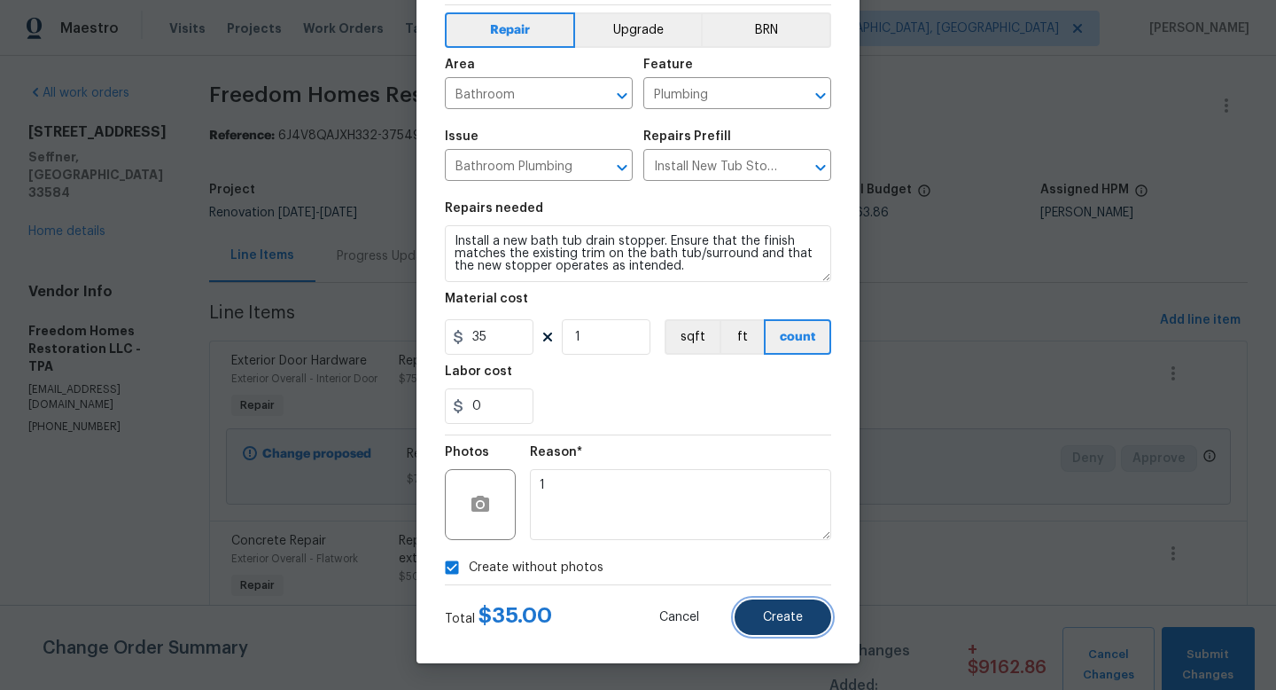
click at [778, 620] on span "Create" at bounding box center [783, 617] width 40 height 13
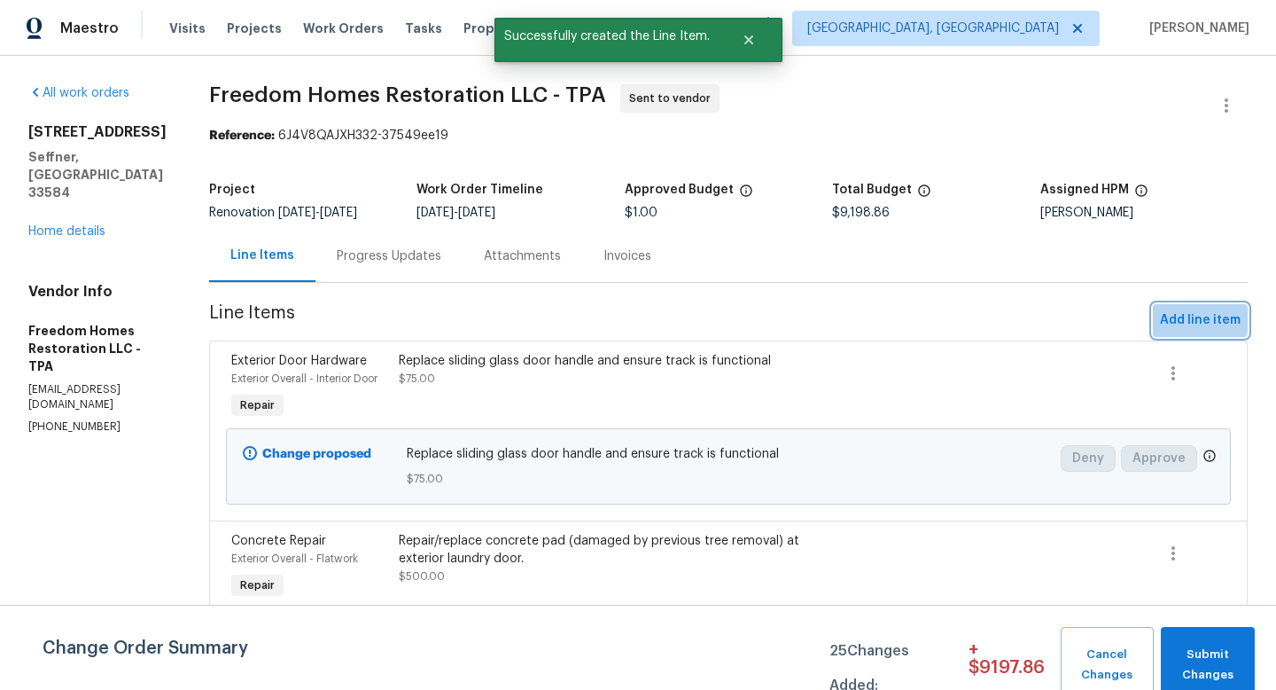
click at [1200, 318] on span "Add line item" at bounding box center [1200, 320] width 81 height 22
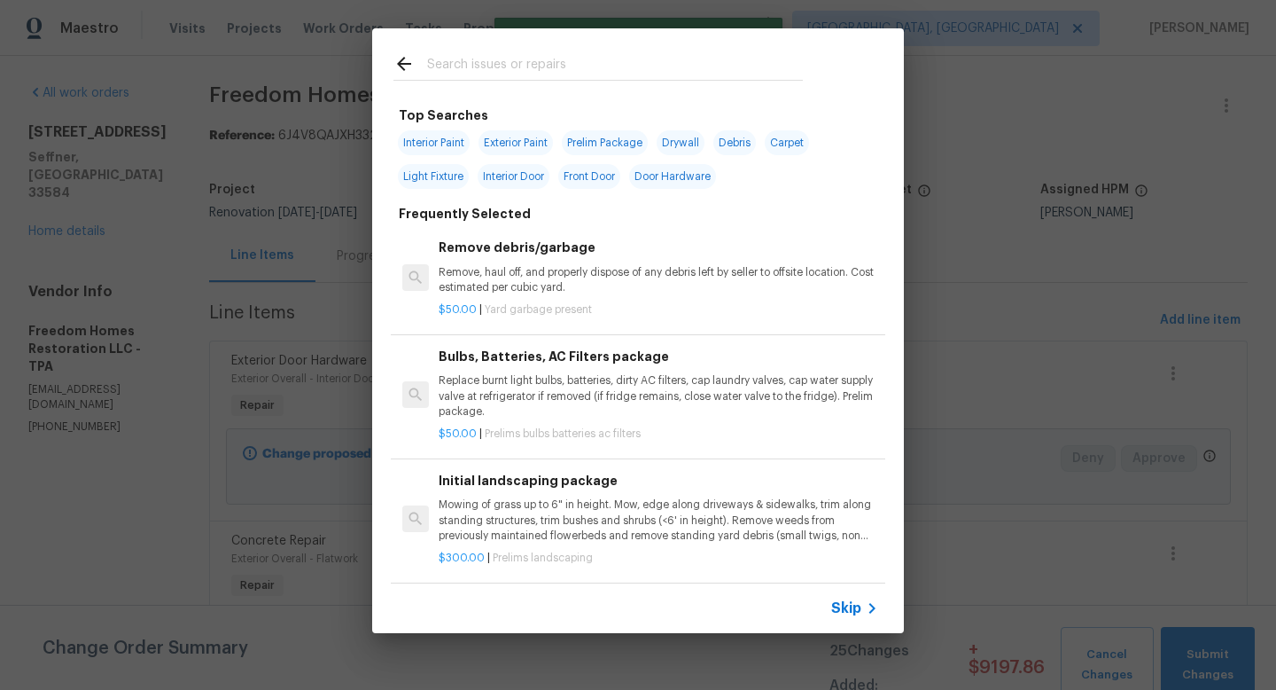
click at [867, 619] on div "Skip" at bounding box center [638, 608] width 532 height 50
click at [860, 618] on div "Skip" at bounding box center [856, 607] width 51 height 21
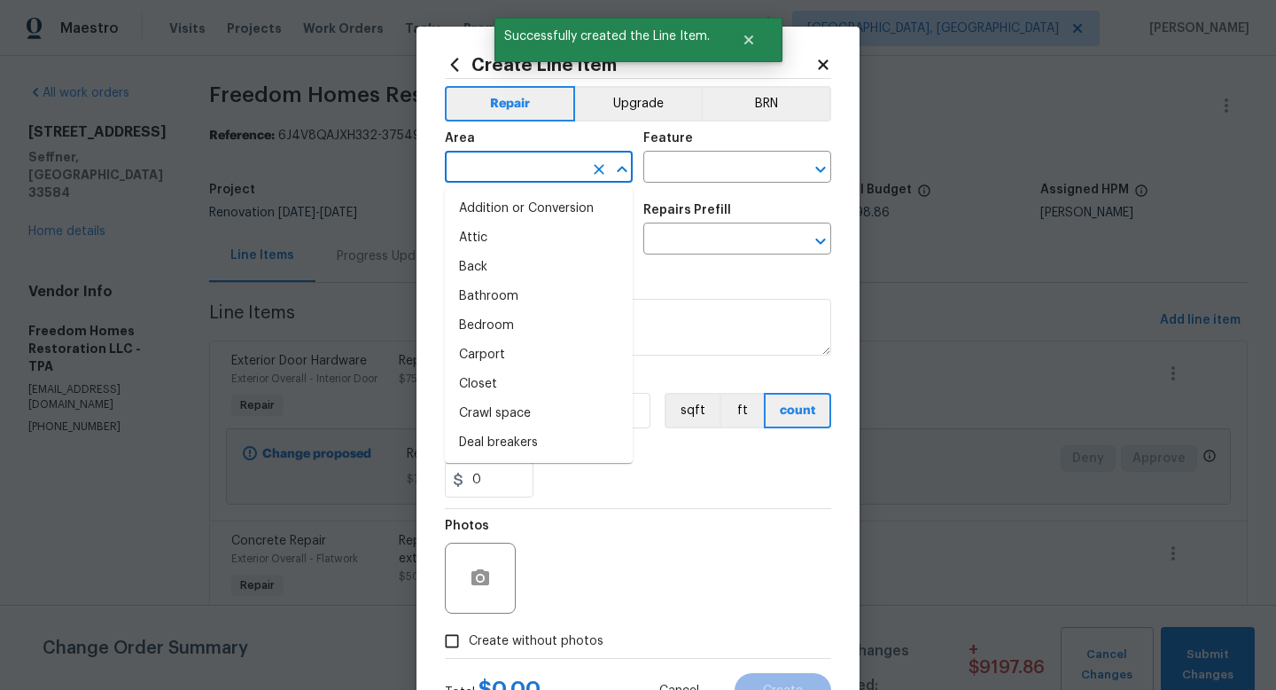
click at [511, 180] on input "text" at bounding box center [514, 168] width 138 height 27
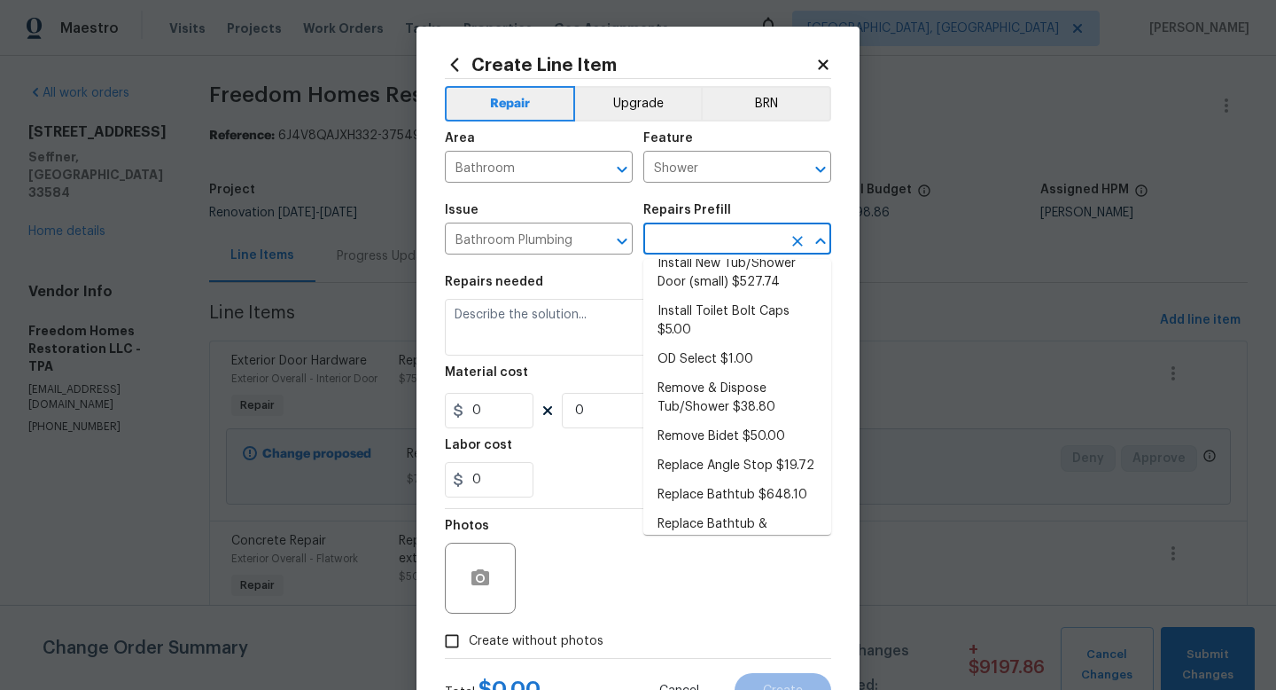
scroll to position [358, 0]
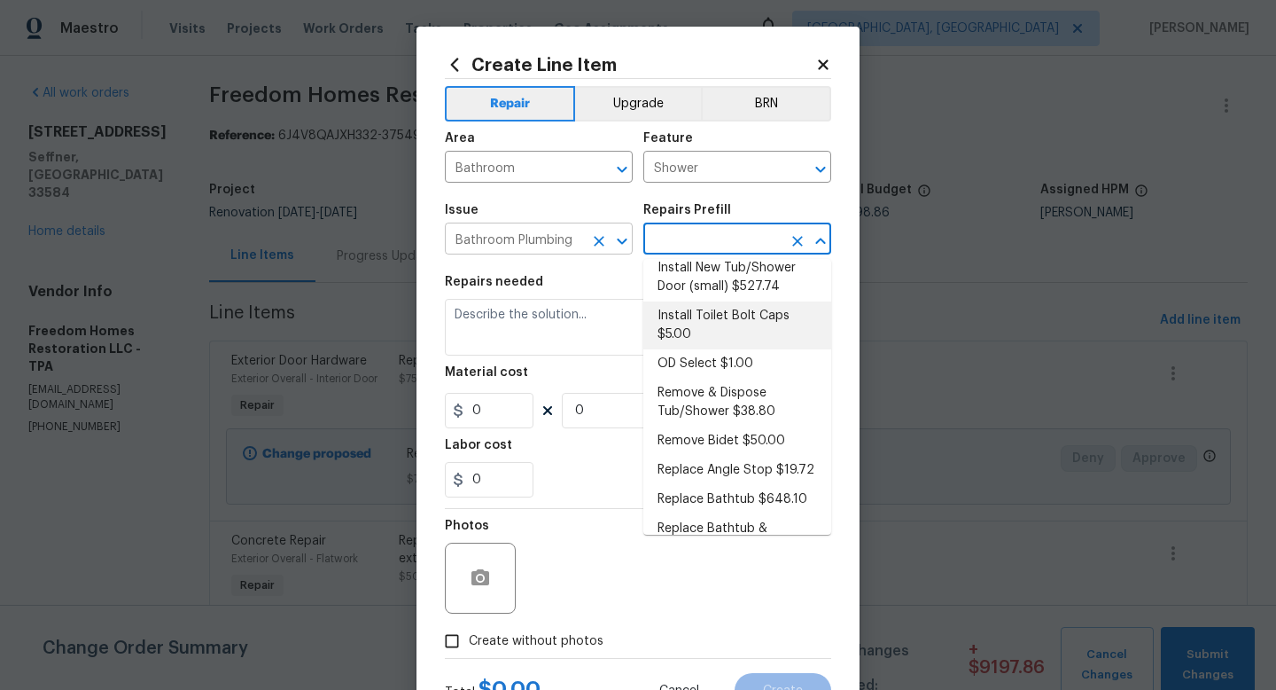
click at [605, 238] on icon "Clear" at bounding box center [599, 241] width 18 height 18
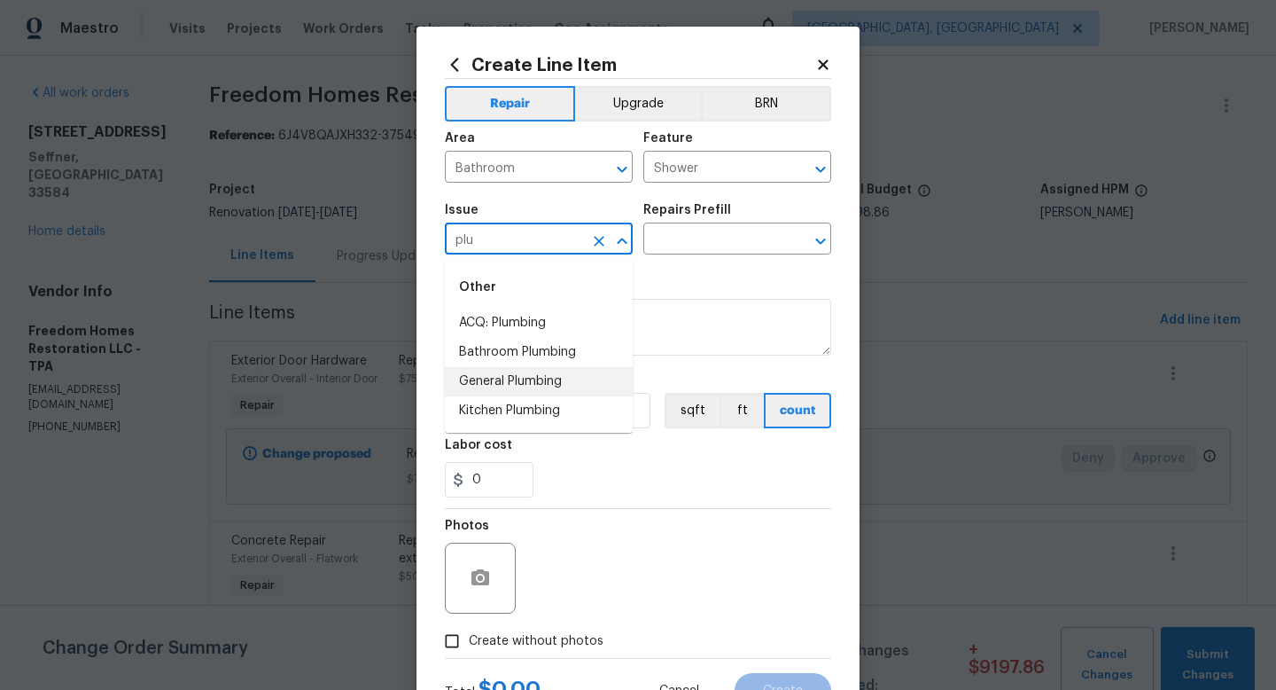
click at [568, 377] on li "General Plumbing" at bounding box center [539, 381] width 188 height 29
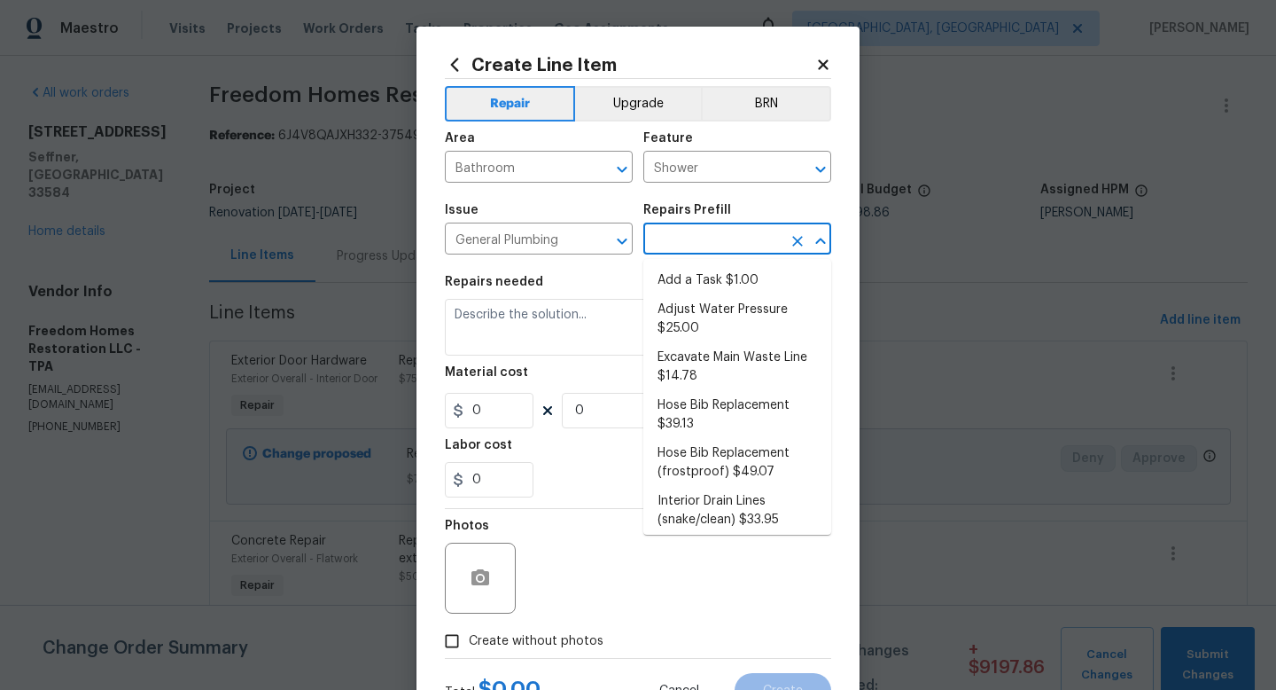
click at [692, 249] on input "text" at bounding box center [713, 240] width 138 height 27
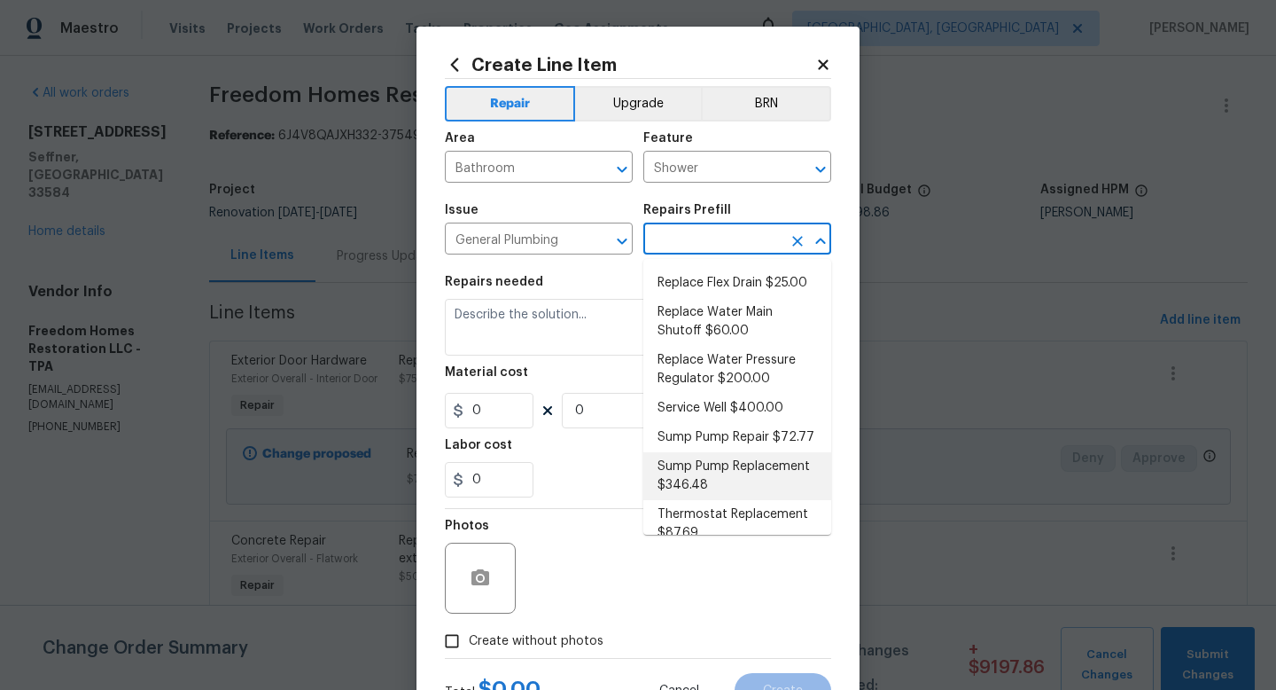
scroll to position [446, 0]
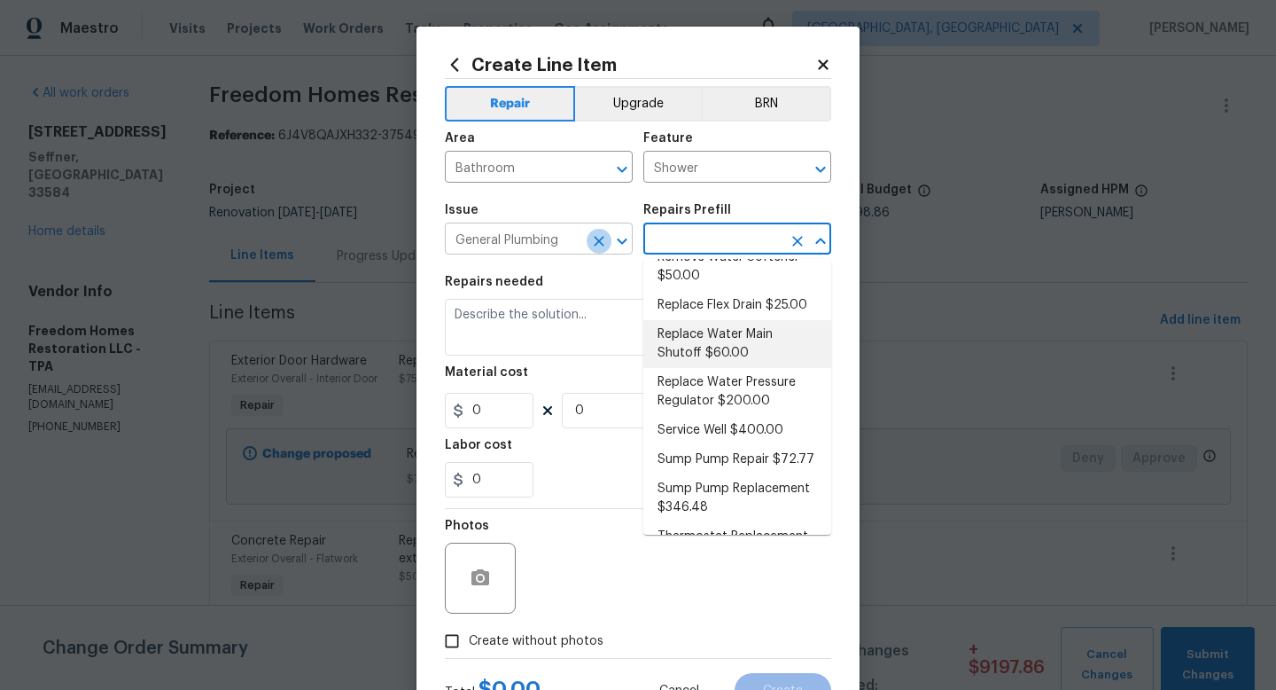
click at [596, 239] on icon "Clear" at bounding box center [599, 241] width 11 height 11
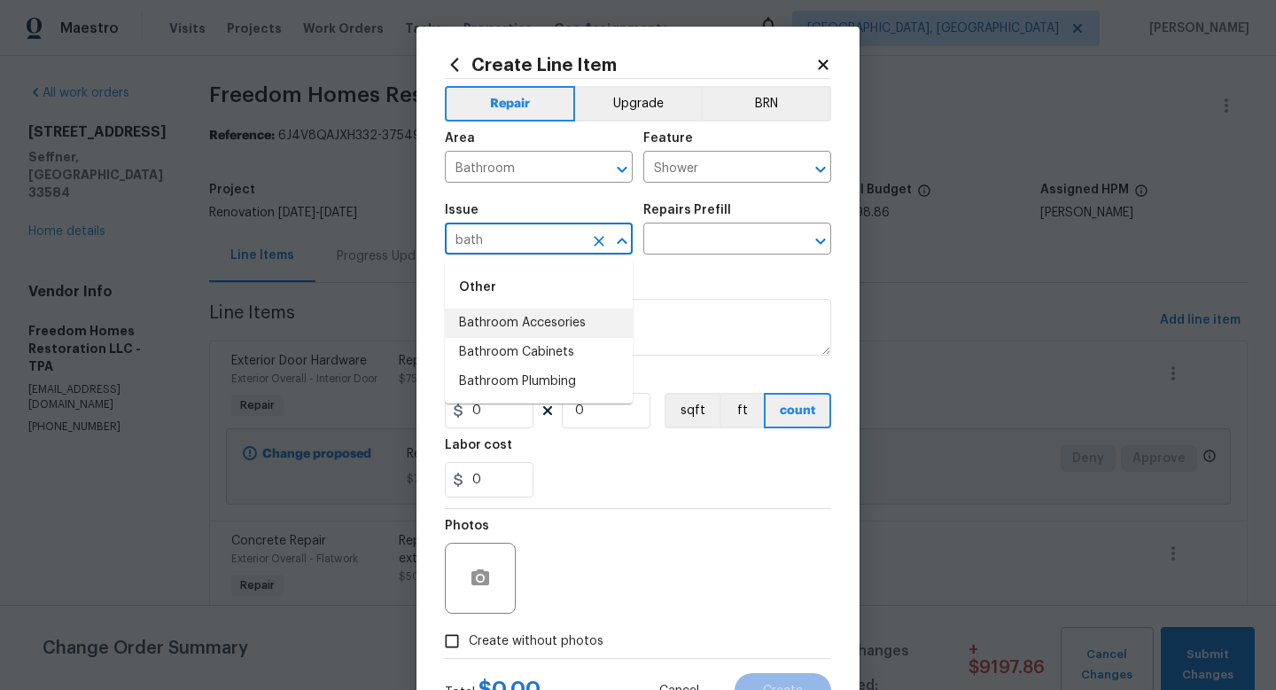
click at [581, 328] on li "Bathroom Accesories" at bounding box center [539, 322] width 188 height 29
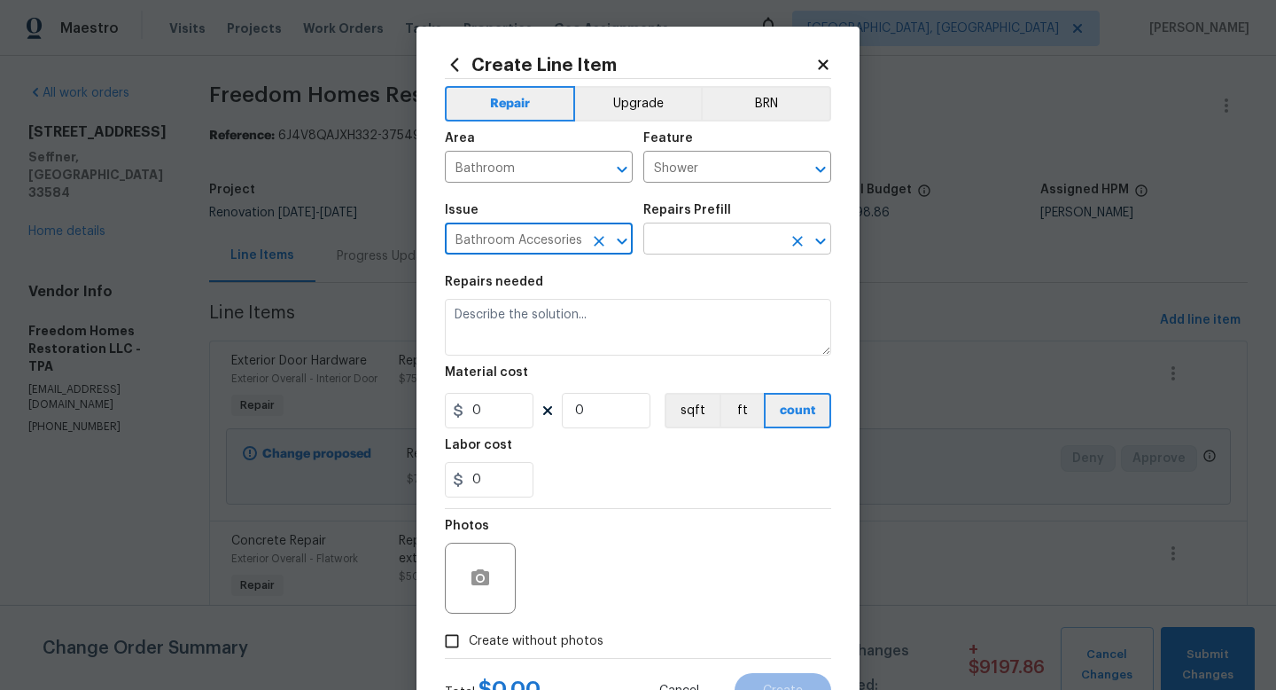
click at [677, 240] on input "text" at bounding box center [713, 240] width 138 height 27
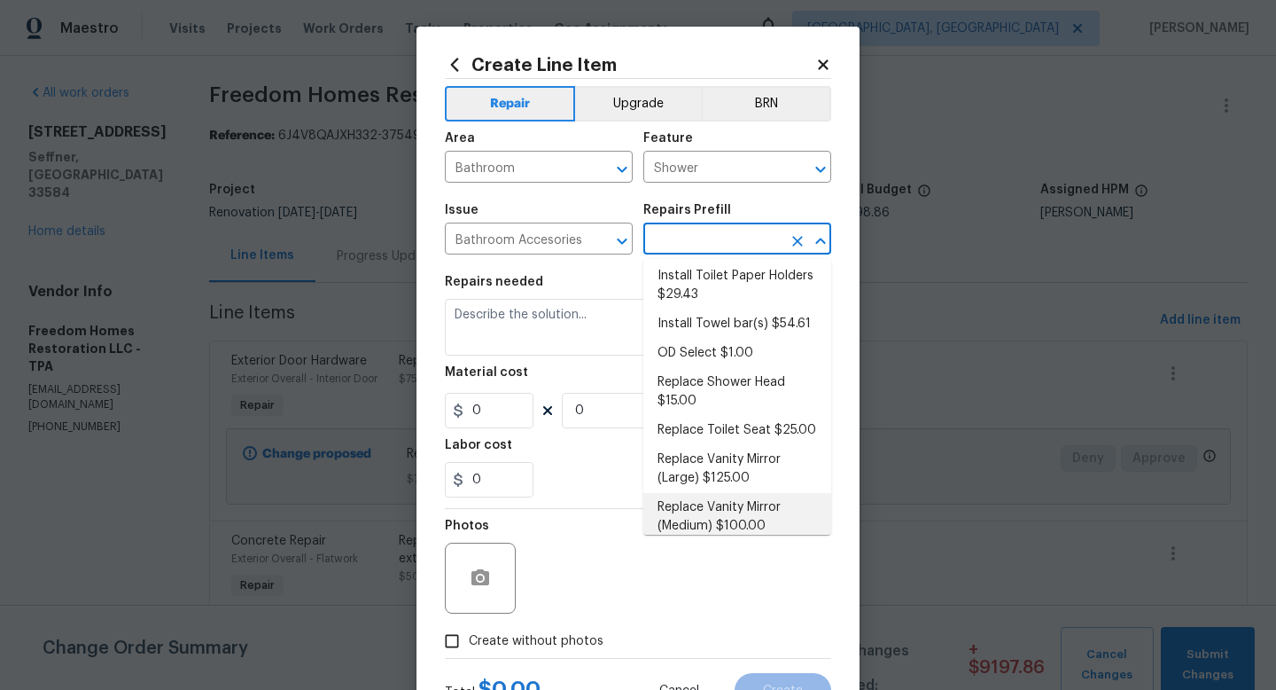
scroll to position [162, 0]
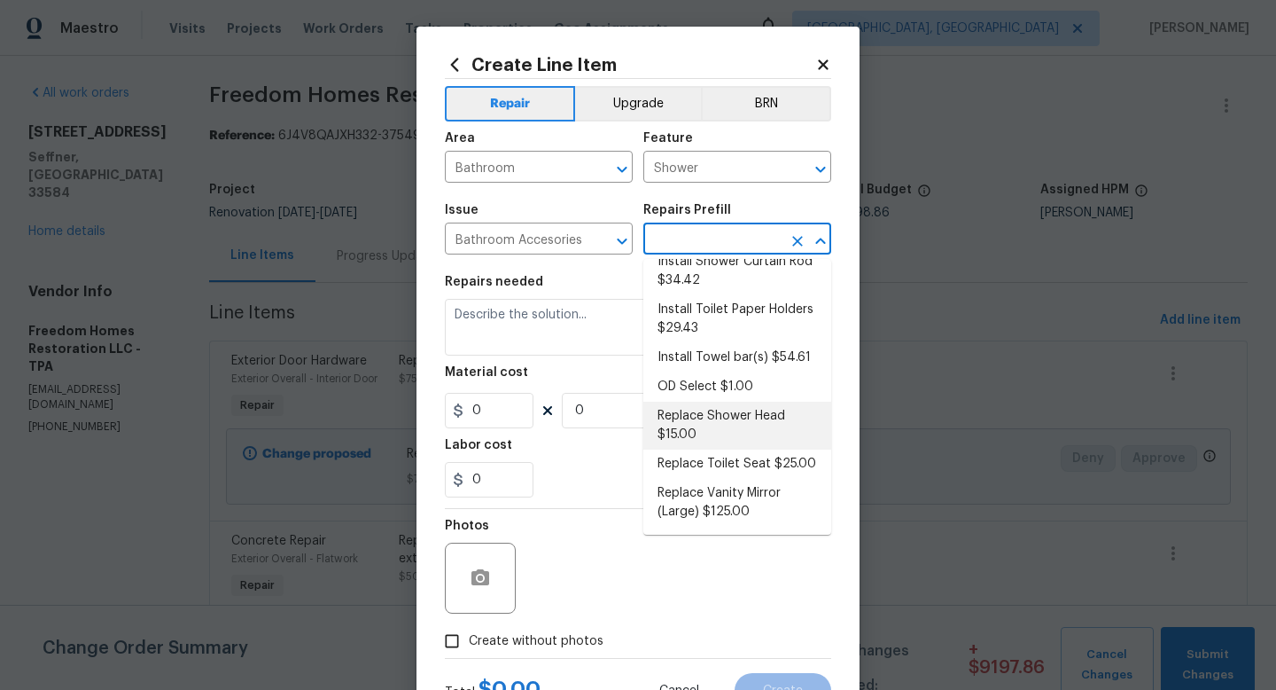
click at [745, 440] on li "Replace Shower Head $15.00" at bounding box center [738, 426] width 188 height 48
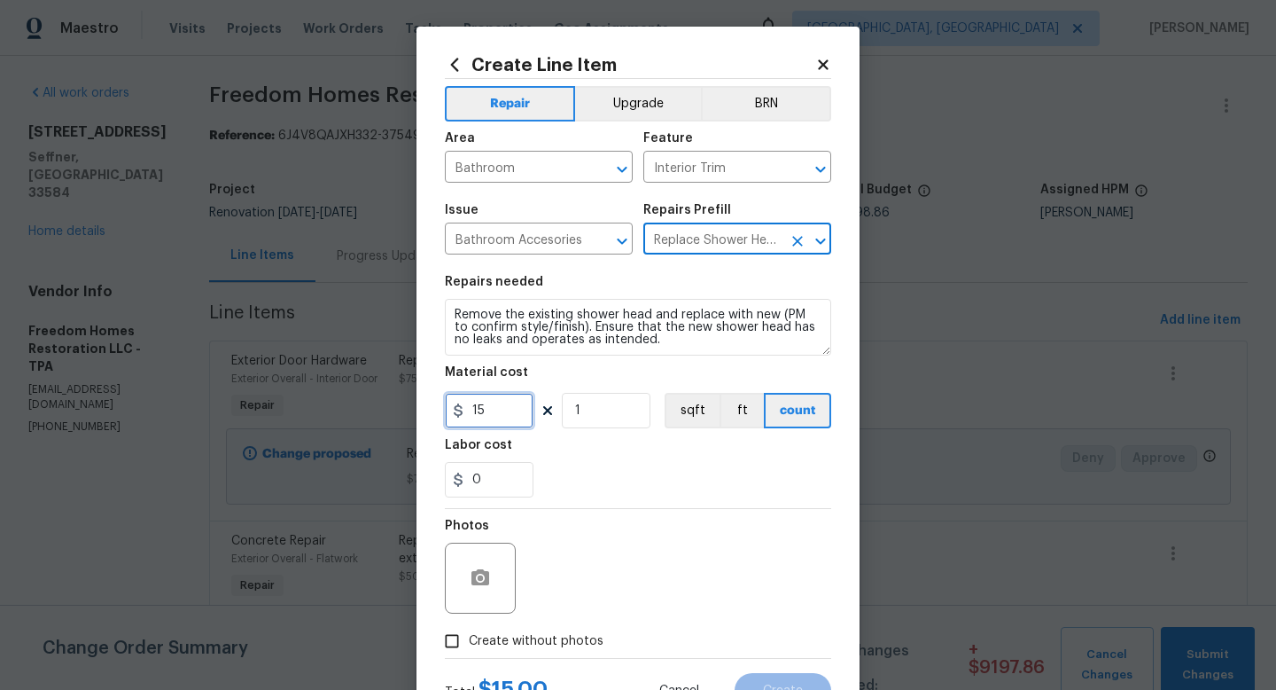
click at [511, 411] on input "15" at bounding box center [489, 410] width 89 height 35
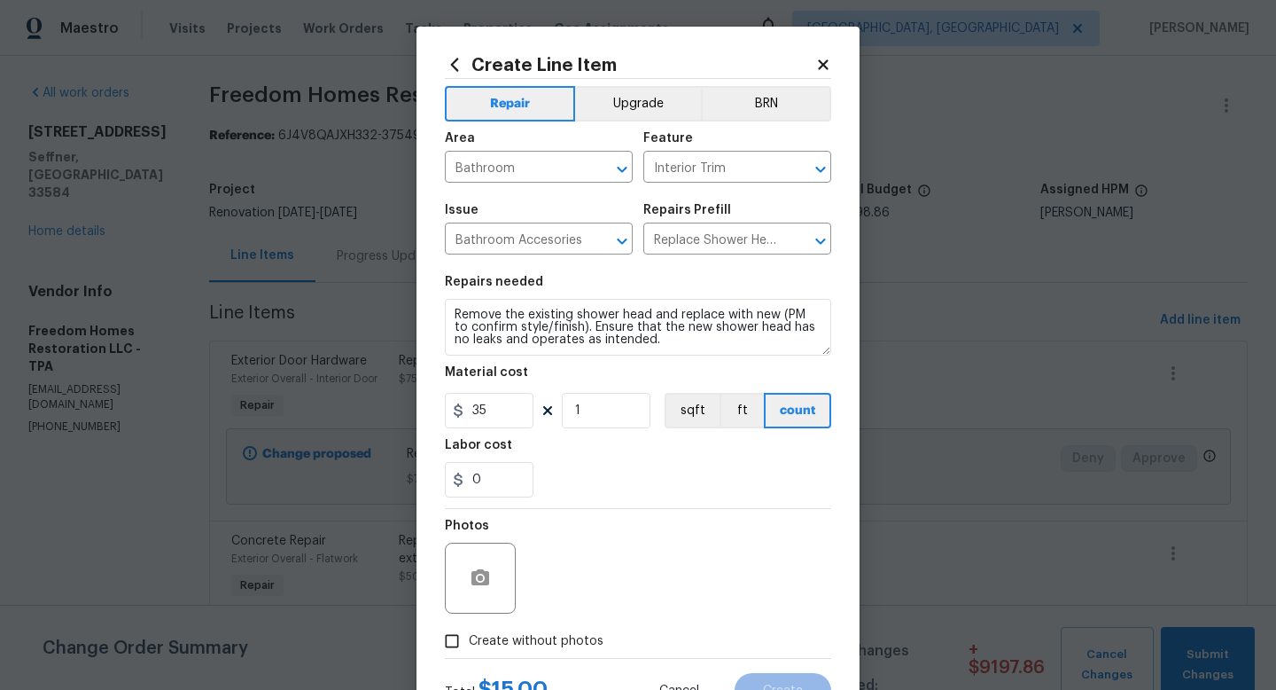
click at [523, 645] on span "Create without photos" at bounding box center [536, 641] width 135 height 19
click at [469, 645] on input "Create without photos" at bounding box center [452, 641] width 34 height 34
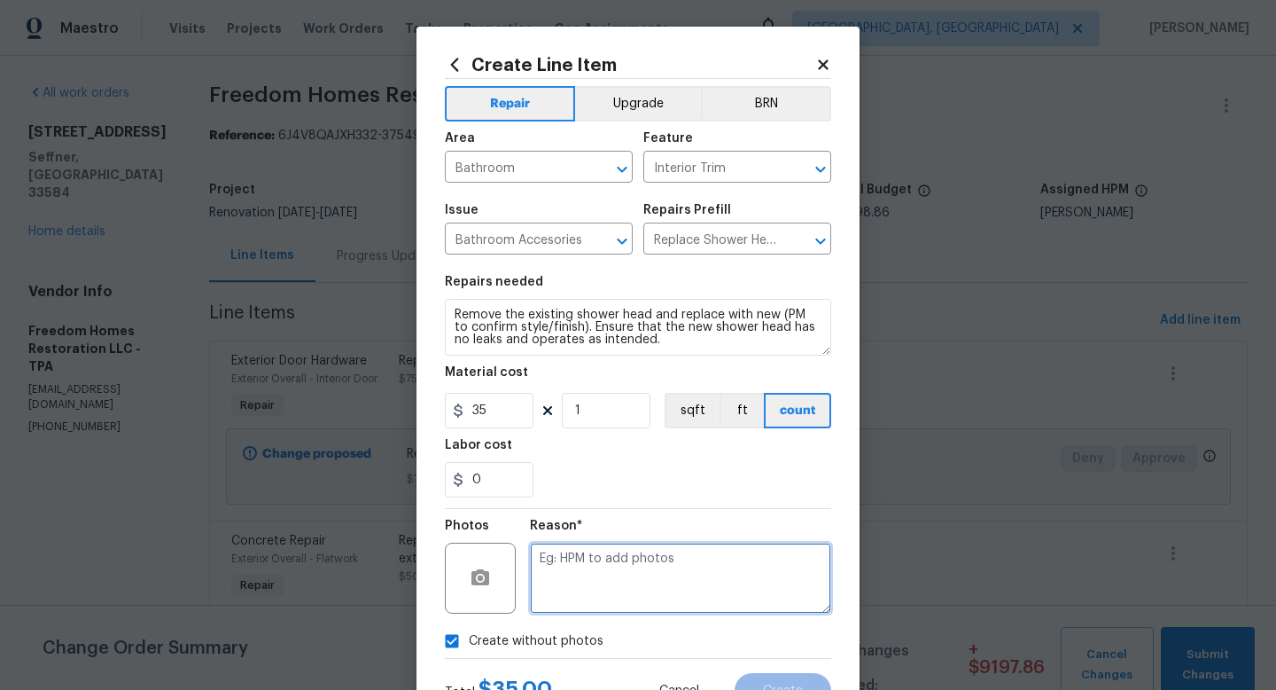
click at [598, 578] on textarea at bounding box center [680, 577] width 301 height 71
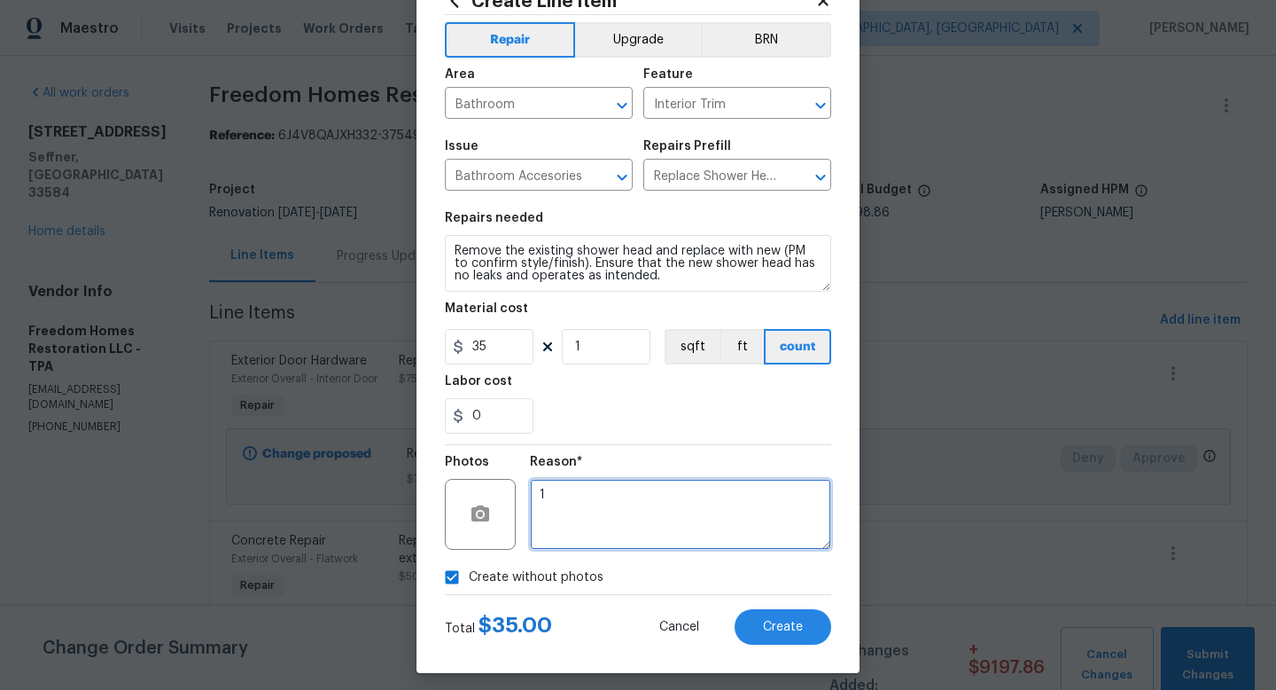
scroll to position [62, 0]
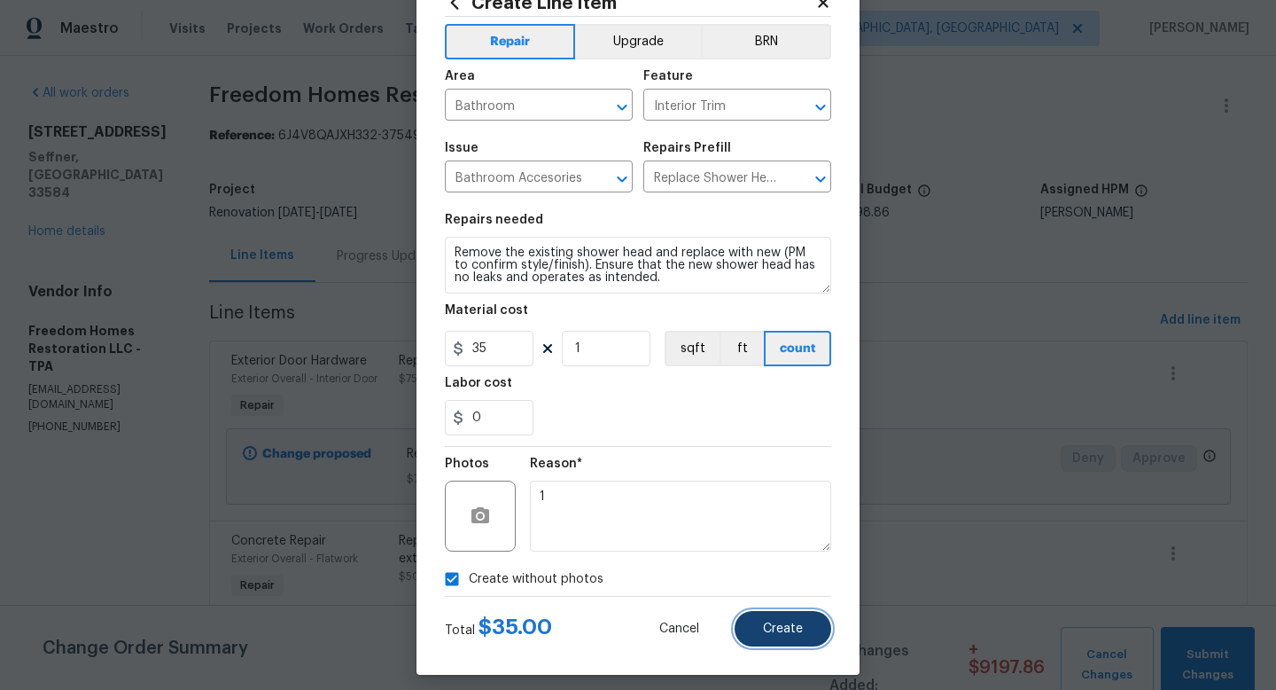
click at [787, 633] on span "Create" at bounding box center [783, 628] width 40 height 13
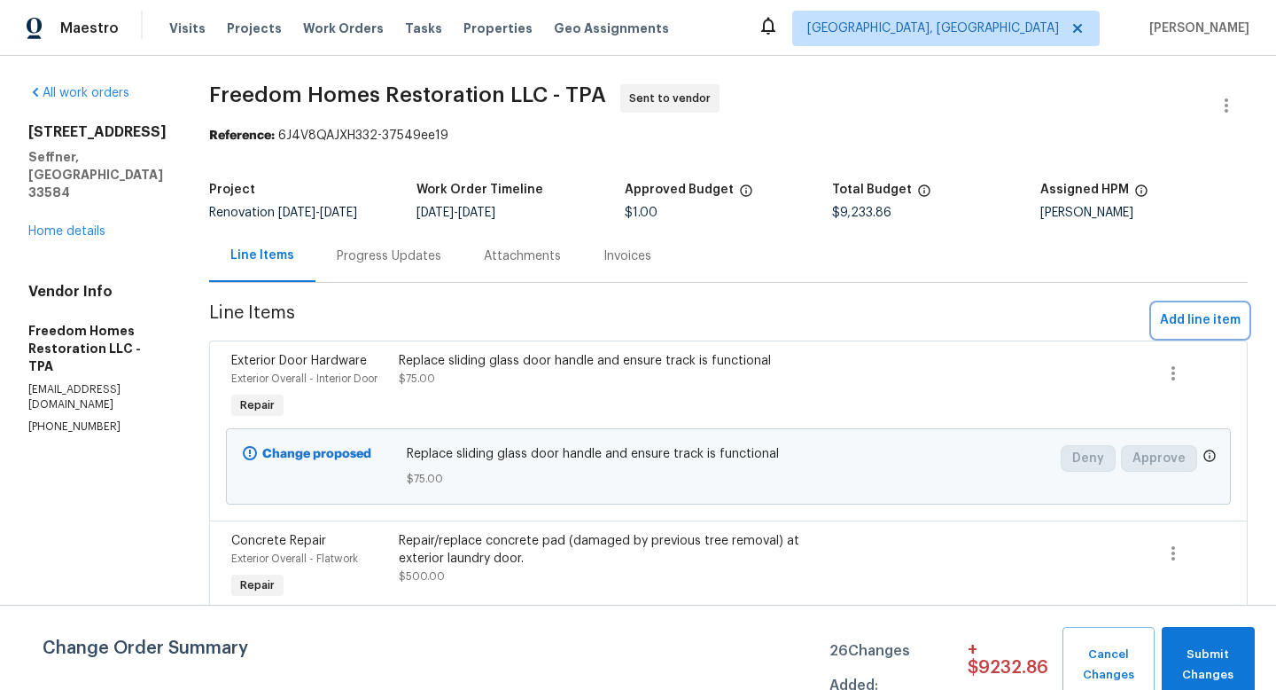
click at [1217, 323] on span "Add line item" at bounding box center [1200, 320] width 81 height 22
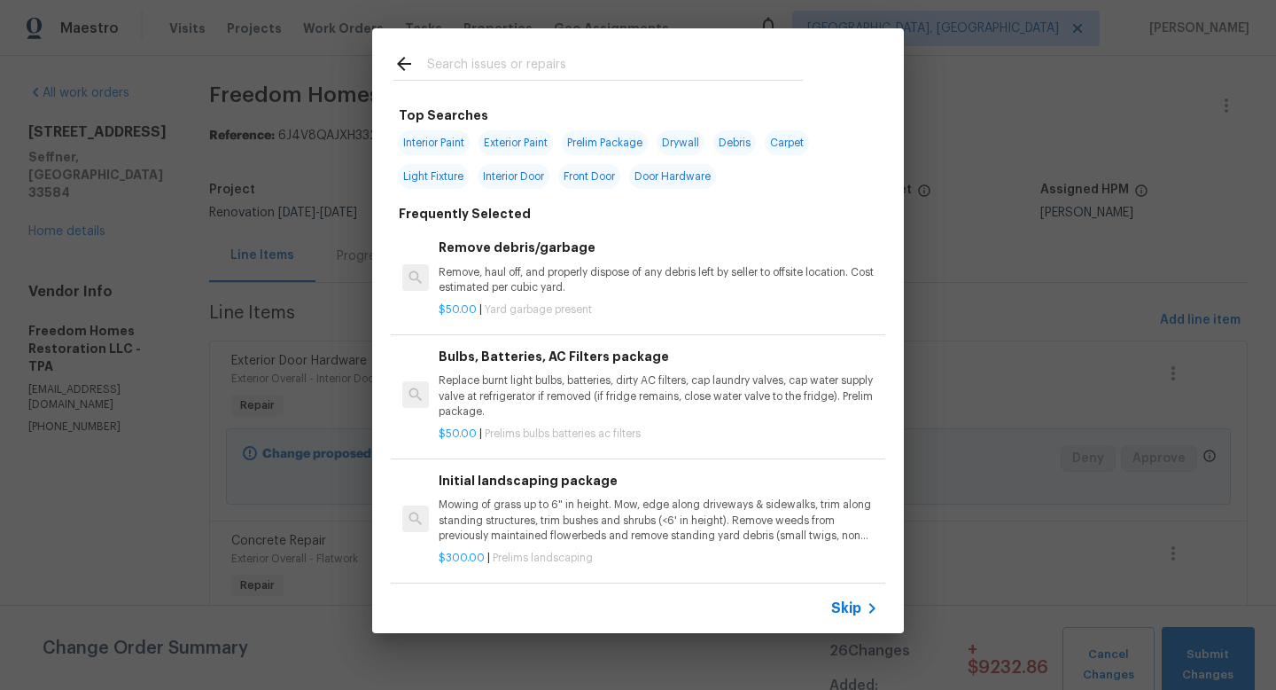
click at [849, 621] on div "Skip" at bounding box center [638, 608] width 532 height 50
click at [849, 611] on span "Skip" at bounding box center [846, 608] width 30 height 18
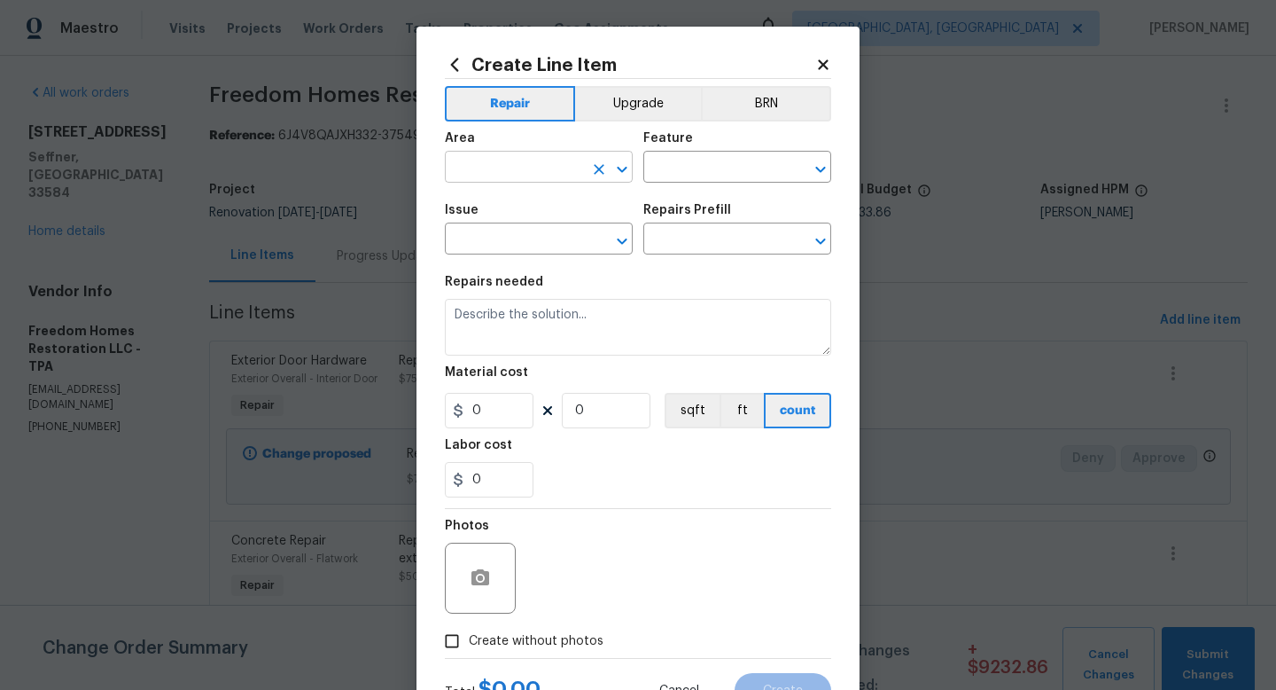
click at [522, 164] on input "text" at bounding box center [514, 168] width 138 height 27
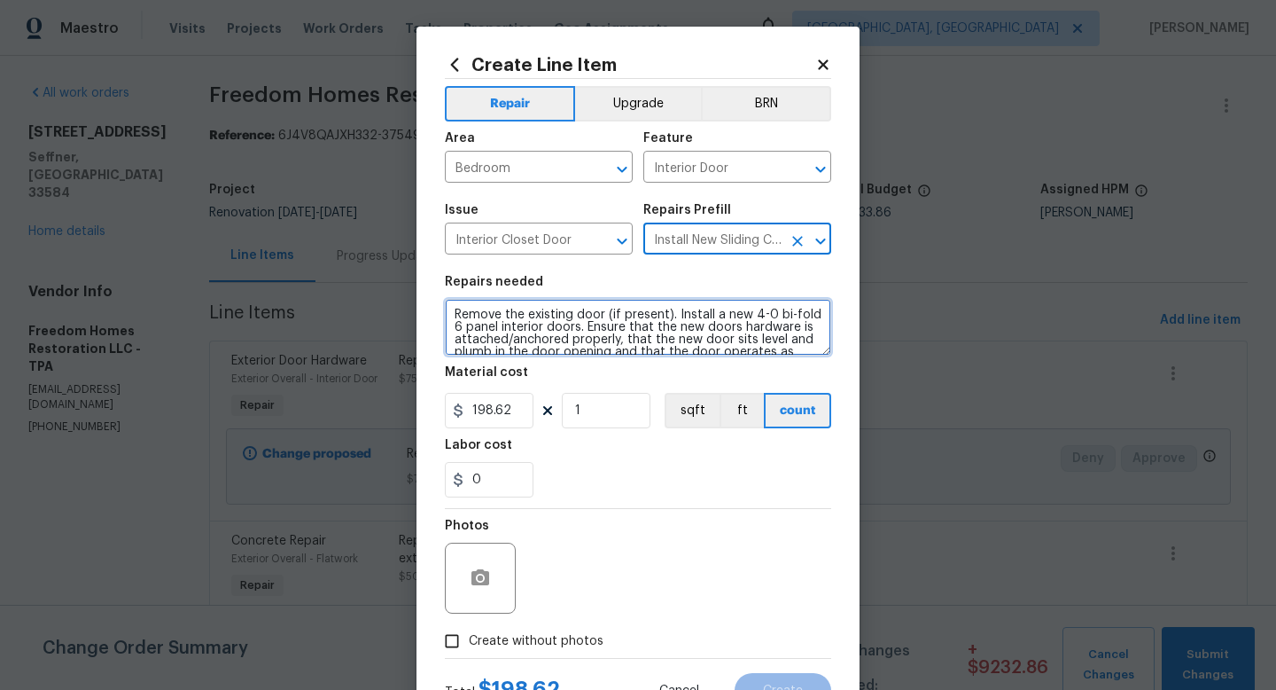
click at [450, 311] on textarea "Remove the existing door (if present). Install a new 4-0 bi-fold 6 panel interi…" at bounding box center [638, 327] width 386 height 57
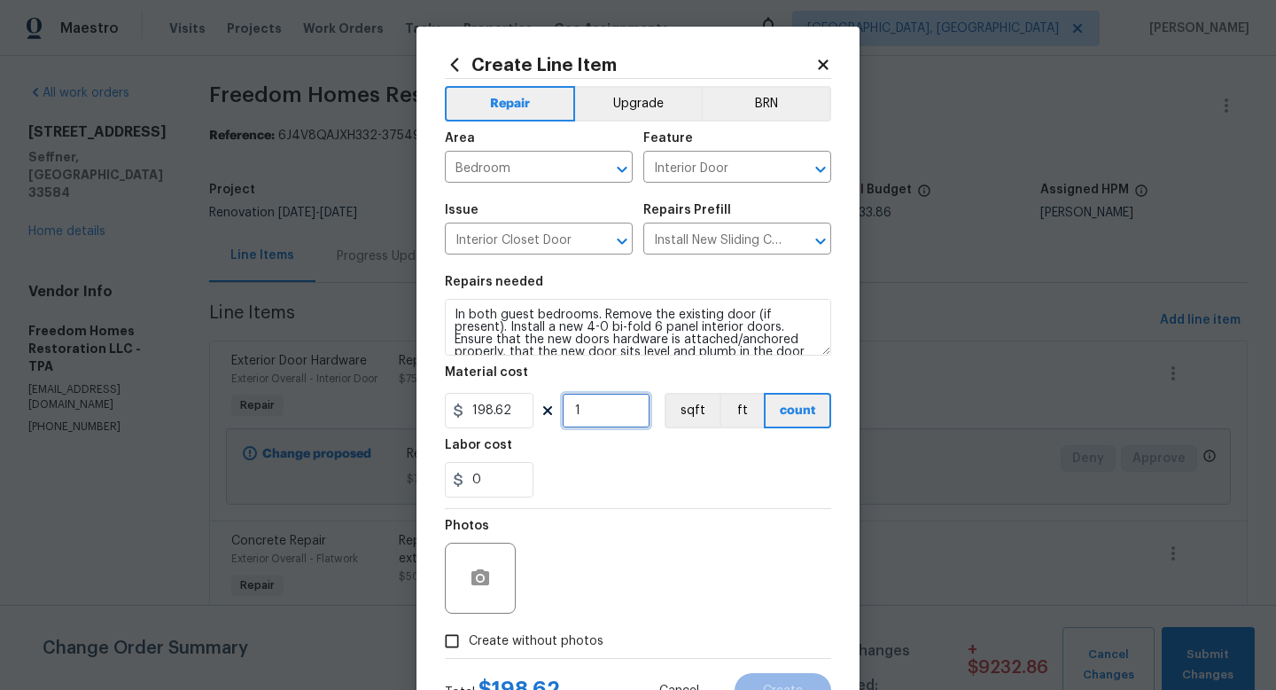
click at [600, 413] on input "1" at bounding box center [606, 410] width 89 height 35
click at [562, 634] on span "Create without photos" at bounding box center [536, 641] width 135 height 19
click at [469, 634] on input "Create without photos" at bounding box center [452, 641] width 34 height 34
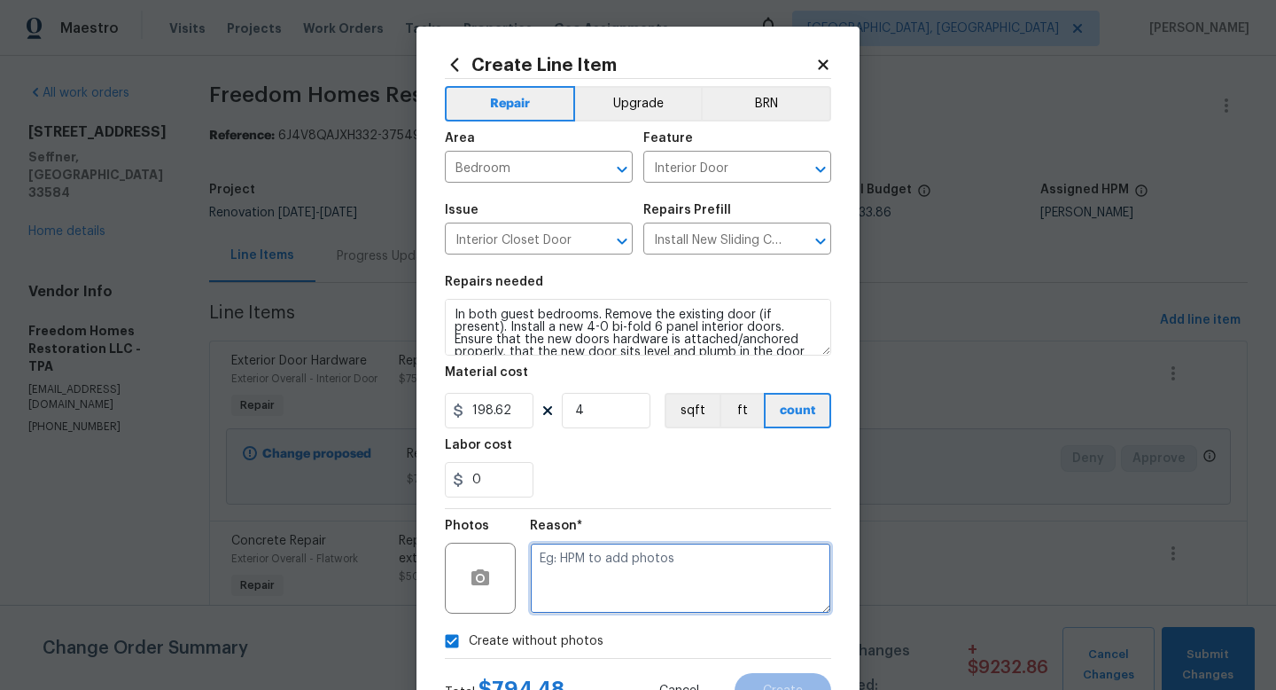
click at [619, 591] on textarea at bounding box center [680, 577] width 301 height 71
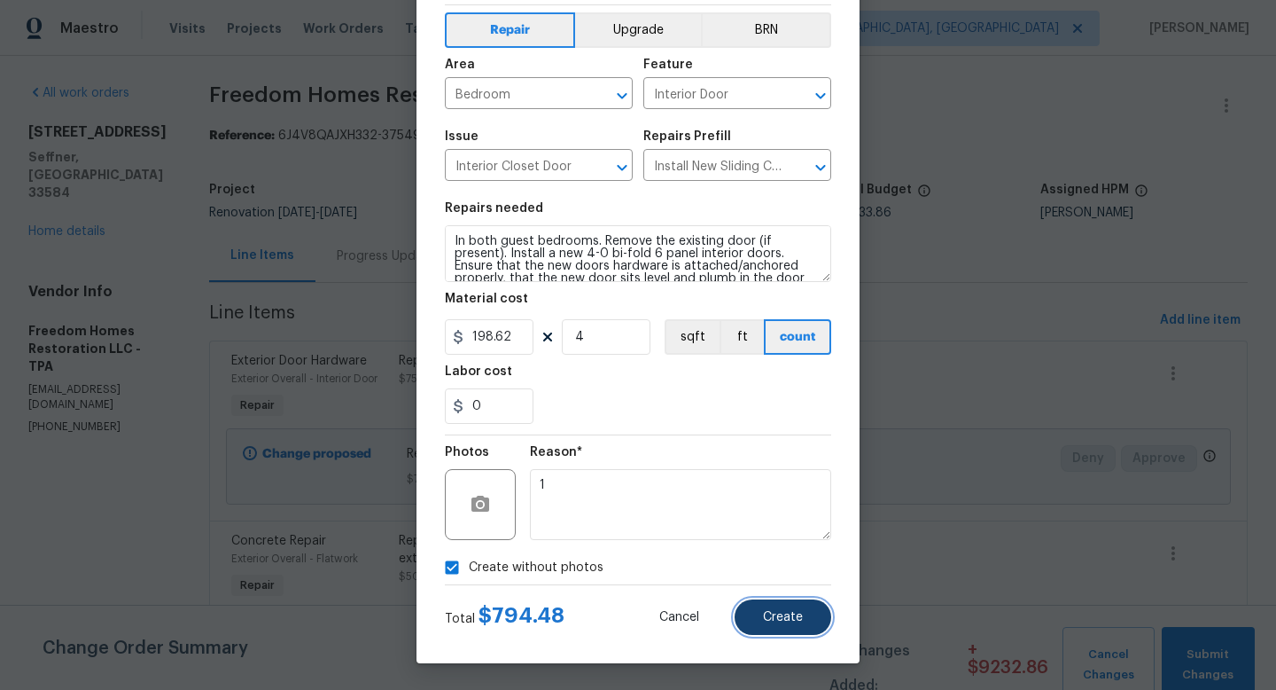
click at [805, 621] on button "Create" at bounding box center [783, 616] width 97 height 35
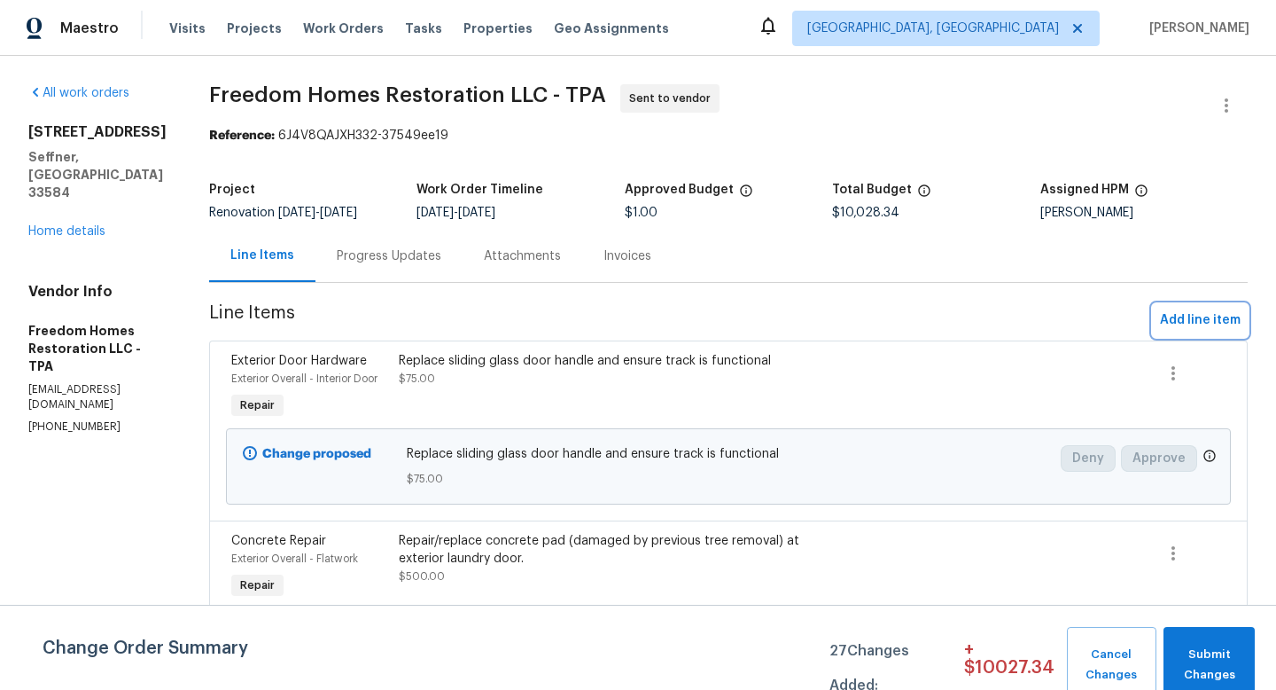
click at [1181, 322] on span "Add line item" at bounding box center [1200, 320] width 81 height 22
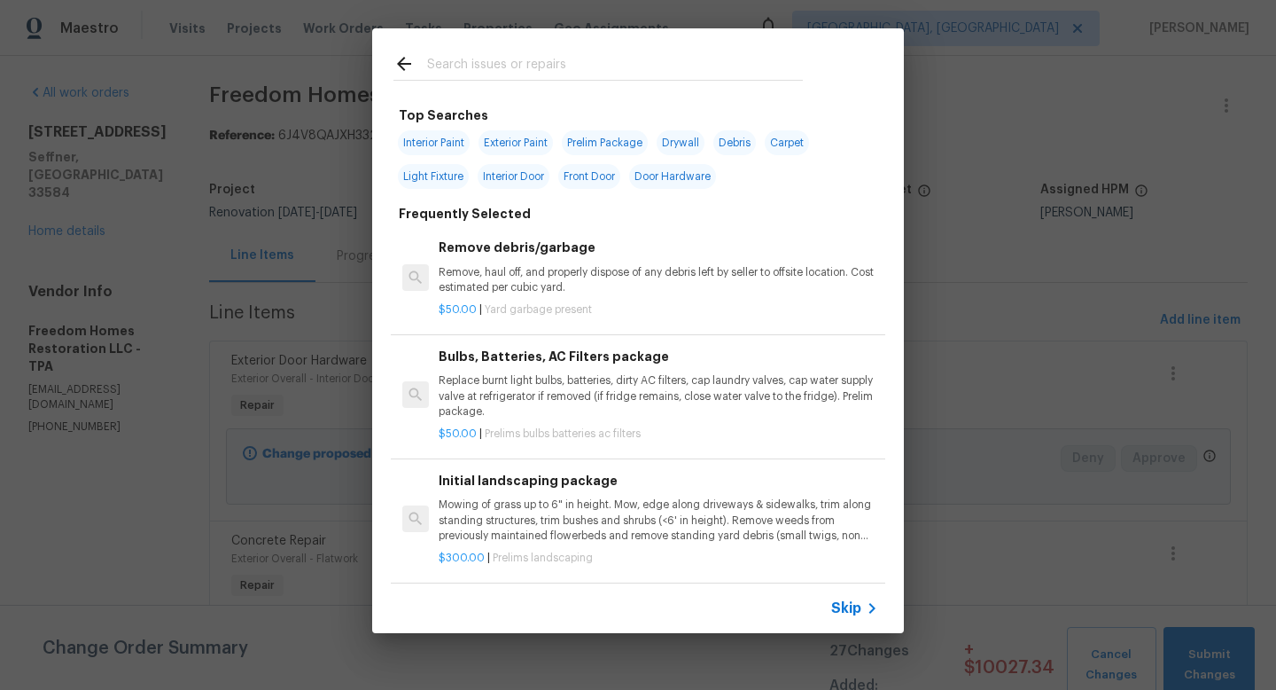
click at [854, 619] on div "Skip" at bounding box center [638, 608] width 532 height 50
click at [855, 613] on span "Skip" at bounding box center [846, 608] width 30 height 18
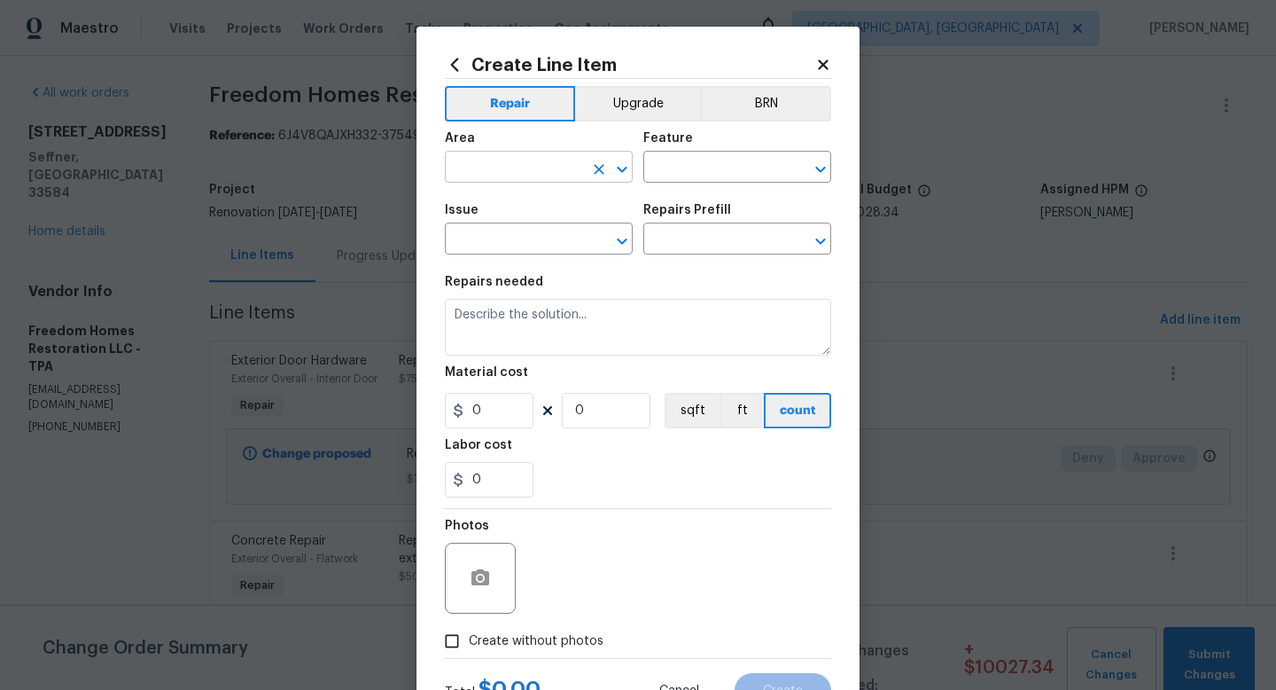
click at [549, 170] on input "text" at bounding box center [514, 168] width 138 height 27
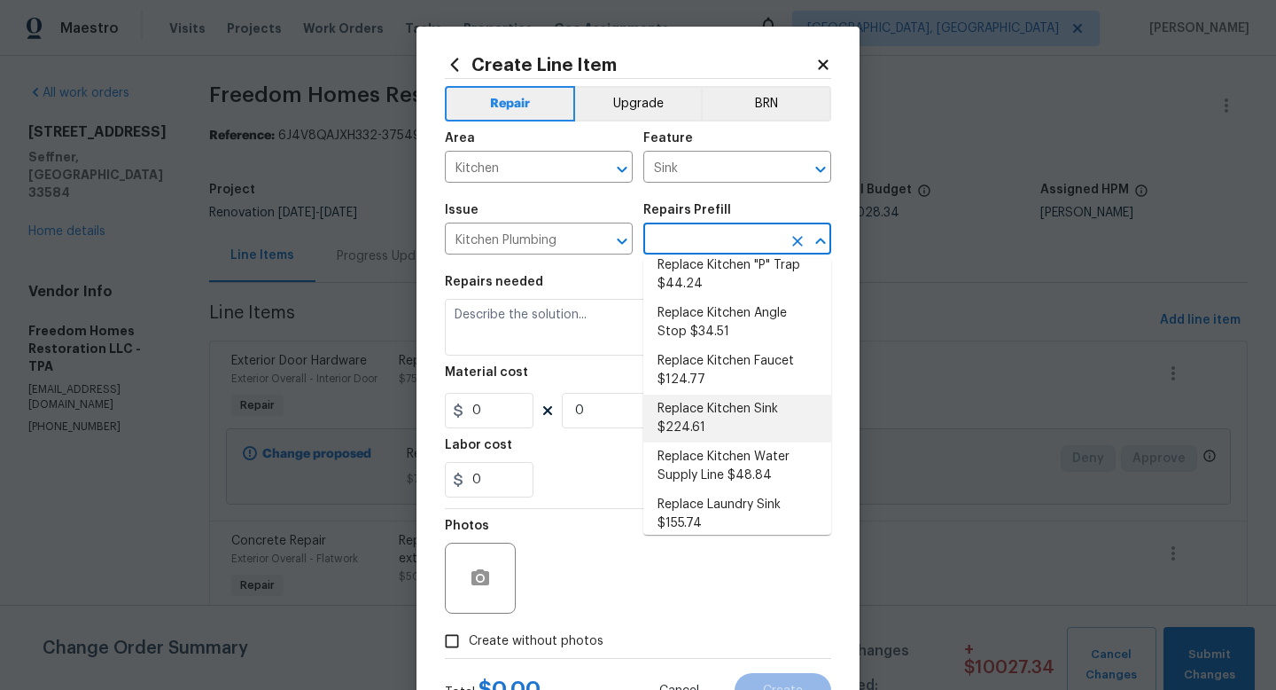
scroll to position [185, 0]
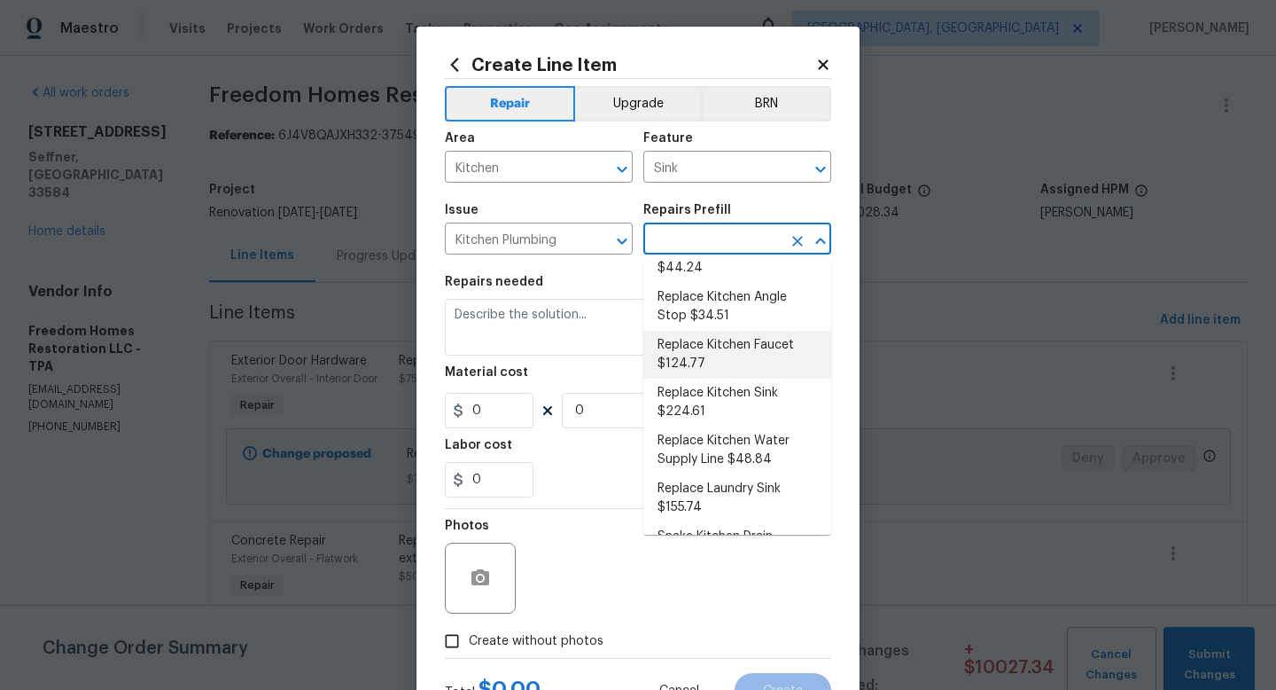
click at [746, 368] on li "Replace Kitchen Faucet $124.77" at bounding box center [738, 355] width 188 height 48
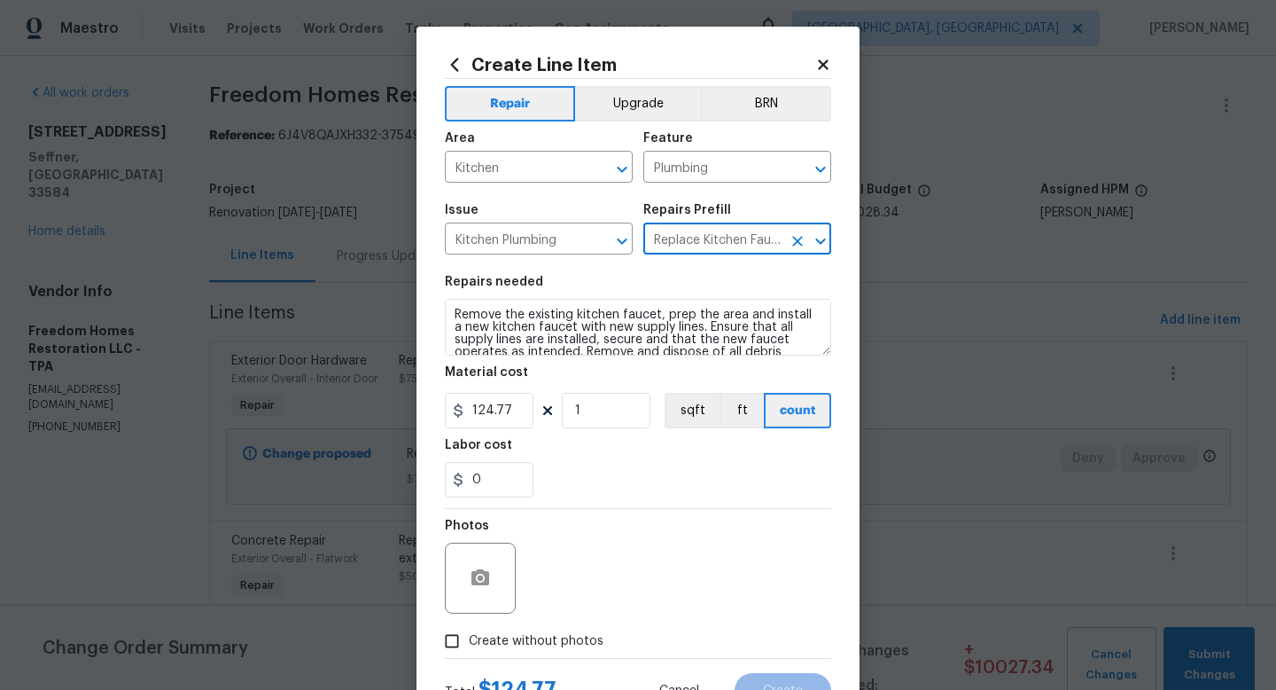
click at [549, 635] on span "Create without photos" at bounding box center [536, 641] width 135 height 19
click at [469, 635] on input "Create without photos" at bounding box center [452, 641] width 34 height 34
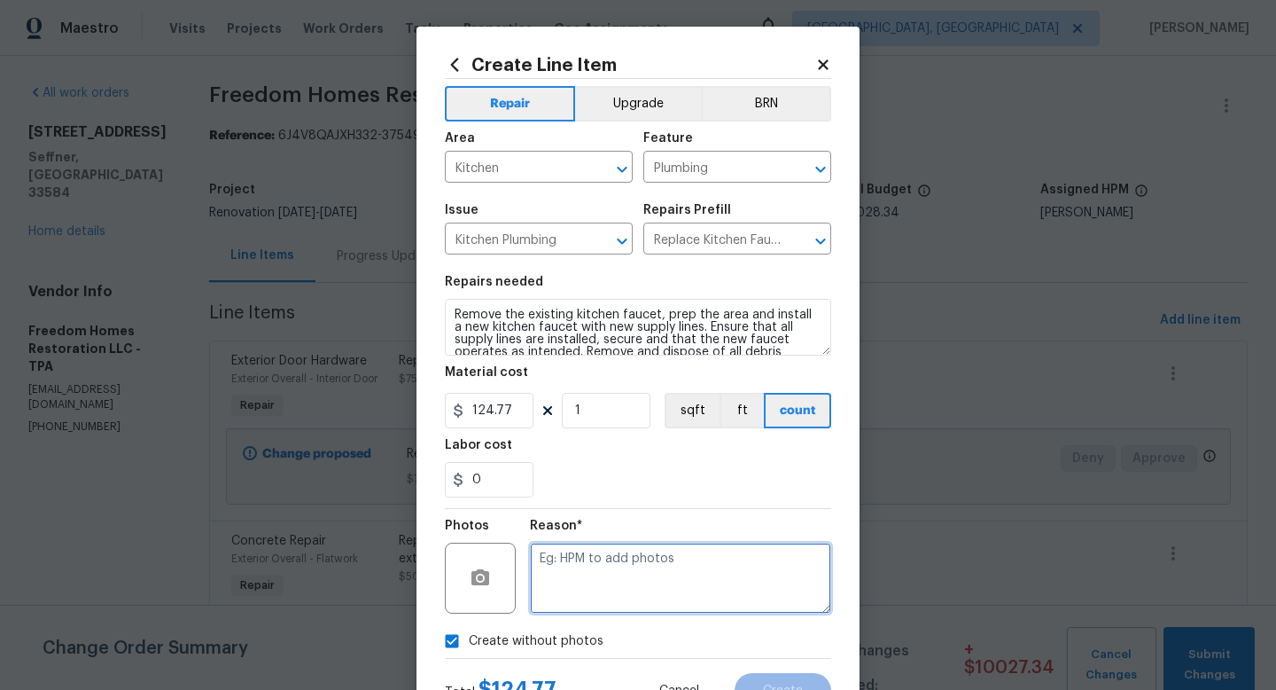
click at [584, 596] on textarea at bounding box center [680, 577] width 301 height 71
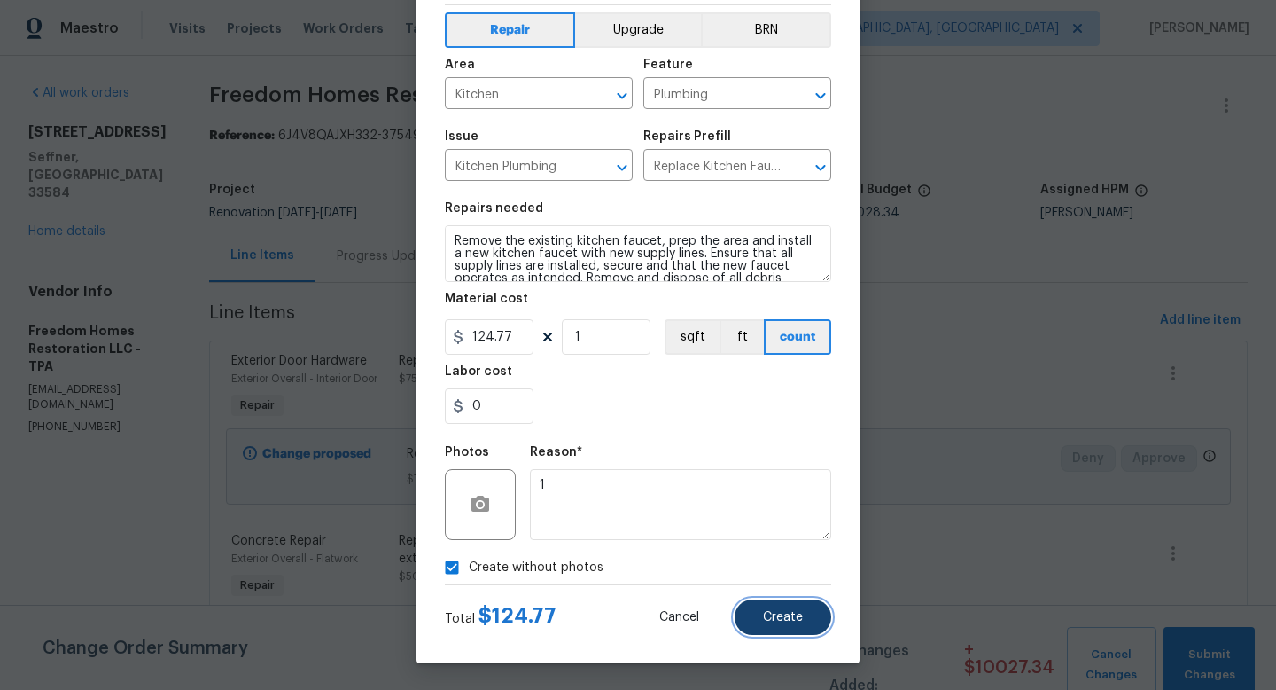
click at [772, 605] on button "Create" at bounding box center [783, 616] width 97 height 35
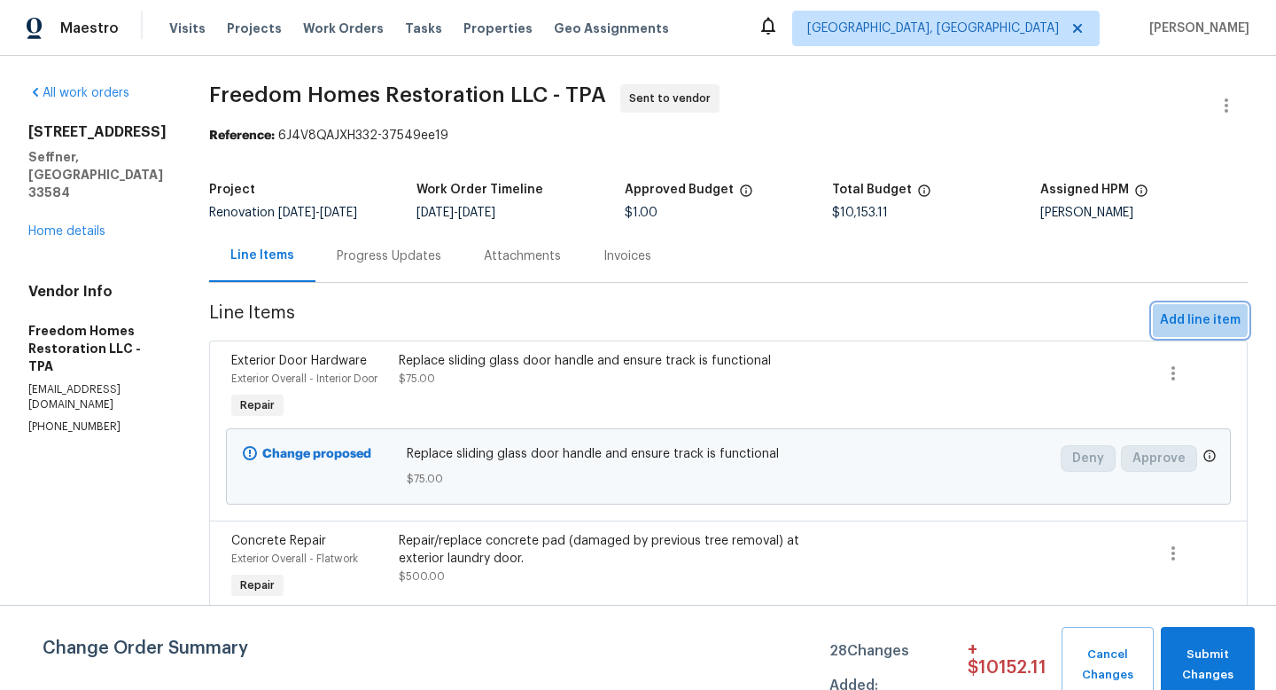
click at [1202, 316] on span "Add line item" at bounding box center [1200, 320] width 81 height 22
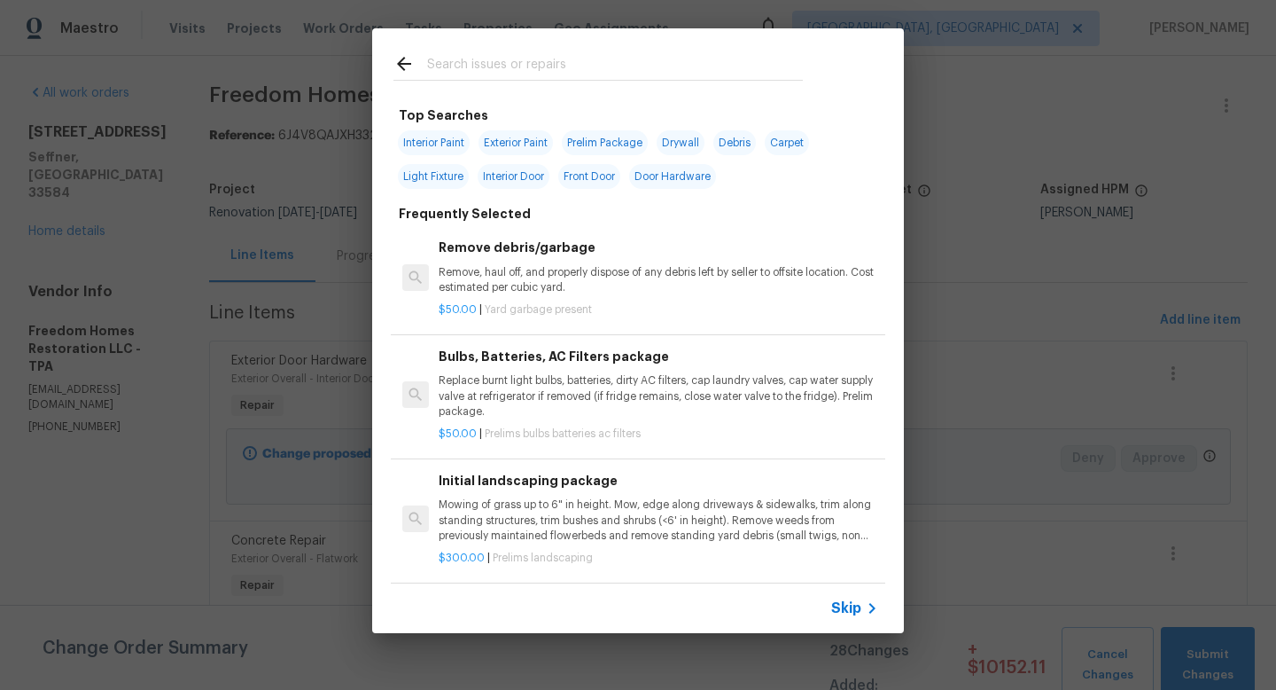
click at [843, 604] on span "Skip" at bounding box center [846, 608] width 30 height 18
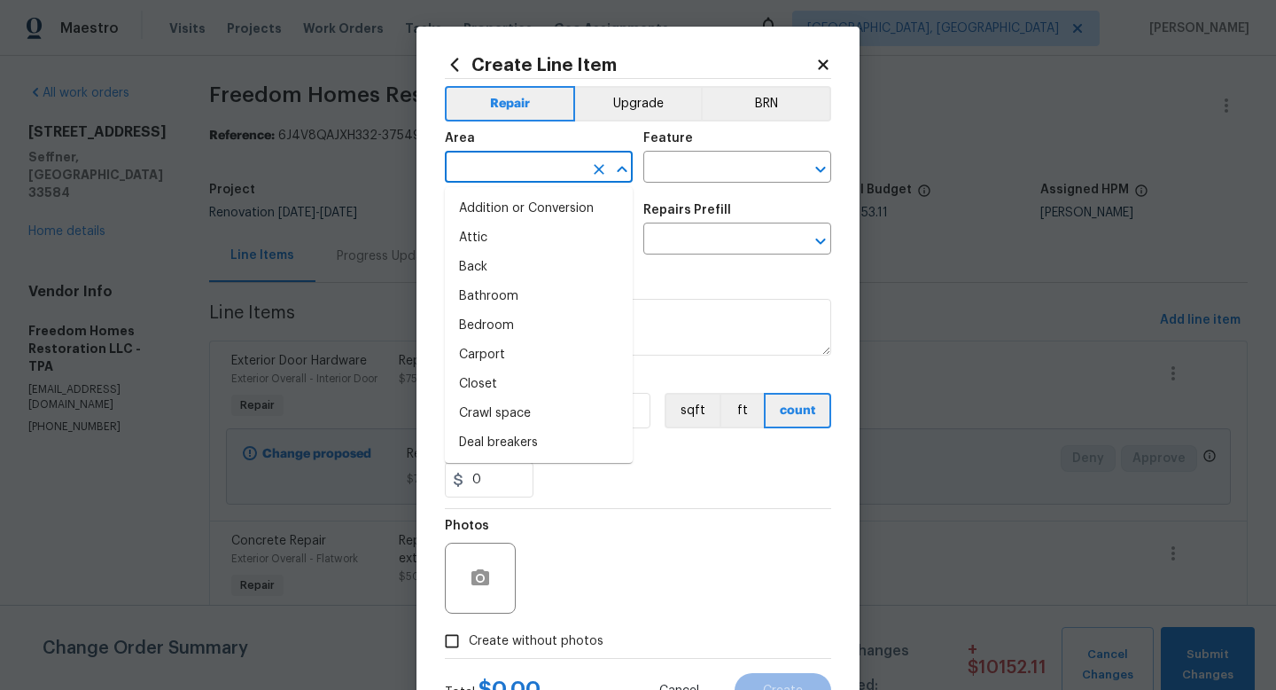
click at [530, 161] on input "text" at bounding box center [514, 168] width 138 height 27
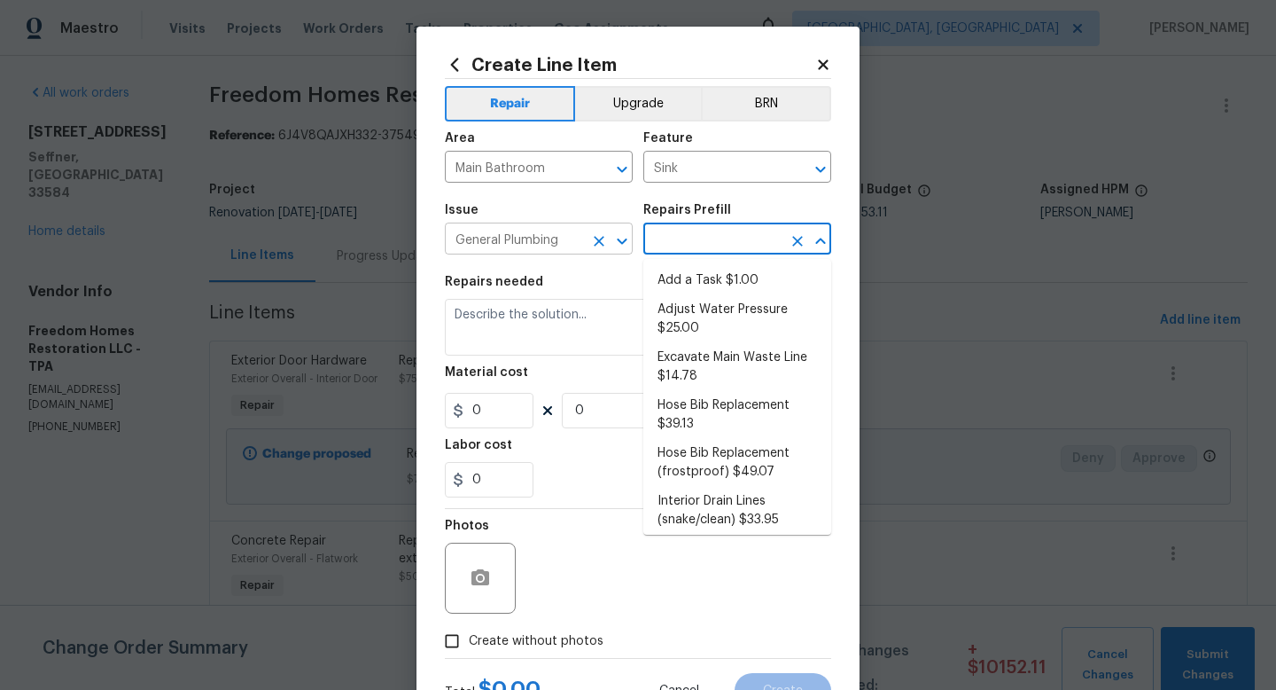
click at [591, 233] on icon "Clear" at bounding box center [599, 241] width 18 height 18
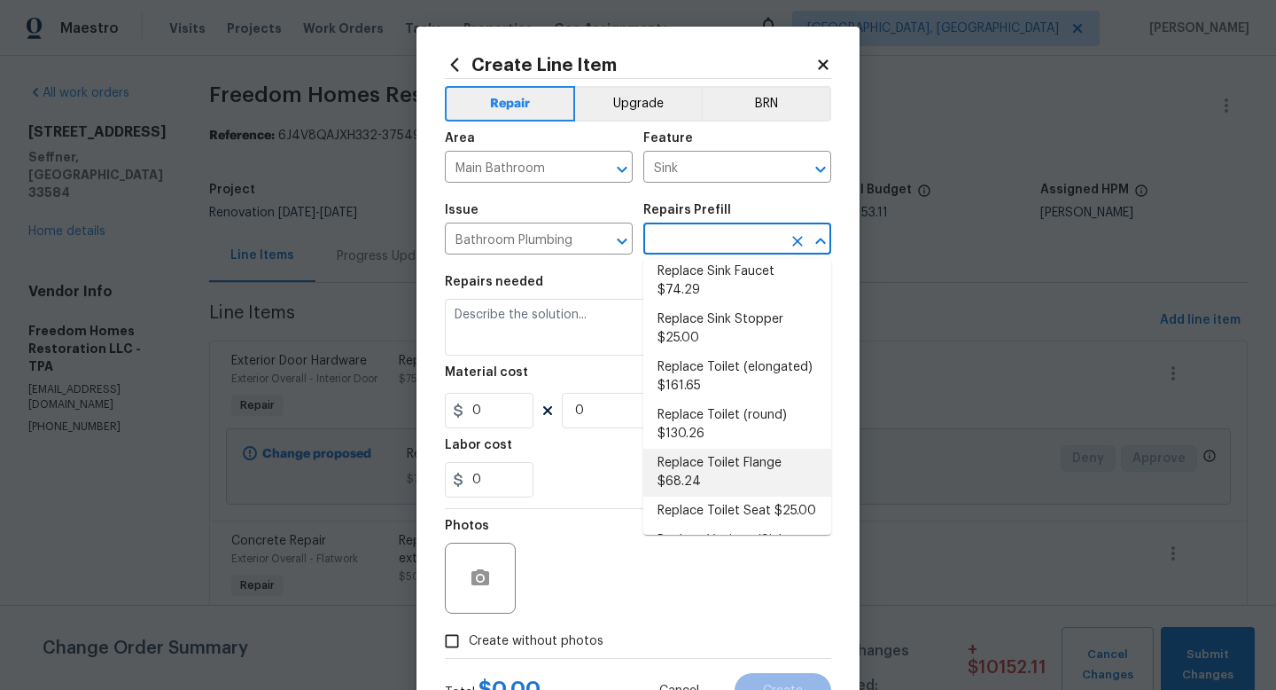
scroll to position [911, 0]
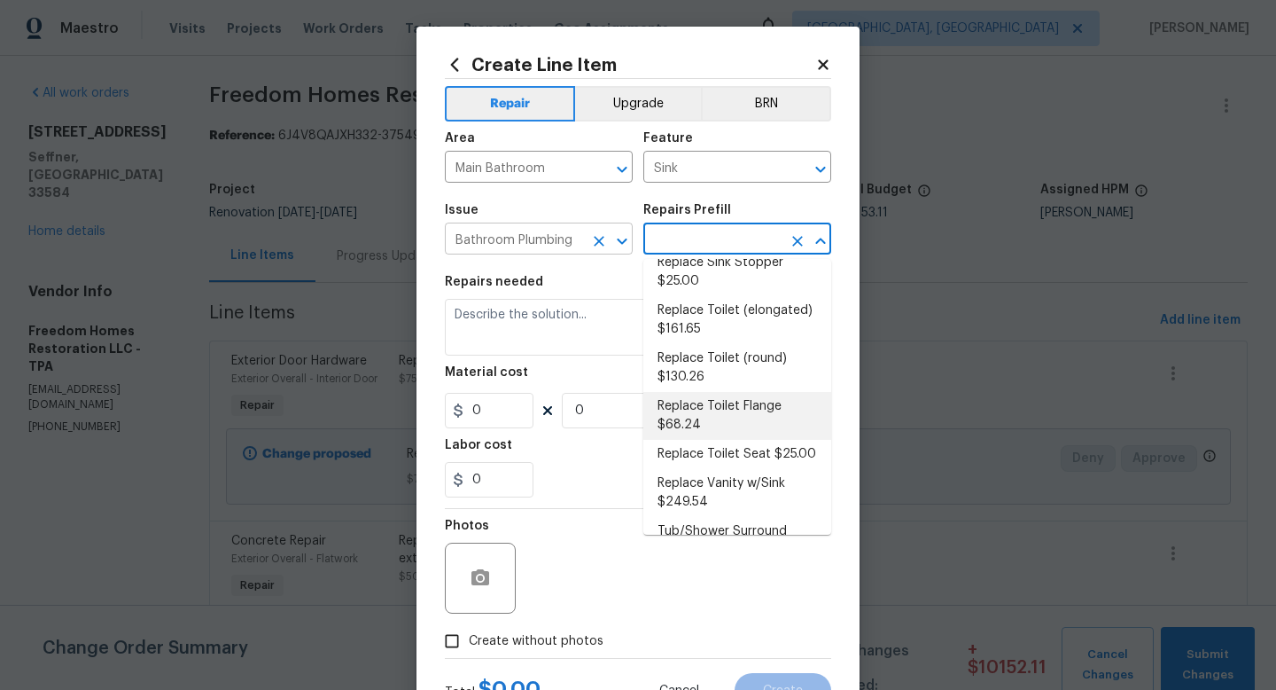
click at [561, 238] on input "Bathroom Plumbing" at bounding box center [514, 240] width 138 height 27
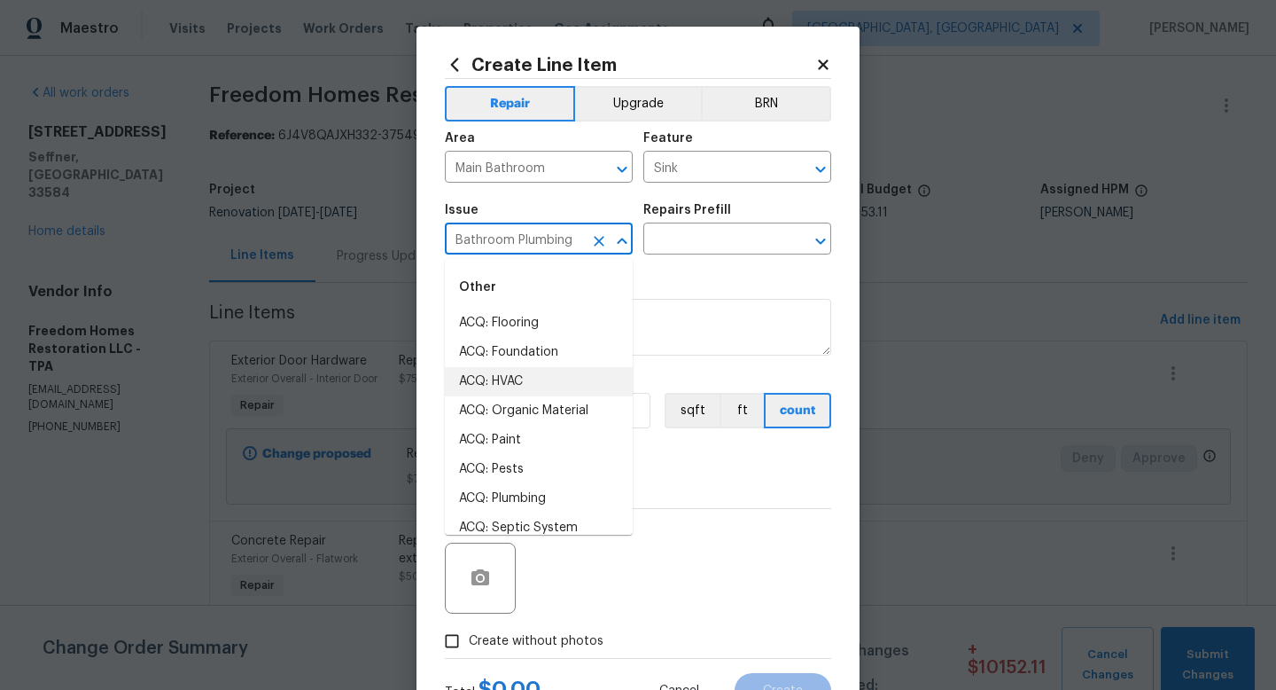
click at [594, 244] on icon "Clear" at bounding box center [599, 241] width 18 height 18
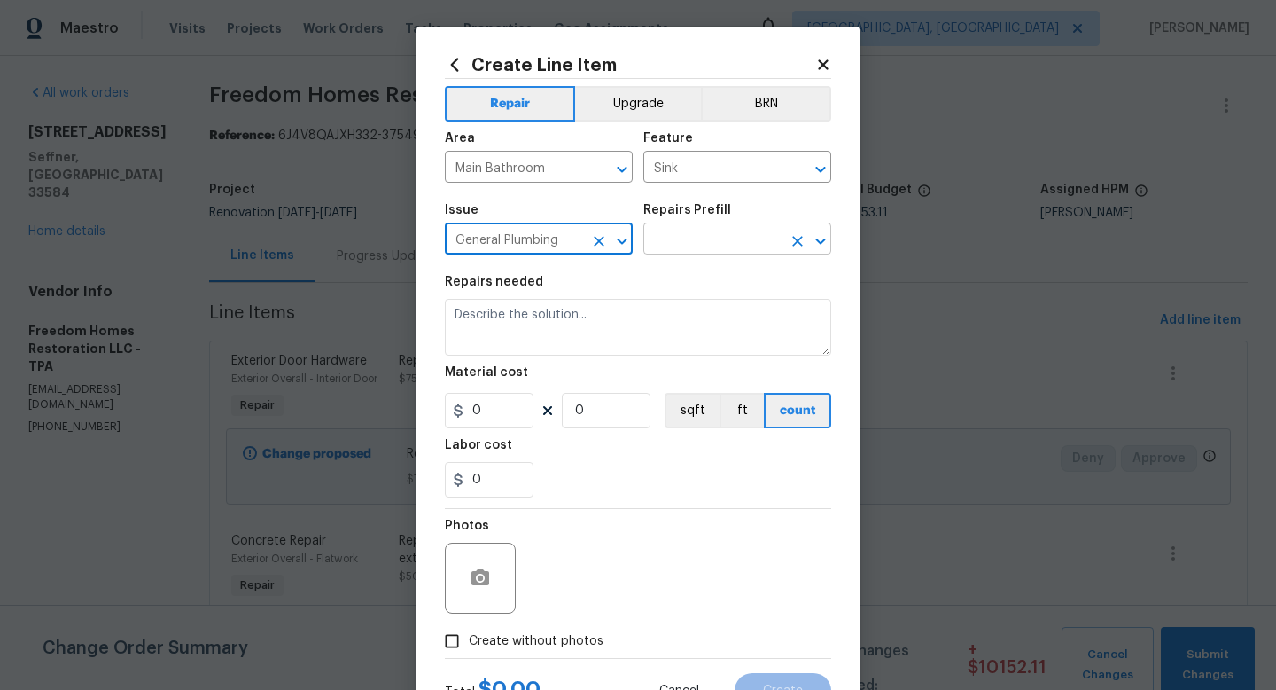
click at [672, 243] on input "text" at bounding box center [713, 240] width 138 height 27
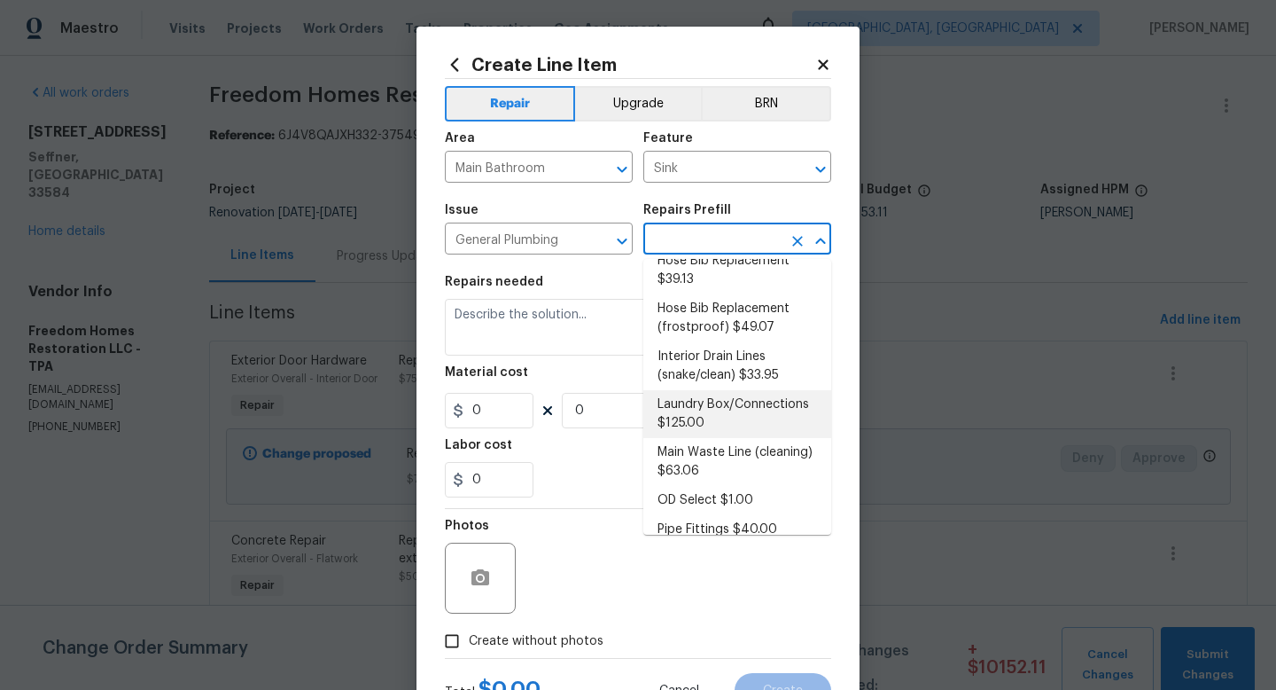
scroll to position [0, 0]
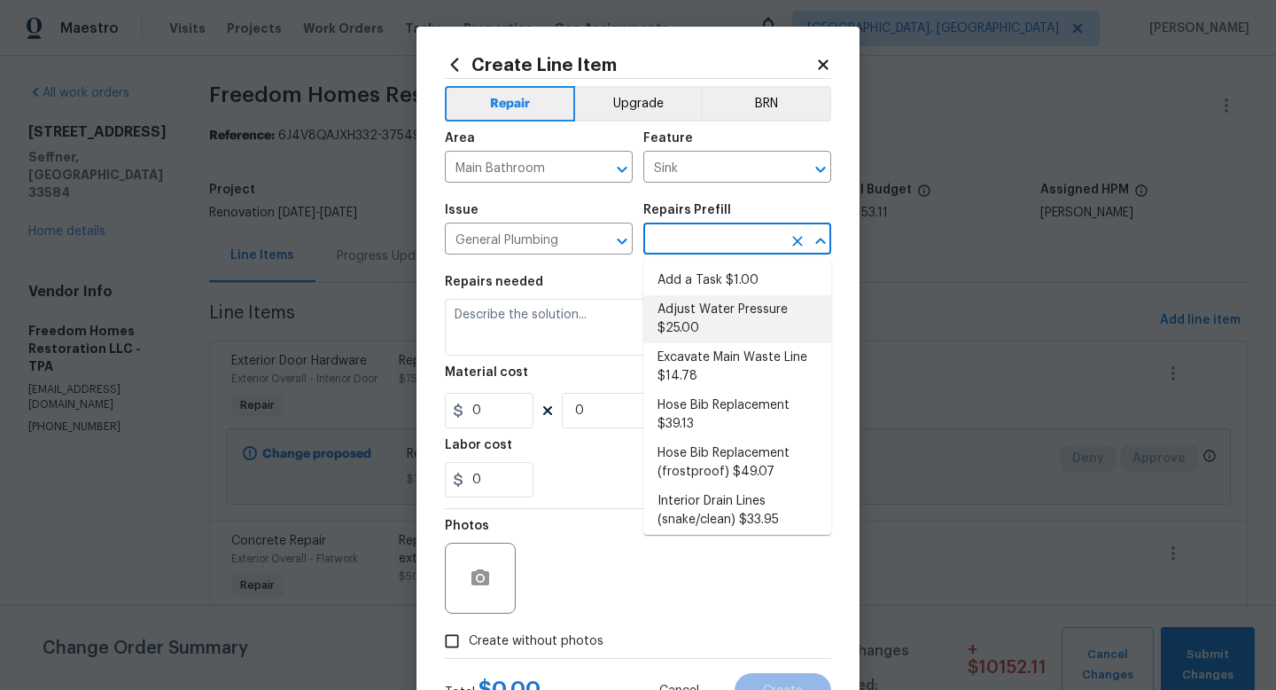
click at [705, 296] on li "Adjust Water Pressure $25.00" at bounding box center [738, 319] width 188 height 48
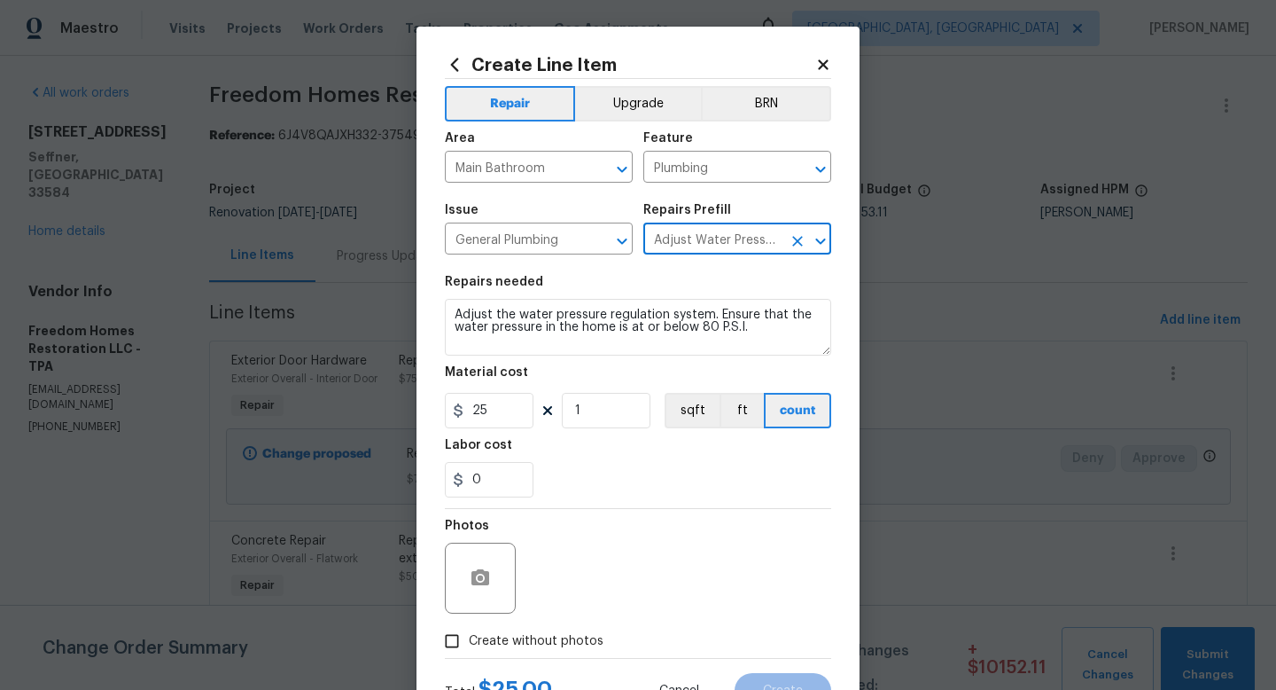
click at [713, 258] on div "Issue General Plumbing ​ Repairs Prefill Adjust Water Pressure $25.00 ​" at bounding box center [638, 229] width 386 height 72
click at [814, 250] on icon "Open" at bounding box center [820, 240] width 21 height 21
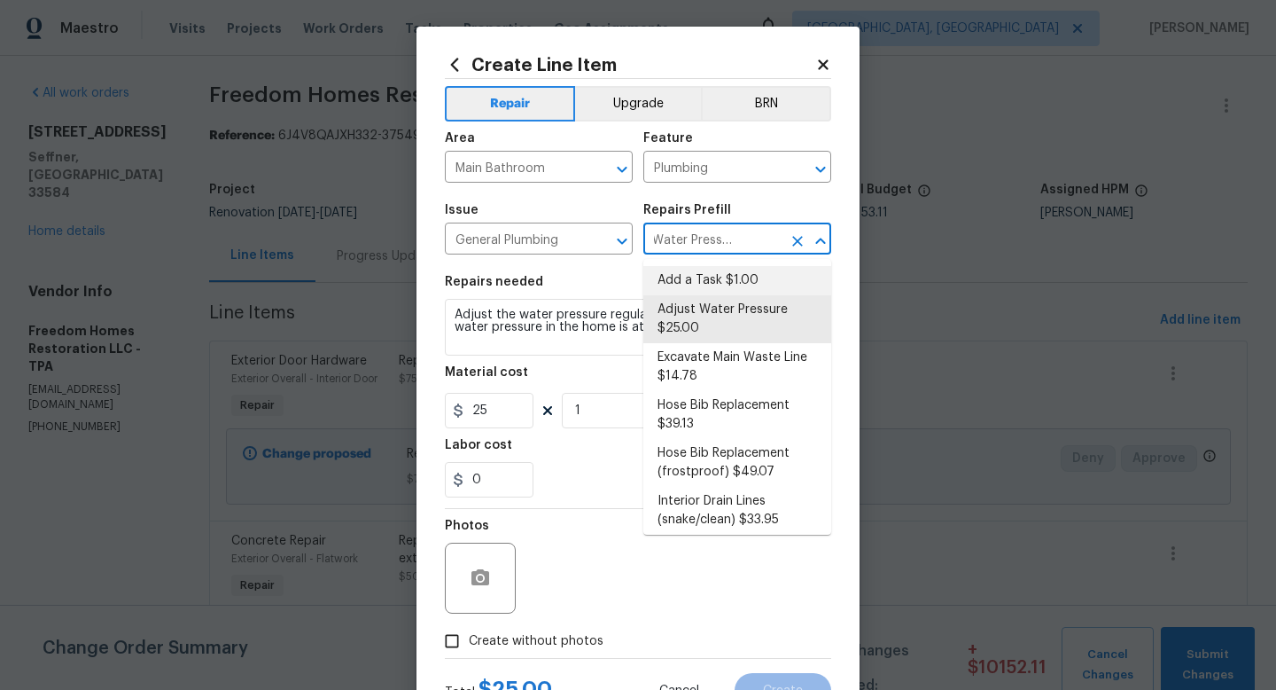
click at [742, 277] on li "Add a Task $1.00" at bounding box center [738, 280] width 188 height 29
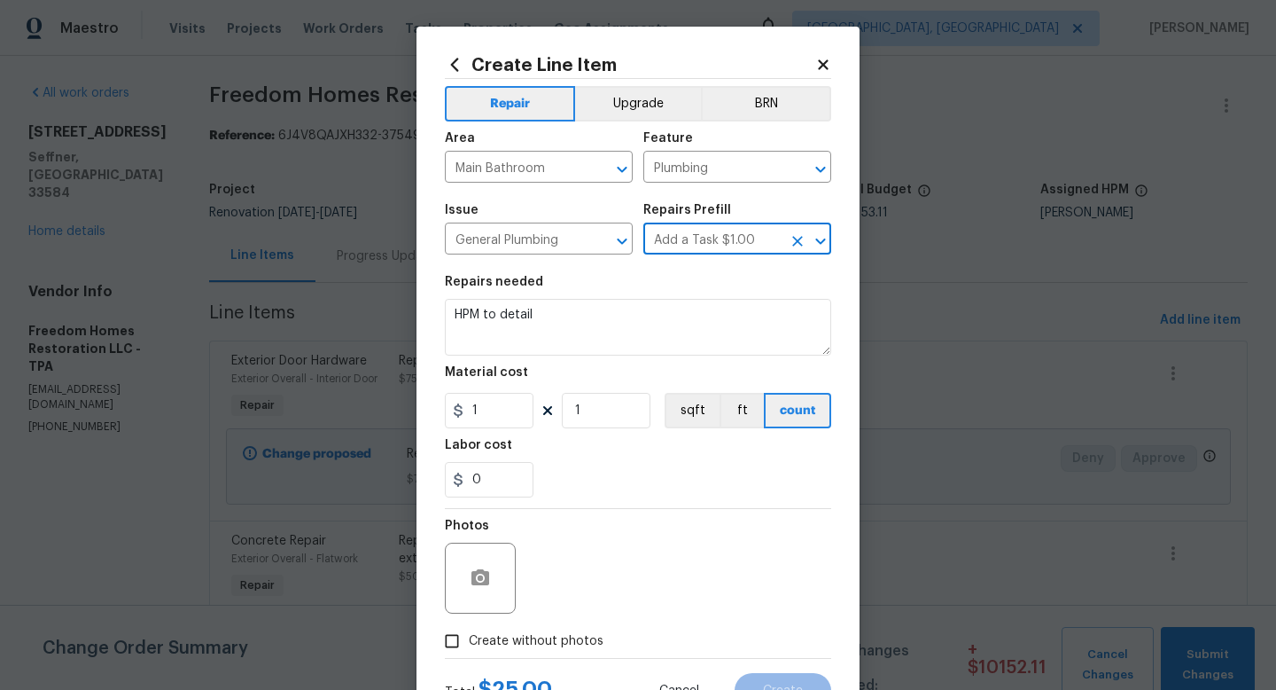
scroll to position [0, 0]
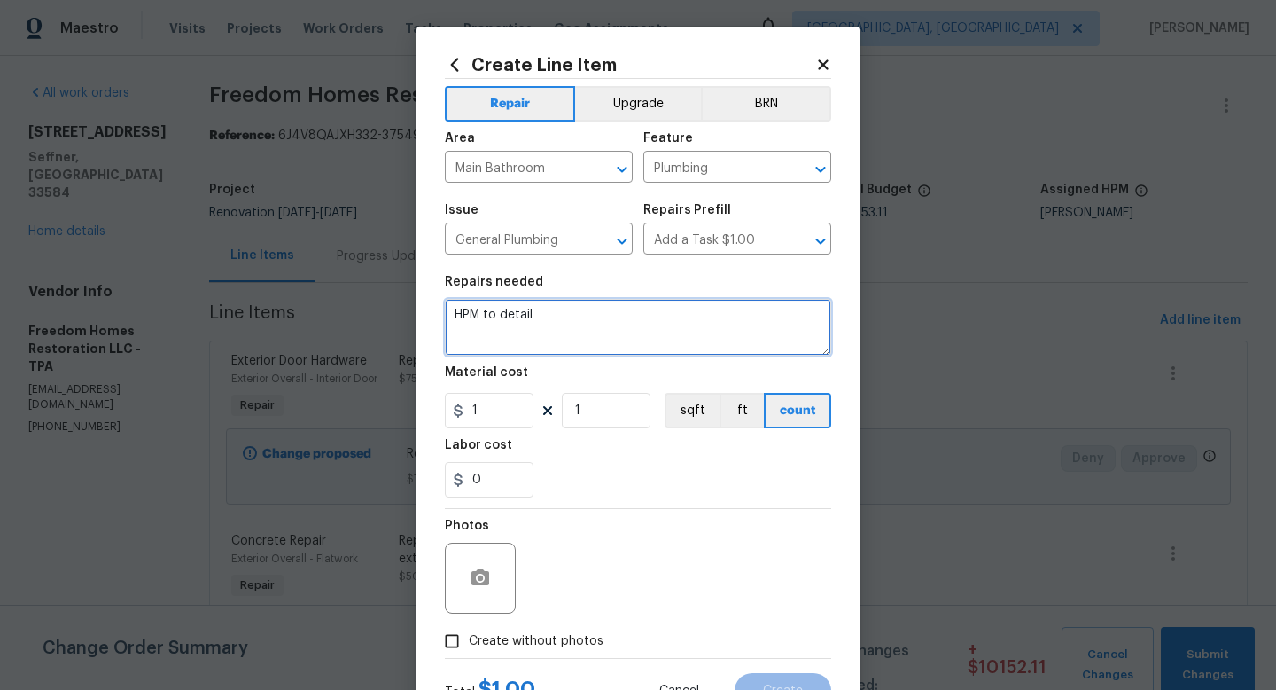
click at [617, 346] on textarea "HPM to detail" at bounding box center [638, 327] width 386 height 57
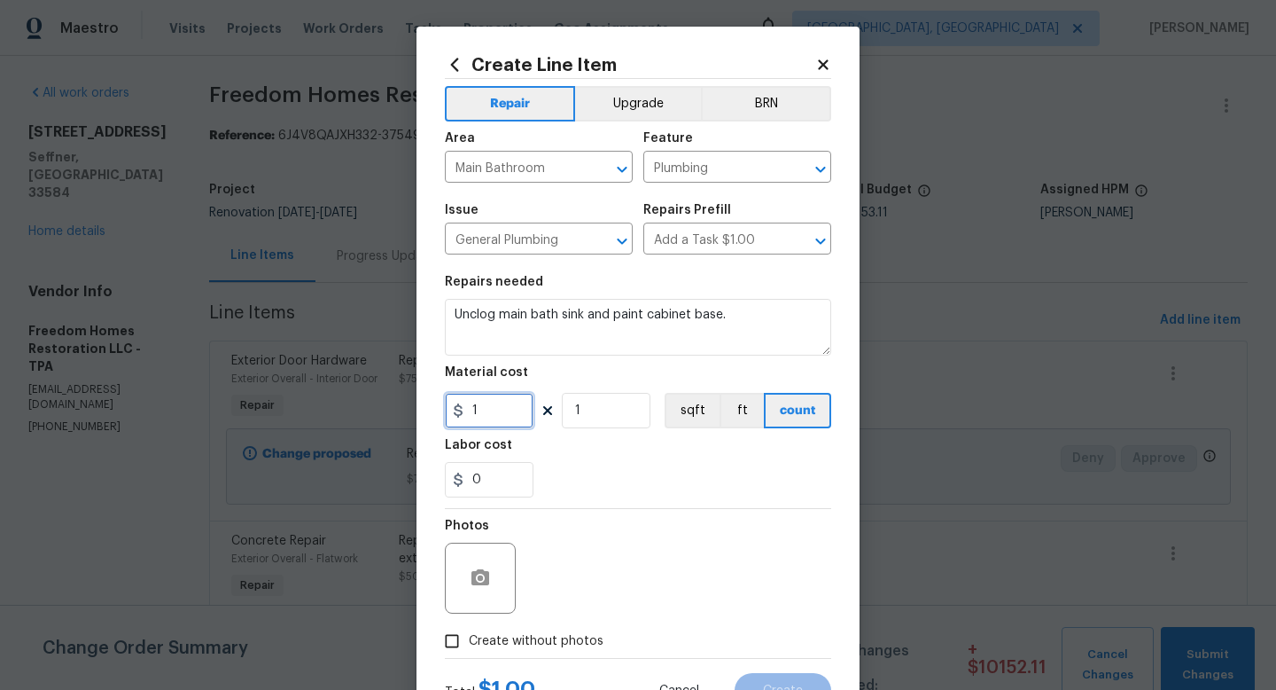
click at [495, 410] on input "1" at bounding box center [489, 410] width 89 height 35
click at [514, 644] on span "Create without photos" at bounding box center [536, 641] width 135 height 19
click at [469, 644] on input "Create without photos" at bounding box center [452, 641] width 34 height 34
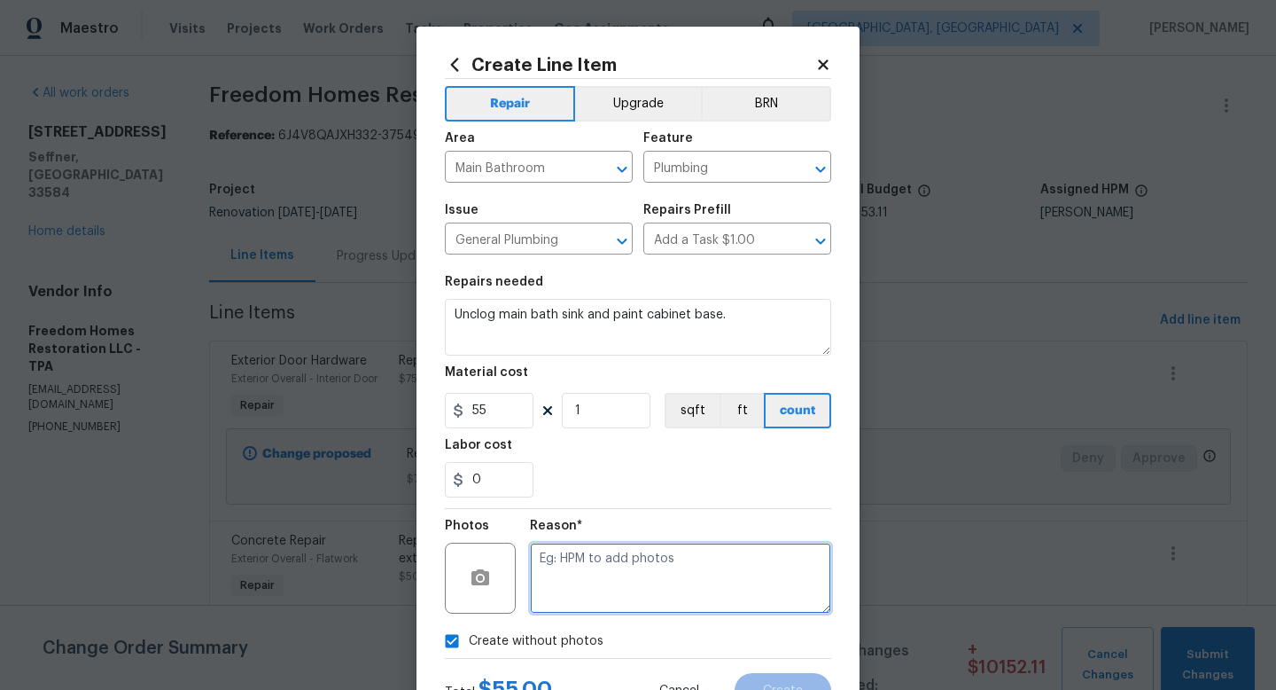
click at [568, 589] on textarea at bounding box center [680, 577] width 301 height 71
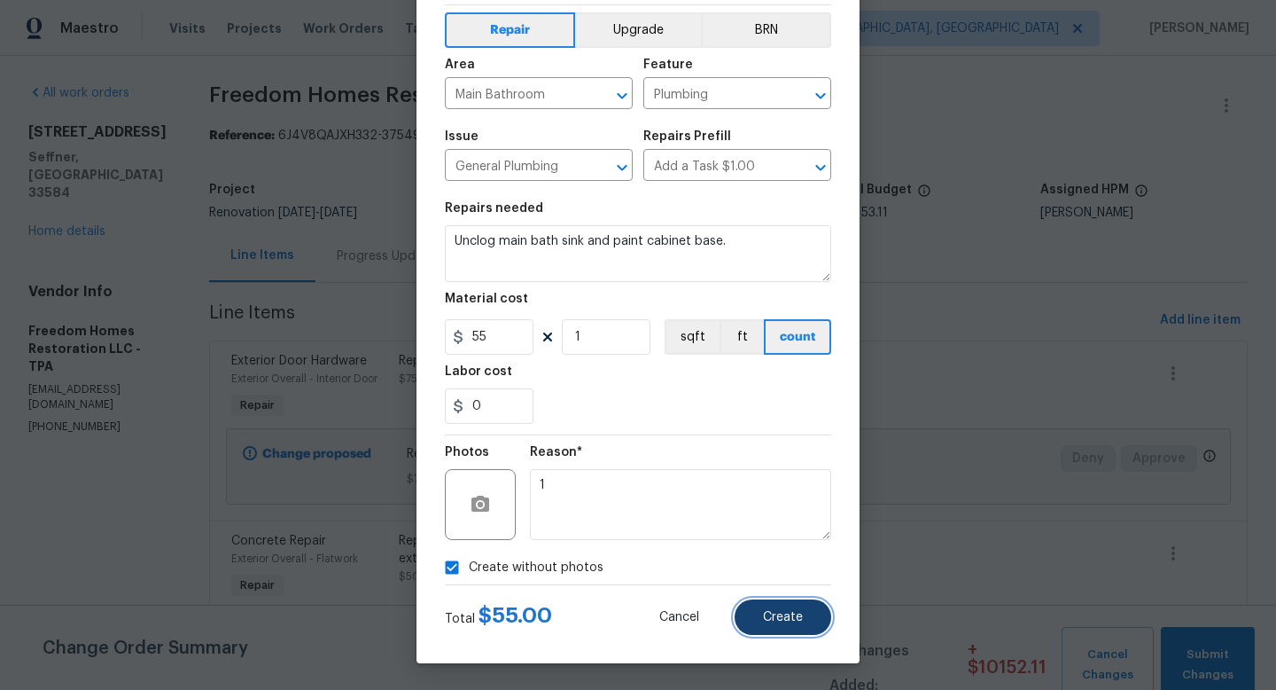
click at [745, 607] on button "Create" at bounding box center [783, 616] width 97 height 35
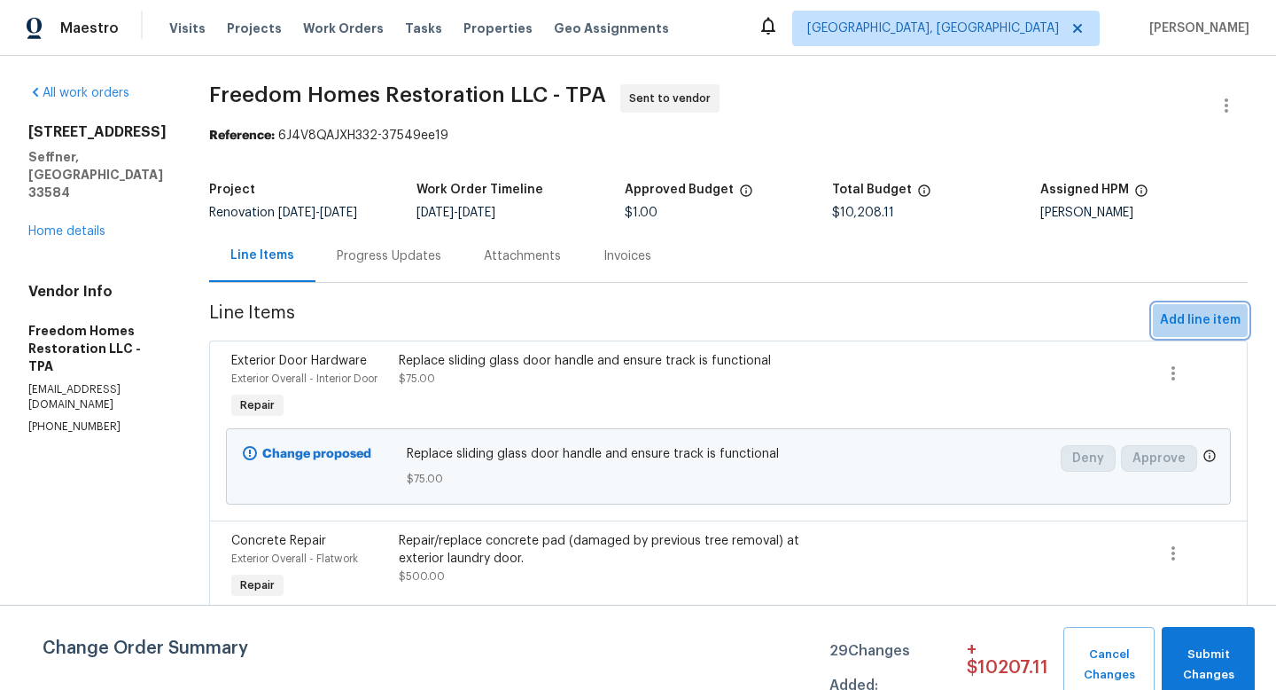
click at [1172, 325] on span "Add line item" at bounding box center [1200, 320] width 81 height 22
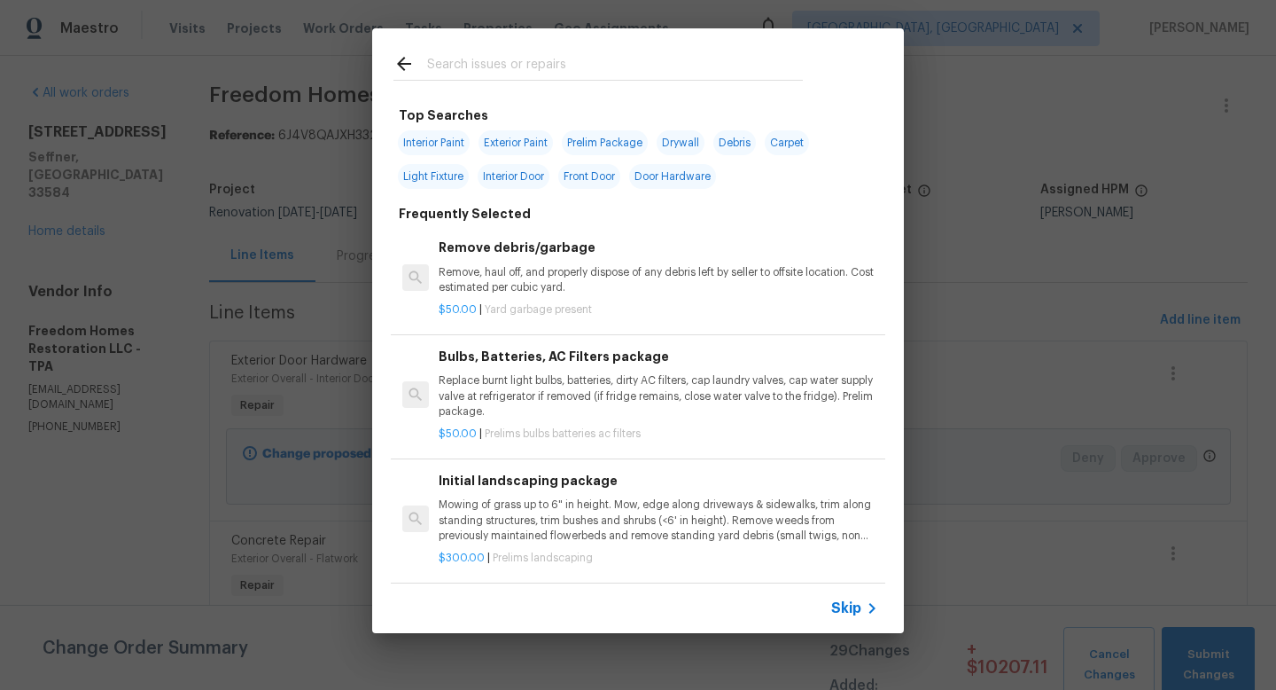
click at [849, 606] on span "Skip" at bounding box center [846, 608] width 30 height 18
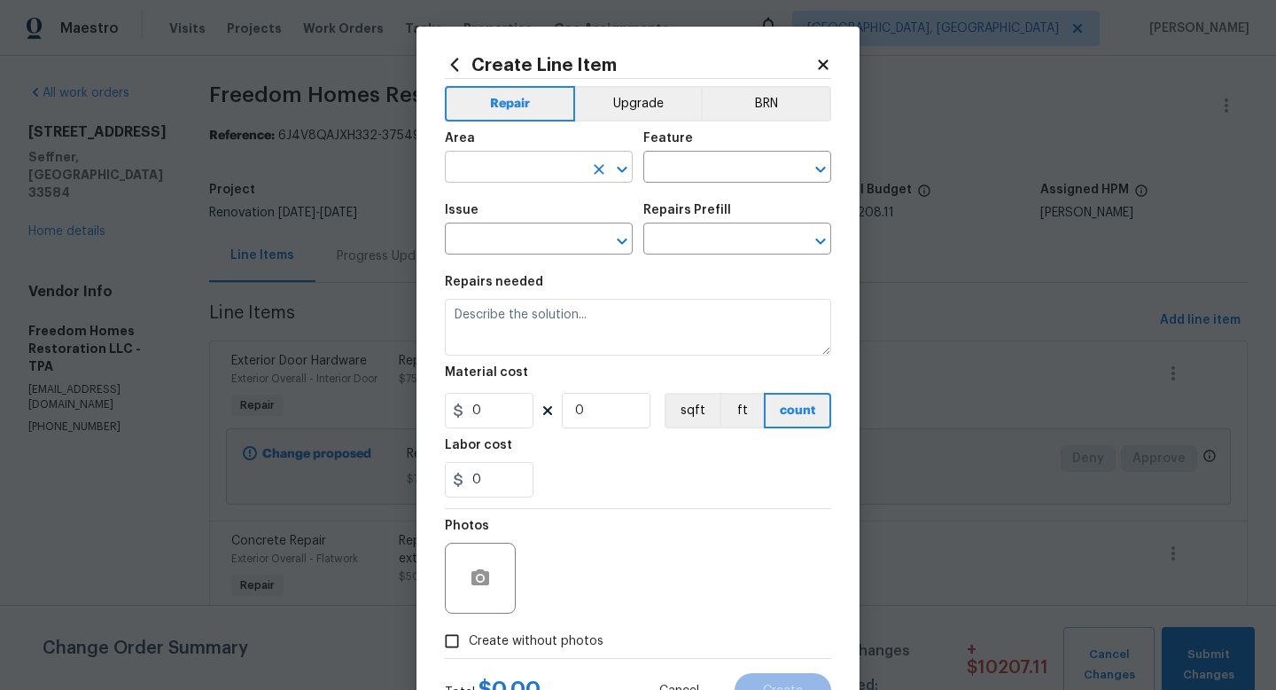
click at [553, 176] on input "text" at bounding box center [514, 168] width 138 height 27
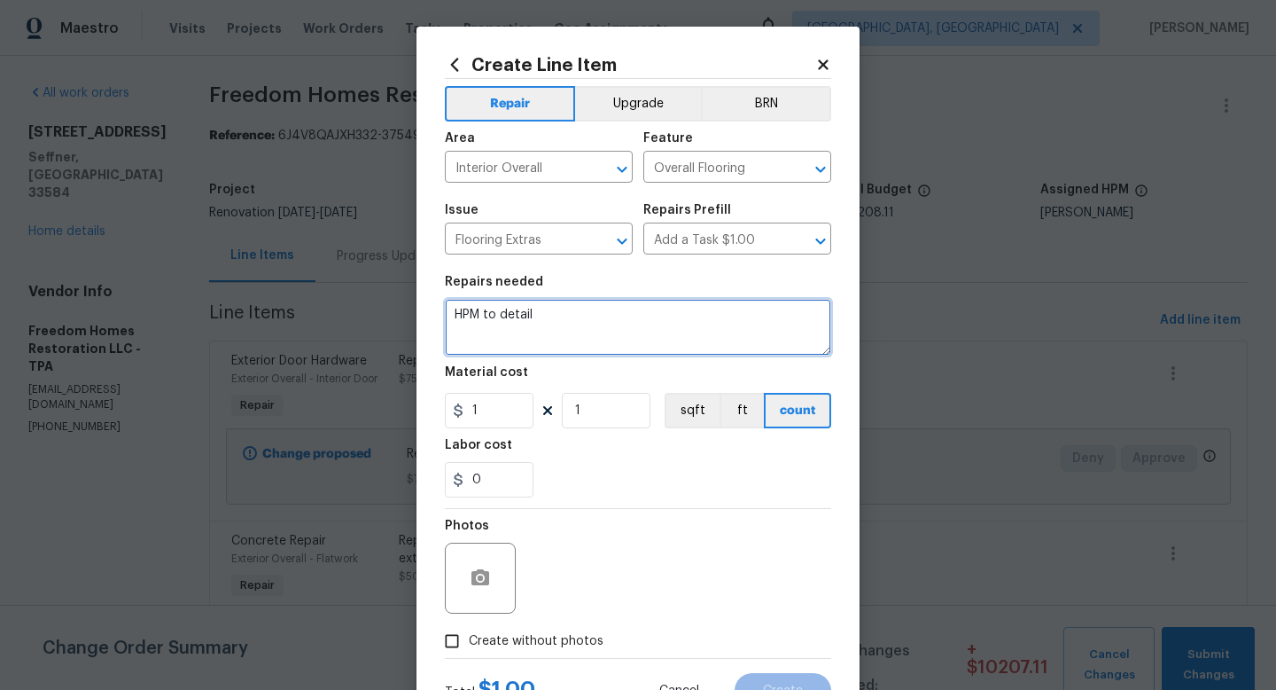
click at [511, 310] on textarea "HPM to detail" at bounding box center [638, 327] width 386 height 57
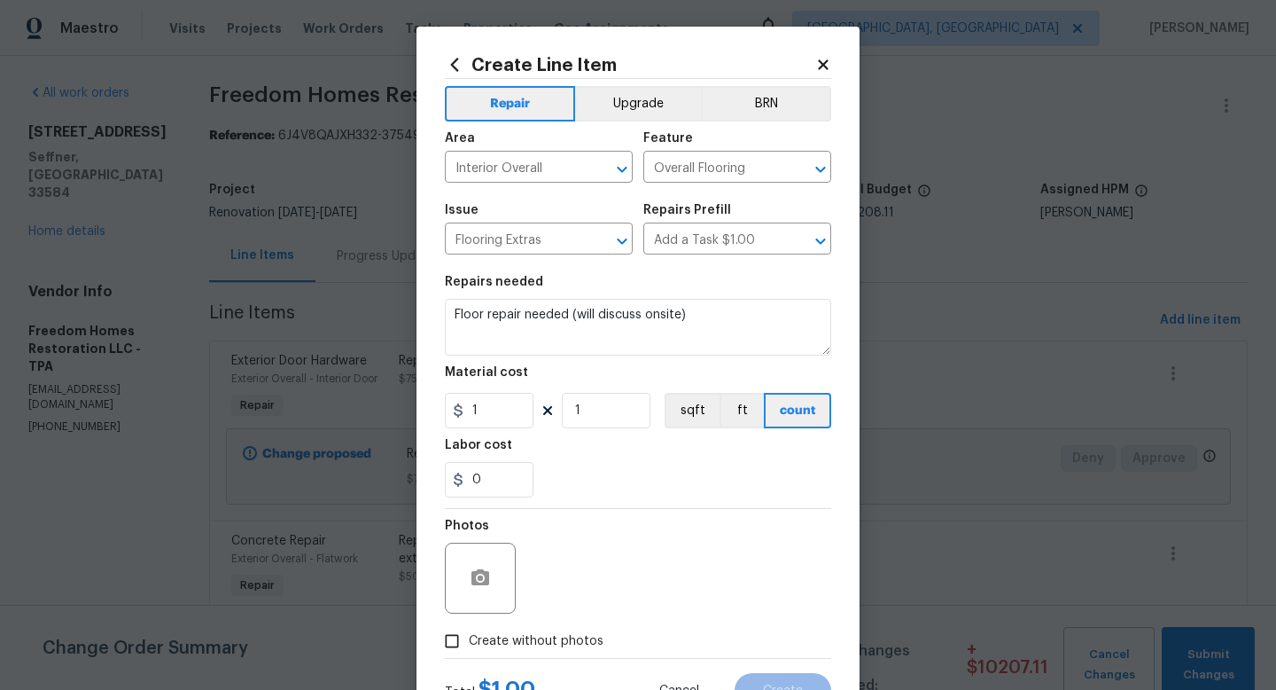
click at [505, 642] on span "Create without photos" at bounding box center [536, 641] width 135 height 19
click at [469, 642] on input "Create without photos" at bounding box center [452, 641] width 34 height 34
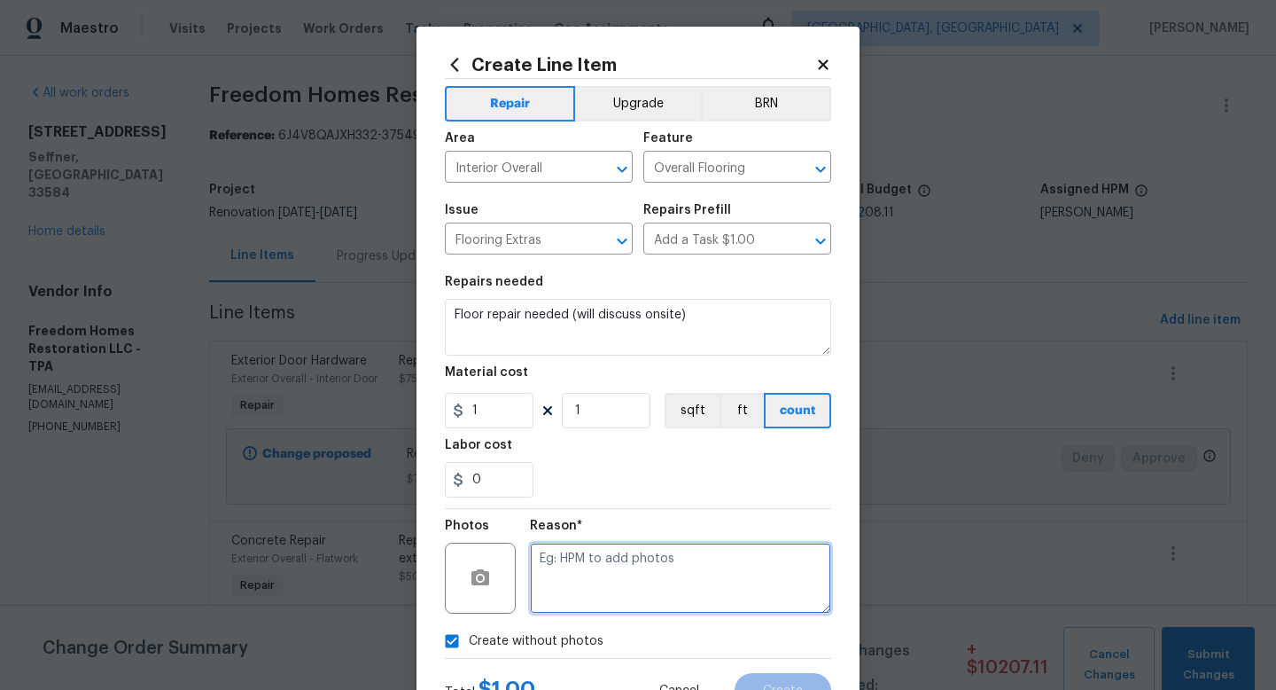
click at [599, 605] on textarea at bounding box center [680, 577] width 301 height 71
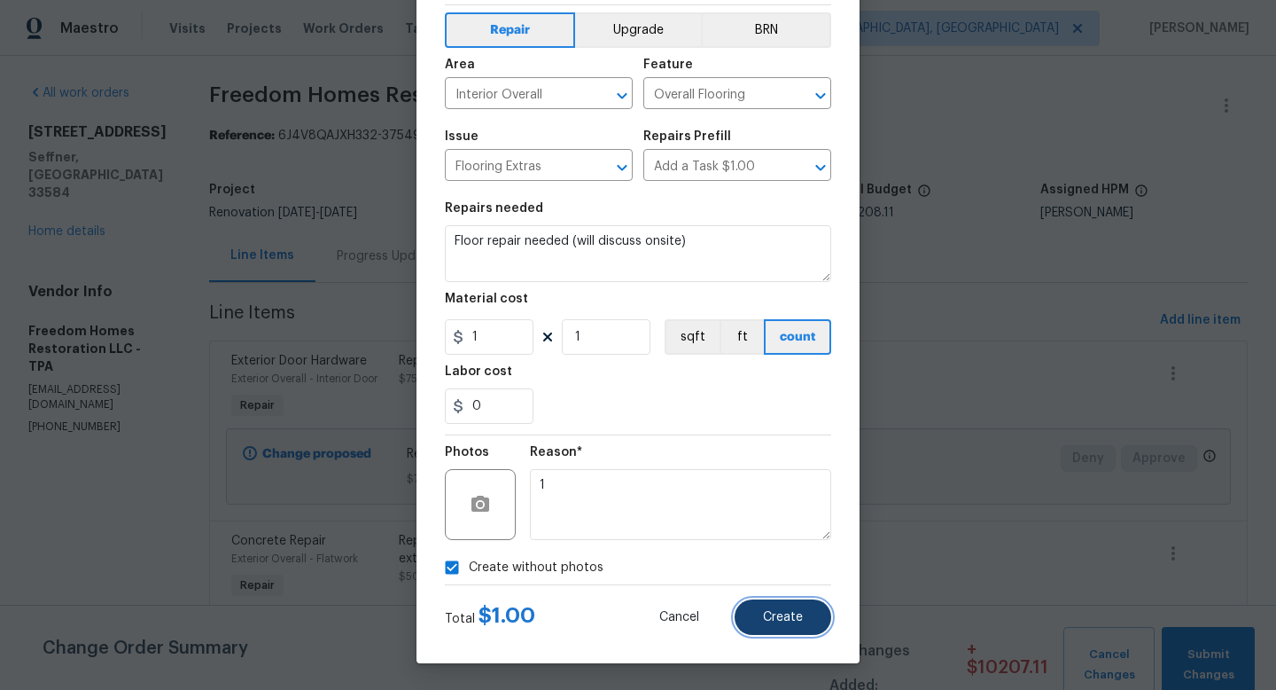
click at [797, 611] on span "Create" at bounding box center [783, 617] width 40 height 13
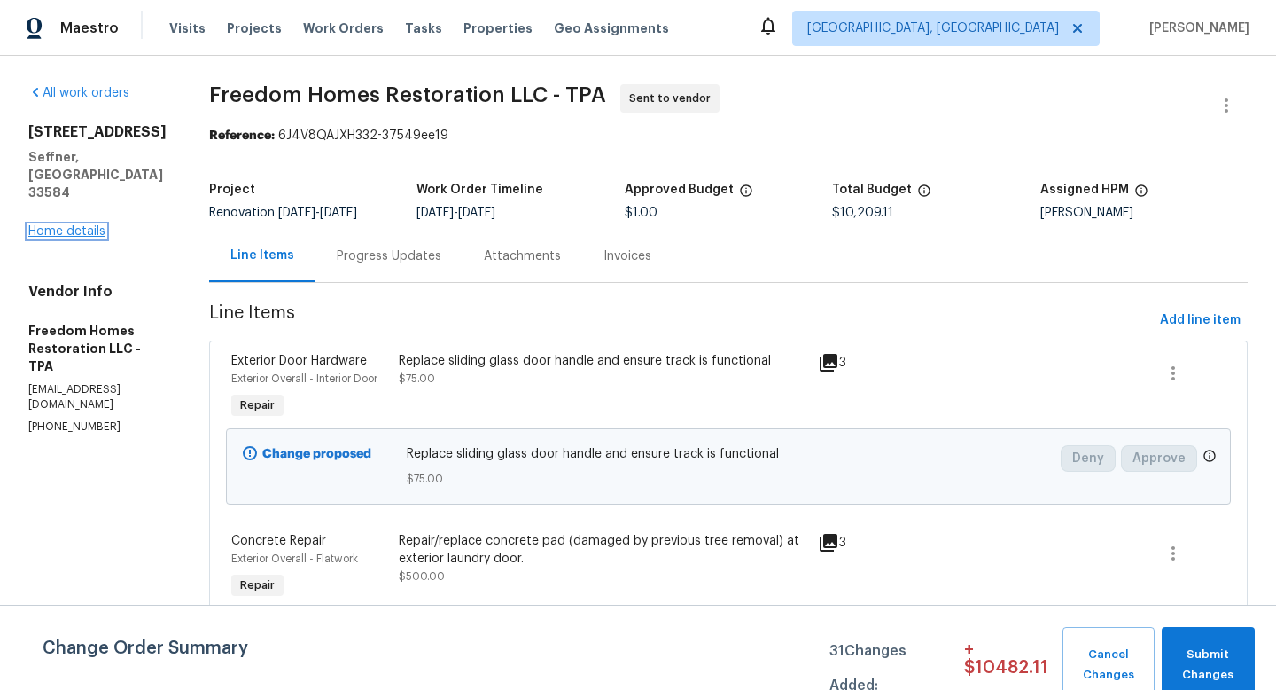
click at [92, 225] on link "Home details" at bounding box center [66, 231] width 77 height 12
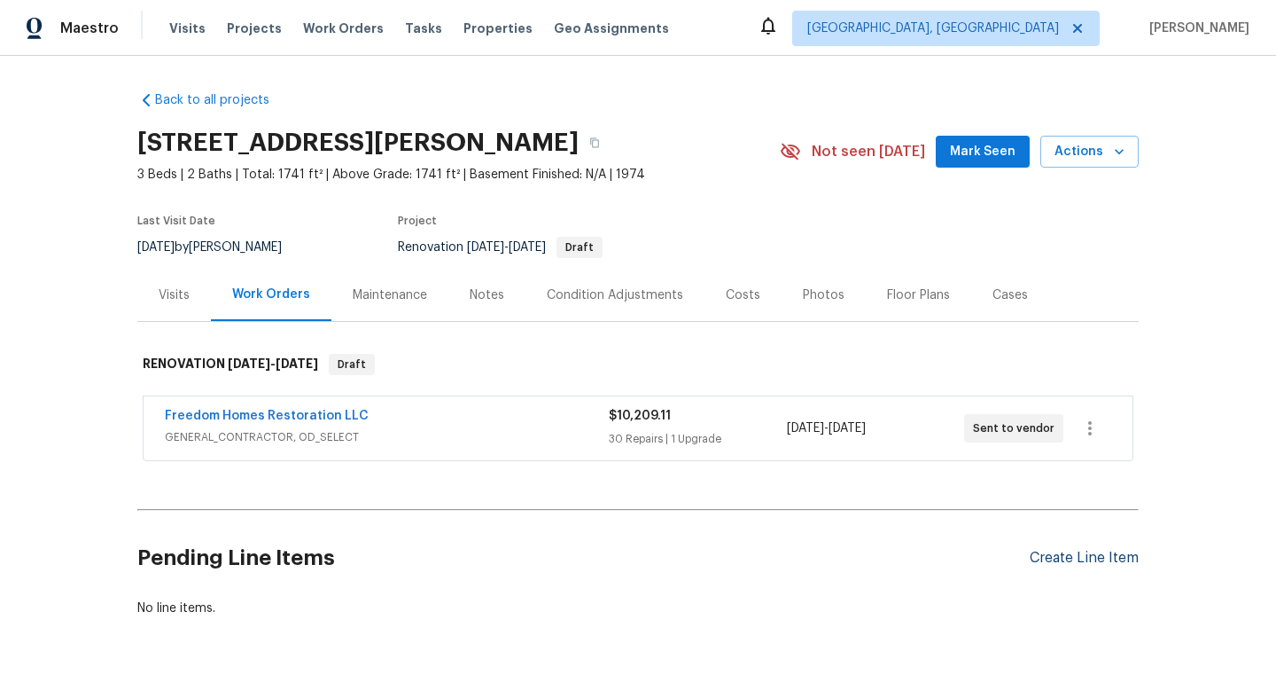
click at [1050, 562] on div "Create Line Item" at bounding box center [1084, 558] width 109 height 17
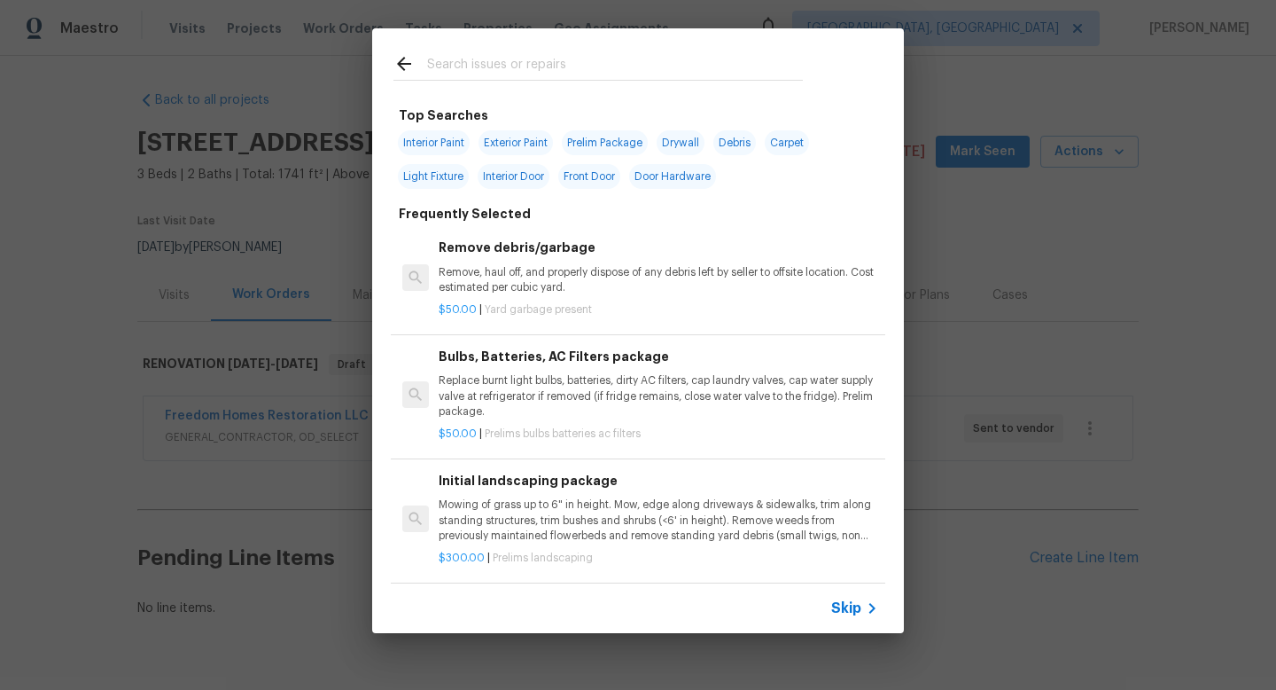
click at [856, 609] on span "Skip" at bounding box center [846, 608] width 30 height 18
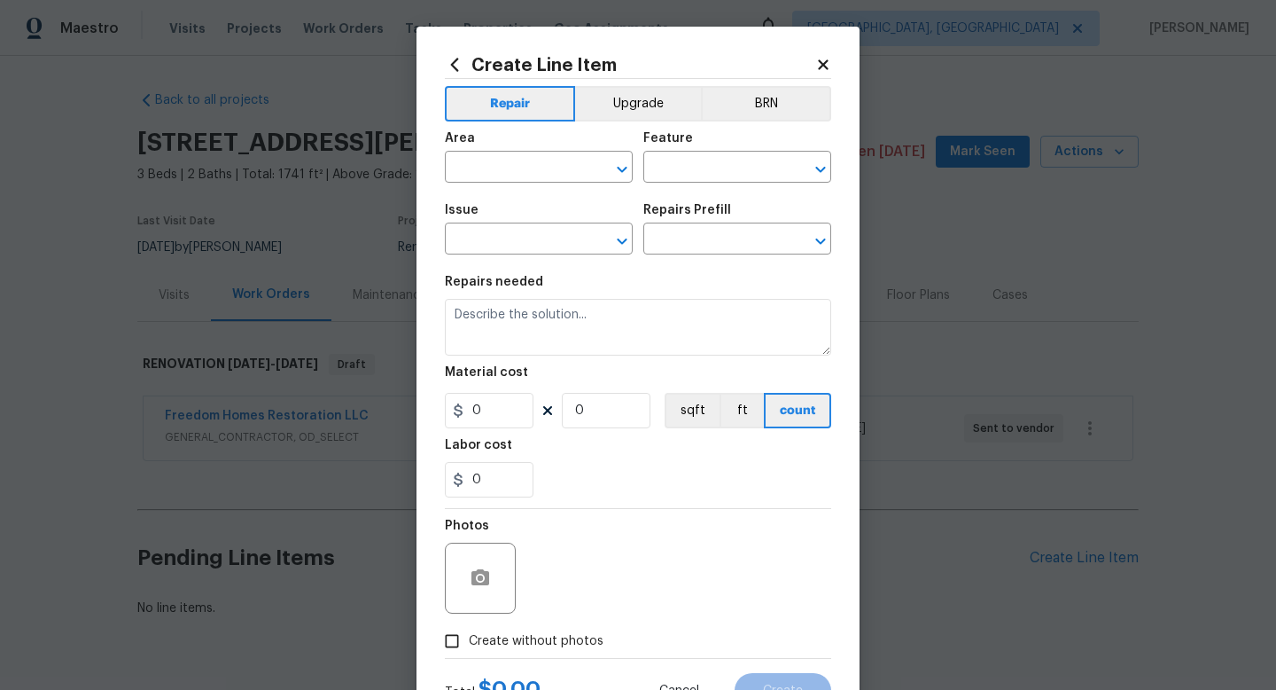
click at [513, 183] on span "Area ​" at bounding box center [539, 157] width 188 height 72
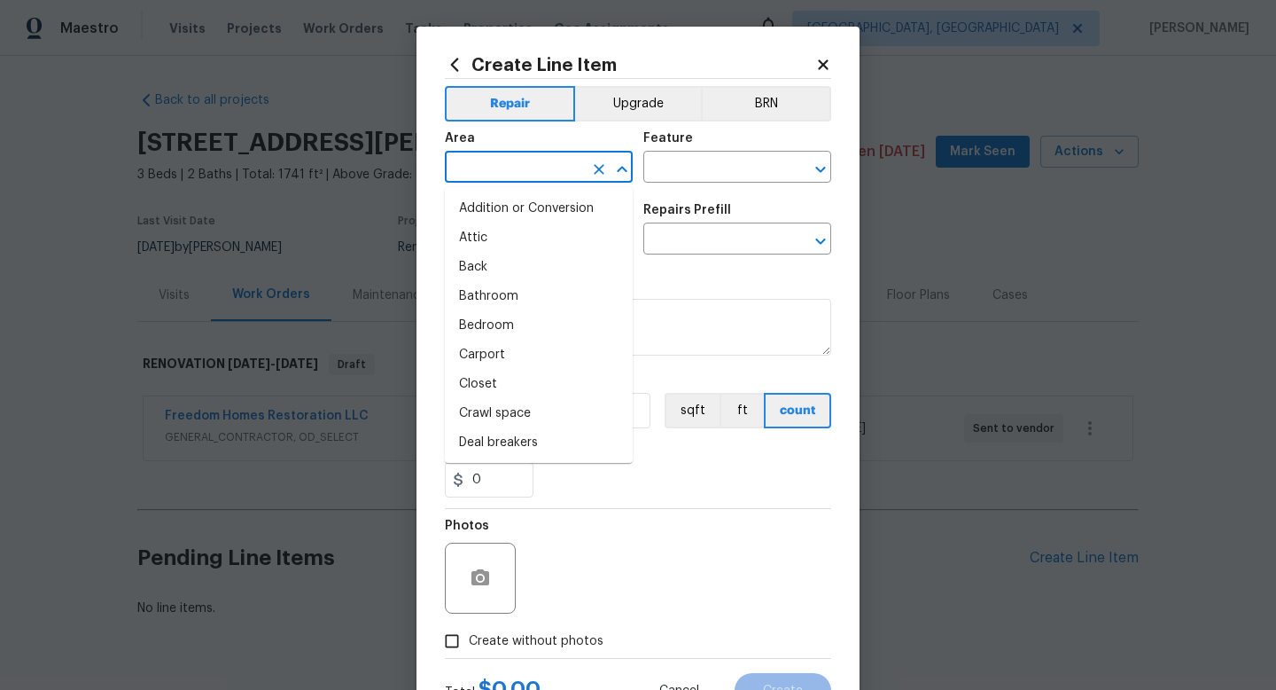
click at [515, 172] on input "text" at bounding box center [514, 168] width 138 height 27
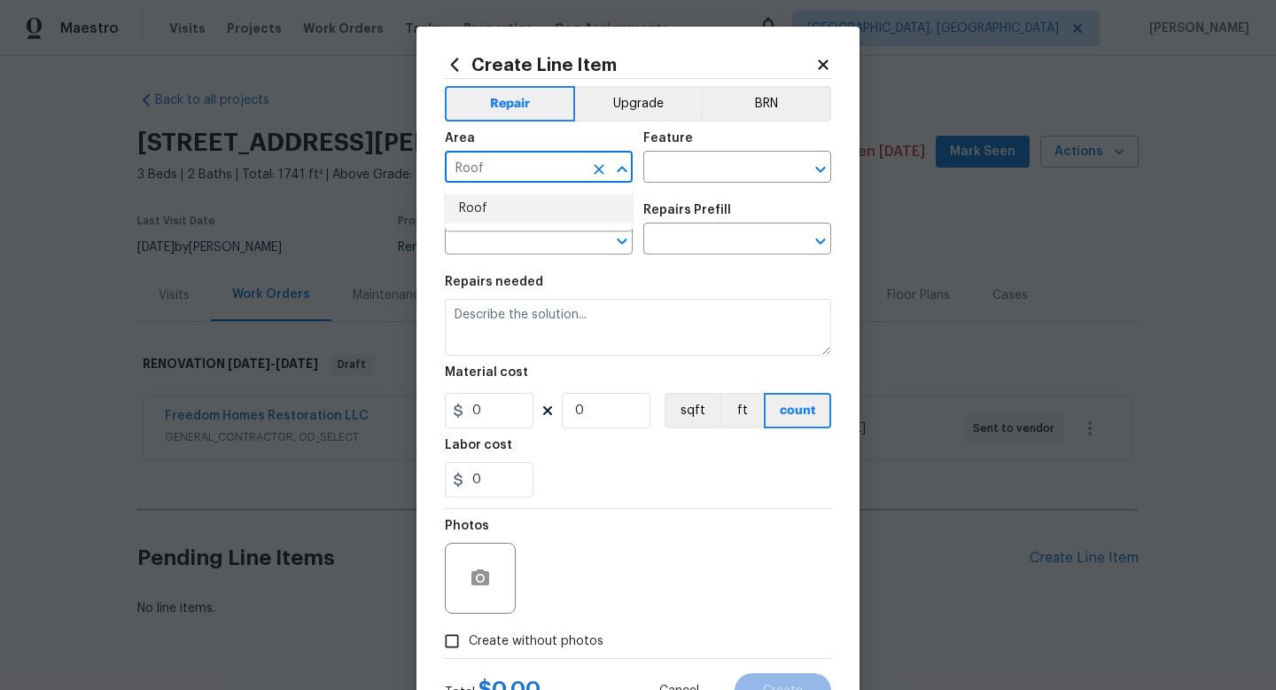
type input "Roof"
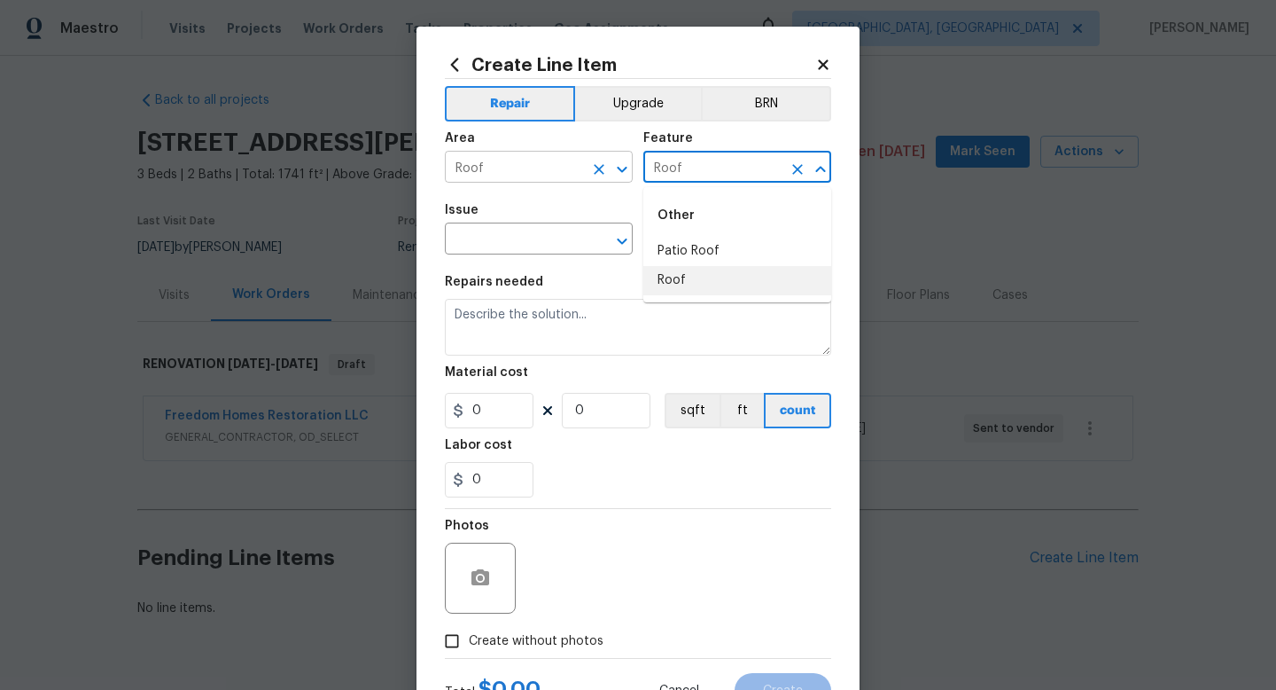
type input "Roof"
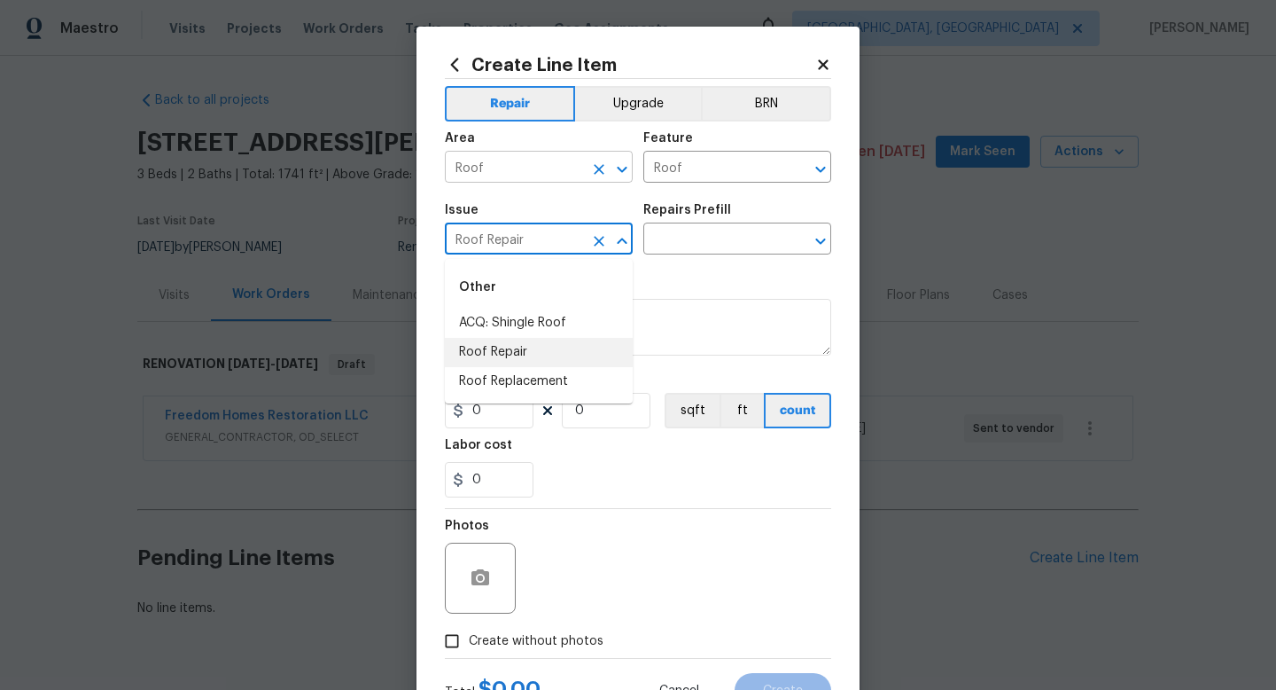
type input "Roof Repair"
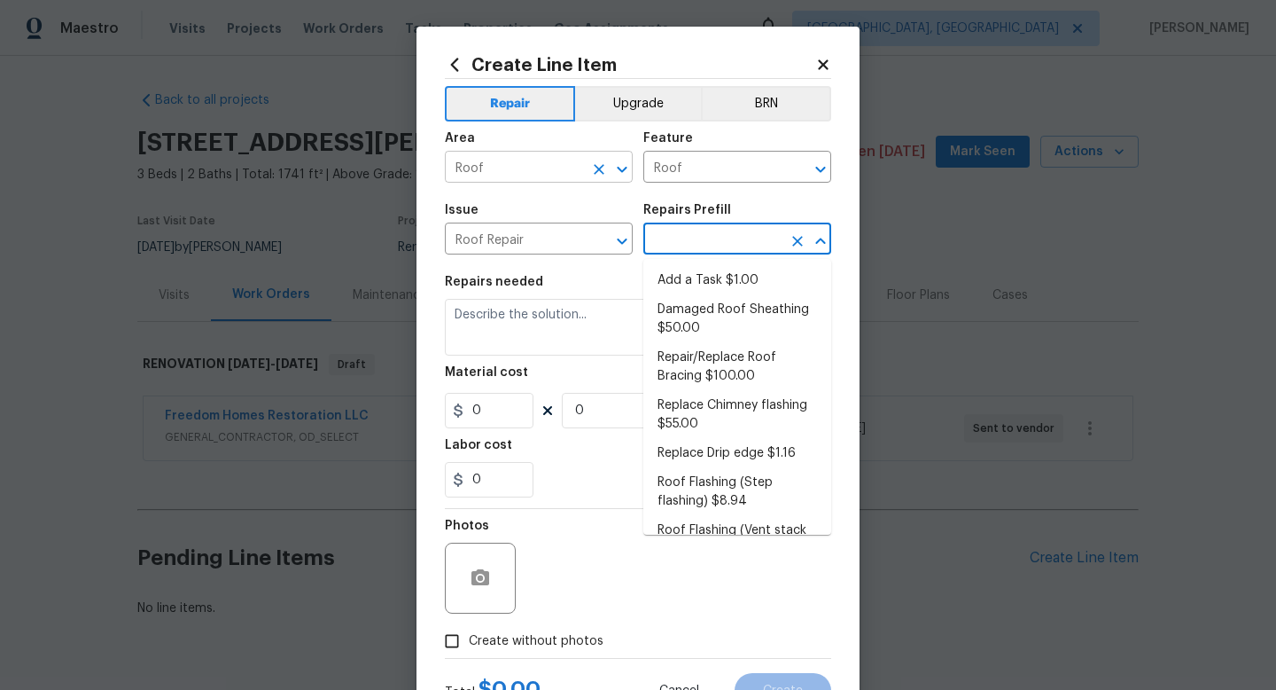
type input "Eaves and Trim"
type input "Add a Task $1.00"
type textarea "HPM to detail"
type input "1"
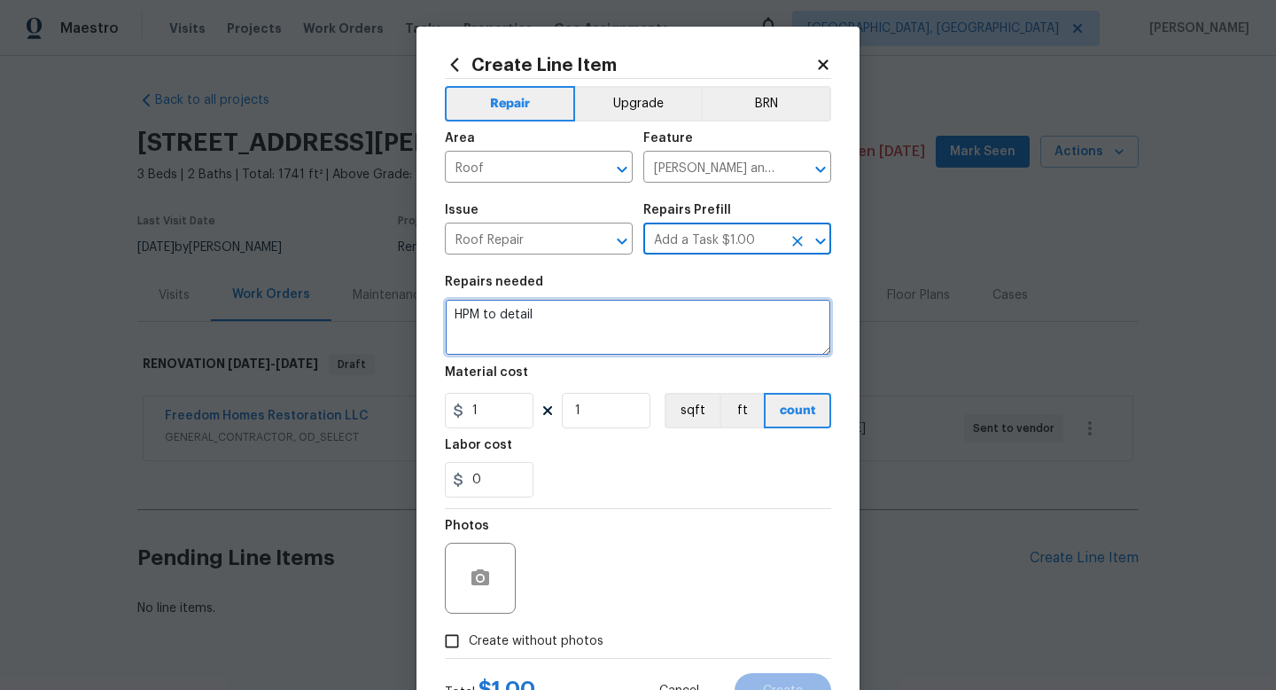
click at [510, 316] on textarea "HPM to detail" at bounding box center [638, 327] width 386 height 57
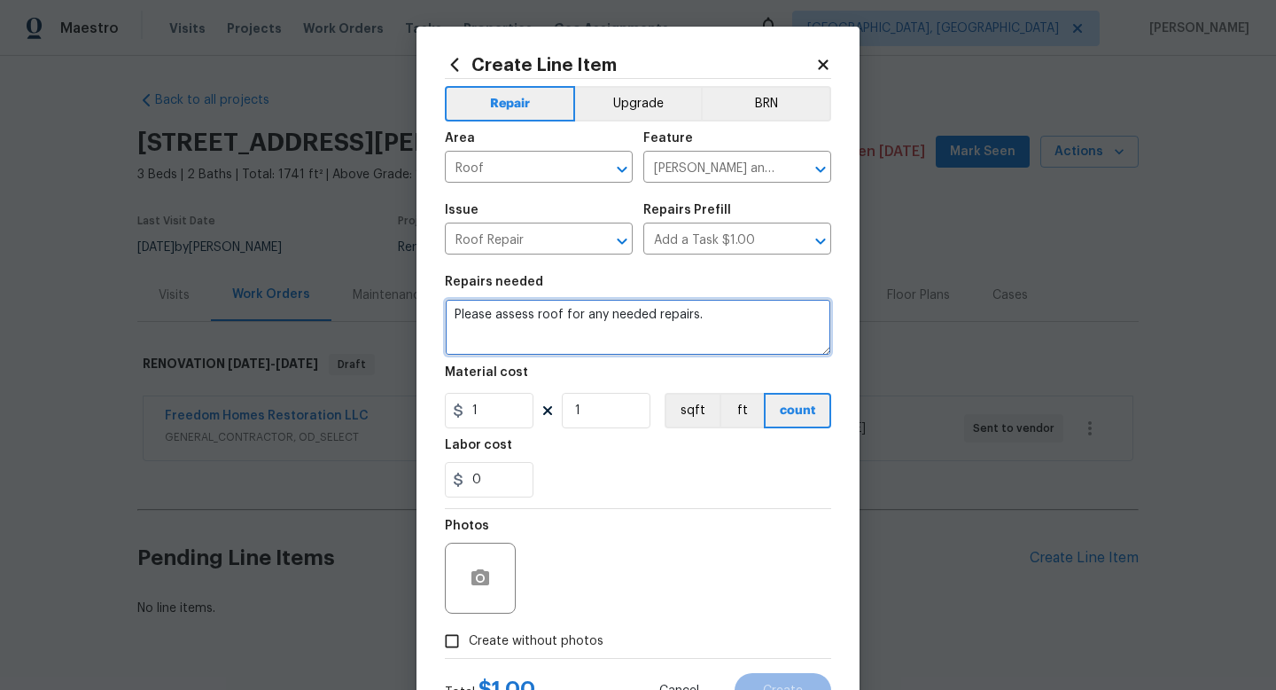
type textarea "Please assess roof for any needed repairs."
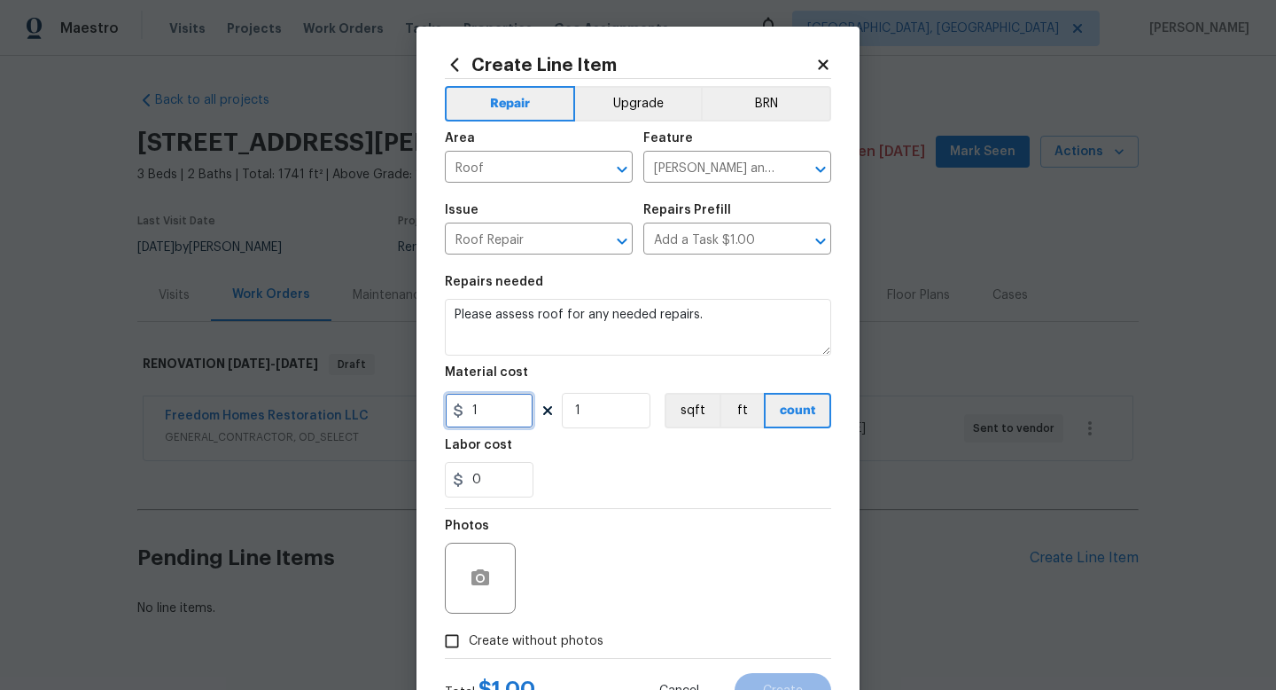
click at [504, 425] on input "1" at bounding box center [489, 410] width 89 height 35
type input "75"
click at [536, 644] on div "Photos Create without photos" at bounding box center [638, 583] width 386 height 149
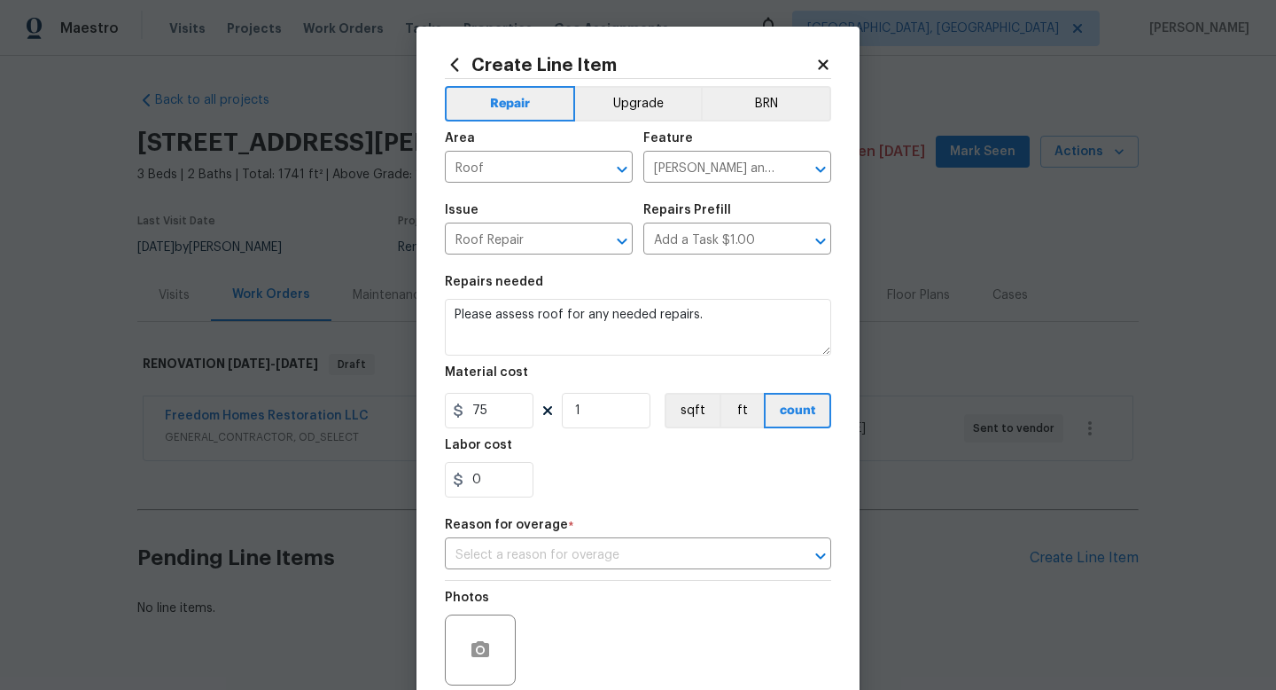
click at [589, 590] on div "Photos" at bounding box center [638, 638] width 386 height 115
click at [596, 555] on input "text" at bounding box center [613, 555] width 337 height 27
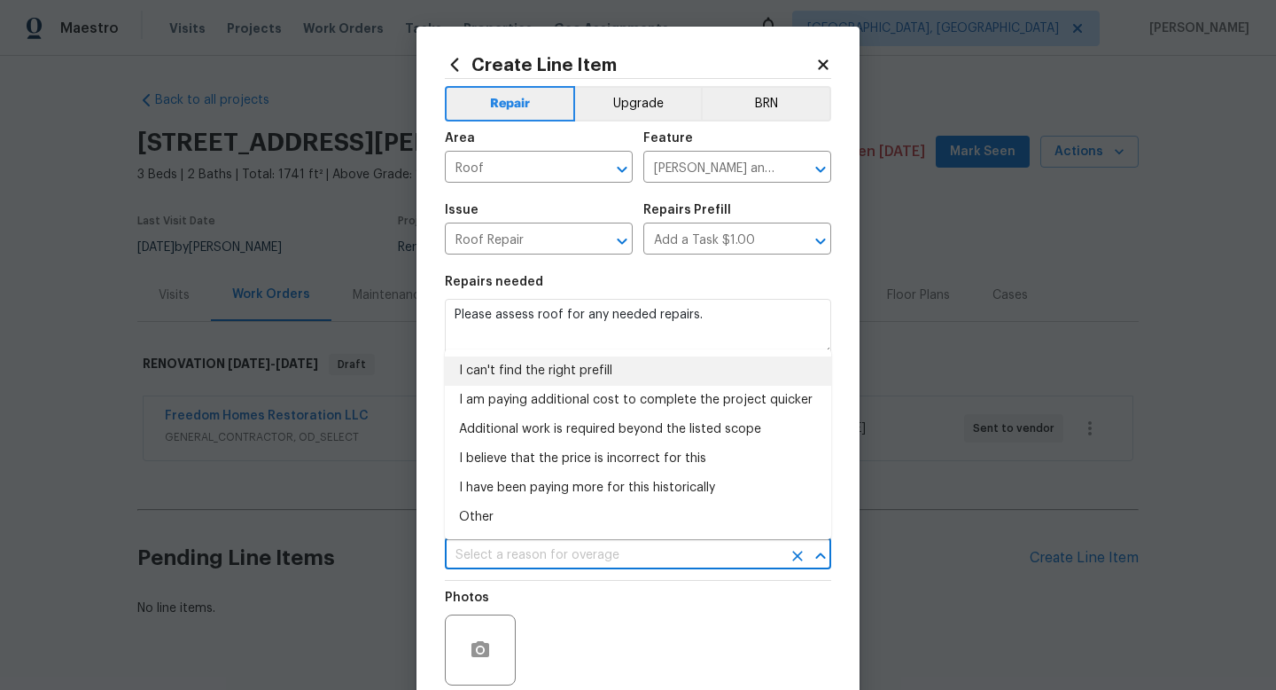
click at [535, 364] on li "I can't find the right prefill" at bounding box center [638, 370] width 386 height 29
type input "I can't find the right prefill"
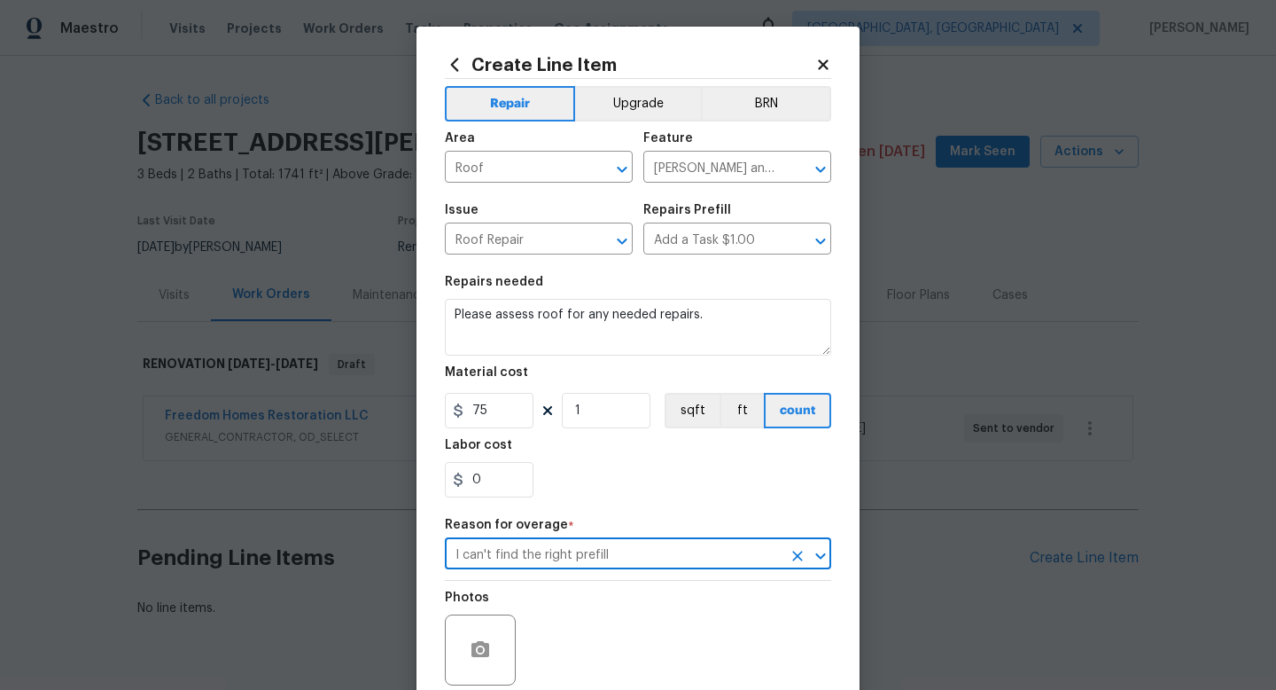
scroll to position [146, 0]
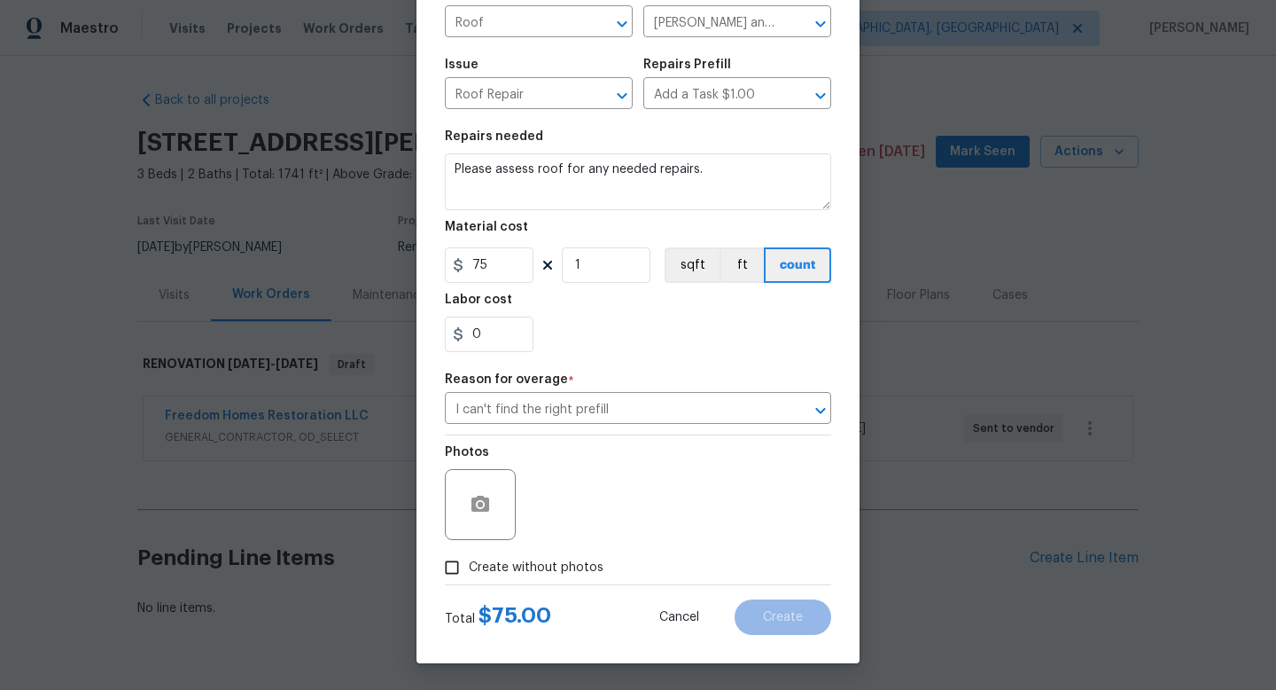
click at [548, 562] on span "Create without photos" at bounding box center [536, 567] width 135 height 19
click at [469, 562] on input "Create without photos" at bounding box center [452, 567] width 34 height 34
checkbox input "true"
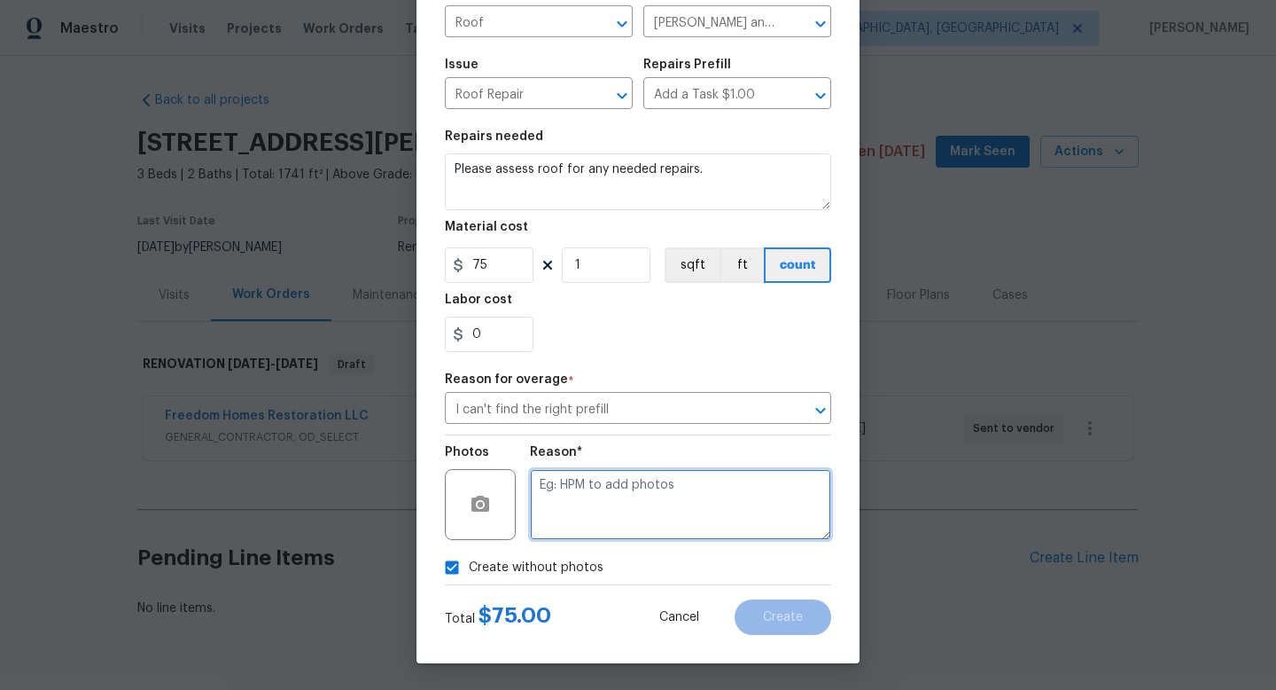
click at [580, 514] on textarea at bounding box center [680, 504] width 301 height 71
type textarea "1"
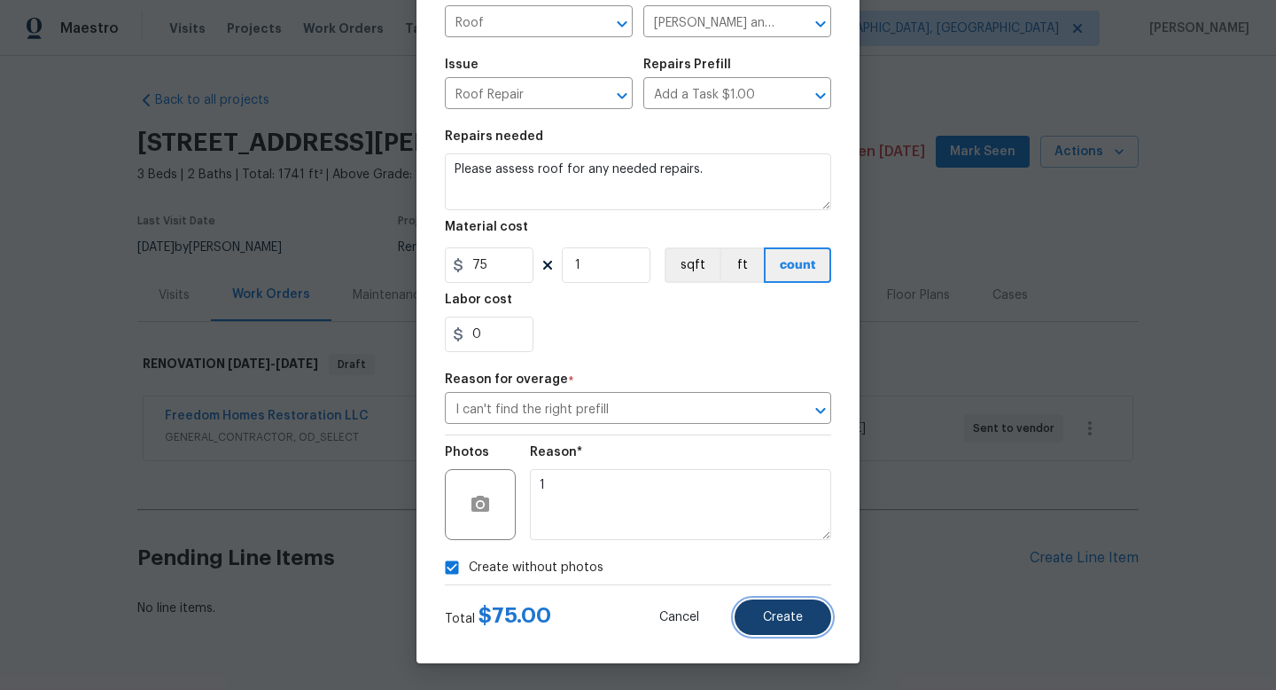
click at [766, 632] on button "Create" at bounding box center [783, 616] width 97 height 35
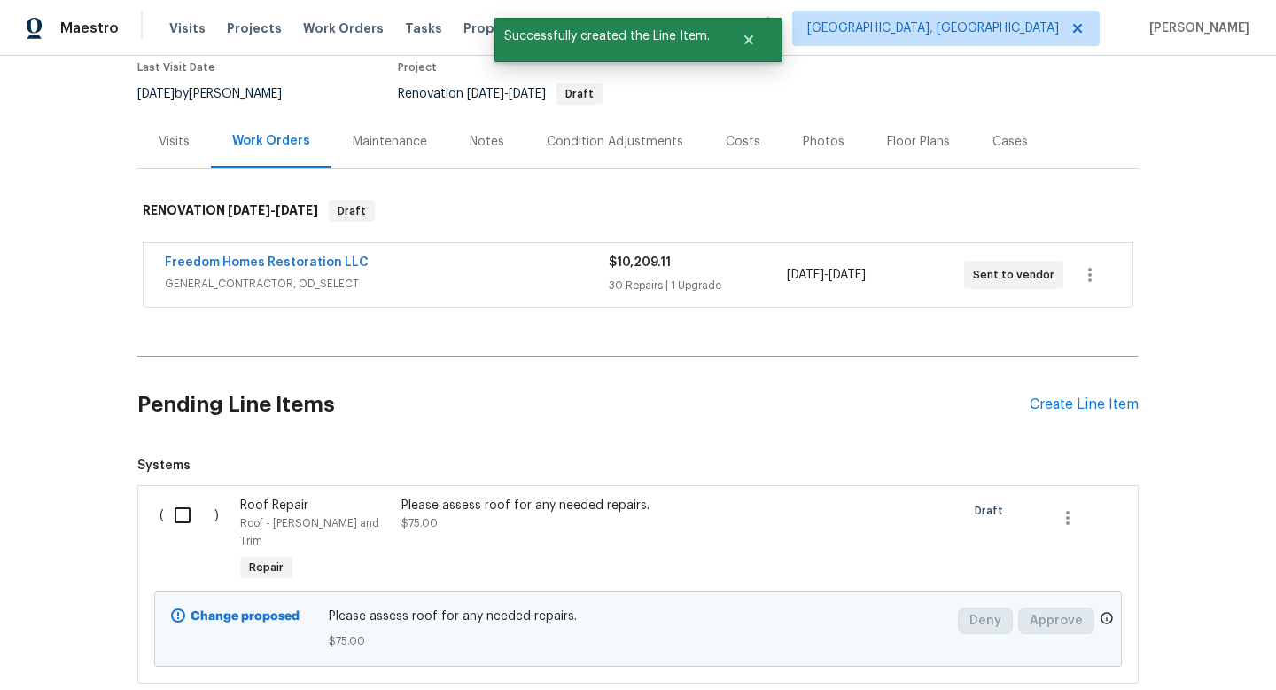
scroll to position [154, 0]
click at [183, 512] on input "checkbox" at bounding box center [189, 514] width 51 height 37
checkbox input "true"
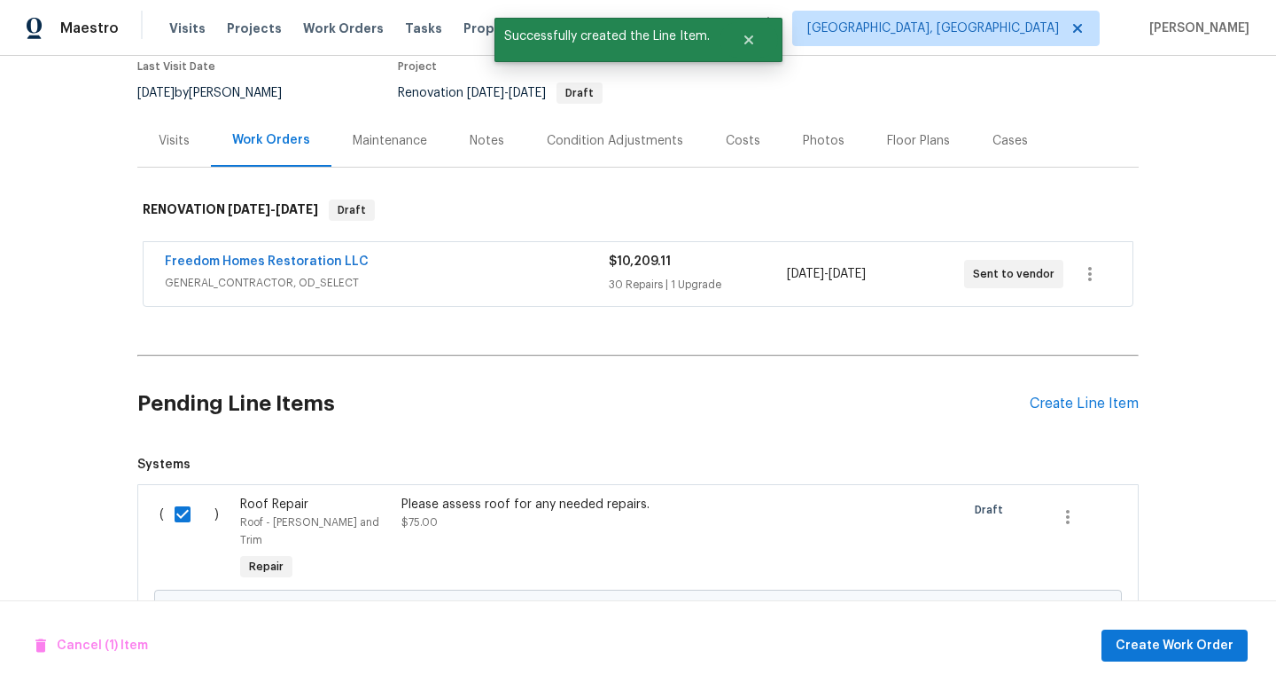
scroll to position [250, 0]
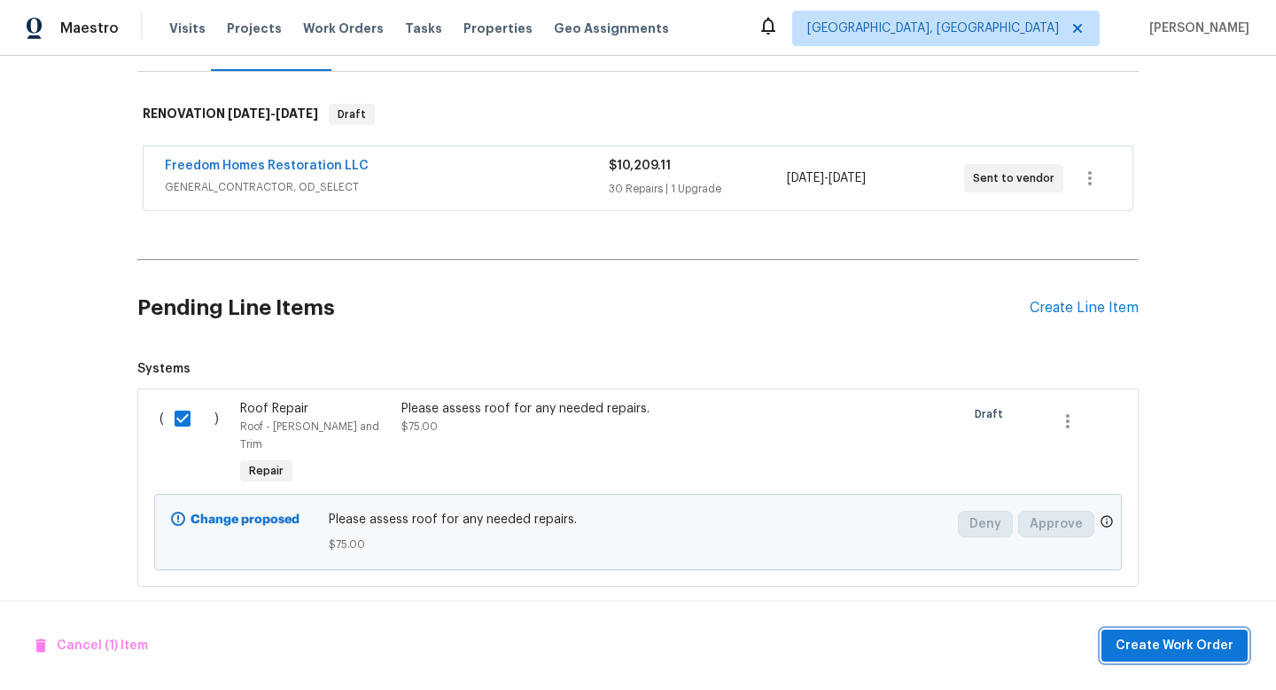
click at [1128, 644] on span "Create Work Order" at bounding box center [1175, 646] width 118 height 22
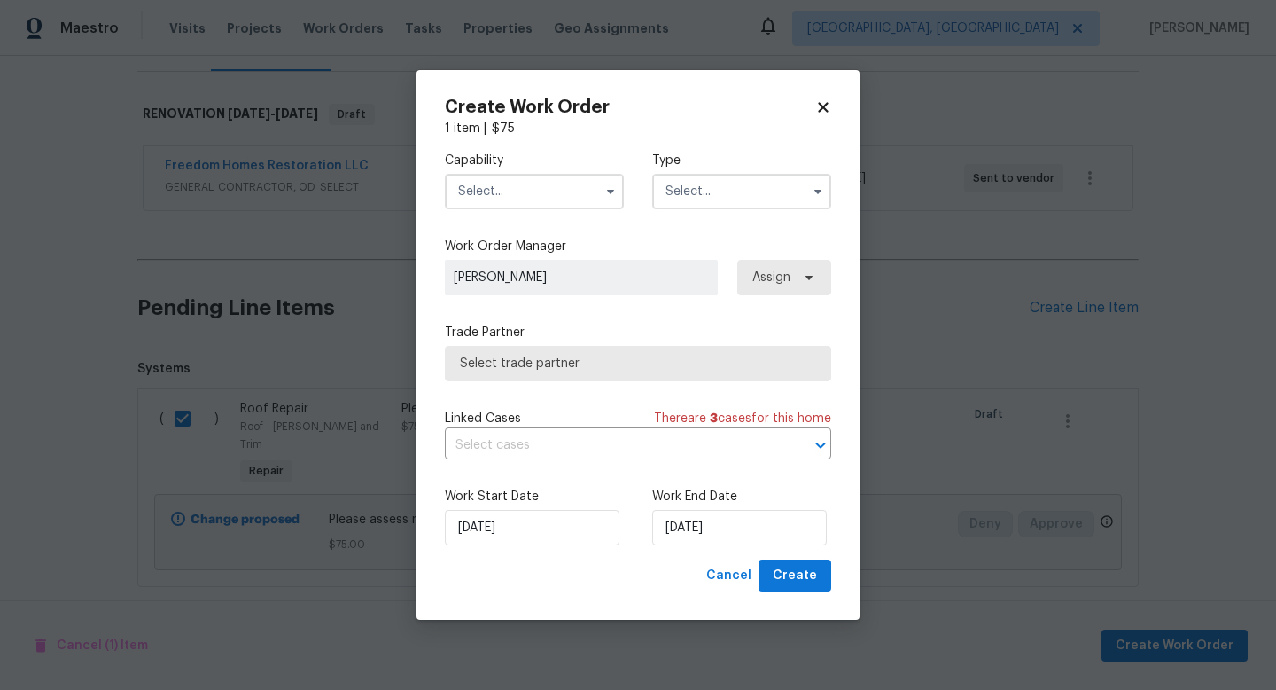
click at [525, 181] on input "text" at bounding box center [534, 191] width 179 height 35
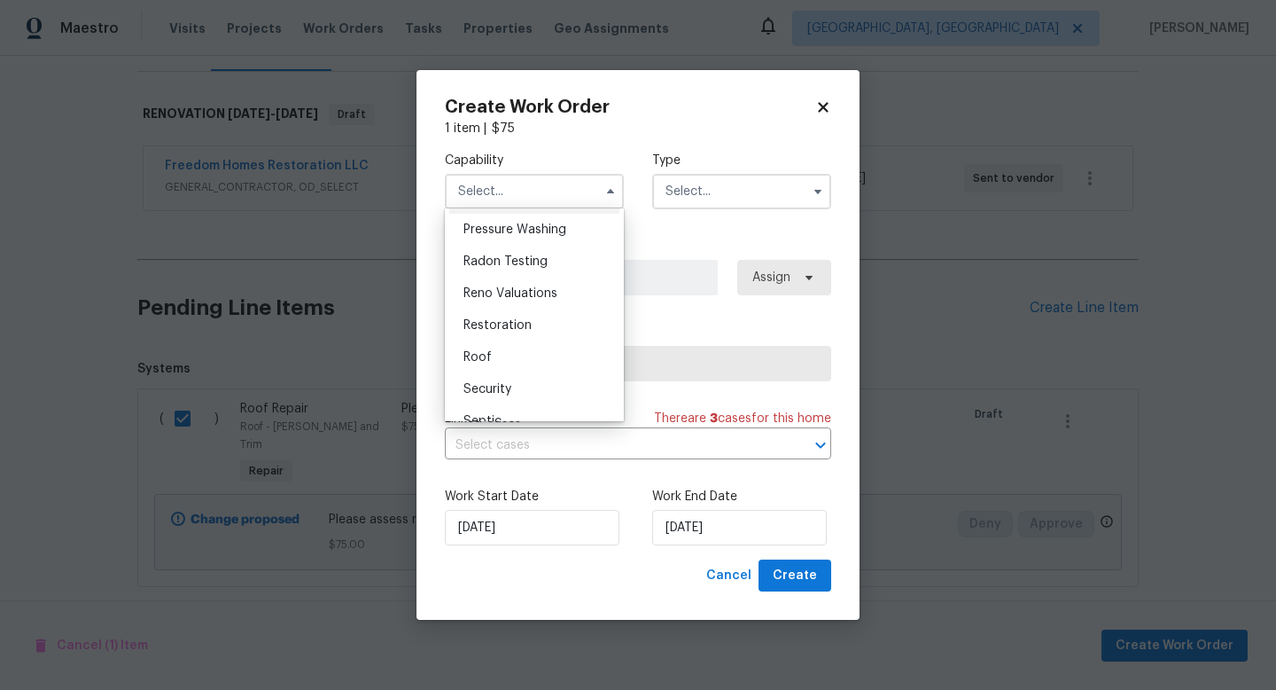
scroll to position [1695, 0]
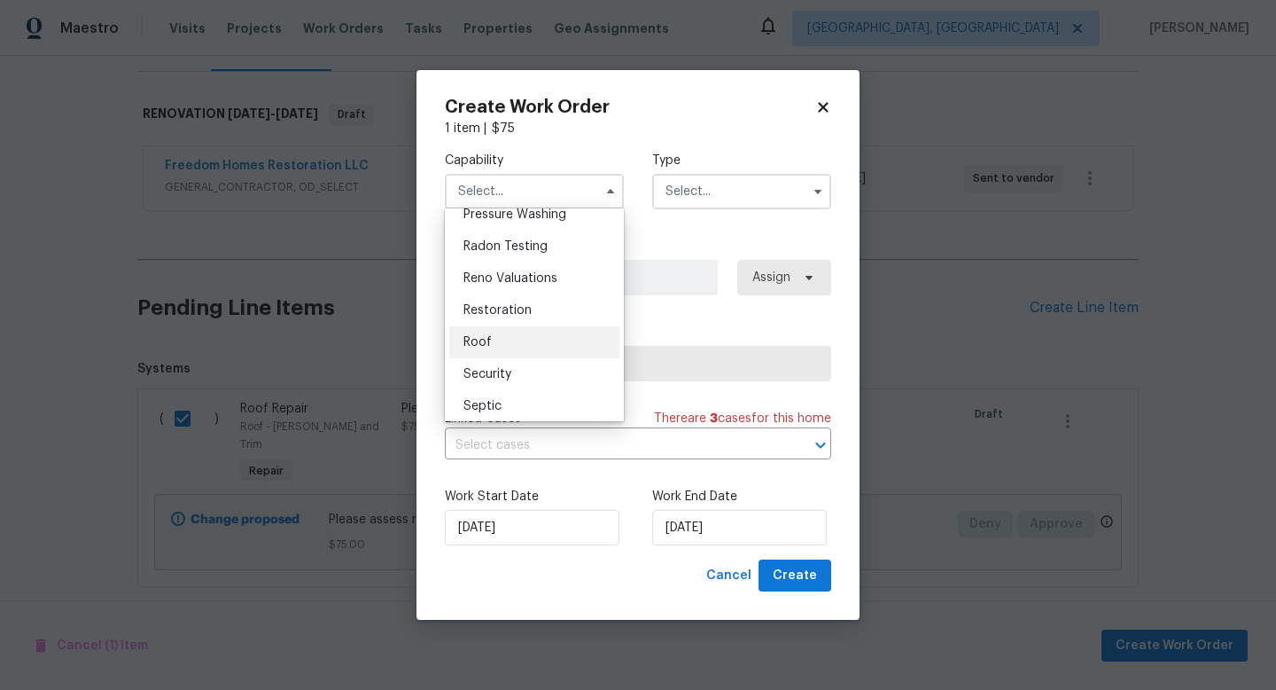
click at [485, 346] on span "Roof" at bounding box center [478, 342] width 28 height 12
type input "Roof"
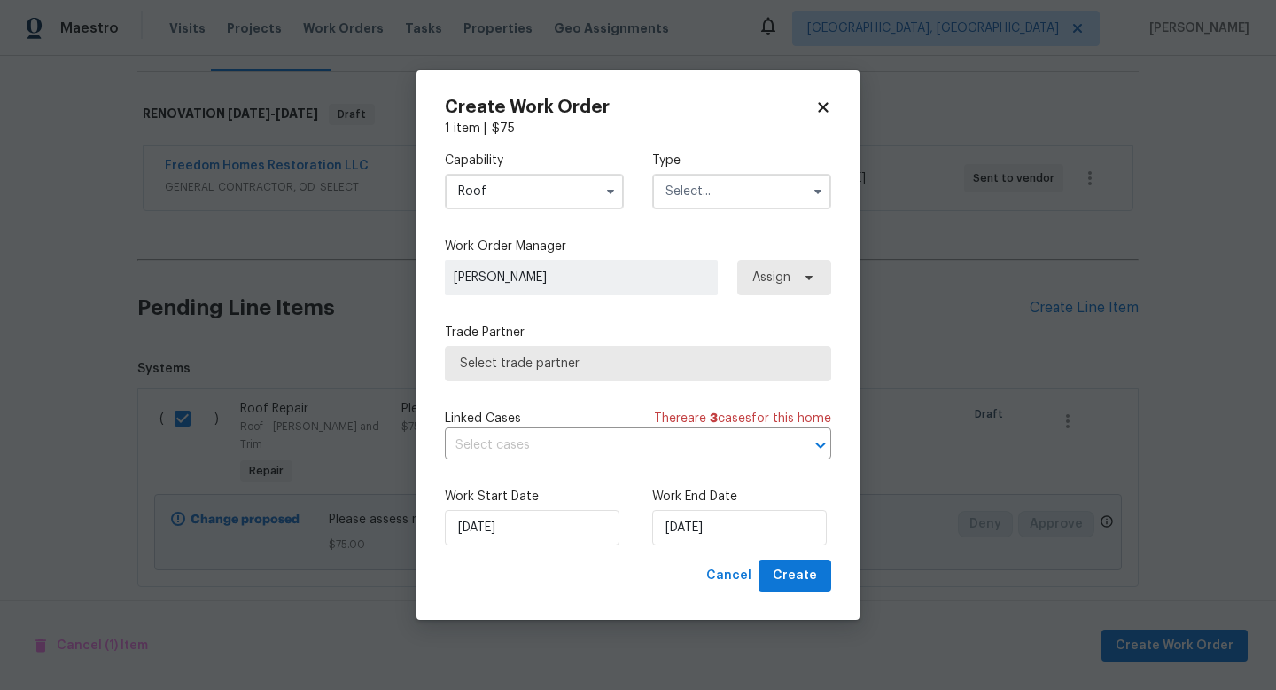
click at [695, 200] on input "text" at bounding box center [741, 191] width 179 height 35
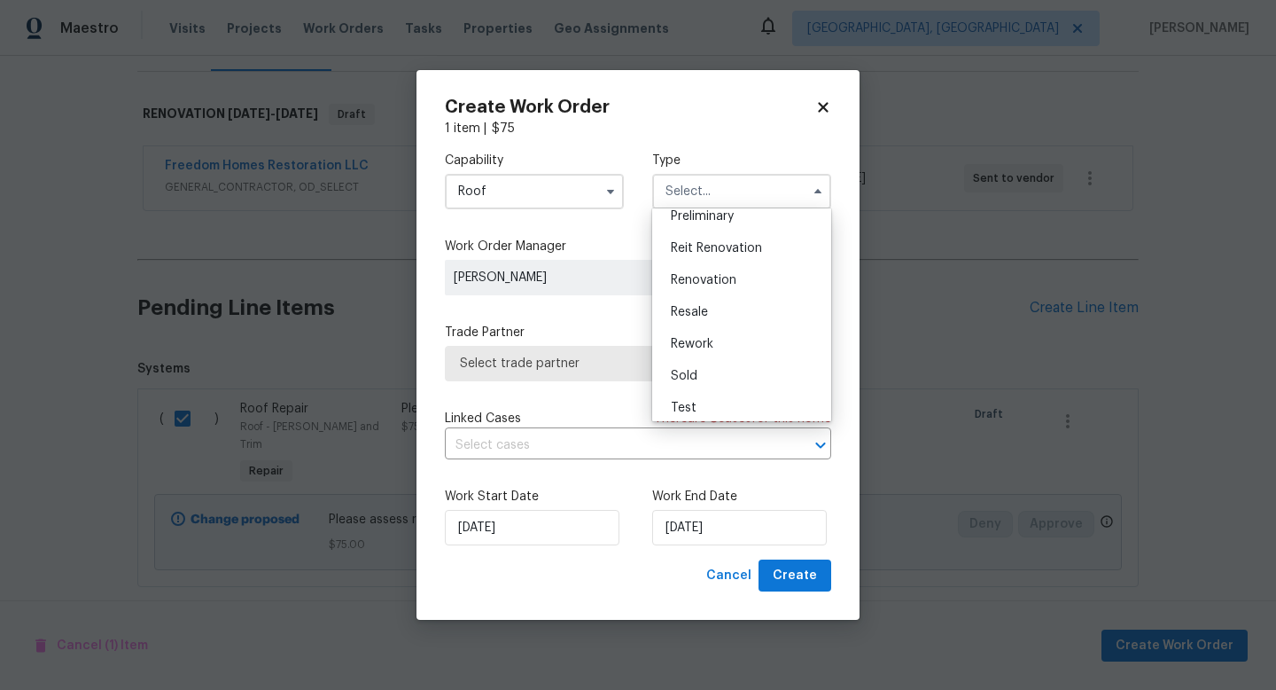
scroll to position [397, 0]
click at [691, 280] on span "Renovation" at bounding box center [704, 278] width 66 height 12
type input "Renovation"
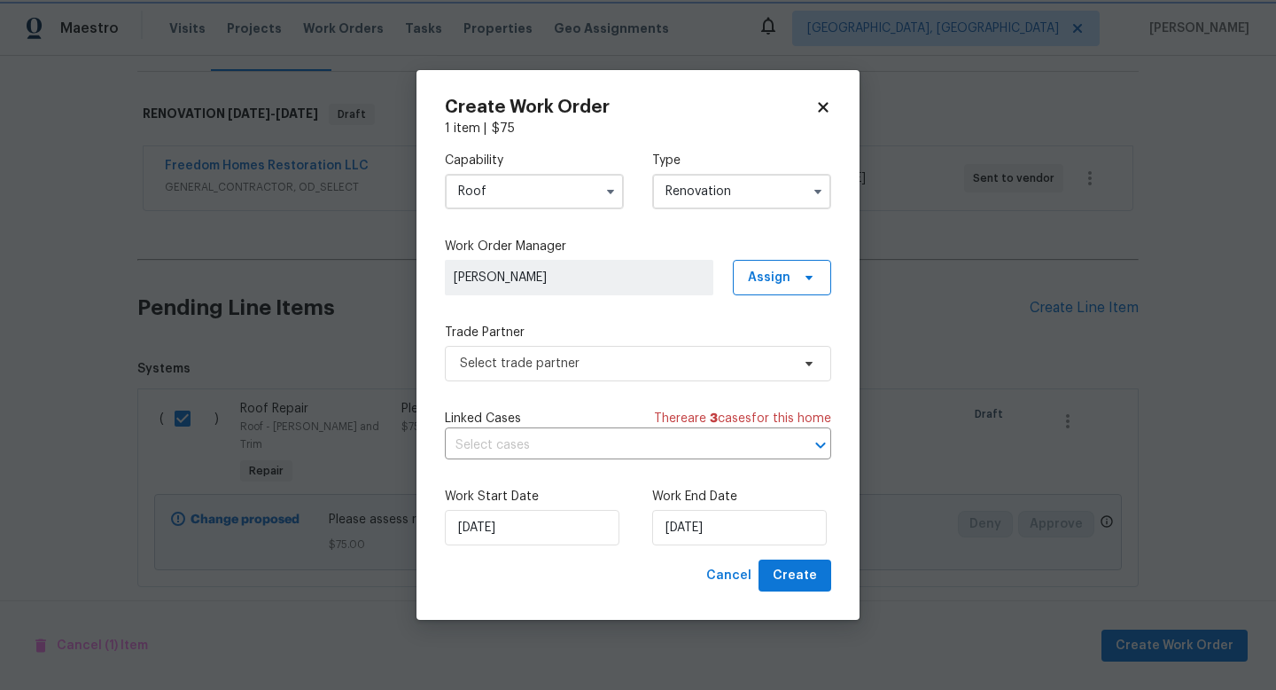
scroll to position [0, 0]
click at [585, 363] on span "Select trade partner" at bounding box center [625, 364] width 331 height 18
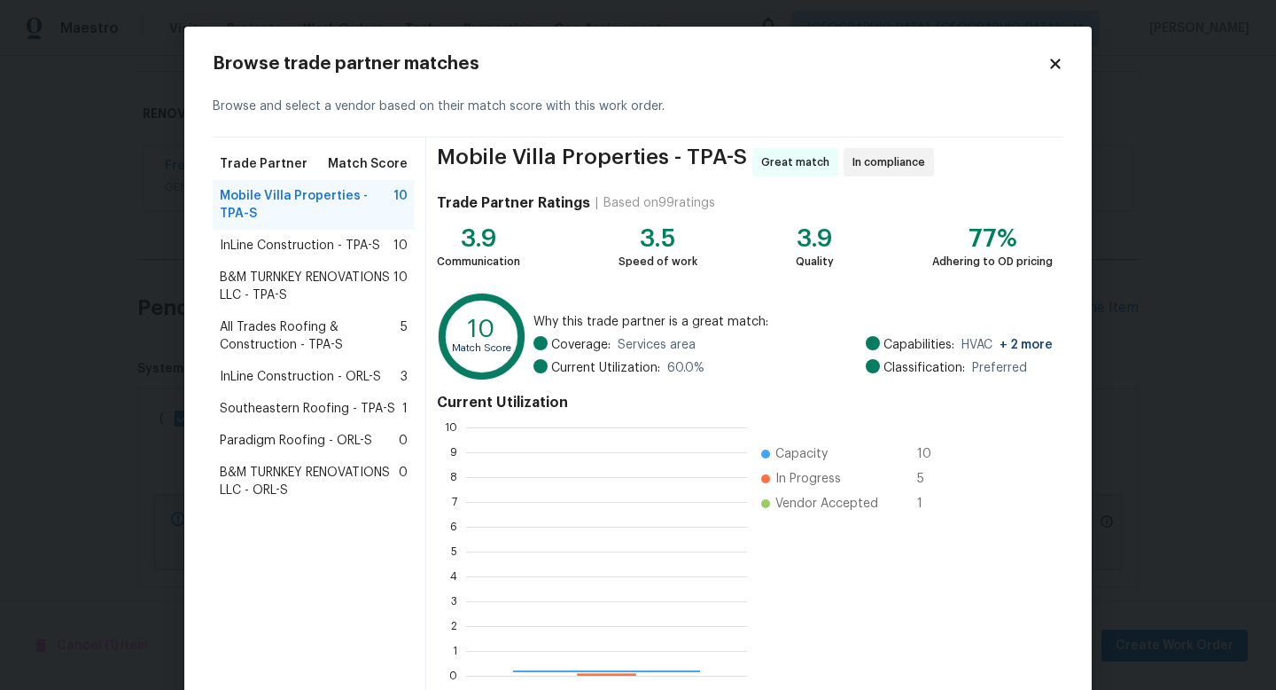
scroll to position [248, 281]
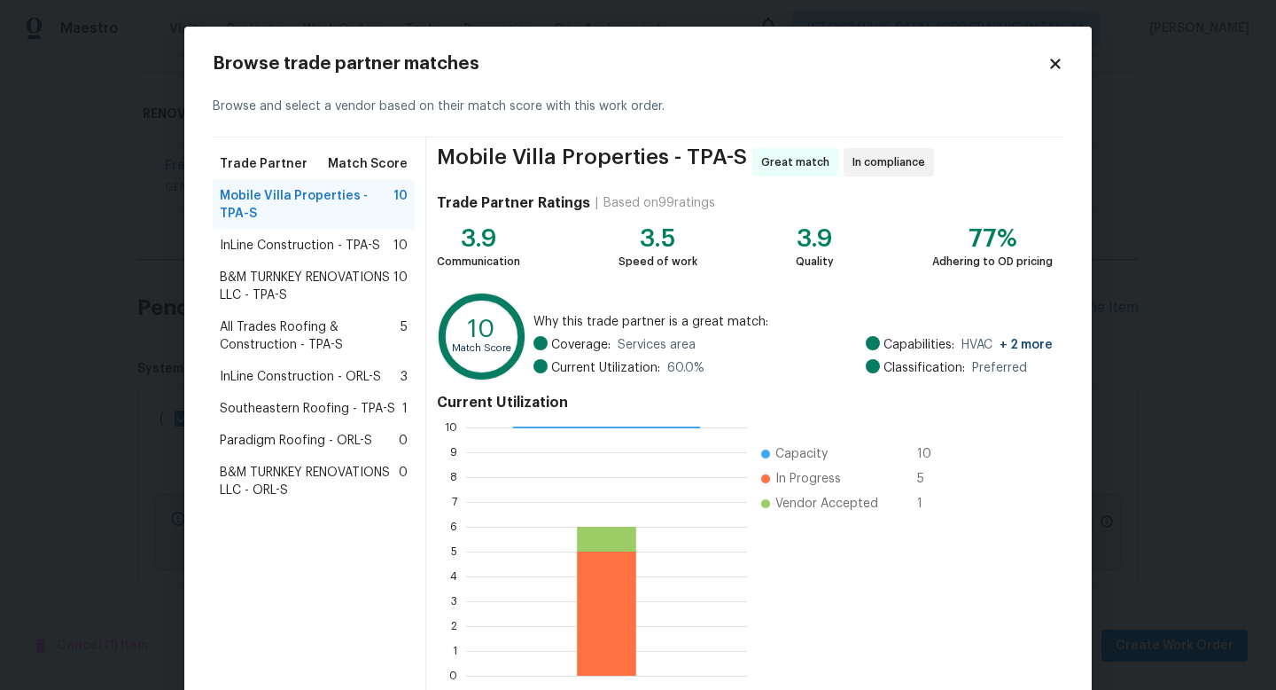
click at [279, 411] on span "Southeastern Roofing - TPA-S" at bounding box center [308, 409] width 176 height 18
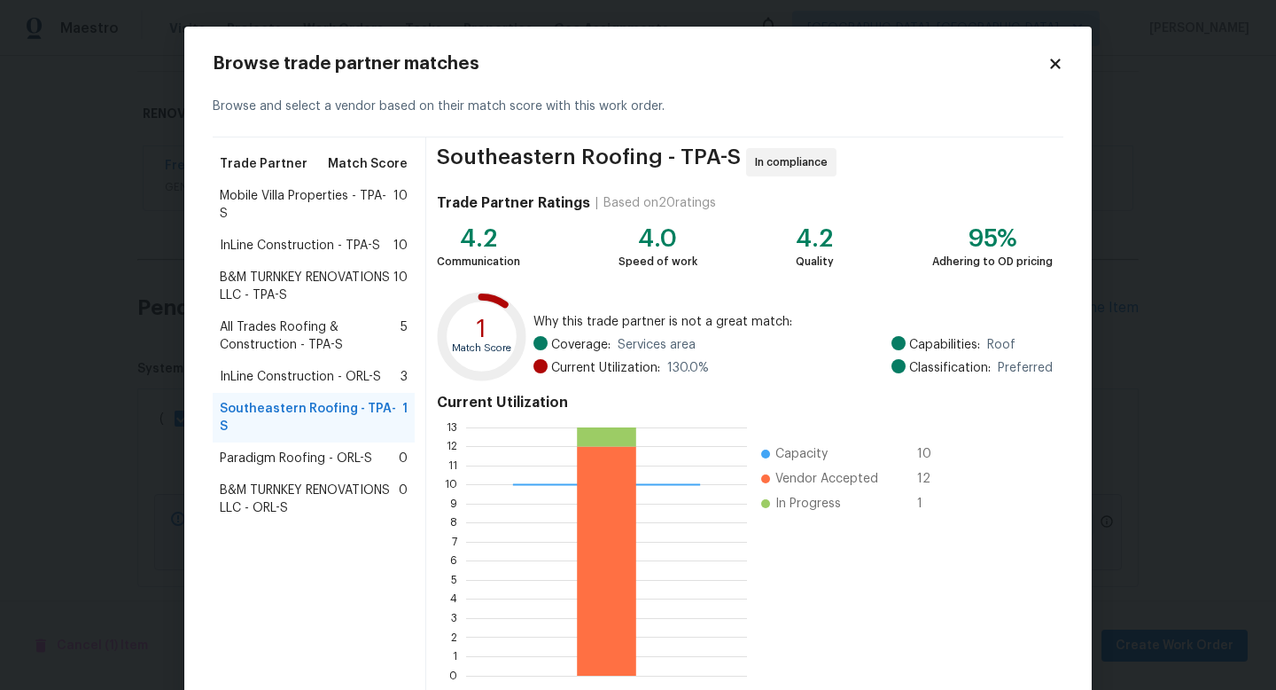
scroll to position [92, 0]
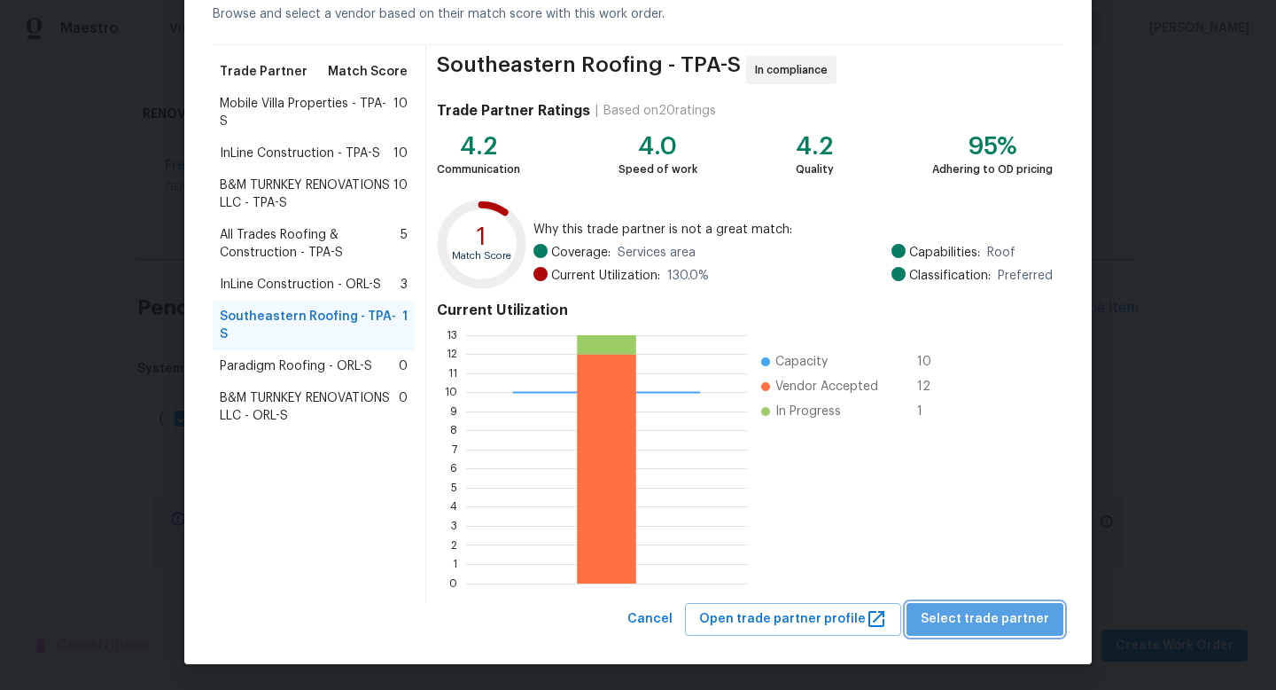
click at [995, 615] on span "Select trade partner" at bounding box center [985, 619] width 129 height 22
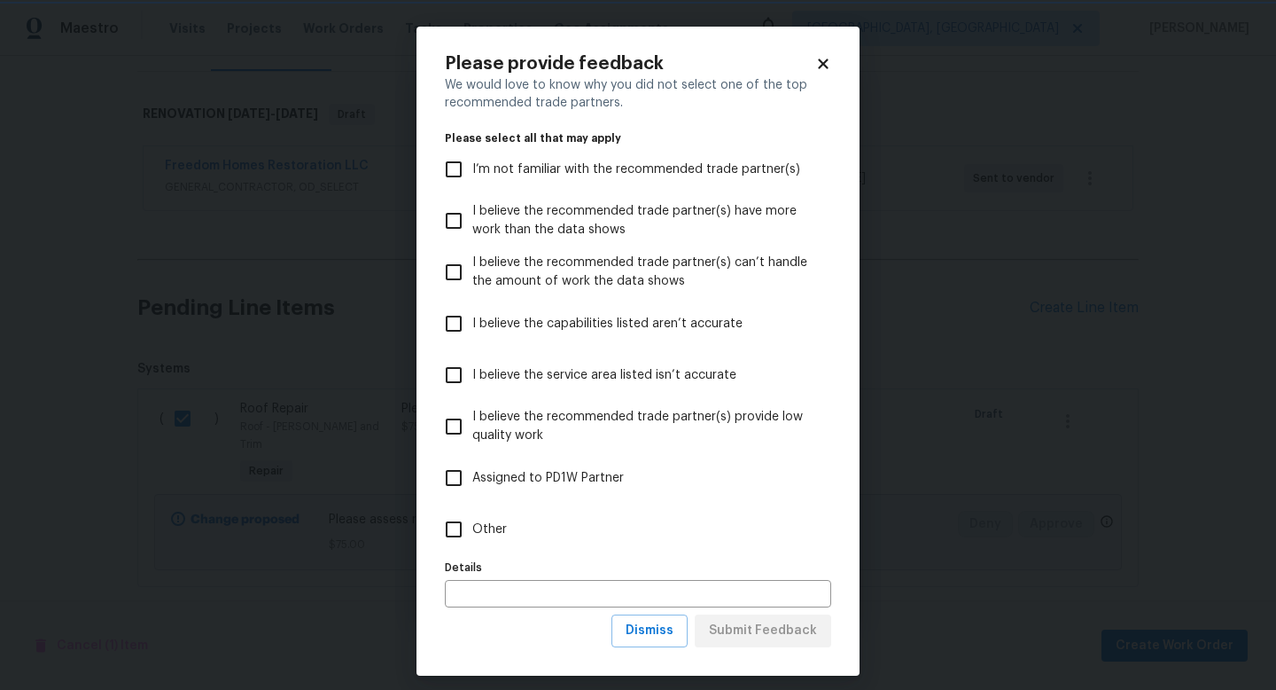
scroll to position [0, 0]
click at [489, 508] on label "Other" at bounding box center [626, 528] width 382 height 51
click at [472, 511] on input "Other" at bounding box center [453, 529] width 37 height 37
checkbox input "true"
click at [758, 626] on span "Submit Feedback" at bounding box center [763, 631] width 108 height 22
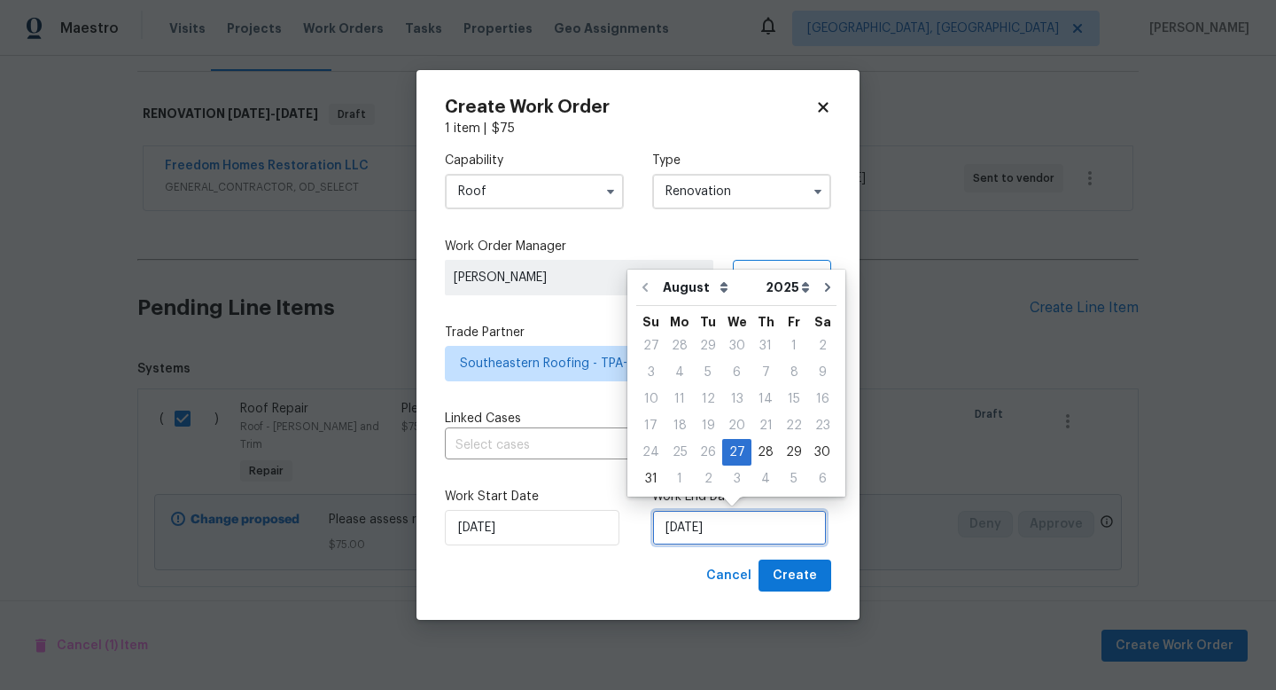
click at [720, 527] on input "8/27/2025" at bounding box center [739, 527] width 175 height 35
click at [787, 479] on div "5" at bounding box center [794, 478] width 28 height 25
type input "9/5/2025"
select select "8"
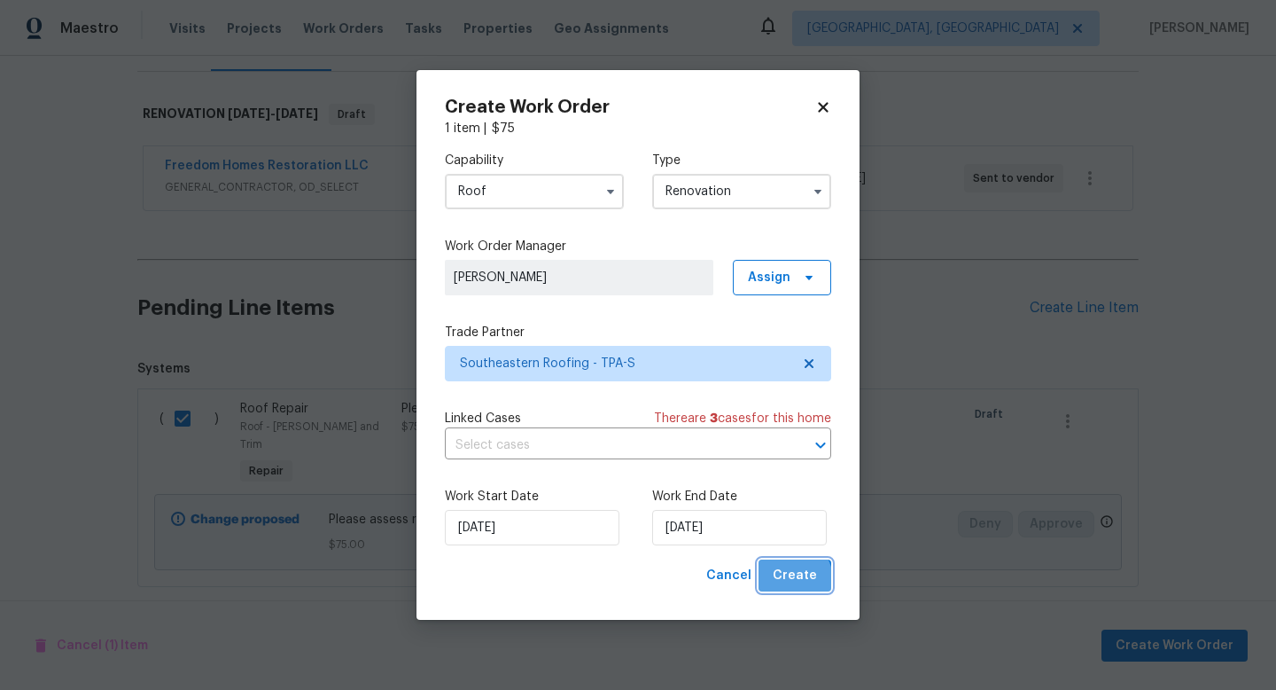
click at [795, 580] on span "Create" at bounding box center [795, 576] width 44 height 22
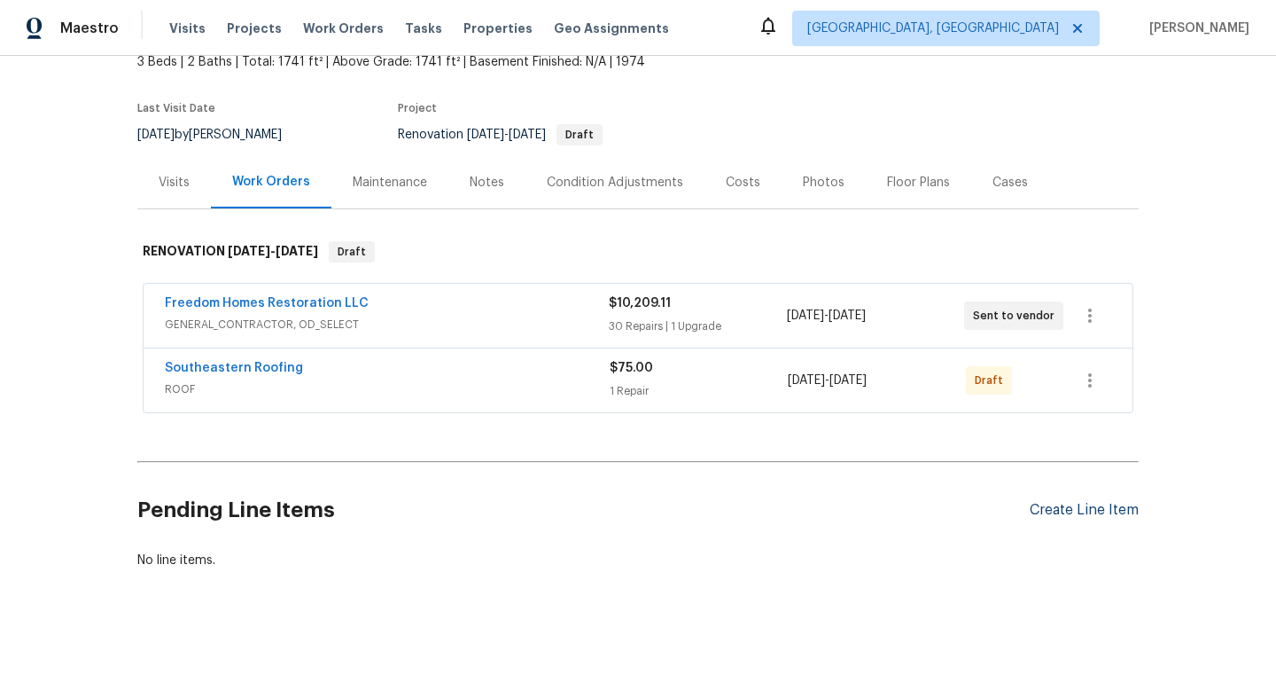
click at [1050, 511] on div "Create Line Item" at bounding box center [1084, 510] width 109 height 17
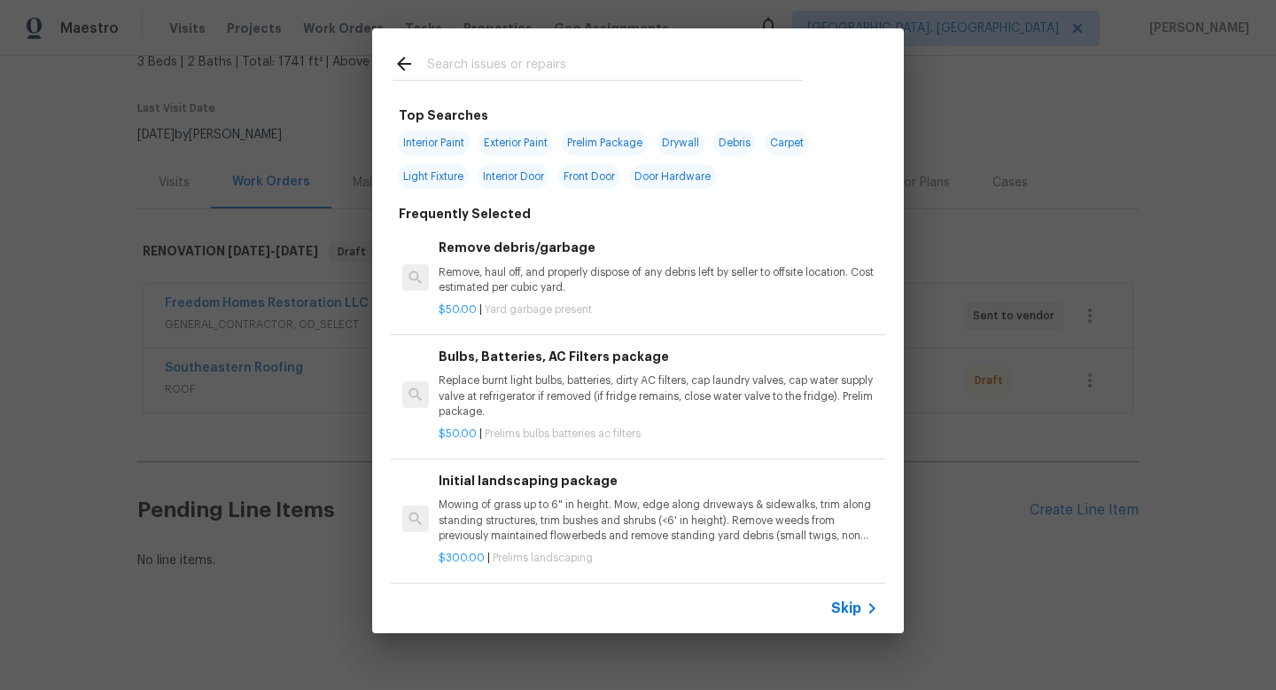
click at [862, 612] on icon at bounding box center [872, 607] width 21 height 21
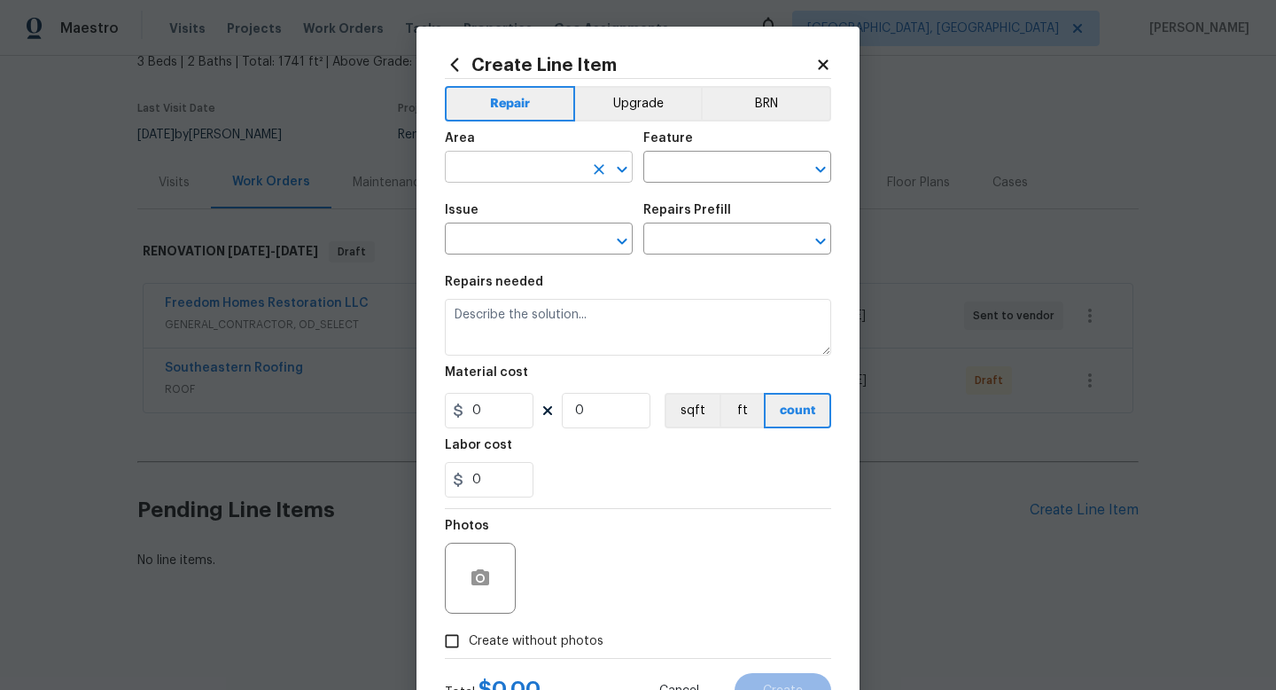
click at [535, 166] on input "text" at bounding box center [514, 168] width 138 height 27
type input "HVAC"
click at [695, 252] on li "HVAC" at bounding box center [738, 251] width 188 height 29
type input "HVAC"
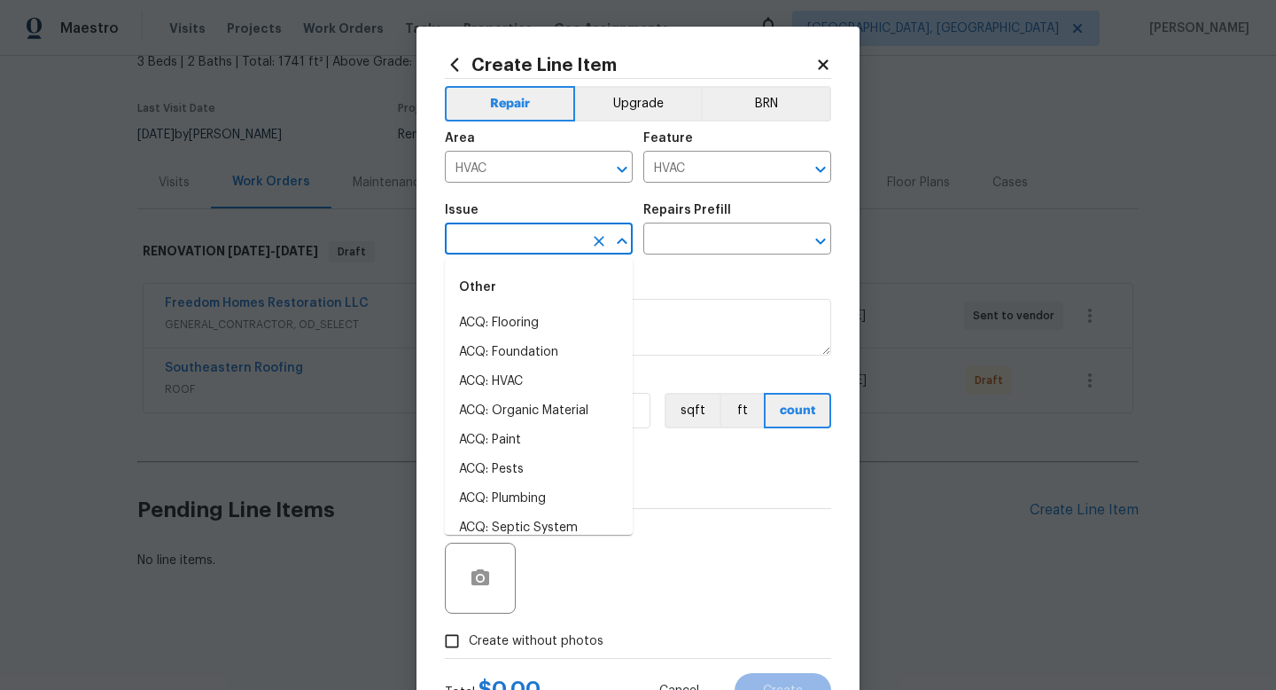
click at [558, 239] on input "text" at bounding box center [514, 240] width 138 height 27
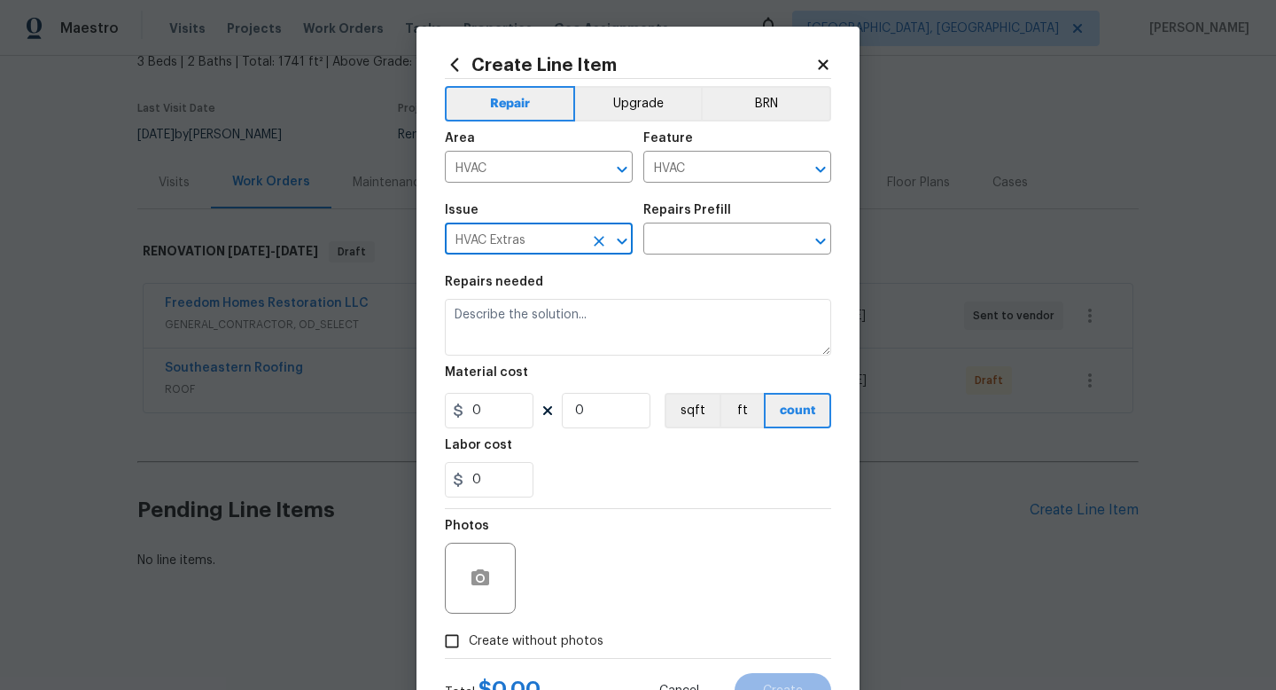
type input "HVAC Extras"
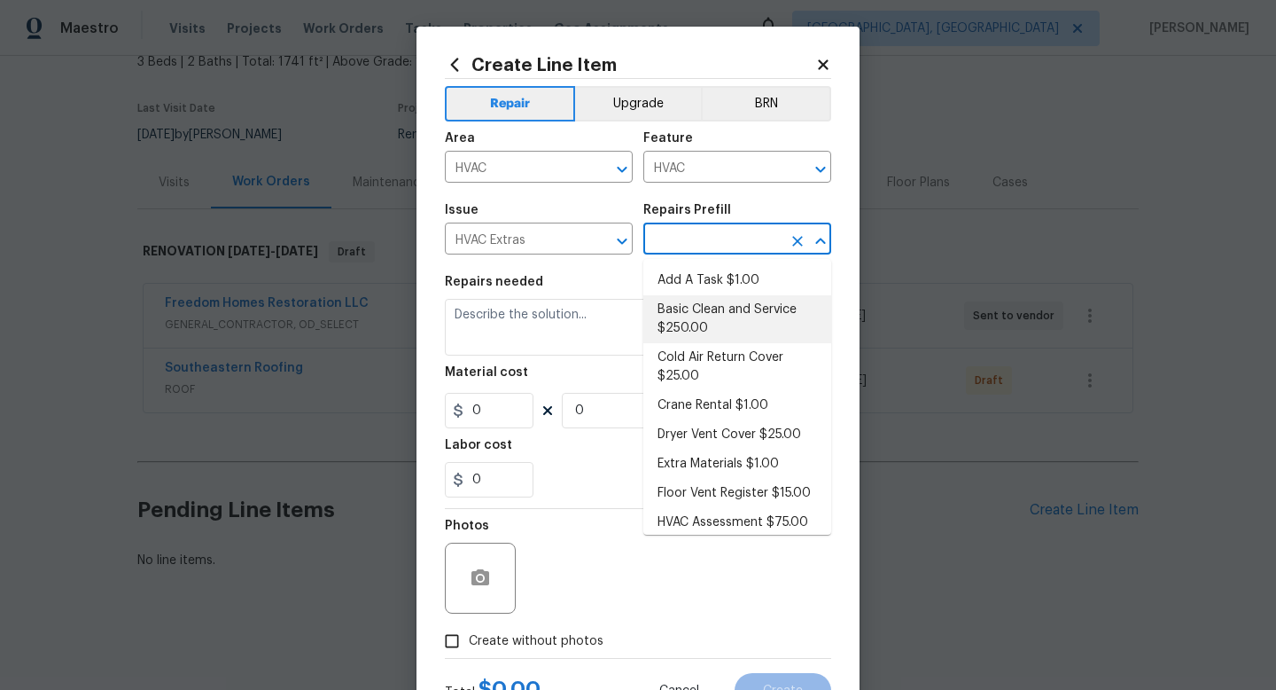
click at [702, 318] on li "Basic Clean and Service $250.00" at bounding box center [738, 319] width 188 height 48
type input "Basic Clean and Service $250.00"
type textarea "General Service HVAC system including: cleaning condenser and evaporator coils,…"
type input "250"
type input "1"
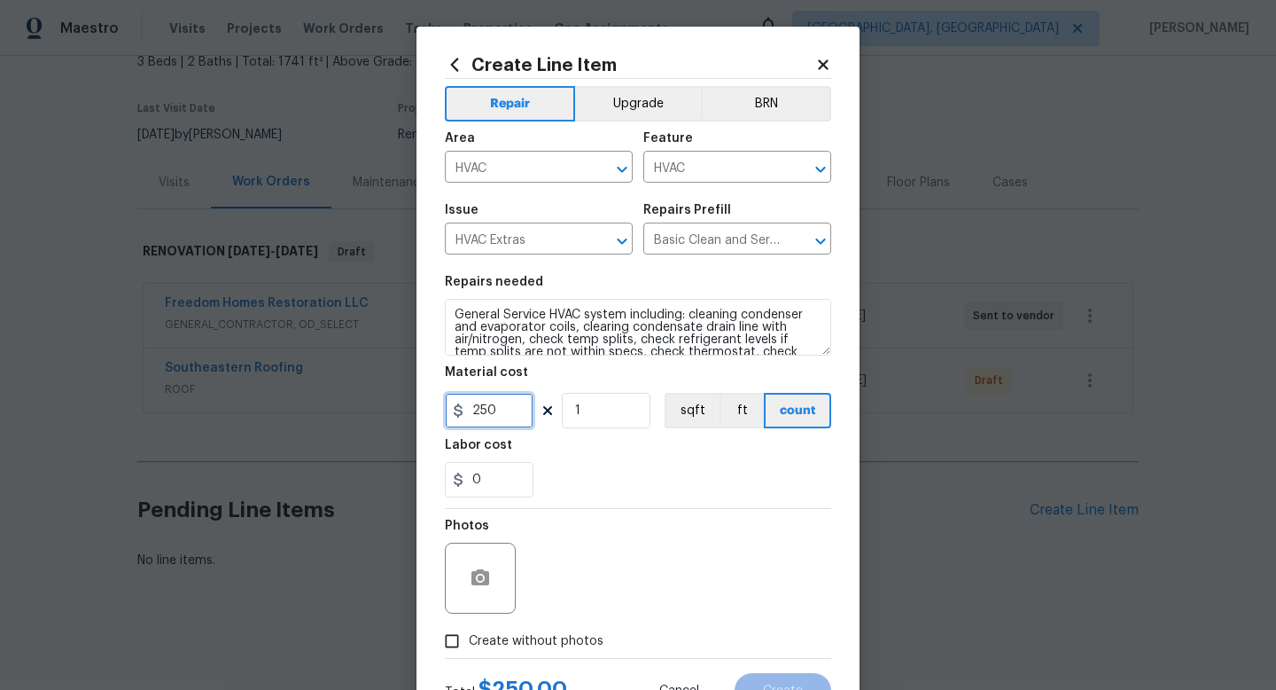
click at [509, 411] on input "250" at bounding box center [489, 410] width 89 height 35
type input "300"
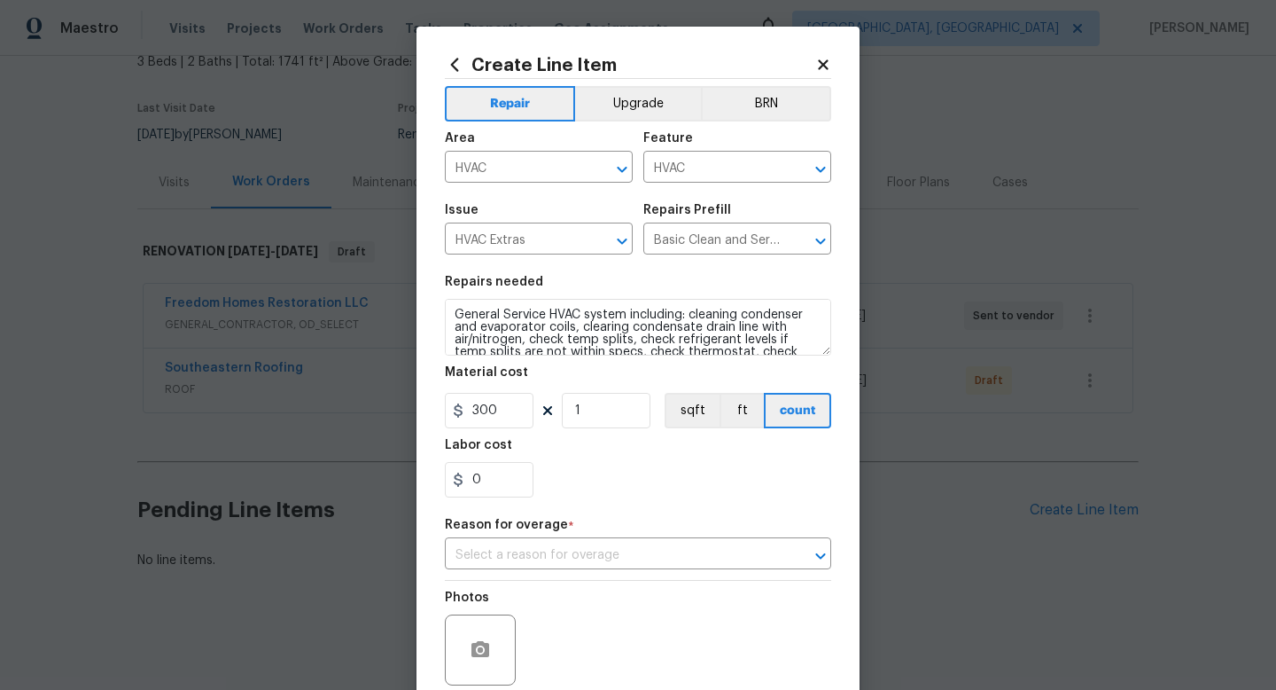
click at [516, 643] on div "Photos Create without photos" at bounding box center [638, 655] width 386 height 149
click at [581, 555] on input "text" at bounding box center [613, 555] width 337 height 27
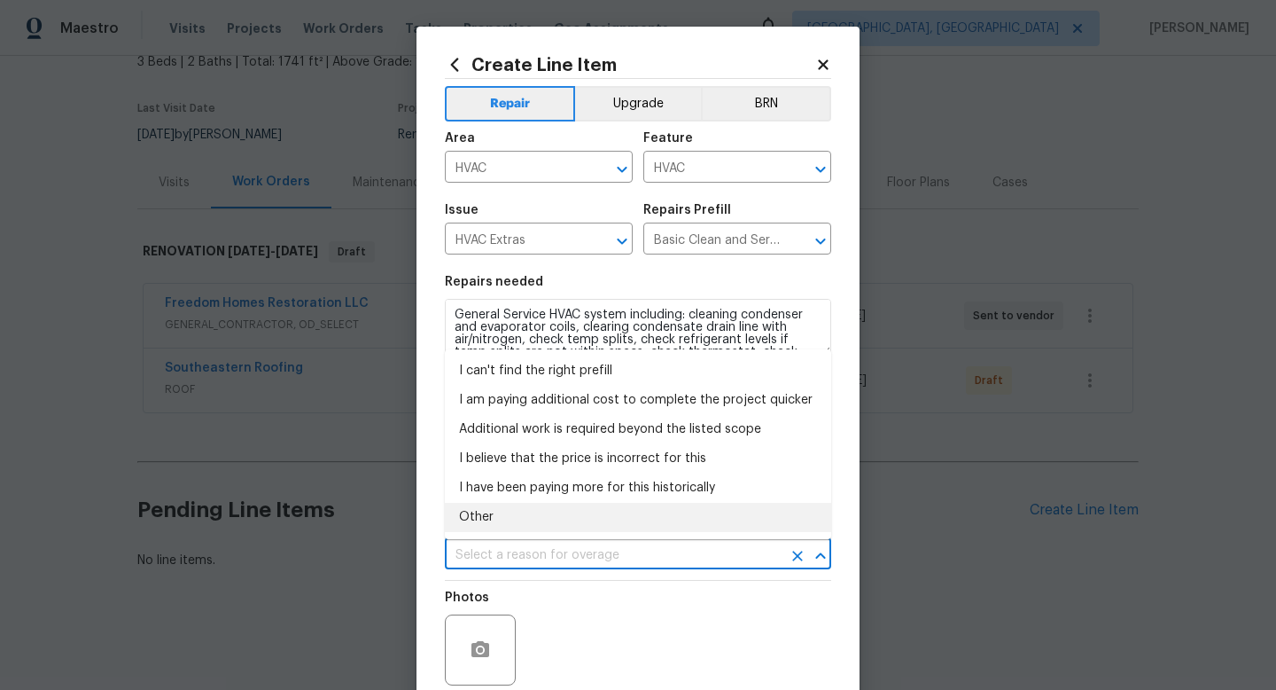
click at [553, 517] on li "Other" at bounding box center [638, 517] width 386 height 29
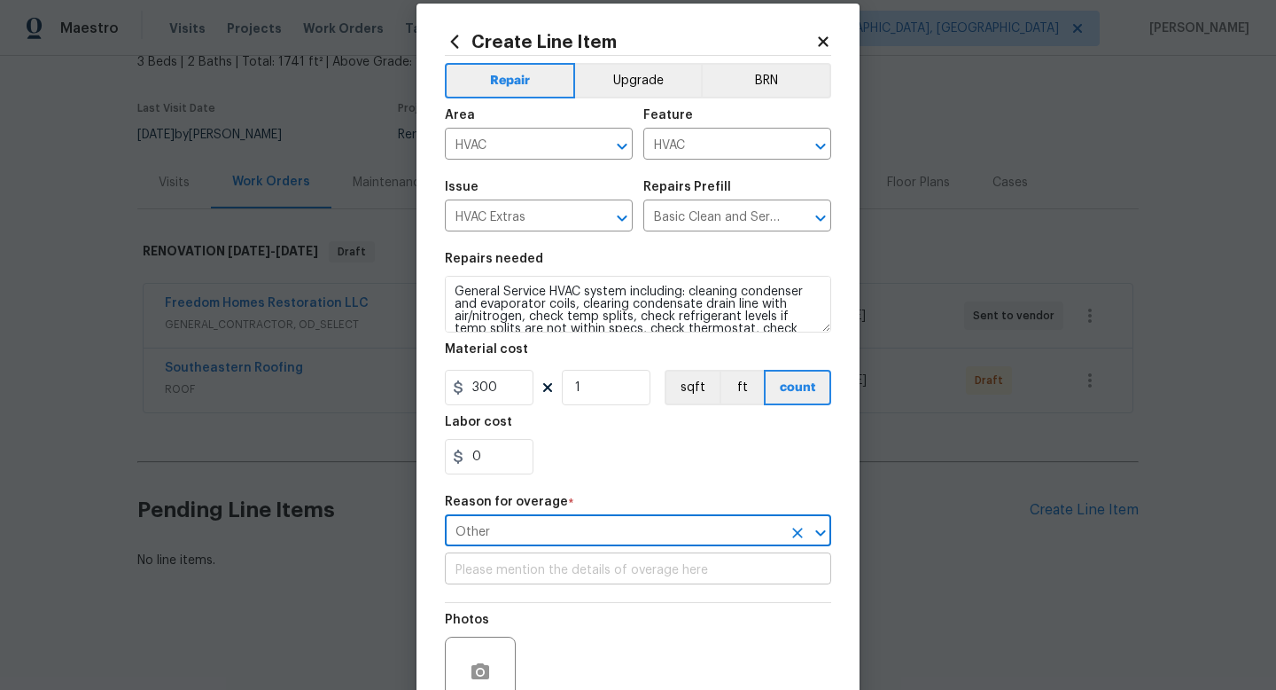
scroll to position [25, 0]
click at [601, 553] on div "Repair Upgrade BRN Area HVAC ​ Feature HVAC ​ Issue HVAC Extras ​ Repairs Prefi…" at bounding box center [638, 402] width 386 height 696
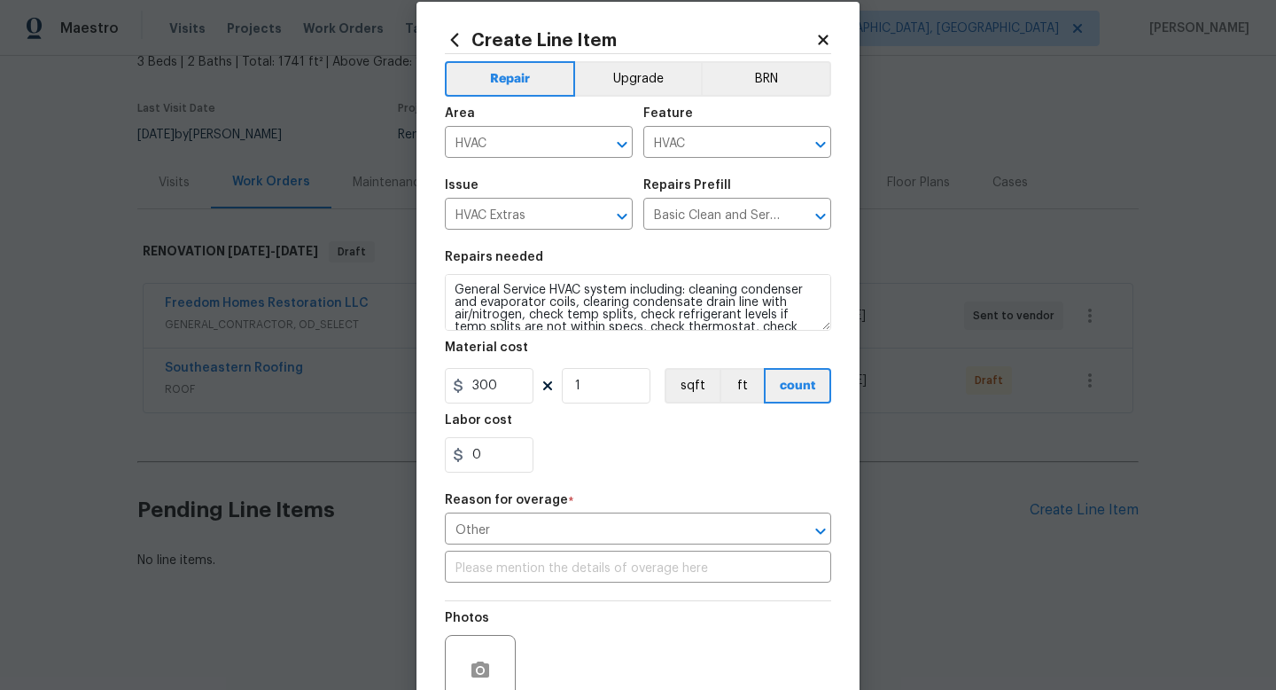
click at [601, 546] on div "Repair Upgrade BRN Area HVAC ​ Feature HVAC ​ Issue HVAC Extras ​ Repairs Prefi…" at bounding box center [638, 402] width 386 height 696
click at [597, 539] on input "Other" at bounding box center [613, 530] width 337 height 27
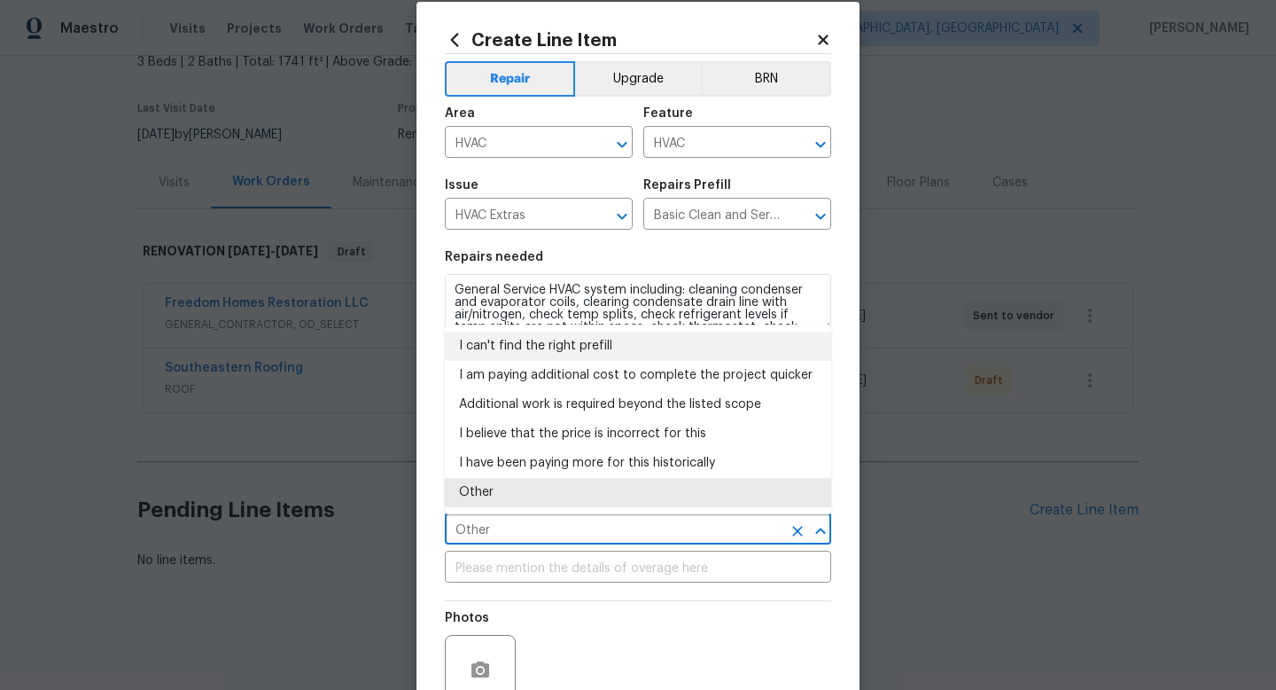
click at [542, 341] on li "I can't find the right prefill" at bounding box center [638, 346] width 386 height 29
type input "I can't find the right prefill"
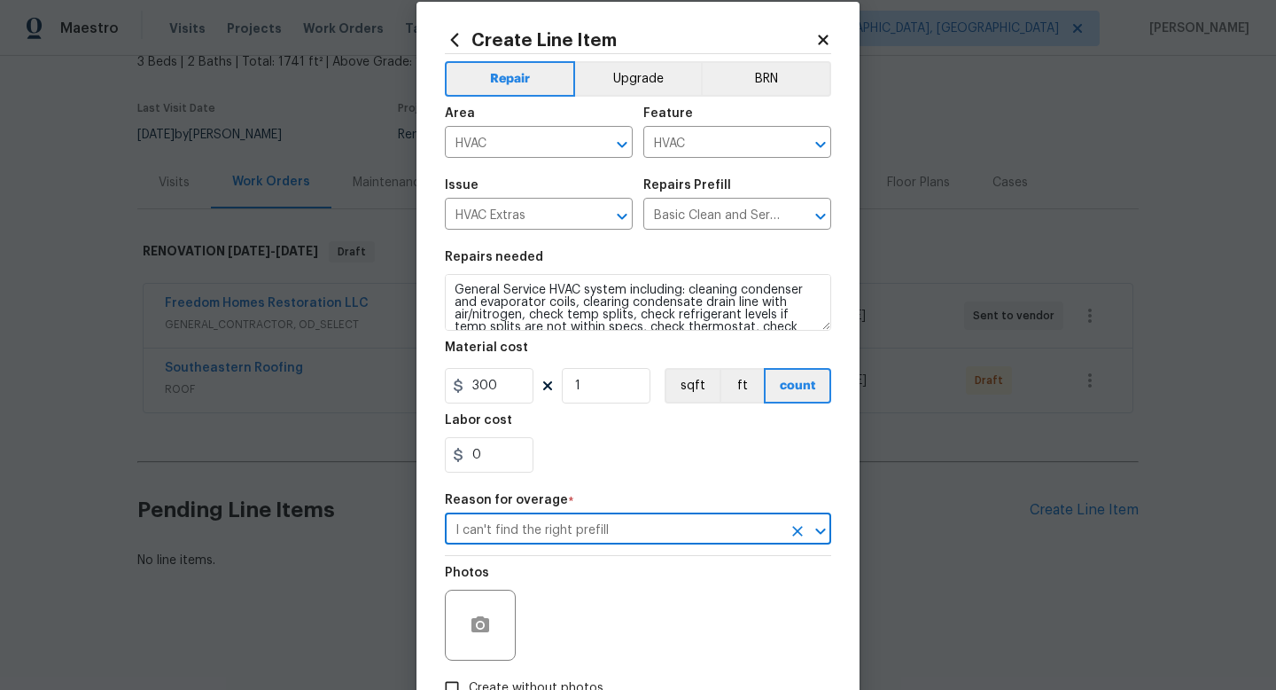
scroll to position [146, 0]
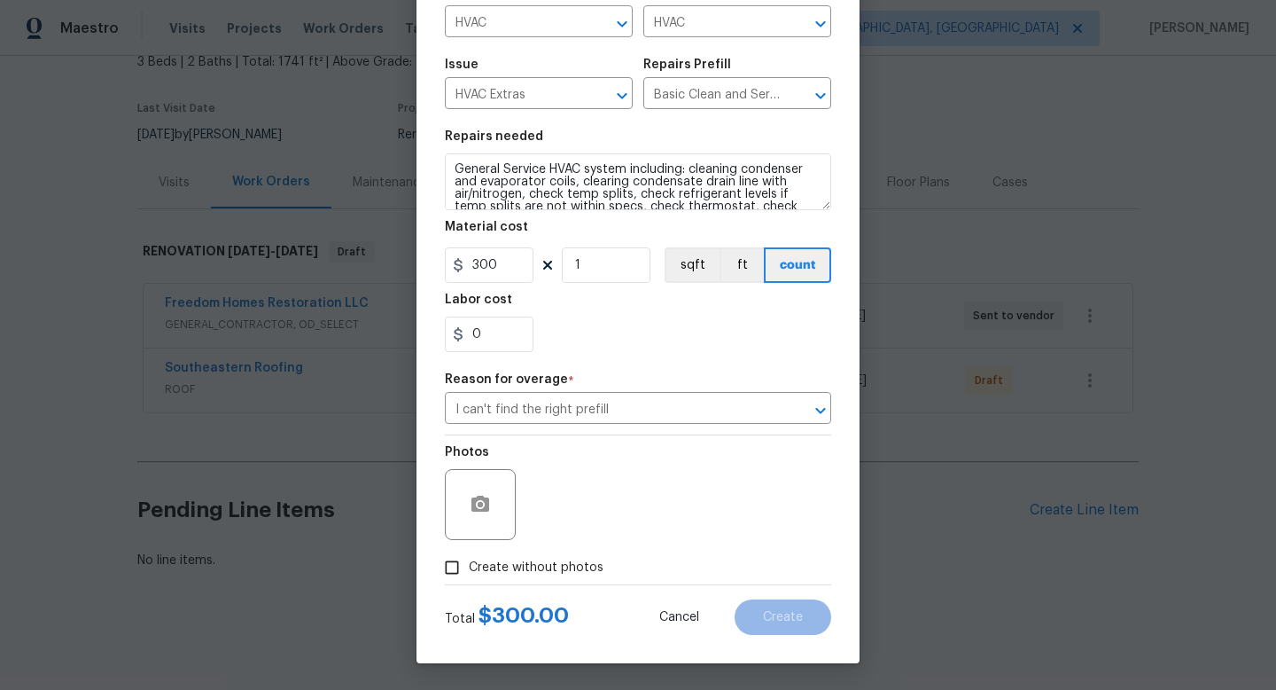
click at [518, 561] on span "Create without photos" at bounding box center [536, 567] width 135 height 19
click at [469, 561] on input "Create without photos" at bounding box center [452, 567] width 34 height 34
checkbox input "true"
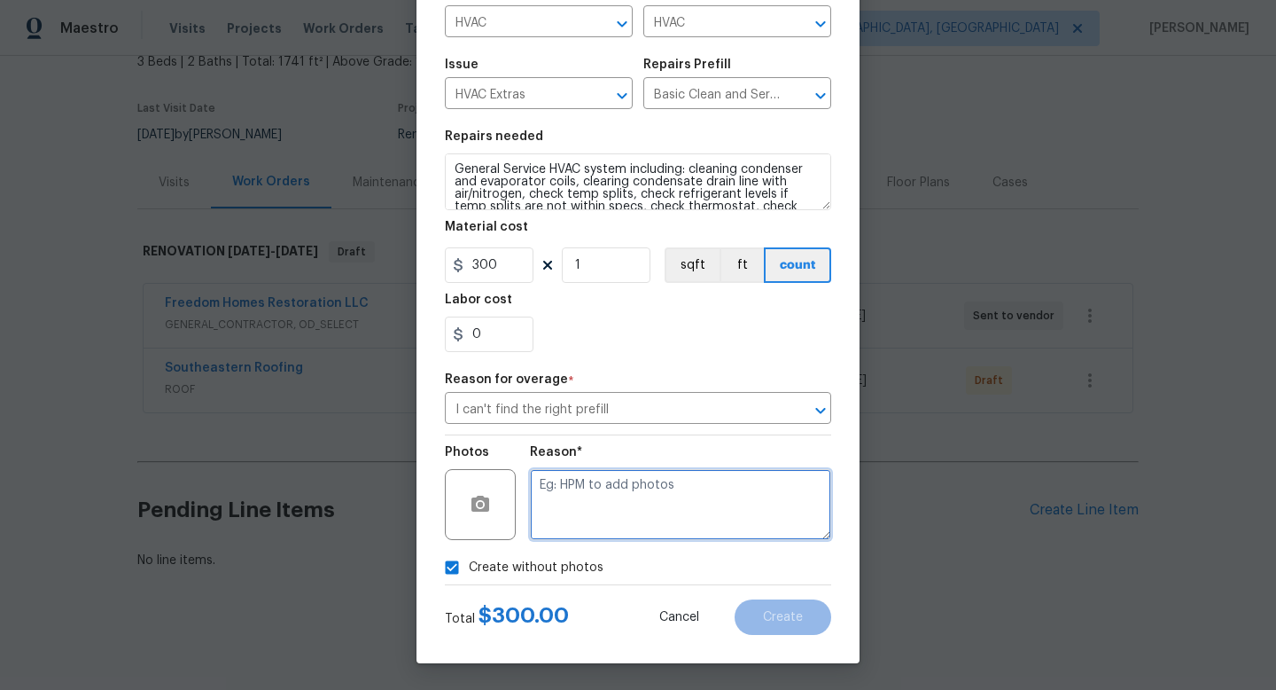
click at [582, 504] on textarea at bounding box center [680, 504] width 301 height 71
type textarea "1"
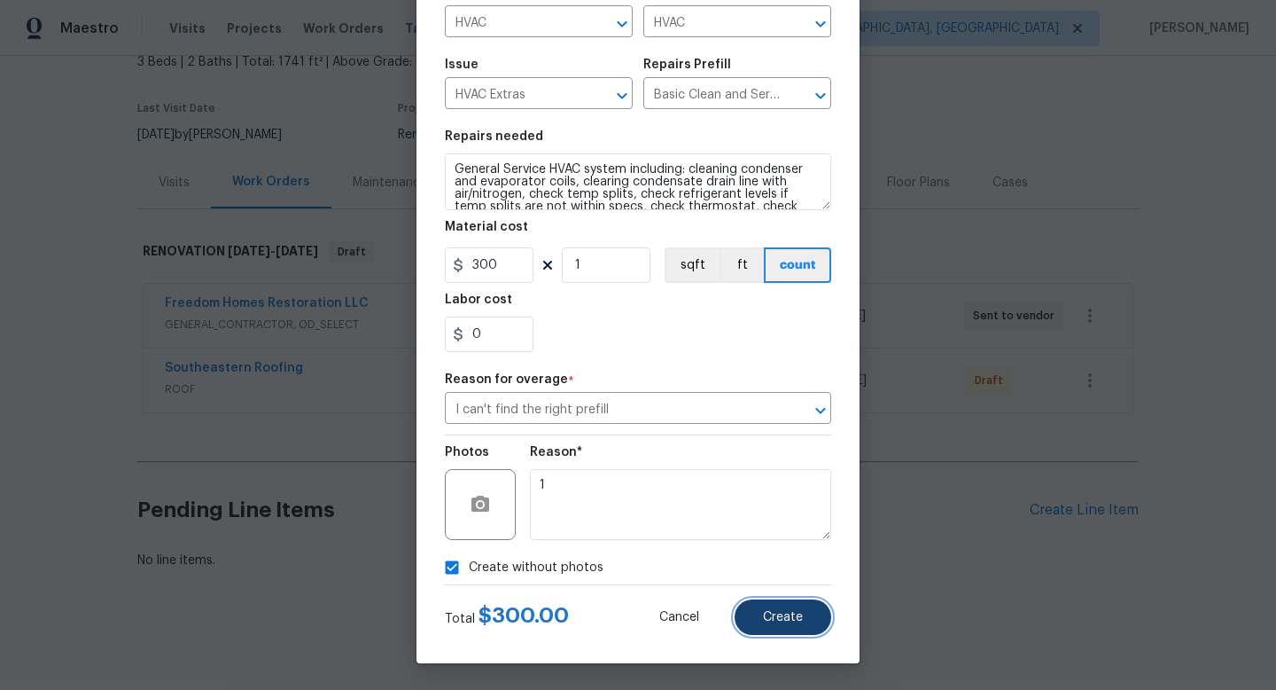
click at [772, 611] on span "Create" at bounding box center [783, 617] width 40 height 13
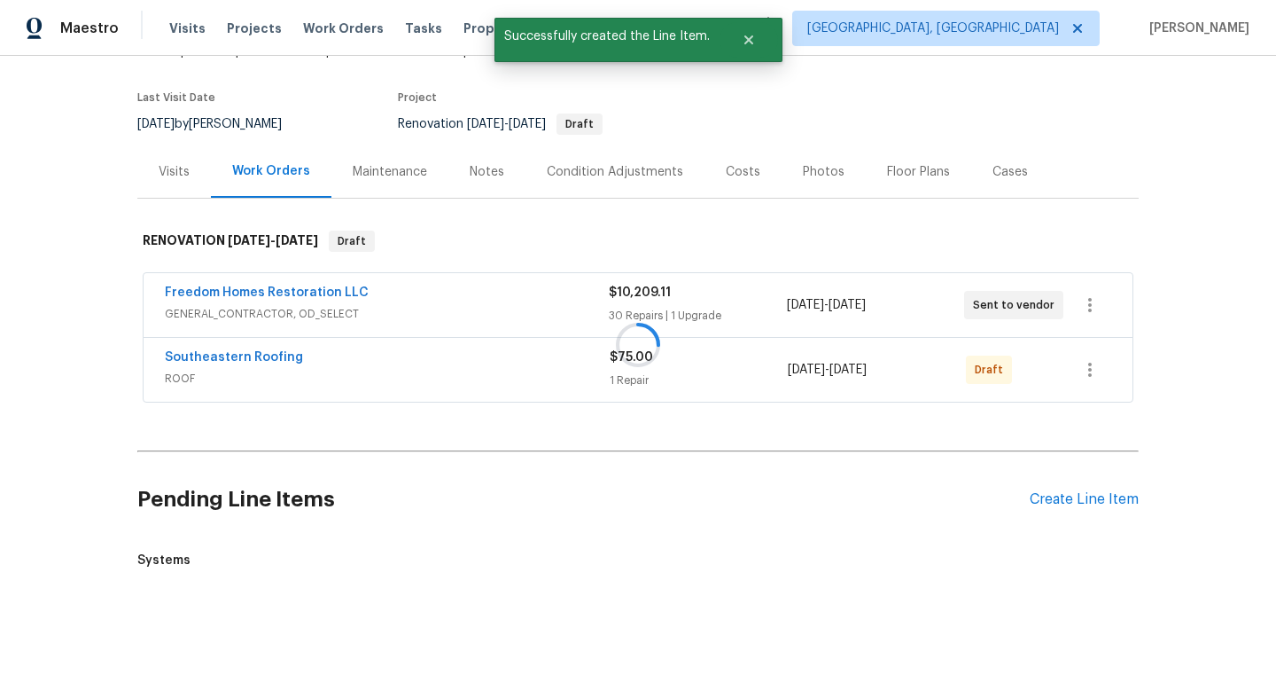
scroll to position [250, 0]
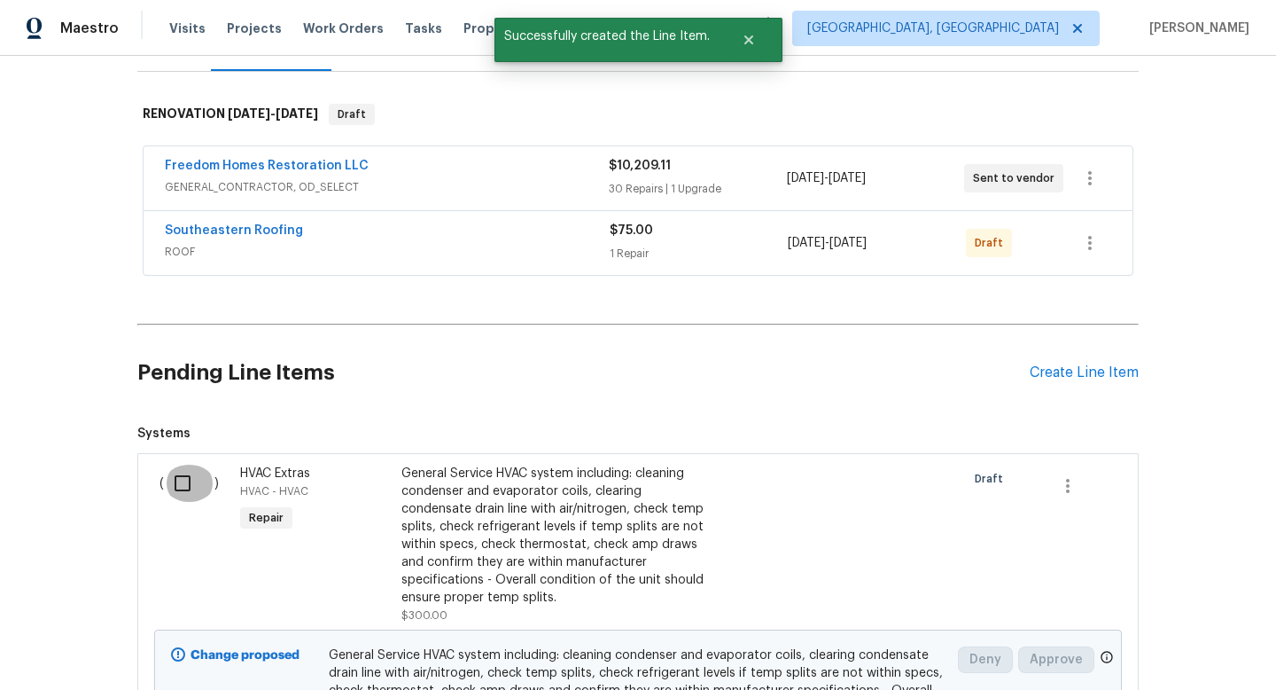
click at [180, 486] on input "checkbox" at bounding box center [189, 482] width 51 height 37
checkbox input "true"
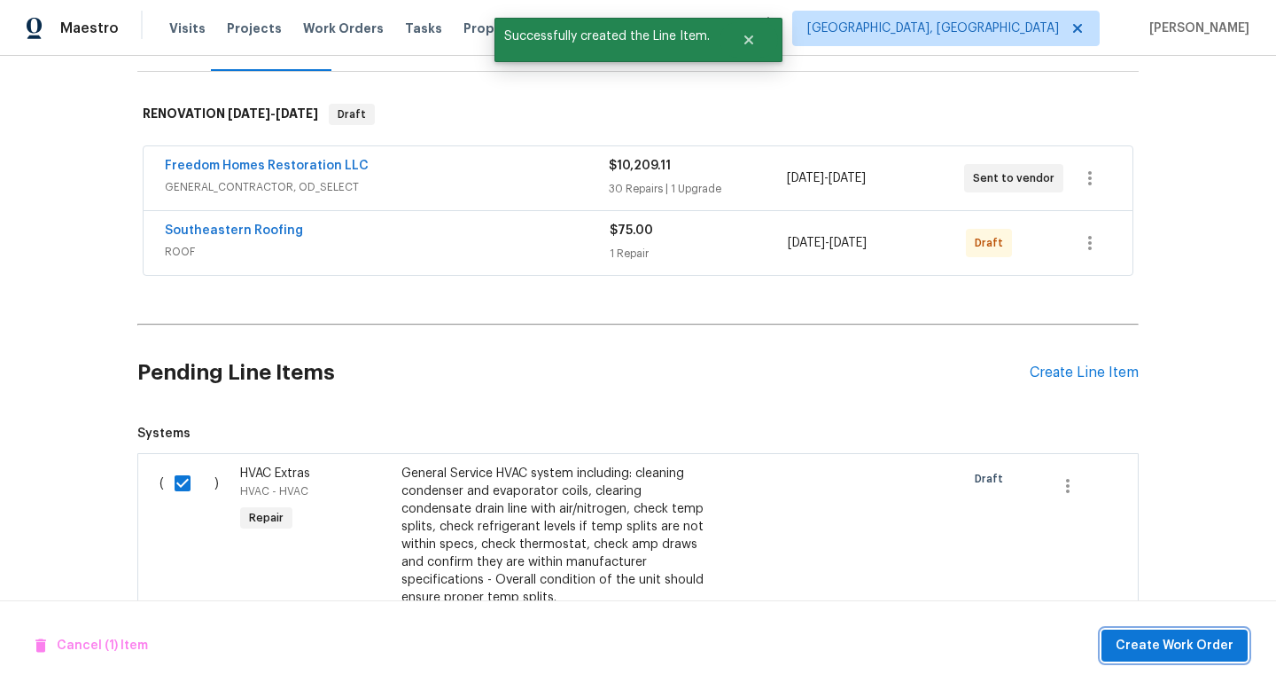
click at [1128, 637] on span "Create Work Order" at bounding box center [1175, 646] width 118 height 22
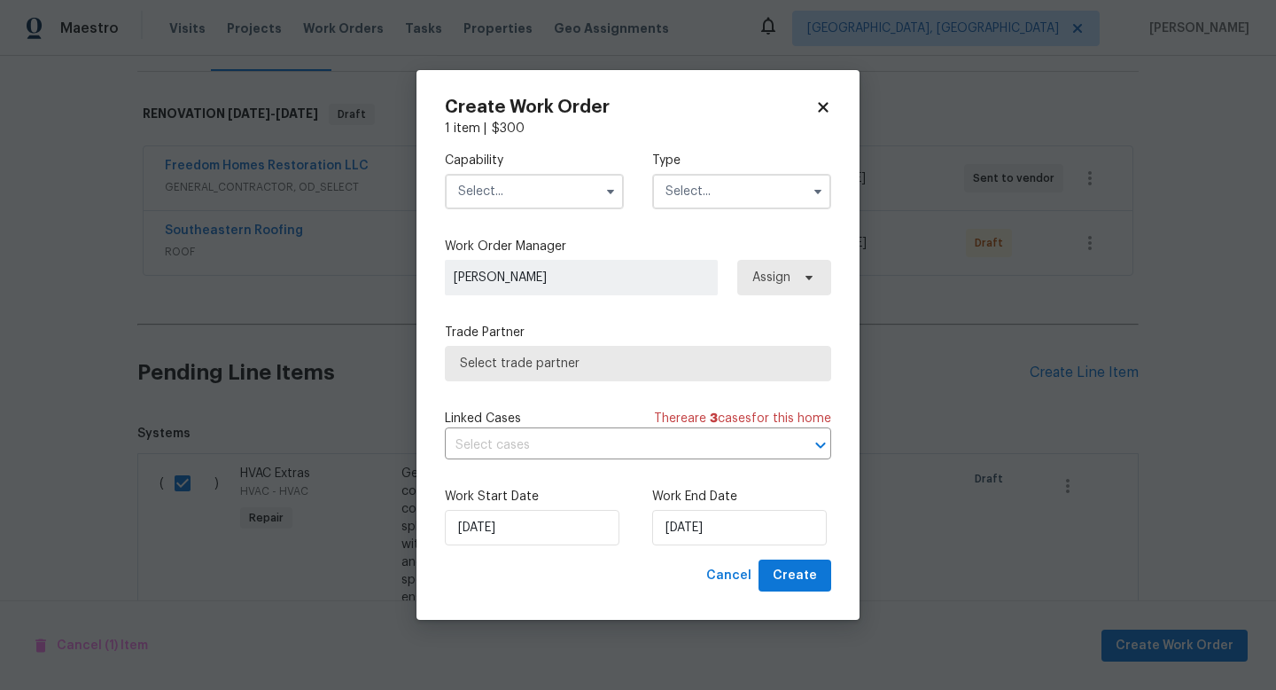
click at [514, 191] on input "text" at bounding box center [534, 191] width 179 height 35
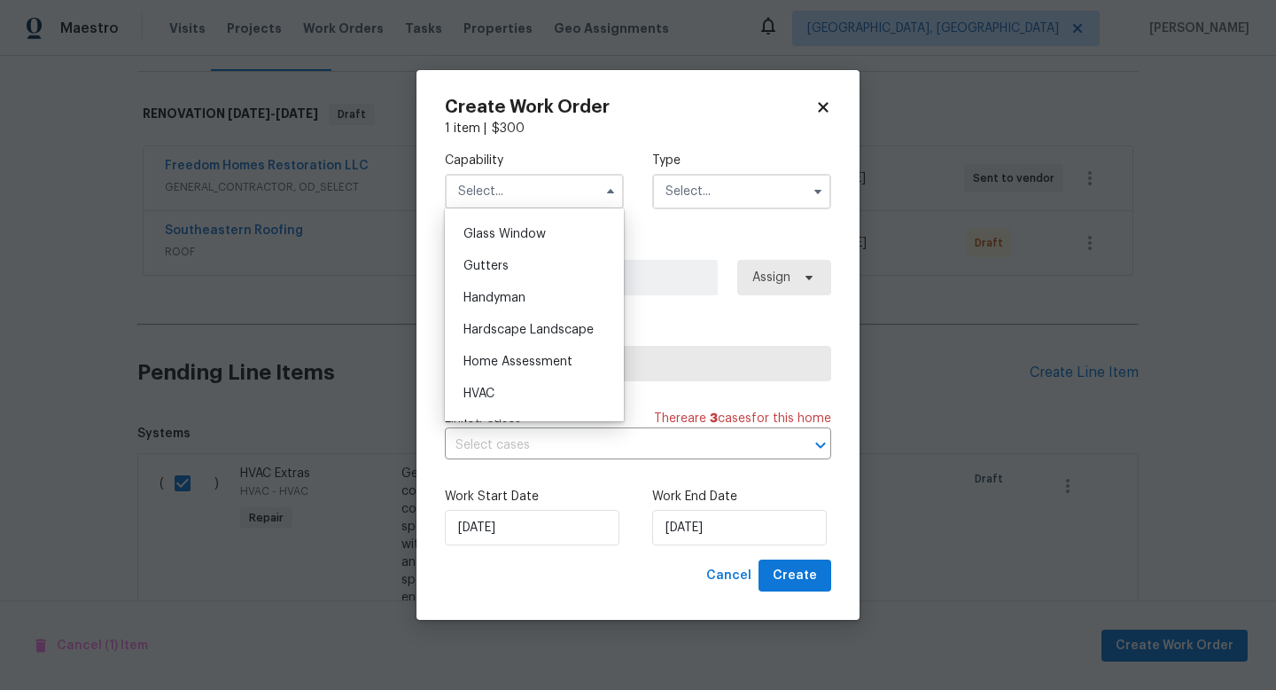
scroll to position [907, 0]
click at [487, 389] on span "HVAC" at bounding box center [479, 392] width 31 height 12
type input "HVAC"
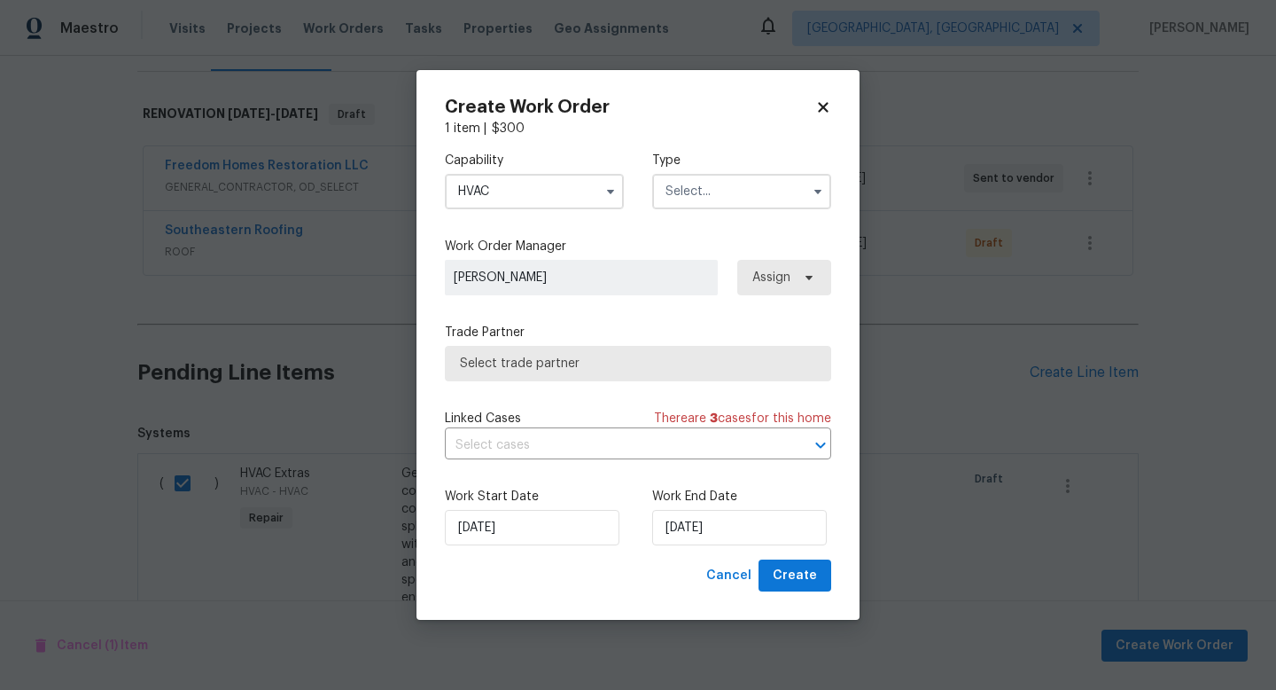
click at [691, 186] on input "text" at bounding box center [741, 191] width 179 height 35
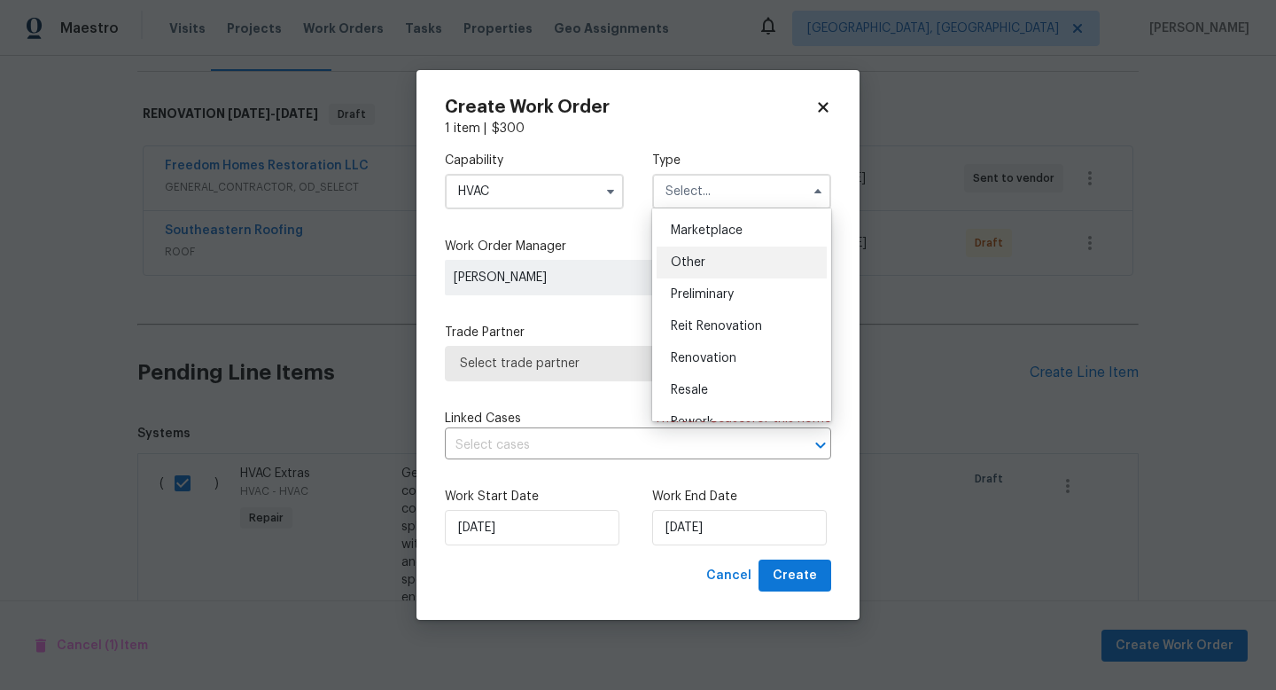
scroll to position [324, 0]
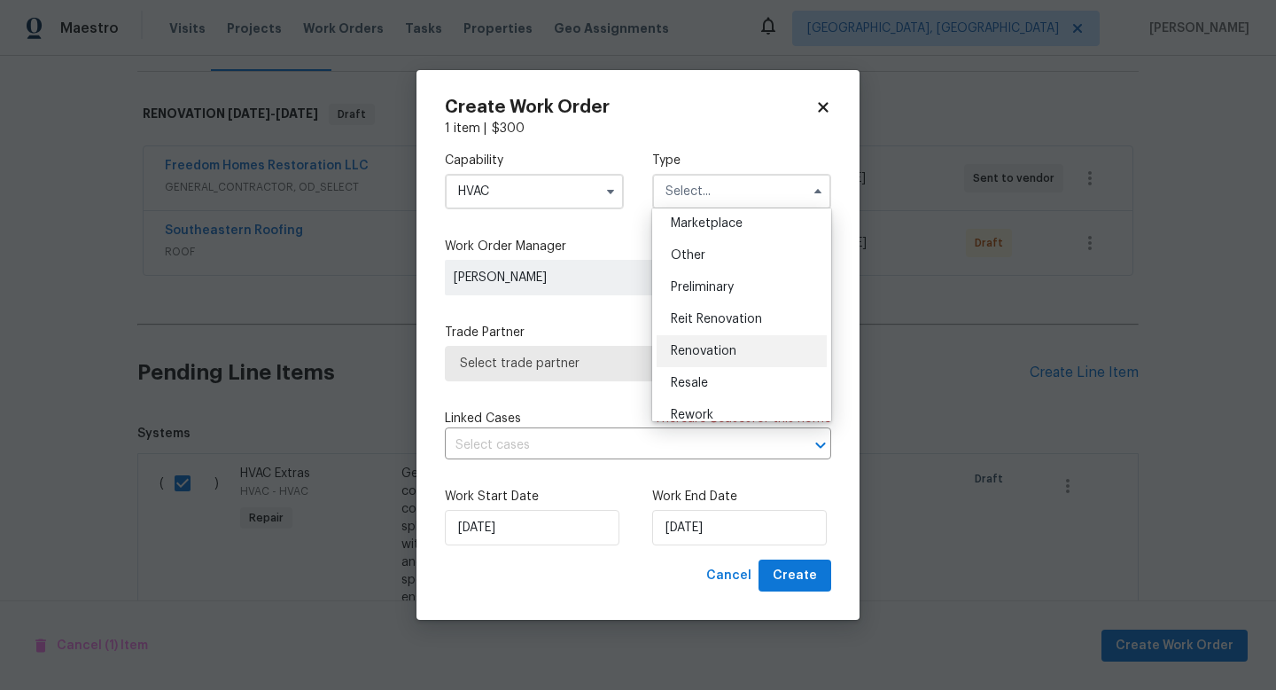
click at [701, 358] on div "Renovation" at bounding box center [742, 351] width 170 height 32
type input "Renovation"
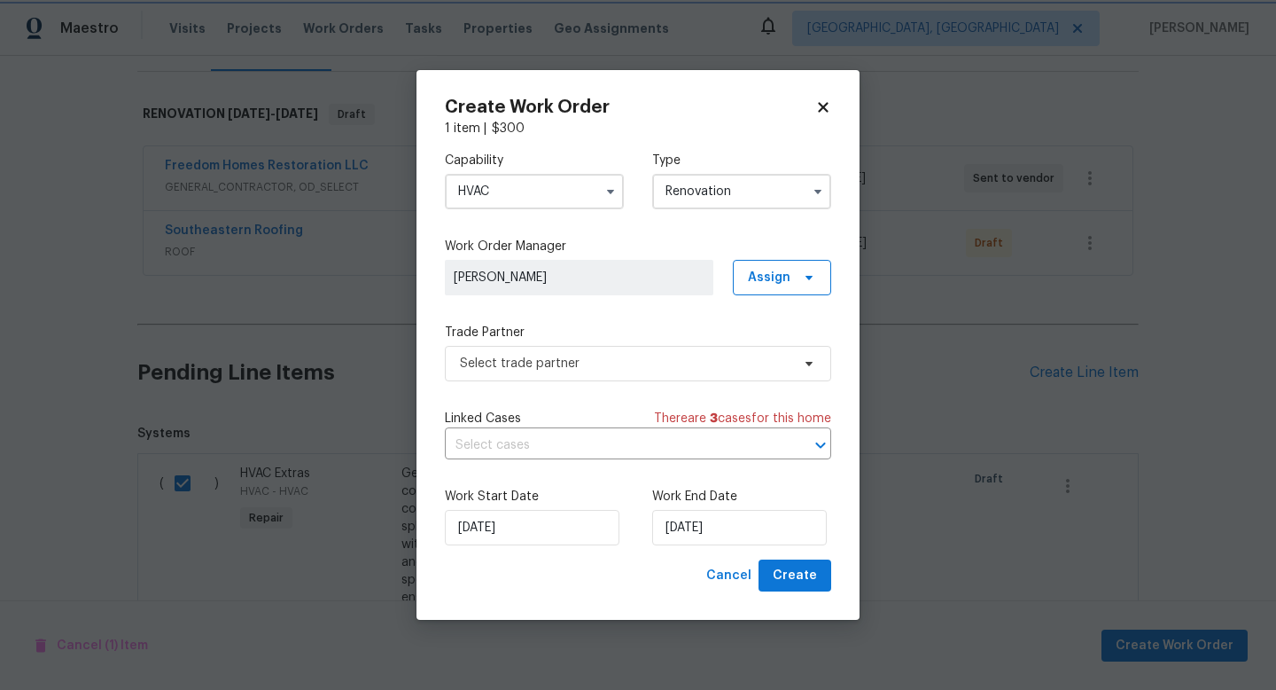
scroll to position [0, 0]
click at [594, 362] on span "Select trade partner" at bounding box center [625, 364] width 331 height 18
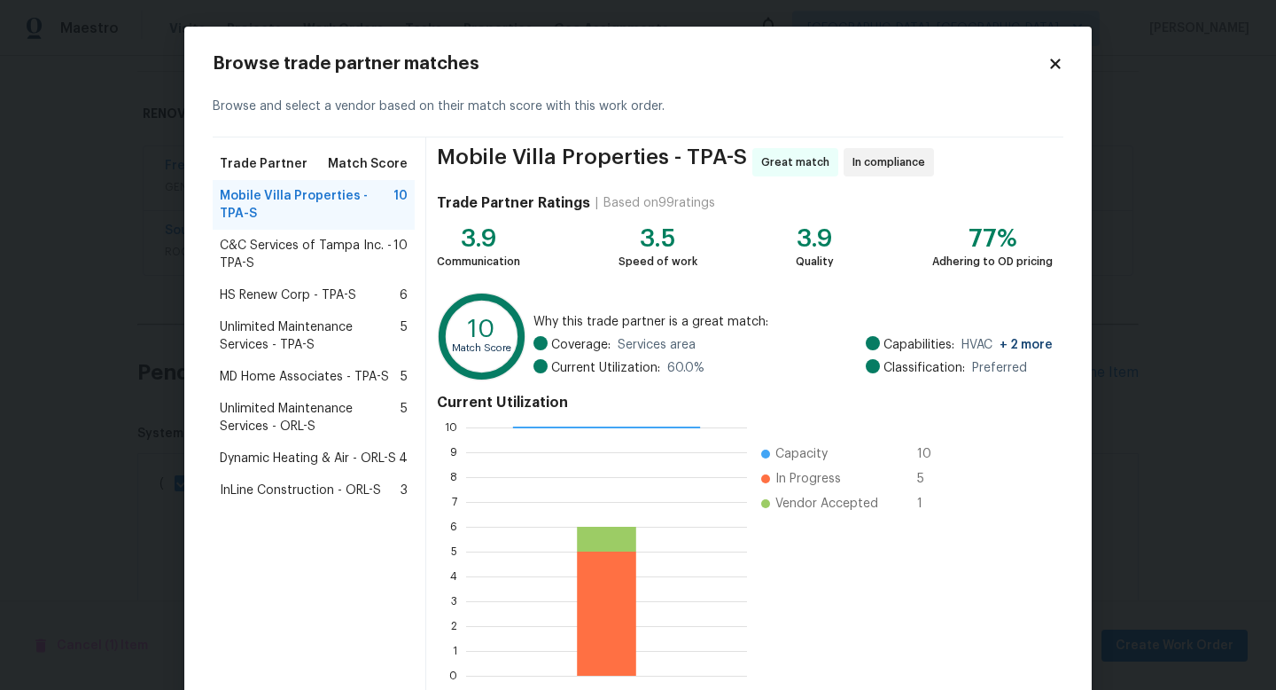
scroll to position [92, 0]
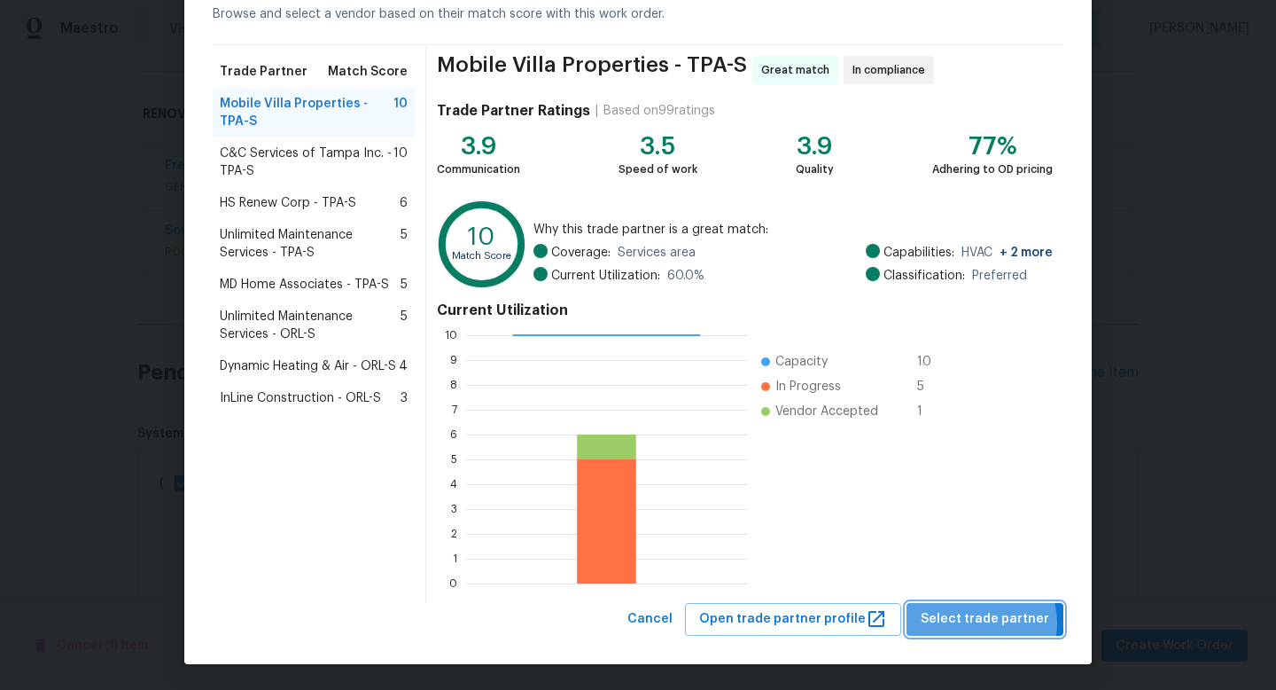
click at [984, 623] on span "Select trade partner" at bounding box center [985, 619] width 129 height 22
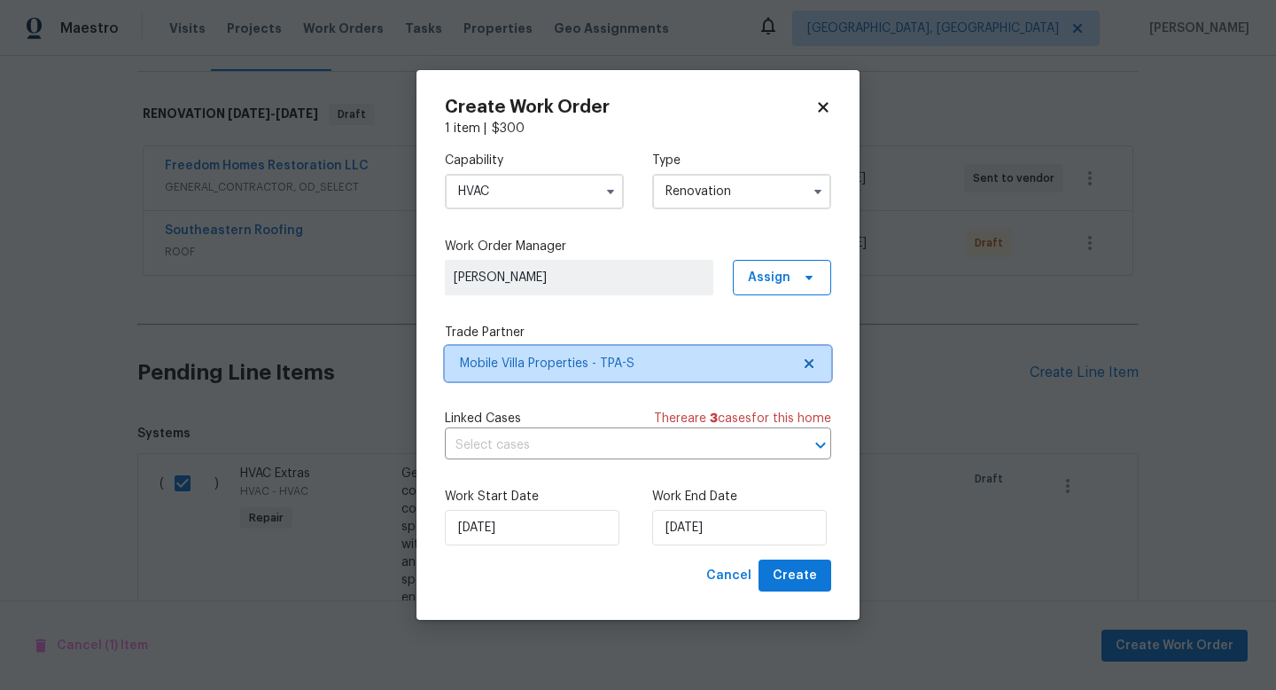
scroll to position [0, 0]
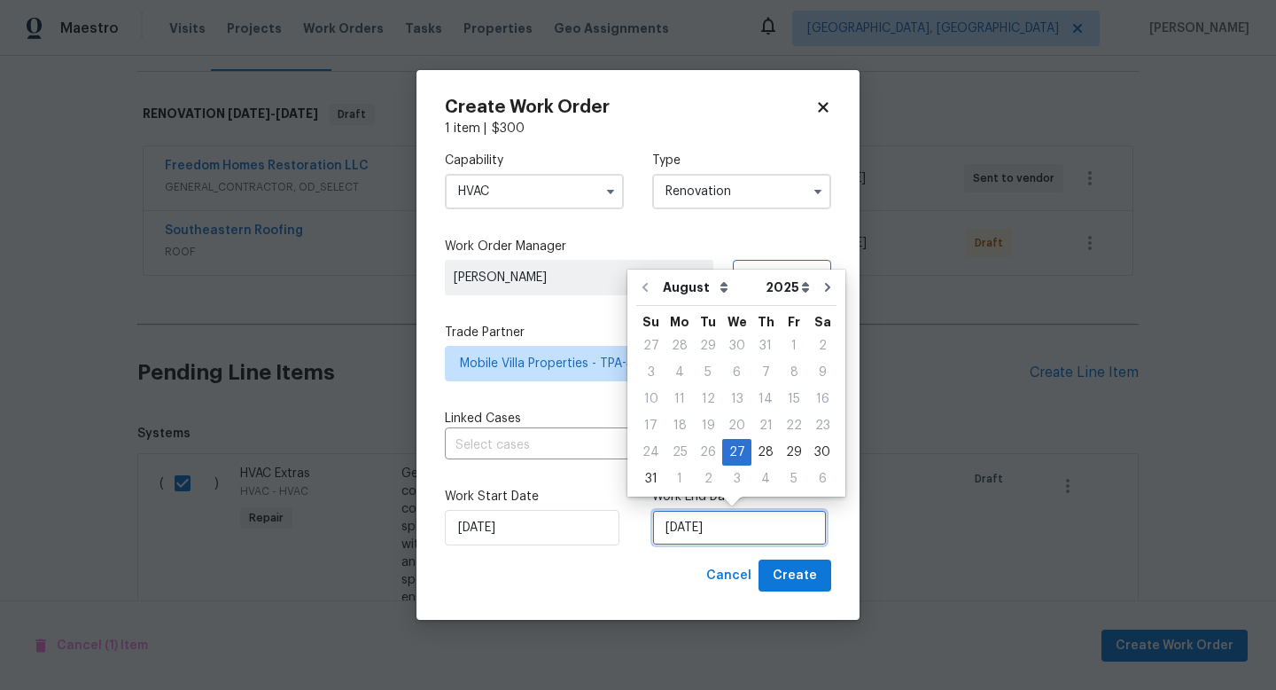
click at [745, 517] on input "8/27/2025" at bounding box center [739, 527] width 175 height 35
click at [789, 481] on div "5" at bounding box center [794, 478] width 28 height 25
type input "9/5/2025"
select select "8"
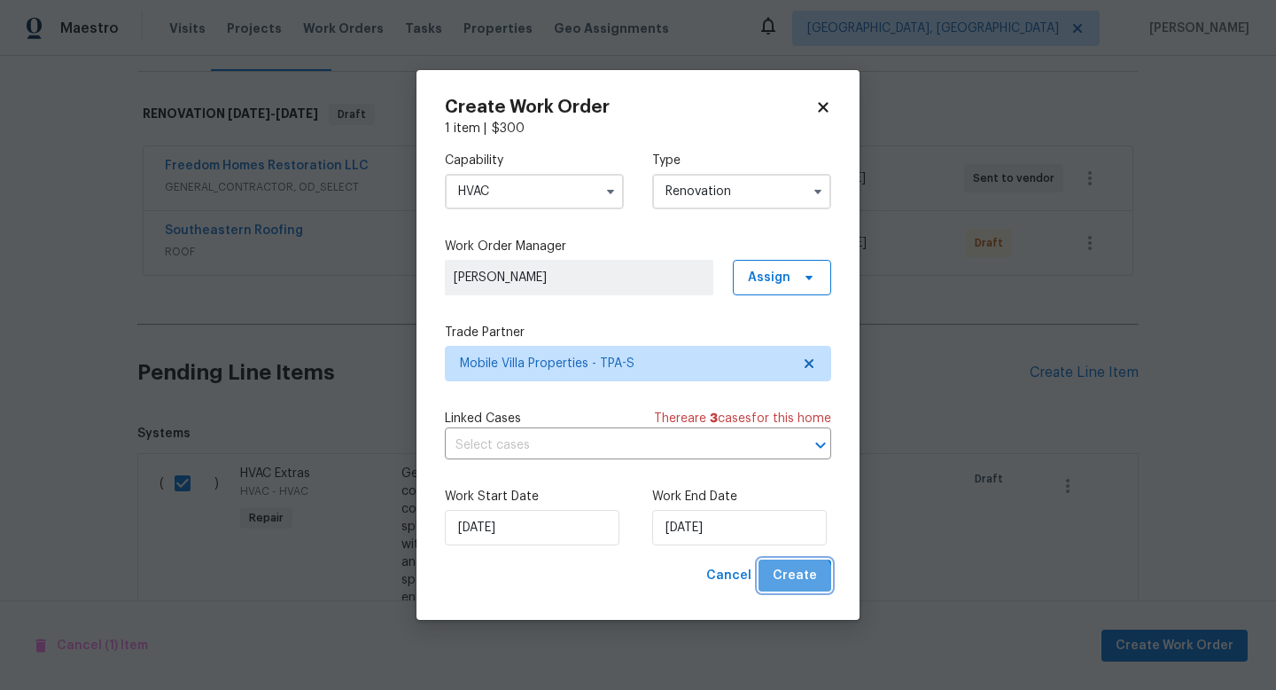
click at [797, 582] on span "Create" at bounding box center [795, 576] width 44 height 22
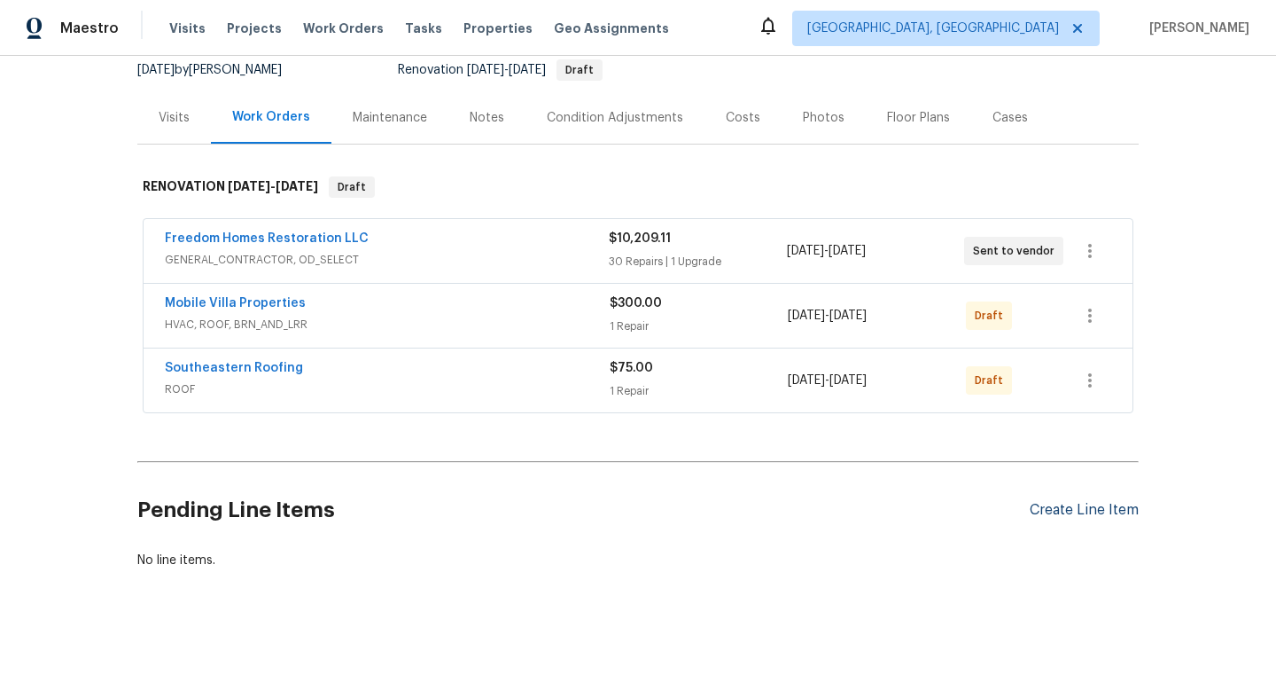
click at [1081, 514] on div "Create Line Item" at bounding box center [1084, 510] width 109 height 17
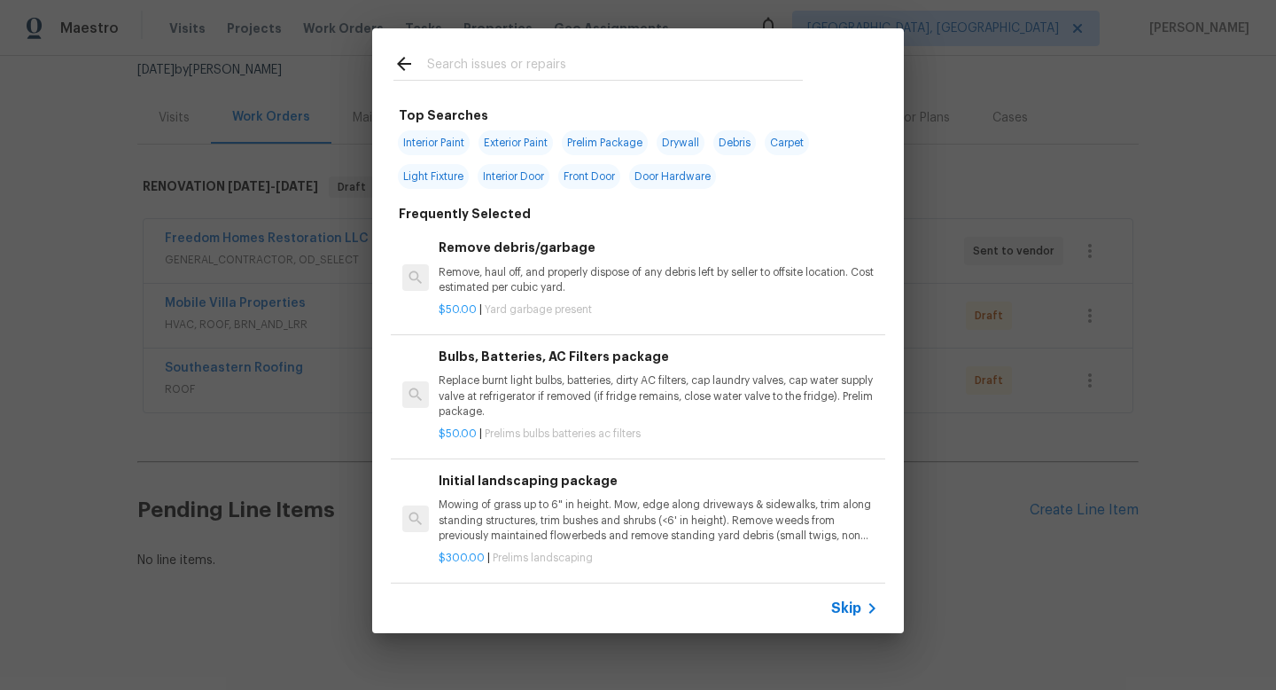
click at [848, 605] on span "Skip" at bounding box center [846, 608] width 30 height 18
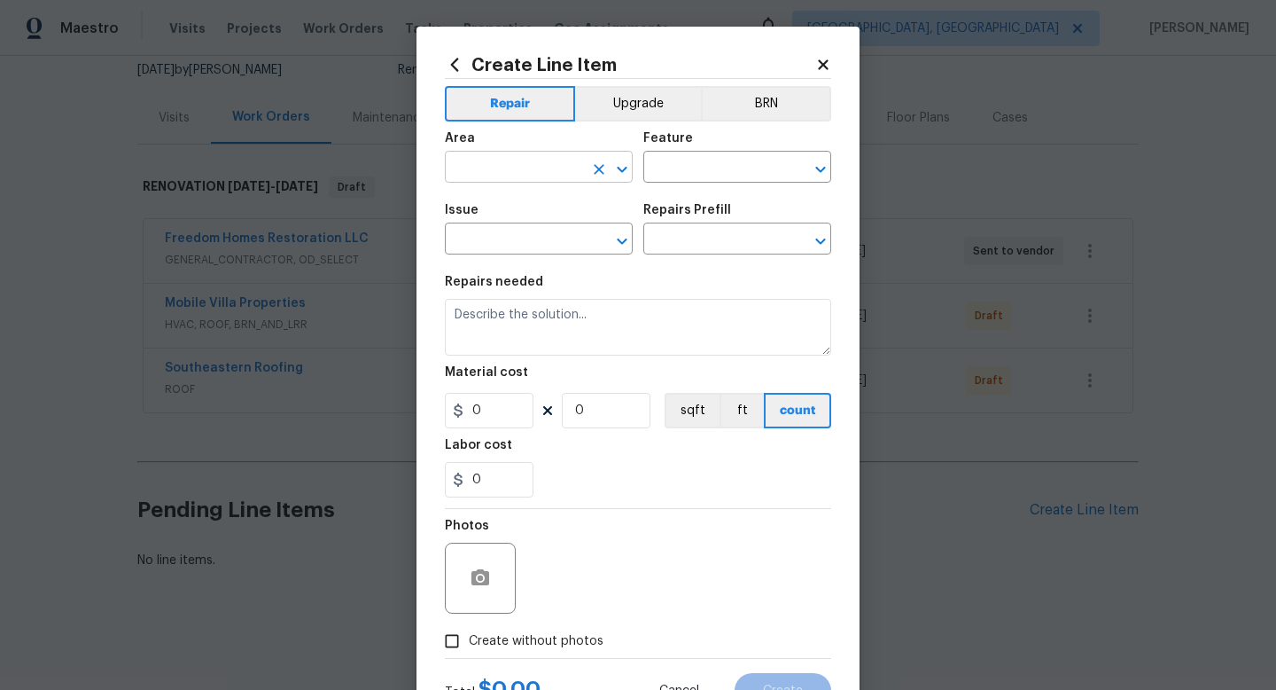
click at [564, 169] on input "text" at bounding box center [514, 168] width 138 height 27
type input "Interior Overall"
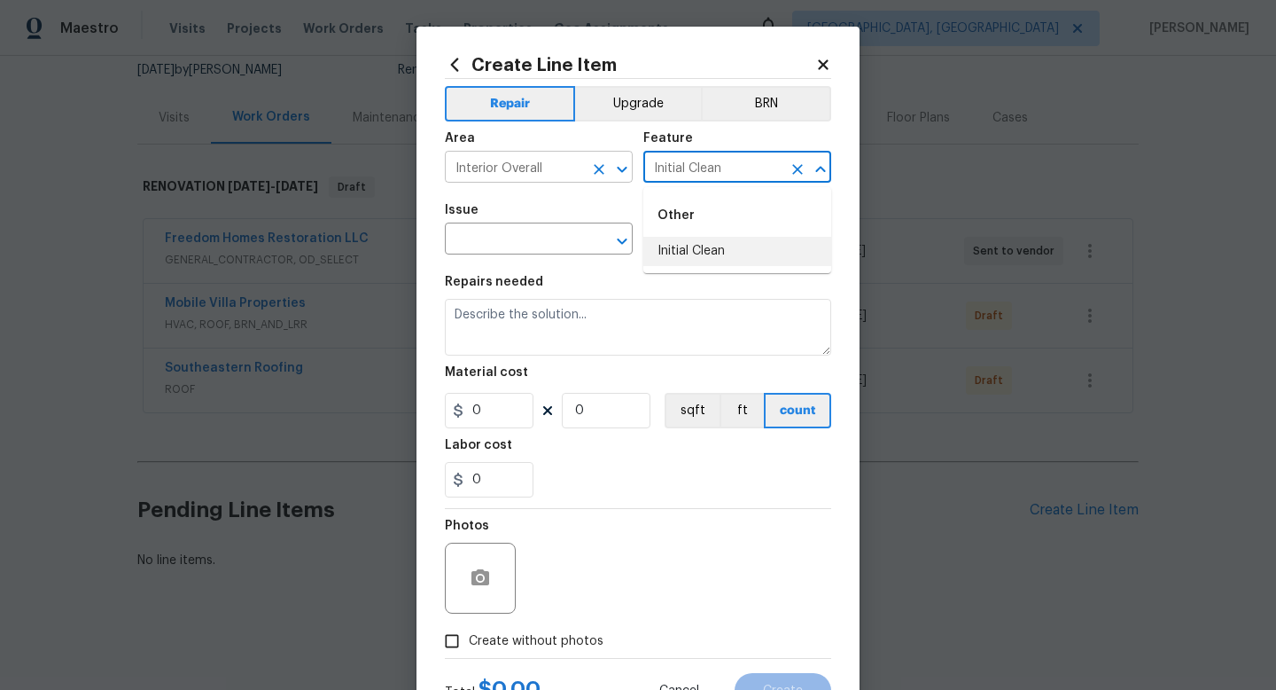
type input "Initial Clean"
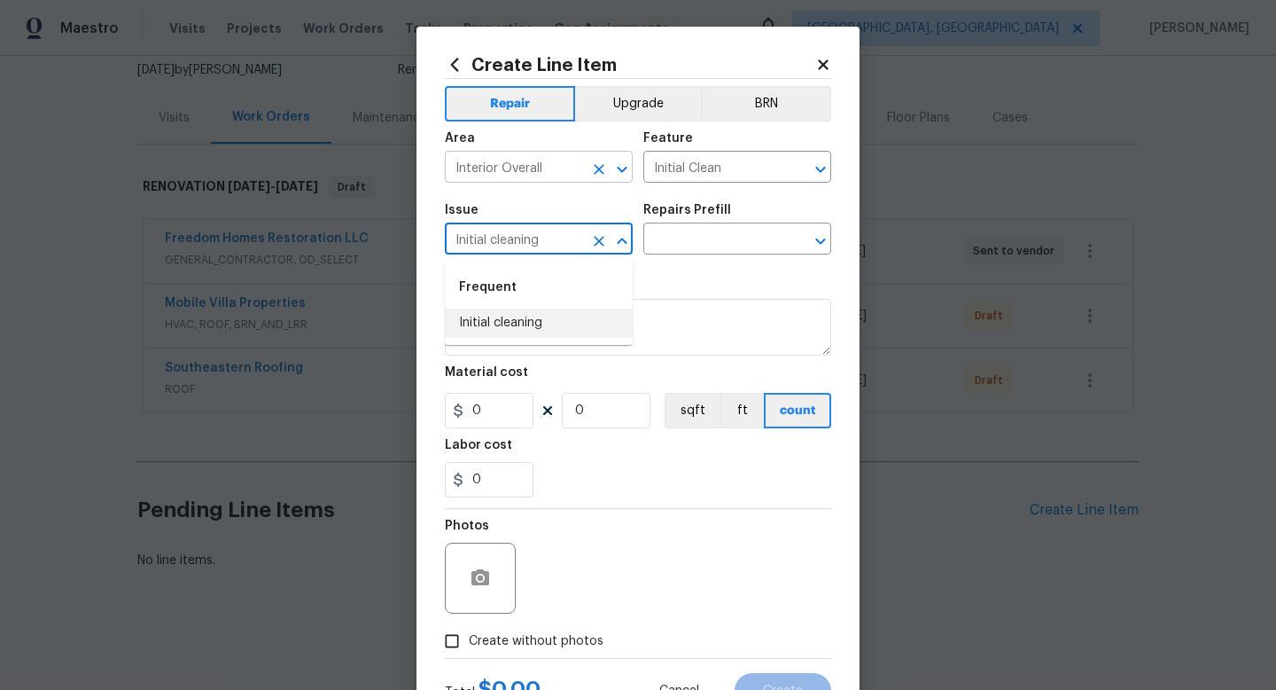
type input "Initial cleaning"
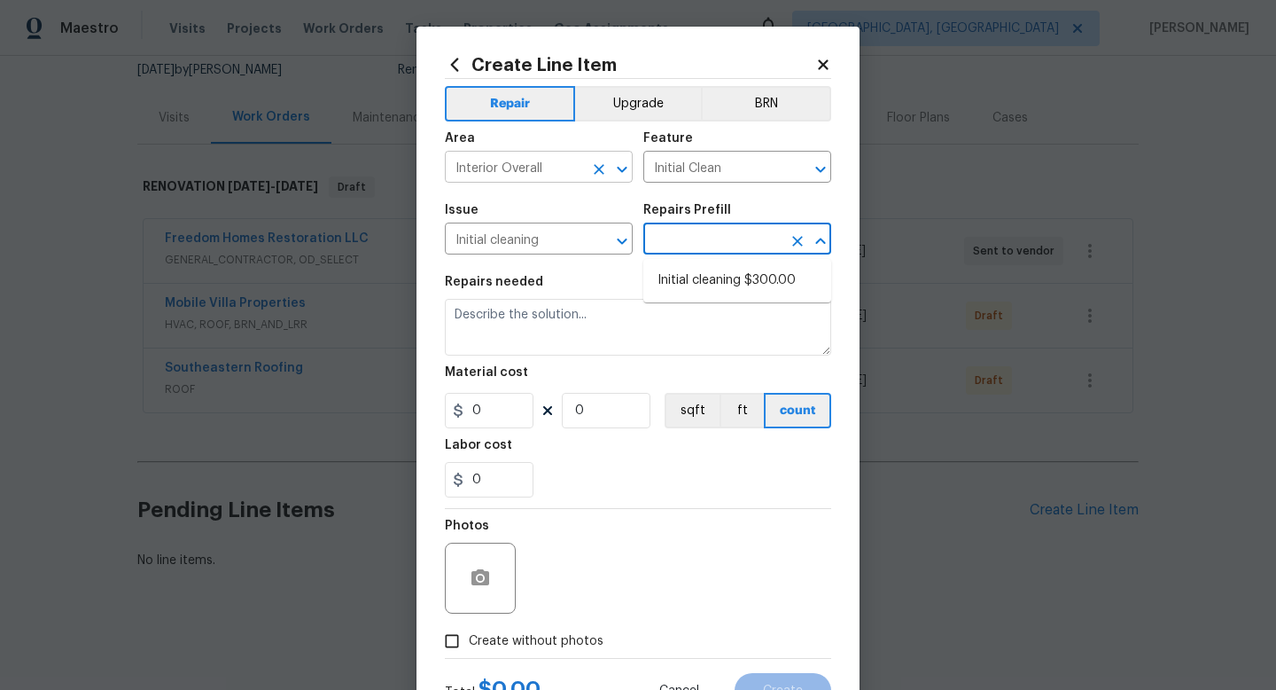
type input "Home Readiness Packages"
type input "Initial cleaning $300.00"
type textarea "1. Wipe down exterior doors and trim. 2. Clean out all exterior light fixtures …"
type input "300"
type input "1"
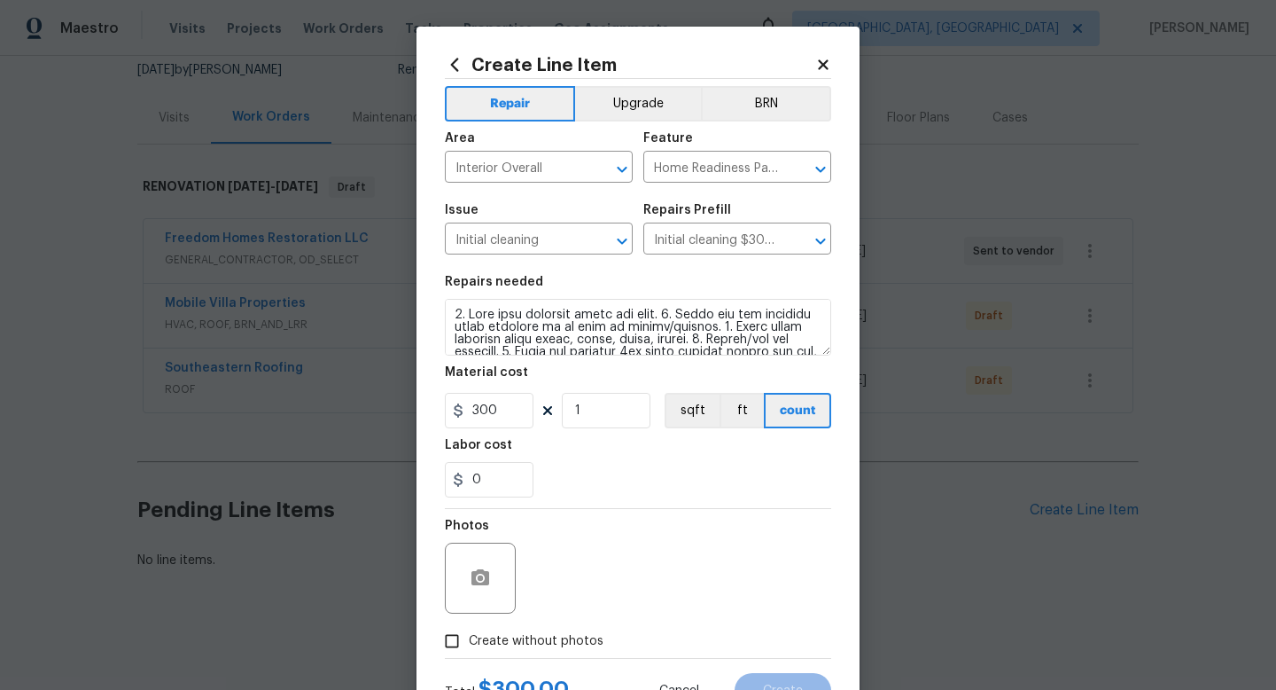
click at [518, 641] on span "Create without photos" at bounding box center [536, 641] width 135 height 19
click at [469, 641] on input "Create without photos" at bounding box center [452, 641] width 34 height 34
checkbox input "true"
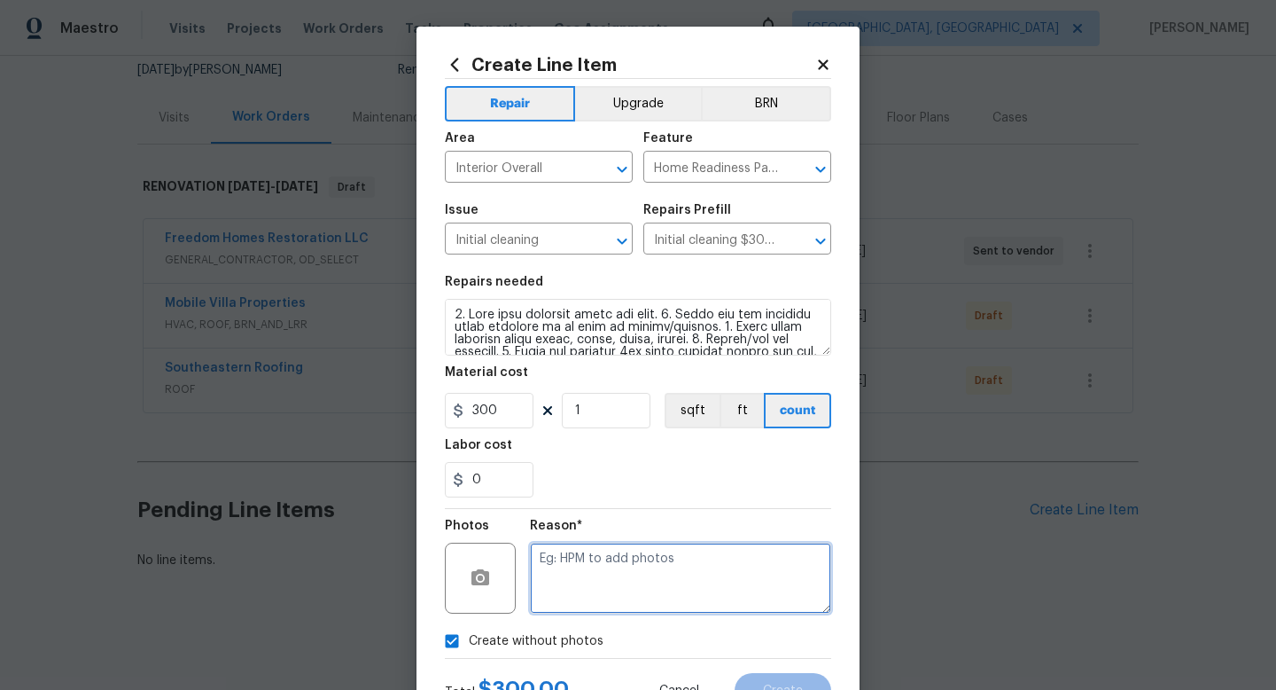
click at [566, 570] on textarea at bounding box center [680, 577] width 301 height 71
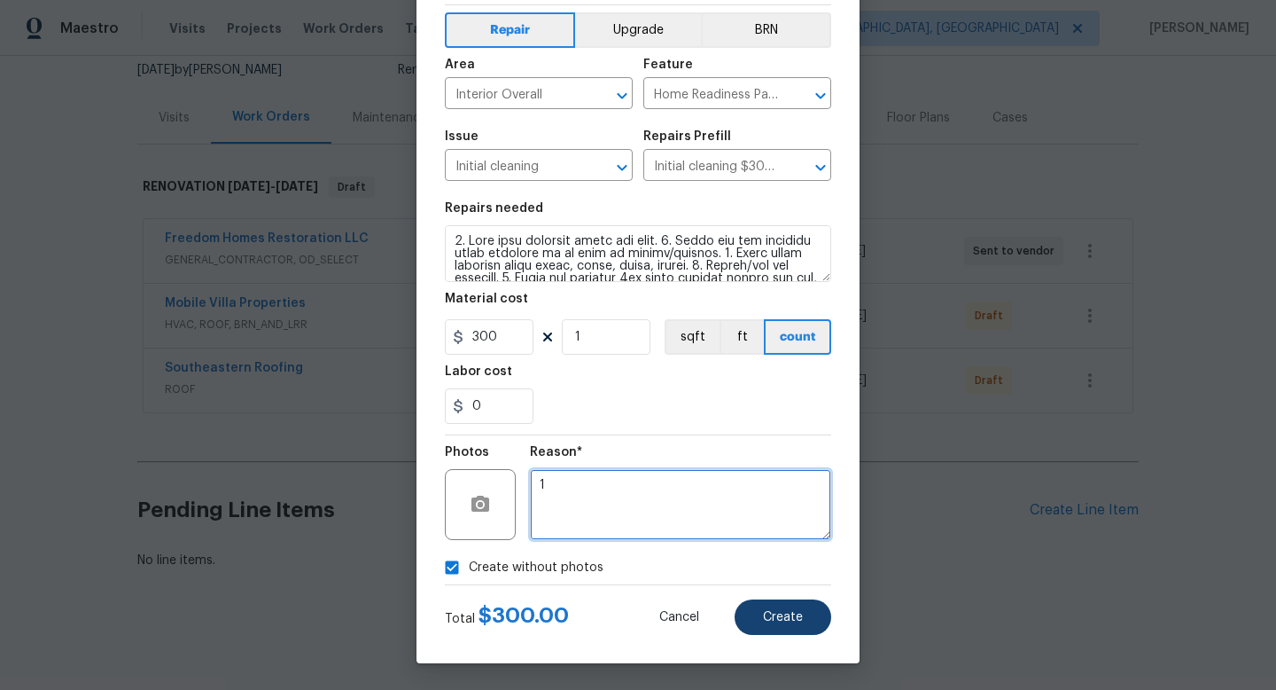
type textarea "1"
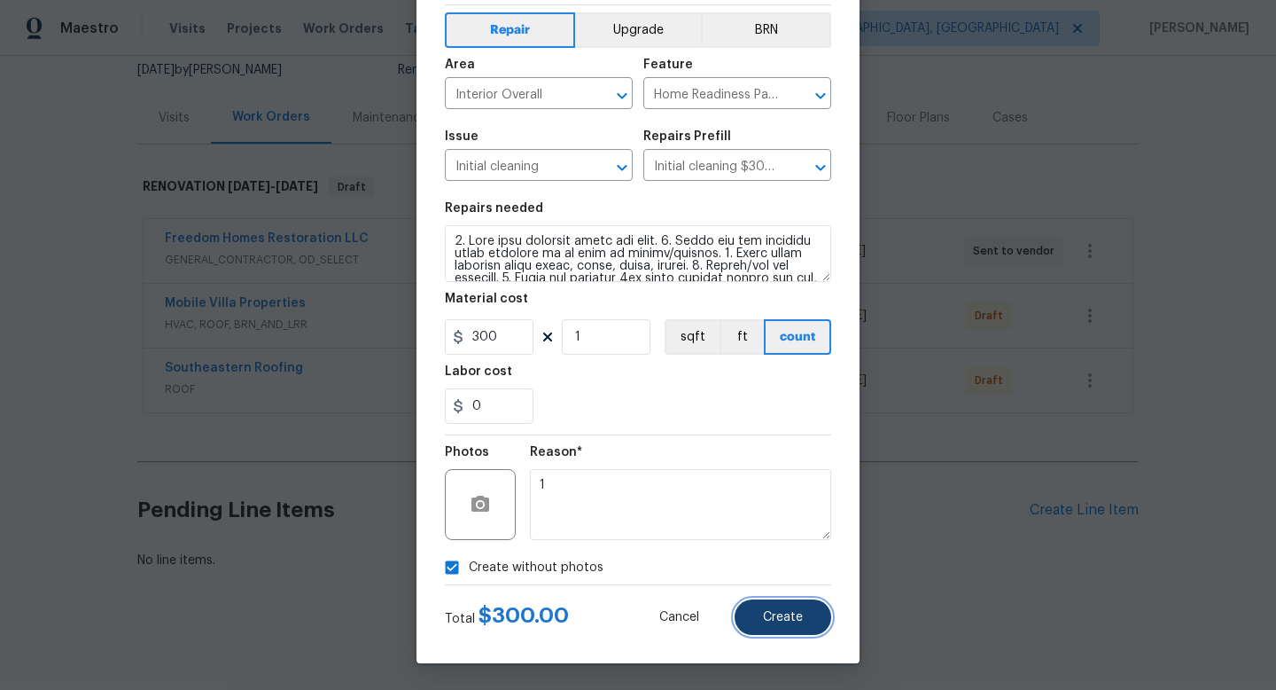
click at [766, 625] on button "Create" at bounding box center [783, 616] width 97 height 35
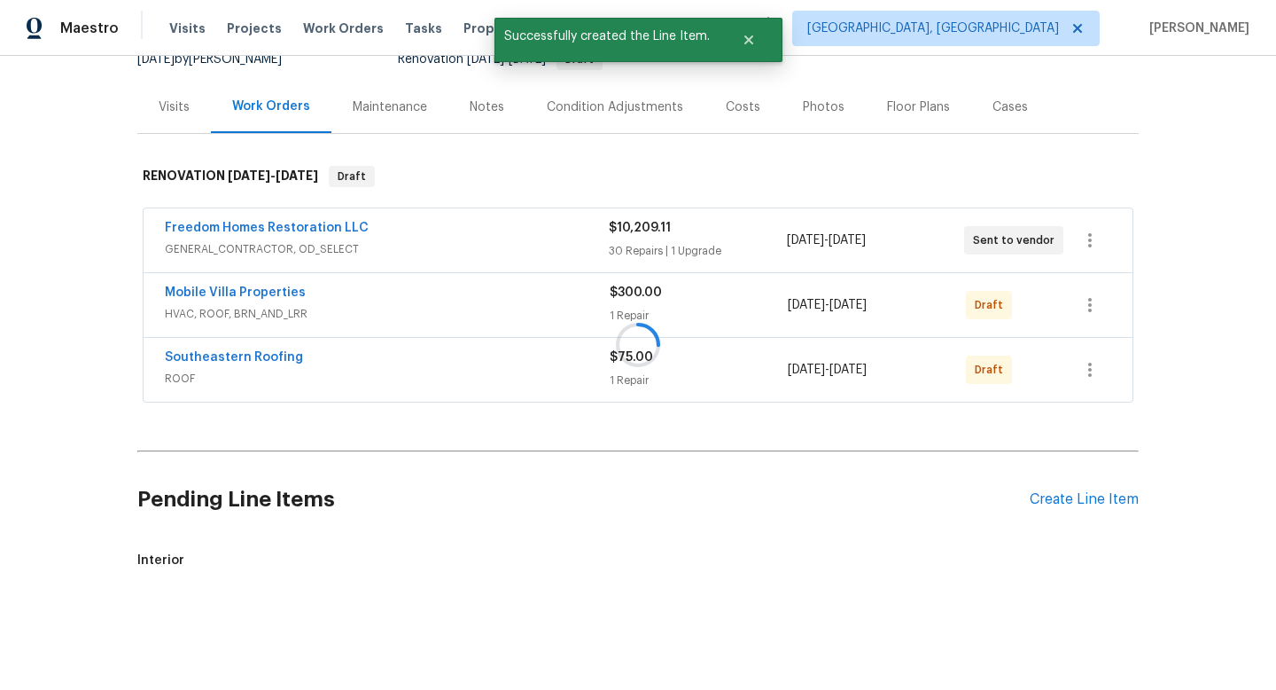
scroll to position [250, 0]
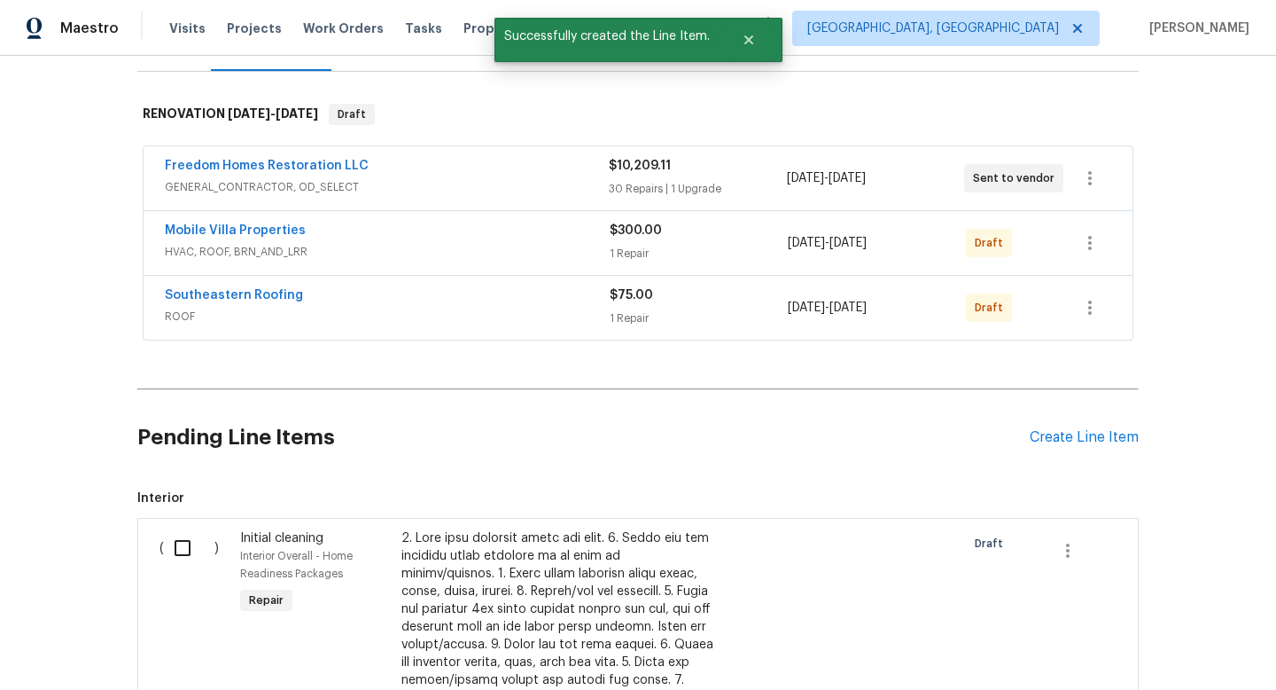
click at [187, 548] on input "checkbox" at bounding box center [189, 547] width 51 height 37
checkbox input "true"
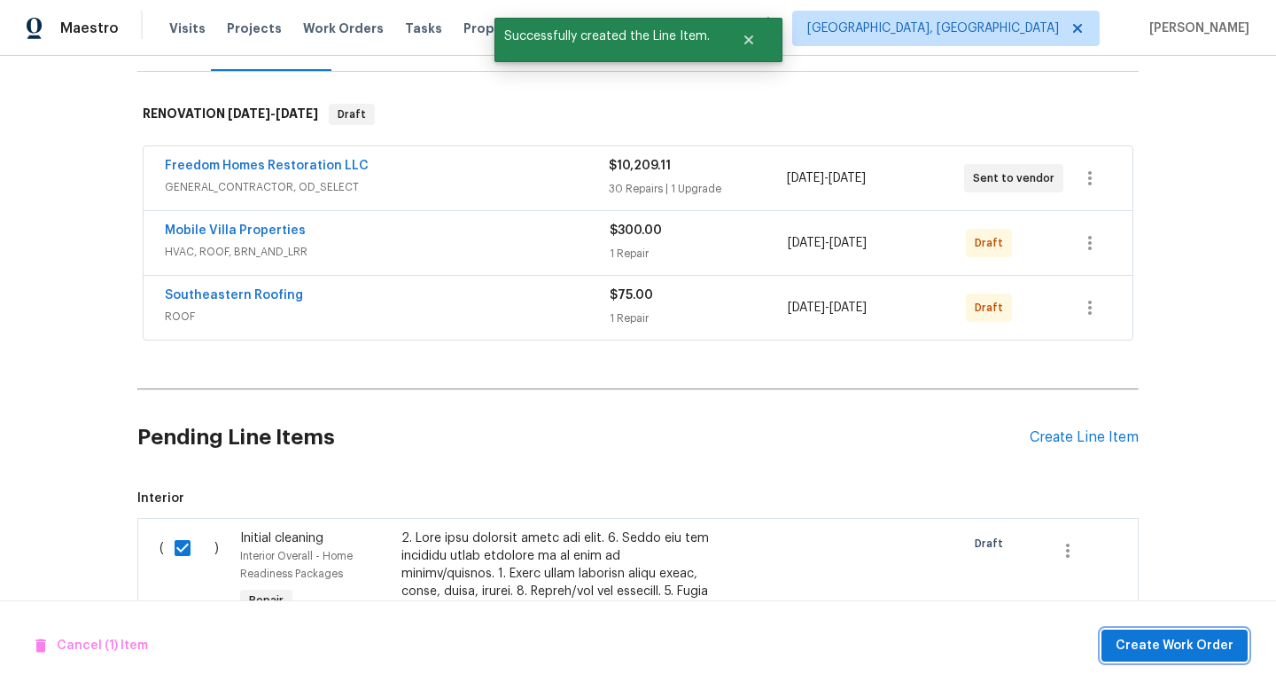
click at [1138, 652] on span "Create Work Order" at bounding box center [1175, 646] width 118 height 22
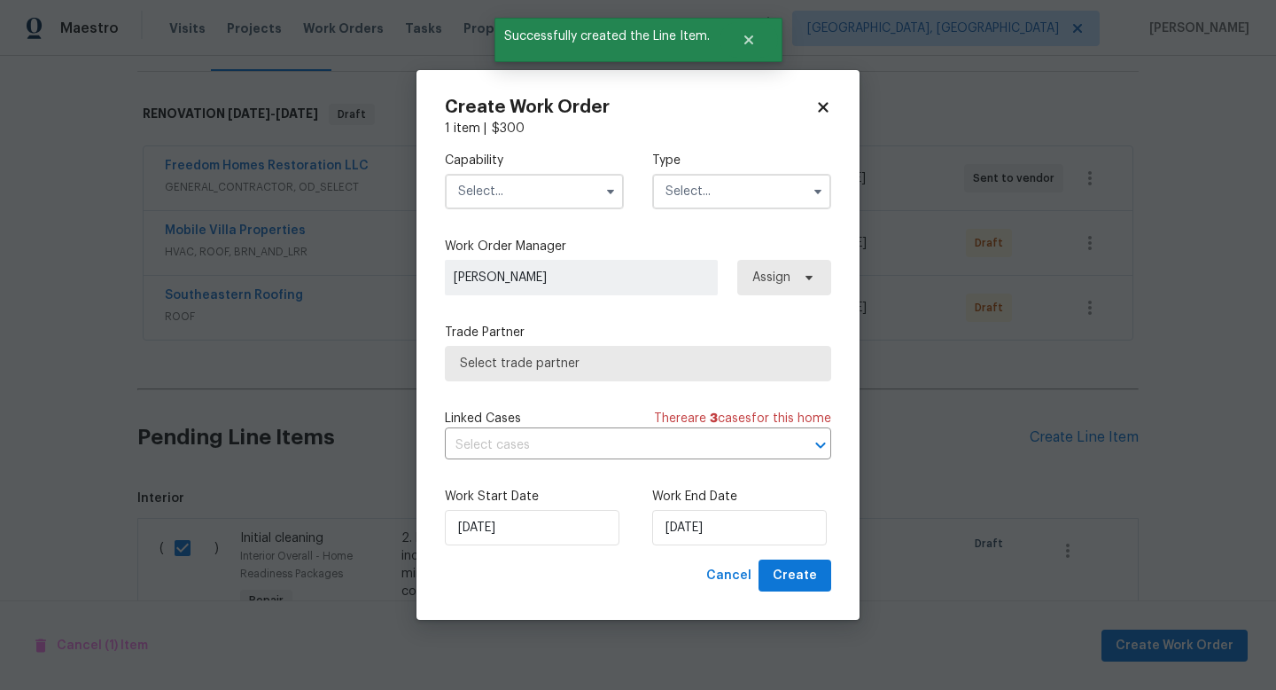
click at [526, 181] on input "text" at bounding box center [534, 191] width 179 height 35
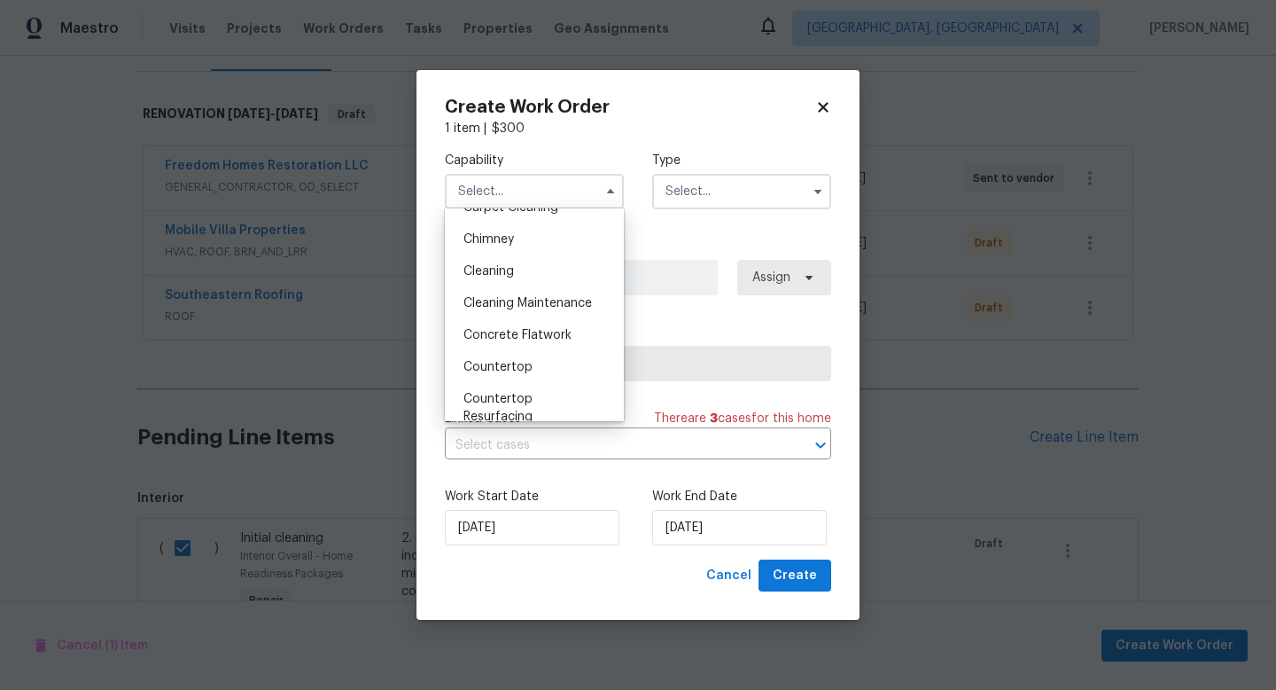
scroll to position [216, 0]
click at [519, 271] on div "Cleaning" at bounding box center [534, 268] width 170 height 32
type input "Cleaning"
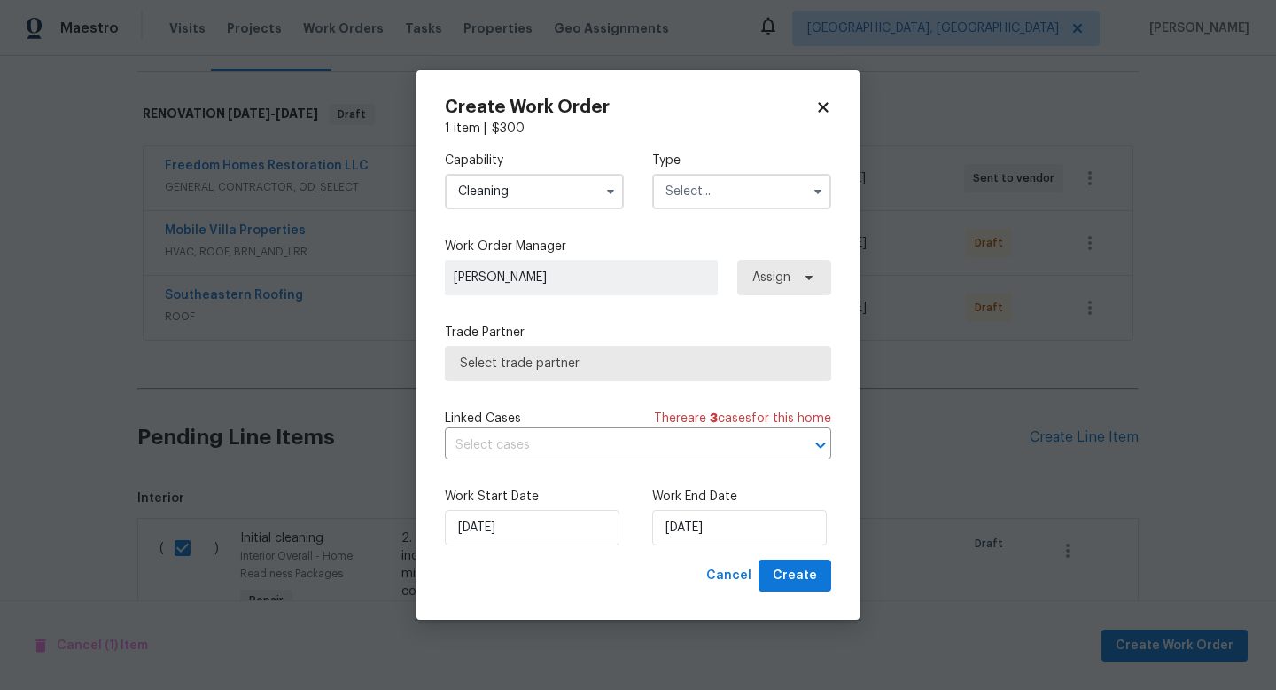
click at [747, 189] on input "text" at bounding box center [741, 191] width 179 height 35
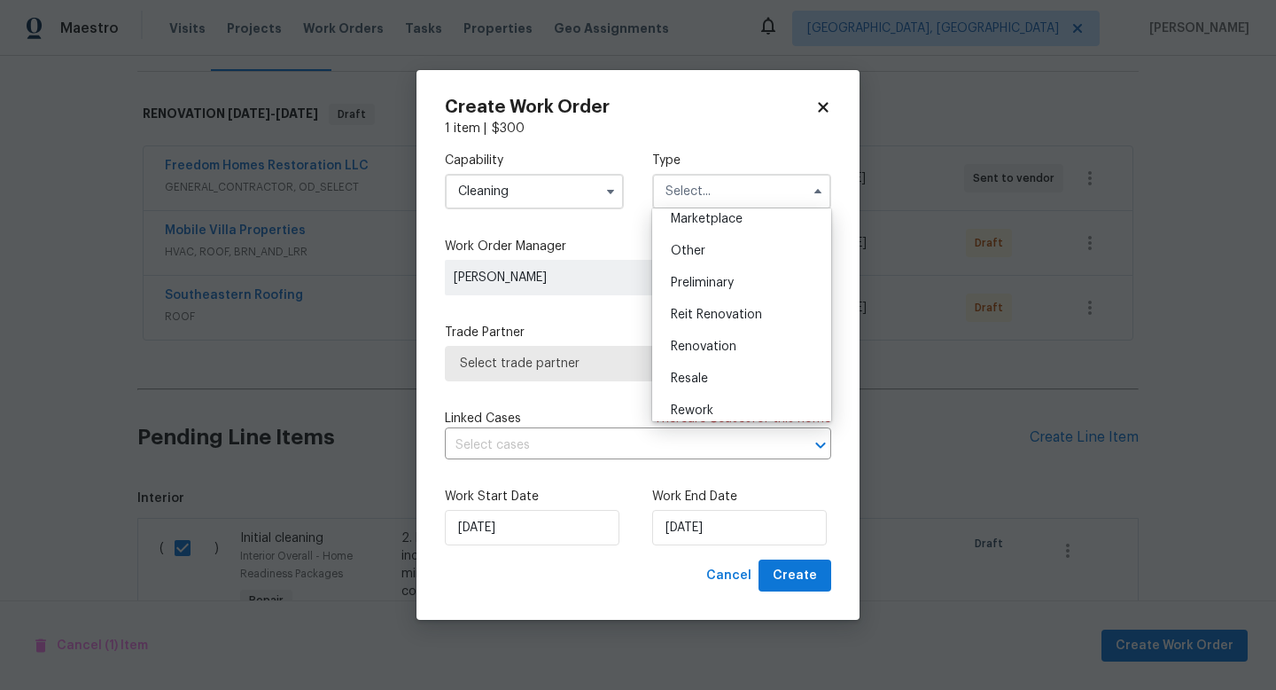
scroll to position [331, 0]
click at [719, 349] on span "Renovation" at bounding box center [704, 345] width 66 height 12
type input "Renovation"
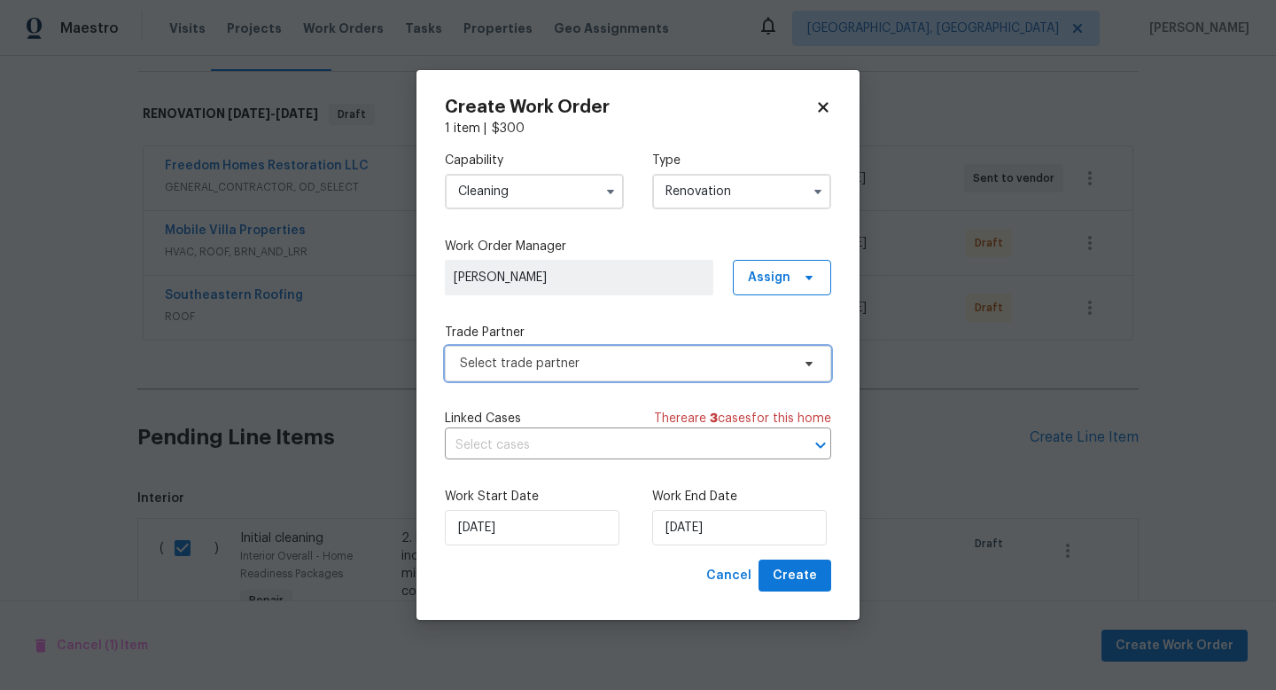
click at [568, 361] on span "Select trade partner" at bounding box center [625, 364] width 331 height 18
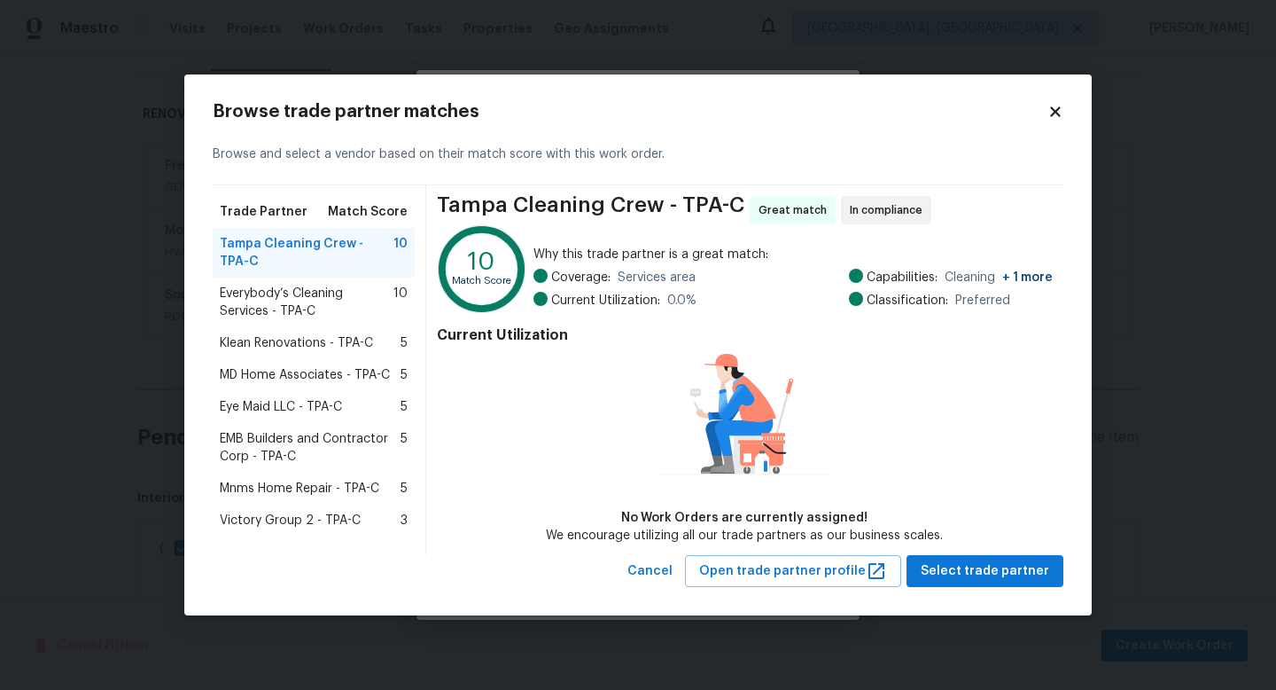
click at [299, 294] on span "Everybody’s Cleaning Services - TPA-C" at bounding box center [307, 302] width 174 height 35
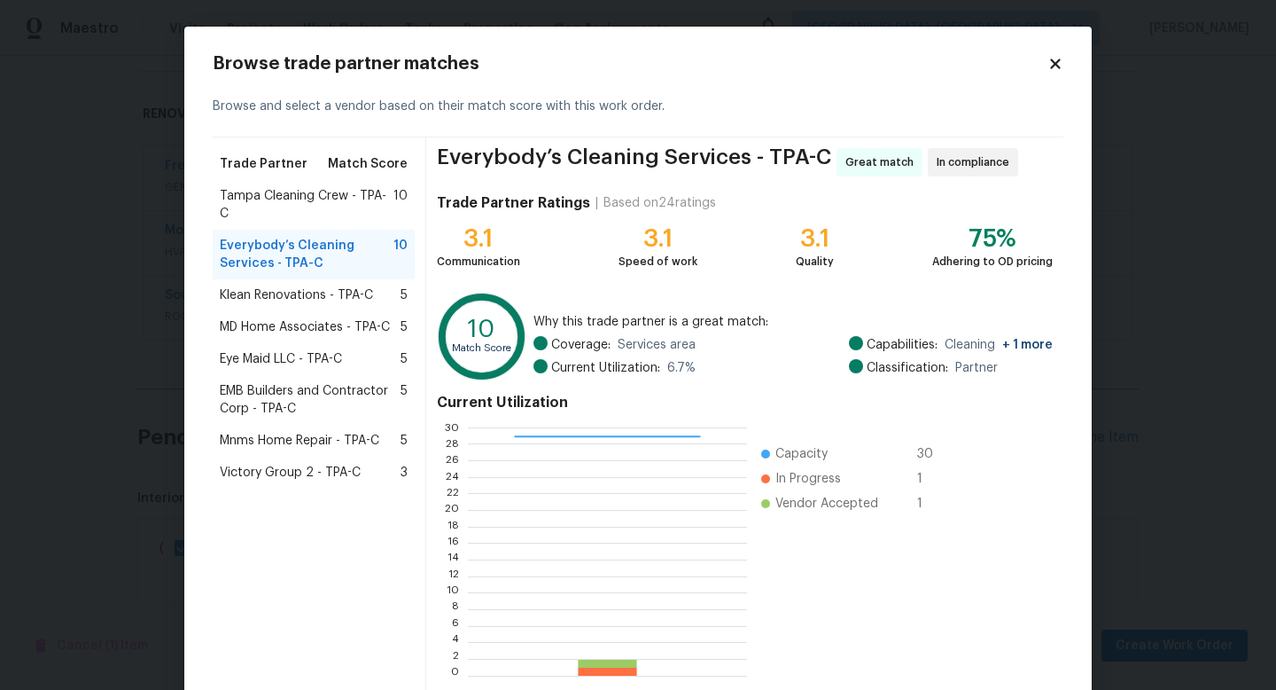
scroll to position [92, 0]
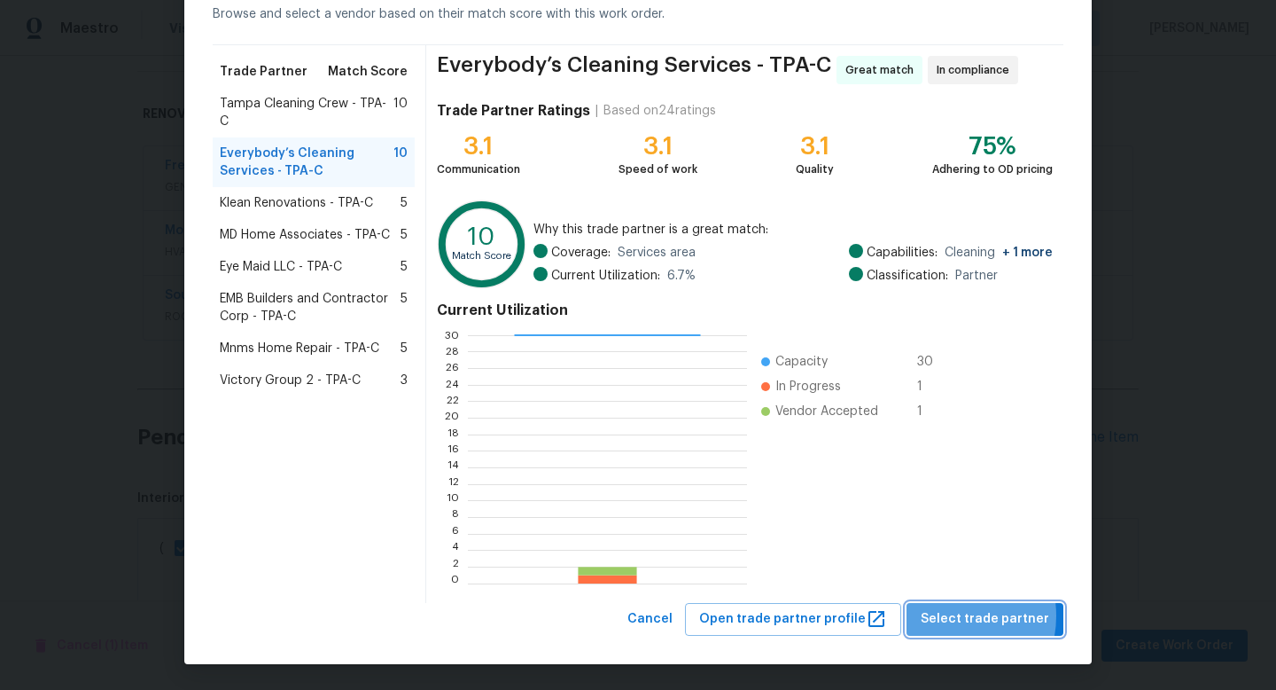
click at [957, 615] on span "Select trade partner" at bounding box center [985, 619] width 129 height 22
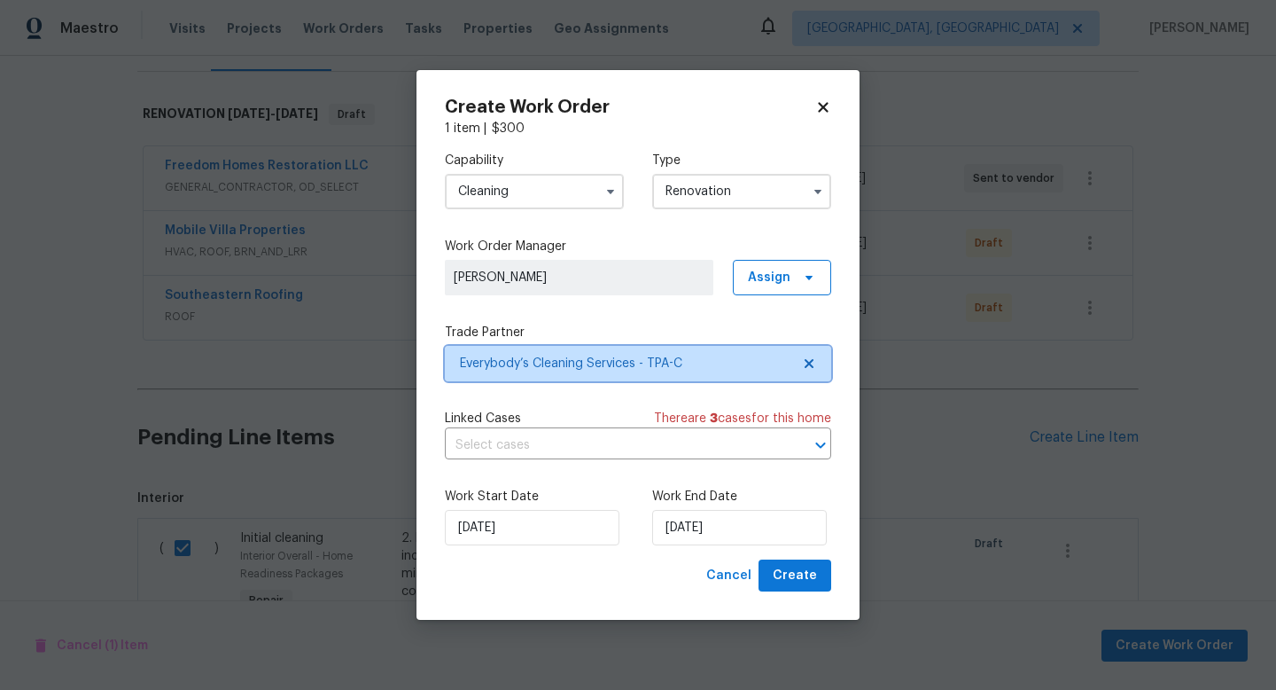
scroll to position [0, 0]
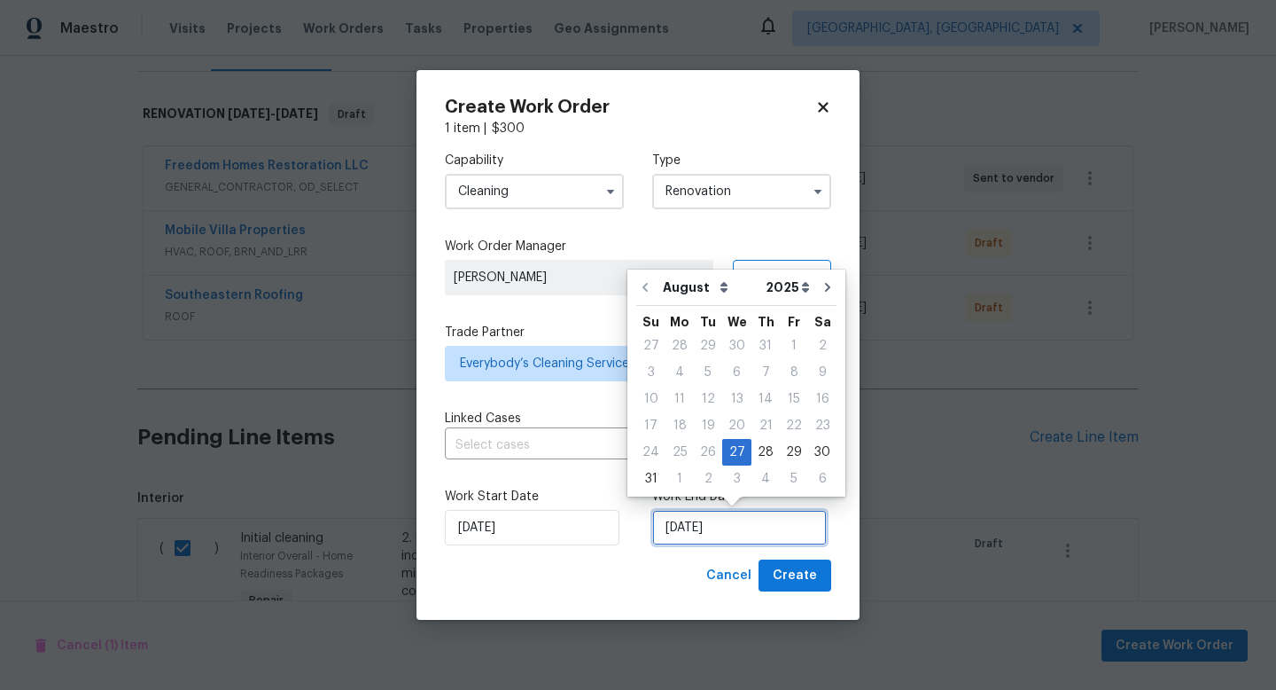
click at [706, 532] on input "8/27/2025" at bounding box center [739, 527] width 175 height 35
click at [821, 286] on icon "Go to next month" at bounding box center [828, 287] width 14 height 14
type input "9/27/2025"
select select "8"
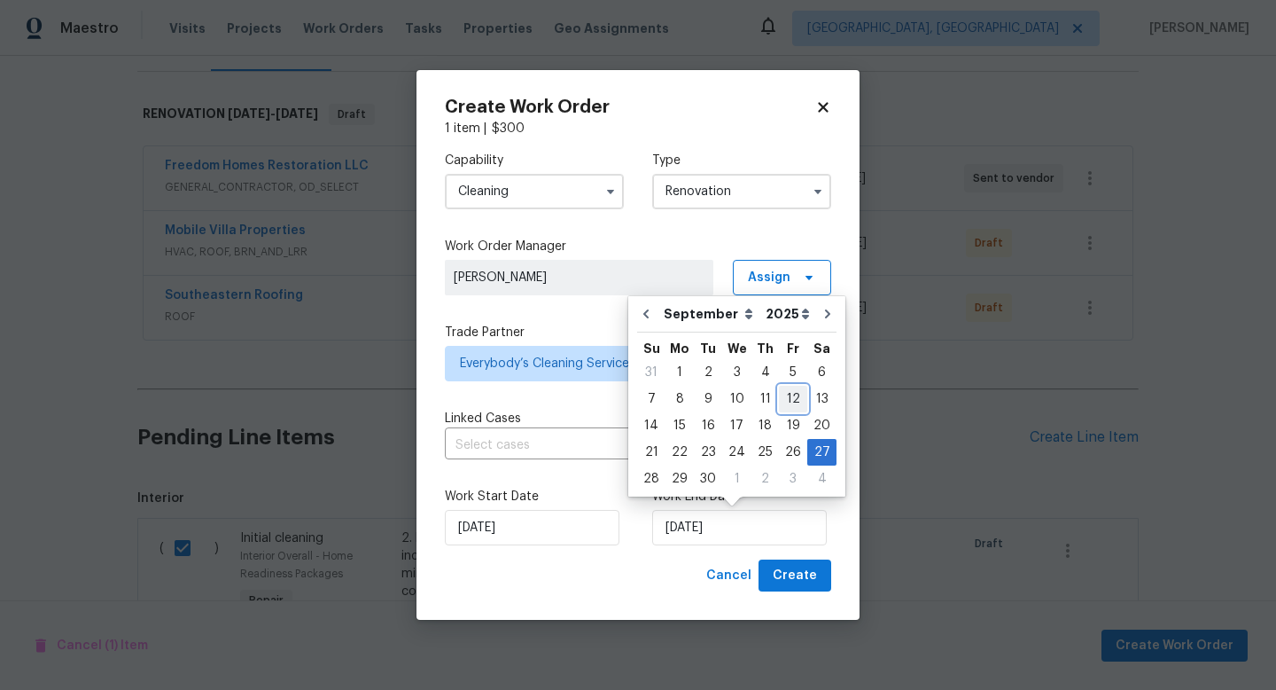
click at [779, 403] on div "12" at bounding box center [793, 398] width 28 height 25
type input "9/12/2025"
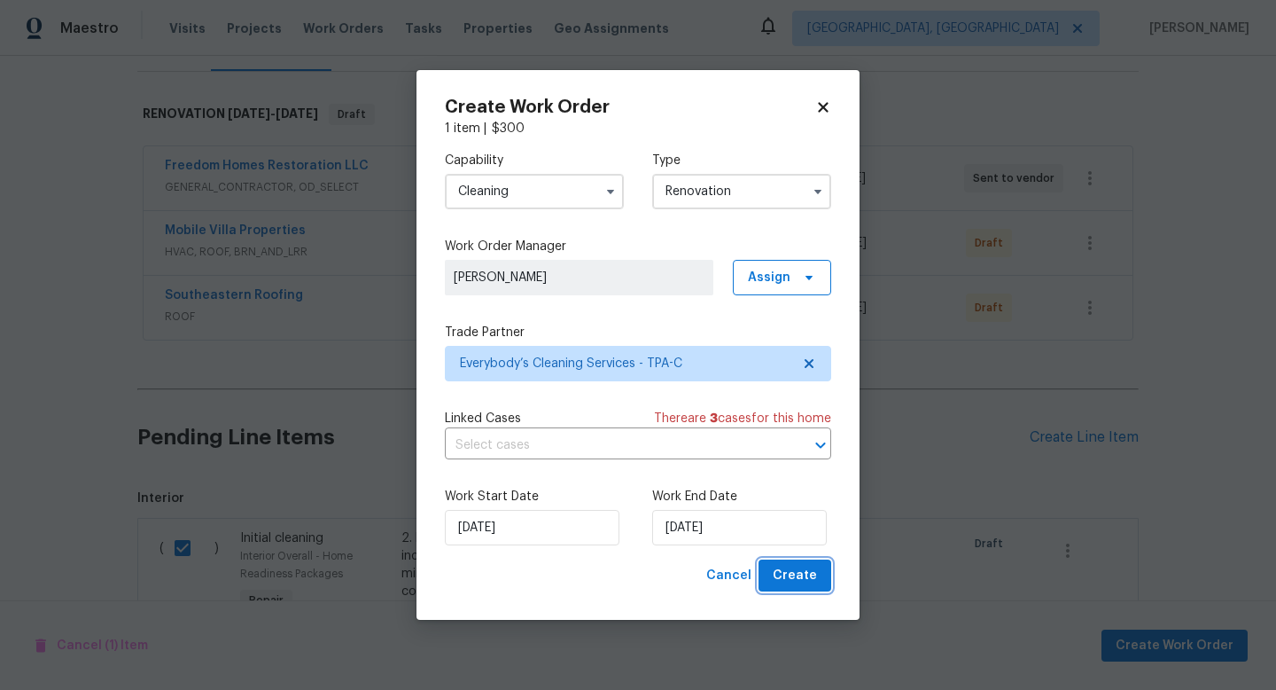
click at [803, 571] on span "Create" at bounding box center [795, 576] width 44 height 22
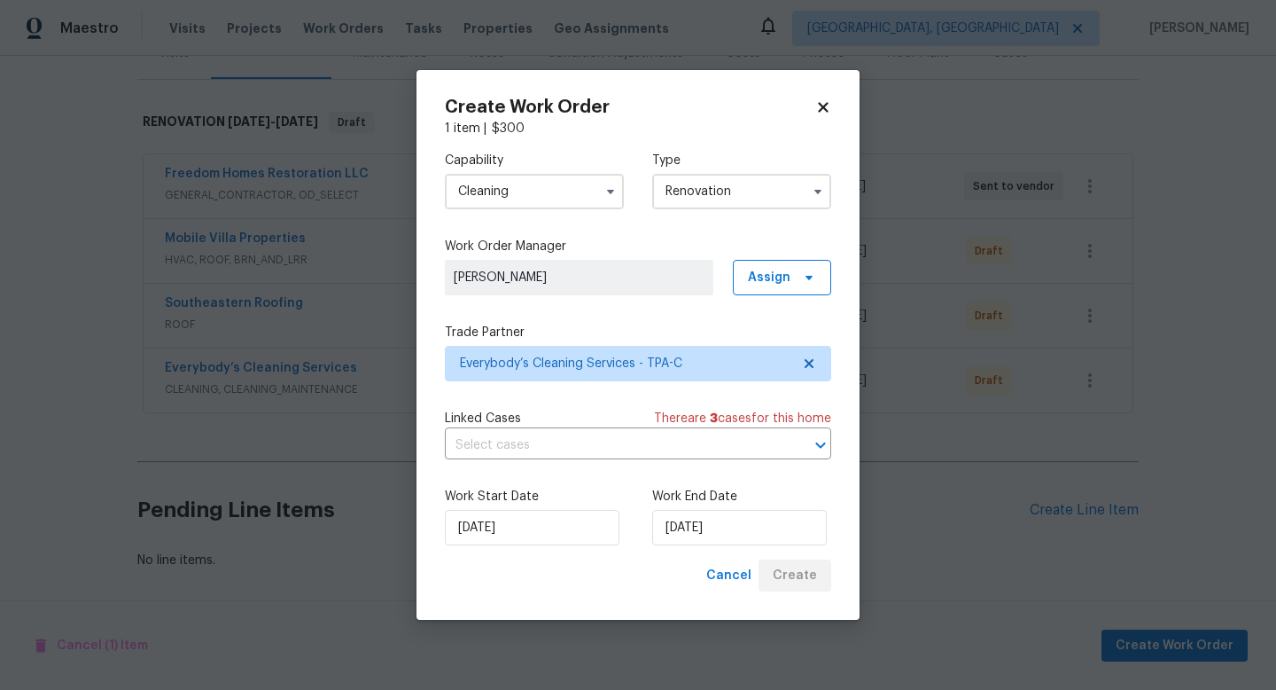
scroll to position [242, 0]
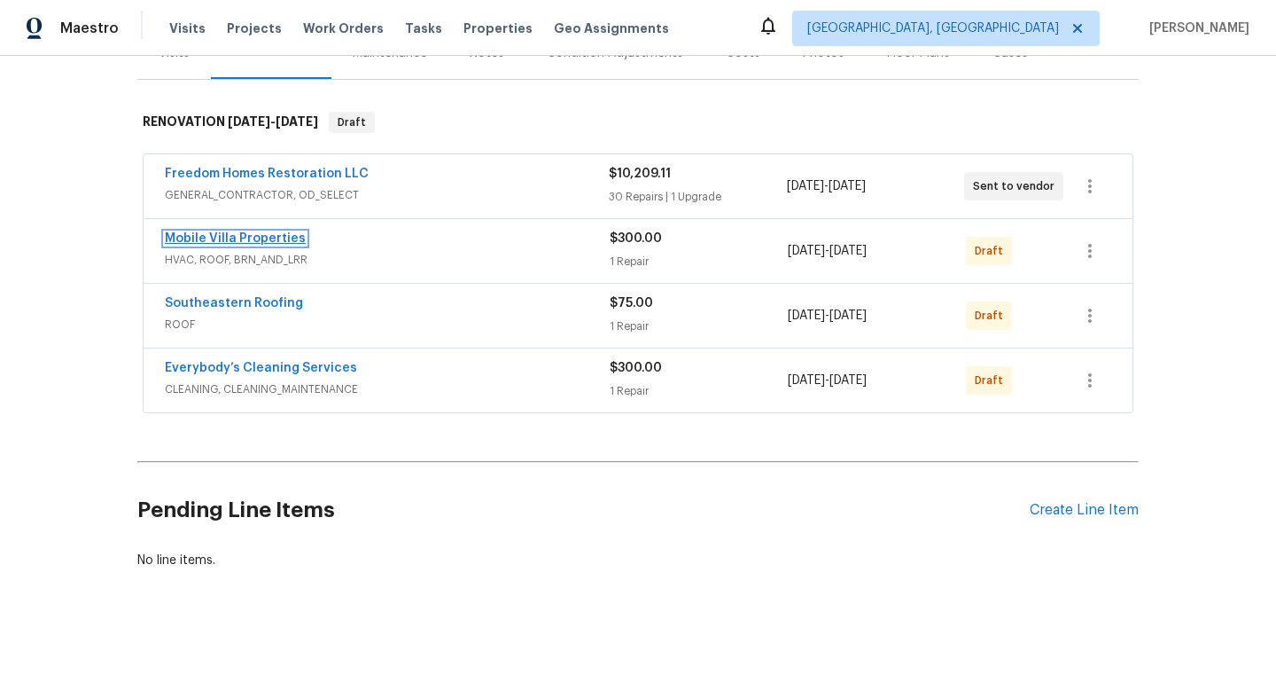
click at [245, 234] on link "Mobile Villa Properties" at bounding box center [235, 238] width 141 height 12
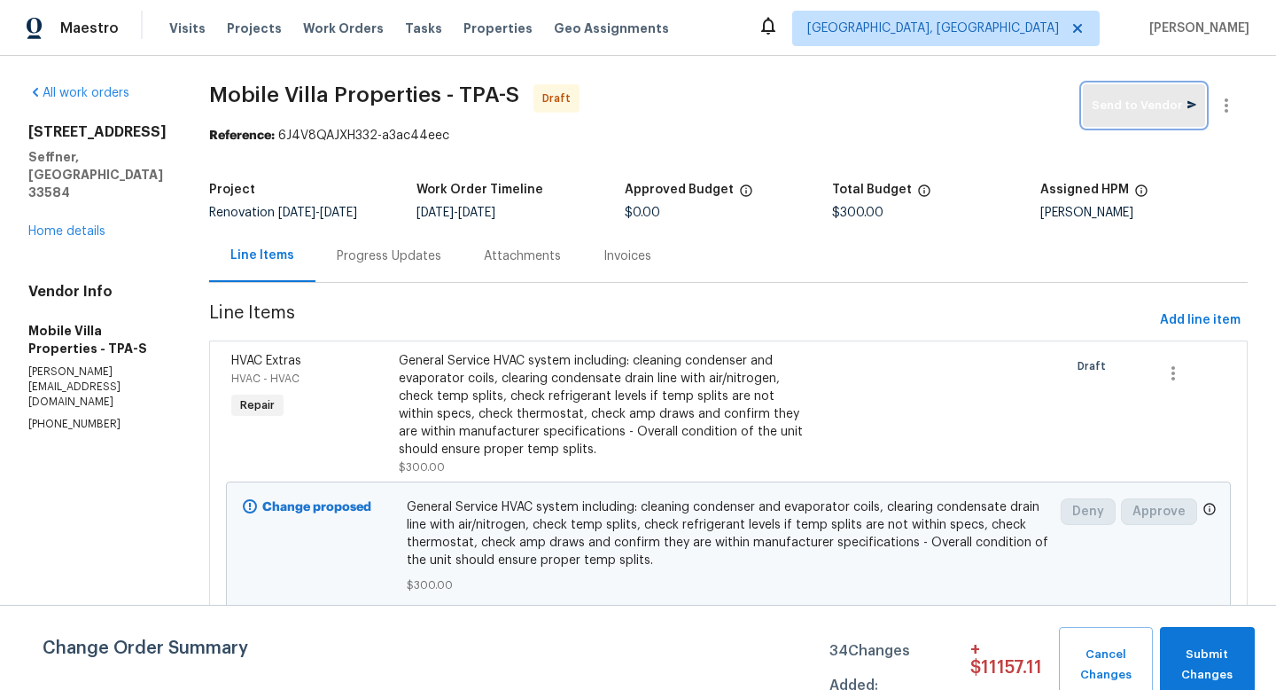
click at [1128, 117] on button "Send to Vendor" at bounding box center [1144, 105] width 122 height 43
click at [1192, 645] on span "Submit Changes" at bounding box center [1207, 664] width 77 height 41
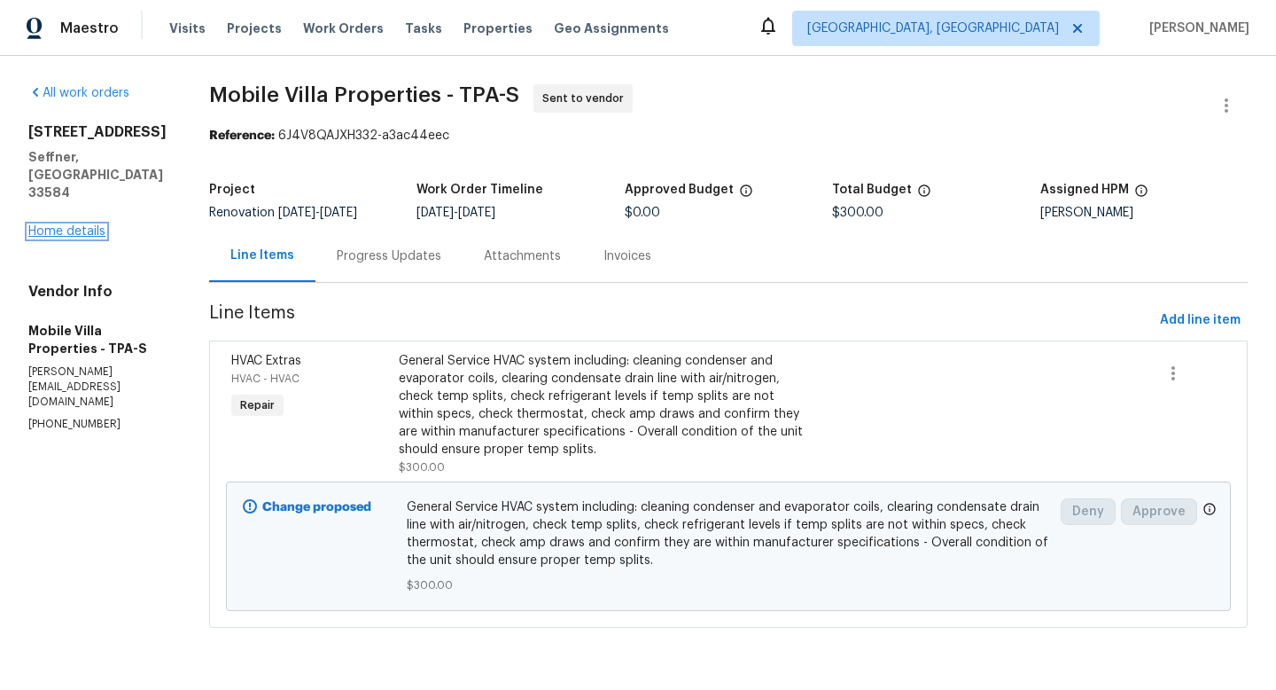
click at [56, 225] on link "Home details" at bounding box center [66, 231] width 77 height 12
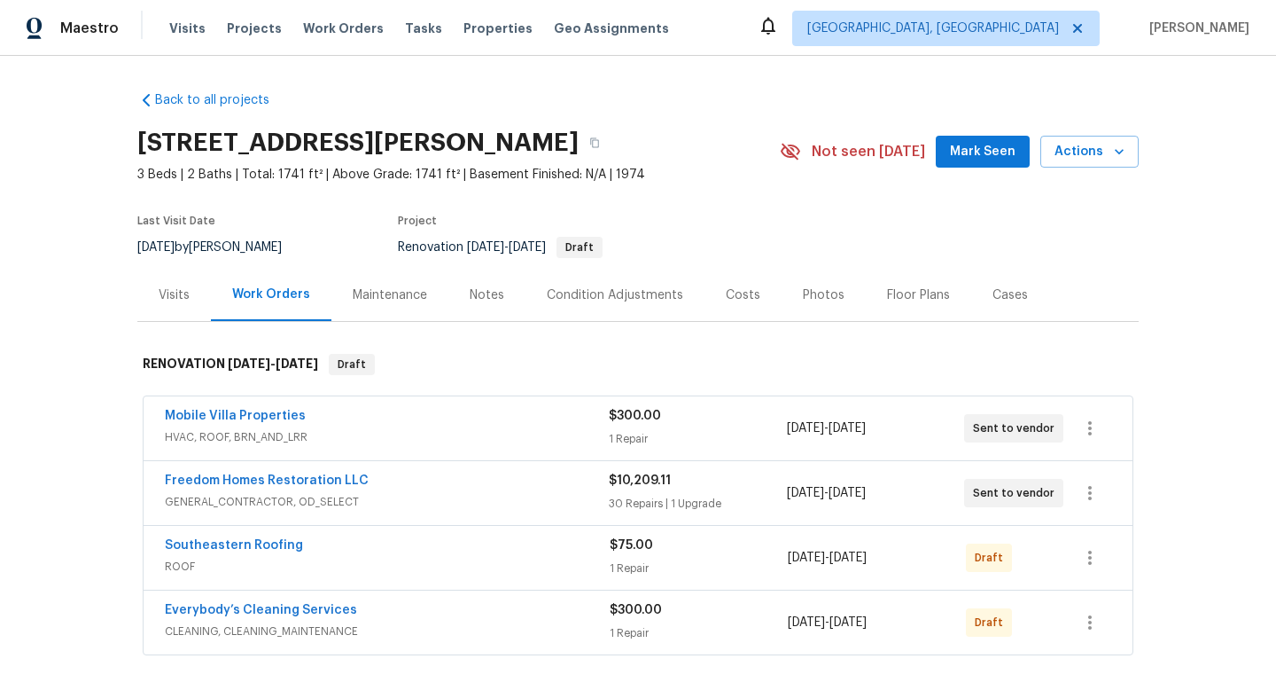
click at [254, 552] on span "Southeastern Roofing" at bounding box center [234, 545] width 138 height 18
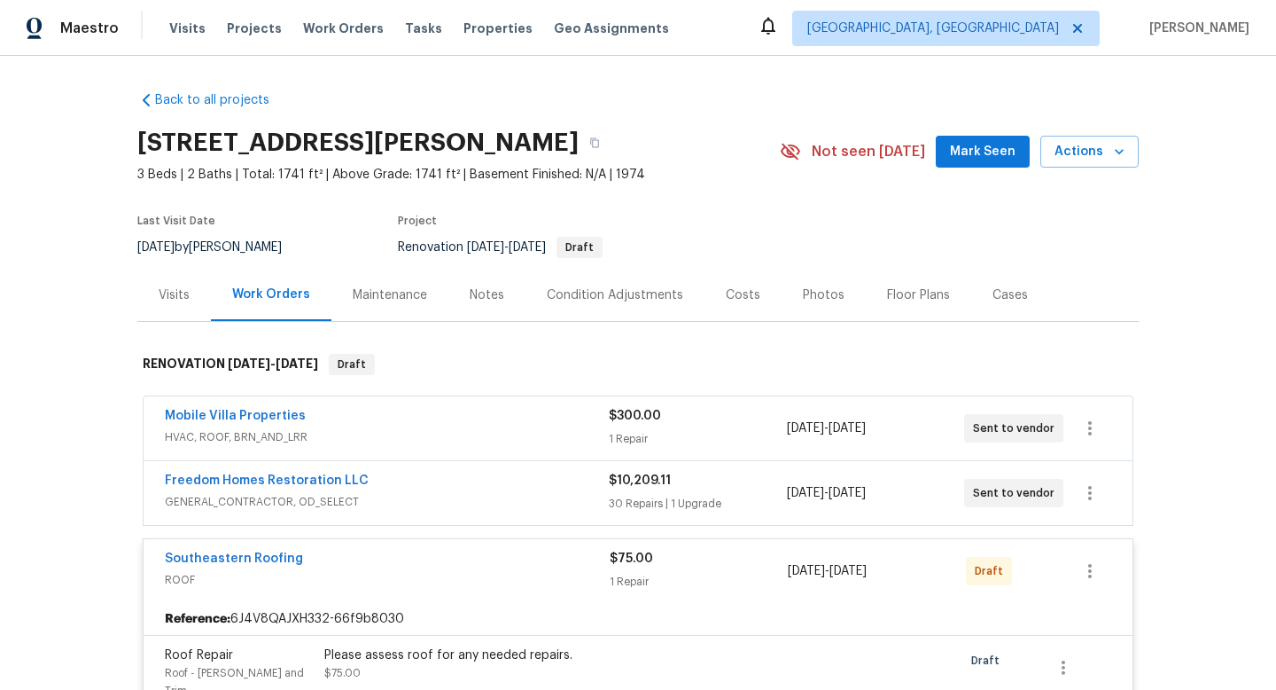
click at [254, 546] on div "Southeastern Roofing ROOF $75.00 1 Repair 8/27/2025 - 9/5/2025 Draft" at bounding box center [638, 571] width 989 height 64
click at [254, 551] on span "Southeastern Roofing" at bounding box center [234, 559] width 138 height 18
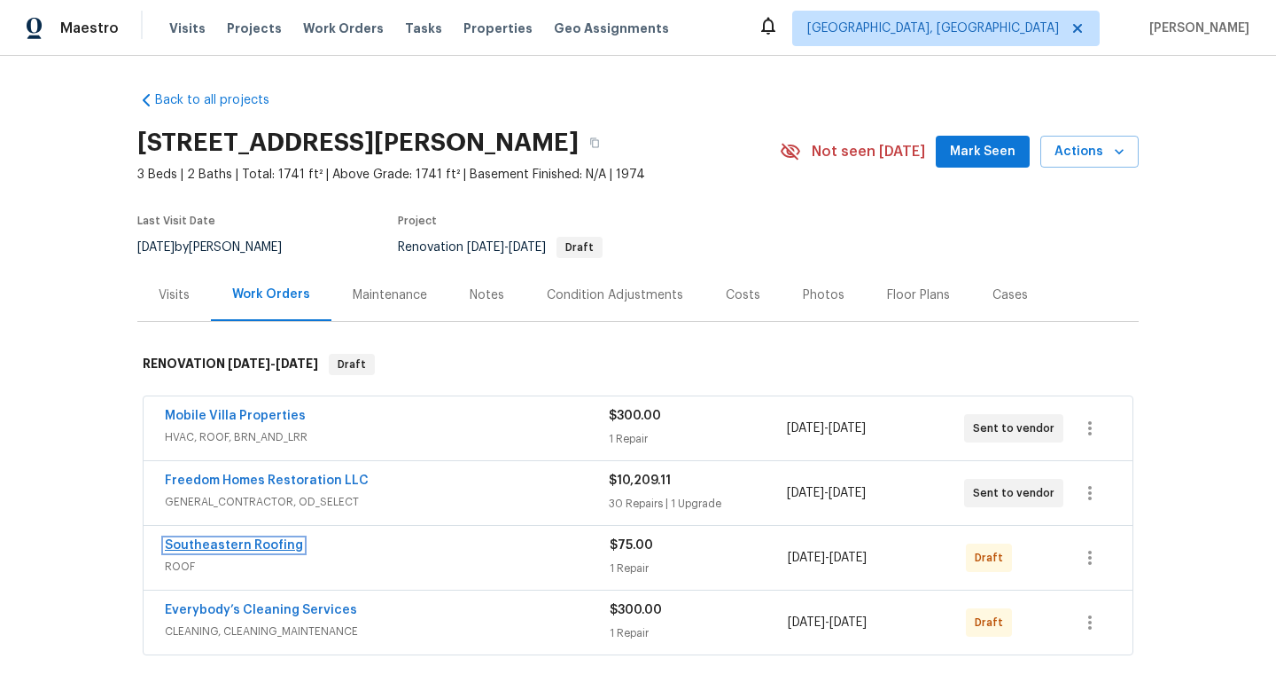
click at [262, 548] on link "Southeastern Roofing" at bounding box center [234, 545] width 138 height 12
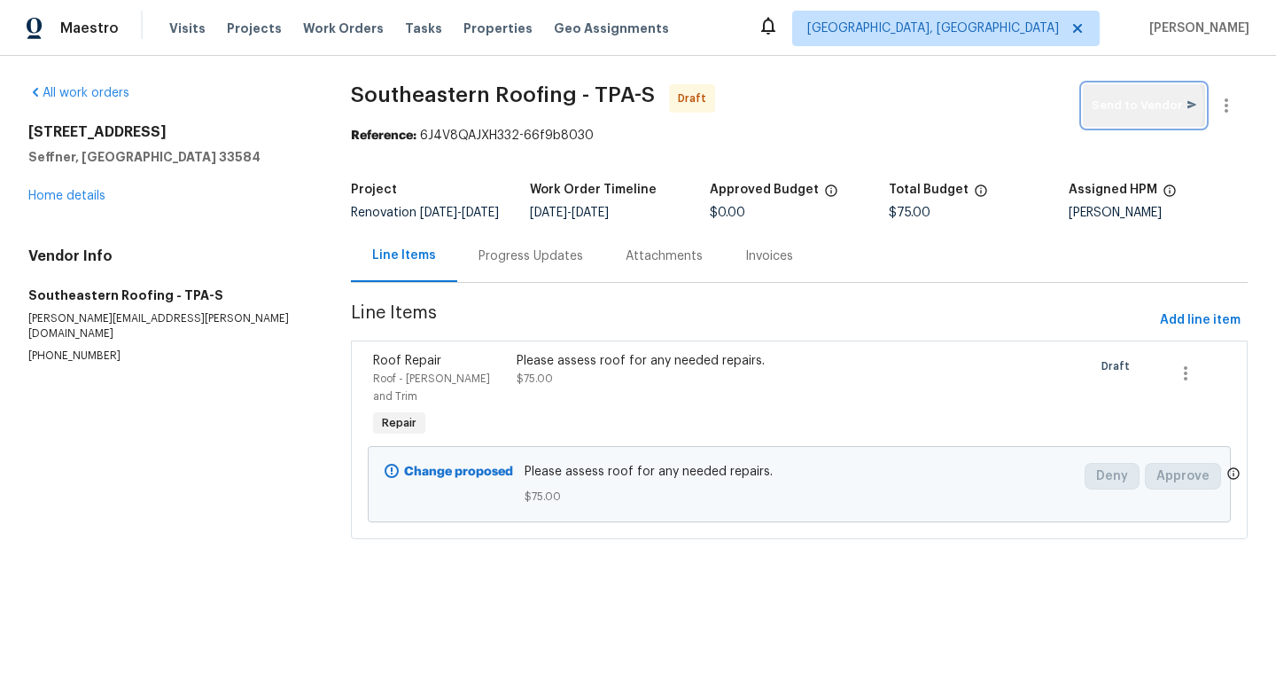
click at [1127, 105] on span "Send to Vendor" at bounding box center [1144, 106] width 105 height 20
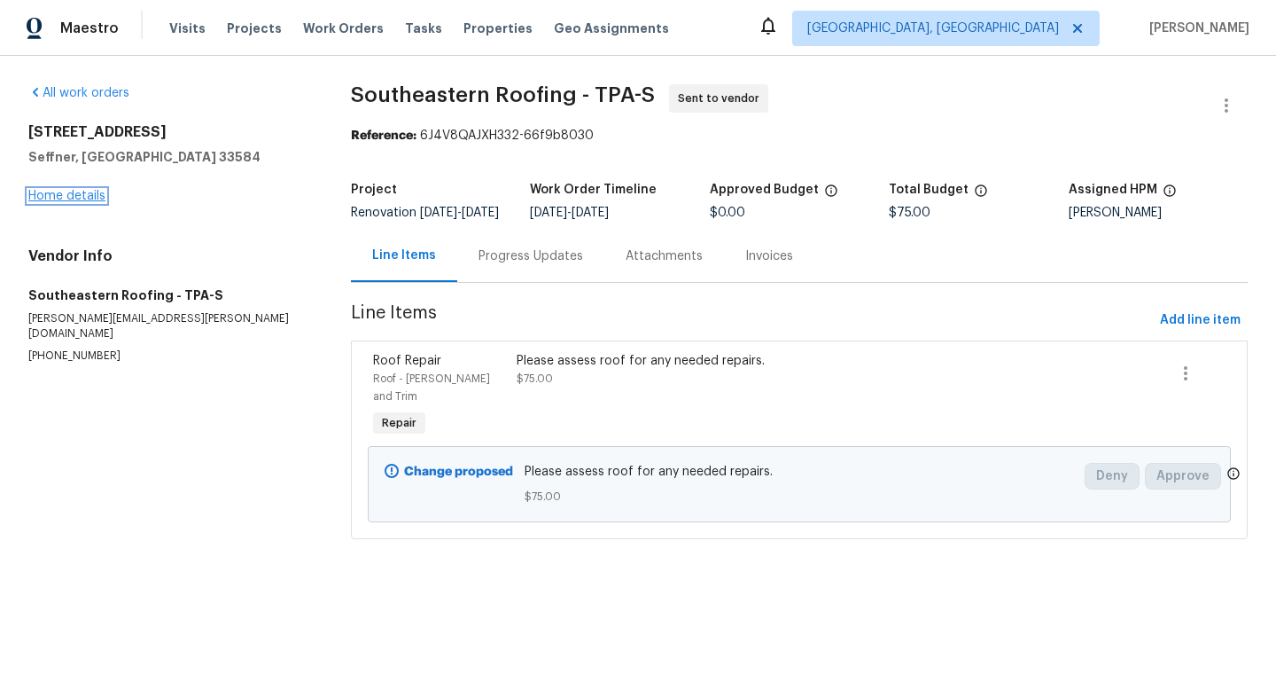
click at [88, 192] on link "Home details" at bounding box center [66, 196] width 77 height 12
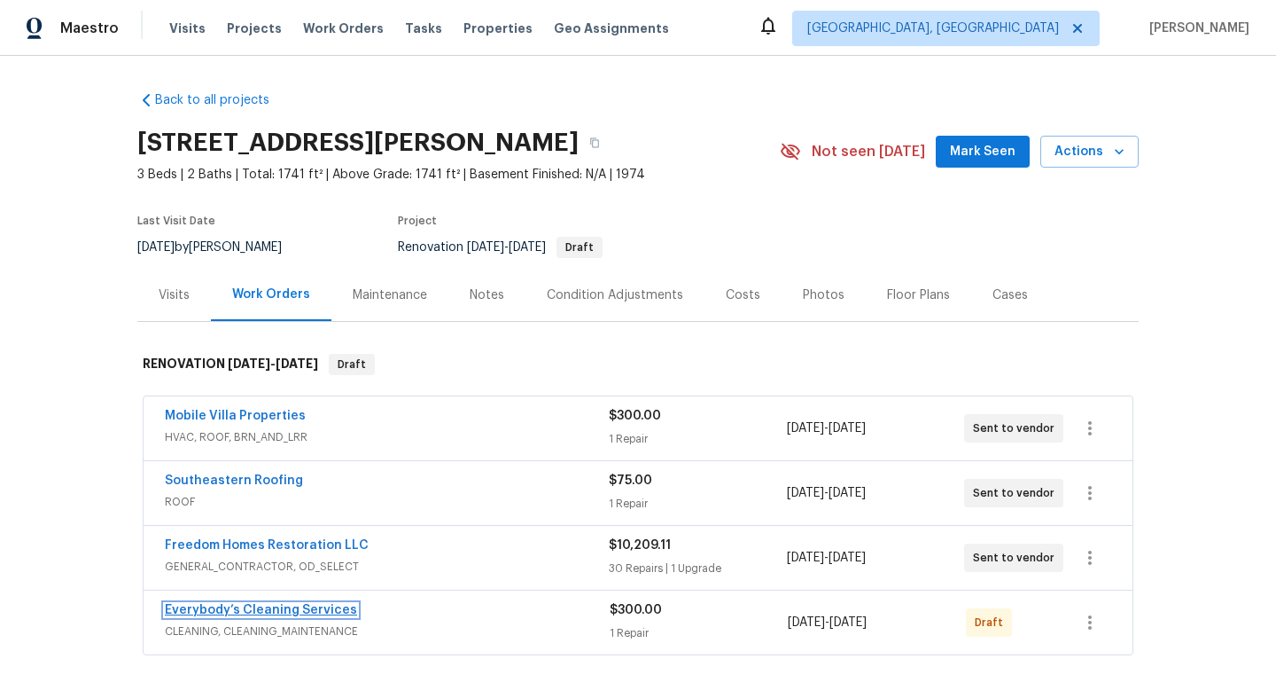
click at [258, 611] on link "Everybody’s Cleaning Services" at bounding box center [261, 610] width 192 height 12
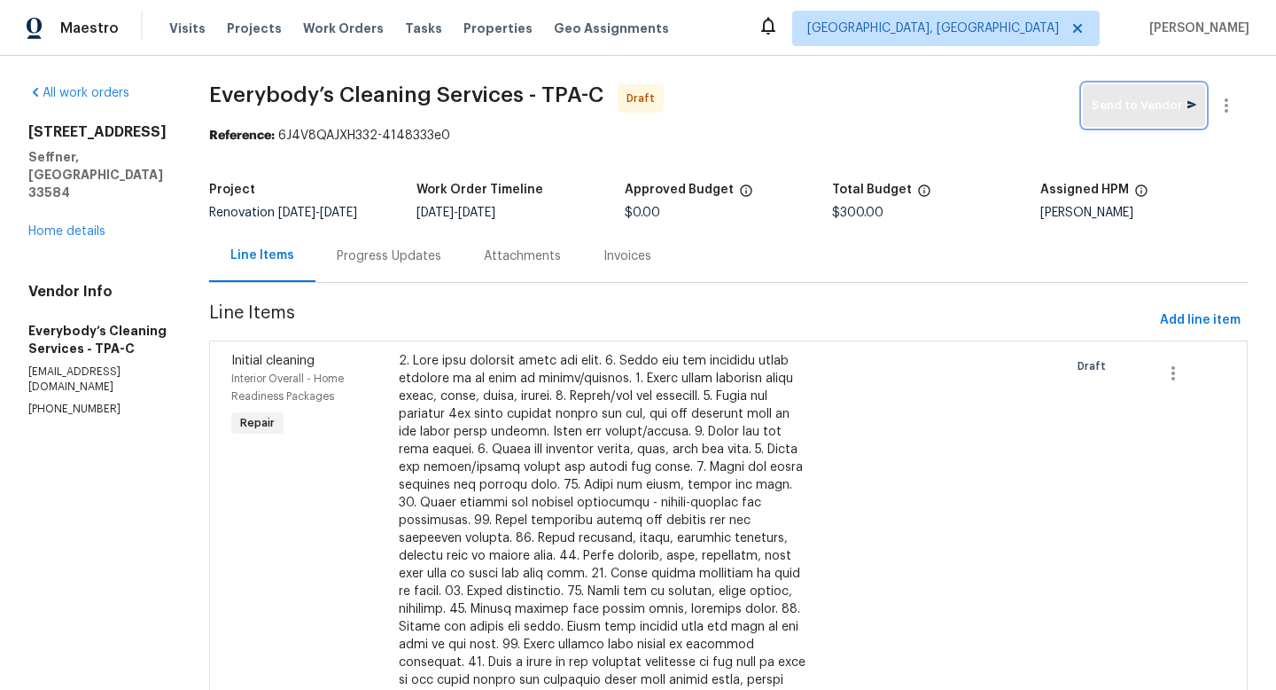
click at [1144, 105] on span "Send to Vendor" at bounding box center [1144, 106] width 105 height 20
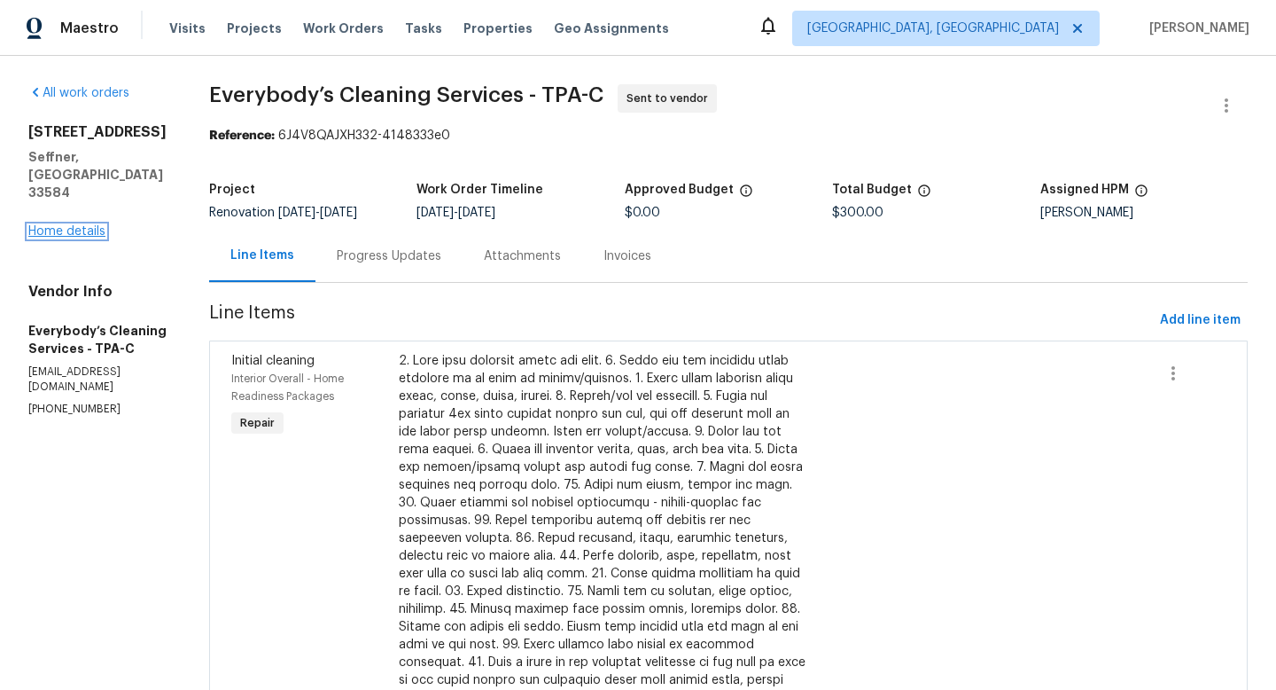
click at [85, 225] on link "Home details" at bounding box center [66, 231] width 77 height 12
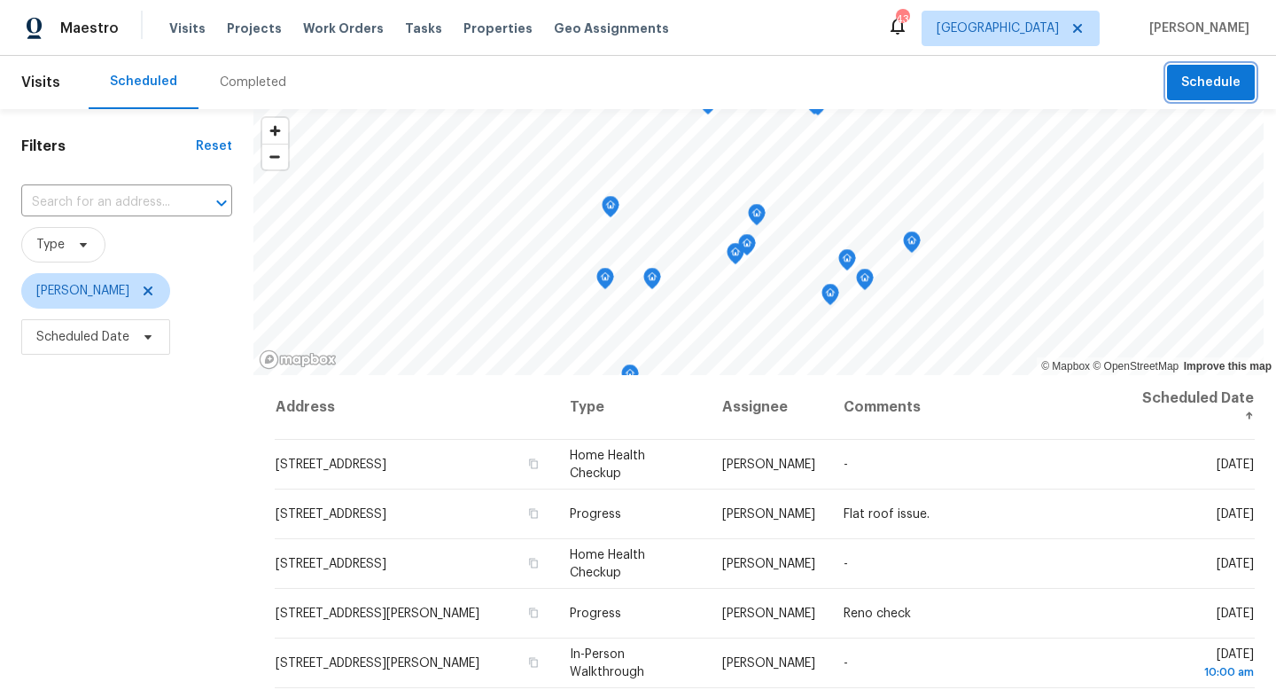
click at [1213, 85] on span "Schedule" at bounding box center [1211, 83] width 59 height 22
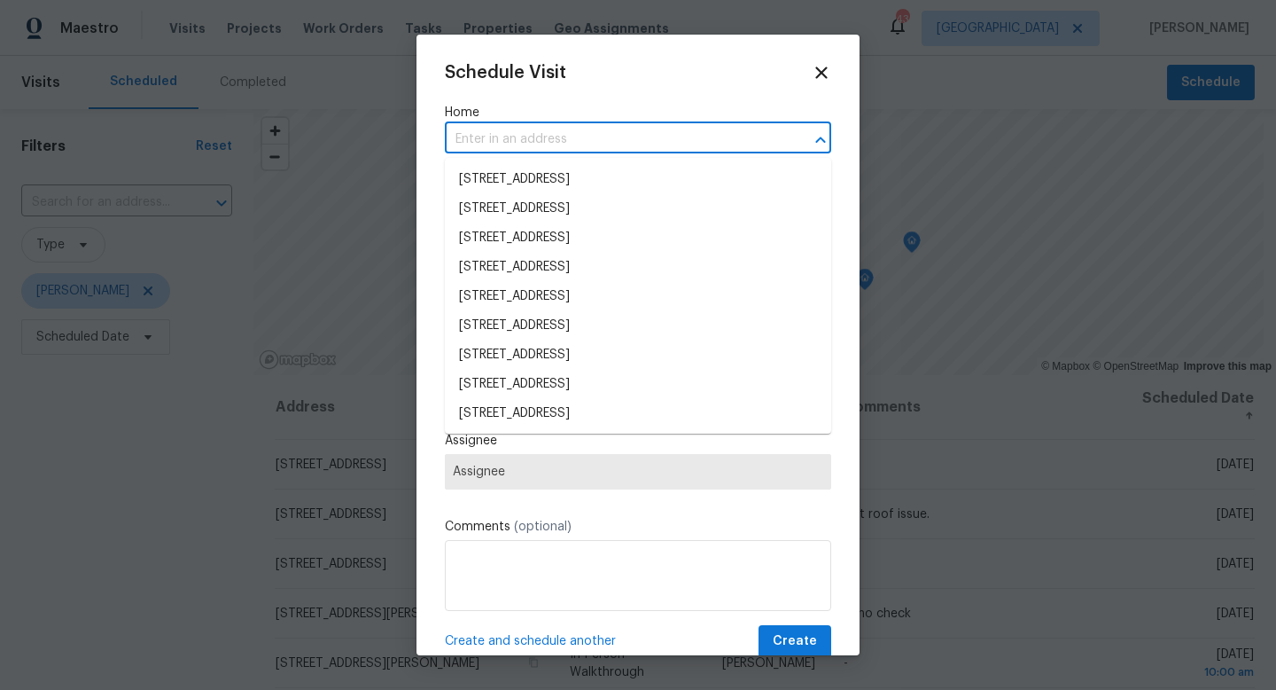
click at [622, 140] on input "text" at bounding box center [613, 139] width 337 height 27
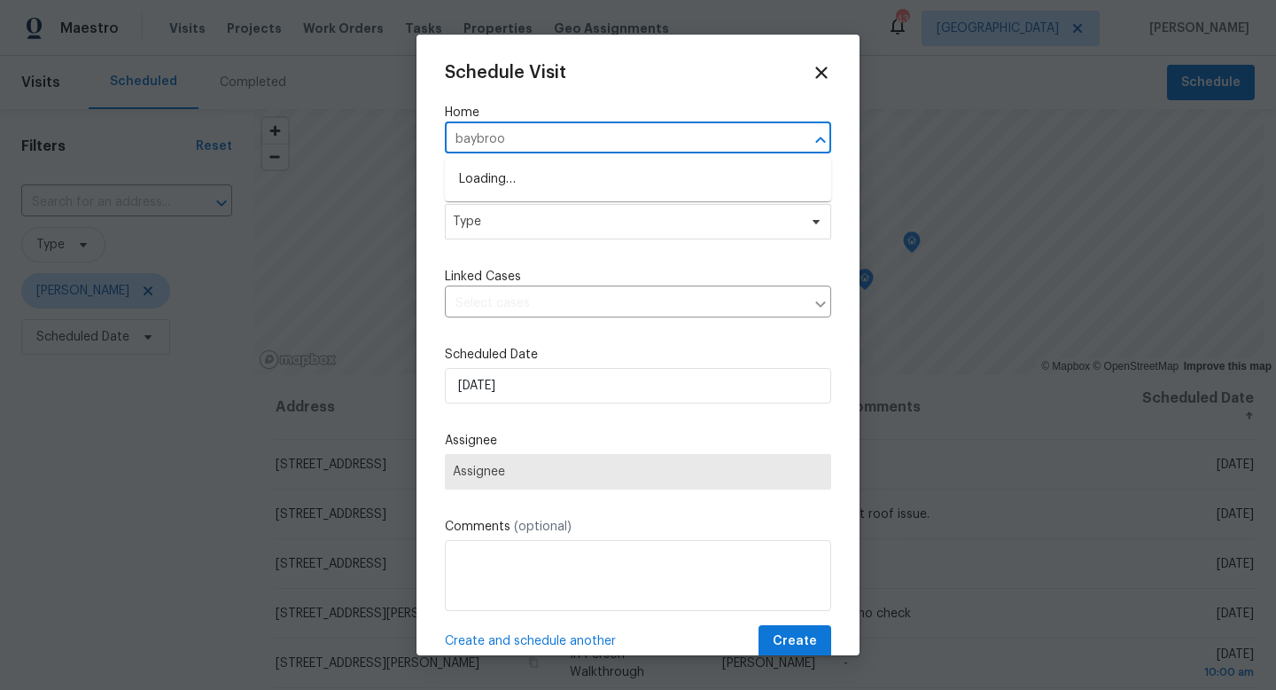
type input "baybrook"
click at [579, 183] on li "6623 Baybrooks Cir, Temple Terrace, FL 33617" at bounding box center [638, 179] width 386 height 29
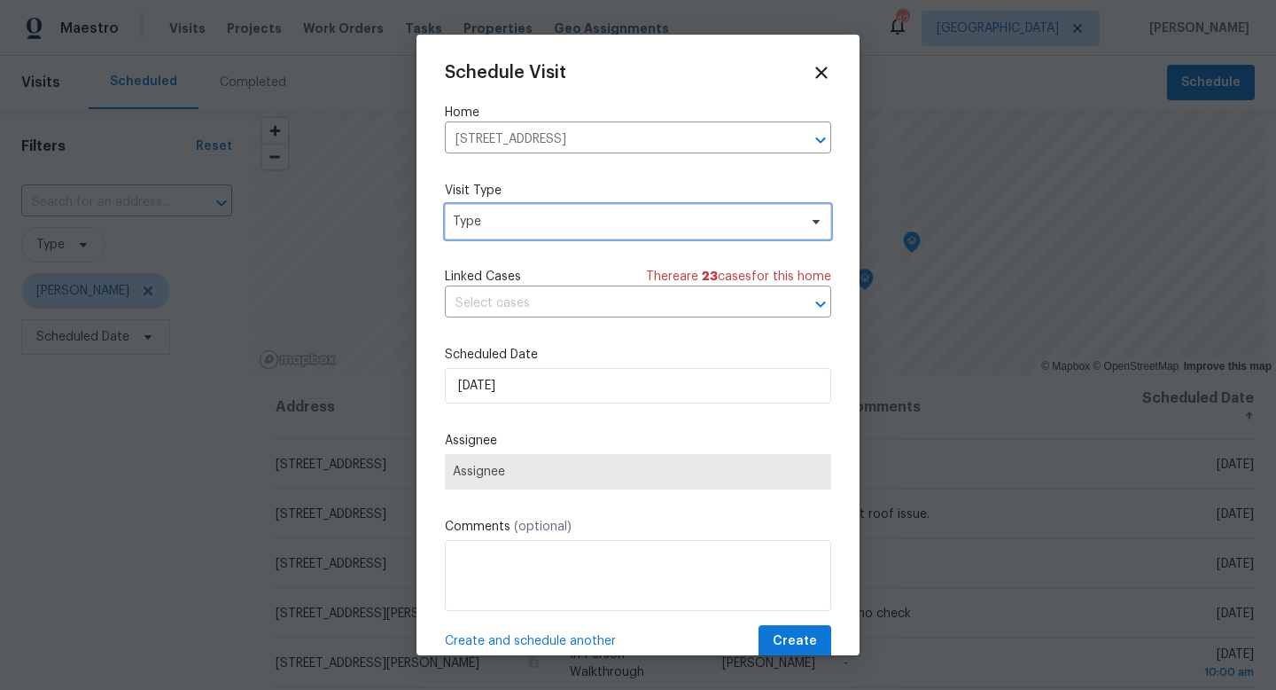
click at [507, 220] on span "Type" at bounding box center [625, 222] width 345 height 18
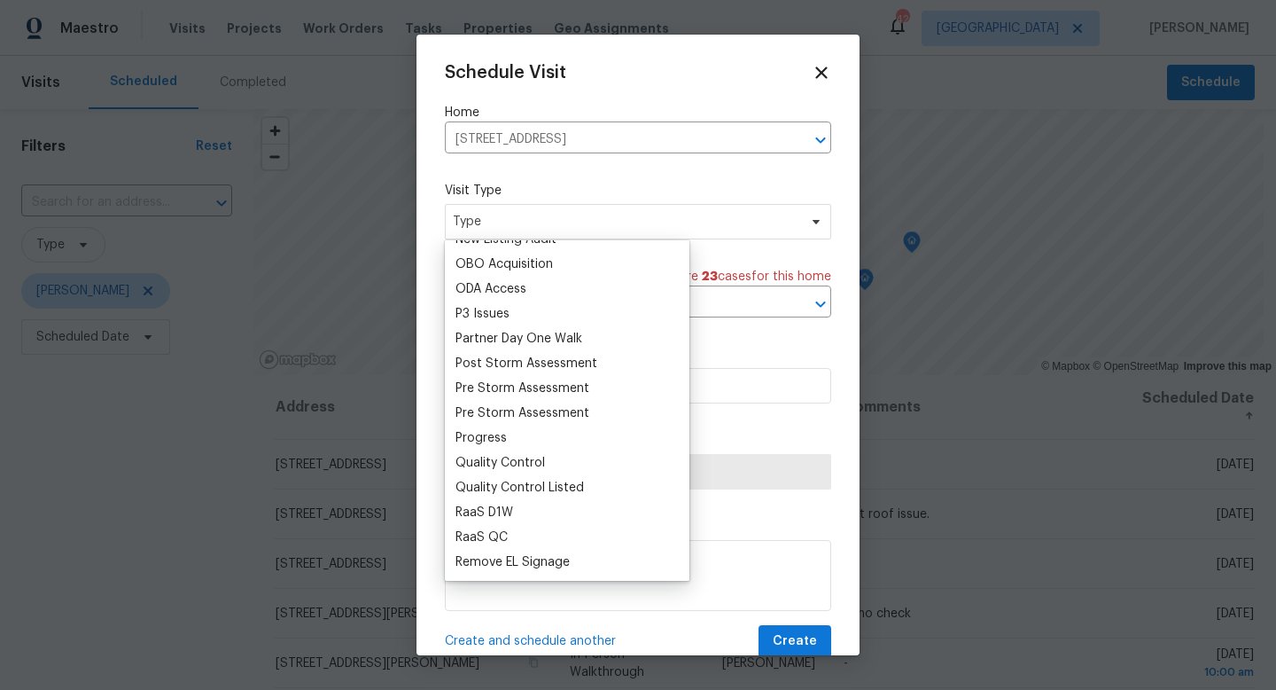
scroll to position [1013, 0]
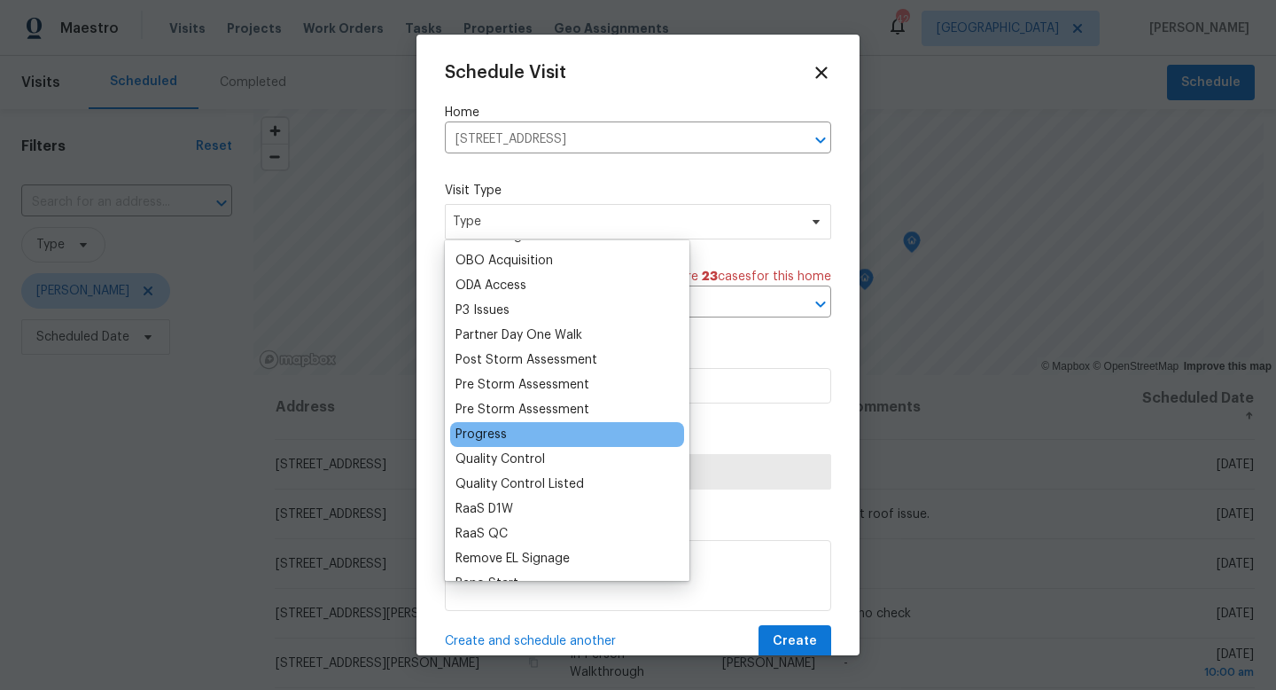
click at [506, 431] on div "Progress" at bounding box center [567, 434] width 234 height 25
click at [491, 432] on div "Progress" at bounding box center [481, 434] width 51 height 18
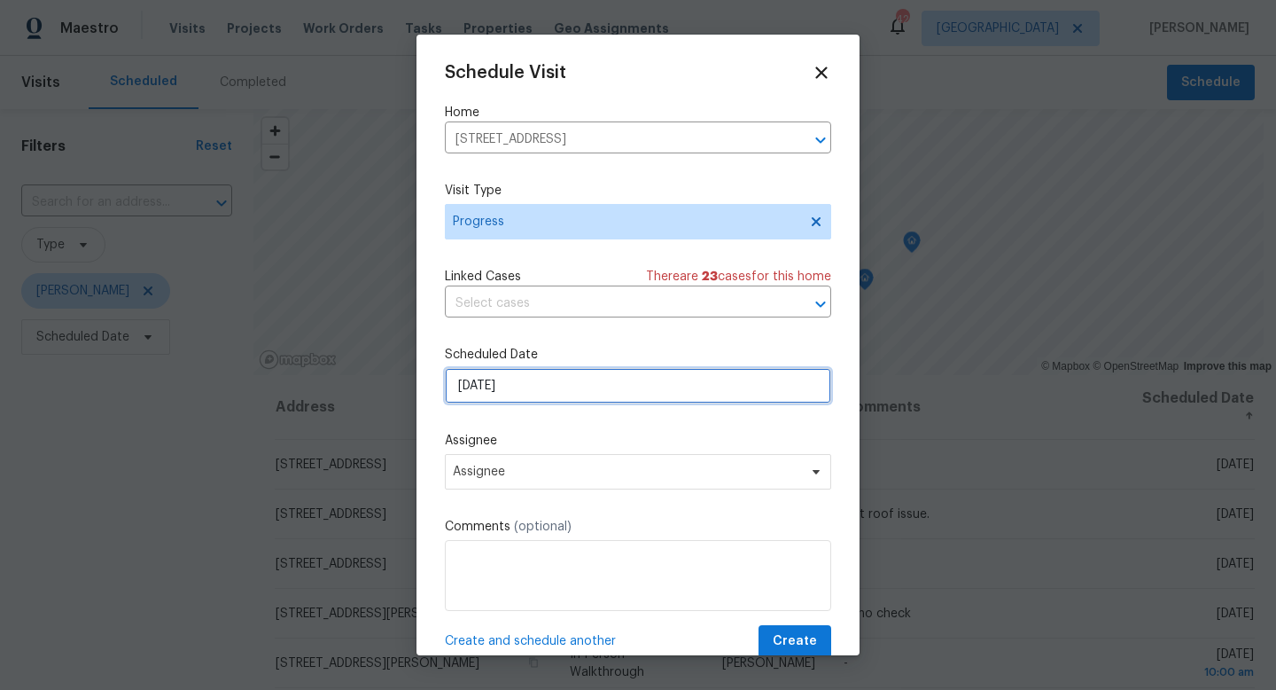
click at [520, 387] on input "8/26/2025" at bounding box center [638, 385] width 386 height 35
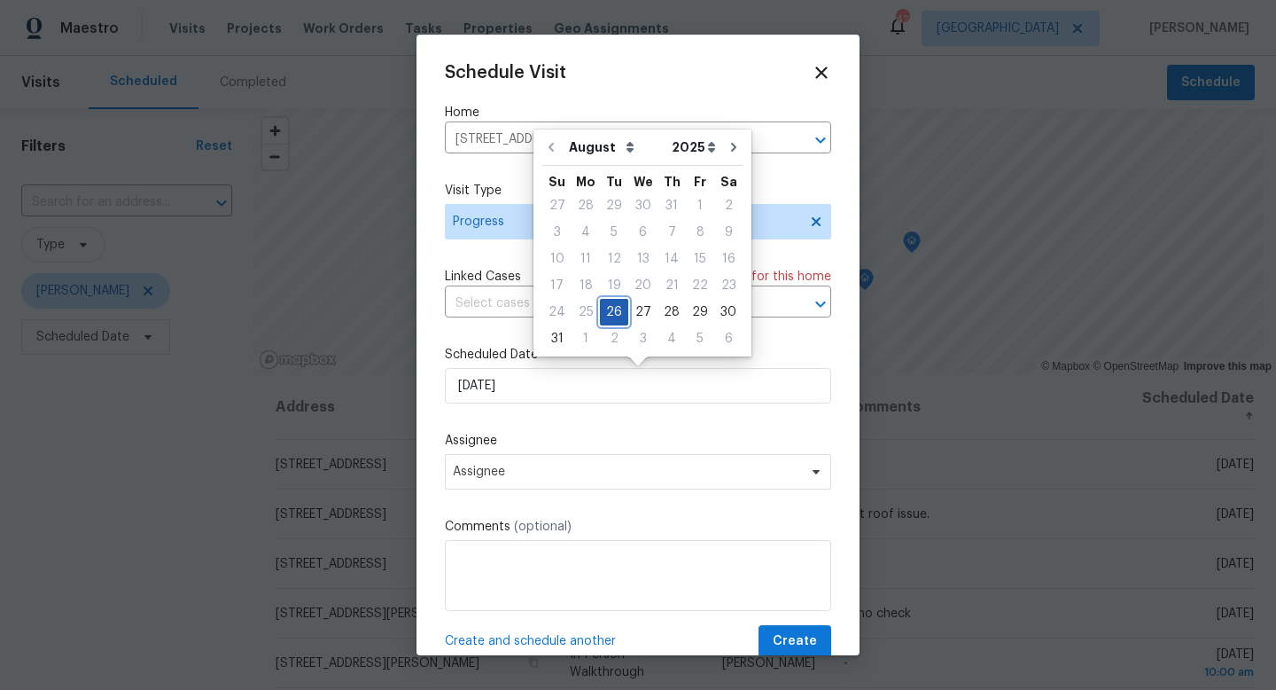
click at [604, 308] on div "26" at bounding box center [614, 312] width 28 height 25
click at [501, 463] on span "Assignee" at bounding box center [638, 471] width 386 height 35
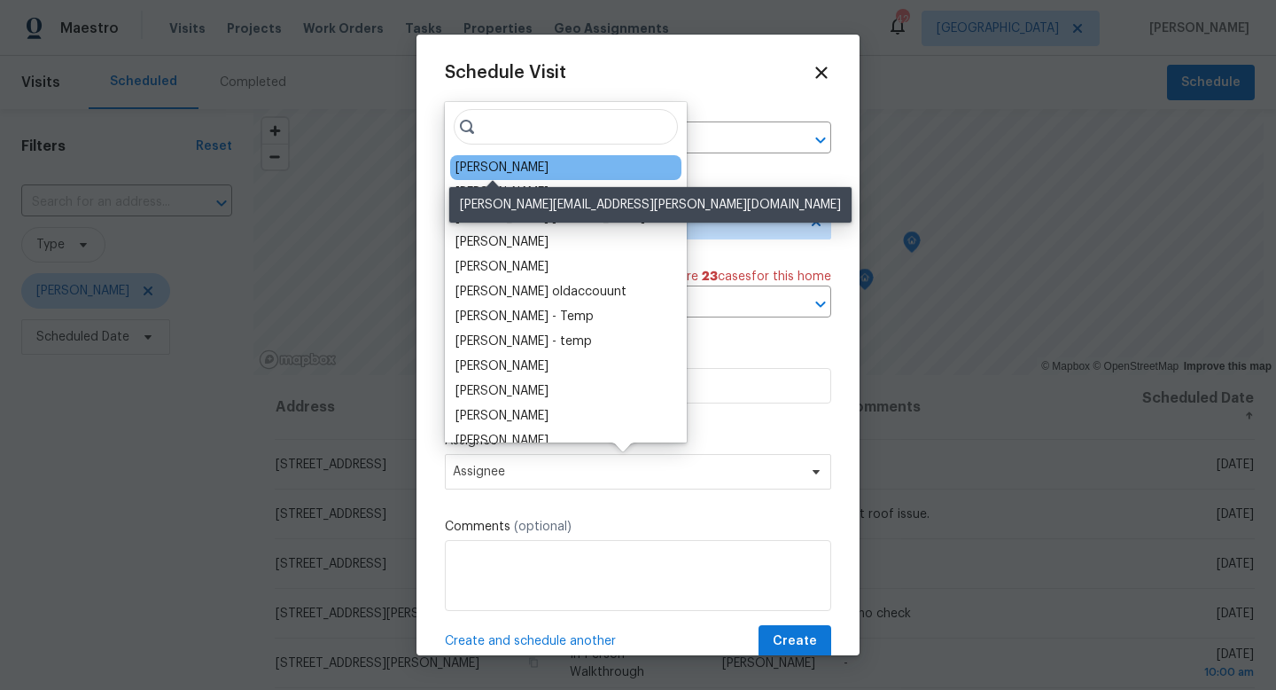
click at [502, 168] on div "[PERSON_NAME]" at bounding box center [502, 168] width 93 height 18
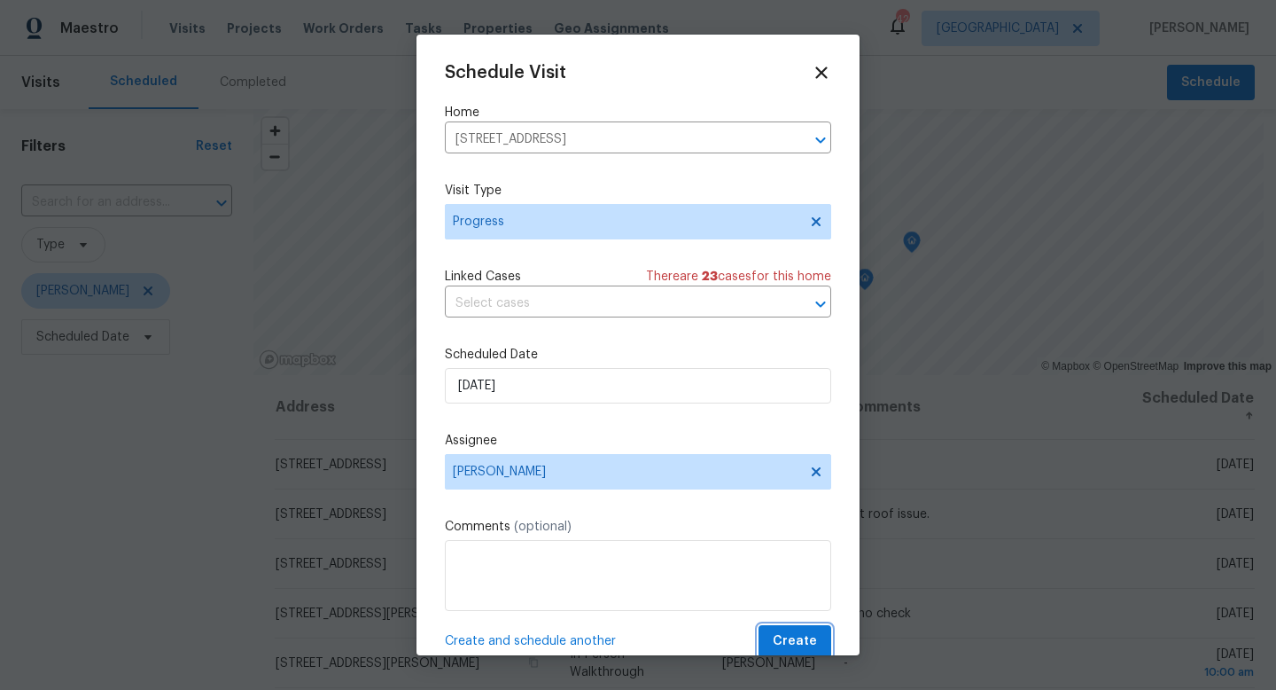
click at [817, 645] on button "Create" at bounding box center [795, 641] width 73 height 33
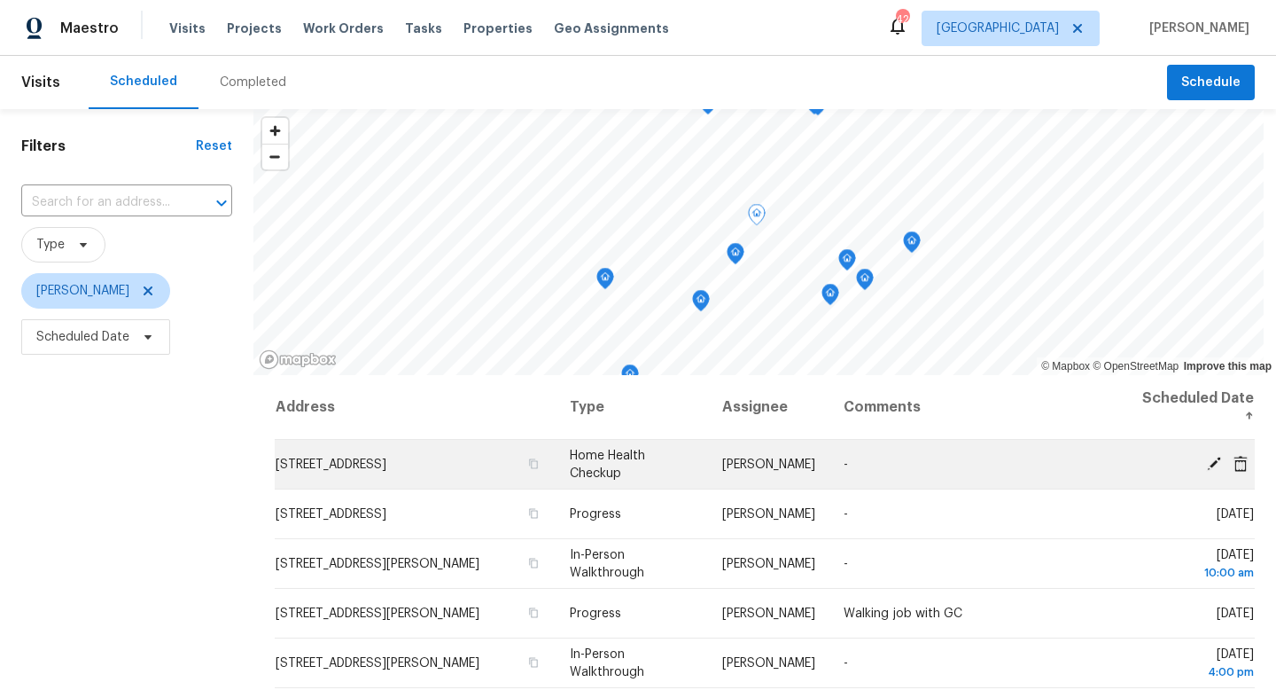
click at [1253, 468] on span at bounding box center [1241, 463] width 27 height 16
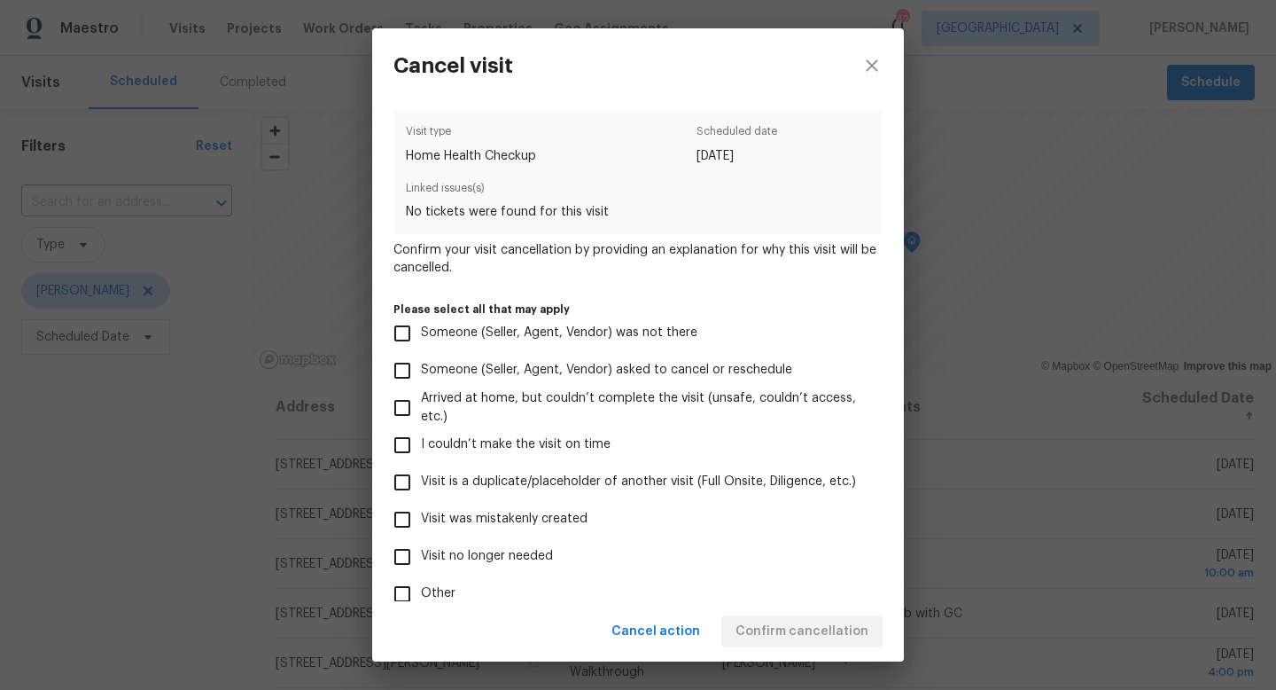
click at [517, 509] on label "Visit was mistakenly created" at bounding box center [626, 519] width 485 height 37
click at [421, 509] on input "Visit was mistakenly created" at bounding box center [402, 519] width 37 height 37
checkbox input "true"
click at [771, 634] on span "Confirm cancellation" at bounding box center [802, 632] width 133 height 22
